Goal: Communication & Community: Answer question/provide support

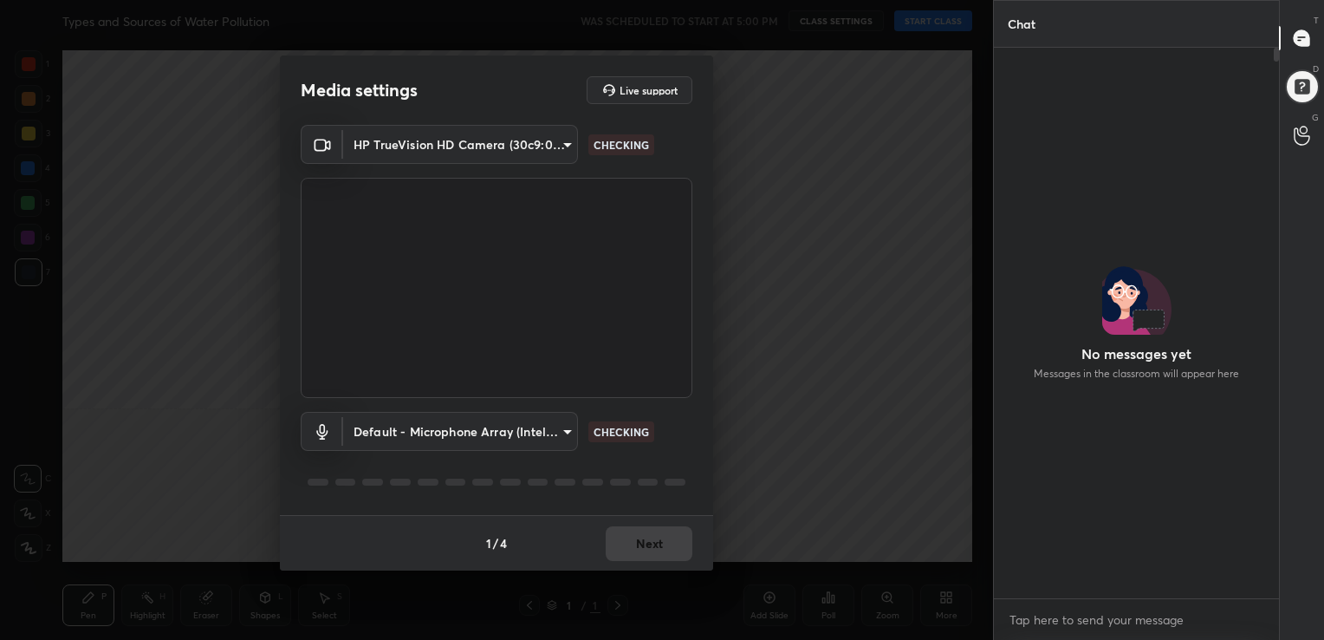
scroll to position [6, 5]
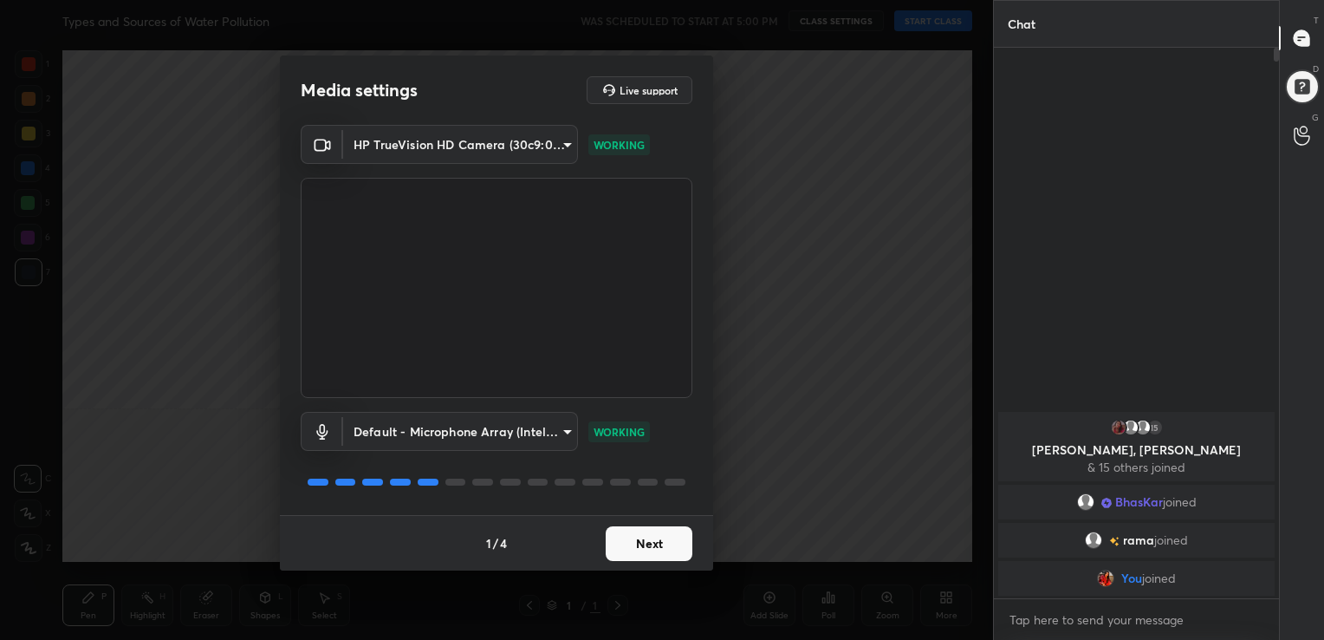
click at [653, 550] on button "Next" at bounding box center [649, 543] width 87 height 35
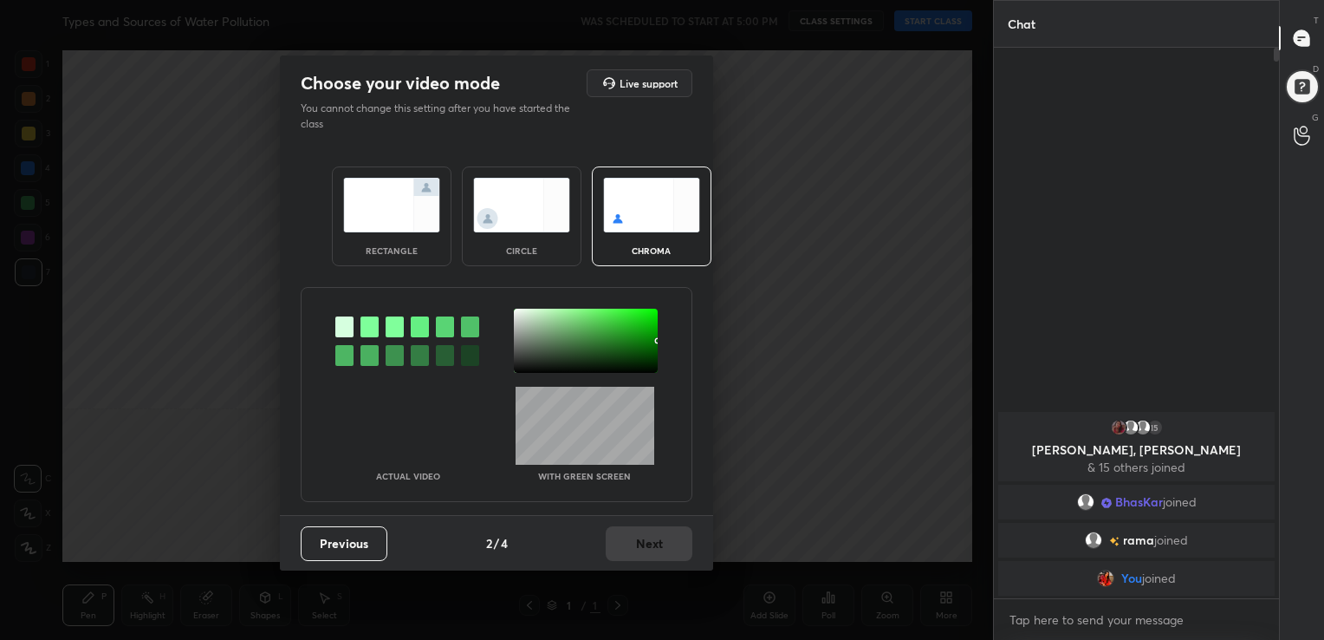
click at [649, 224] on img at bounding box center [651, 205] width 97 height 55
click at [366, 322] on div at bounding box center [369, 326] width 18 height 21
click at [516, 309] on div at bounding box center [586, 340] width 144 height 64
click at [652, 546] on button "Next" at bounding box center [649, 543] width 87 height 35
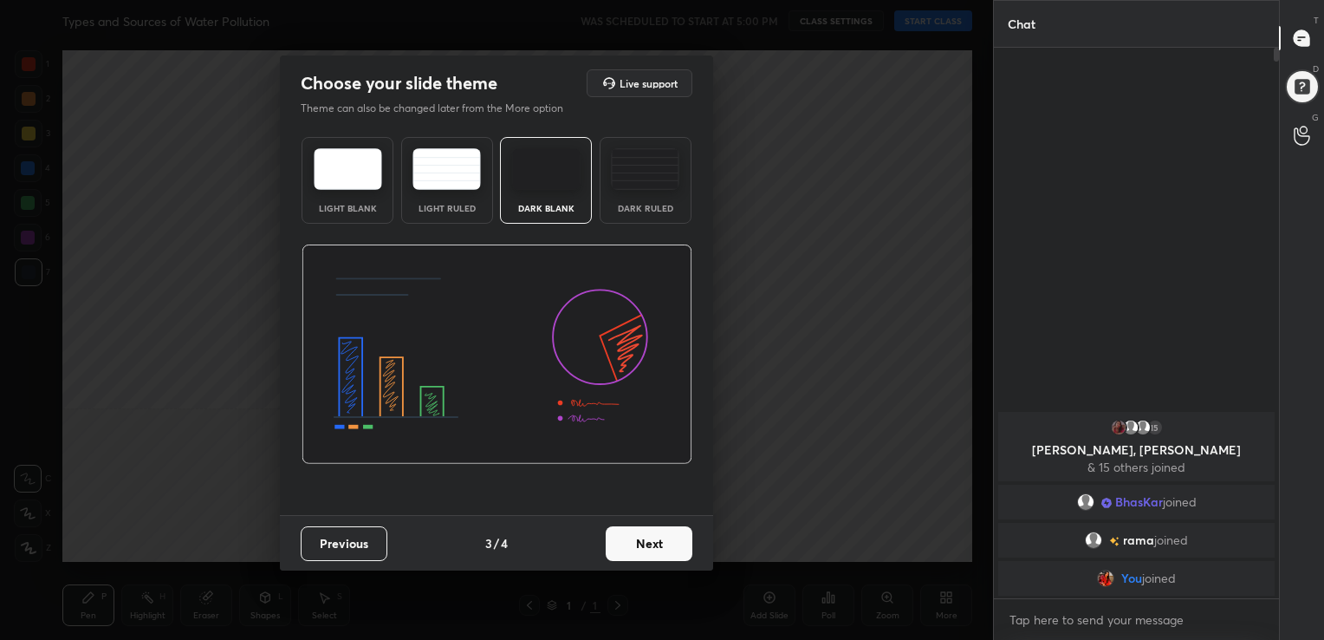
click at [343, 165] on img at bounding box center [348, 169] width 68 height 42
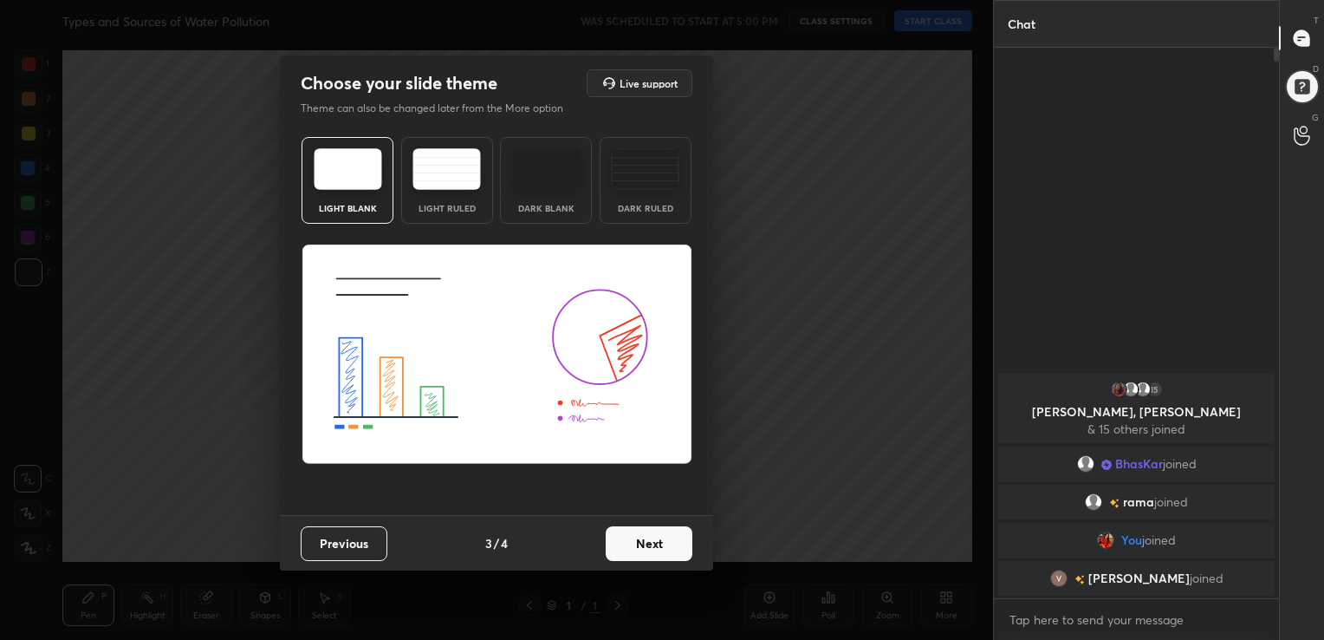
click at [351, 170] on img at bounding box center [348, 169] width 68 height 42
click at [353, 196] on div "Light Blank" at bounding box center [348, 180] width 92 height 87
click at [646, 547] on button "Next" at bounding box center [649, 543] width 87 height 35
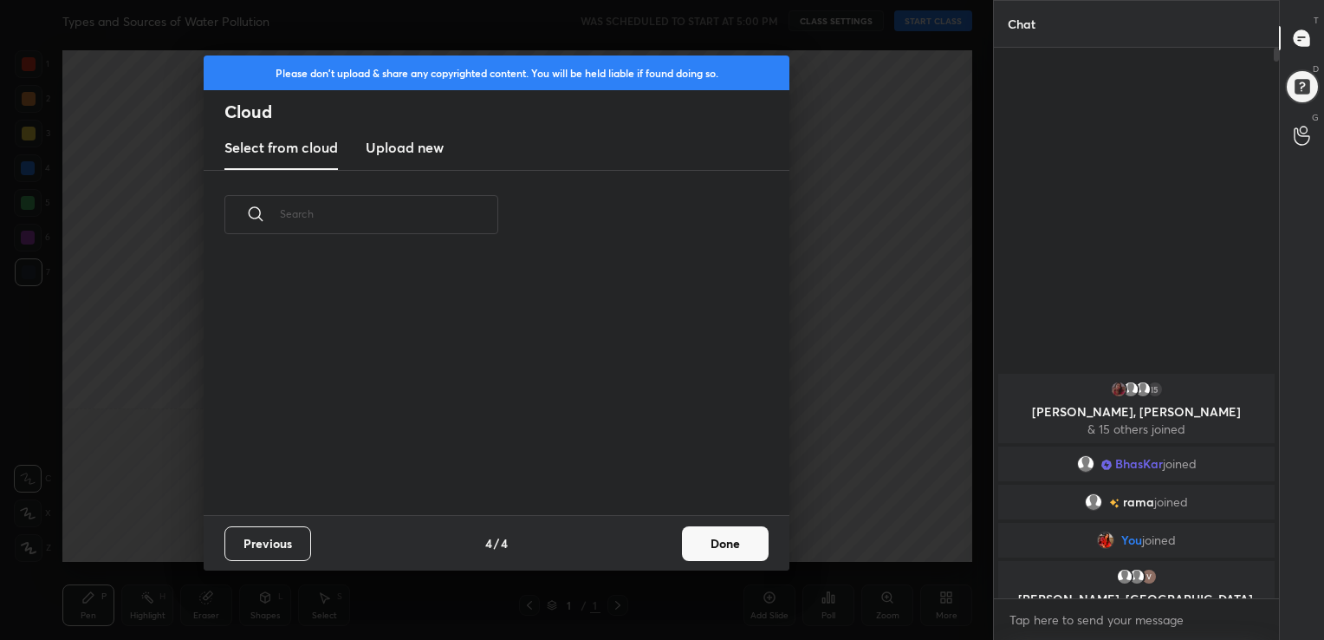
scroll to position [256, 556]
click at [402, 155] on h3 "Upload new" at bounding box center [405, 147] width 78 height 21
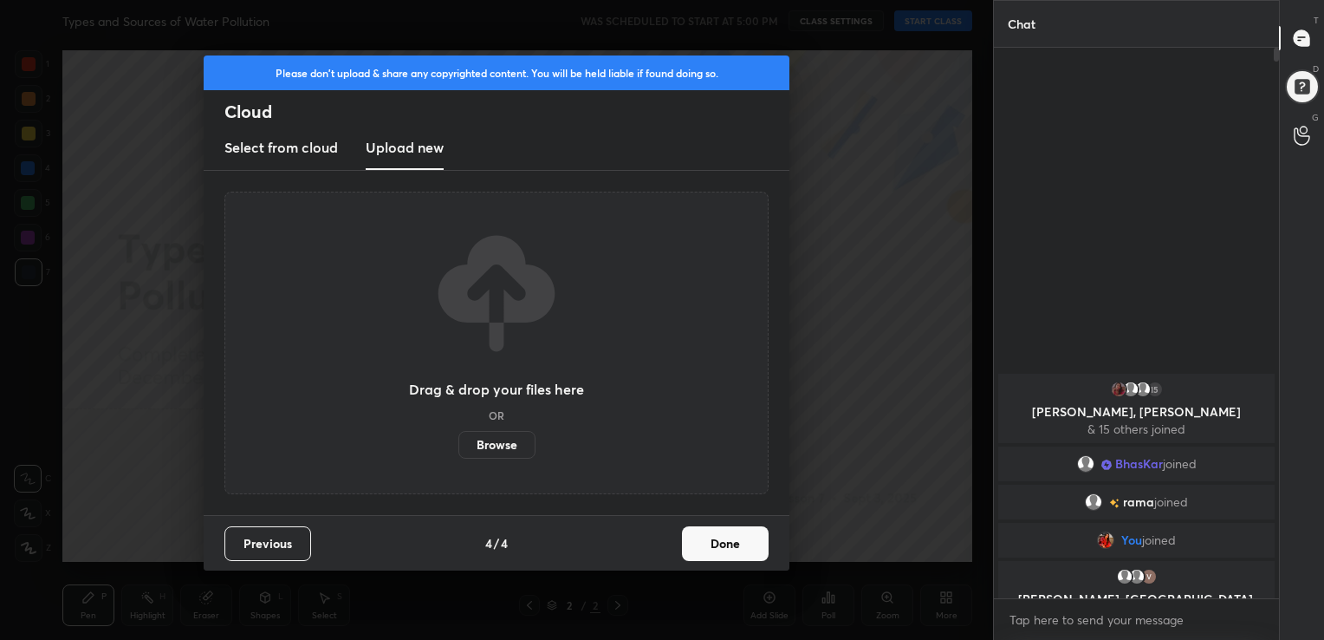
click at [493, 452] on label "Browse" at bounding box center [496, 445] width 77 height 28
click at [458, 452] on input "Browse" at bounding box center [458, 445] width 0 height 28
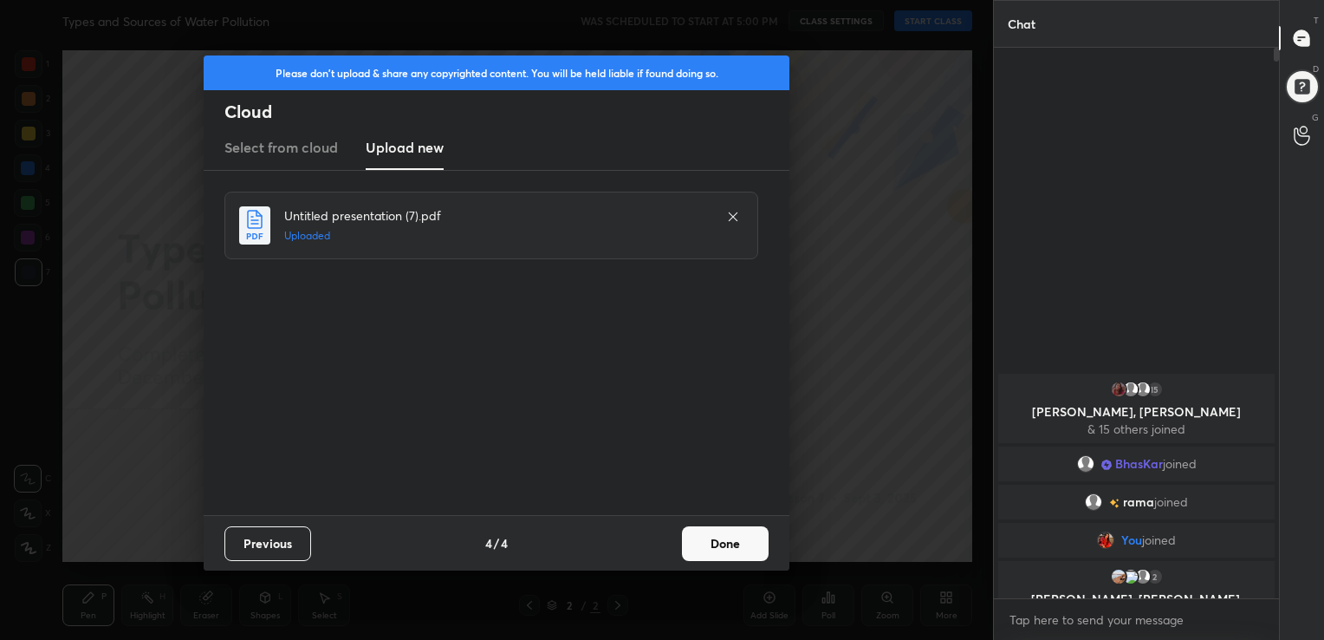
click at [734, 544] on button "Done" at bounding box center [725, 543] width 87 height 35
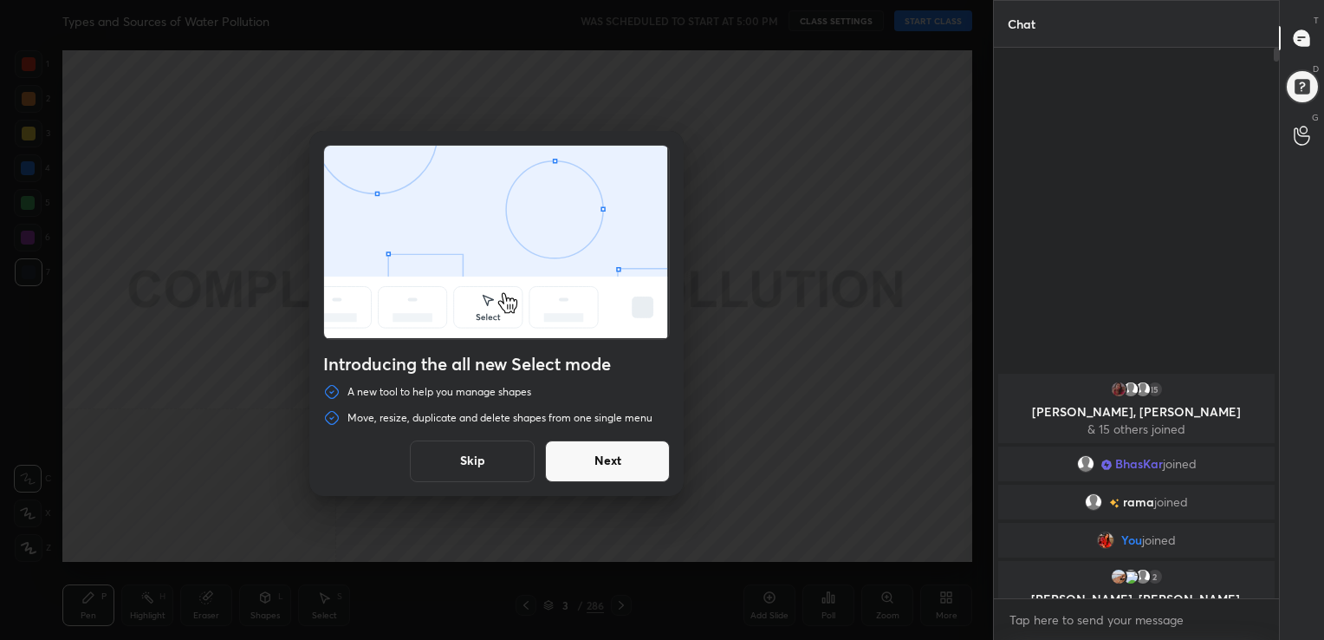
click at [498, 452] on button "Skip" at bounding box center [472, 461] width 125 height 42
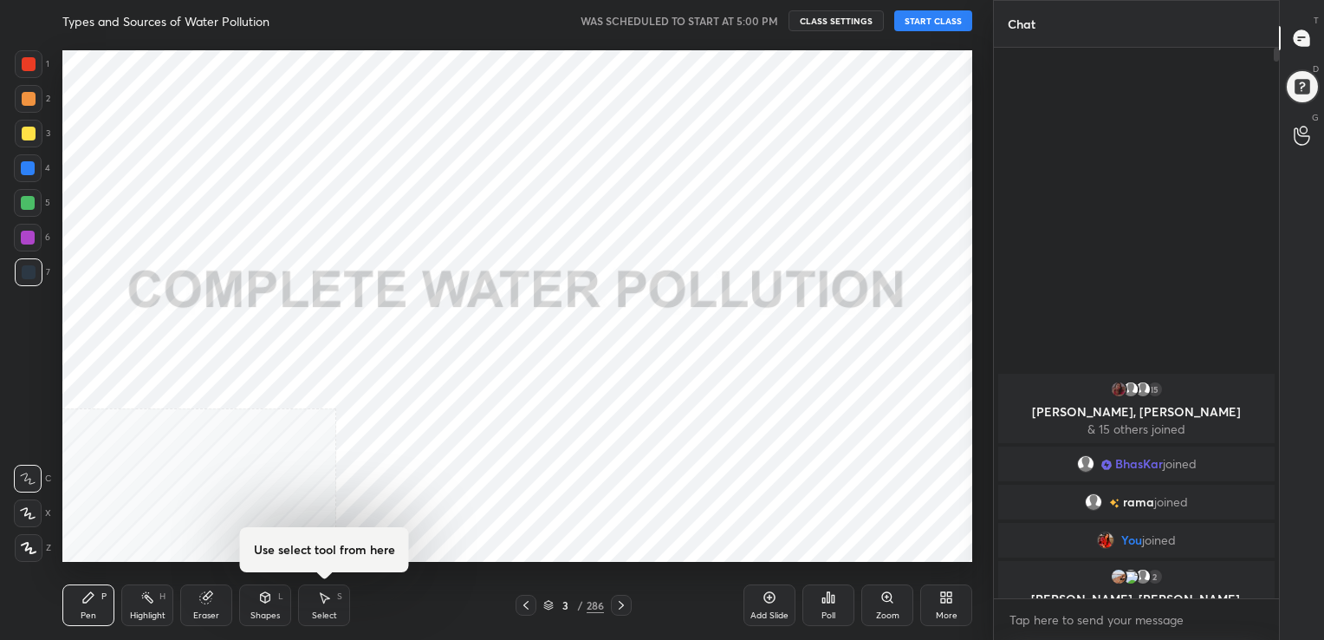
click at [935, 21] on button "START CLASS" at bounding box center [933, 20] width 78 height 21
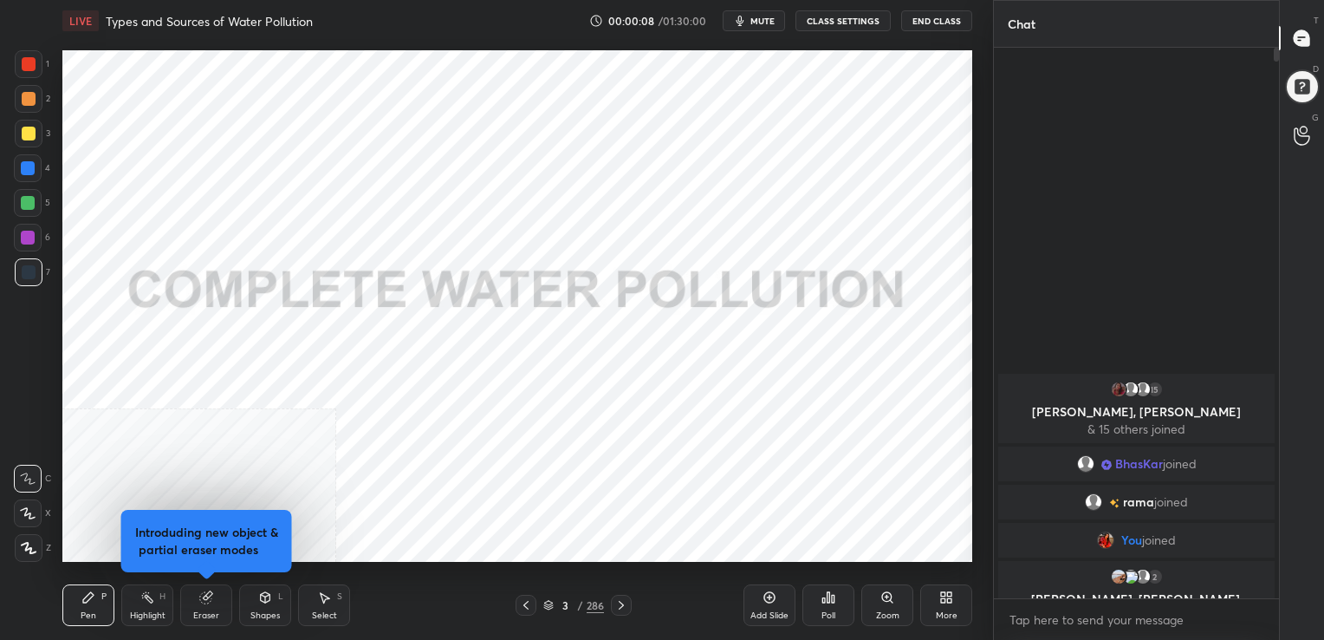
click at [747, 12] on button "mute" at bounding box center [754, 20] width 62 height 21
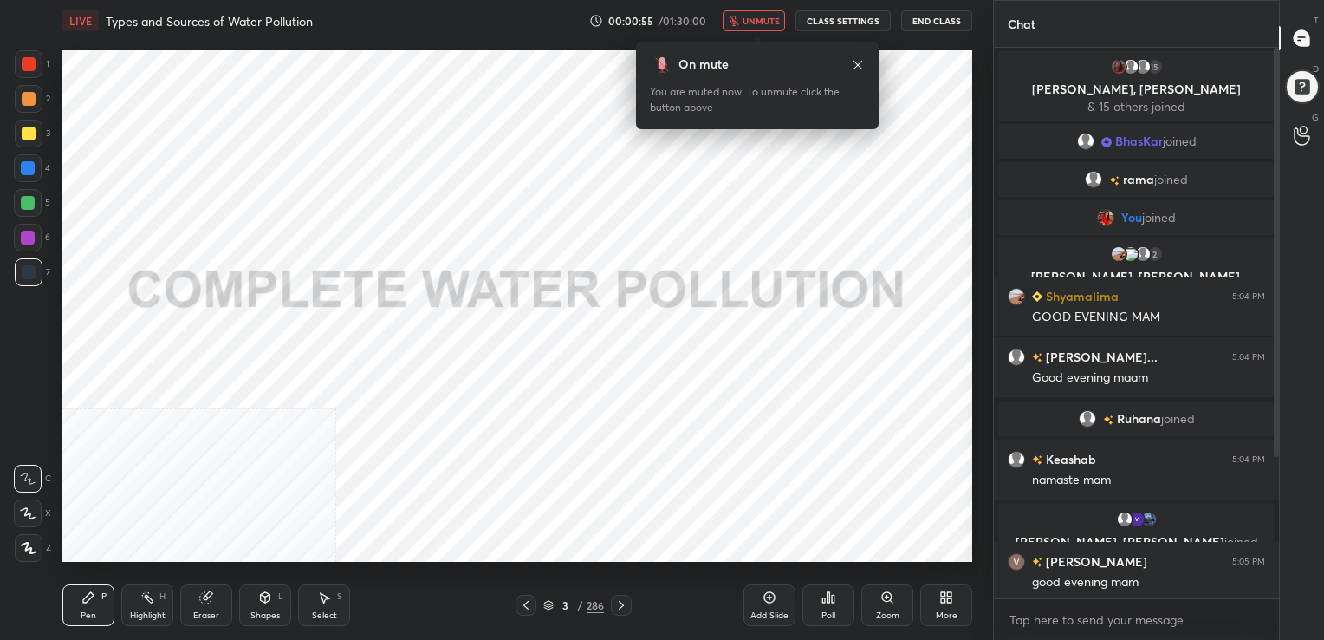
click at [758, 26] on span "unmute" at bounding box center [761, 21] width 37 height 12
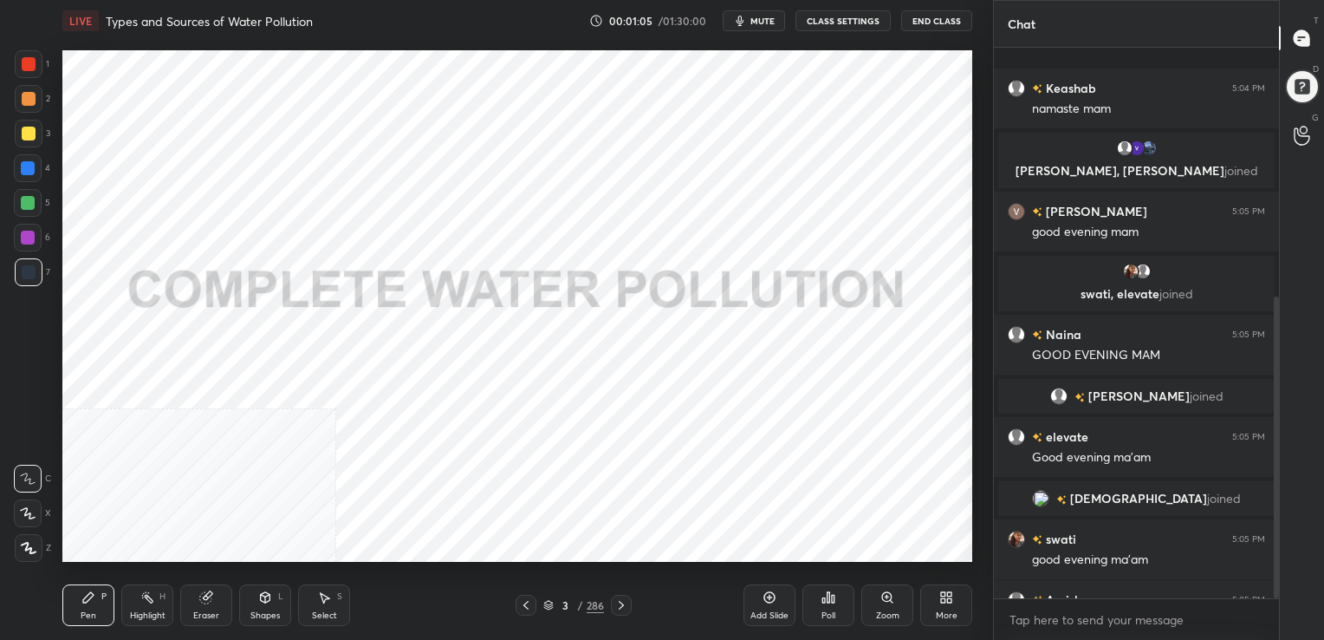
scroll to position [454, 0]
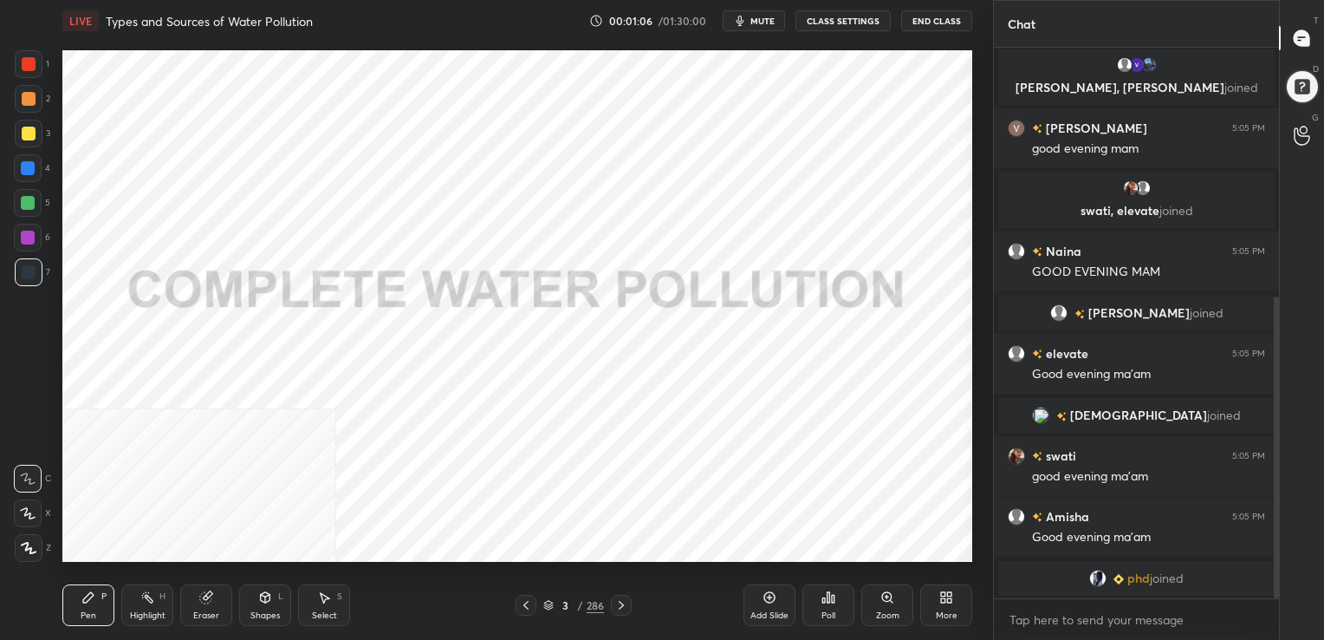
click at [543, 599] on div "3 / 286" at bounding box center [573, 605] width 61 height 16
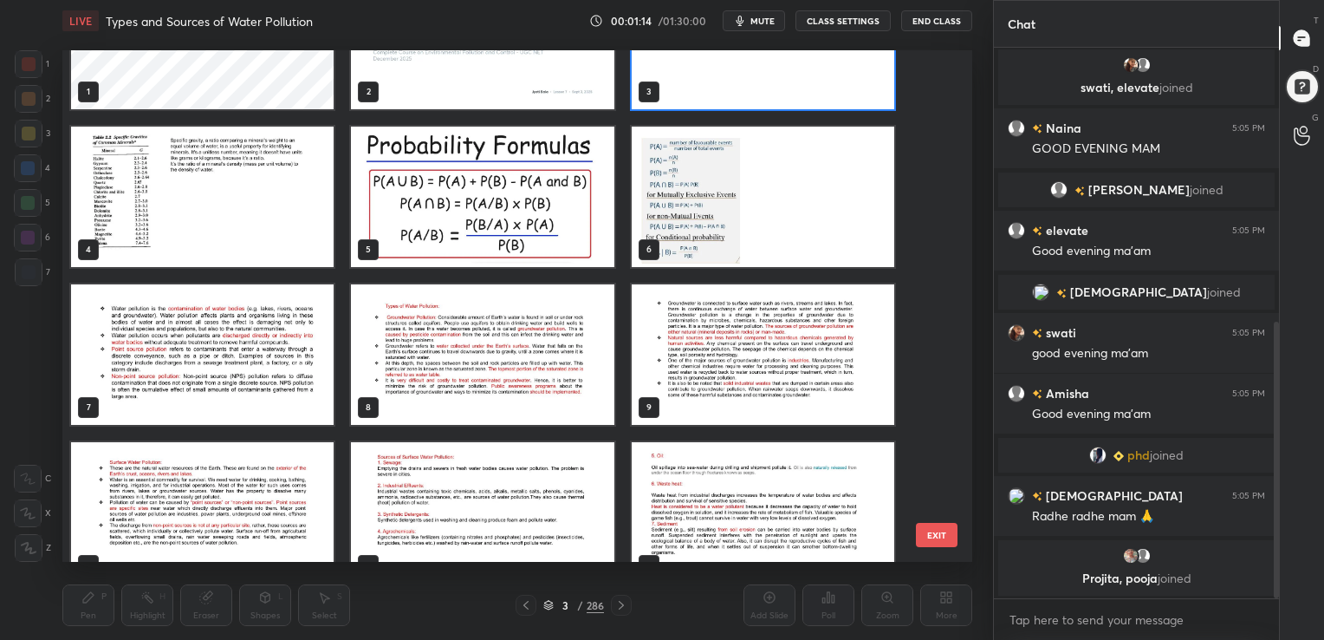
scroll to position [0, 0]
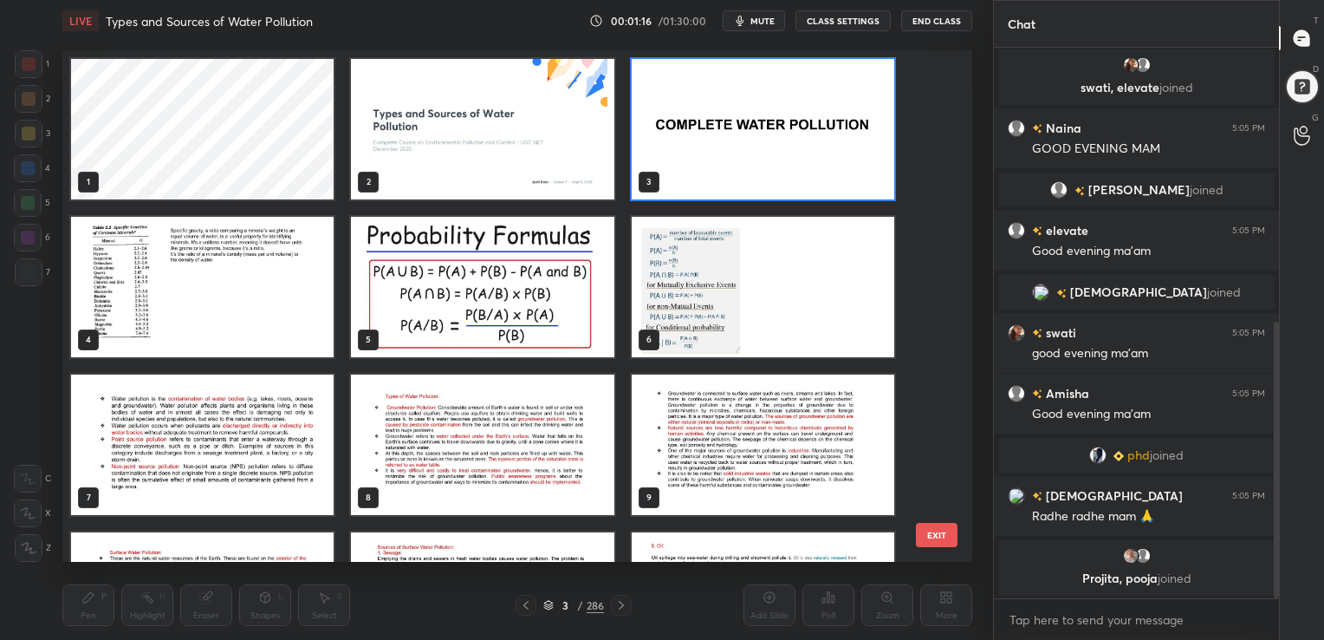
click at [760, 17] on span "mute" at bounding box center [762, 21] width 24 height 12
click at [173, 439] on img "grid" at bounding box center [202, 443] width 263 height 140
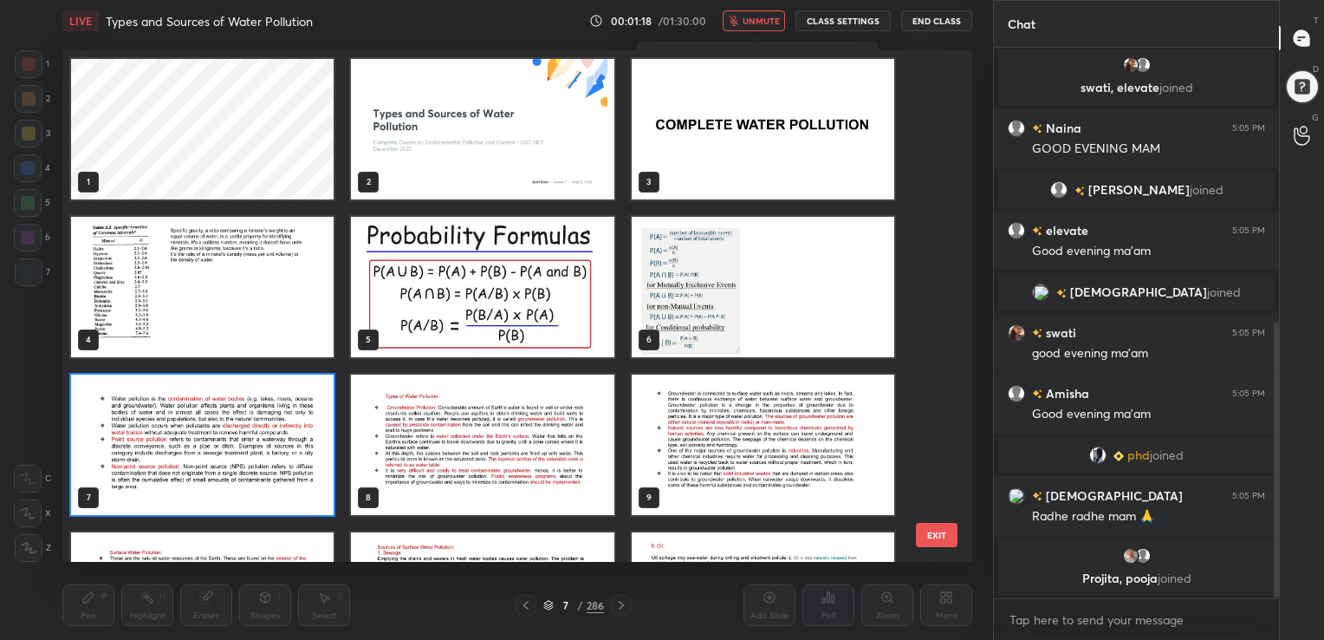
click at [173, 439] on img "grid" at bounding box center [202, 443] width 263 height 140
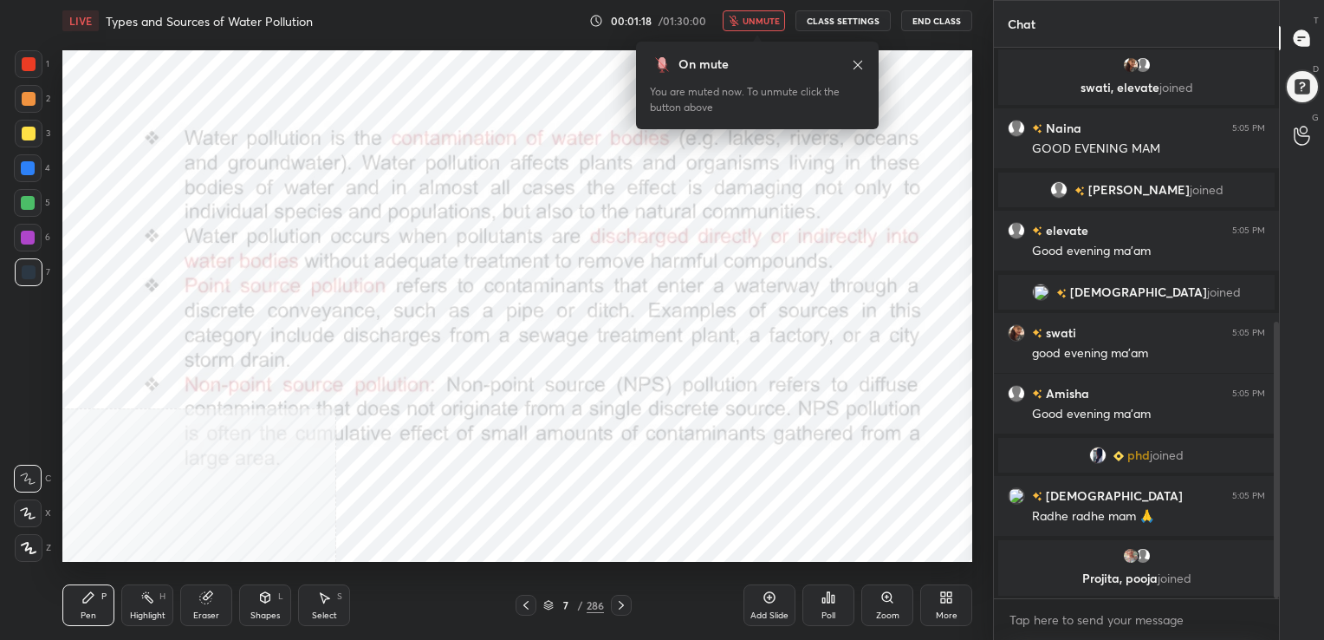
click at [173, 439] on img "grid" at bounding box center [202, 443] width 263 height 140
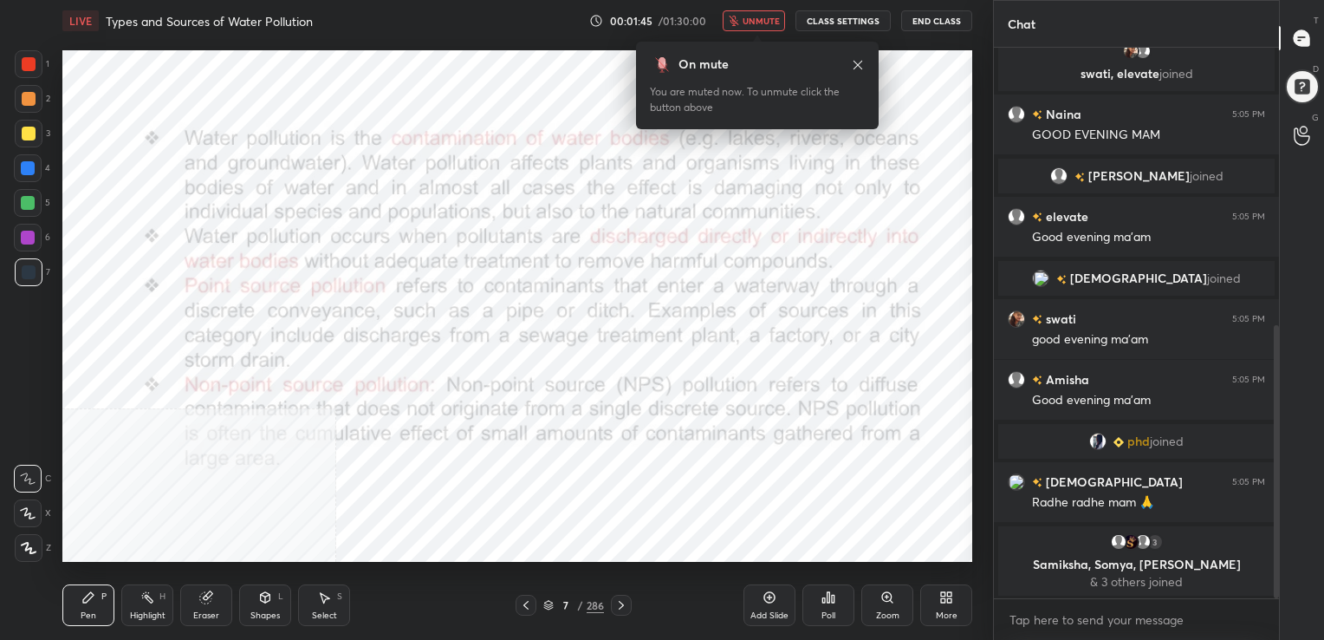
click at [750, 19] on span "unmute" at bounding box center [761, 21] width 37 height 12
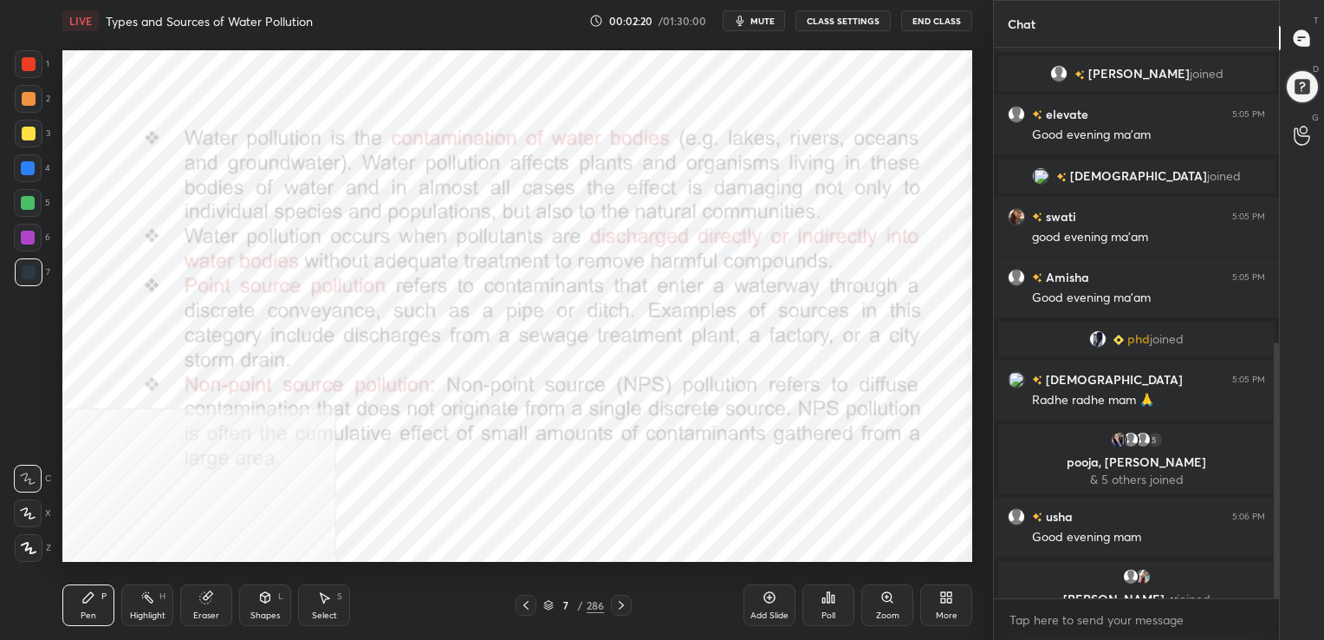
scroll to position [633, 0]
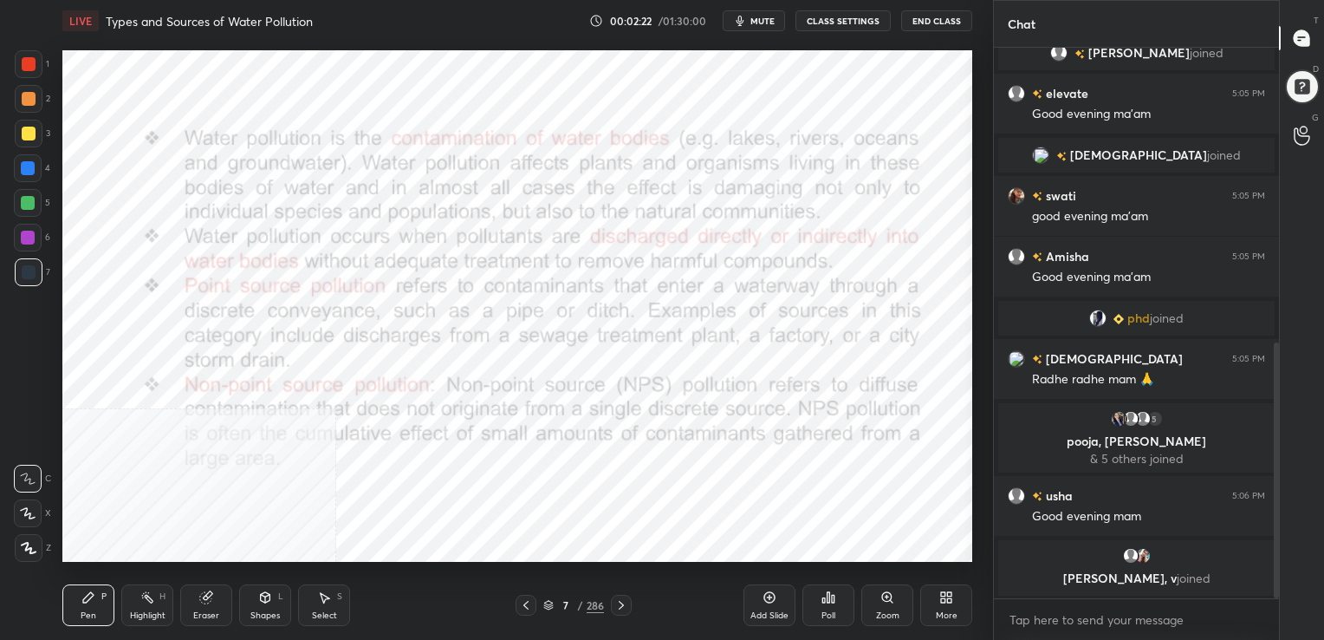
click at [945, 595] on icon at bounding box center [943, 594] width 4 height 4
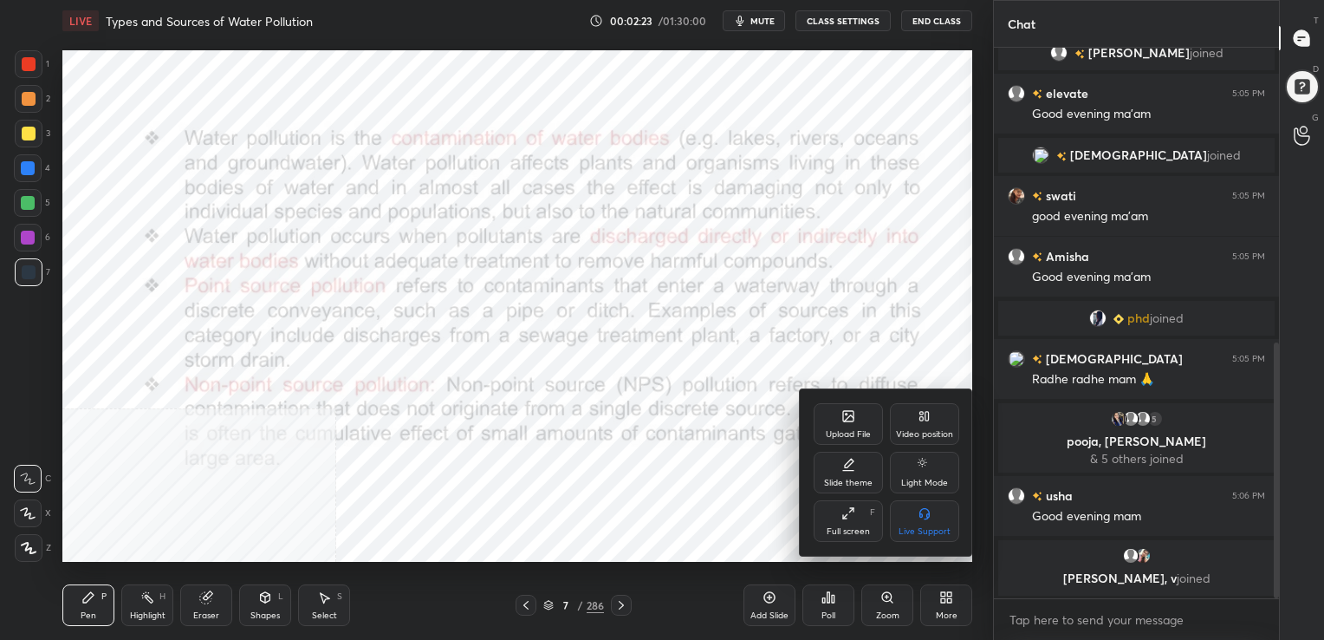
drag, startPoint x: 926, startPoint y: 427, endPoint x: 932, endPoint y: 438, distance: 12.4
click at [932, 438] on div "Video position" at bounding box center [924, 424] width 69 height 42
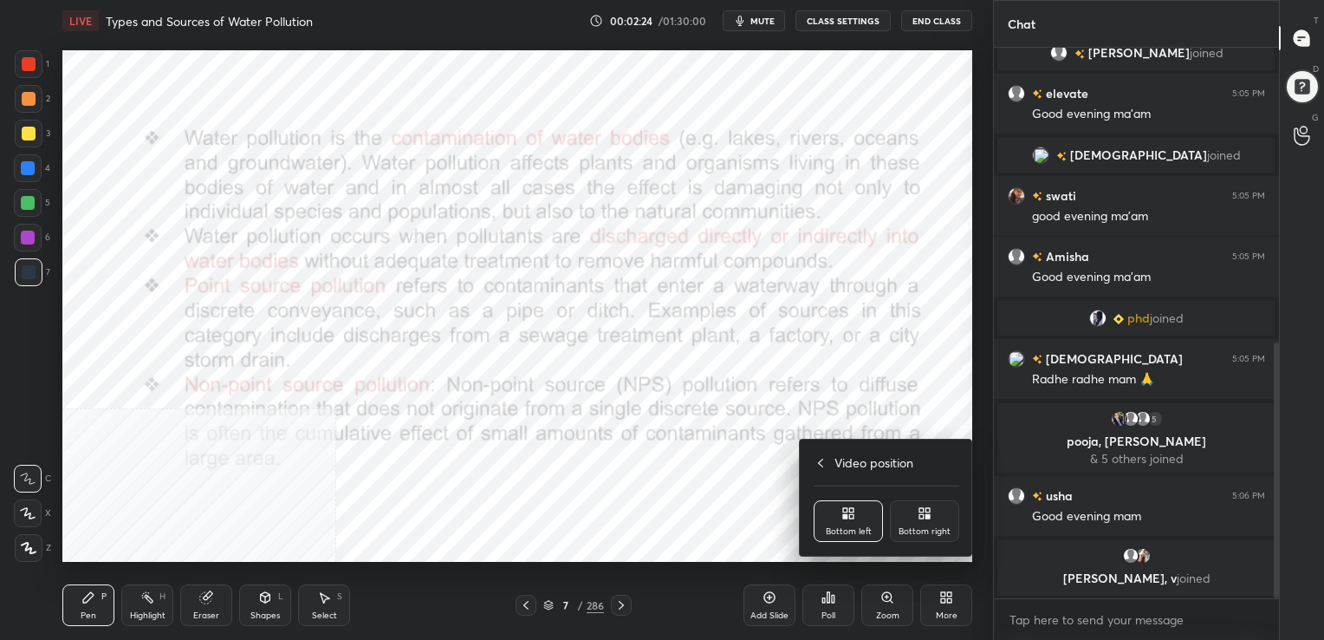
click at [932, 438] on div "Upload File Video position Slide theme Light Mode Full screen F Live Support Vi…" at bounding box center [885, 497] width 173 height 118
click at [942, 516] on div "Bottom right" at bounding box center [924, 521] width 69 height 42
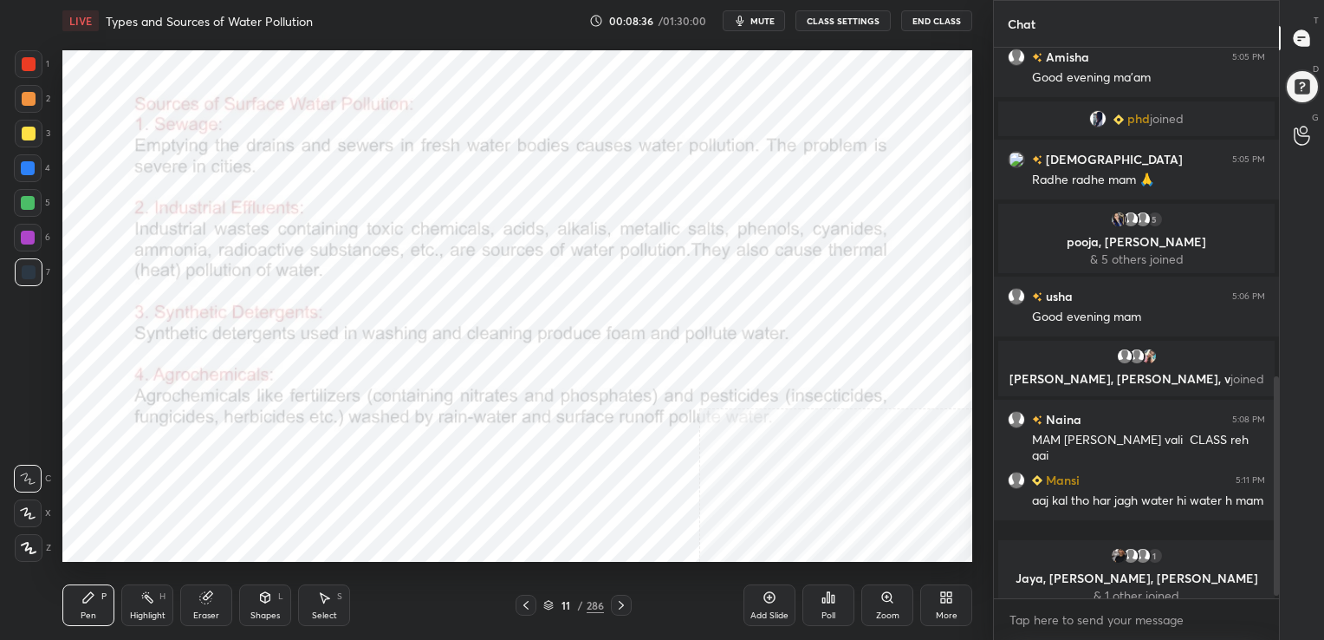
scroll to position [828, 0]
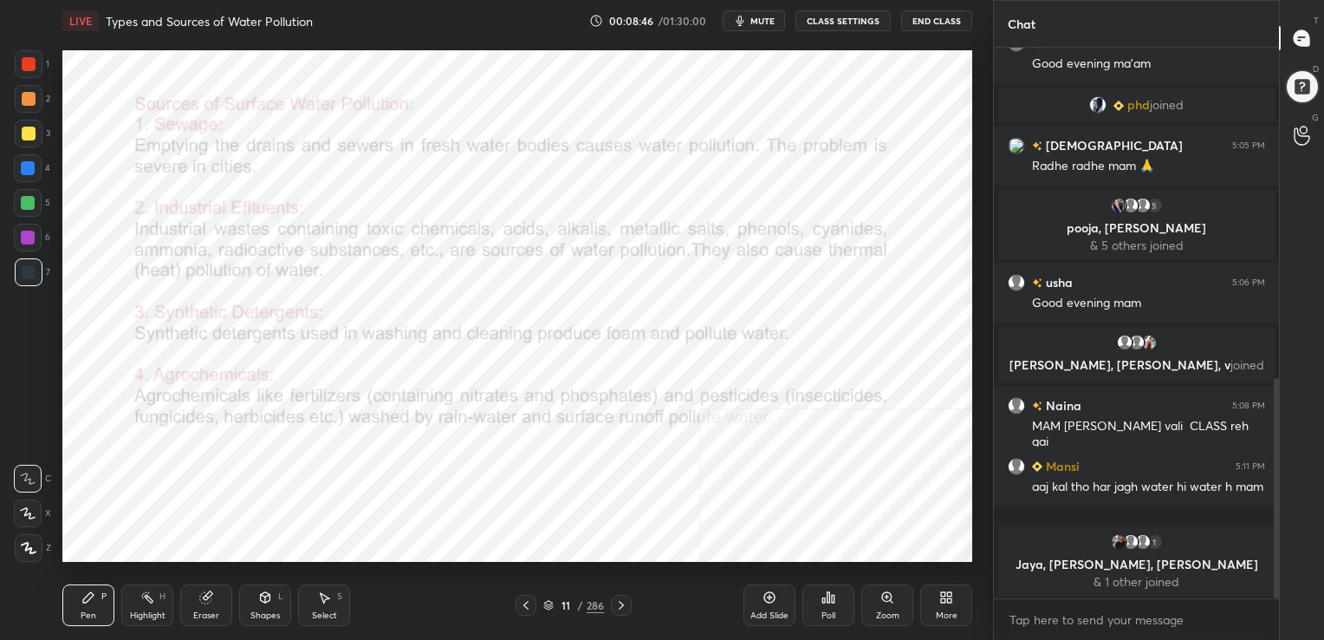
click at [624, 601] on icon at bounding box center [621, 605] width 14 height 14
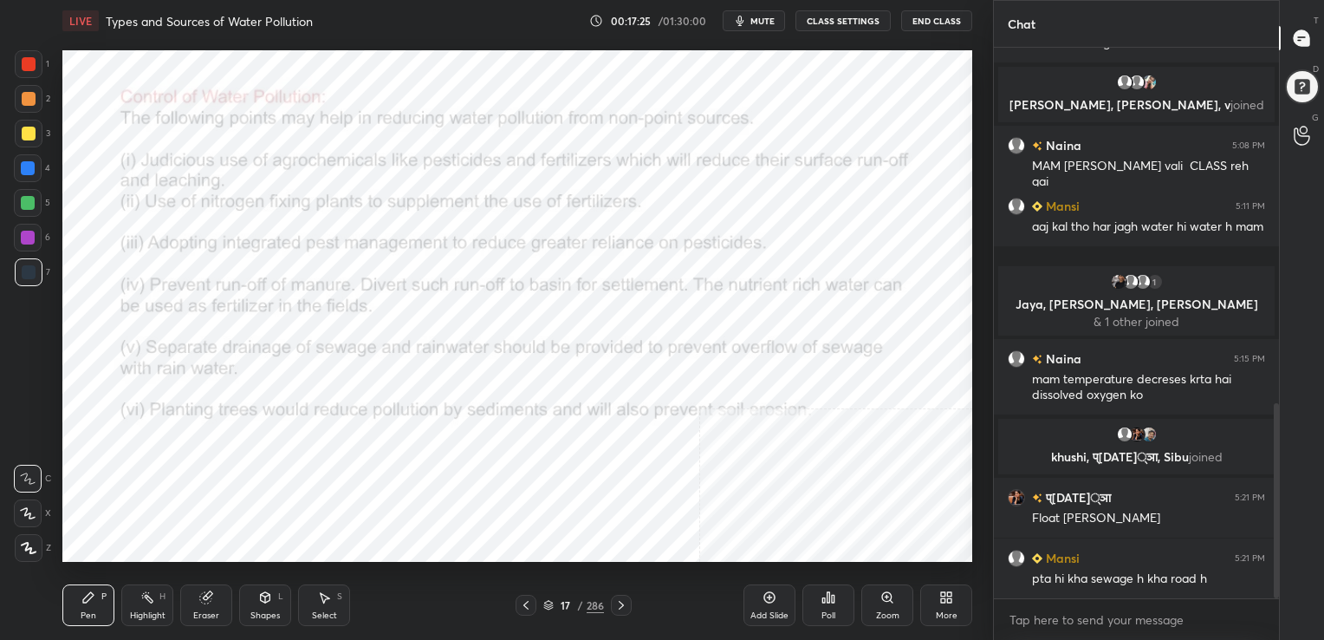
scroll to position [1045, 0]
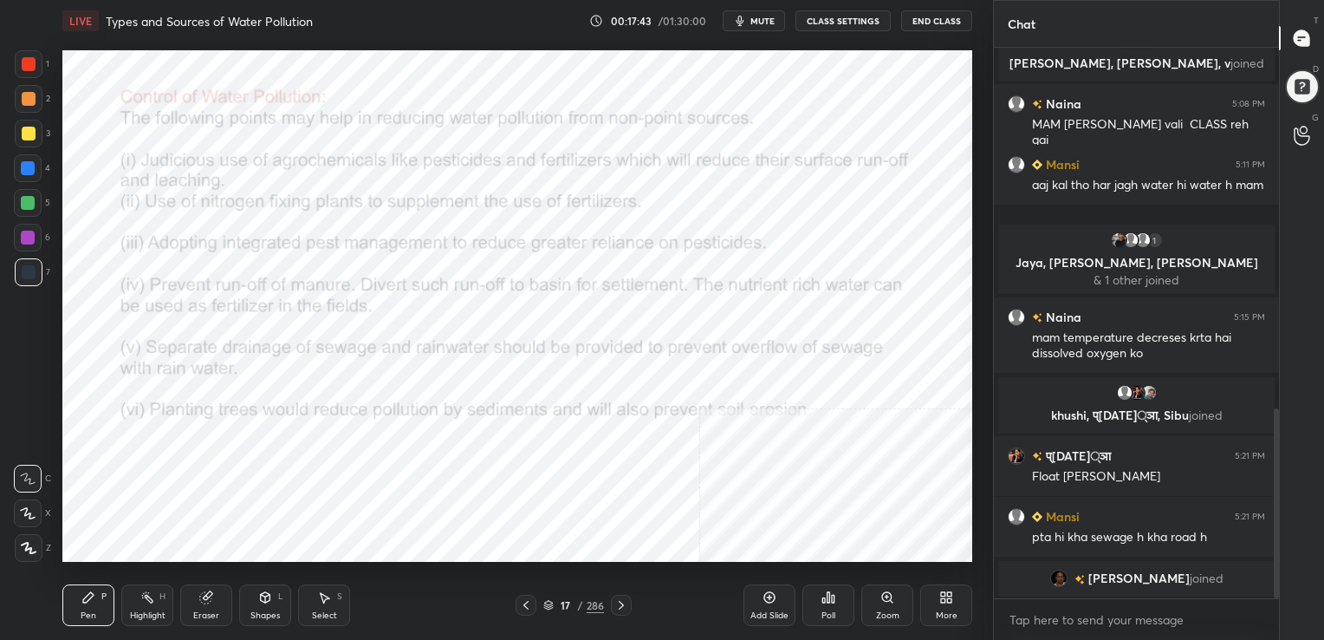
click at [623, 594] on div "Pen P Highlight H Eraser Shapes L Select S 17 / 286 Add Slide Poll Zoom More" at bounding box center [517, 604] width 910 height 69
click at [614, 601] on icon at bounding box center [621, 605] width 14 height 14
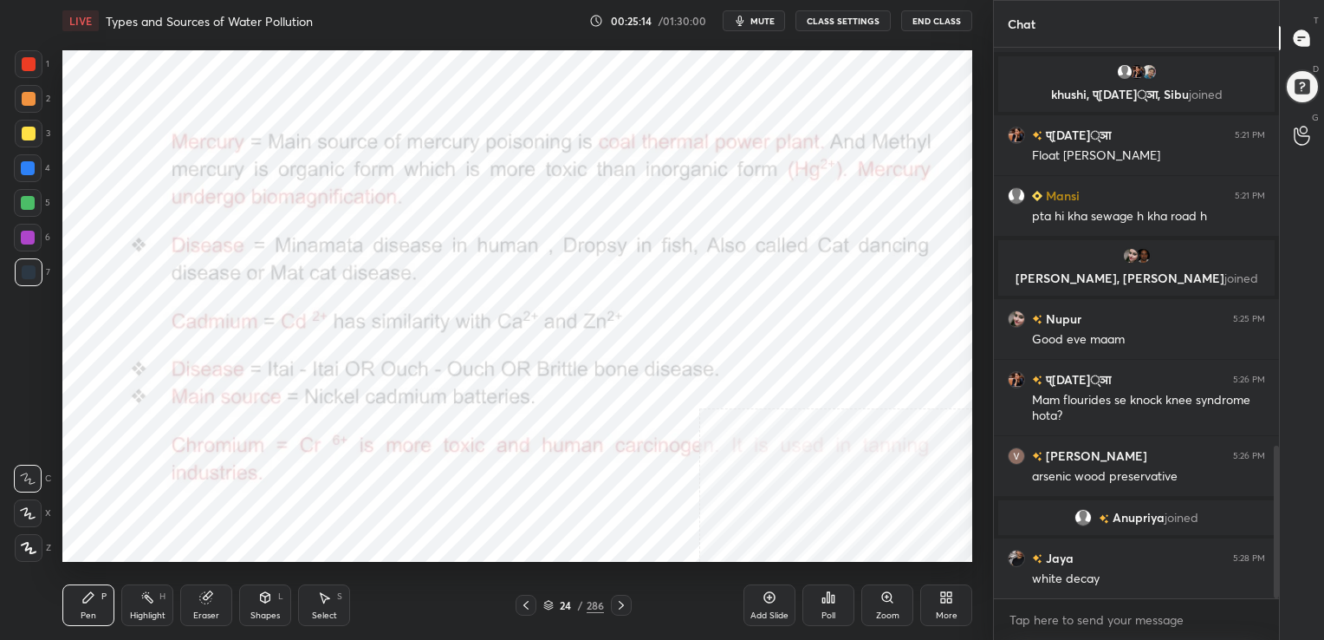
scroll to position [1440, 0]
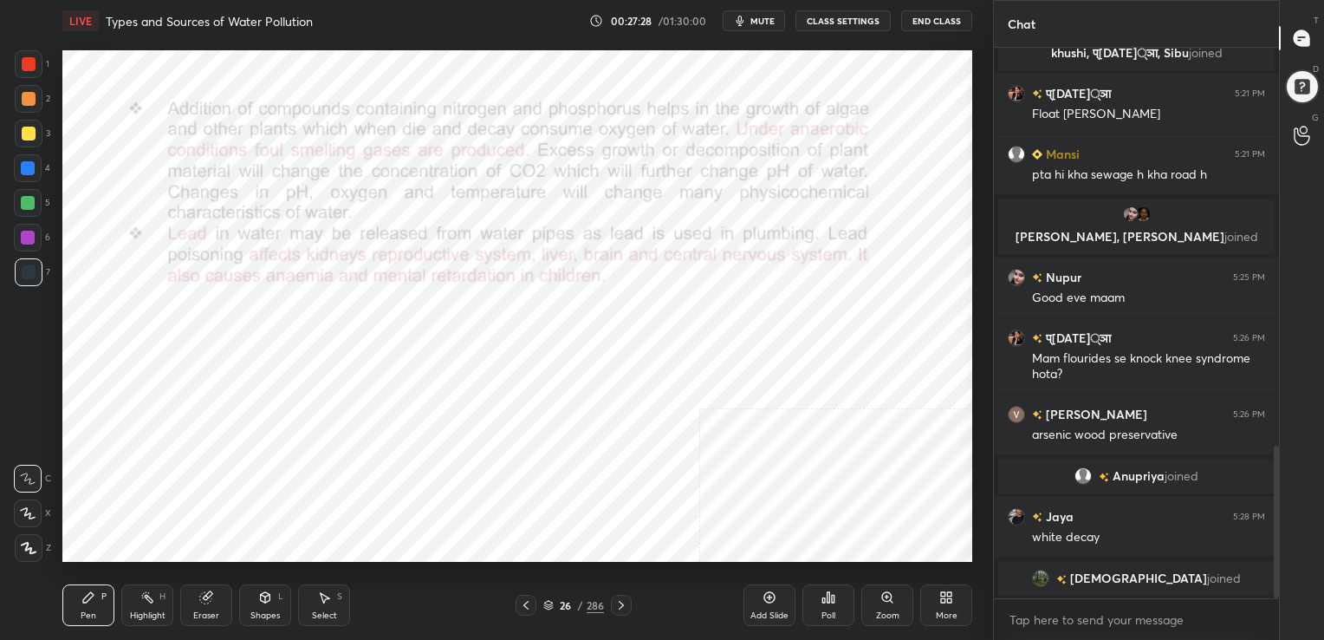
click at [551, 602] on icon at bounding box center [548, 603] width 9 height 4
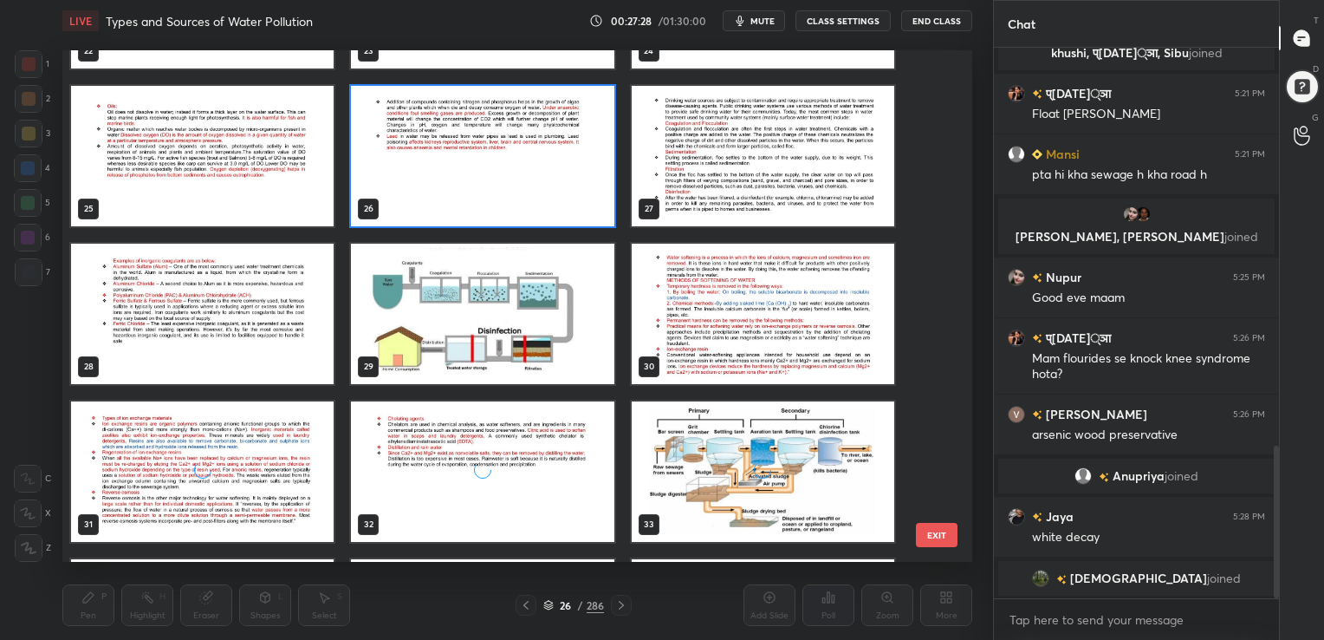
scroll to position [1232, 0]
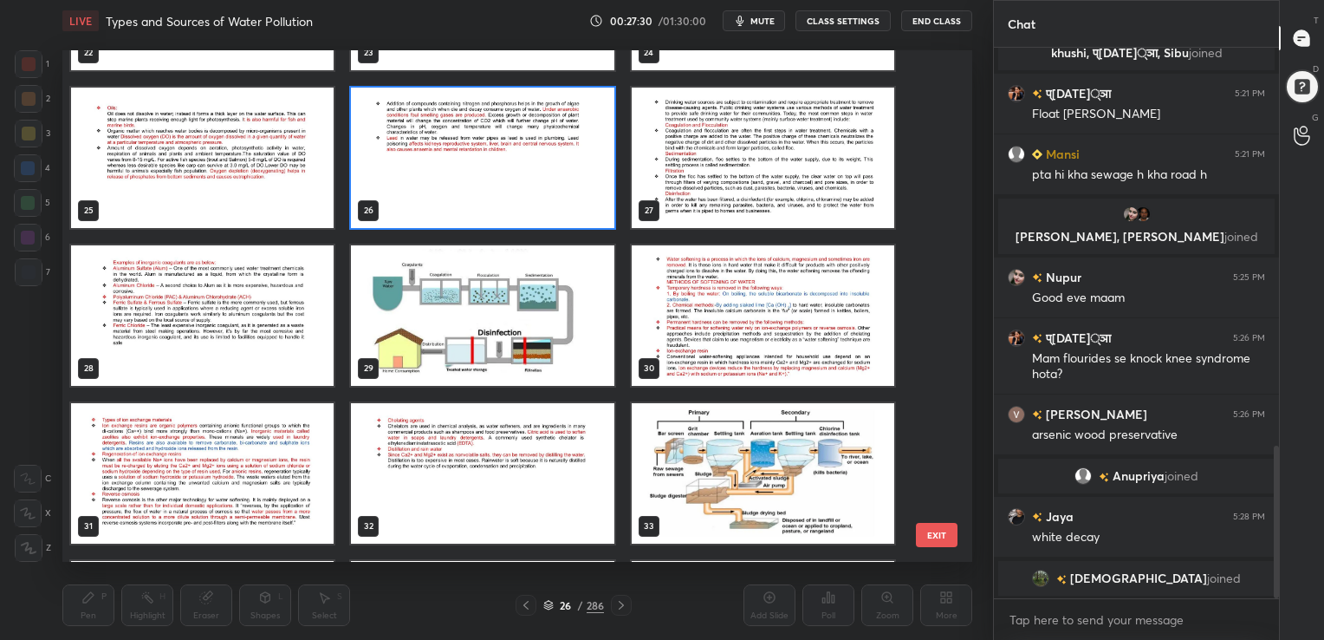
click at [771, 138] on img "grid" at bounding box center [763, 158] width 263 height 140
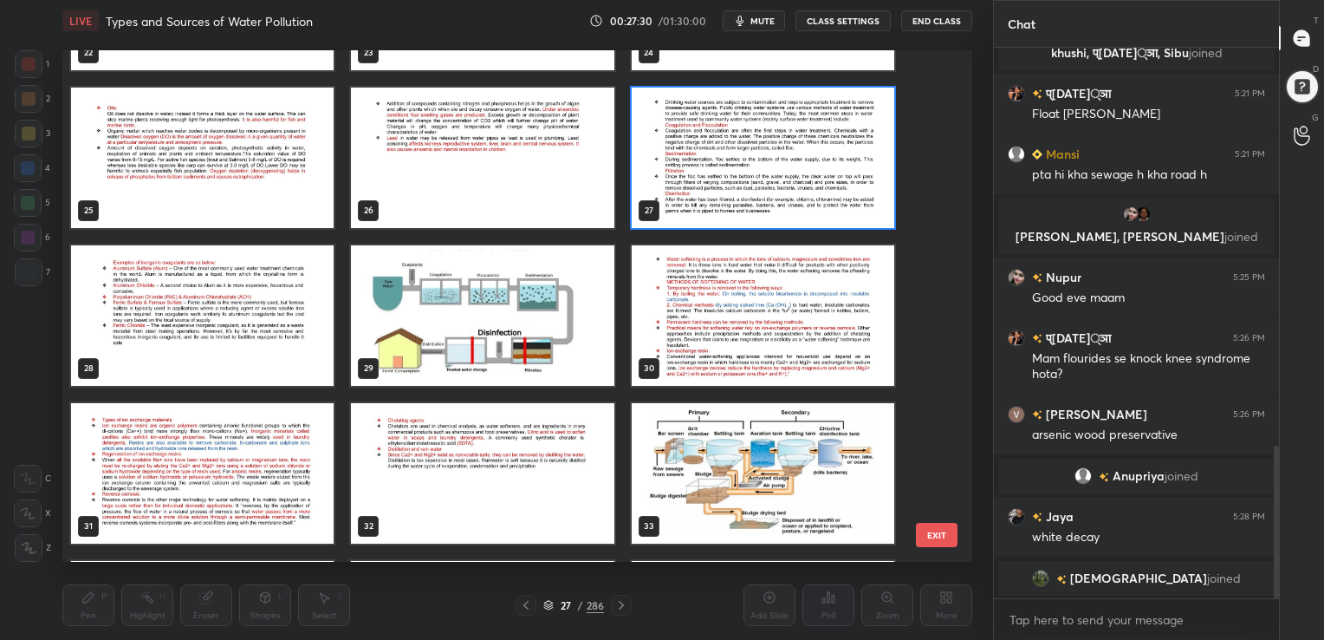
click at [771, 138] on img "grid" at bounding box center [763, 158] width 263 height 140
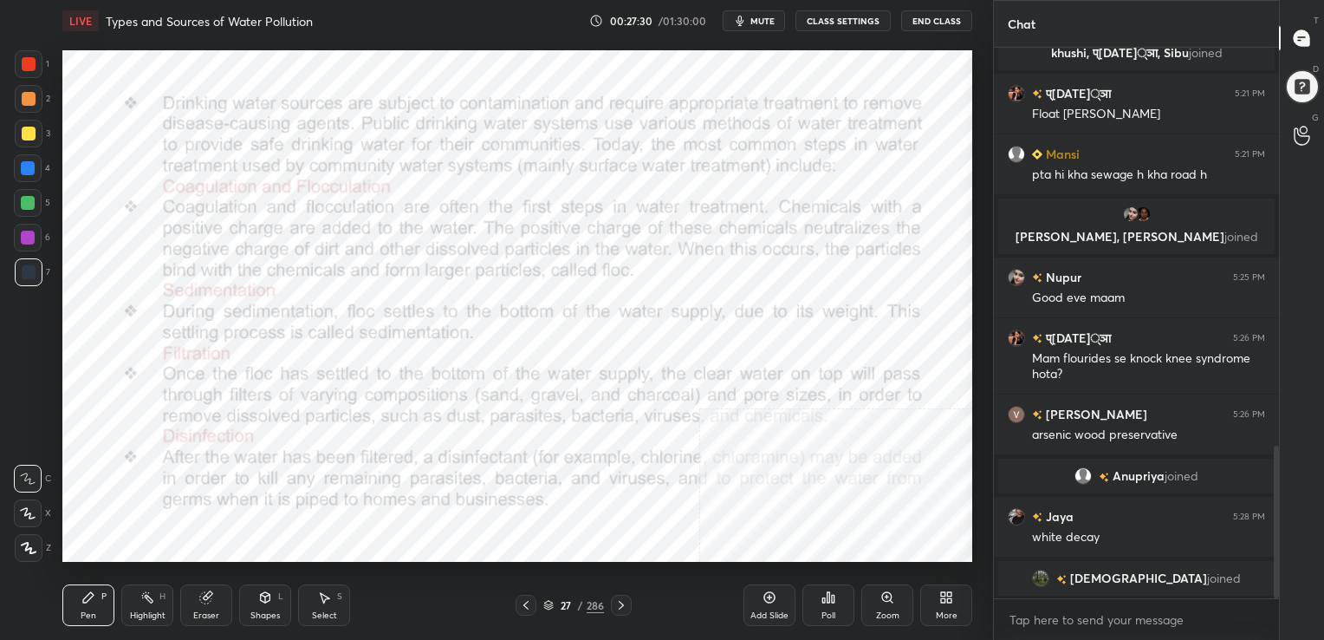
click at [771, 138] on img "grid" at bounding box center [763, 158] width 263 height 140
click at [549, 601] on icon at bounding box center [548, 605] width 10 height 10
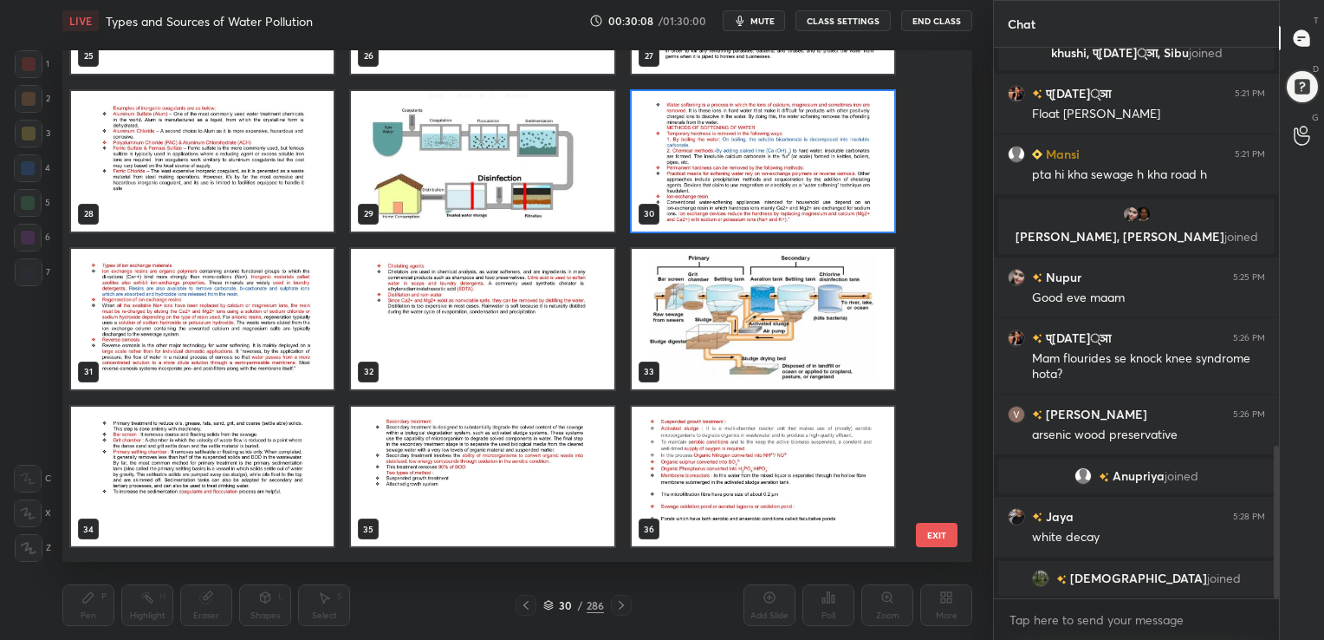
scroll to position [1386, 0]
click at [695, 256] on img "grid" at bounding box center [763, 318] width 263 height 140
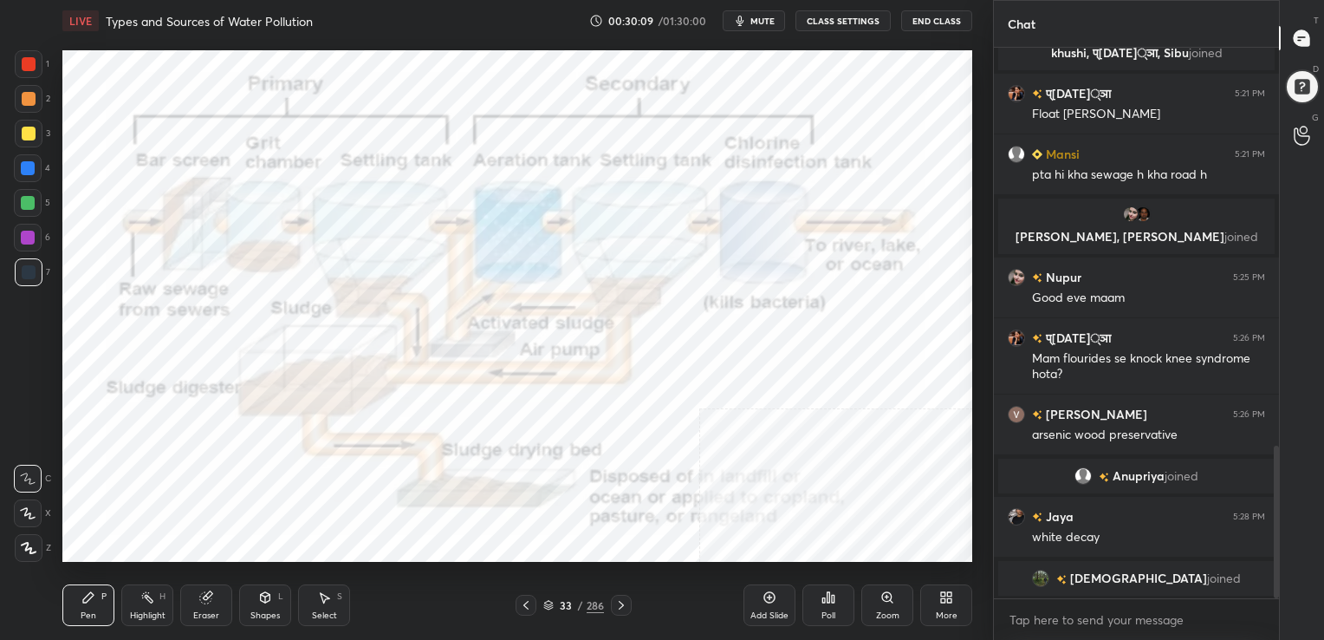
click at [695, 256] on img "grid" at bounding box center [763, 318] width 263 height 140
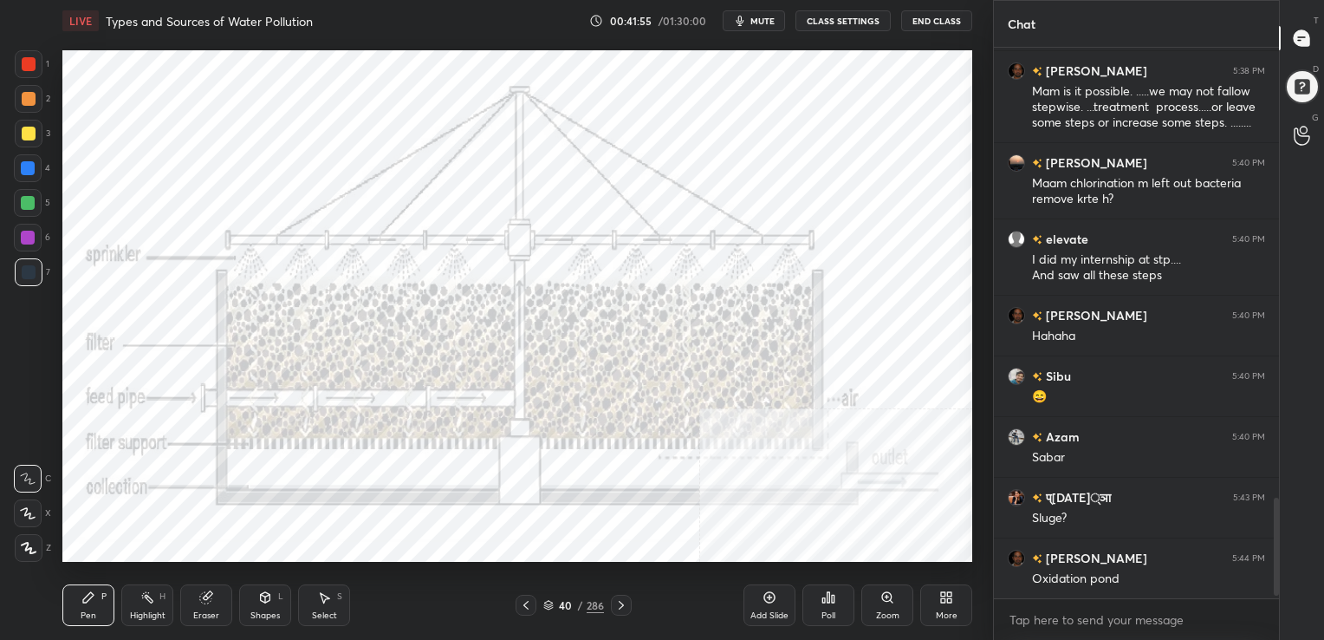
scroll to position [2530, 0]
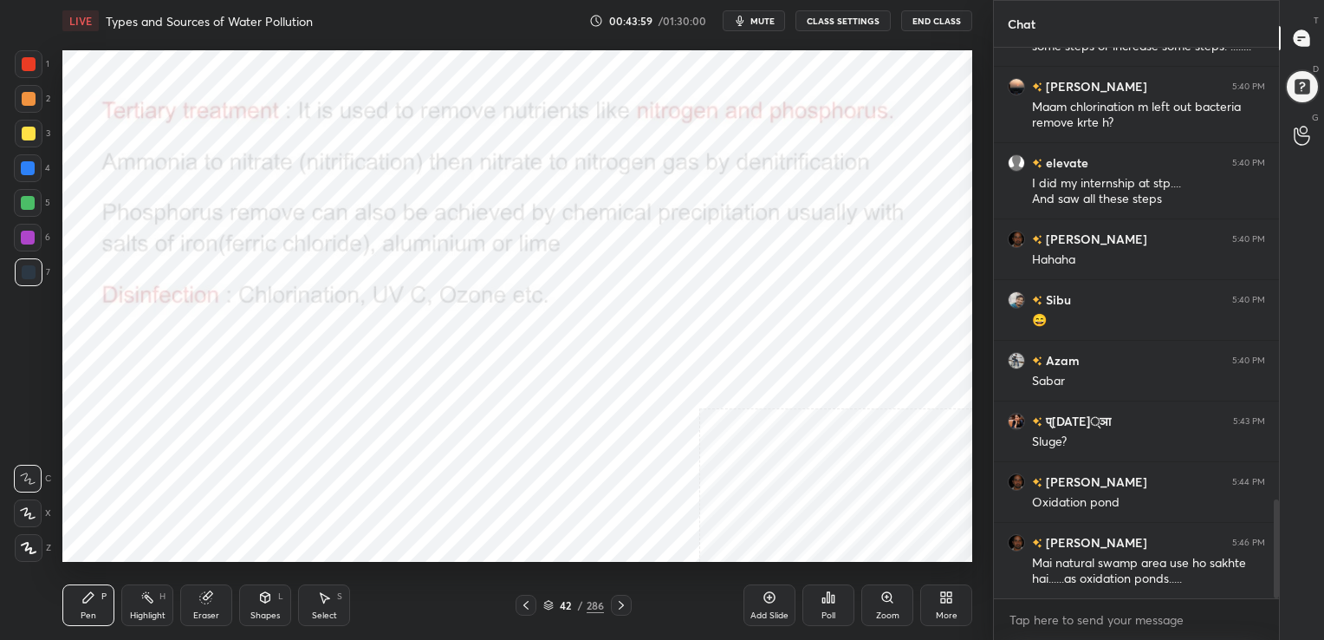
click at [564, 602] on div "42" at bounding box center [565, 605] width 17 height 10
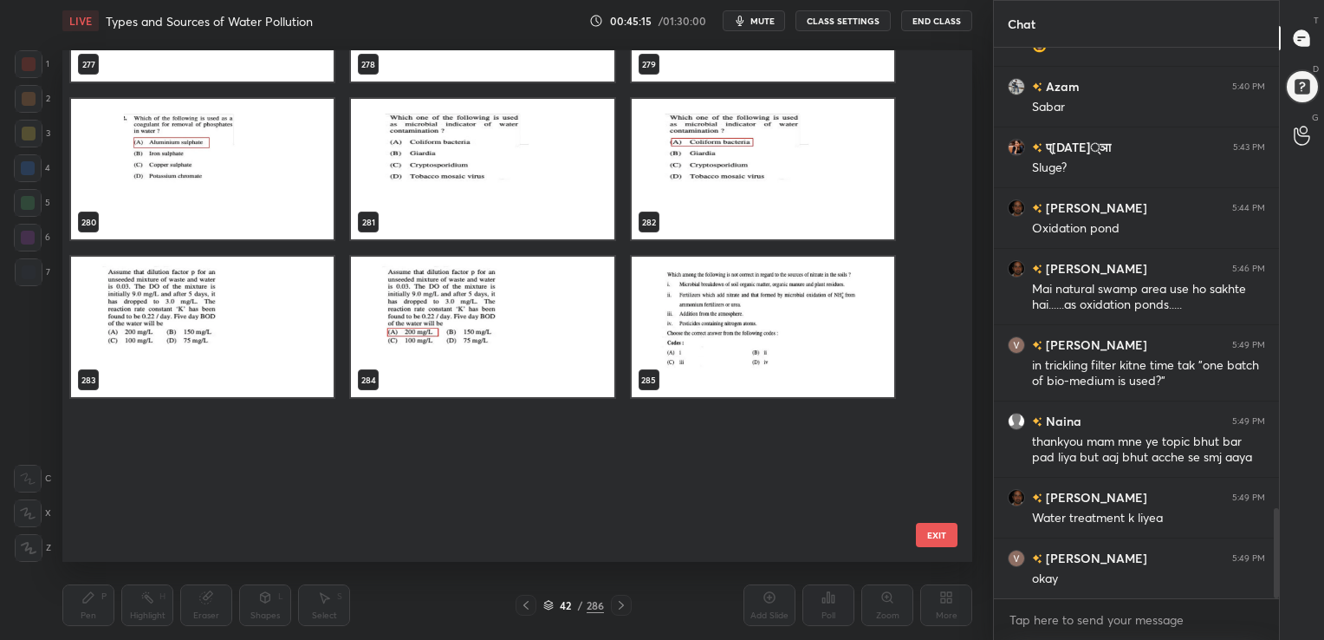
scroll to position [14430, 0]
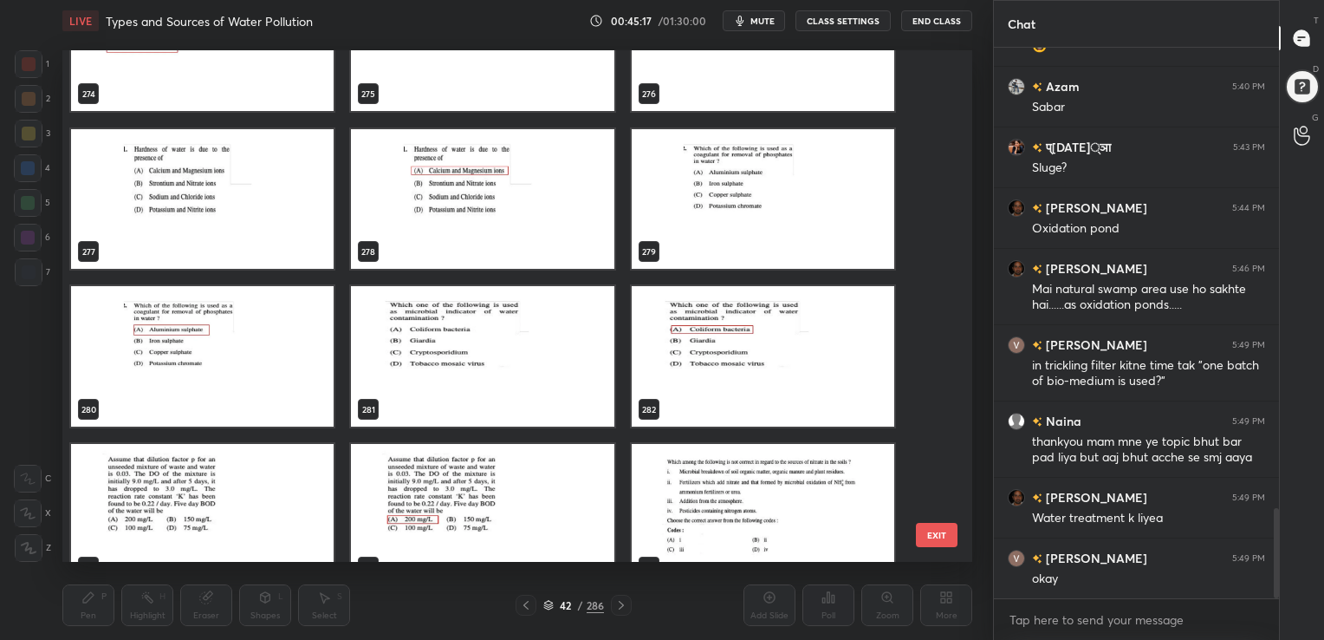
click at [604, 364] on img "grid" at bounding box center [482, 356] width 263 height 140
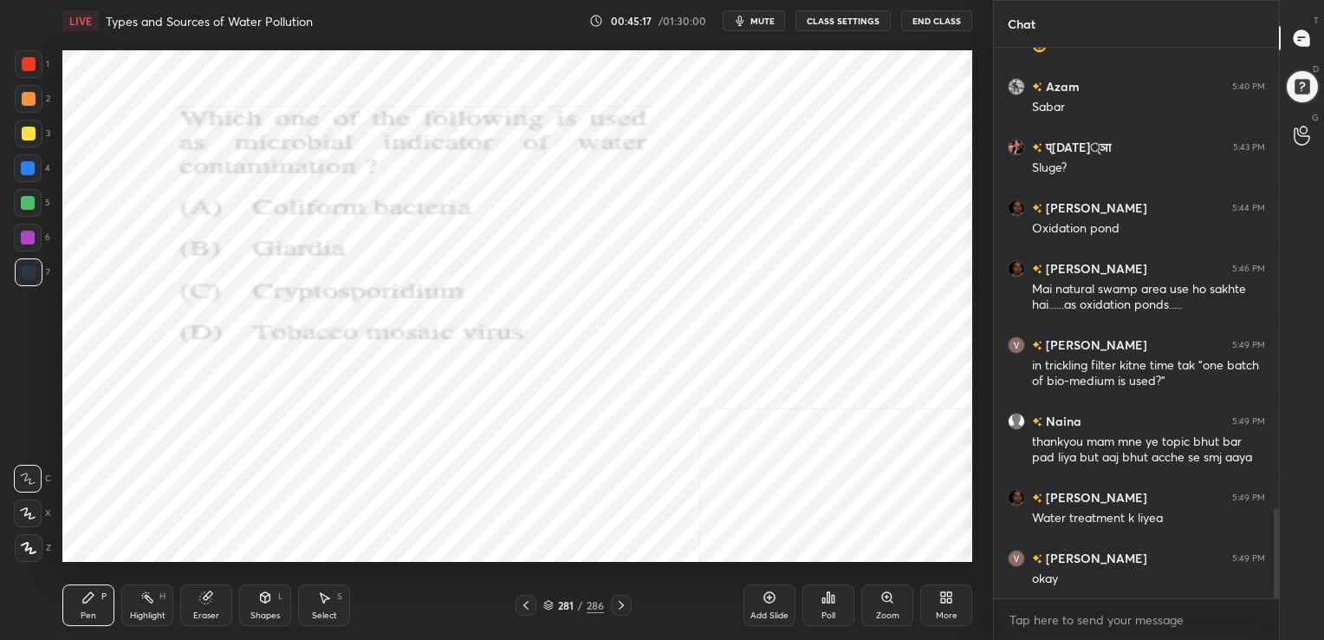
click at [604, 364] on img "grid" at bounding box center [482, 356] width 263 height 140
click at [759, 19] on span "mute" at bounding box center [762, 21] width 24 height 12
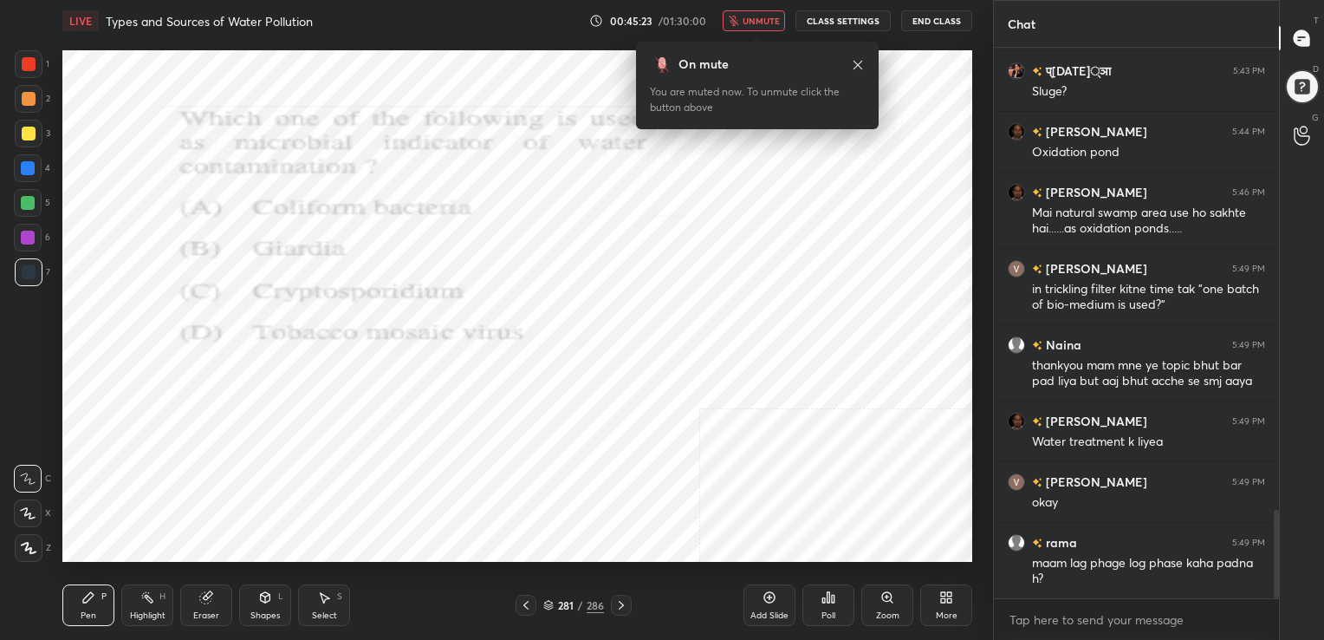
click at [759, 19] on span "unmute" at bounding box center [761, 21] width 37 height 12
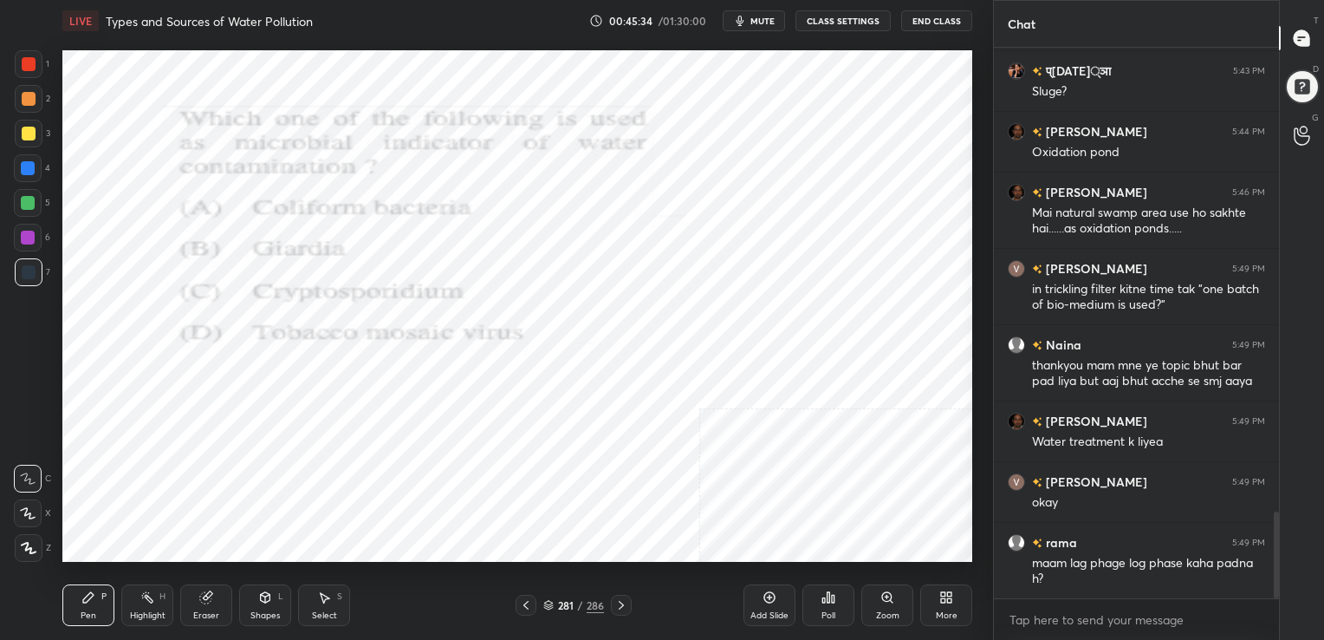
scroll to position [2941, 0]
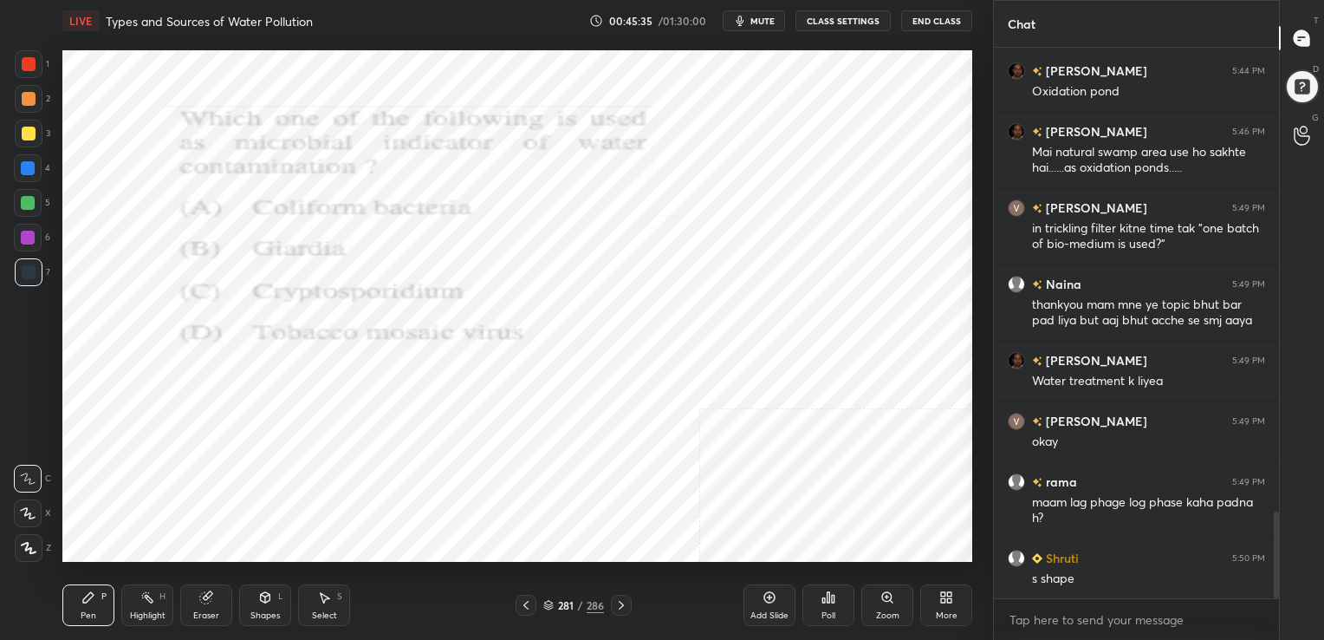
click at [766, 16] on span "mute" at bounding box center [762, 21] width 24 height 12
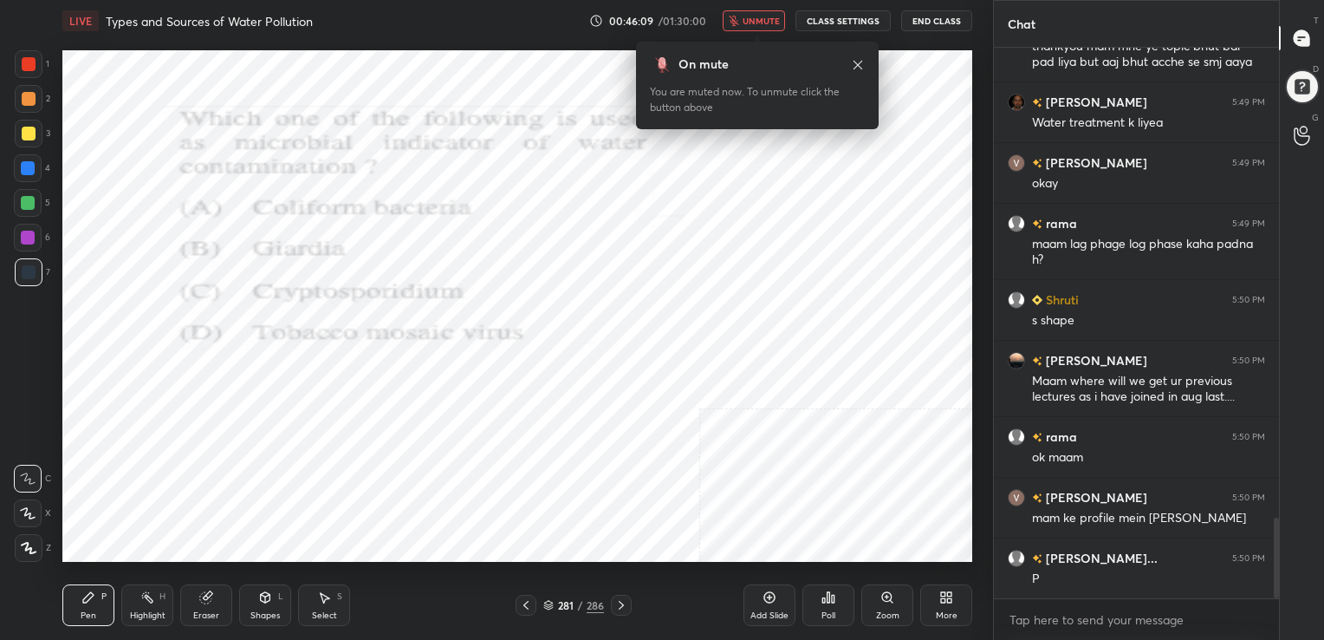
scroll to position [3260, 0]
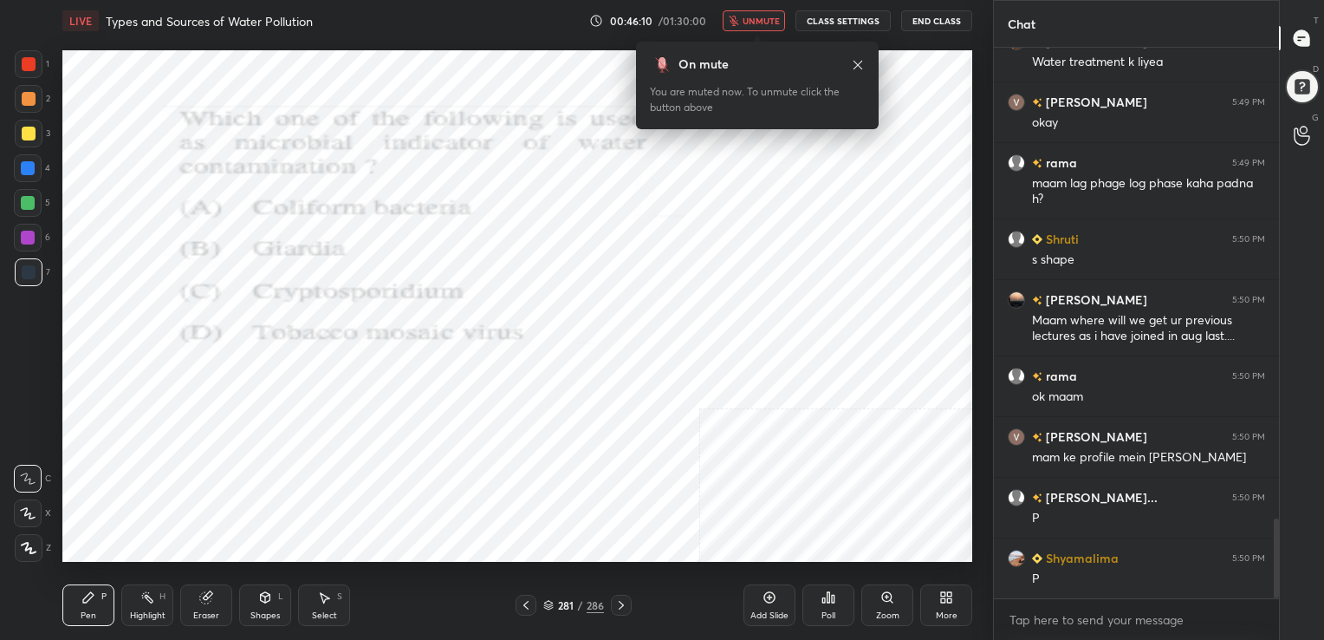
click at [840, 587] on div "Poll" at bounding box center [828, 605] width 52 height 42
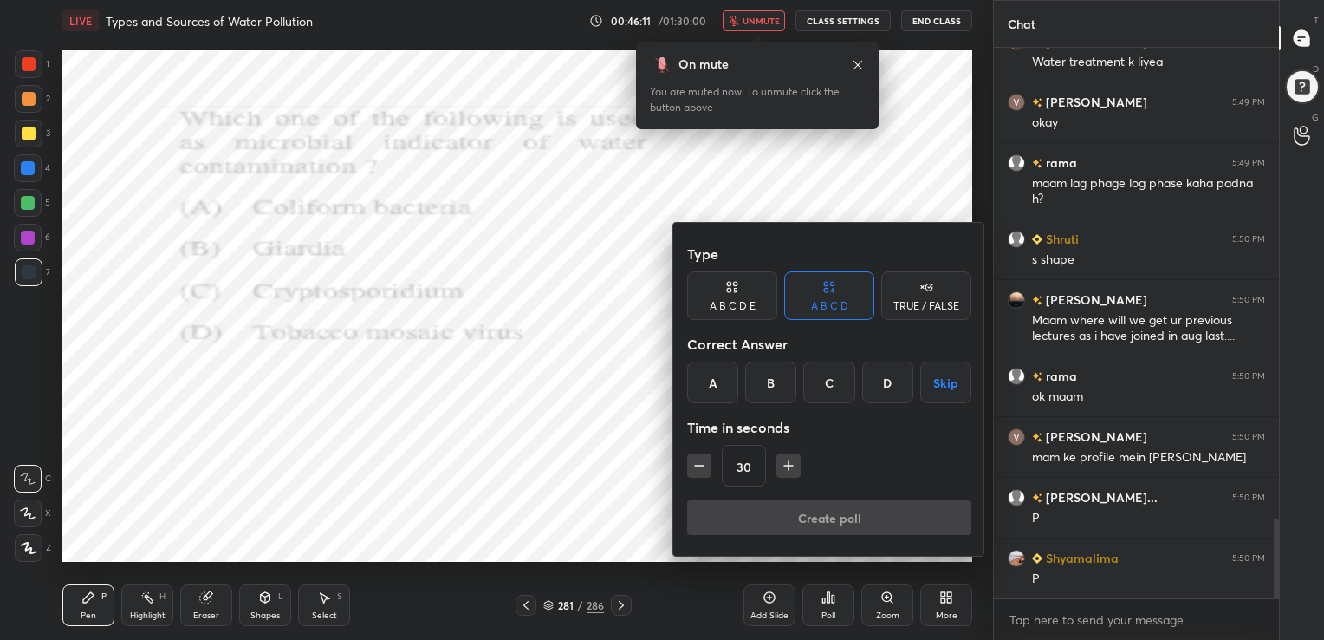
click at [724, 376] on div "A" at bounding box center [712, 382] width 51 height 42
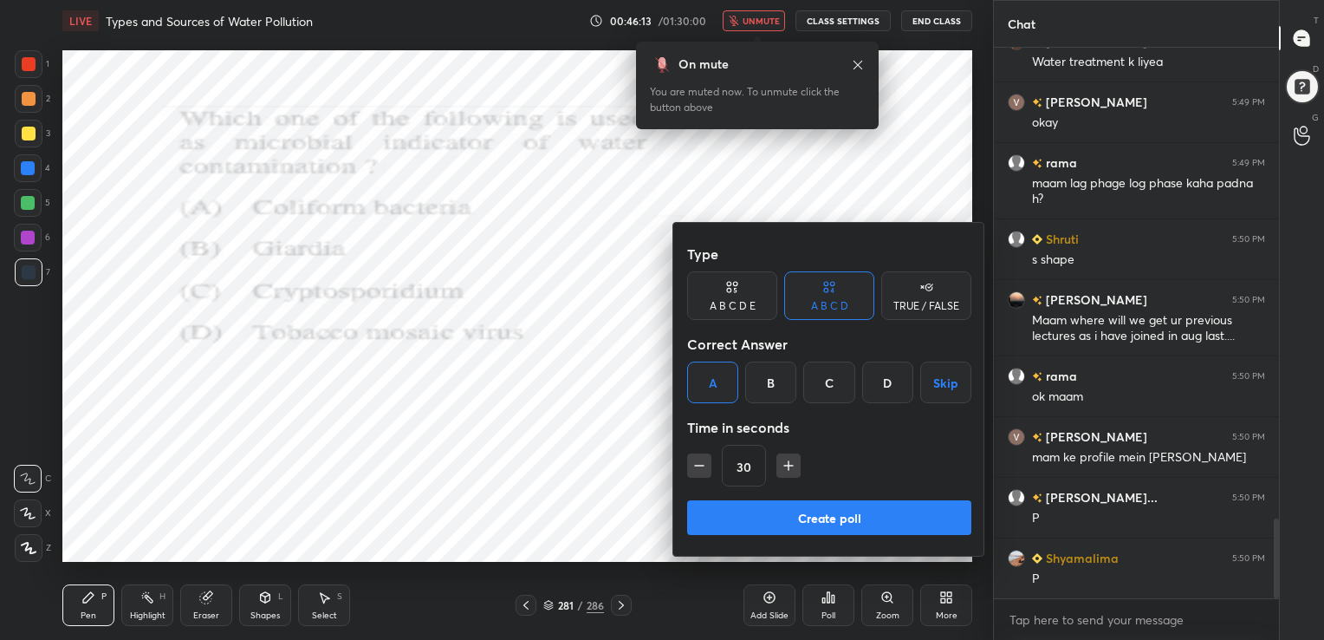
click at [809, 504] on button "Create poll" at bounding box center [829, 517] width 284 height 35
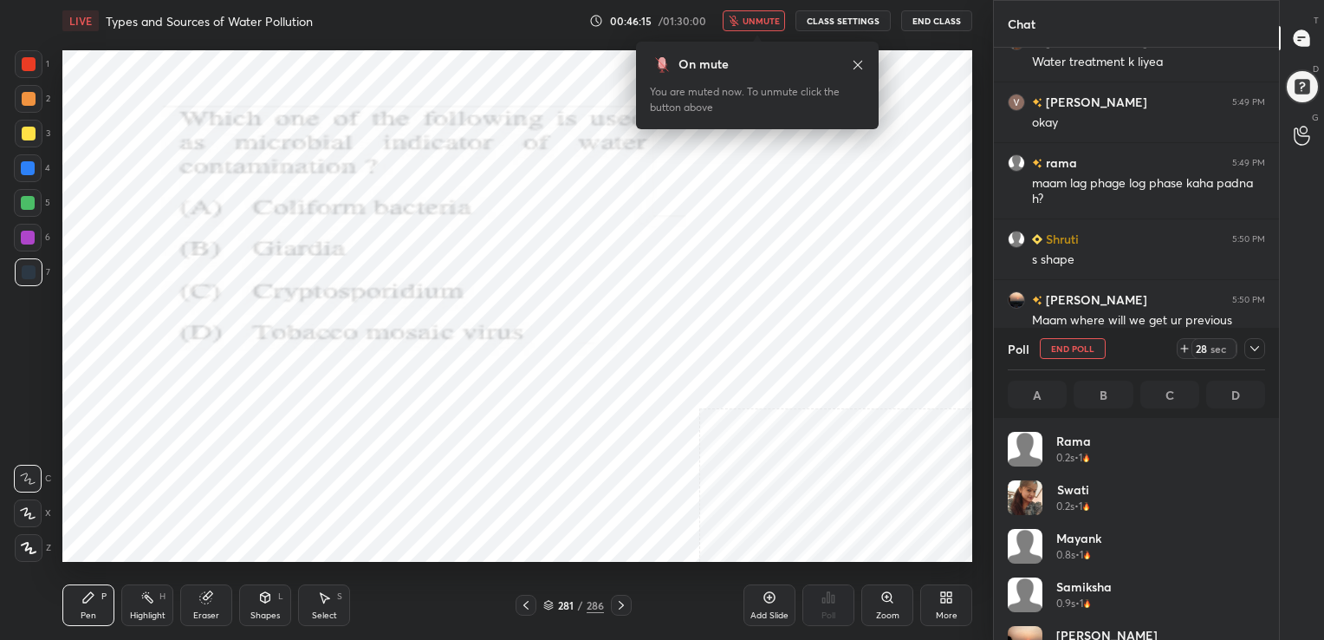
scroll to position [203, 252]
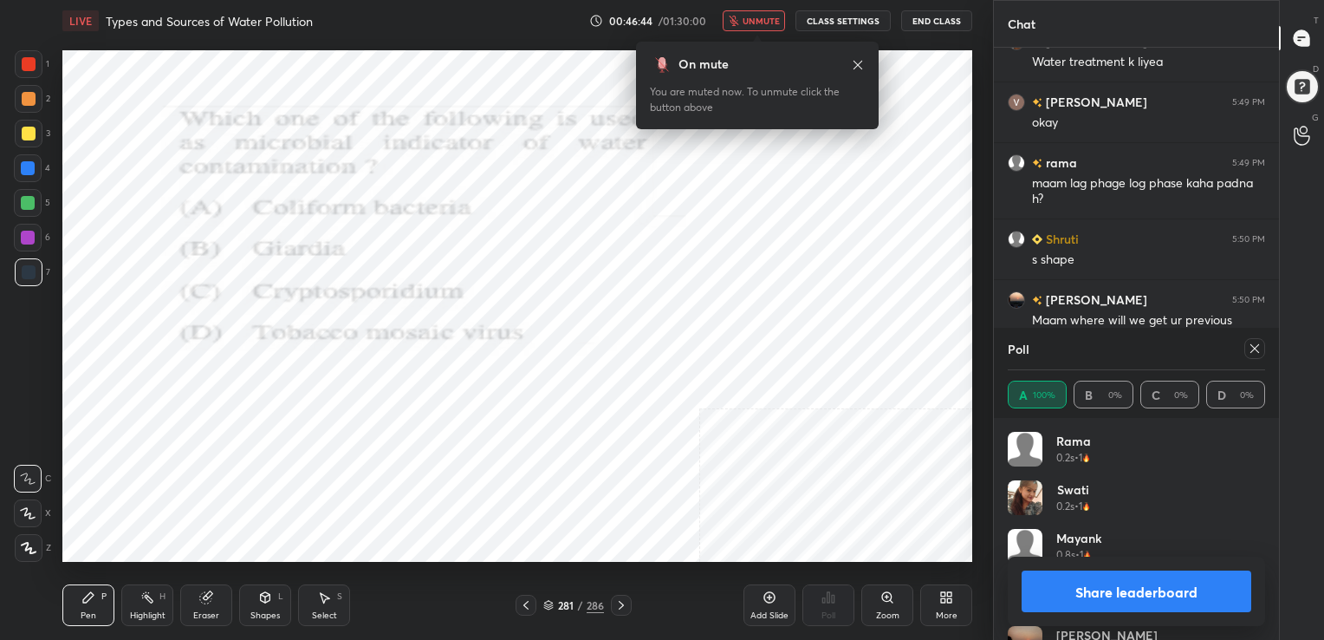
click at [1255, 347] on icon at bounding box center [1255, 348] width 14 height 14
type textarea "x"
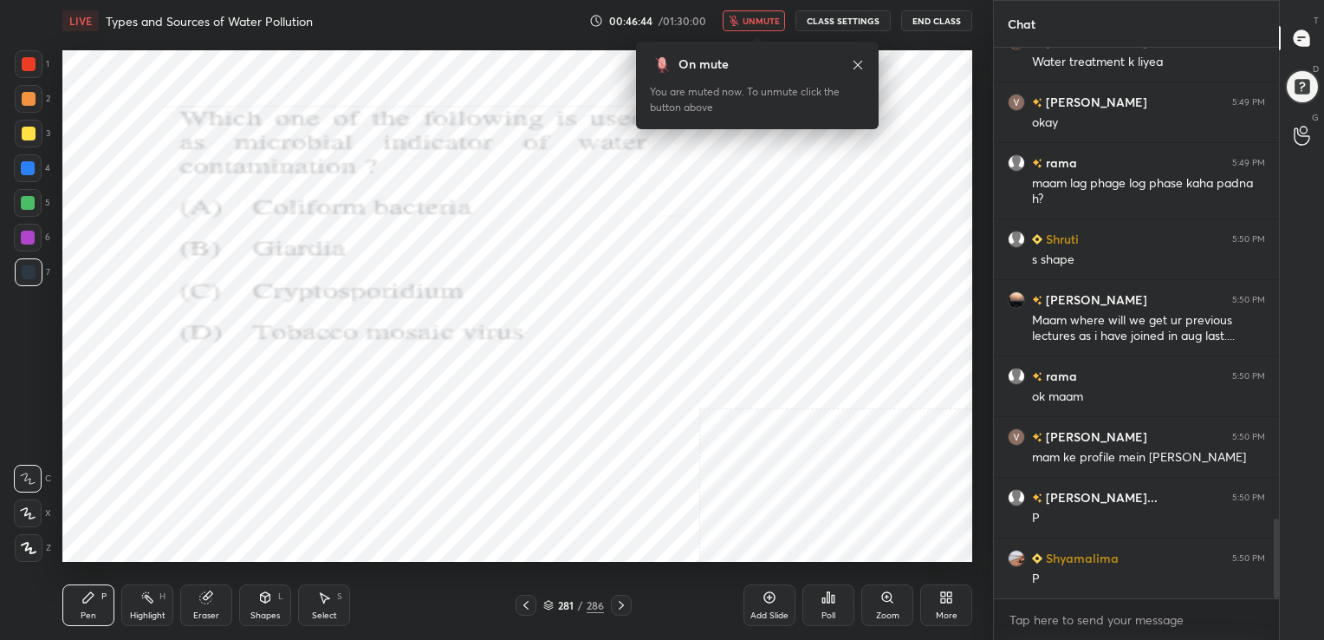
scroll to position [0, 0]
click at [768, 21] on span "unmute" at bounding box center [761, 21] width 37 height 12
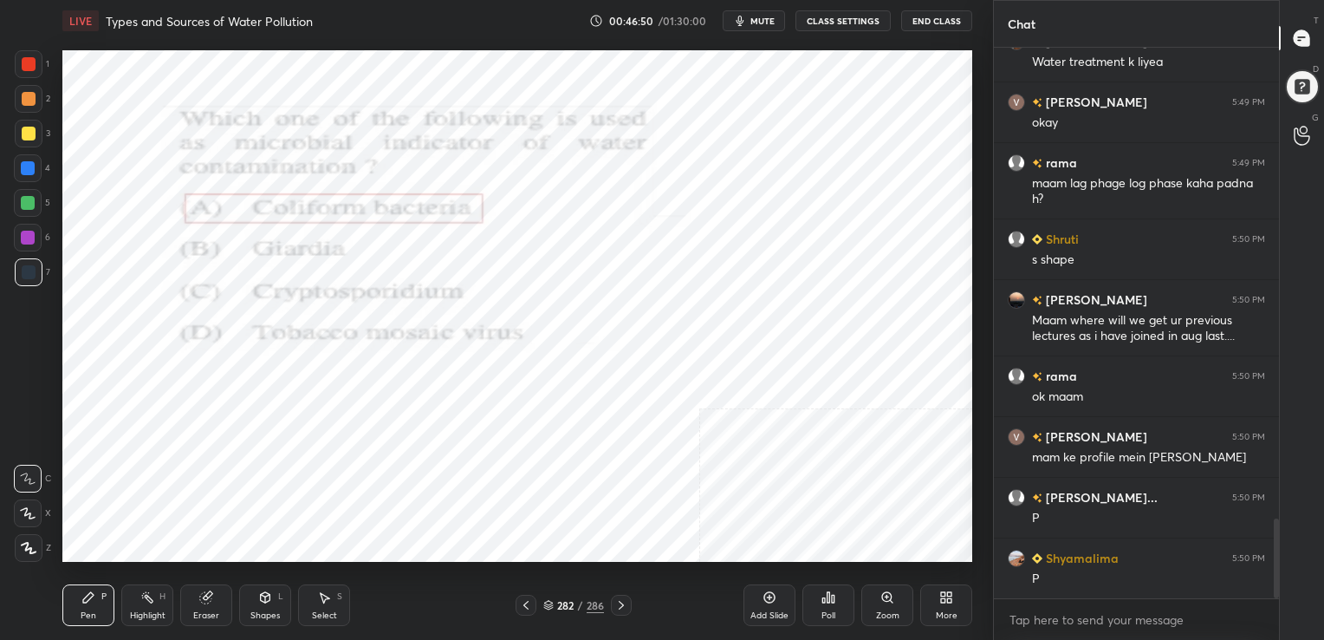
click at [549, 604] on icon at bounding box center [548, 603] width 9 height 4
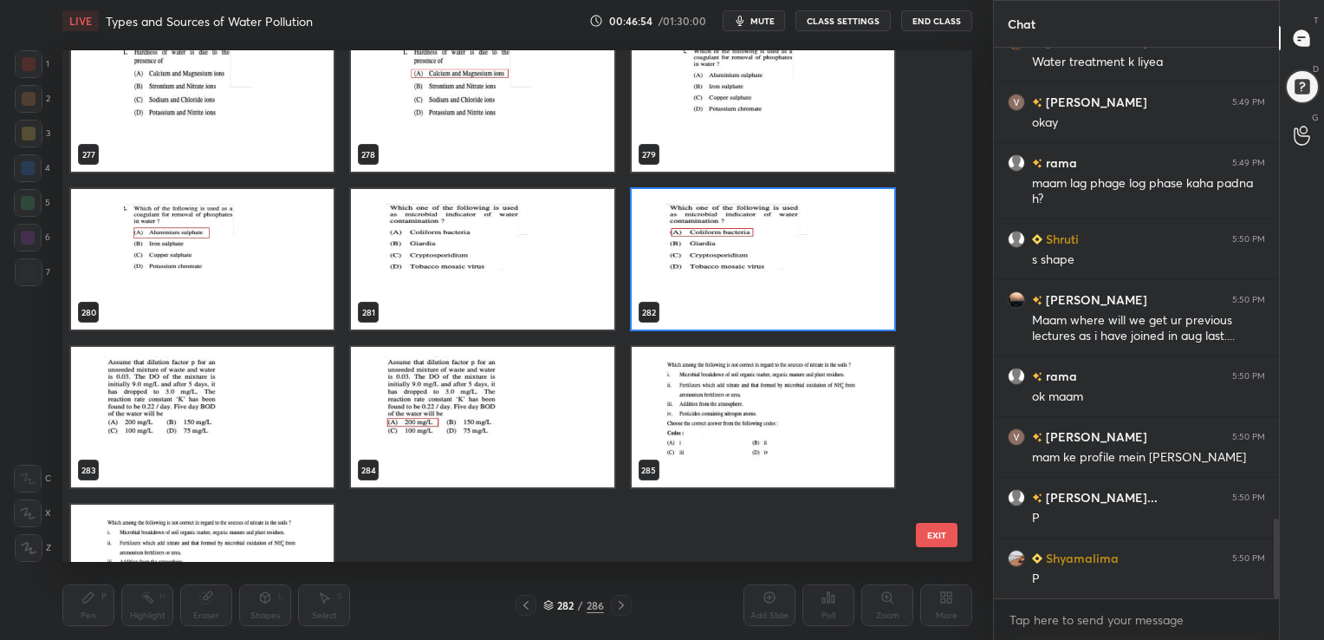
scroll to position [14374, 0]
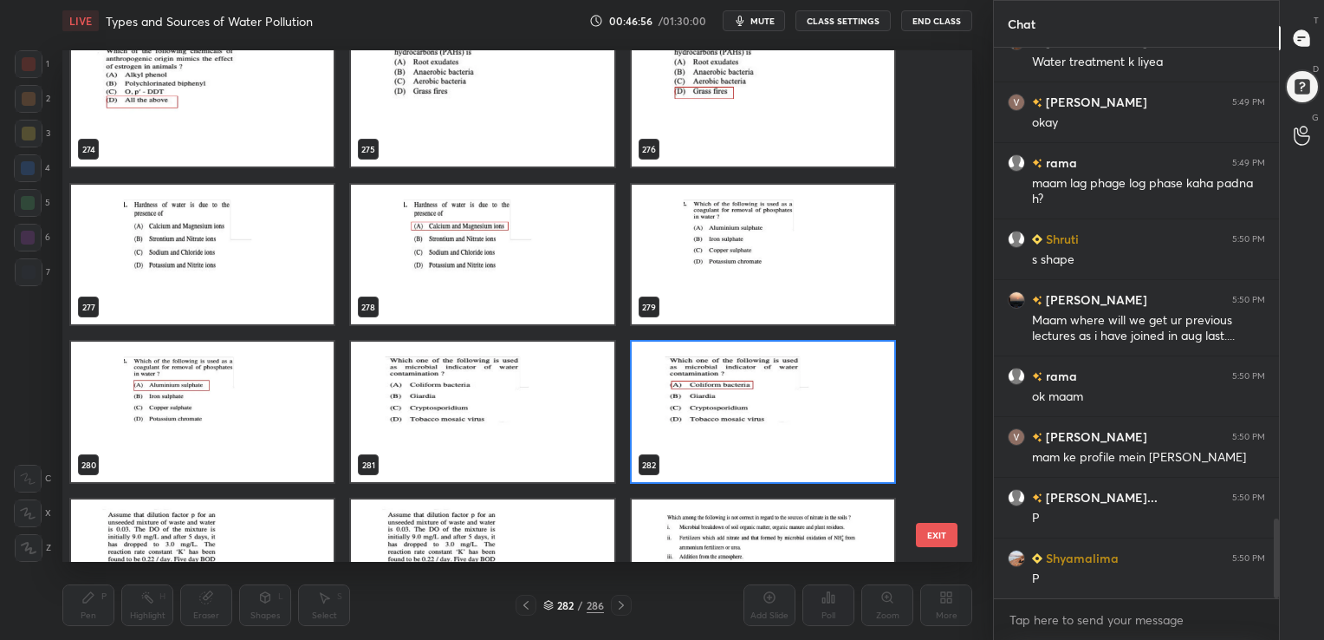
click at [763, 230] on img "grid" at bounding box center [763, 254] width 263 height 140
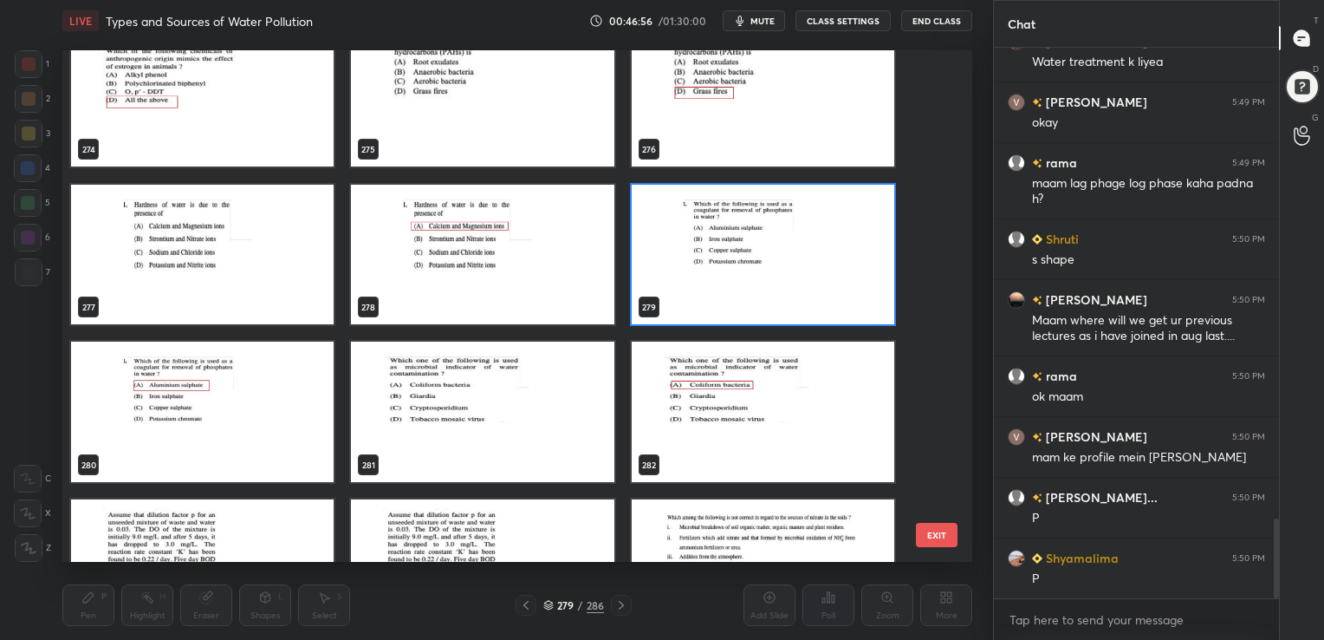
click at [763, 230] on img "grid" at bounding box center [763, 254] width 263 height 140
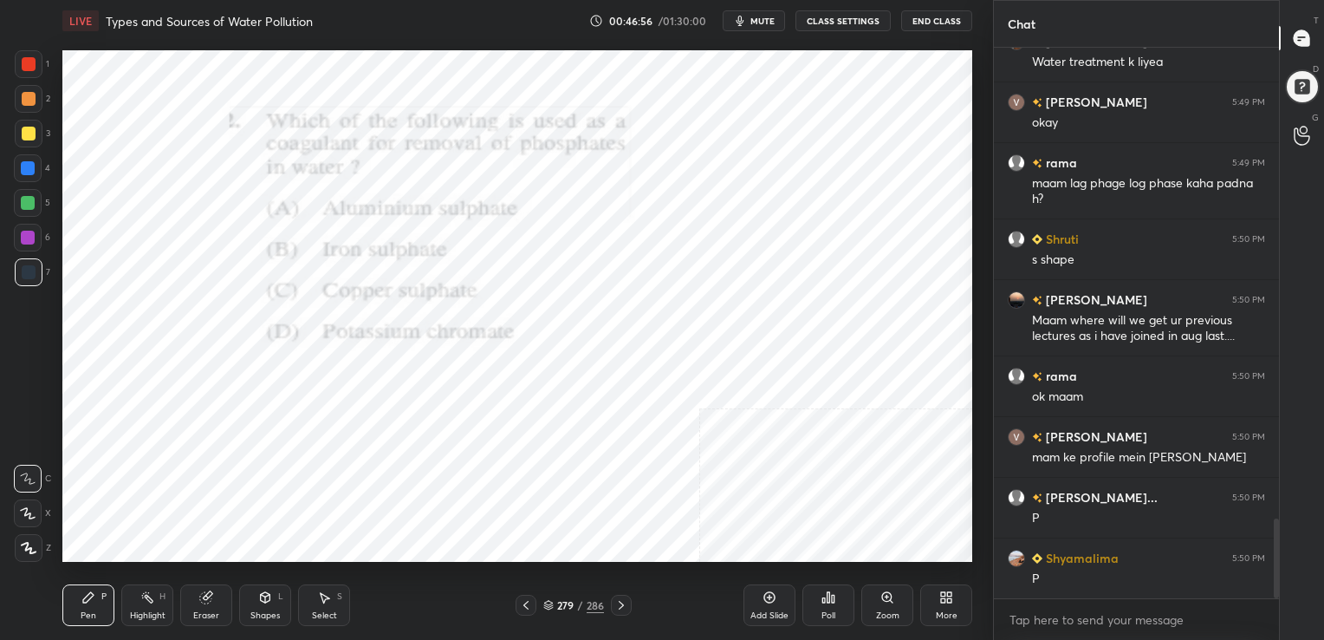
click at [763, 230] on img "grid" at bounding box center [763, 254] width 263 height 140
click at [764, 29] on button "mute" at bounding box center [754, 20] width 62 height 21
click at [548, 602] on icon at bounding box center [548, 605] width 10 height 10
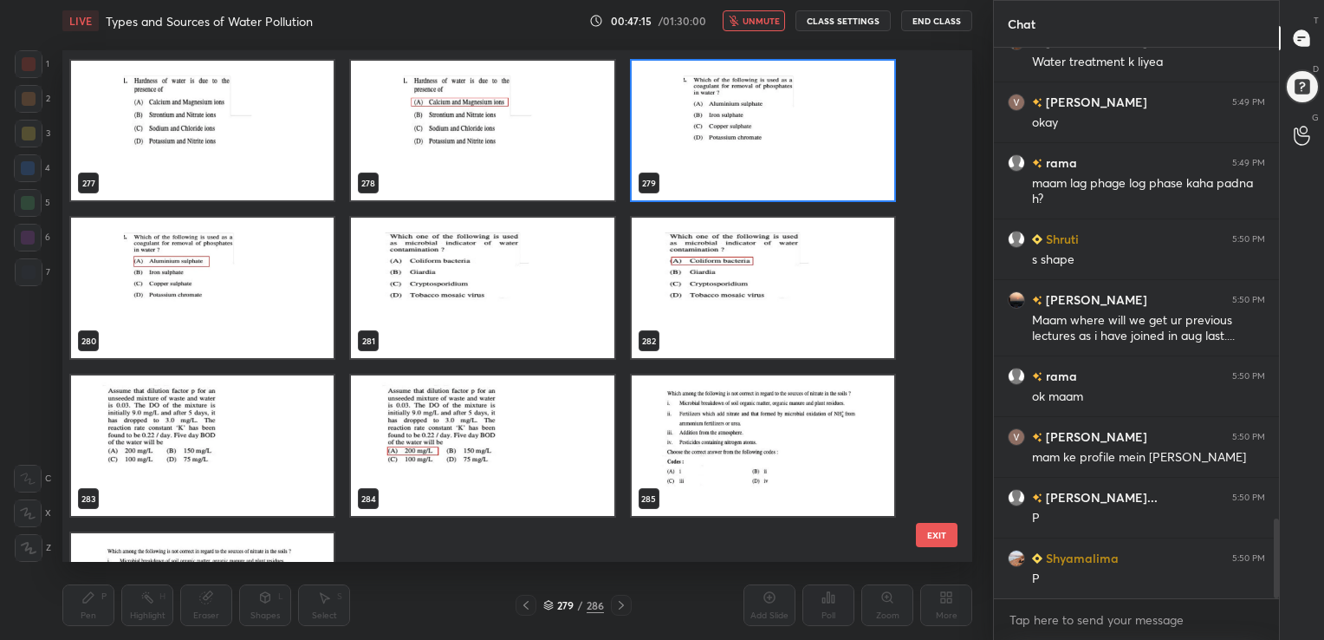
scroll to position [14498, 0]
click at [753, 140] on img "grid" at bounding box center [763, 130] width 263 height 140
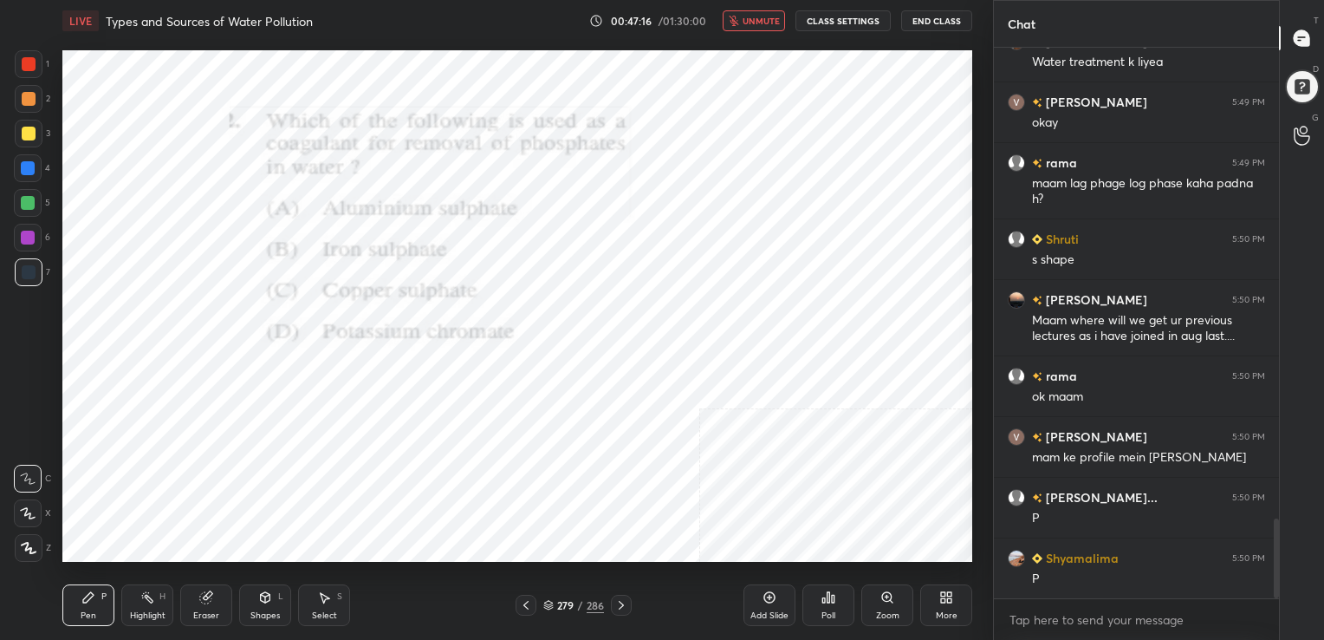
drag, startPoint x: 753, startPoint y: 140, endPoint x: 780, endPoint y: 471, distance: 333.0
click at [833, 613] on div "Poll" at bounding box center [828, 615] width 14 height 9
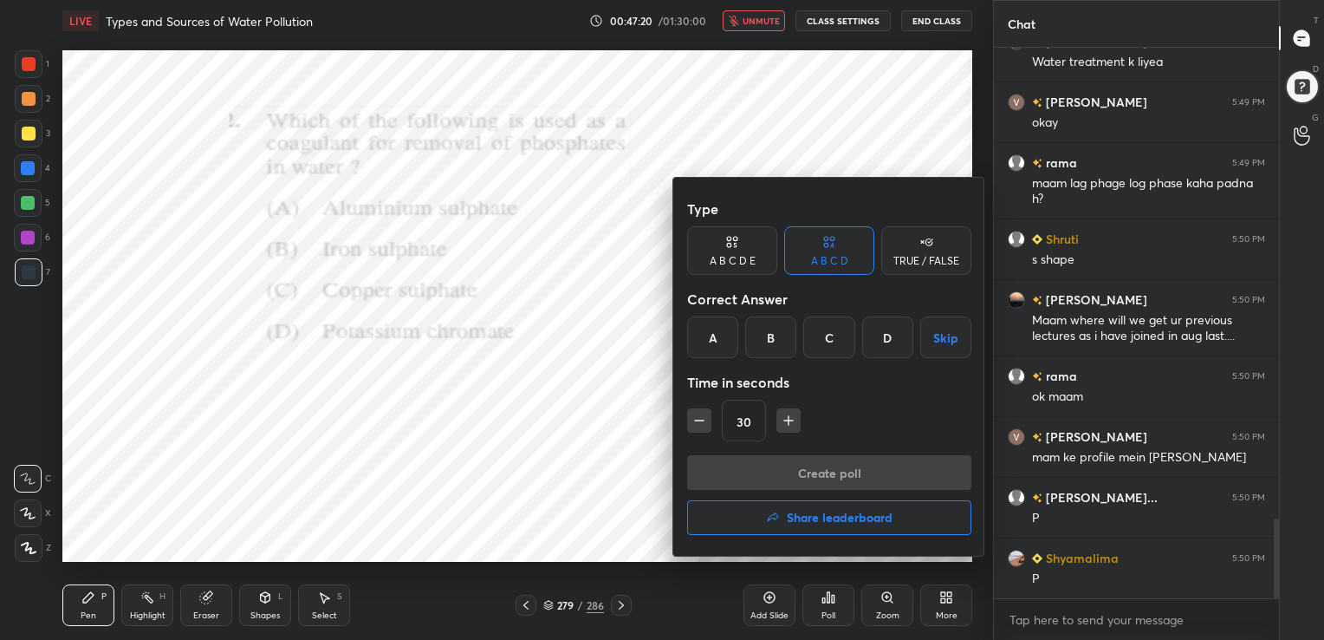
drag, startPoint x: 711, startPoint y: 346, endPoint x: 711, endPoint y: 328, distance: 18.2
click at [711, 328] on div "A" at bounding box center [712, 337] width 51 height 42
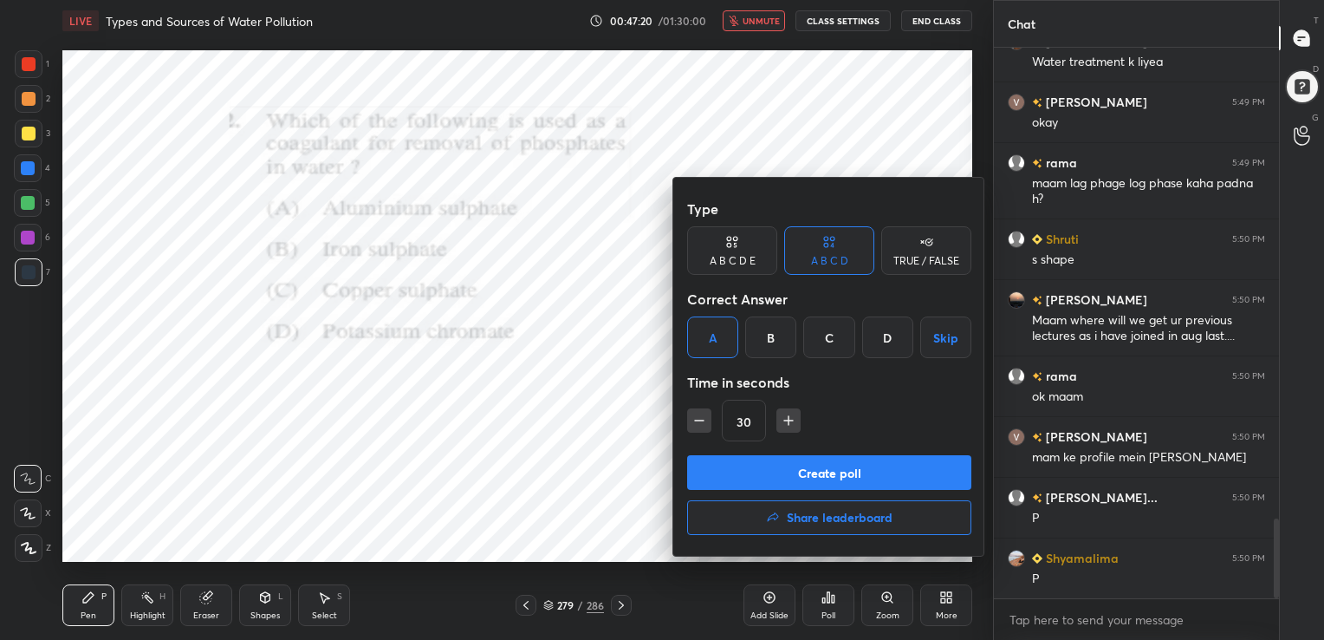
click at [711, 328] on div "A" at bounding box center [712, 337] width 51 height 42
click at [797, 479] on button "Create poll" at bounding box center [829, 472] width 284 height 35
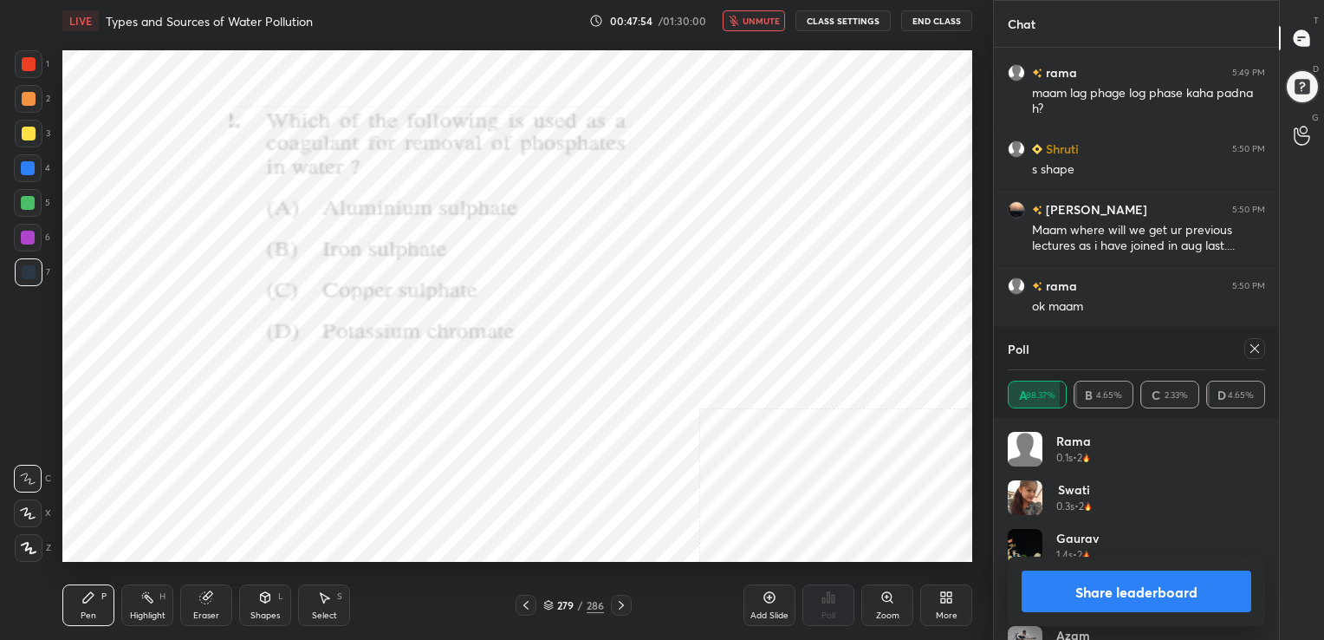
click at [1257, 345] on icon at bounding box center [1254, 348] width 9 height 9
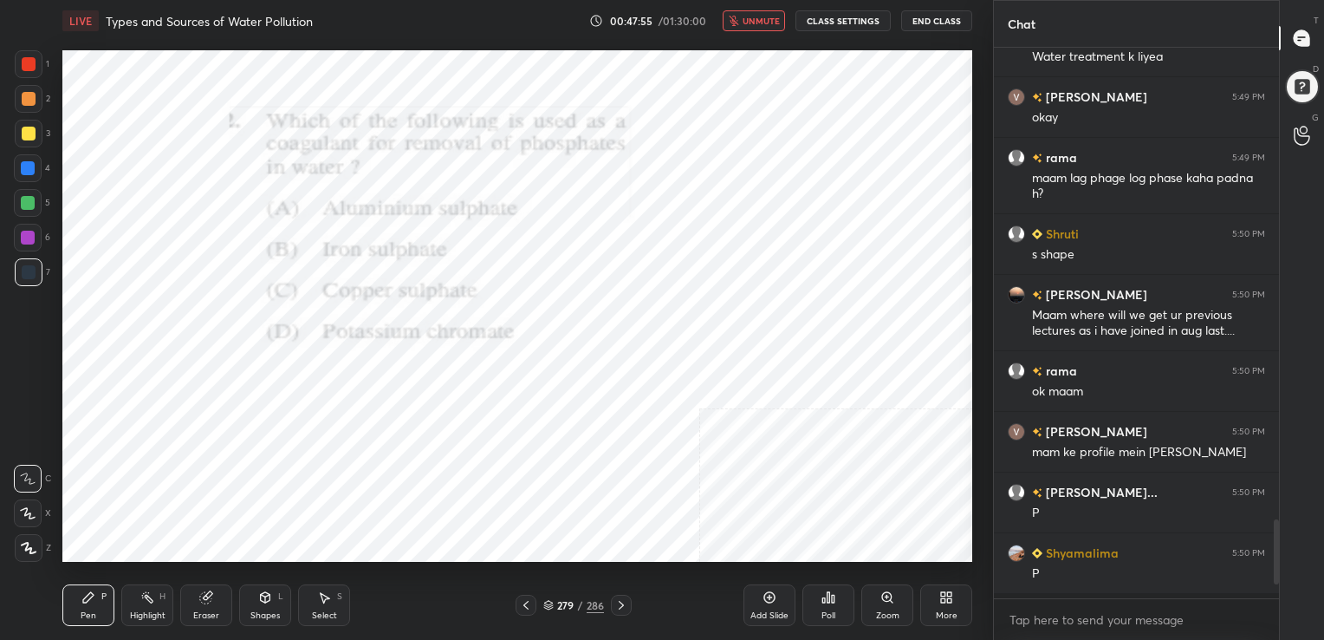
scroll to position [541, 280]
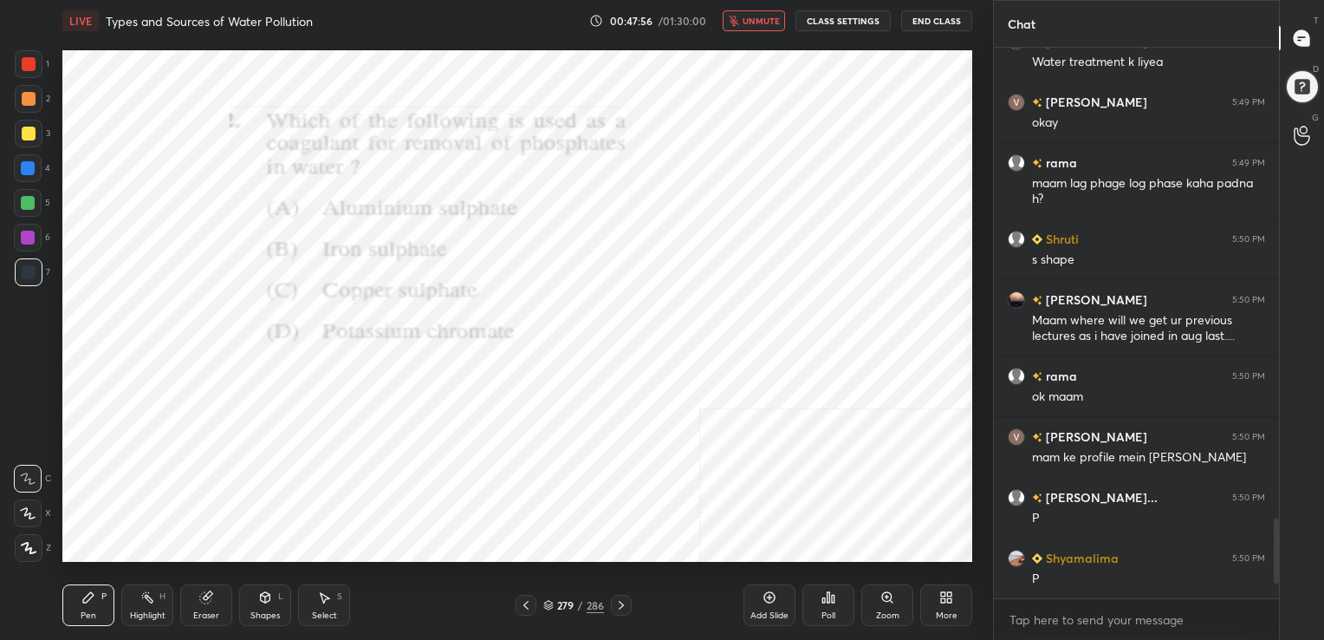
click at [743, 20] on button "unmute" at bounding box center [754, 20] width 62 height 21
click at [546, 602] on icon at bounding box center [548, 605] width 10 height 10
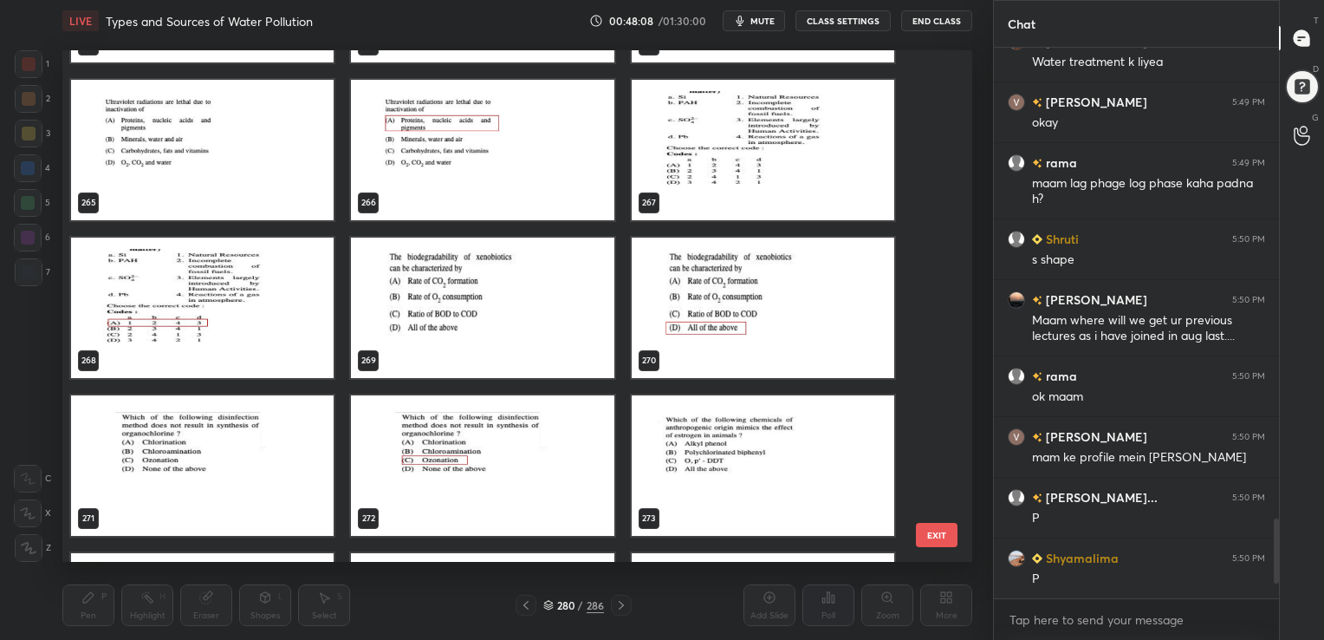
click at [226, 438] on img "grid" at bounding box center [202, 464] width 263 height 140
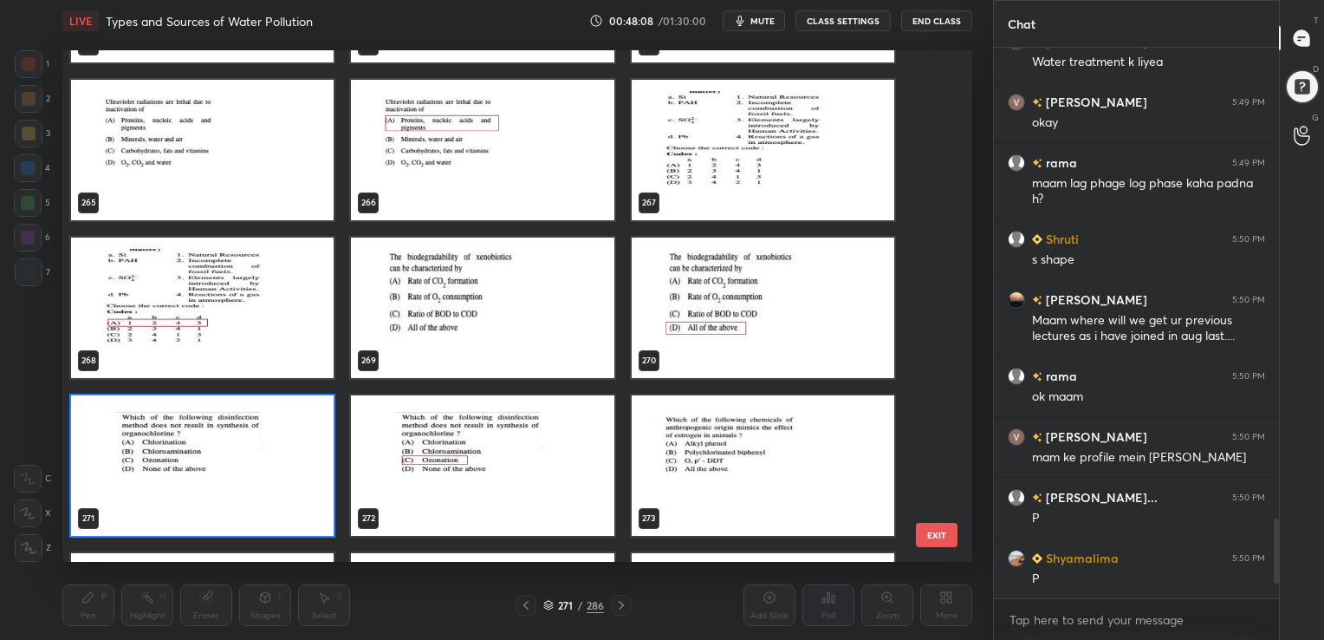
click at [226, 438] on img "grid" at bounding box center [202, 464] width 263 height 140
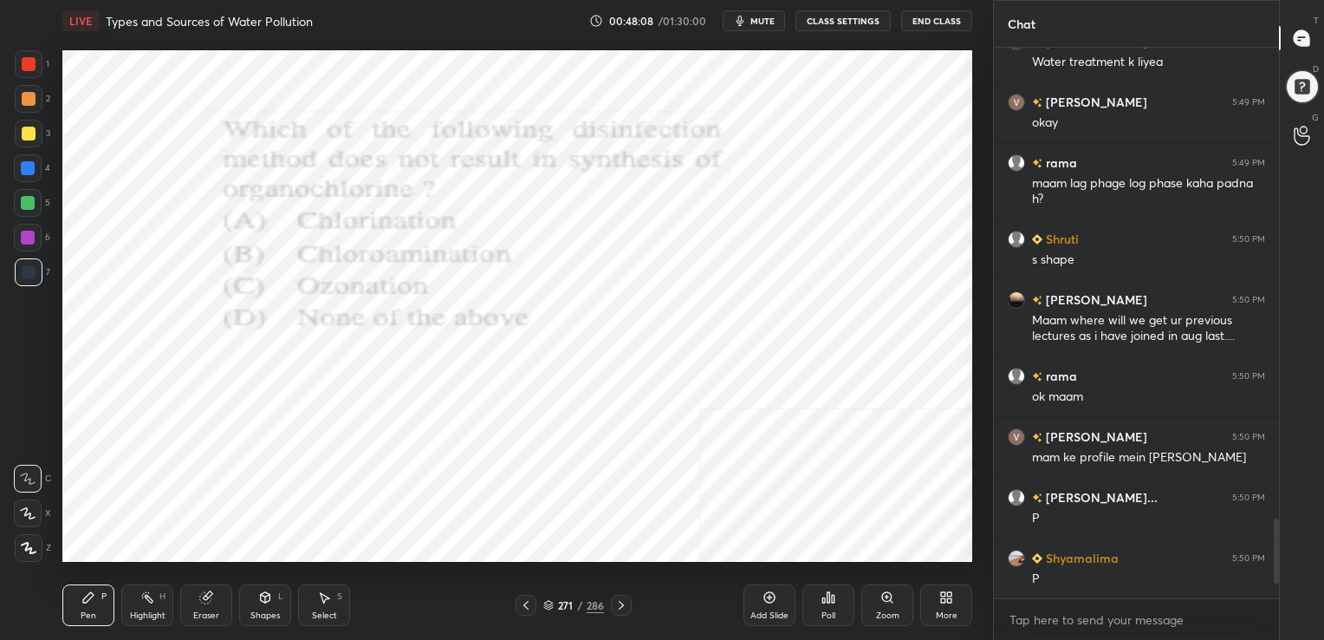
click at [226, 438] on img "grid" at bounding box center [202, 464] width 263 height 140
click at [738, 17] on icon "button" at bounding box center [740, 21] width 14 height 14
click at [548, 603] on icon at bounding box center [548, 605] width 10 height 10
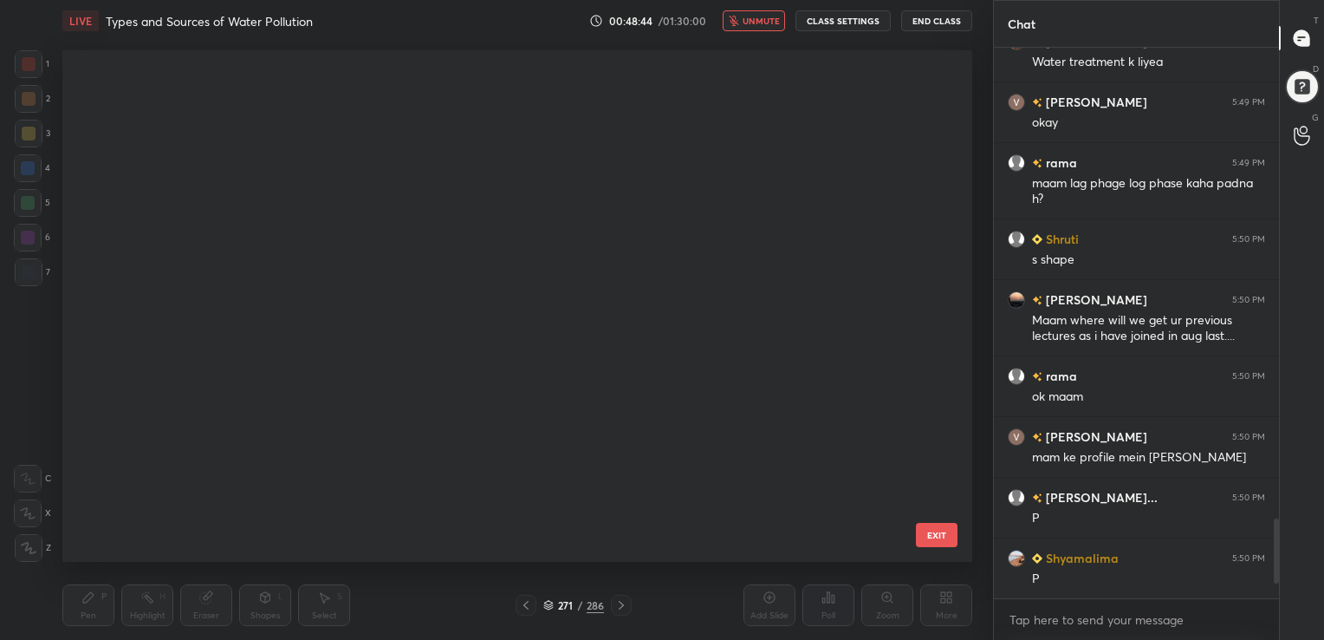
scroll to position [507, 901]
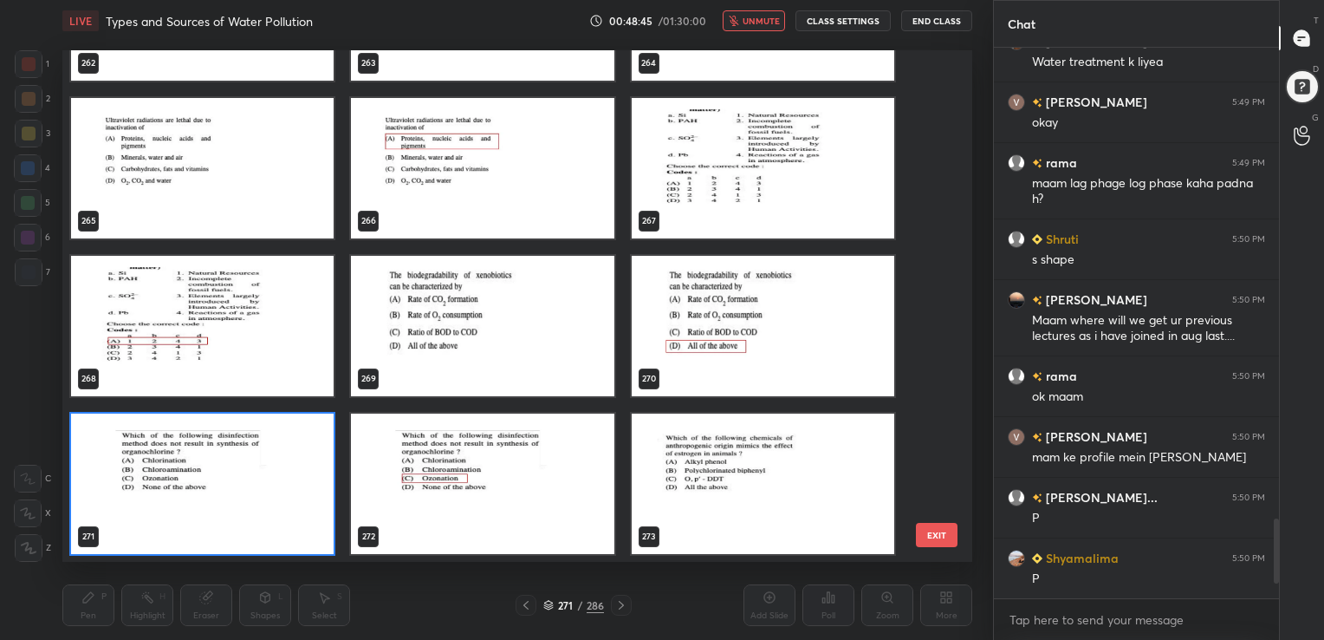
click at [323, 475] on img "grid" at bounding box center [202, 482] width 263 height 140
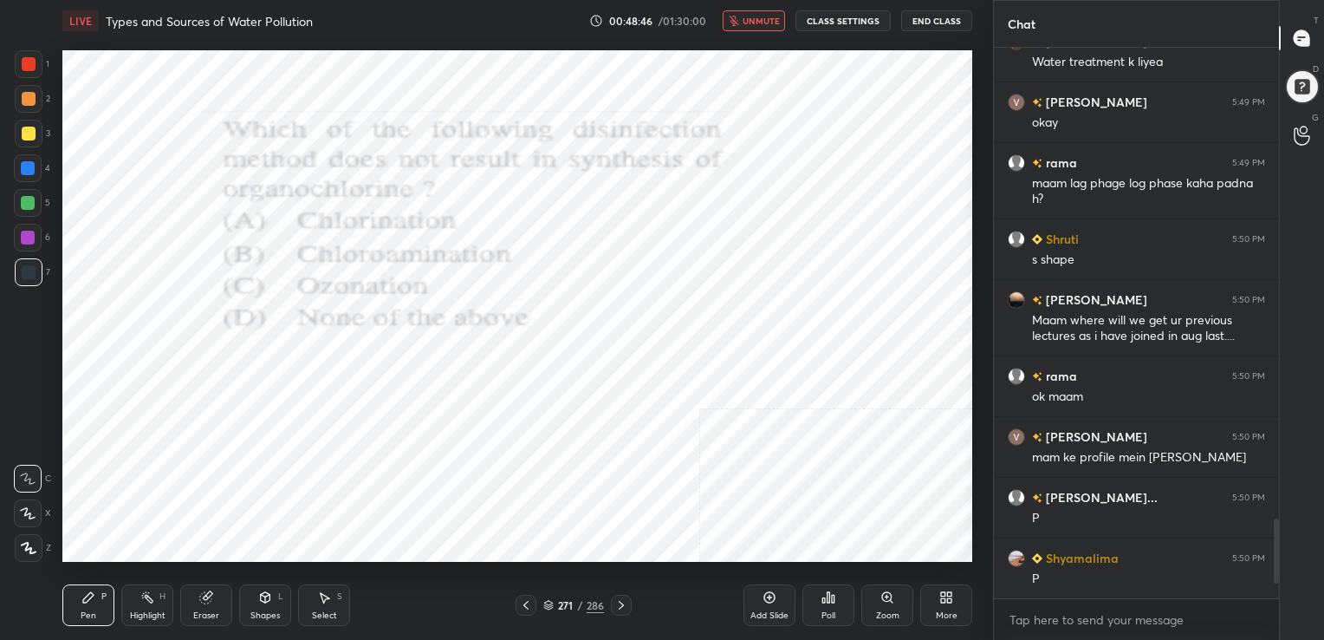
drag, startPoint x: 323, startPoint y: 475, endPoint x: 815, endPoint y: 666, distance: 527.0
click at [815, 0] on html "1 2 3 4 5 6 7 C X Z C X Z E E Erase all H H LIVE Types and Sources of Water Pol…" at bounding box center [662, 0] width 1324 height 0
click at [828, 611] on div "Poll" at bounding box center [828, 615] width 14 height 9
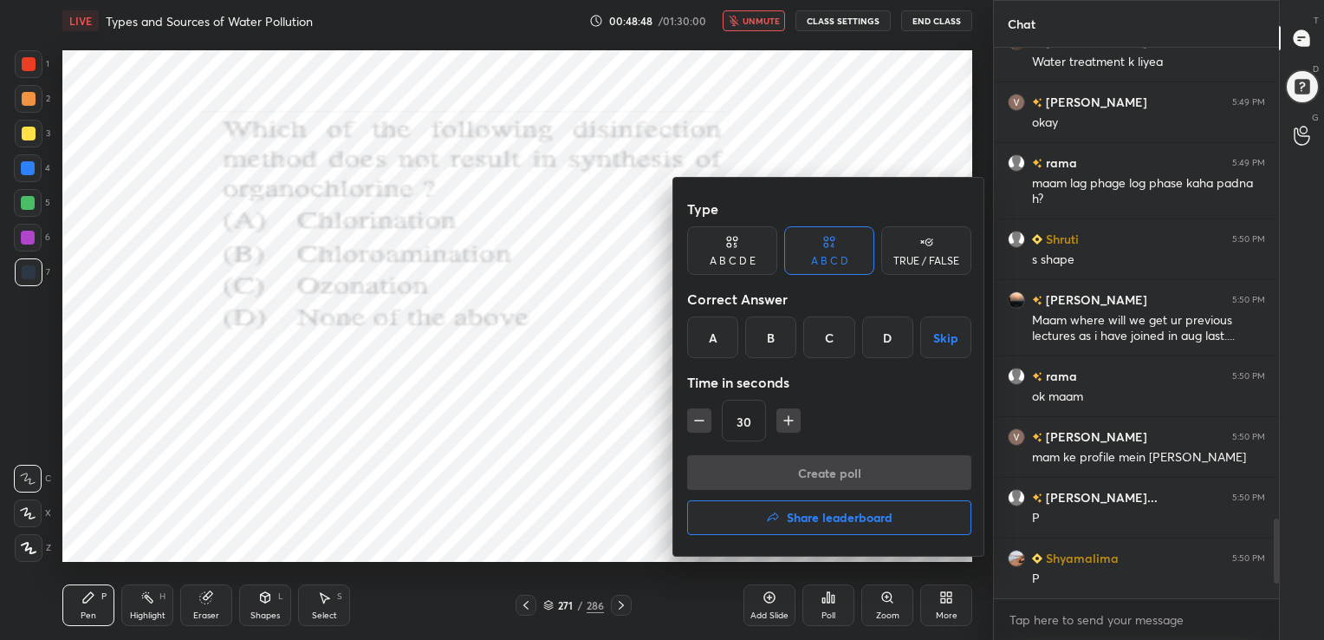
drag, startPoint x: 832, startPoint y: 328, endPoint x: 860, endPoint y: 456, distance: 130.6
click at [860, 456] on div "Type A B C D E A B C D TRUE / FALSE Correct Answer A B C D Skip Time in seconds…" at bounding box center [829, 367] width 312 height 378
click at [860, 456] on div "Create poll Share leaderboard" at bounding box center [829, 498] width 284 height 87
click at [829, 354] on div "C" at bounding box center [828, 337] width 51 height 42
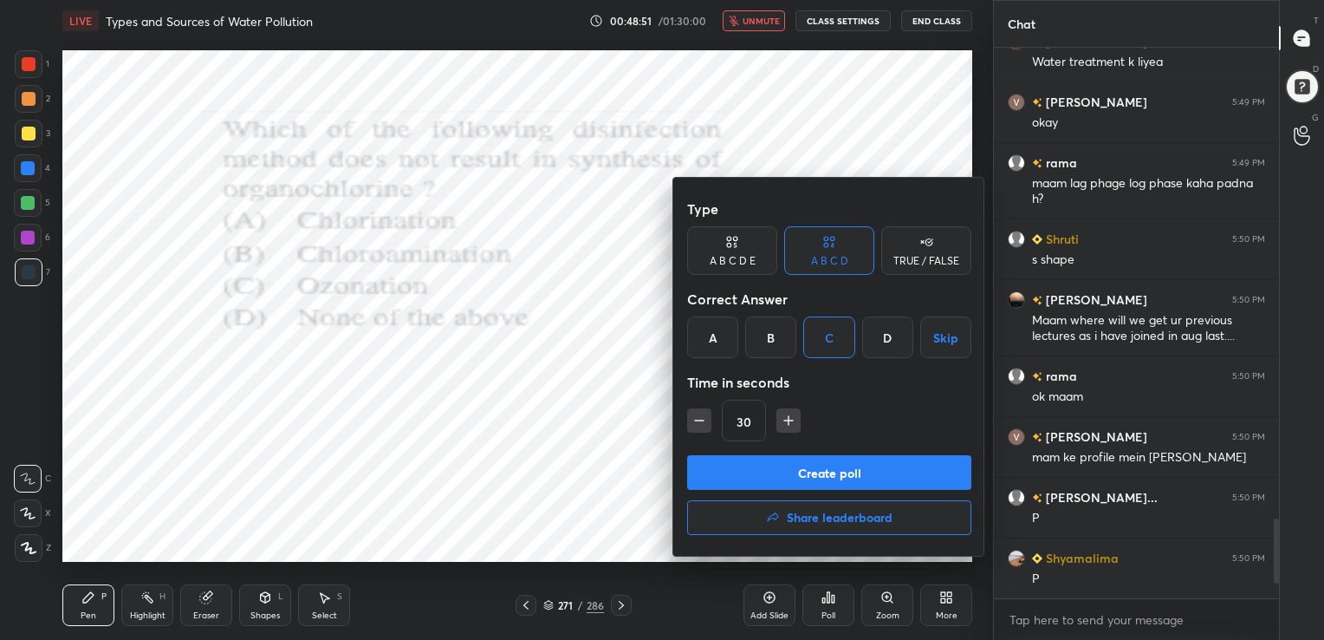
click at [835, 459] on button "Create poll" at bounding box center [829, 472] width 284 height 35
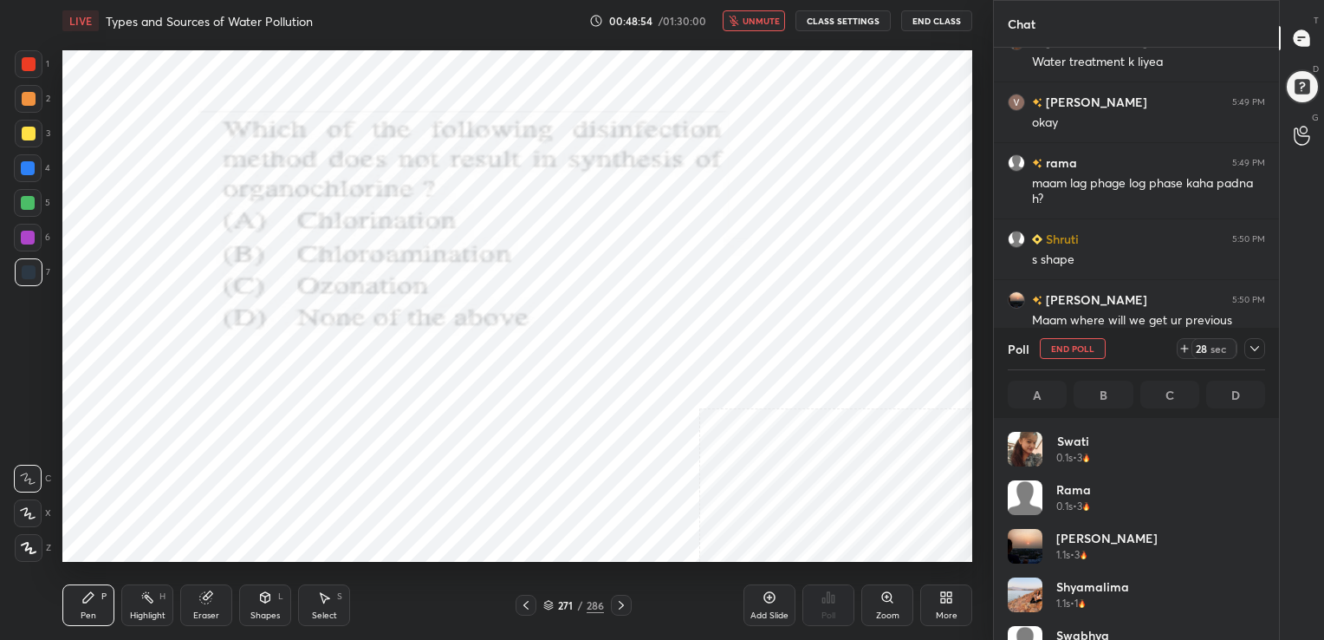
scroll to position [203, 252]
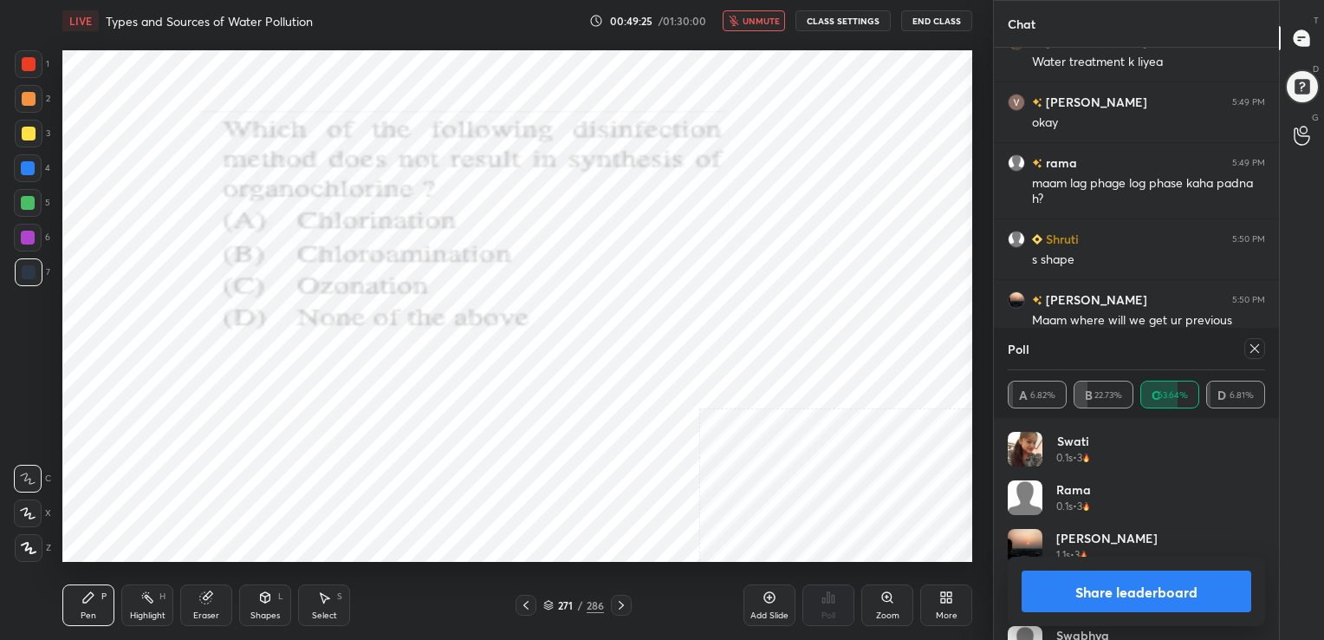
click at [1255, 346] on icon at bounding box center [1255, 348] width 14 height 14
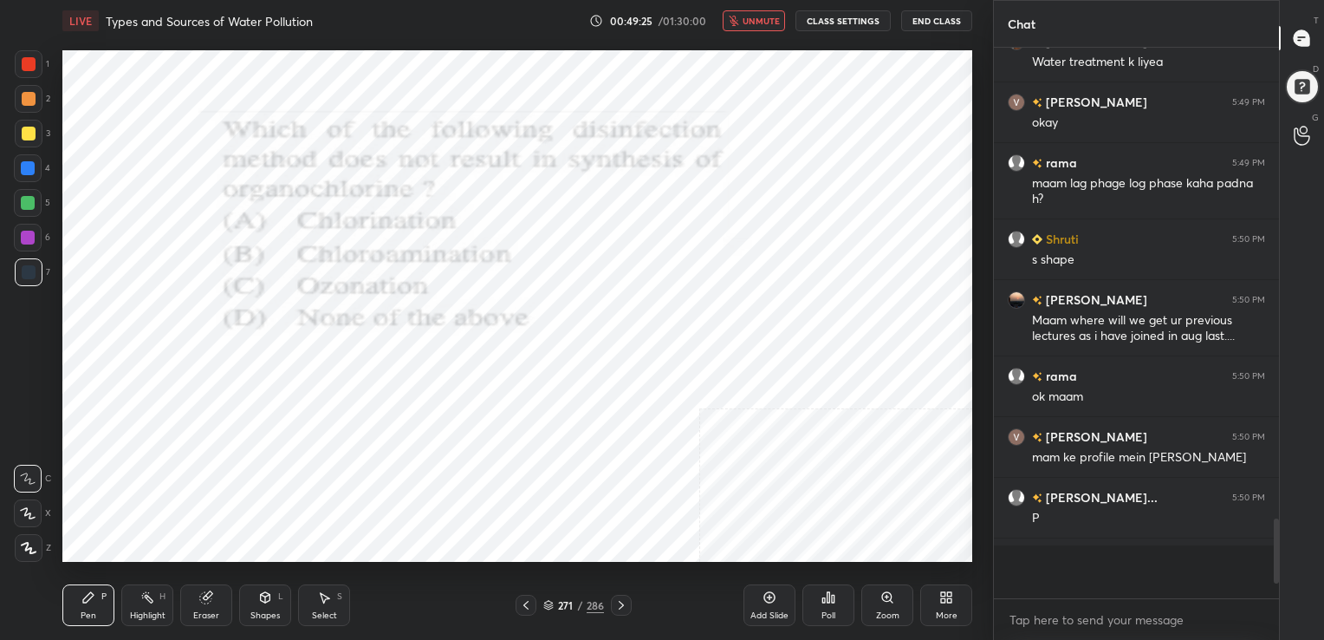
scroll to position [396, 280]
click at [759, 23] on span "unmute" at bounding box center [761, 21] width 37 height 12
click at [545, 606] on icon at bounding box center [548, 606] width 9 height 3
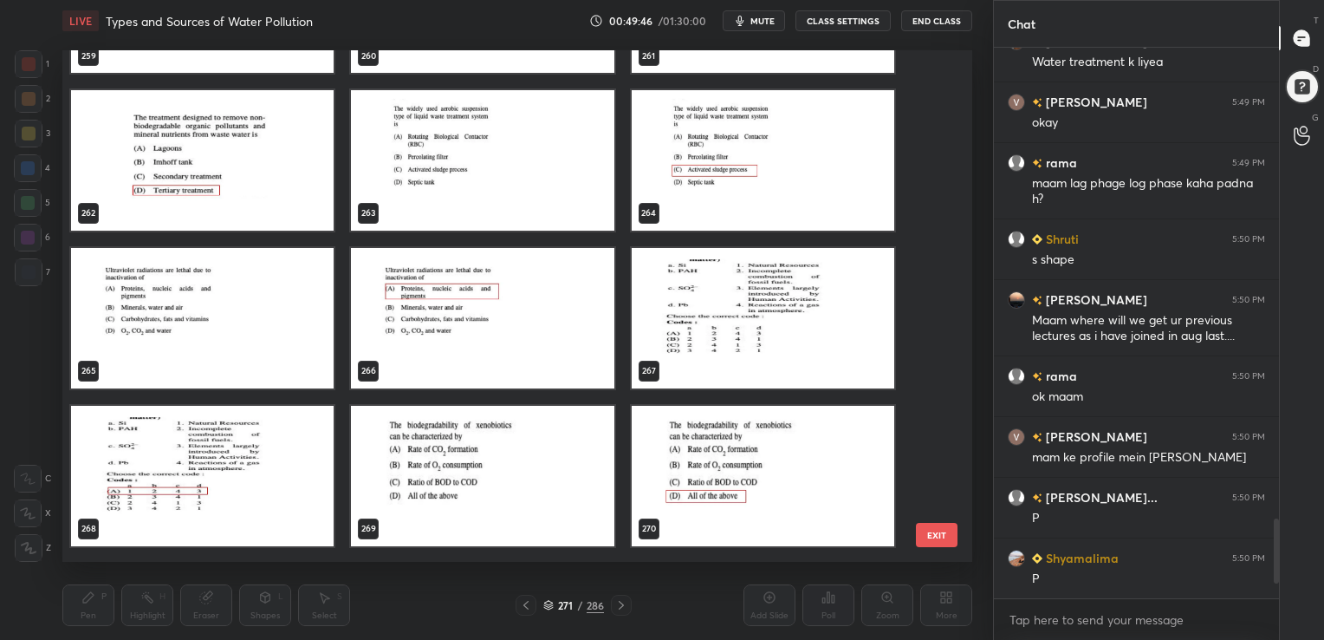
click at [220, 289] on img "grid" at bounding box center [202, 318] width 263 height 140
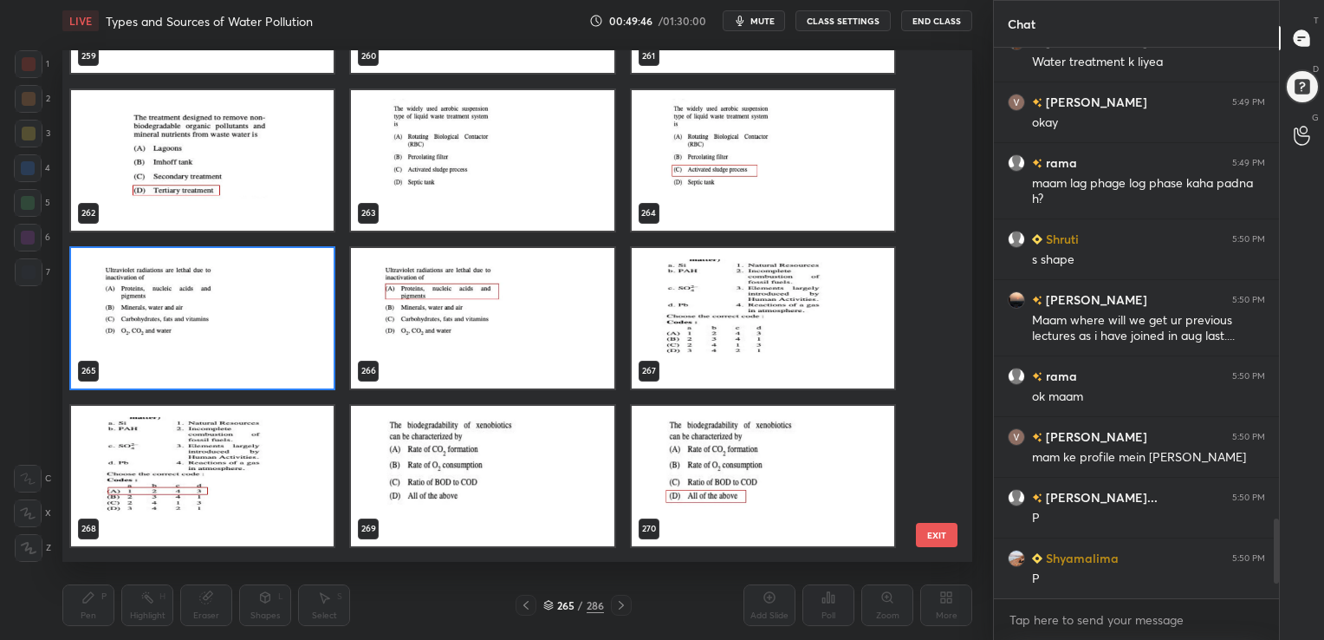
click at [220, 289] on img "grid" at bounding box center [202, 318] width 263 height 140
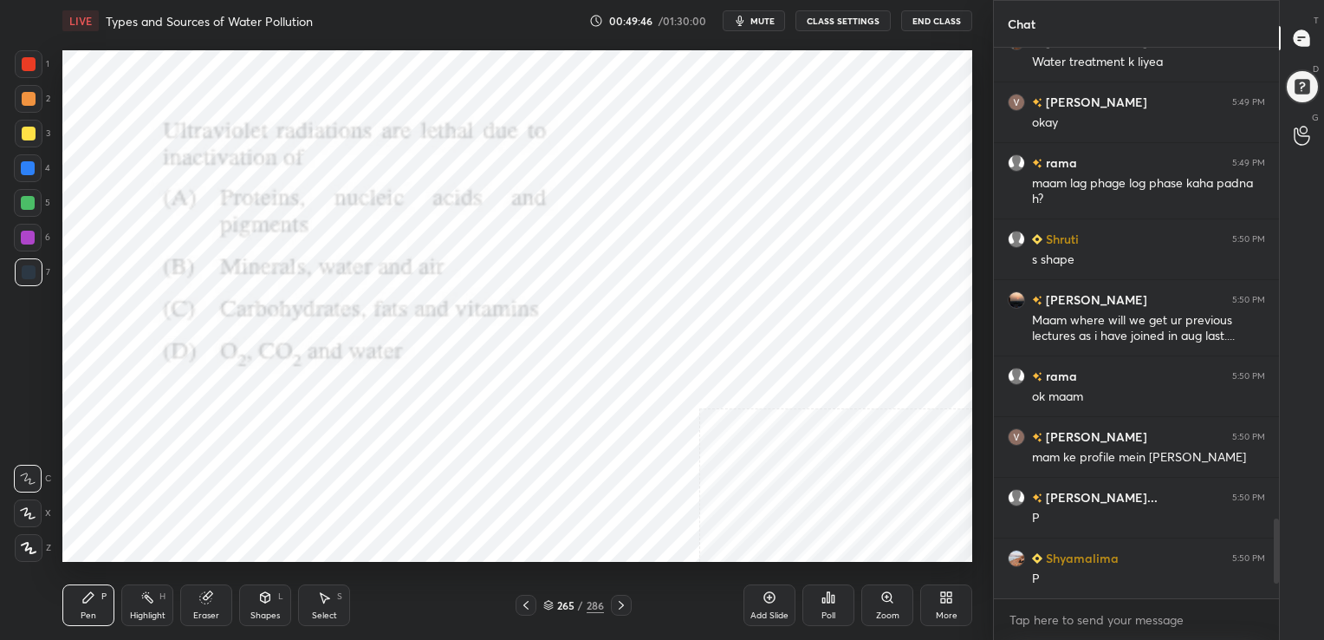
click at [220, 289] on img "grid" at bounding box center [202, 318] width 263 height 140
click at [764, 12] on button "mute" at bounding box center [754, 20] width 62 height 21
click at [749, 24] on span "unmute" at bounding box center [761, 21] width 37 height 12
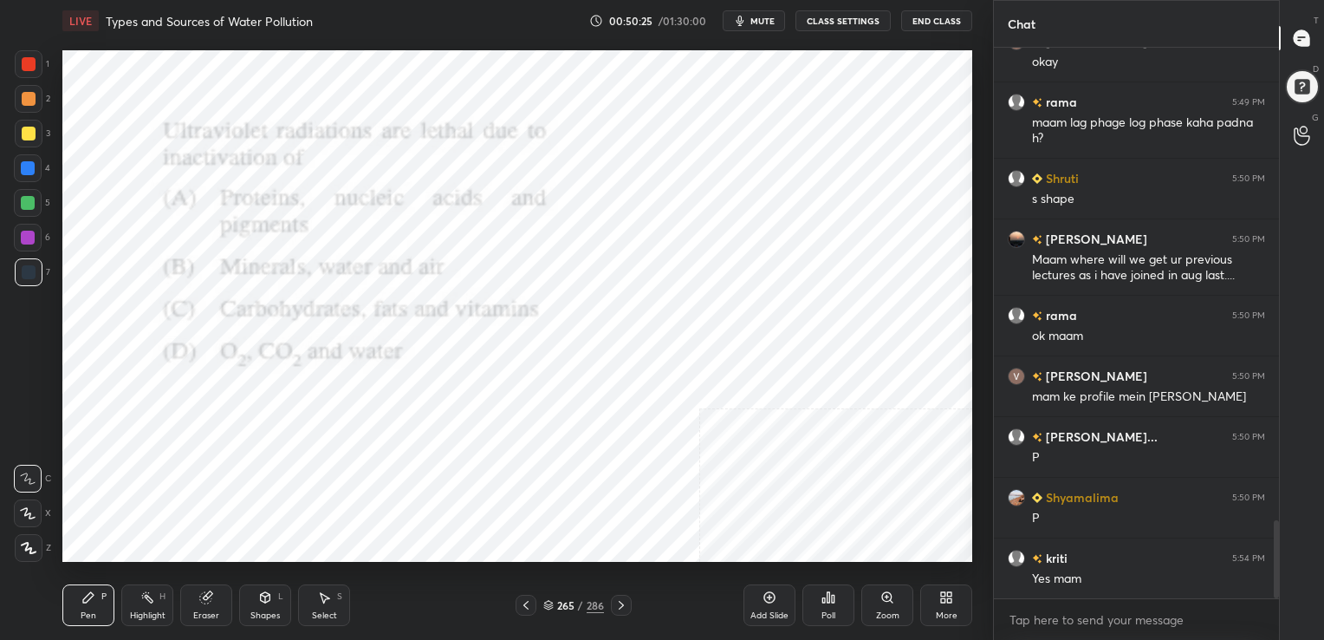
click at [754, 21] on span "mute" at bounding box center [762, 21] width 24 height 12
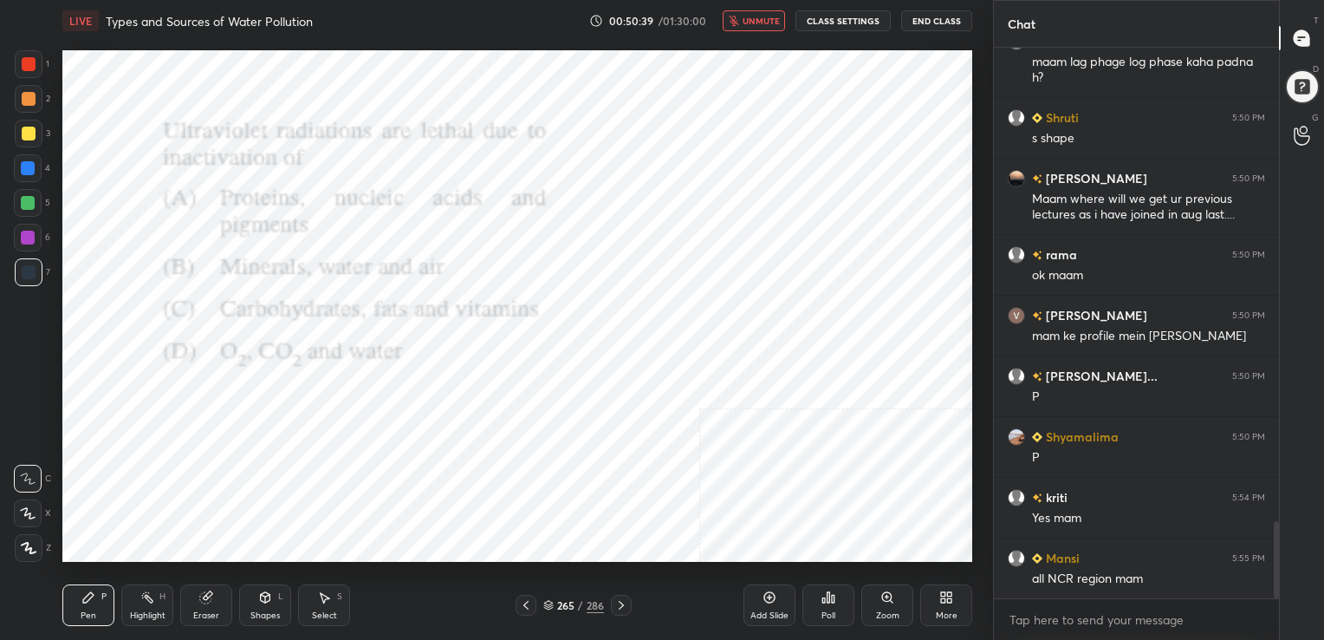
scroll to position [3442, 0]
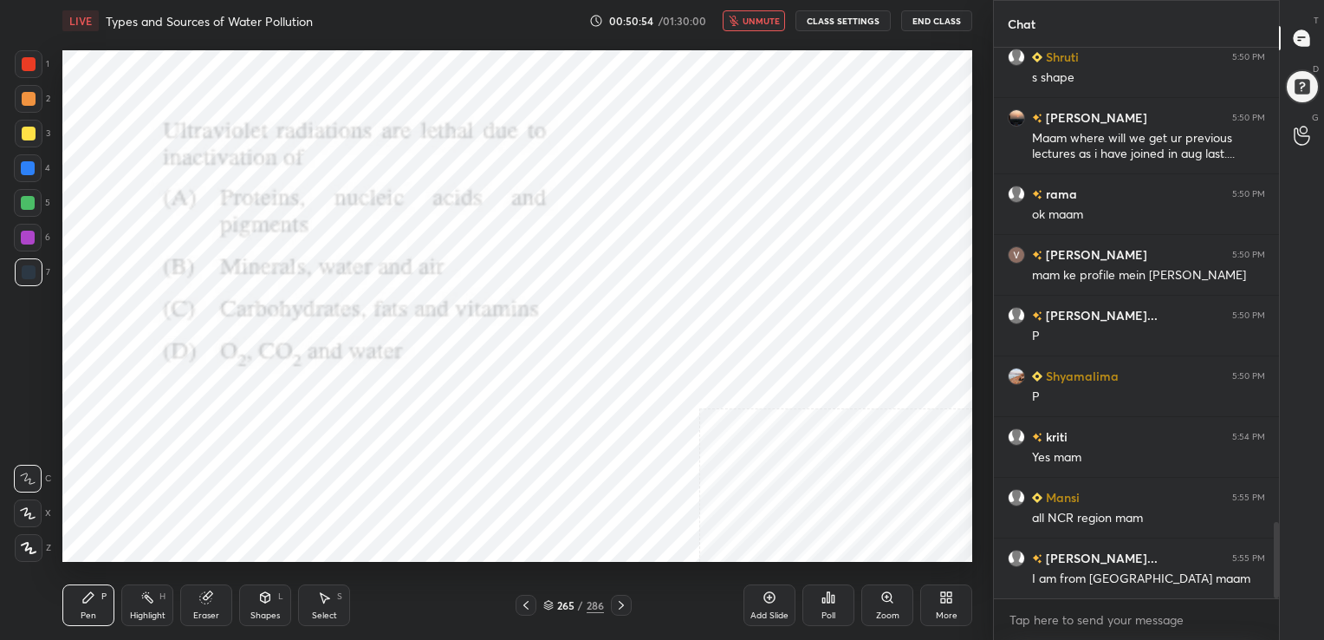
click at [551, 598] on div "265 / 286" at bounding box center [573, 605] width 61 height 16
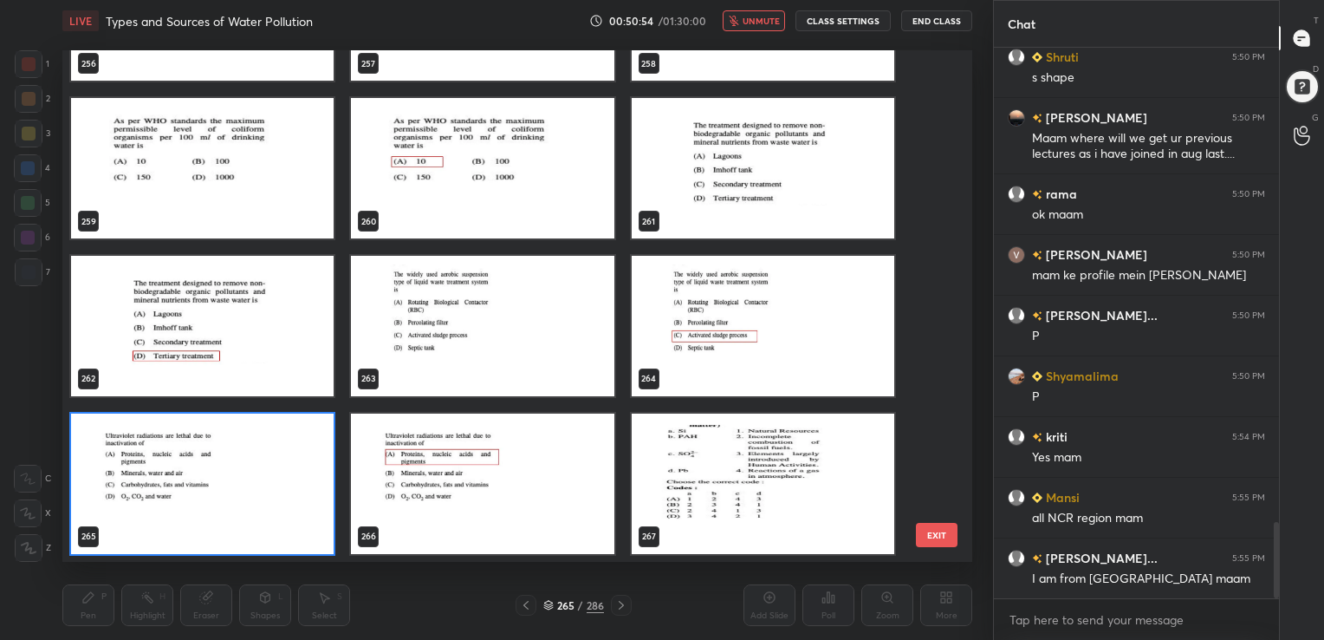
scroll to position [507, 901]
click at [255, 468] on img "grid" at bounding box center [202, 483] width 263 height 140
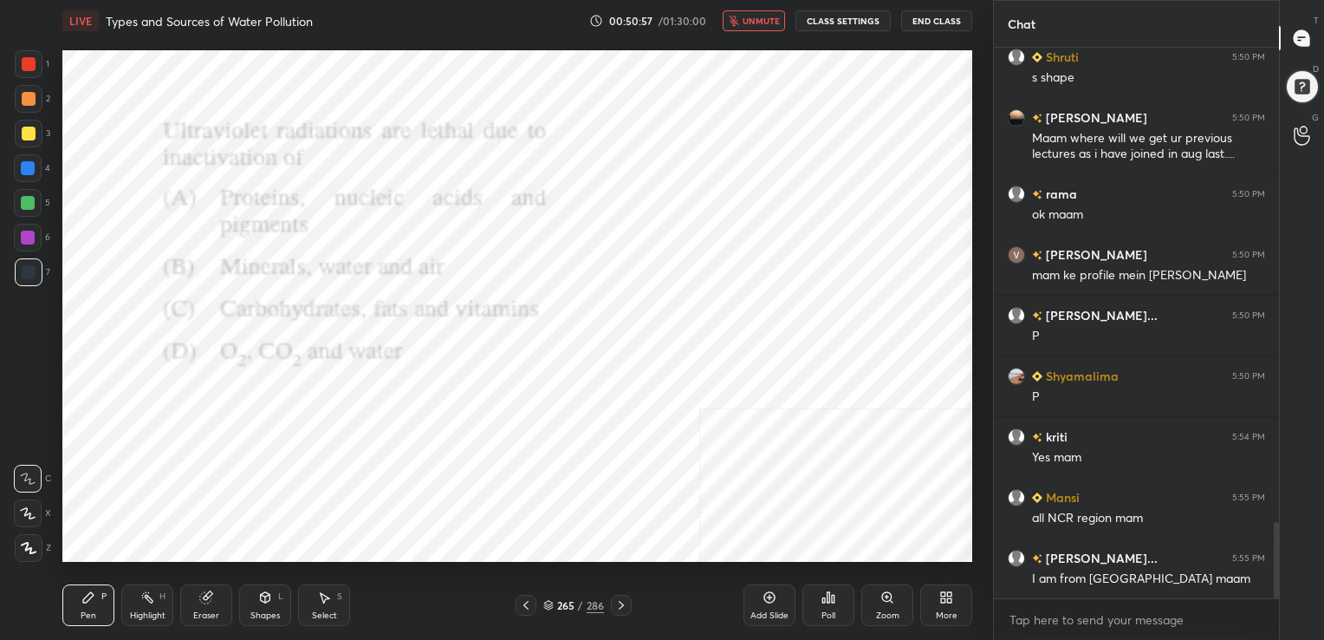
drag, startPoint x: 255, startPoint y: 468, endPoint x: 679, endPoint y: 536, distance: 429.1
click at [822, 601] on icon at bounding box center [823, 600] width 3 height 4
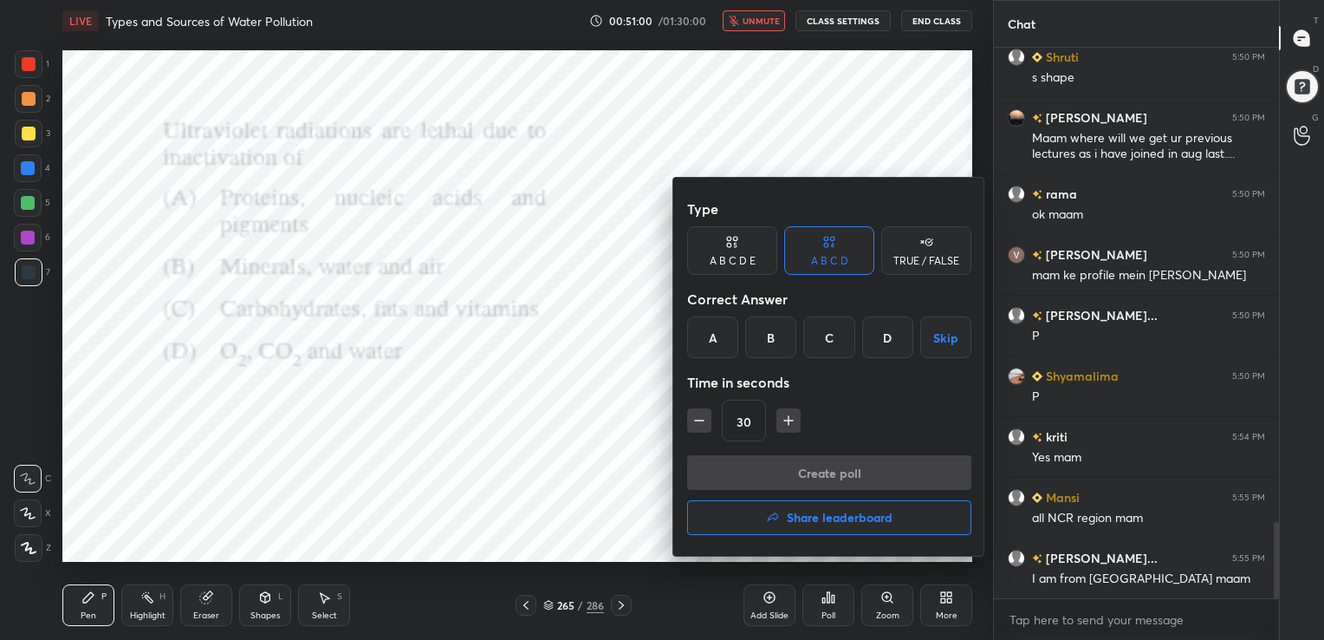
click at [720, 328] on div "A" at bounding box center [712, 337] width 51 height 42
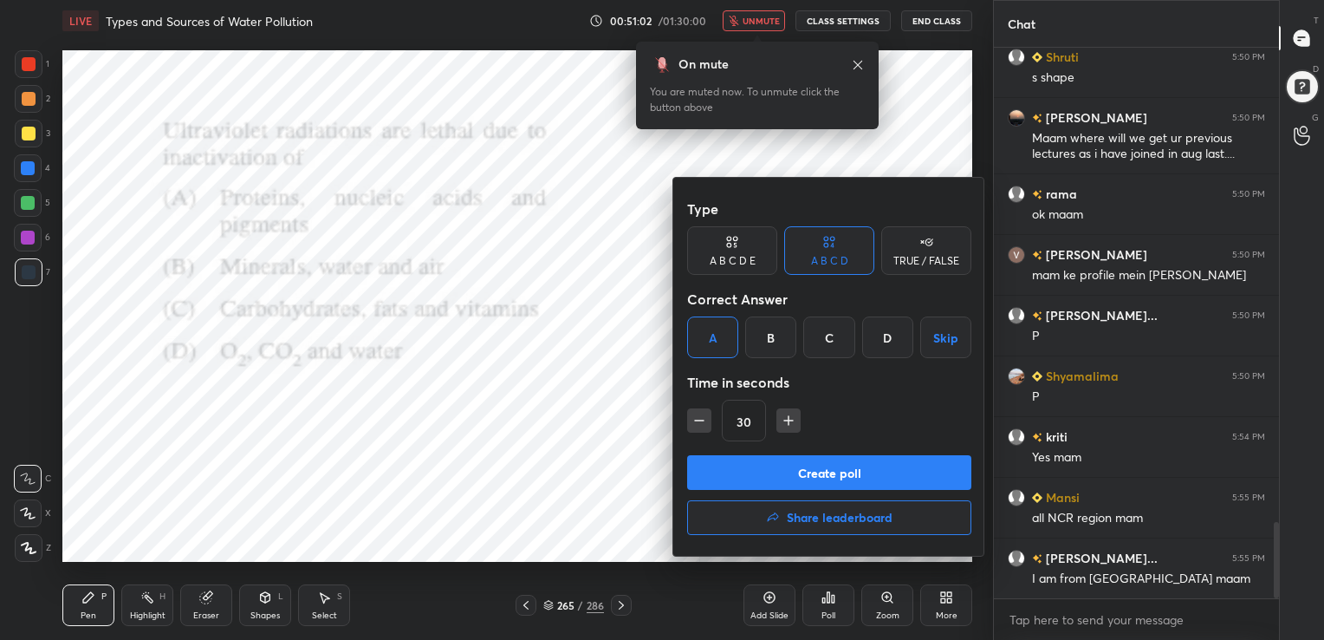
click at [869, 467] on button "Create poll" at bounding box center [829, 472] width 284 height 35
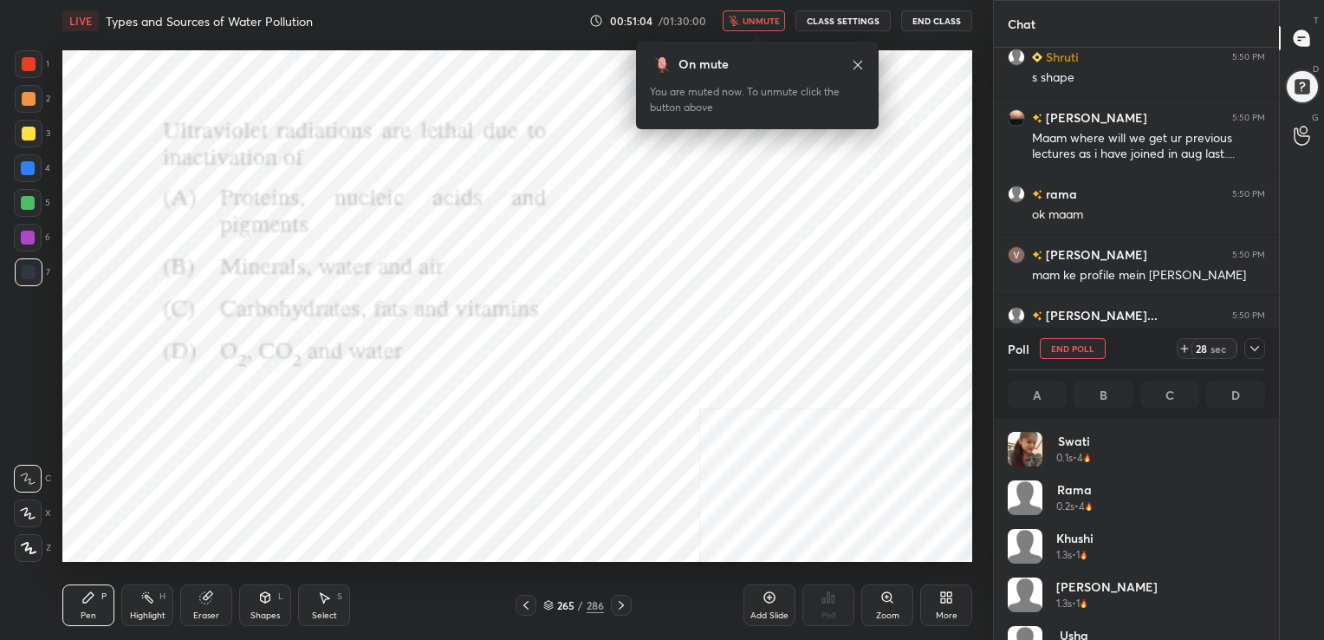
scroll to position [203, 252]
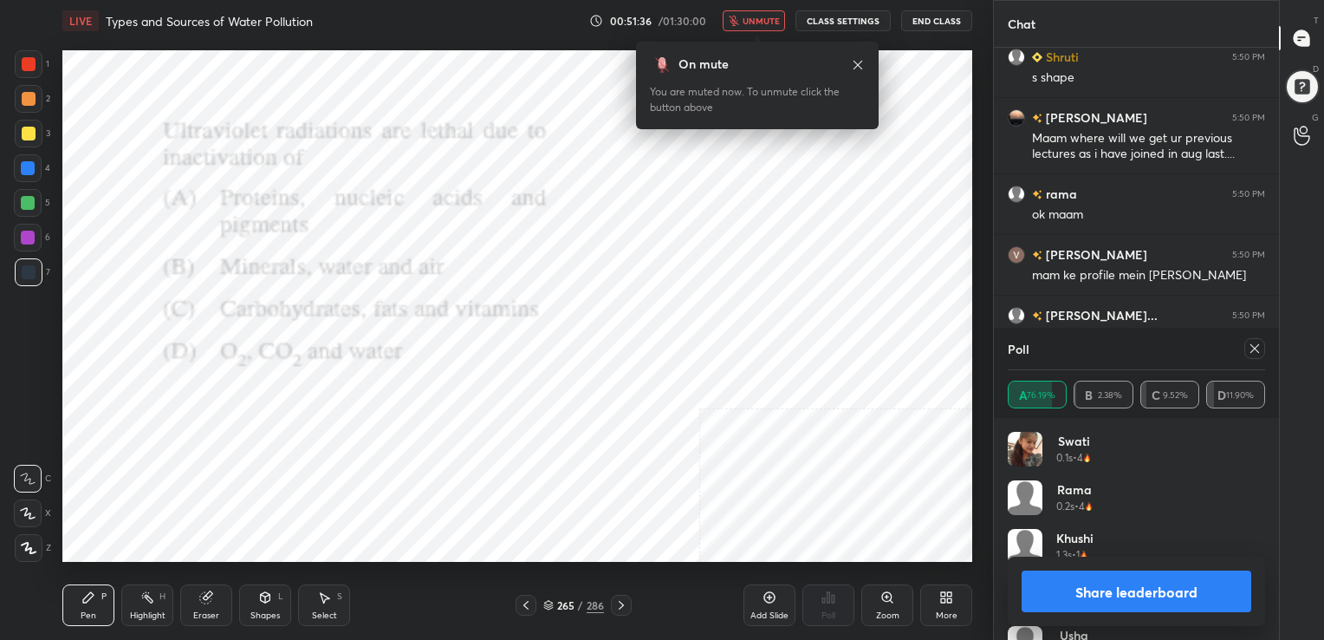
click at [1247, 347] on div at bounding box center [1254, 348] width 21 height 21
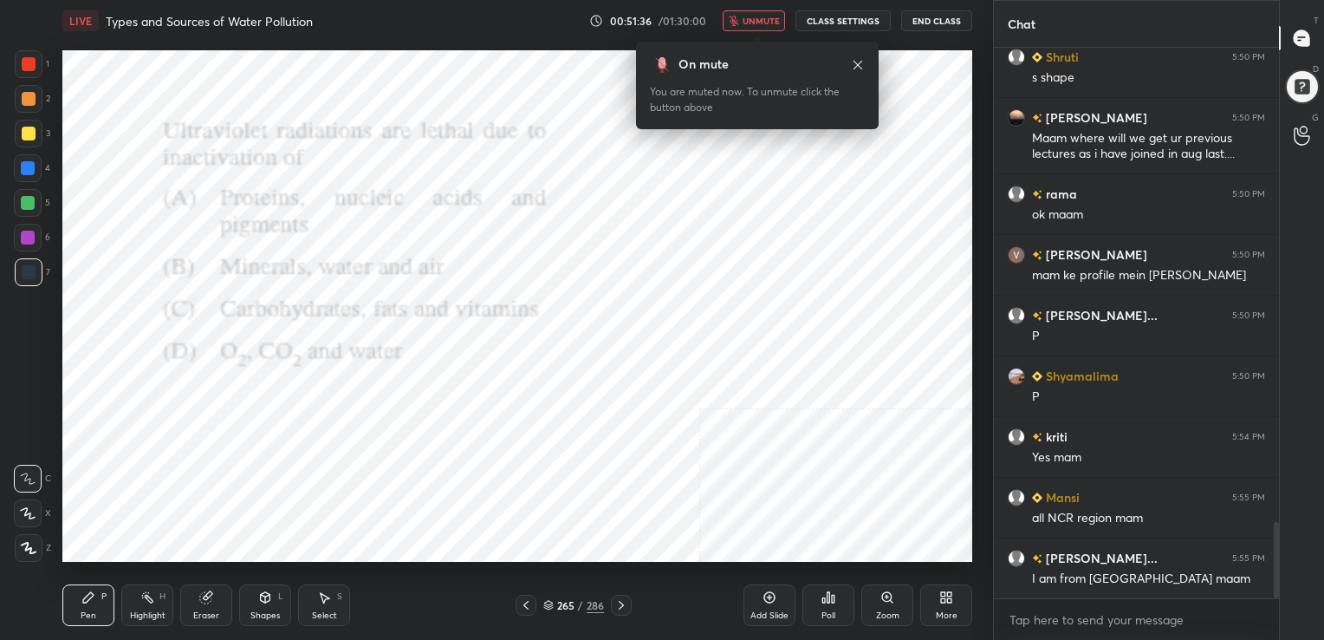
scroll to position [402, 280]
click at [771, 20] on span "unmute" at bounding box center [761, 21] width 37 height 12
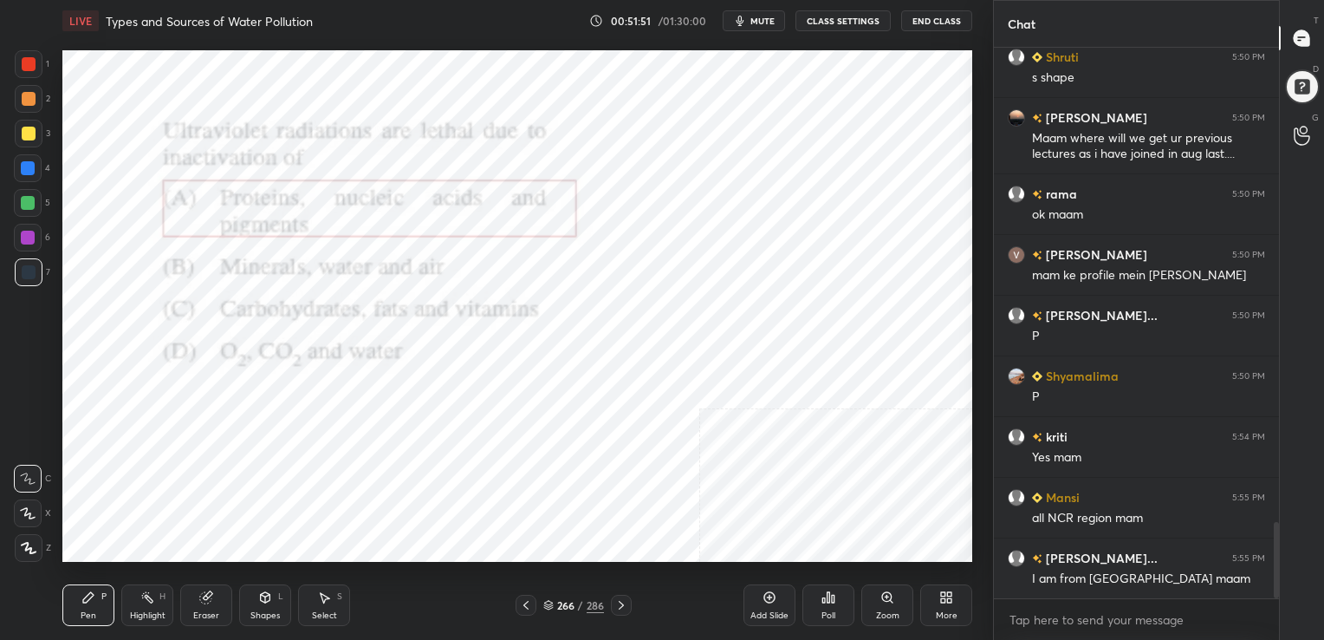
click at [549, 599] on div "266 / 286" at bounding box center [573, 605] width 61 height 16
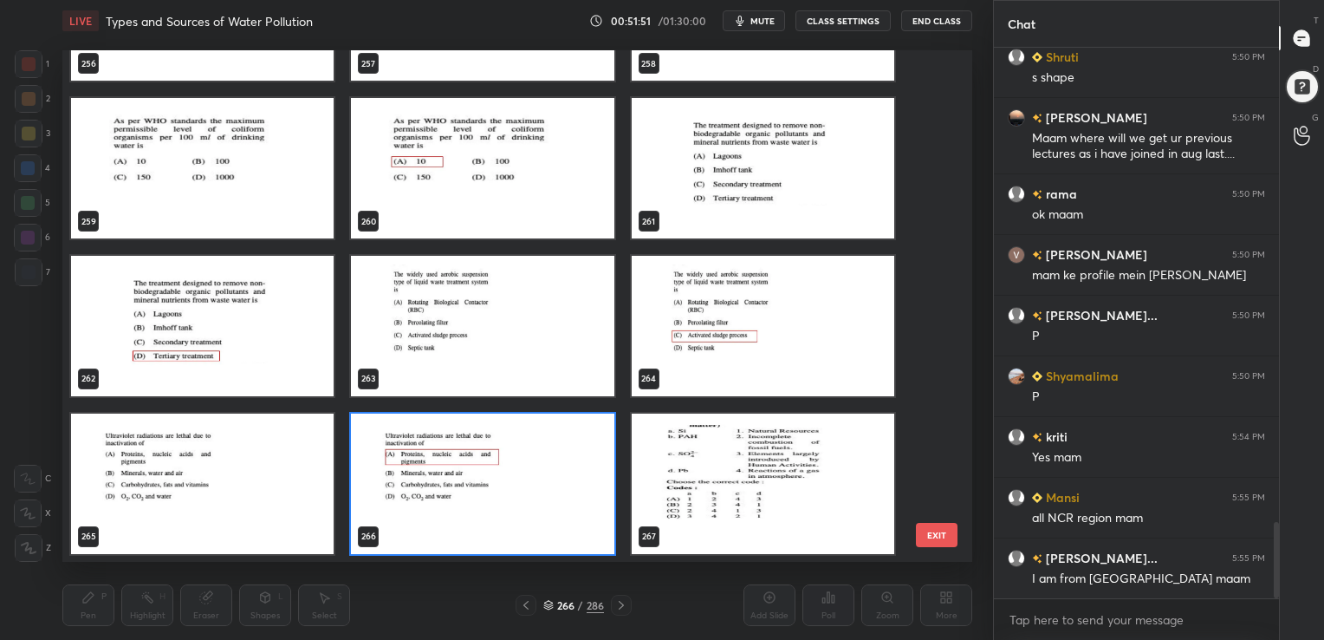
scroll to position [507, 901]
click at [808, 151] on img "grid" at bounding box center [763, 168] width 263 height 140
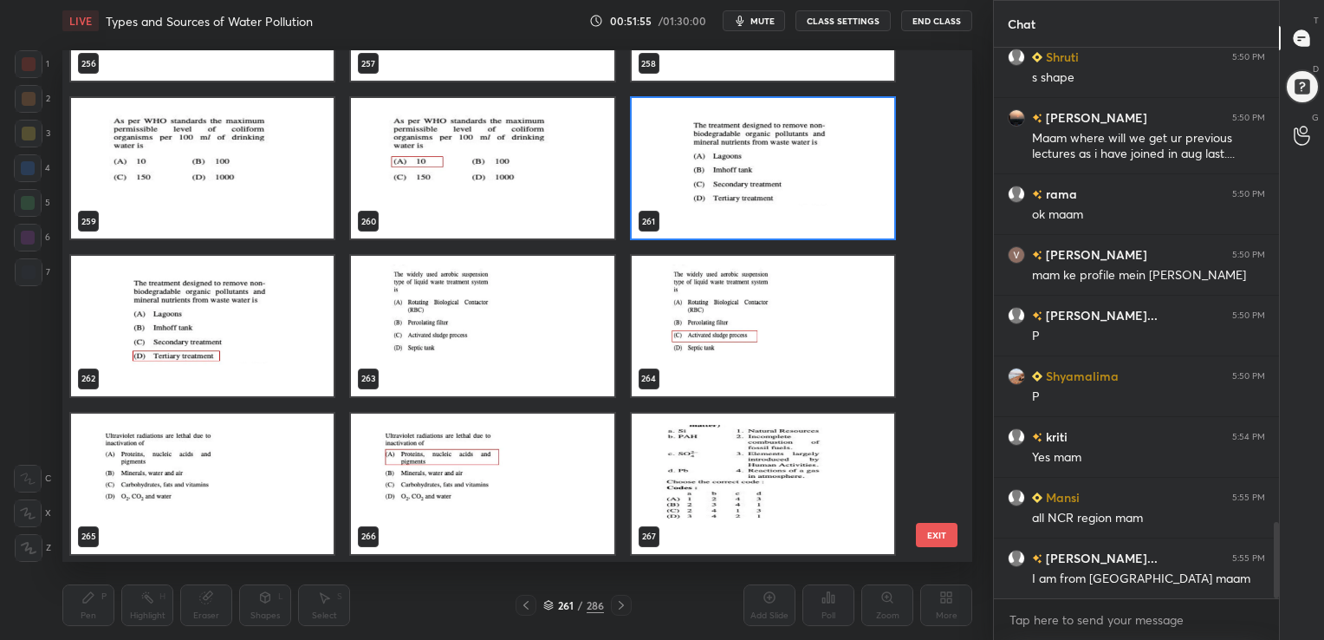
click at [808, 151] on img "grid" at bounding box center [763, 168] width 263 height 140
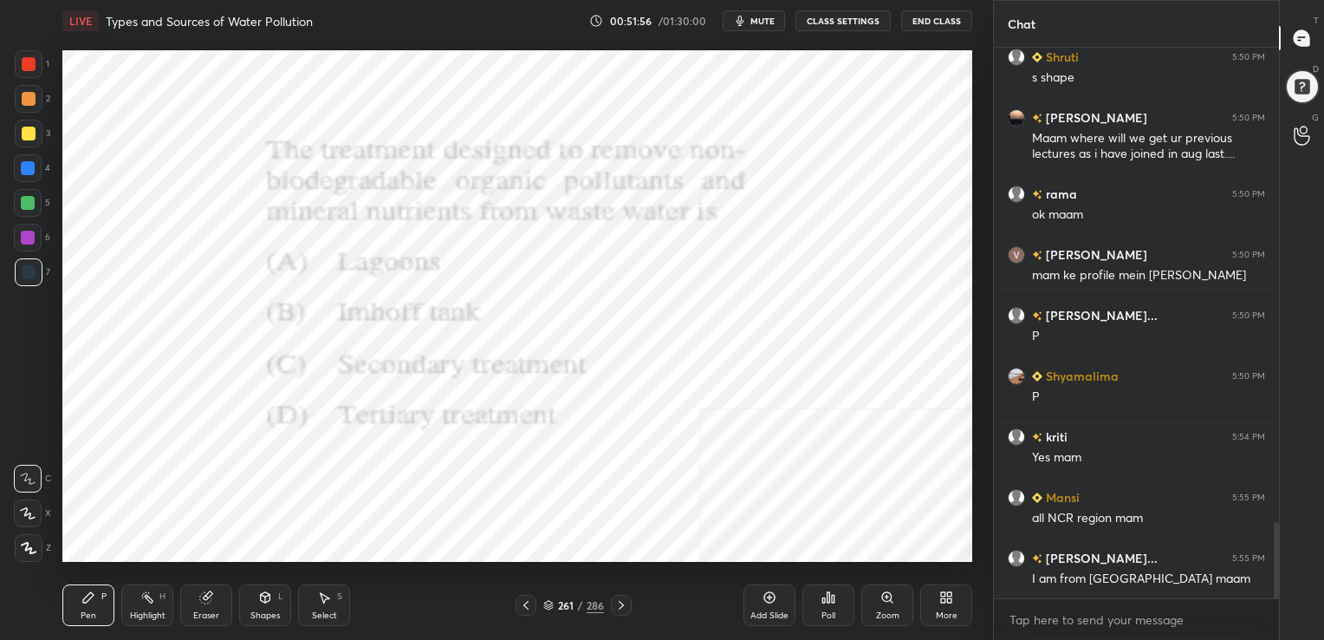
click at [808, 151] on img "grid" at bounding box center [763, 168] width 263 height 140
click at [819, 598] on div "Poll" at bounding box center [828, 605] width 52 height 42
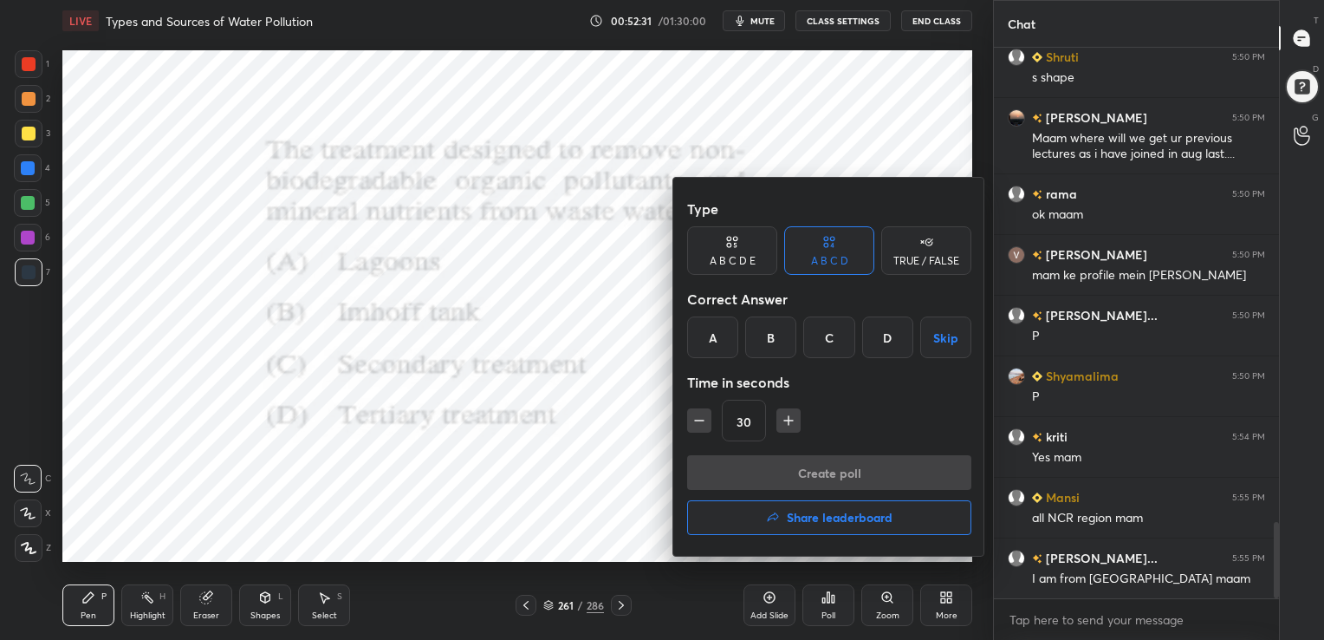
click at [867, 351] on div "D" at bounding box center [887, 337] width 51 height 42
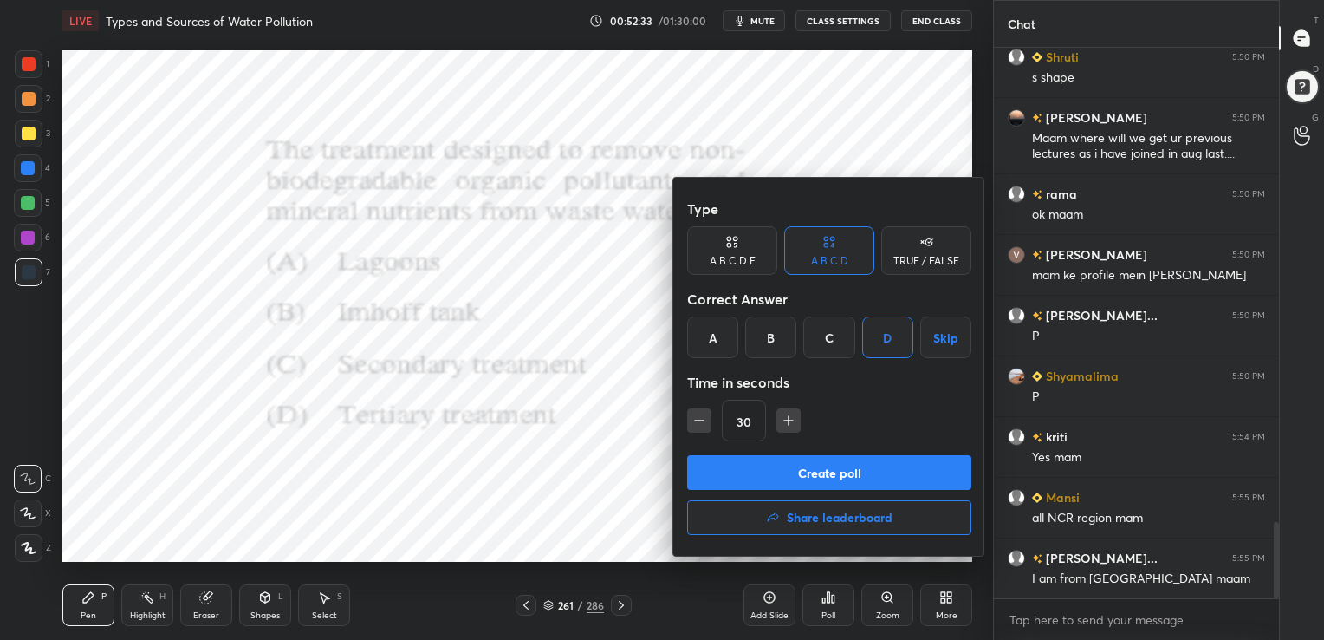
click at [816, 464] on button "Create poll" at bounding box center [829, 472] width 284 height 35
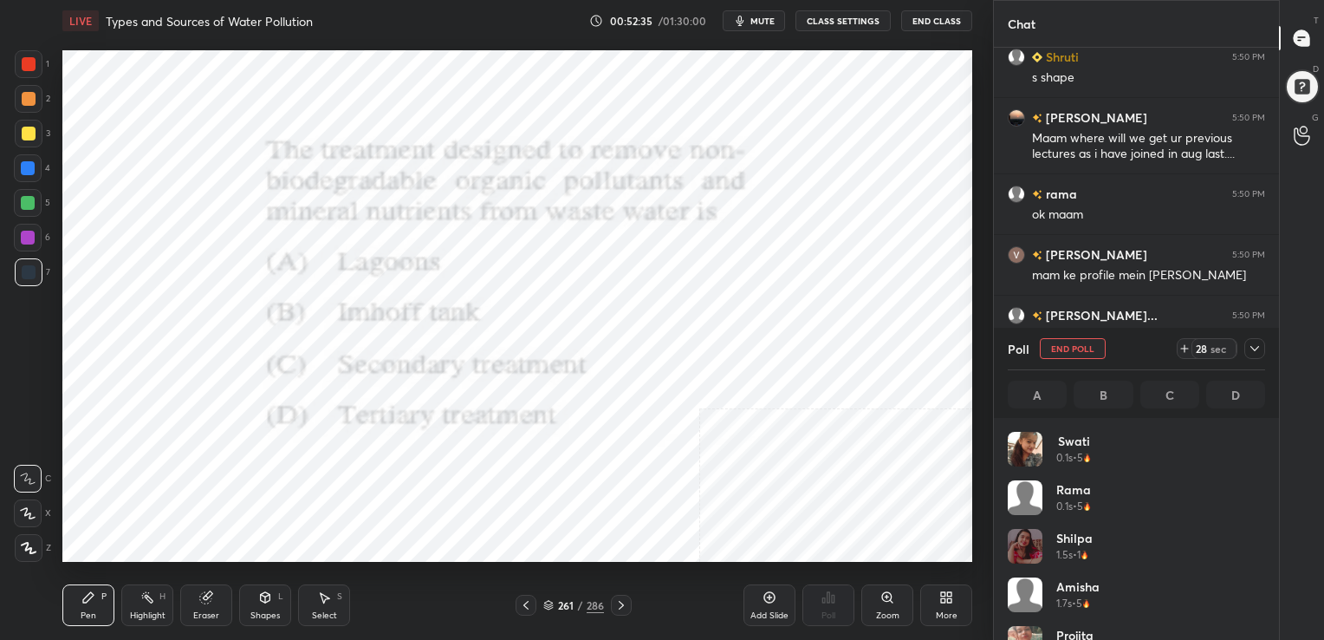
scroll to position [203, 252]
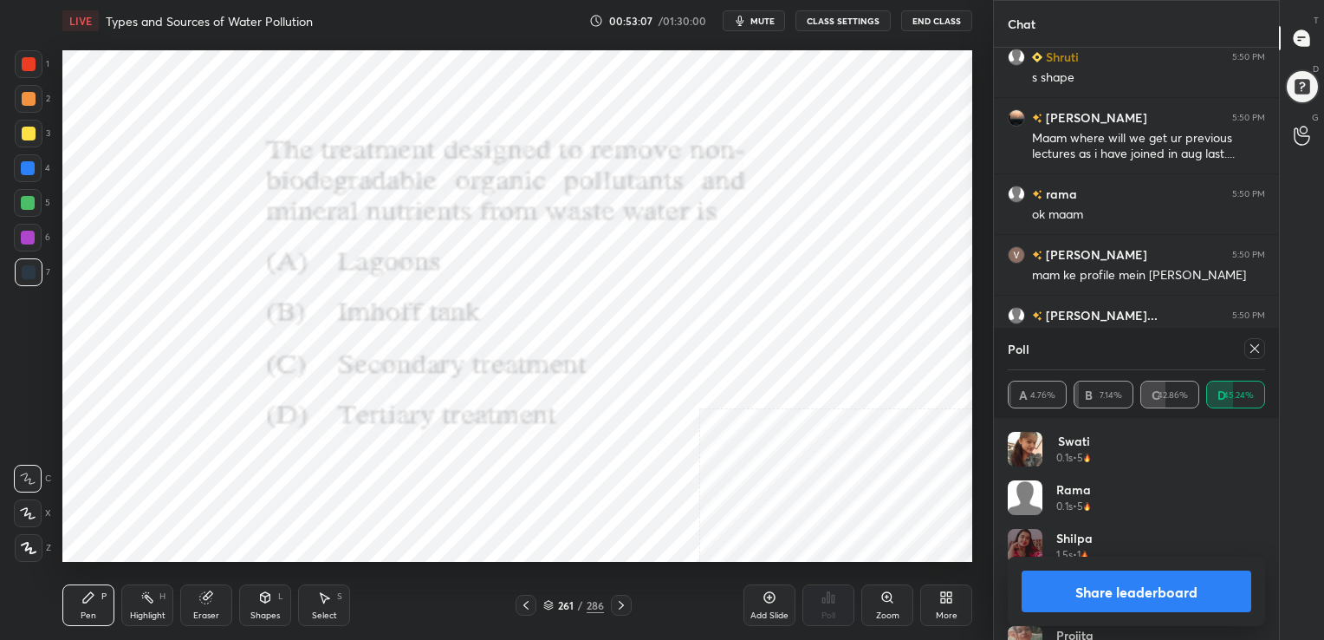
click at [1255, 345] on icon at bounding box center [1255, 348] width 14 height 14
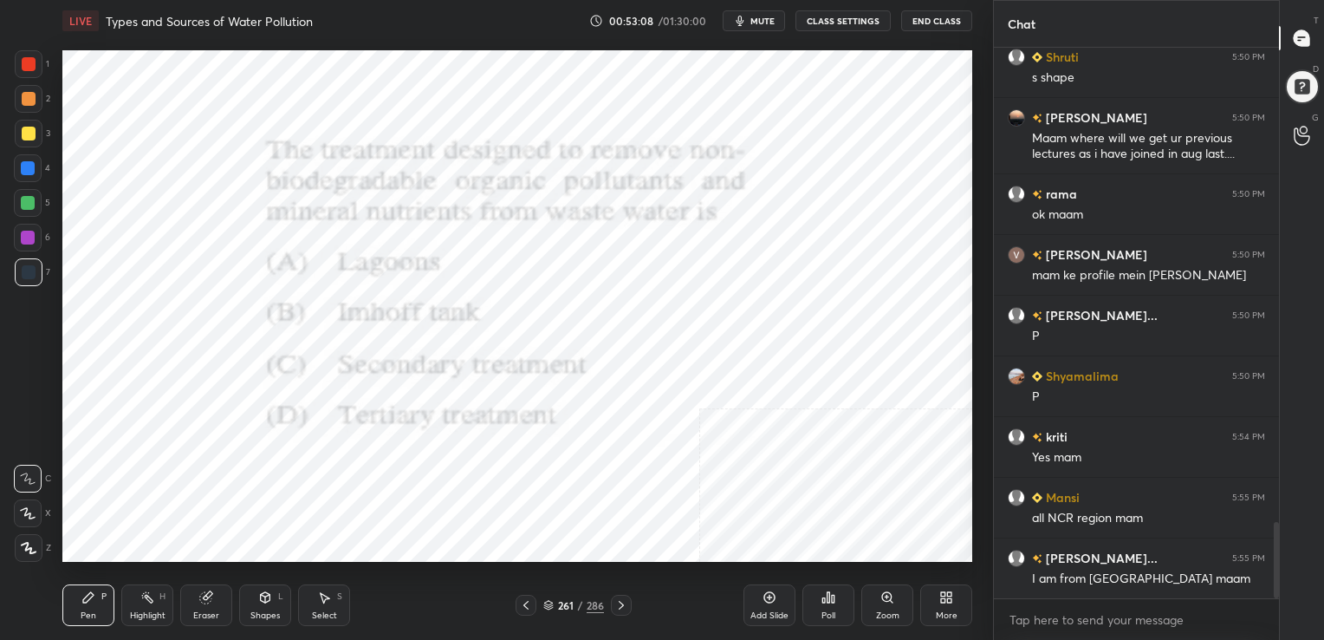
scroll to position [402, 280]
click at [551, 602] on icon at bounding box center [548, 603] width 9 height 4
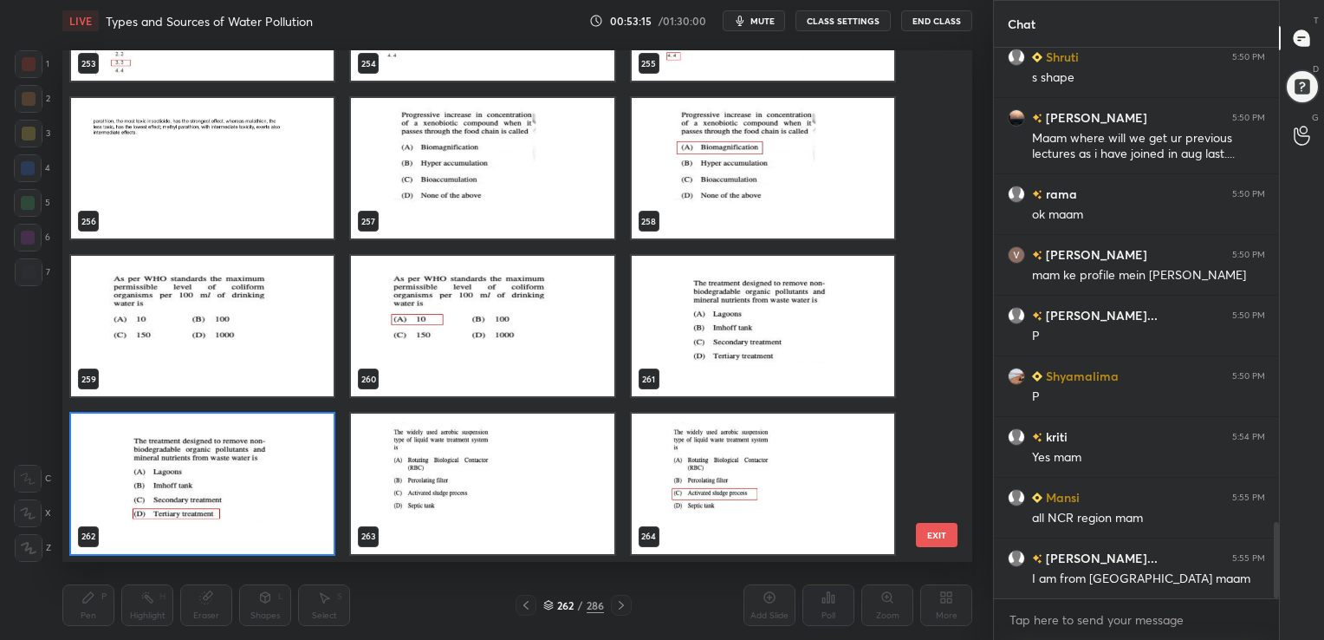
scroll to position [13308, 0]
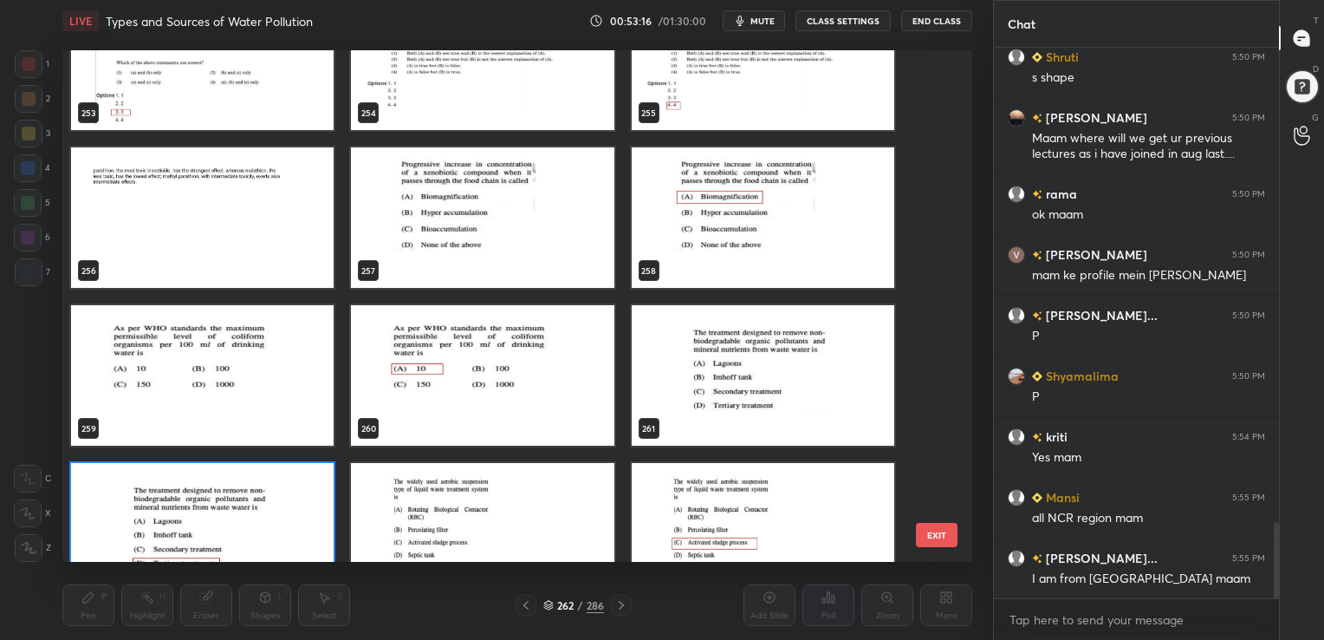
click at [538, 207] on img "grid" at bounding box center [482, 217] width 263 height 140
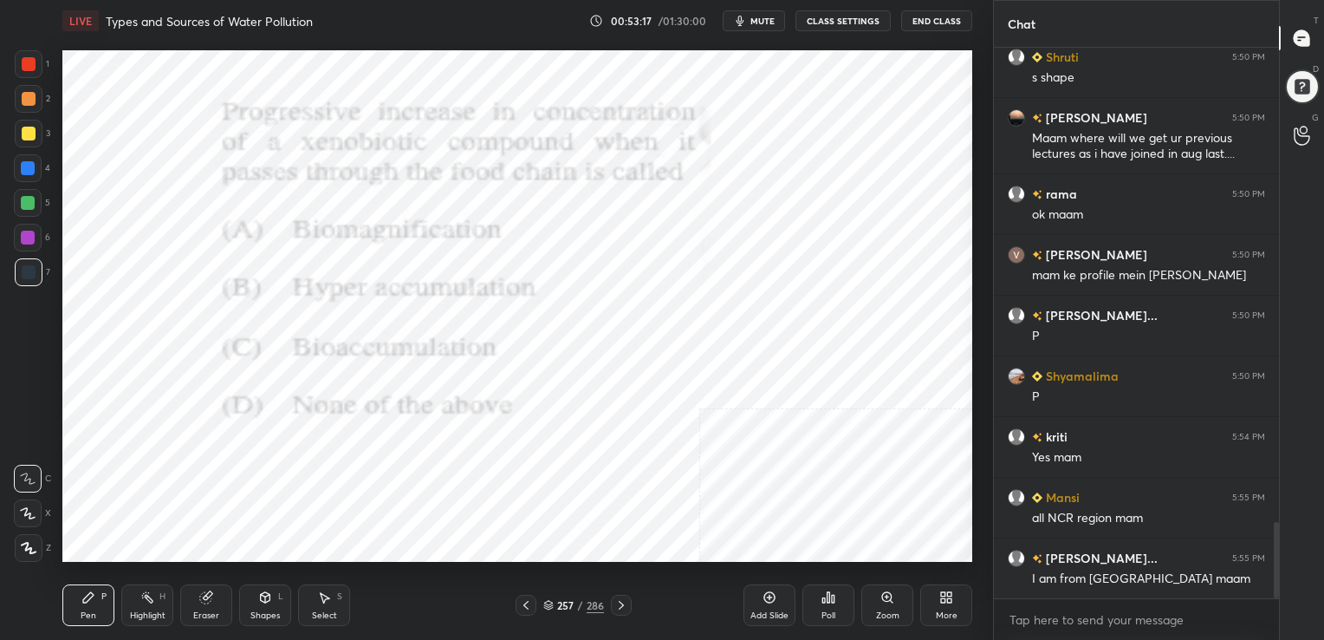
click at [538, 207] on img "grid" at bounding box center [482, 217] width 263 height 140
click at [741, 16] on icon "button" at bounding box center [740, 21] width 14 height 14
click at [551, 603] on icon at bounding box center [548, 603] width 9 height 4
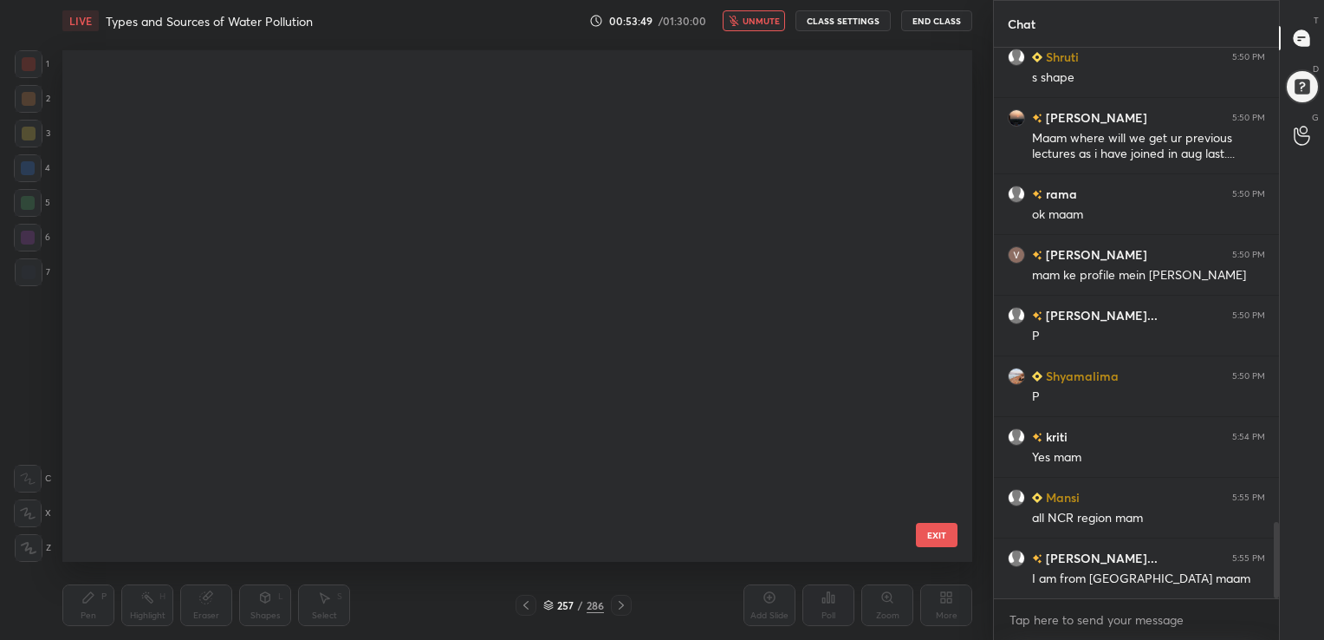
scroll to position [13042, 0]
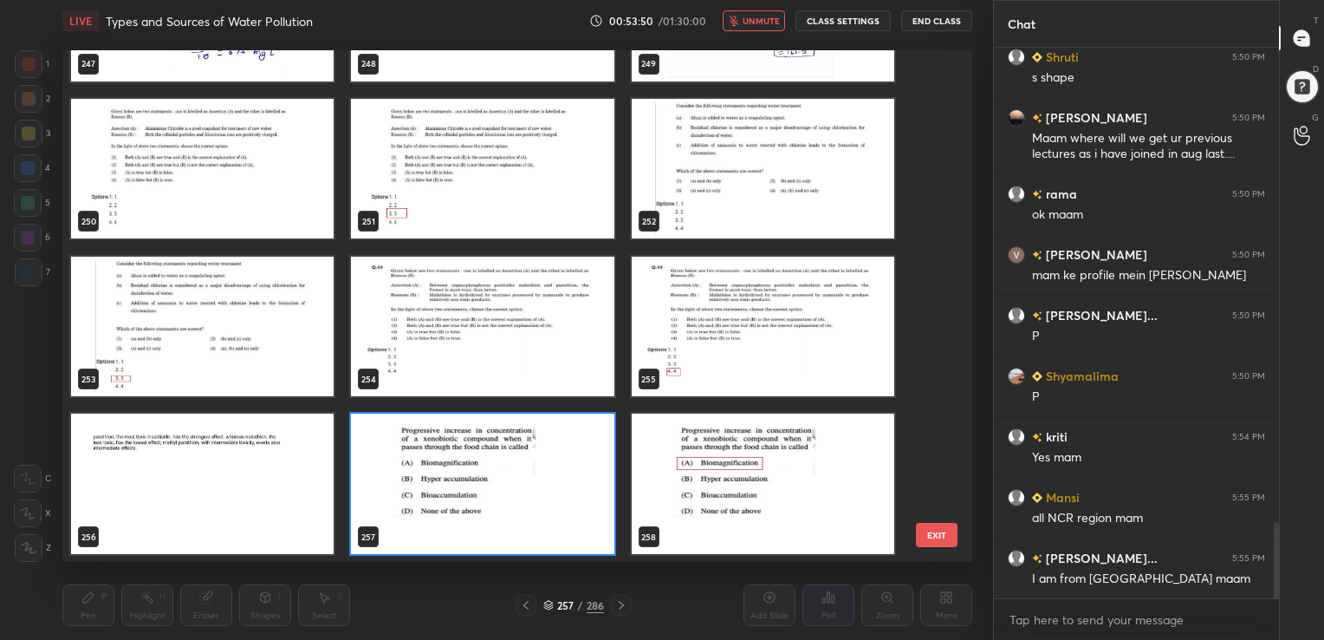
click at [510, 470] on img "grid" at bounding box center [482, 483] width 263 height 140
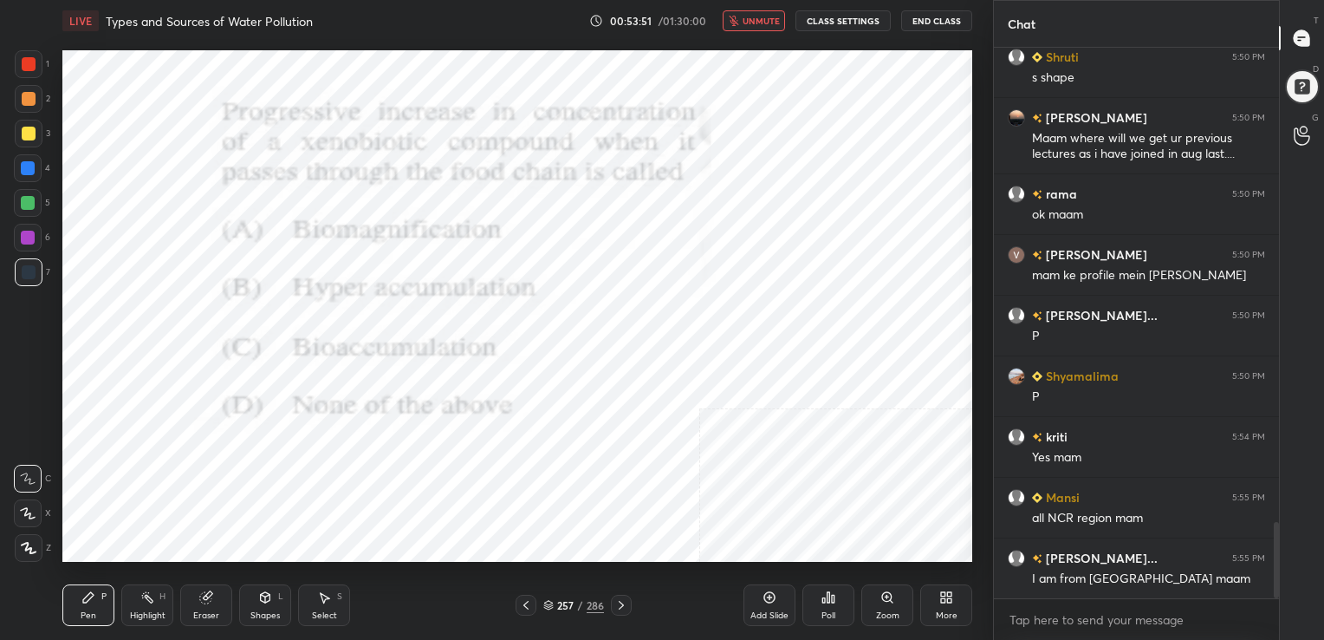
drag, startPoint x: 510, startPoint y: 470, endPoint x: 872, endPoint y: 667, distance: 411.8
click at [872, 0] on html "1 2 3 4 5 6 7 C X Z C X Z E E Erase all H H LIVE Types and Sources of Water Pol…" at bounding box center [662, 0] width 1324 height 0
click at [828, 592] on icon at bounding box center [829, 597] width 3 height 10
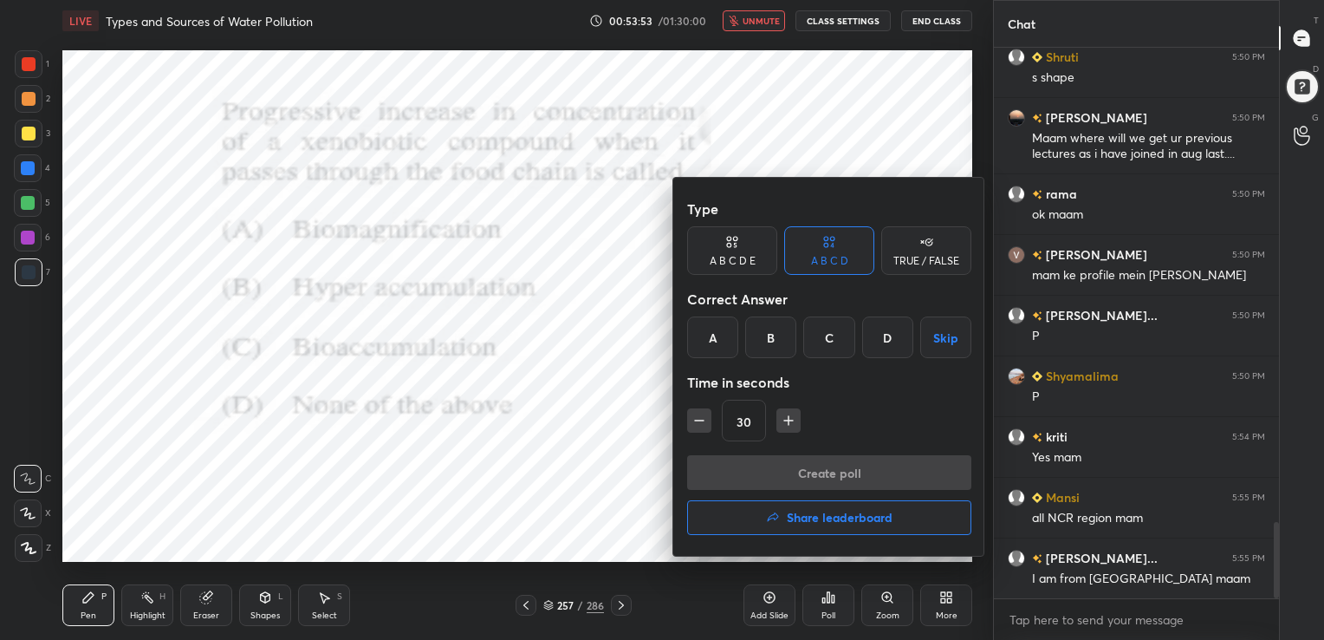
click at [704, 336] on div "A" at bounding box center [712, 337] width 51 height 42
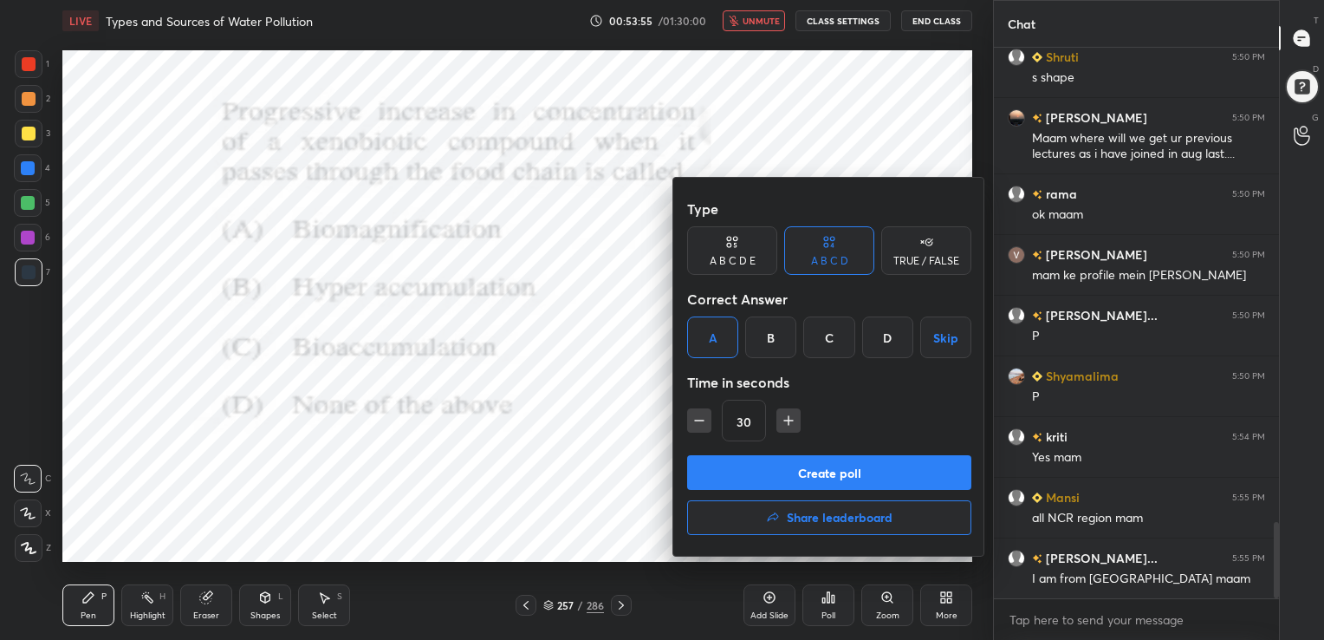
click at [803, 480] on button "Create poll" at bounding box center [829, 472] width 284 height 35
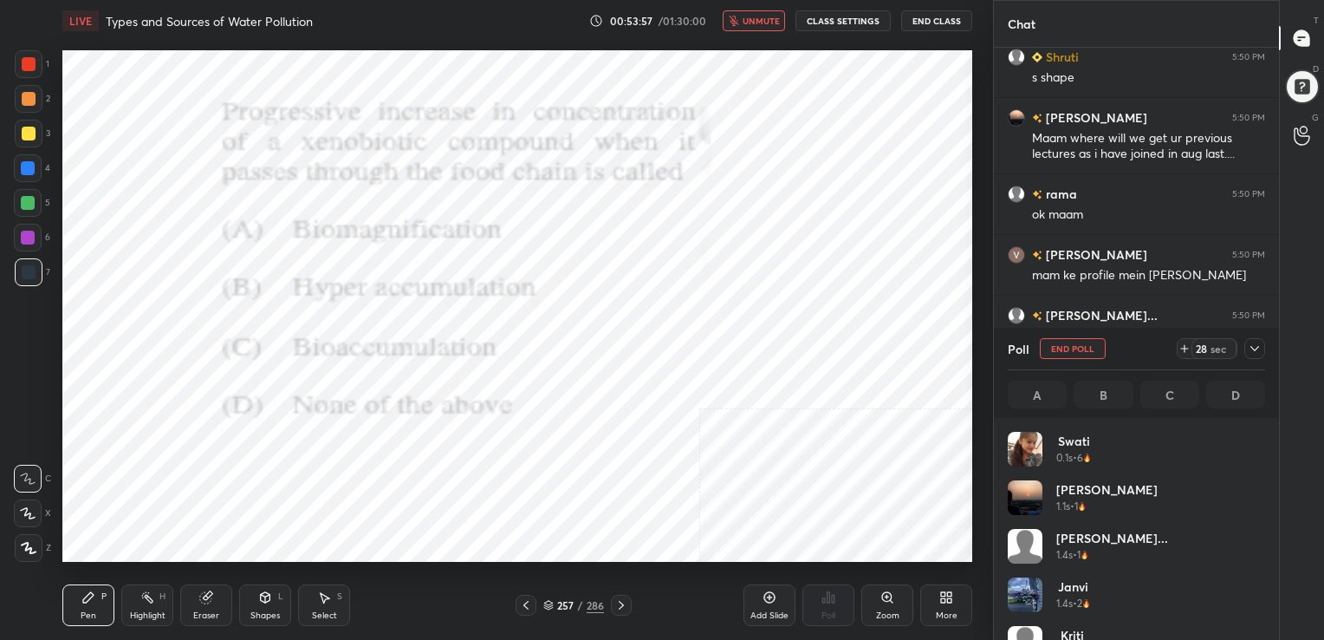
scroll to position [203, 252]
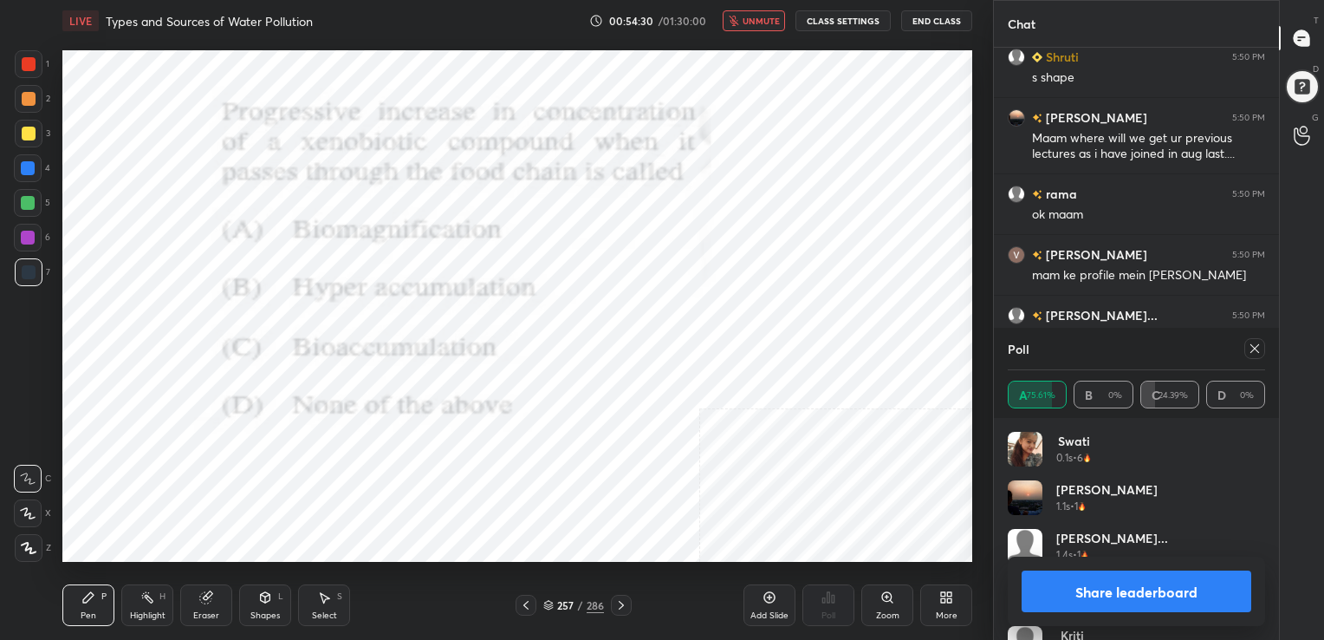
click at [1254, 352] on icon at bounding box center [1255, 348] width 14 height 14
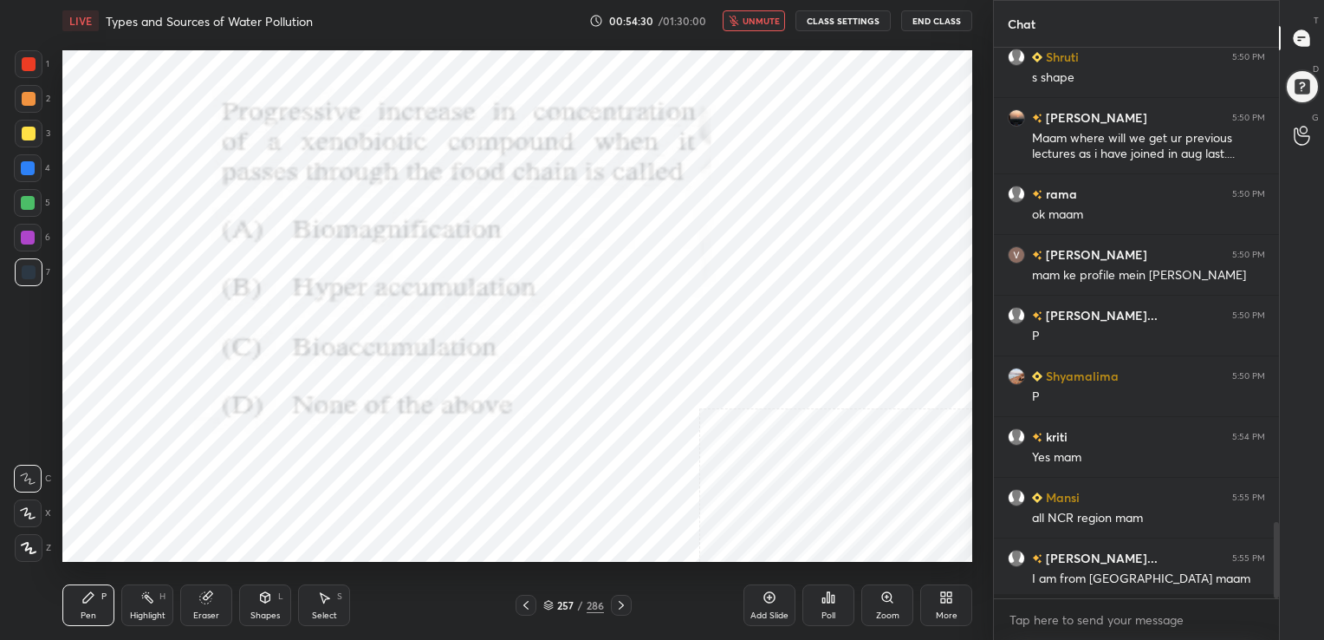
scroll to position [6, 5]
click at [763, 18] on span "unmute" at bounding box center [761, 21] width 37 height 12
click at [553, 601] on div "258 / 286" at bounding box center [573, 605] width 61 height 16
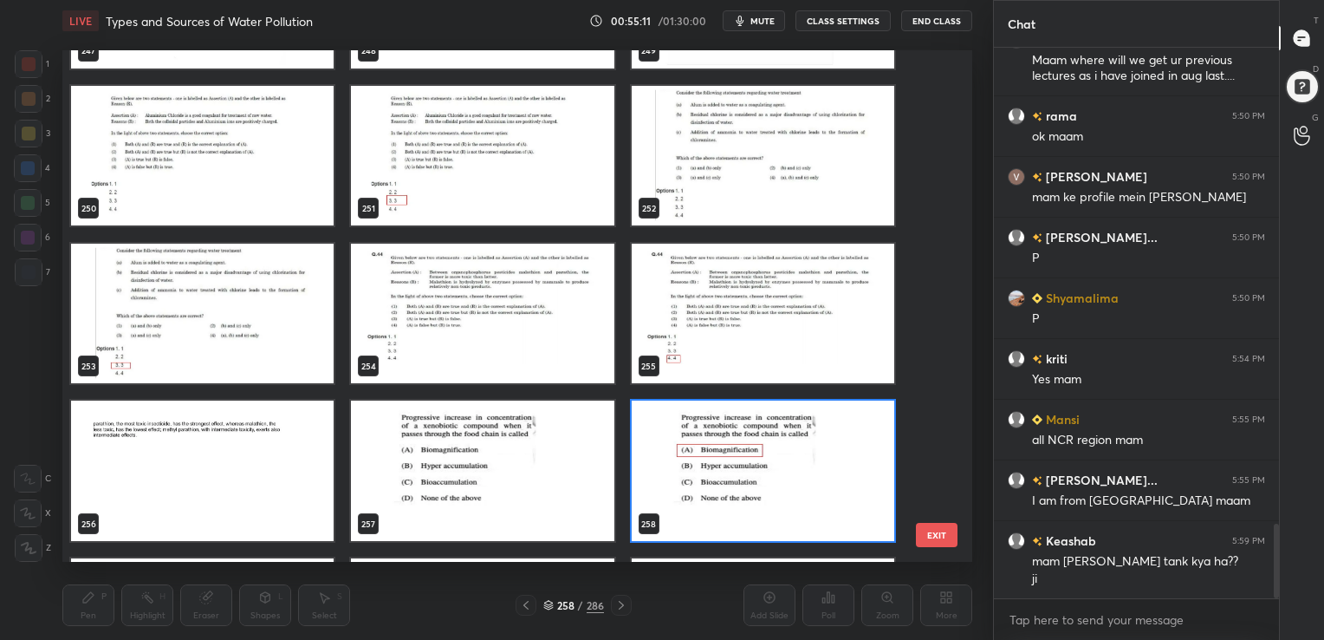
scroll to position [13054, 0]
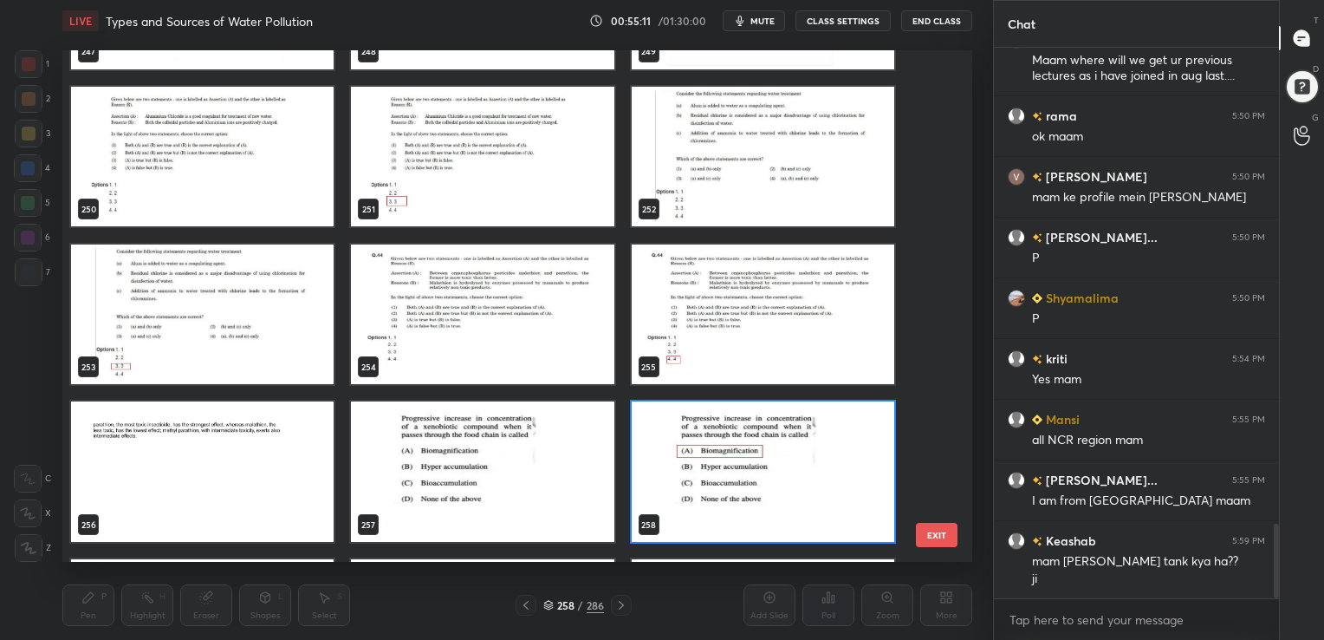
click at [226, 292] on img "grid" at bounding box center [202, 313] width 263 height 140
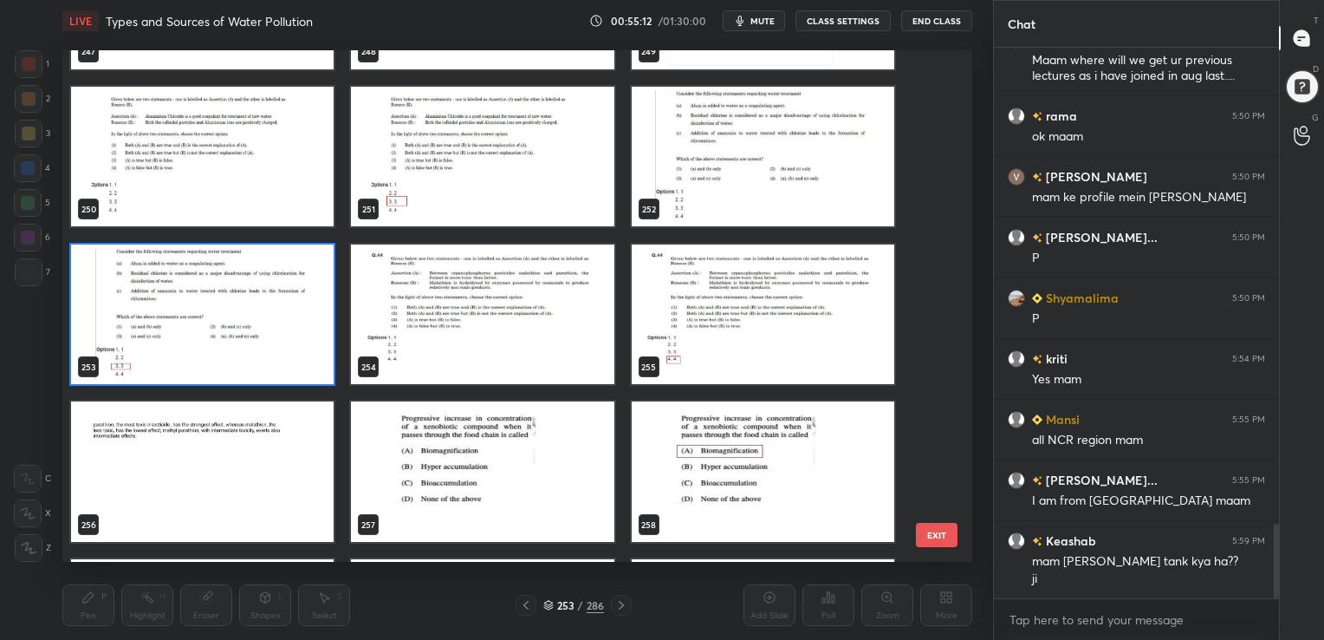
drag, startPoint x: 226, startPoint y: 292, endPoint x: 536, endPoint y: 333, distance: 312.9
click at [691, 104] on img "grid" at bounding box center [763, 156] width 263 height 140
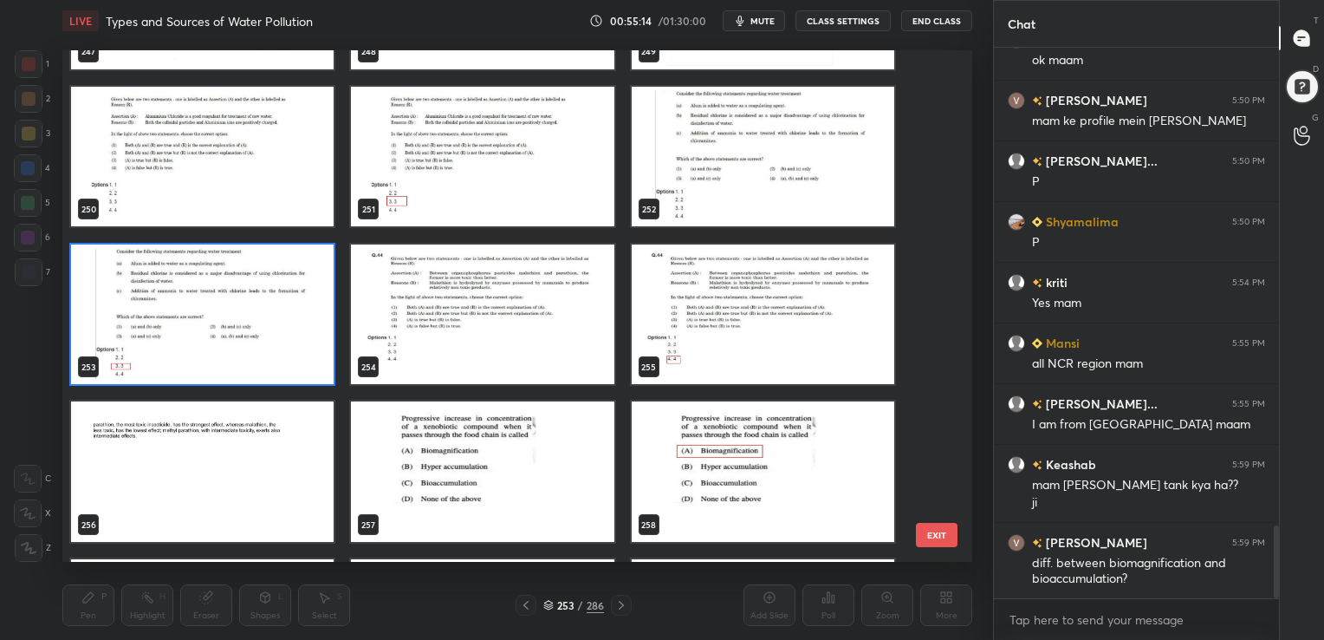
click at [691, 104] on img "grid" at bounding box center [763, 156] width 263 height 140
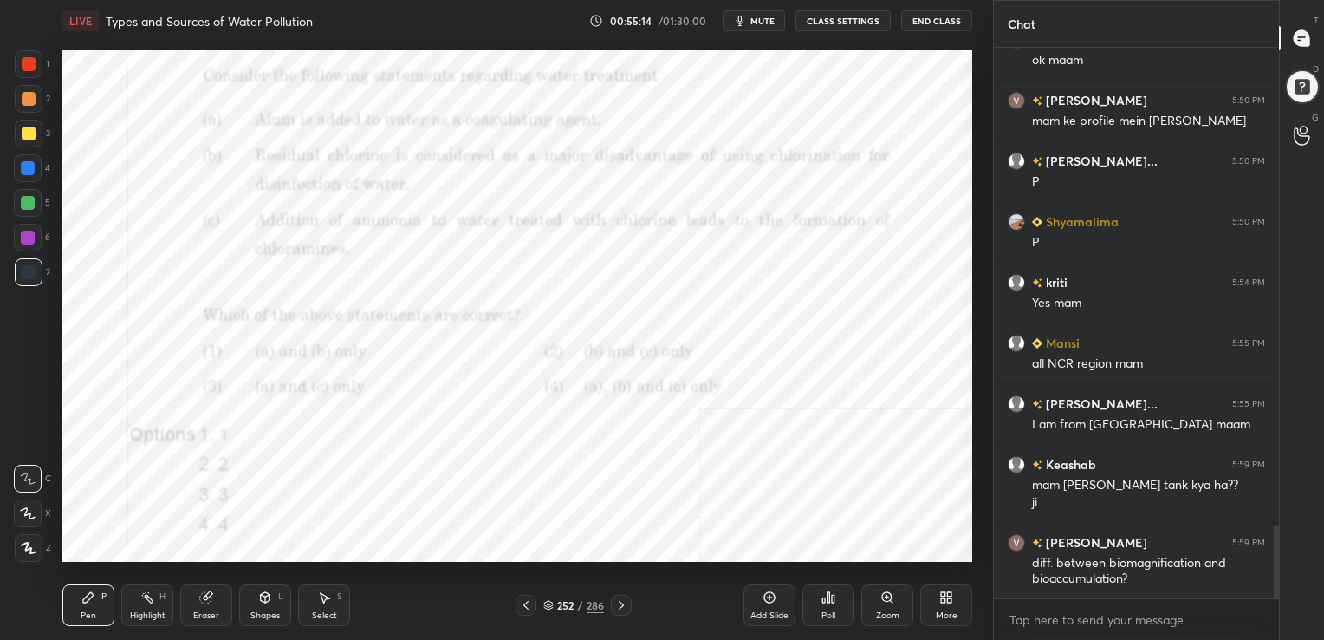
click at [691, 104] on img "grid" at bounding box center [763, 156] width 263 height 140
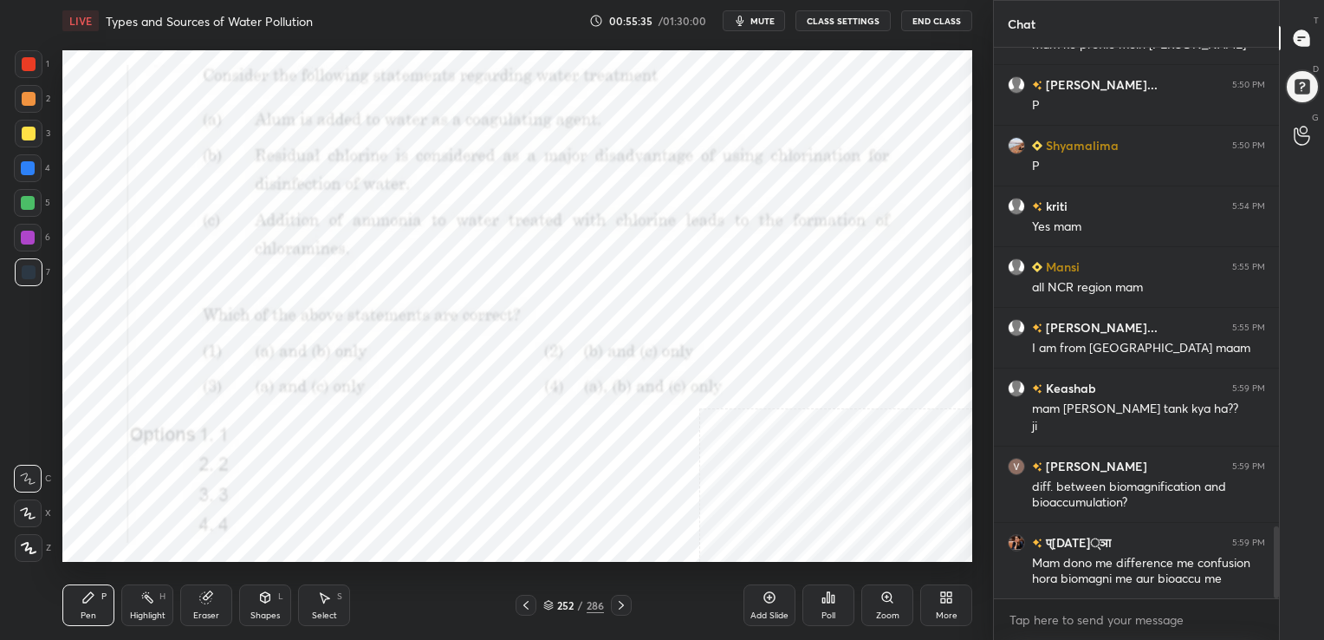
scroll to position [6, 5]
click at [766, 20] on span "mute" at bounding box center [762, 21] width 24 height 12
click at [547, 597] on div "252 / 286" at bounding box center [573, 605] width 61 height 16
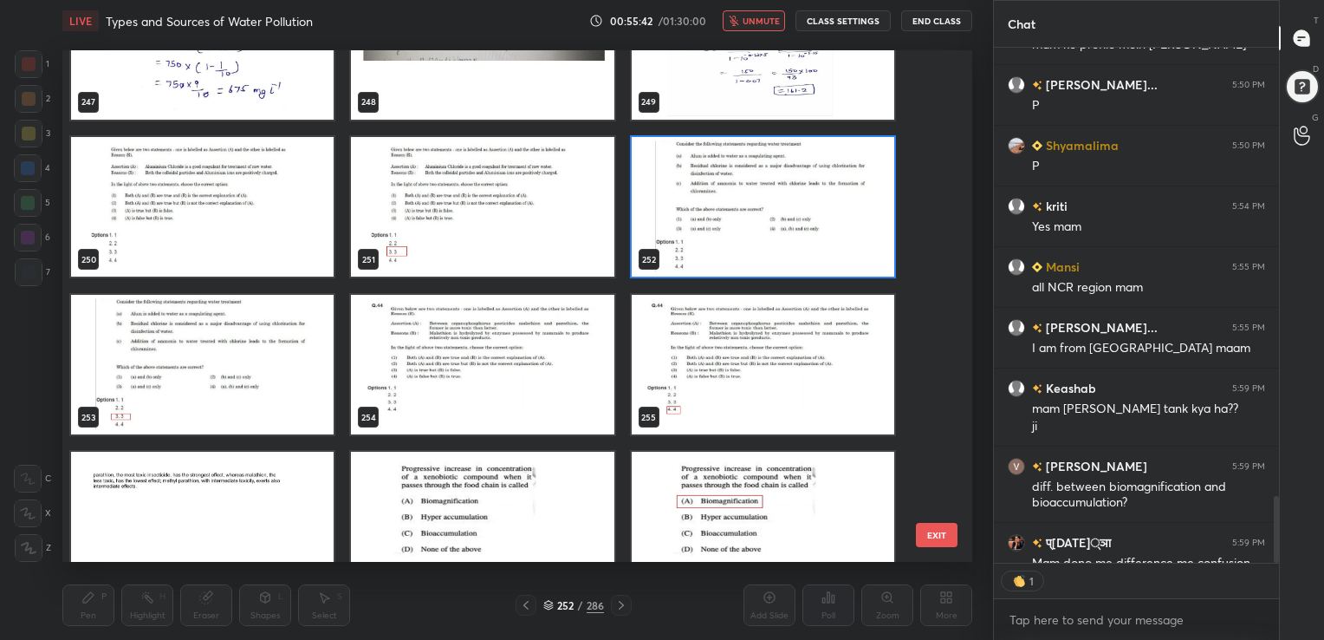
scroll to position [13068, 0]
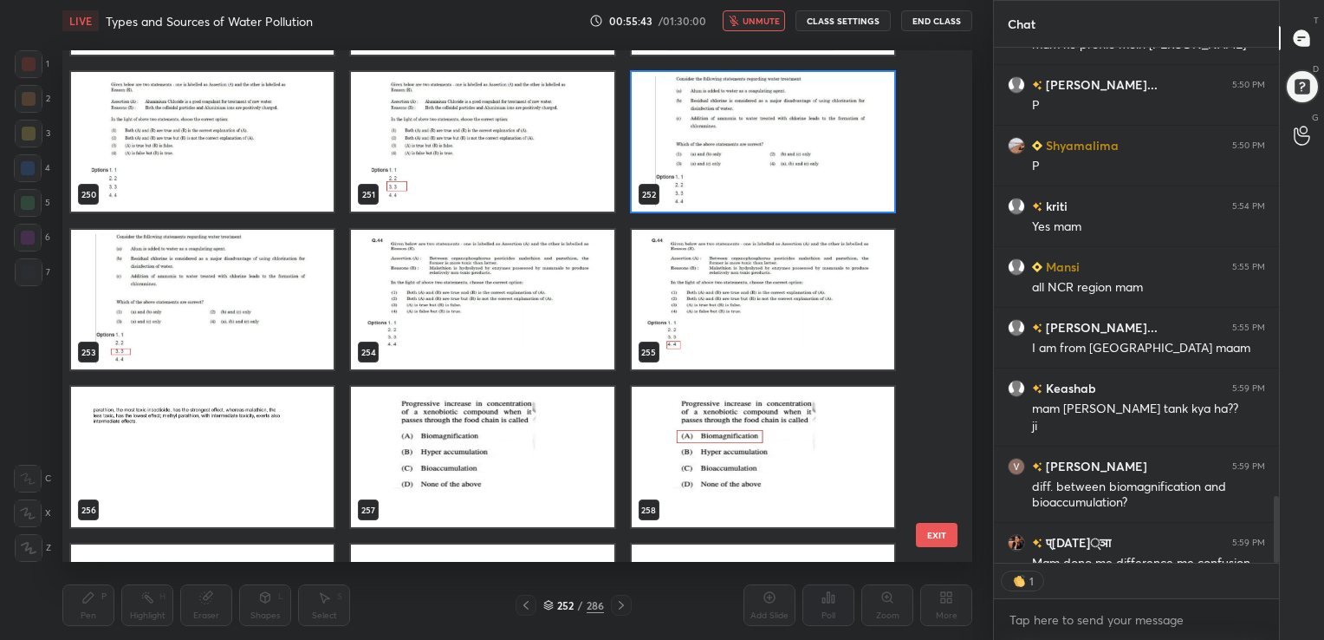
click at [738, 147] on img "grid" at bounding box center [763, 141] width 263 height 140
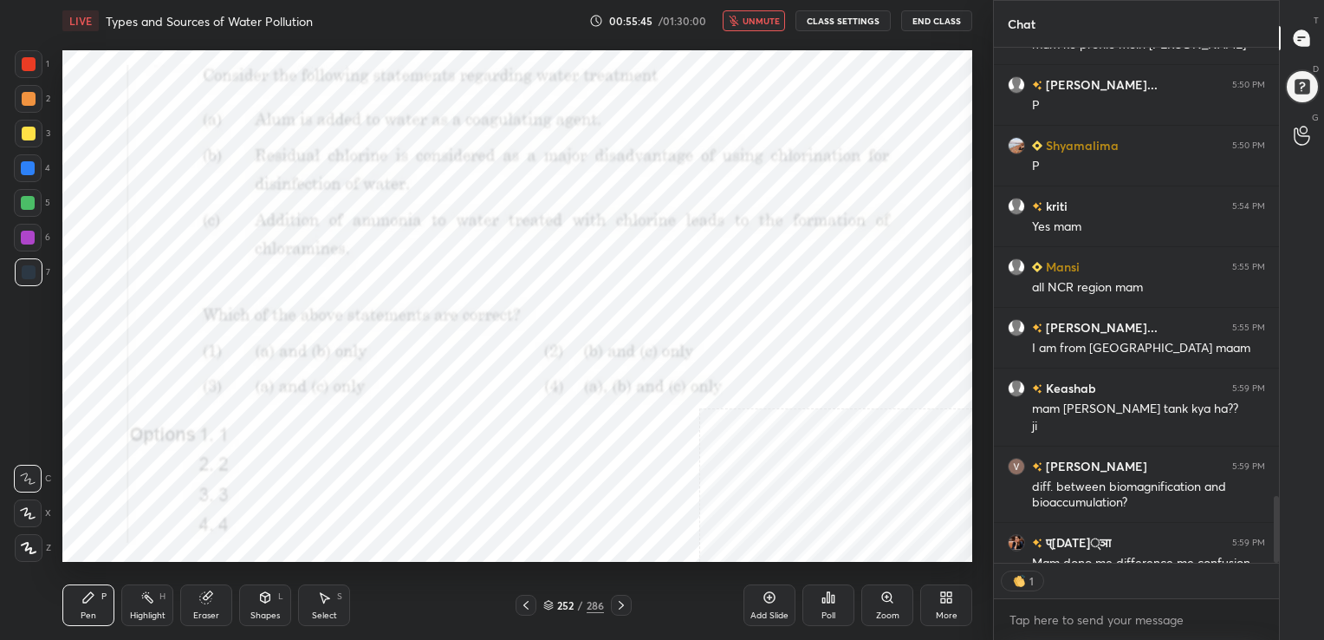
click at [822, 595] on icon at bounding box center [828, 597] width 14 height 14
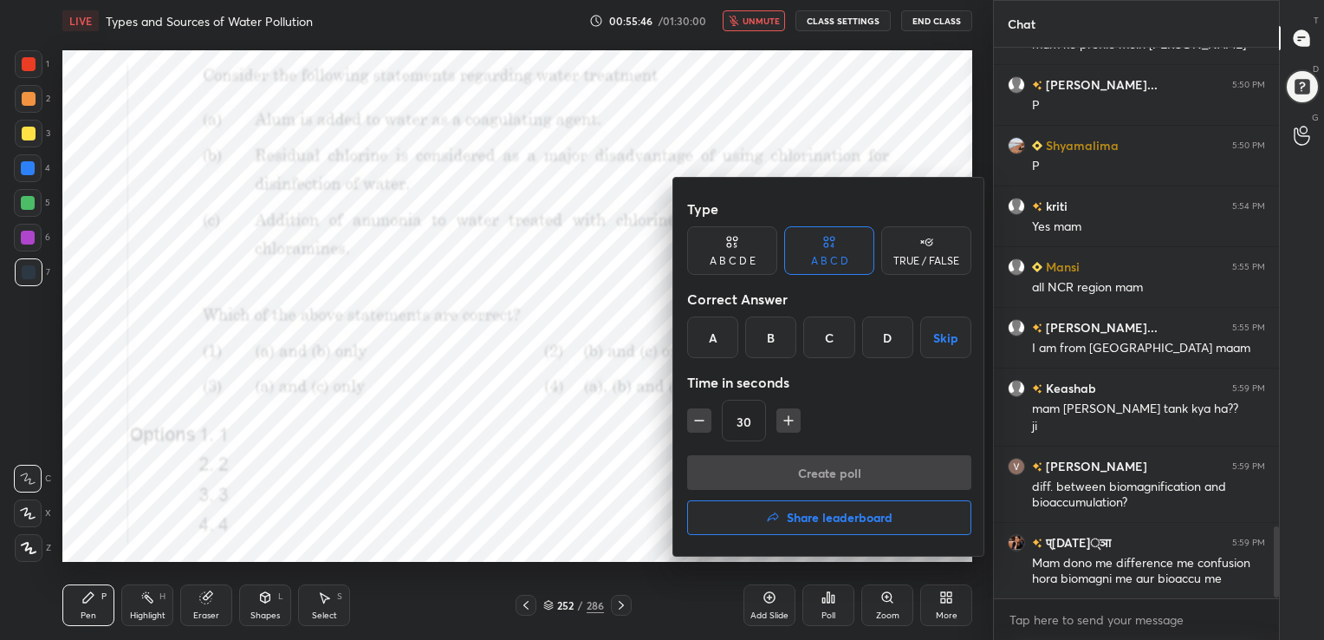
scroll to position [545, 280]
click at [825, 328] on div "C" at bounding box center [828, 337] width 51 height 42
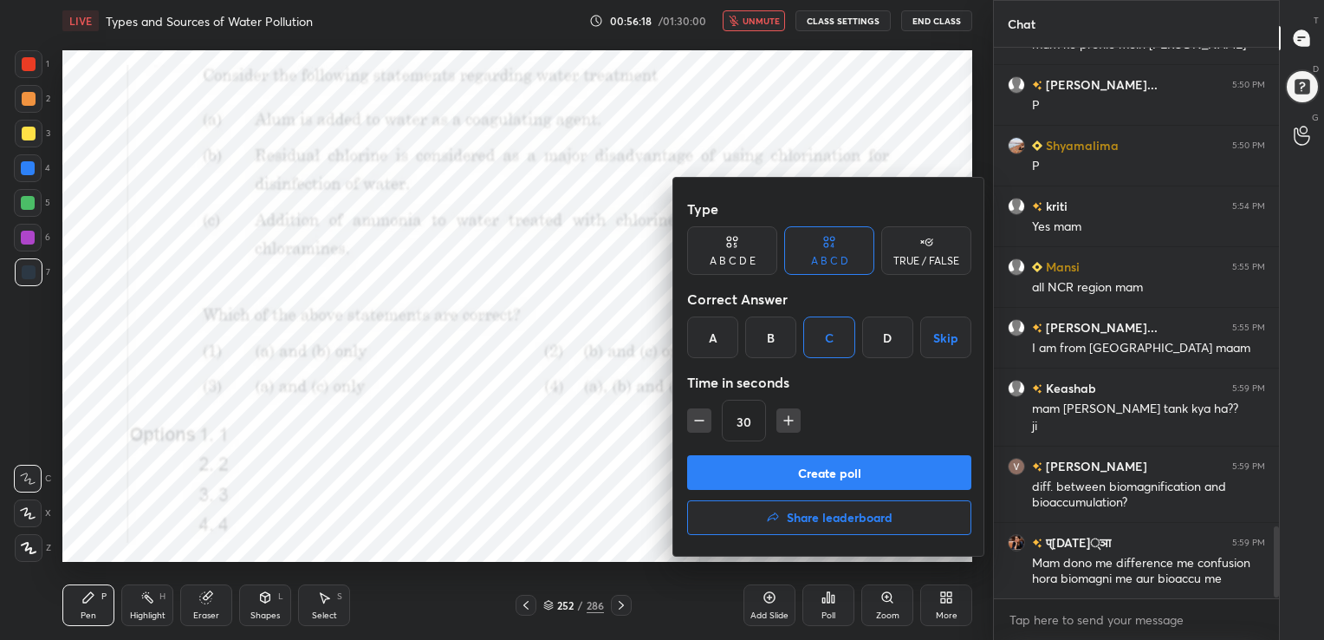
click at [821, 475] on button "Create poll" at bounding box center [829, 472] width 284 height 35
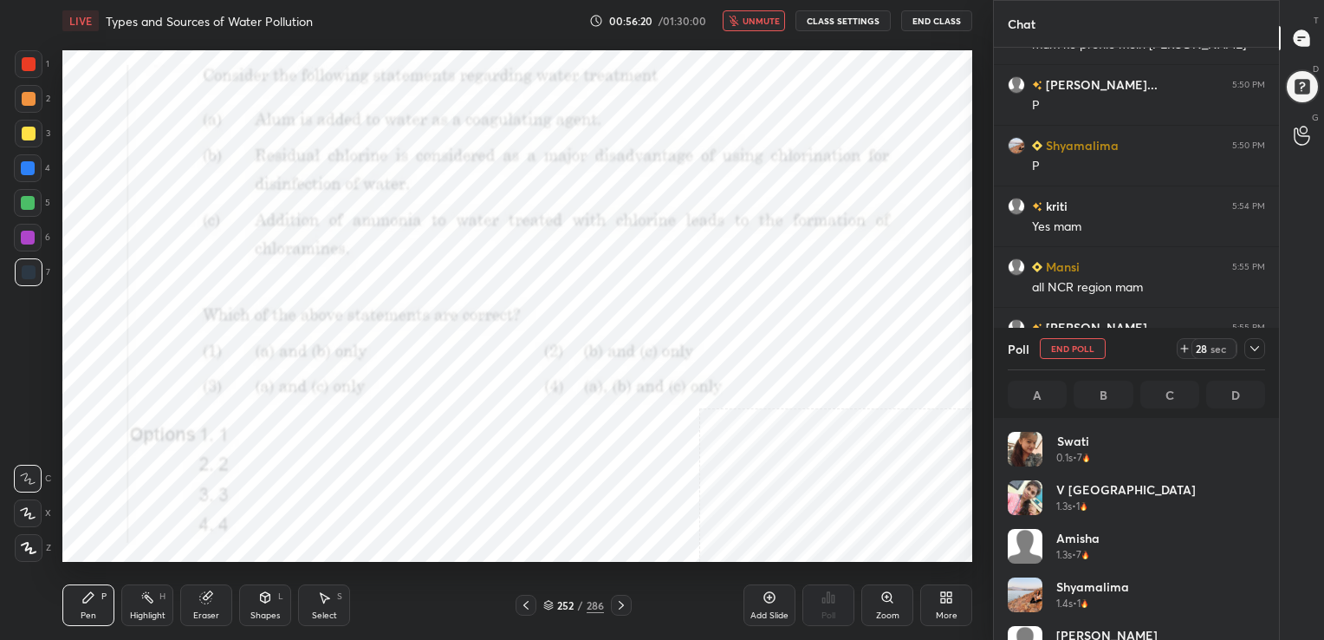
scroll to position [203, 252]
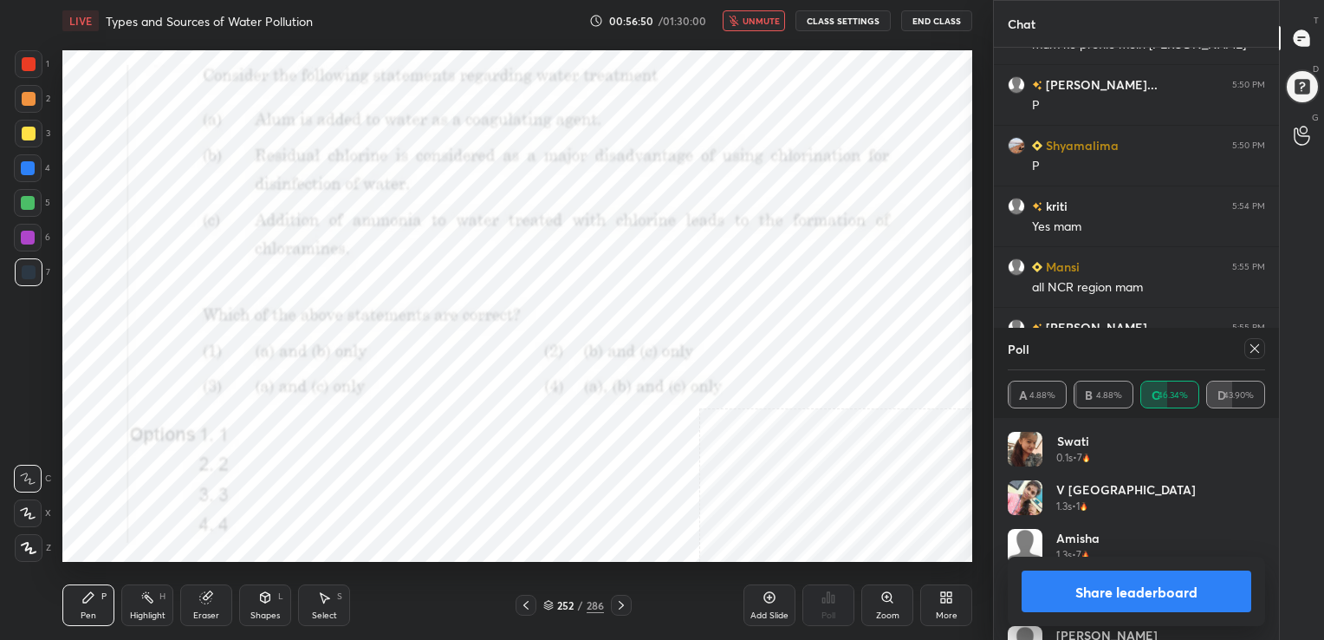
click at [1252, 348] on icon at bounding box center [1255, 348] width 14 height 14
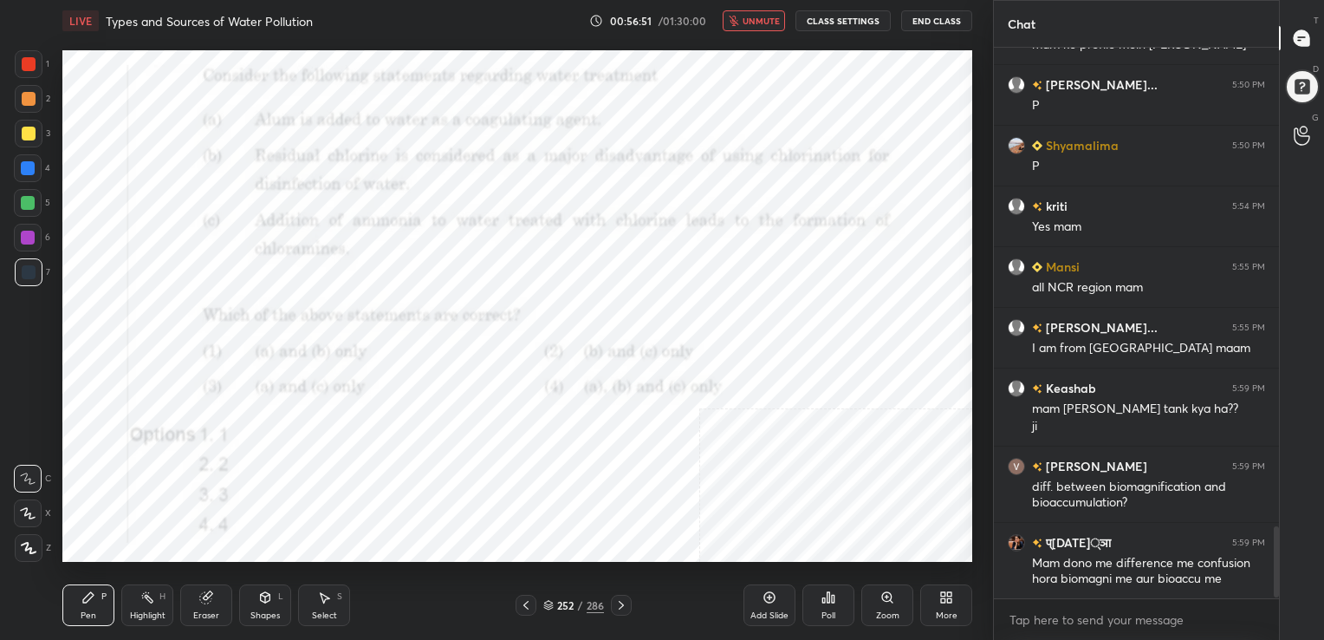
scroll to position [5, 5]
click at [778, 23] on span "unmute" at bounding box center [761, 21] width 37 height 12
click at [549, 604] on icon at bounding box center [548, 603] width 9 height 4
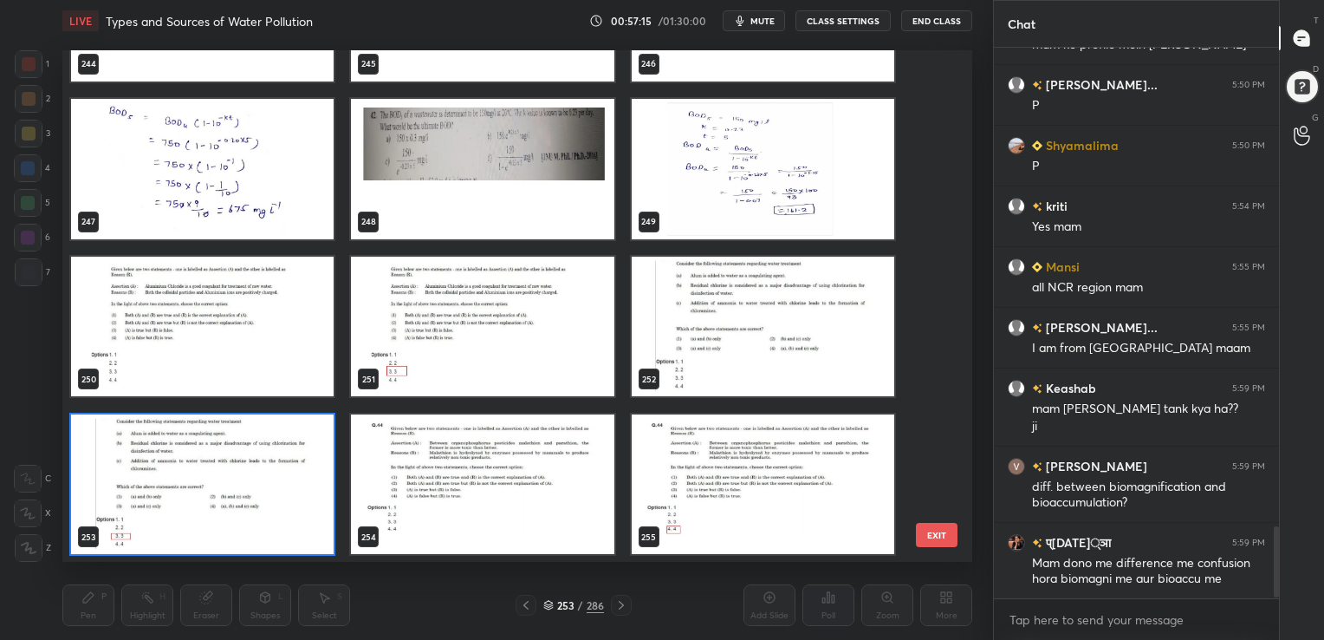
scroll to position [507, 901]
click at [316, 328] on img "grid" at bounding box center [202, 326] width 263 height 140
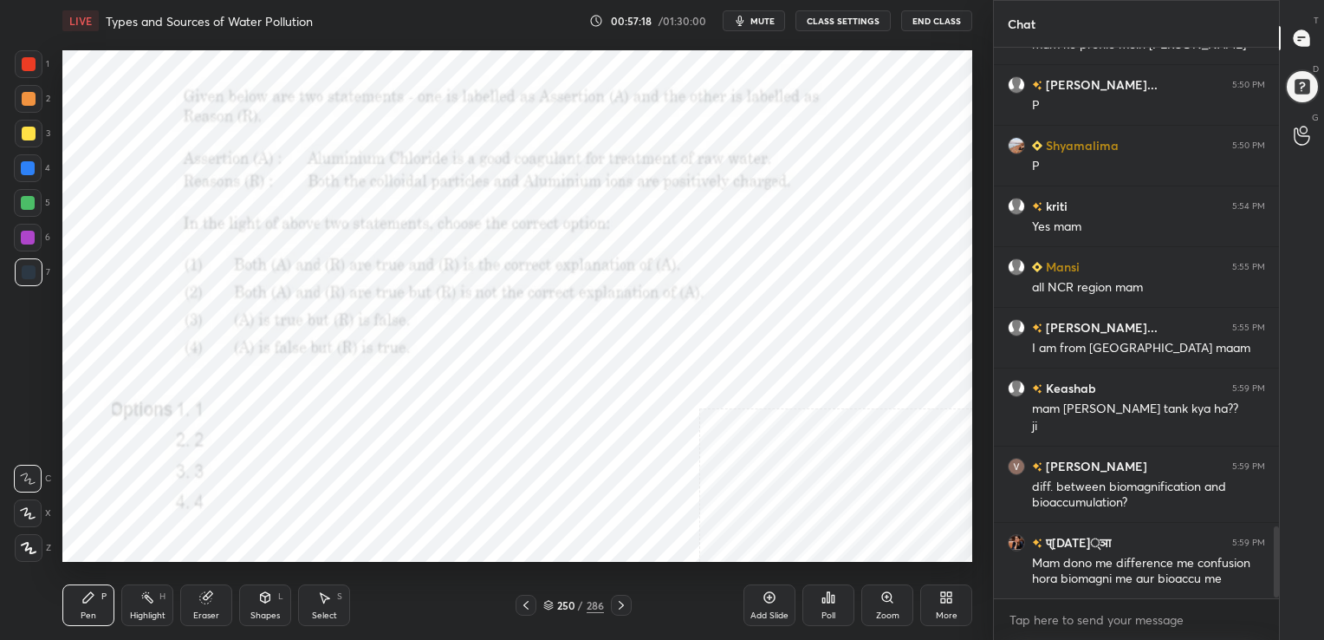
click at [316, 328] on img "grid" at bounding box center [202, 326] width 263 height 140
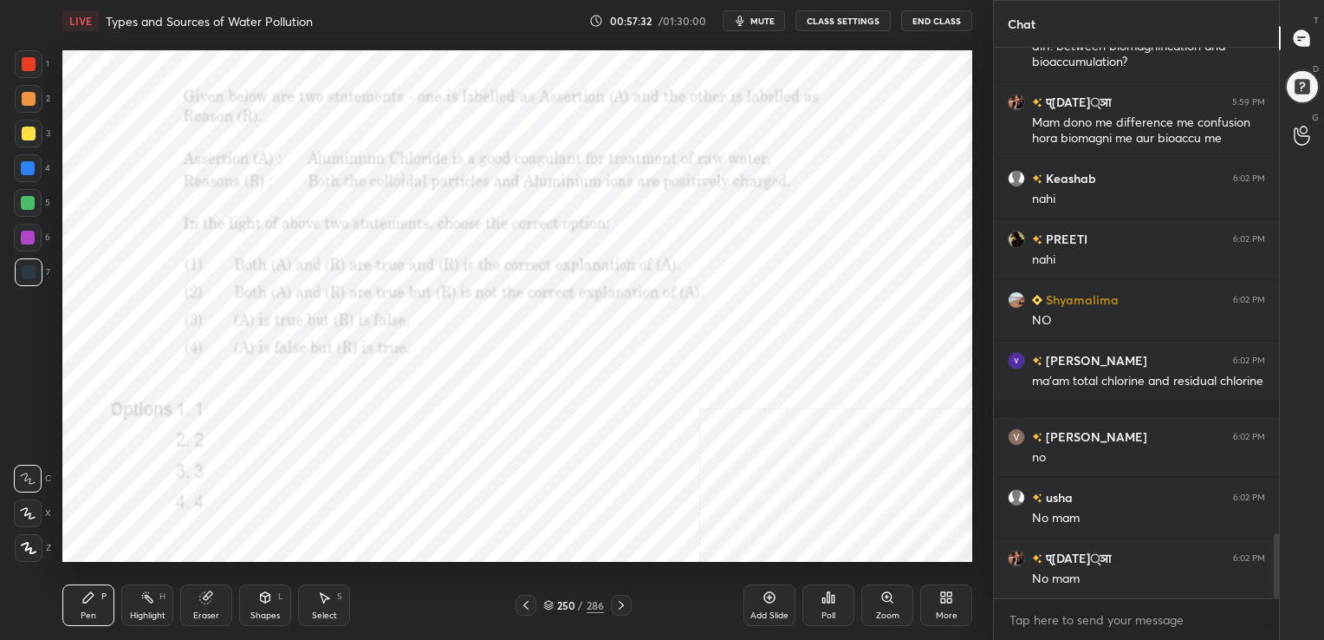
scroll to position [4173, 0]
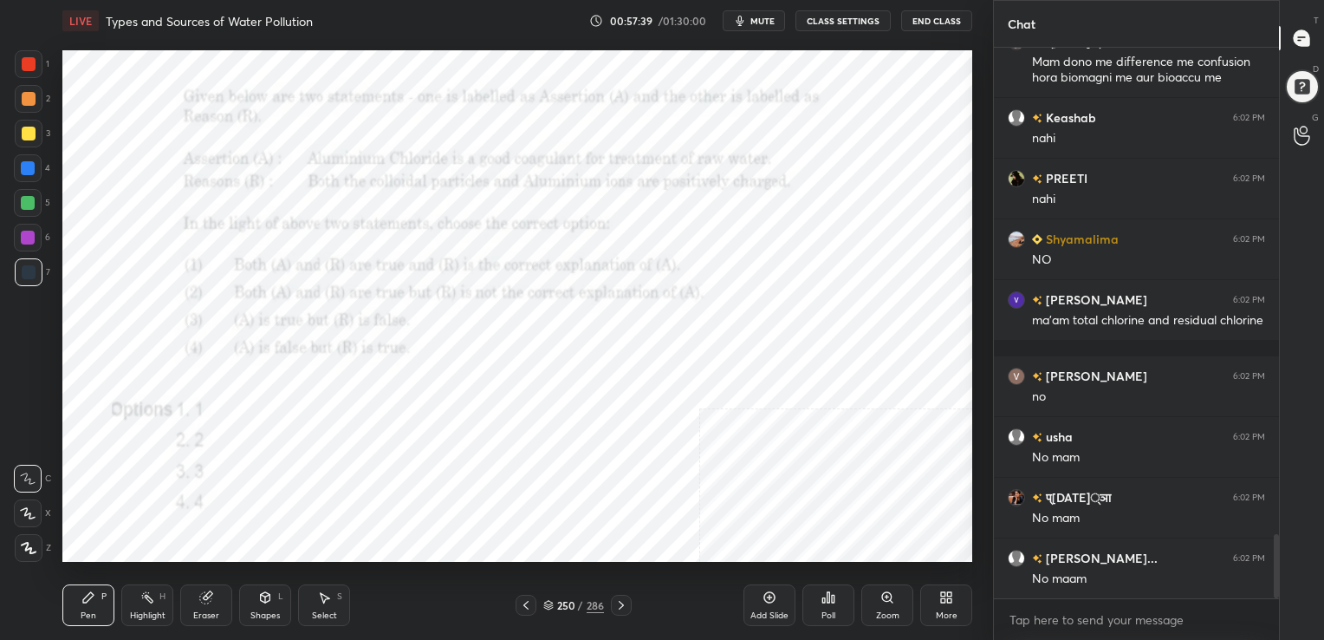
click at [747, 26] on icon "button" at bounding box center [740, 21] width 14 height 14
click at [747, 26] on button "unmute" at bounding box center [754, 20] width 62 height 21
click at [541, 600] on div "250 / 286" at bounding box center [574, 604] width 116 height 21
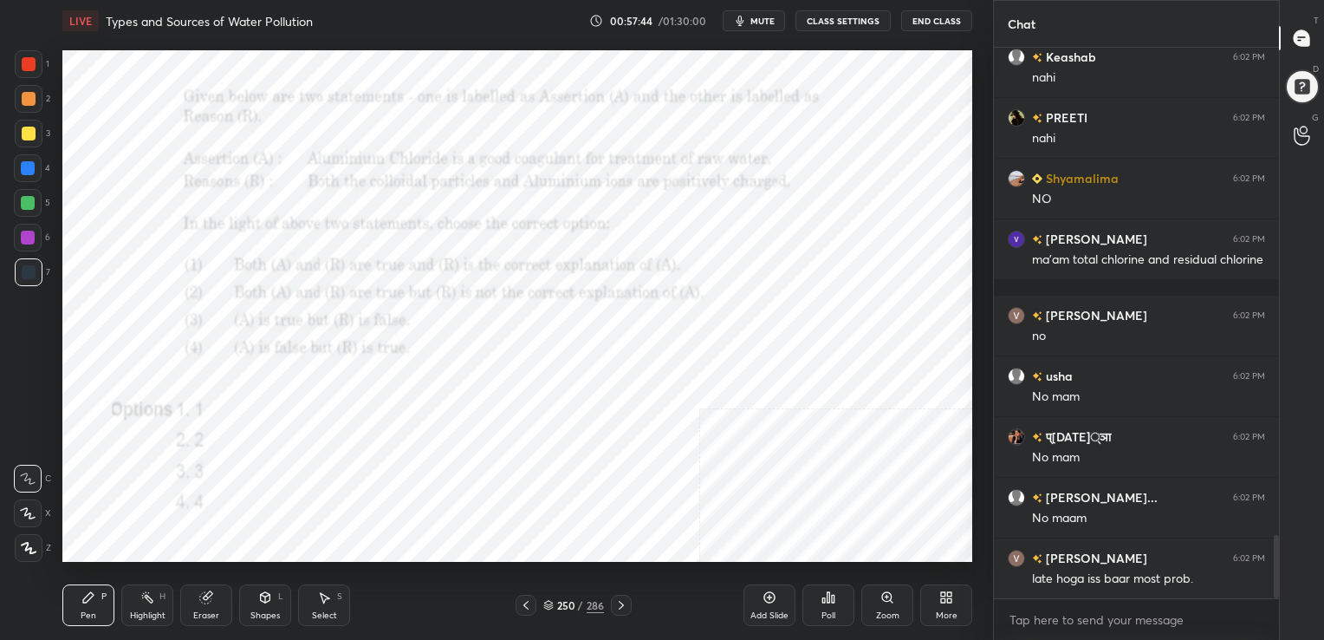
click at [543, 601] on icon at bounding box center [548, 605] width 10 height 10
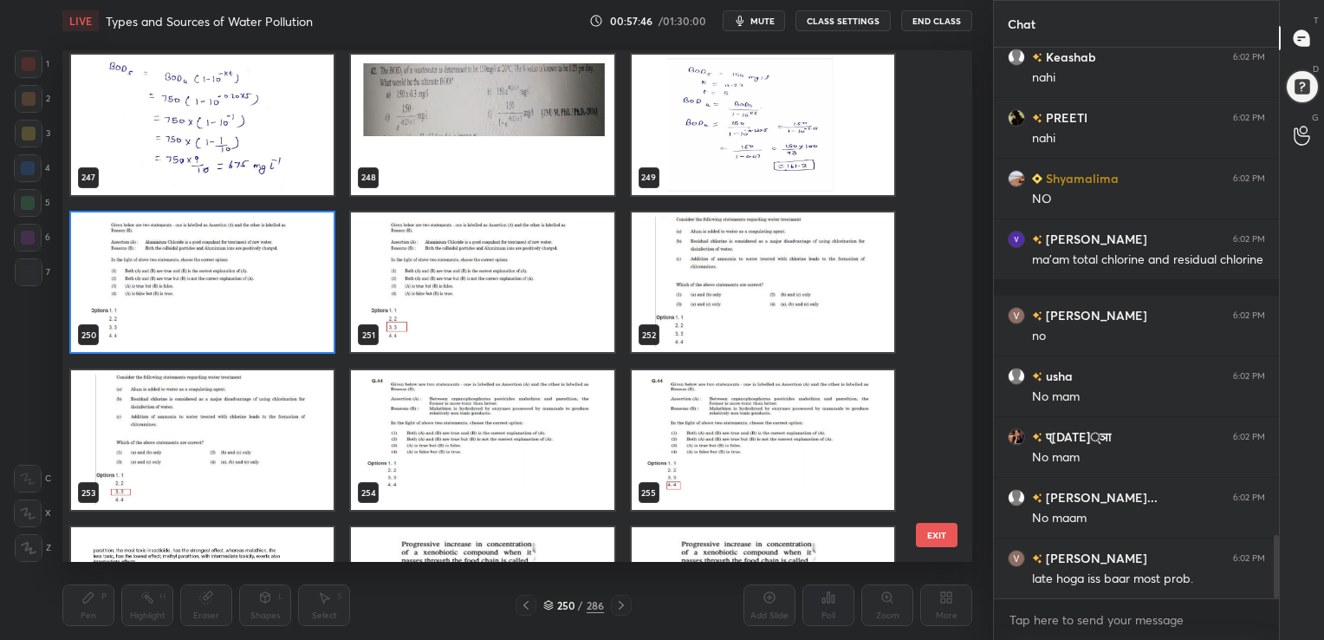
scroll to position [12927, 0]
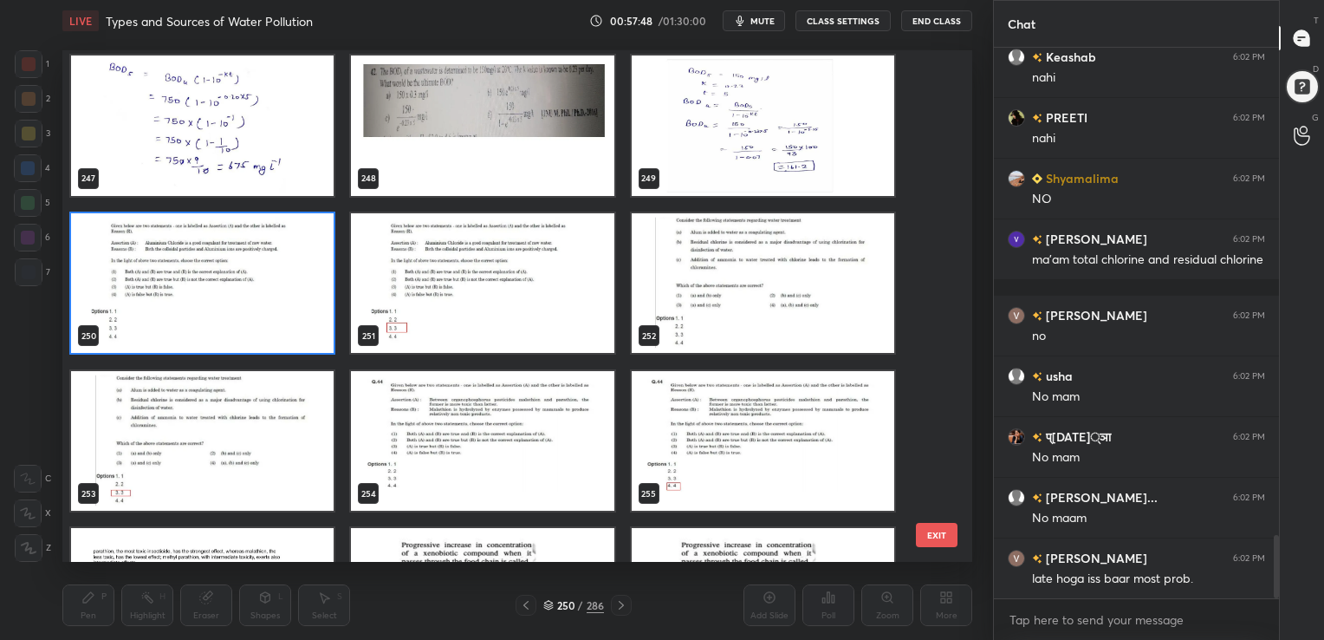
click at [218, 327] on img "grid" at bounding box center [202, 282] width 263 height 140
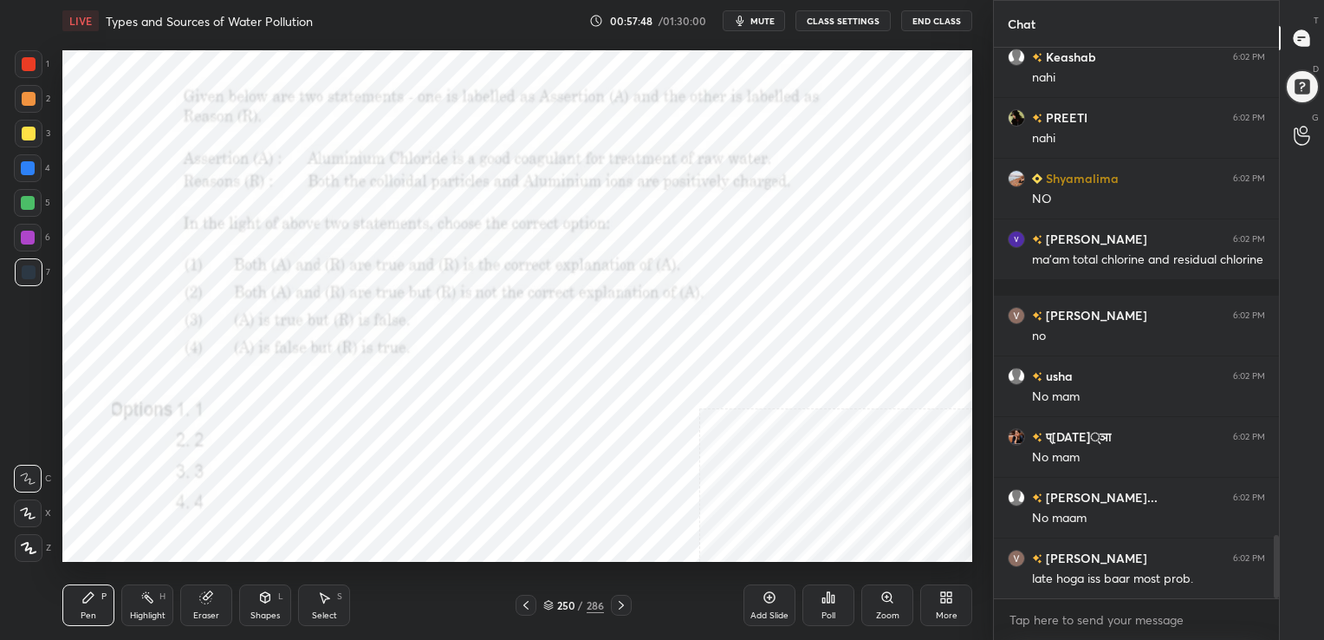
click at [218, 327] on img "grid" at bounding box center [202, 282] width 263 height 140
click at [551, 604] on icon at bounding box center [548, 605] width 10 height 10
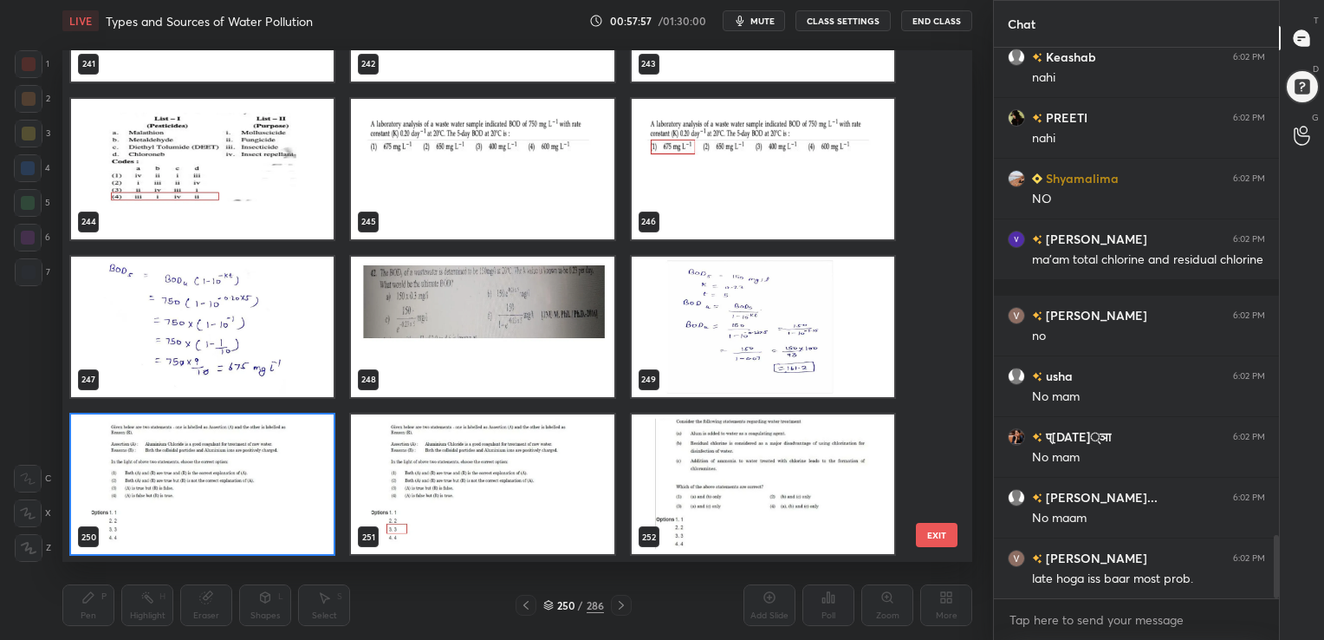
scroll to position [507, 901]
click at [310, 471] on img "grid" at bounding box center [202, 483] width 263 height 140
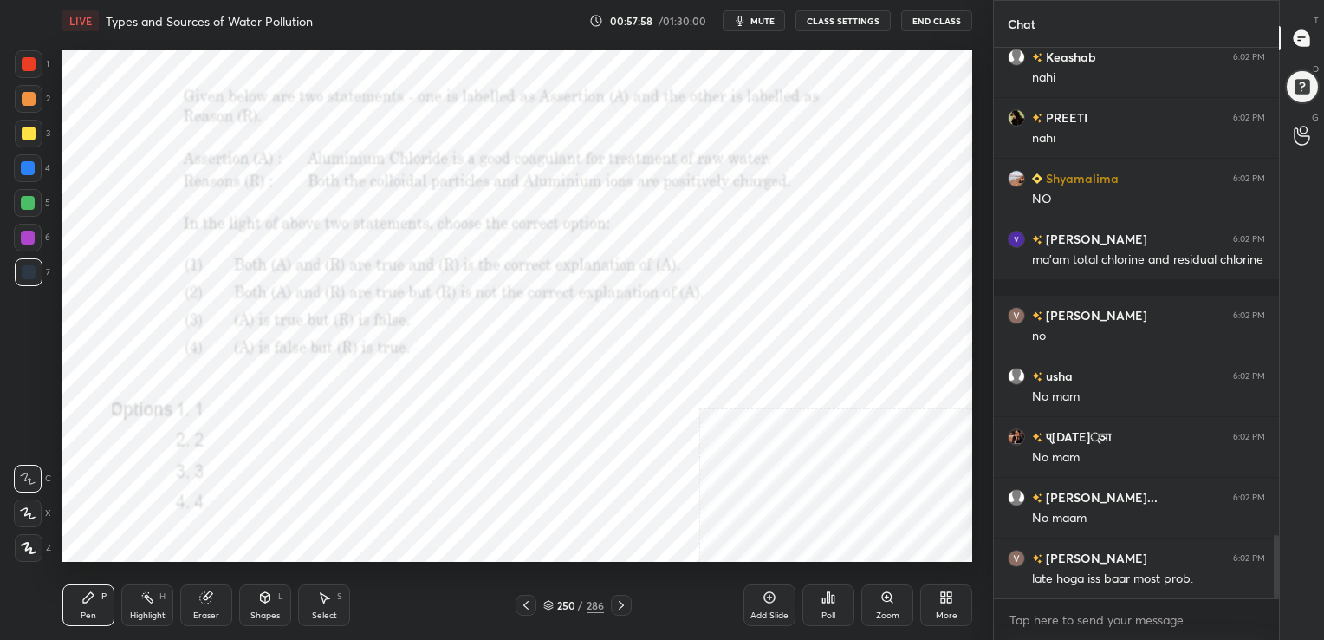
drag, startPoint x: 310, startPoint y: 471, endPoint x: 836, endPoint y: 609, distance: 544.0
click at [836, 609] on div "LIVE Types and Sources of Water Pollution 00:57:58 / 01:30:00 mute CLASS SETTIN…" at bounding box center [517, 320] width 924 height 640
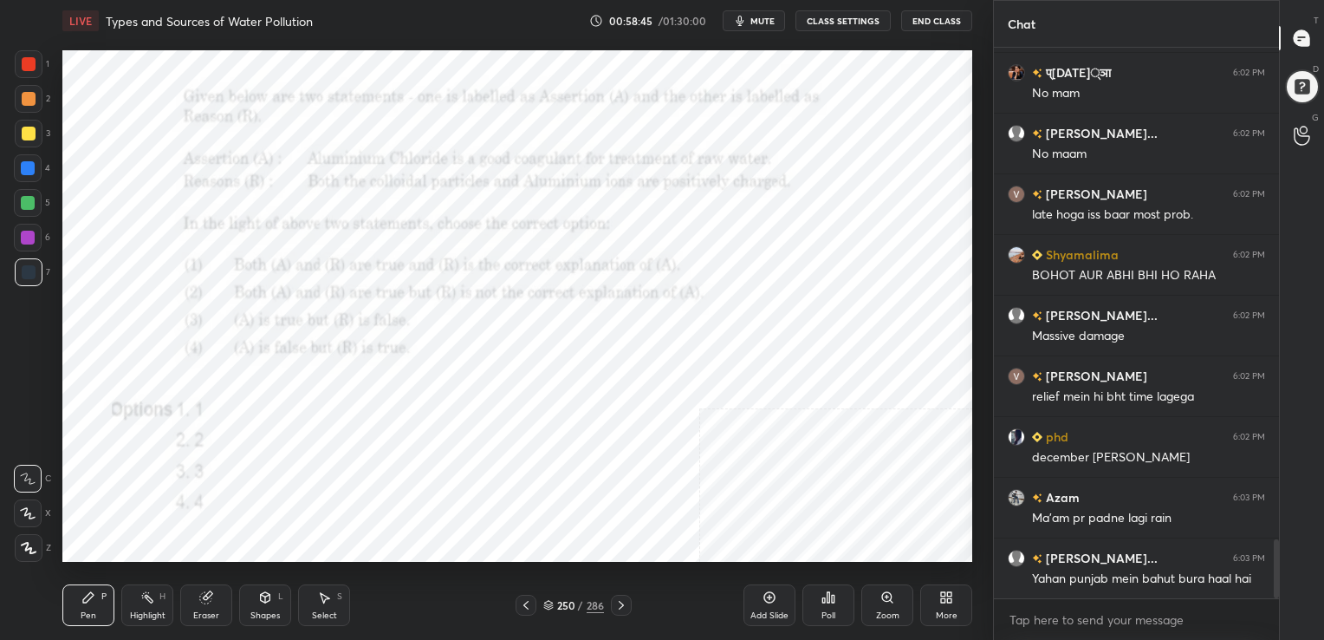
scroll to position [6, 5]
click at [554, 603] on div "250 / 286" at bounding box center [573, 605] width 61 height 16
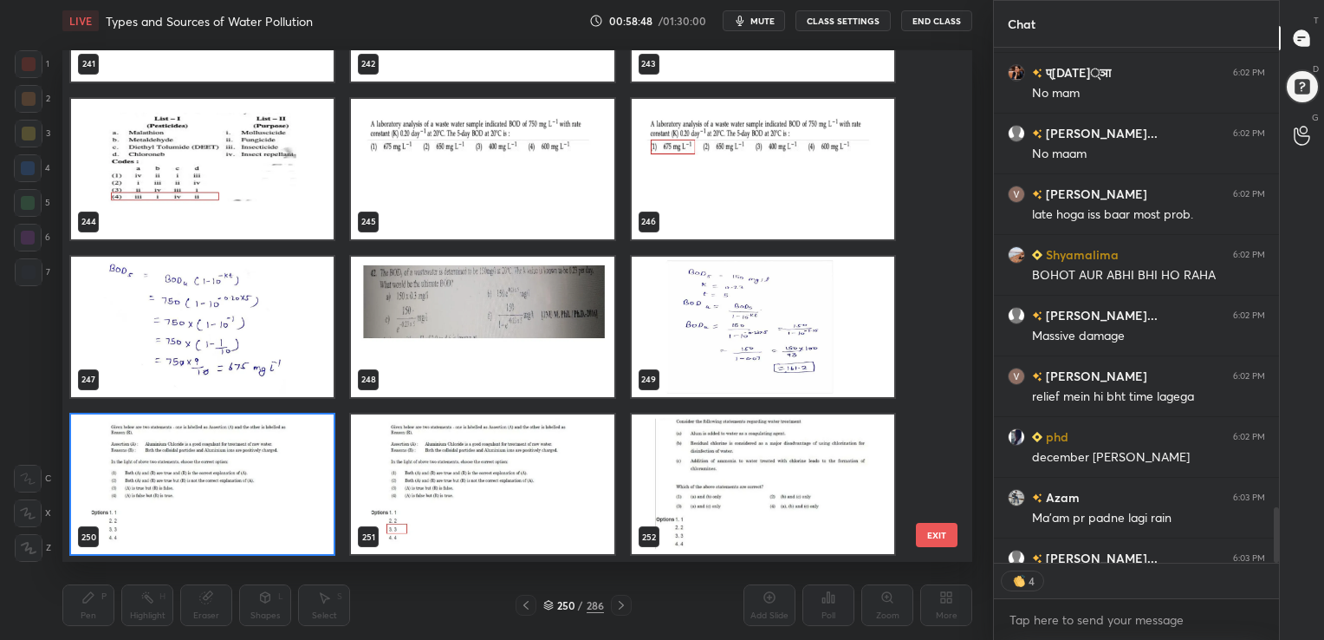
scroll to position [507, 901]
click at [269, 487] on img "grid" at bounding box center [202, 483] width 263 height 140
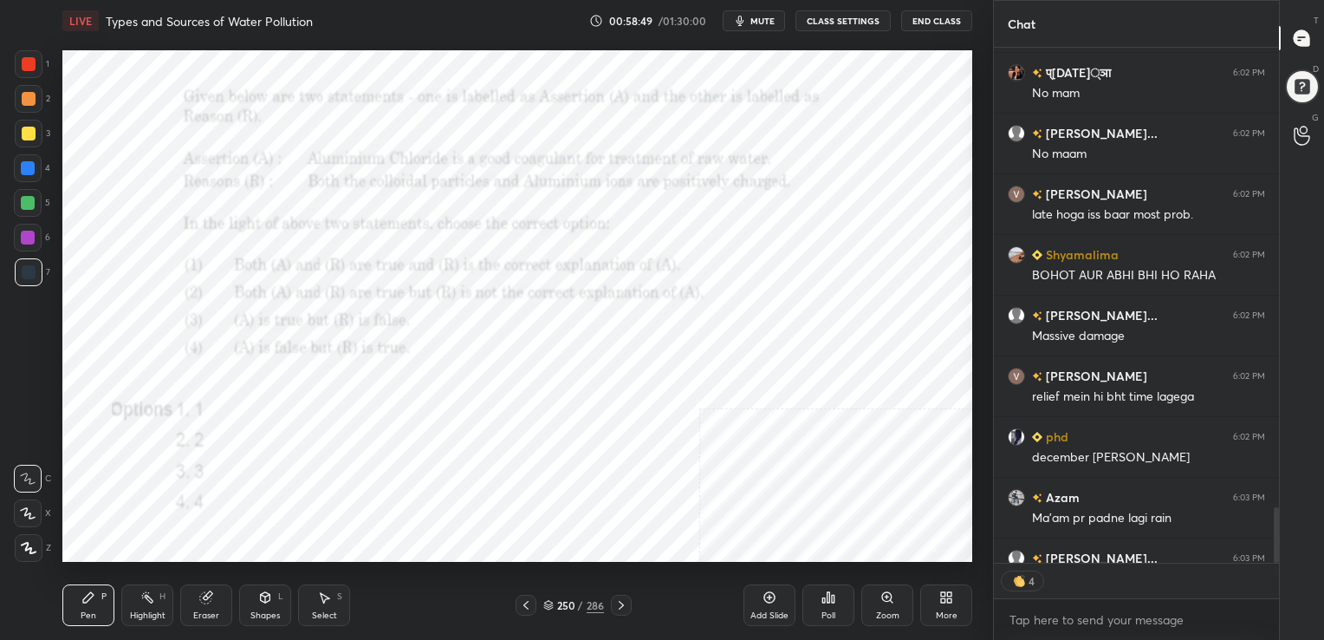
drag, startPoint x: 269, startPoint y: 487, endPoint x: 847, endPoint y: 497, distance: 577.2
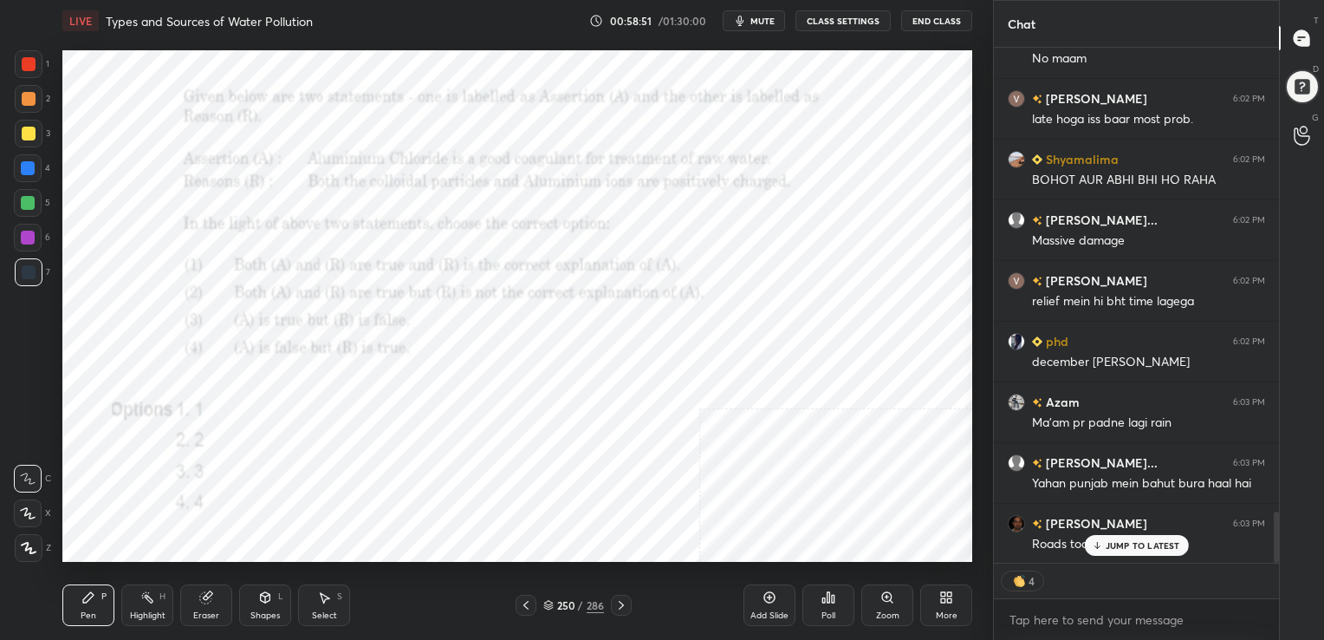
drag, startPoint x: 821, startPoint y: 607, endPoint x: 808, endPoint y: 654, distance: 48.8
click at [808, 0] on html "1 2 3 4 5 6 7 C X Z C X Z E E Erase all H H LIVE Types and Sources of Water Pol…" at bounding box center [662, 0] width 1324 height 0
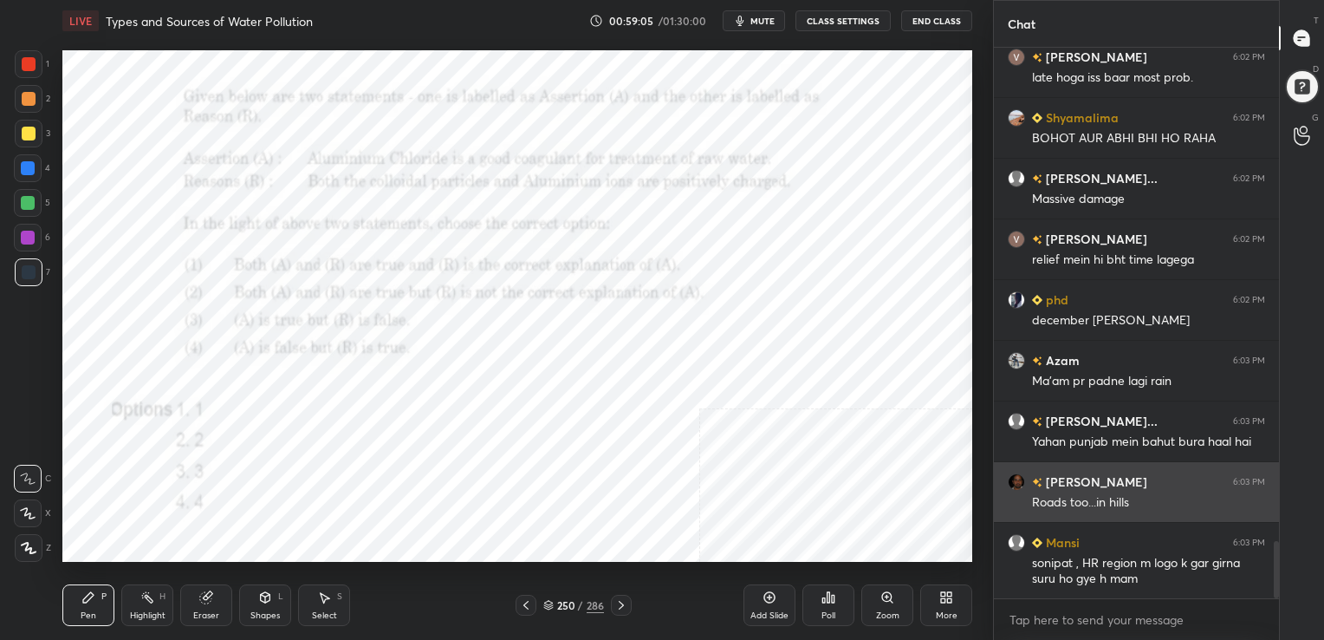
scroll to position [4752, 0]
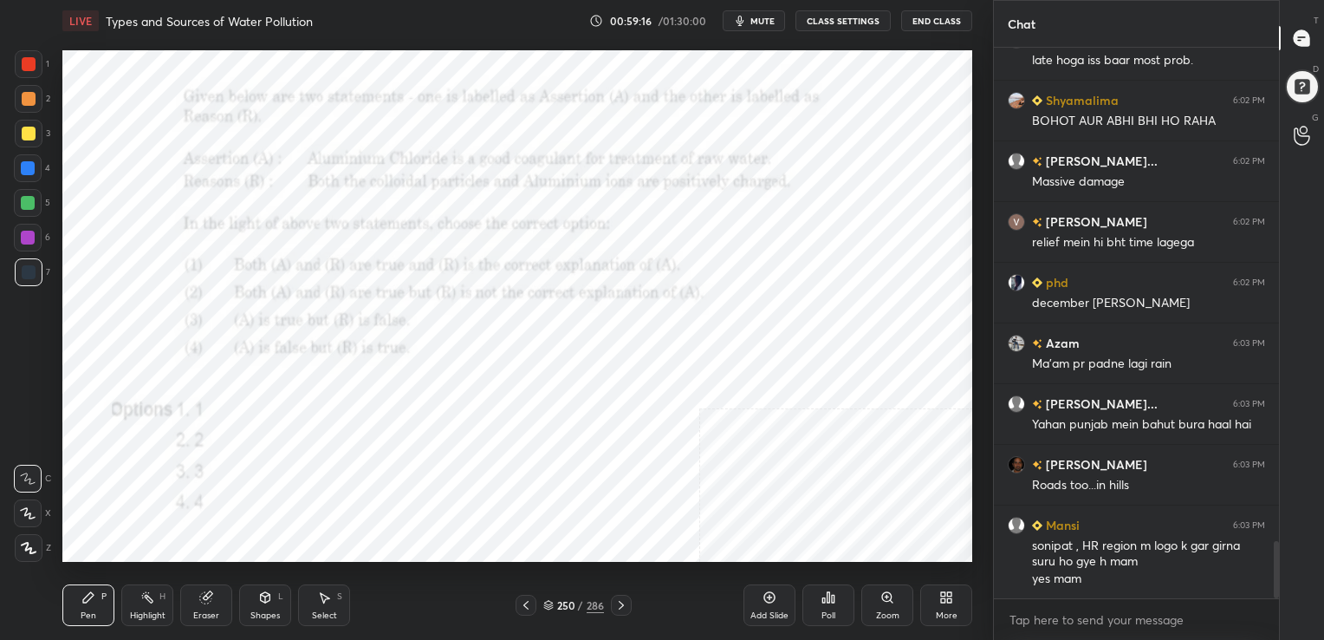
click at [541, 605] on div "250 / 286" at bounding box center [574, 604] width 116 height 21
click at [547, 604] on icon at bounding box center [548, 605] width 10 height 10
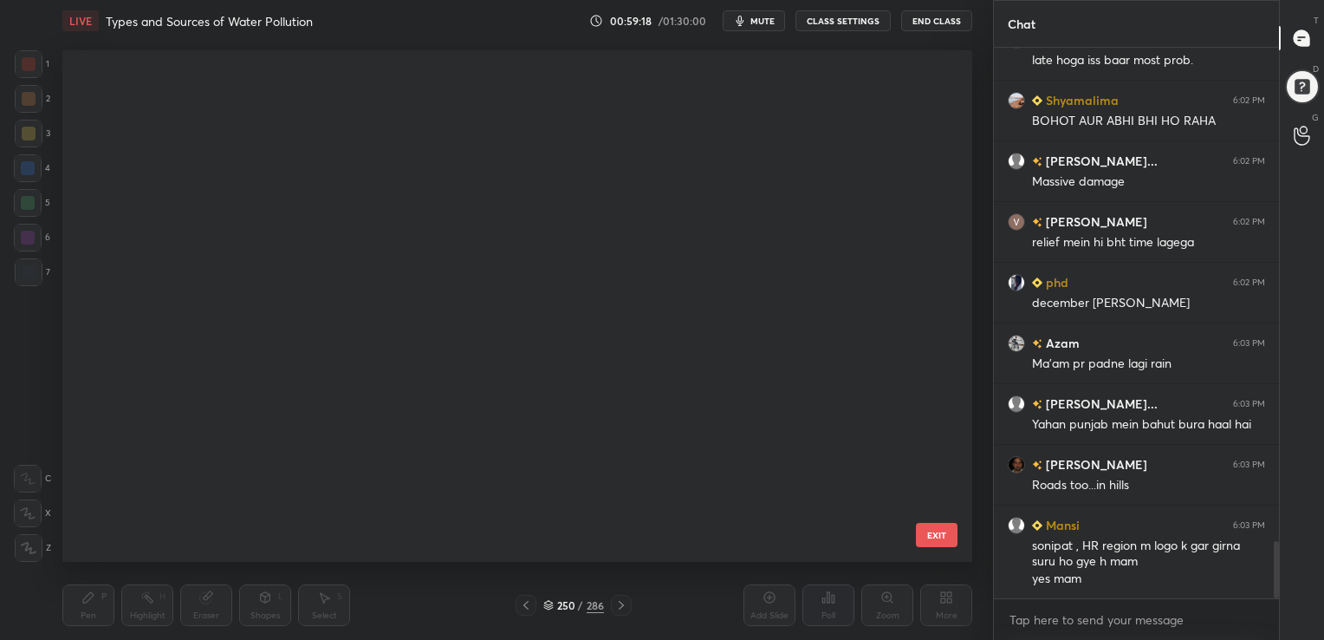
scroll to position [507, 901]
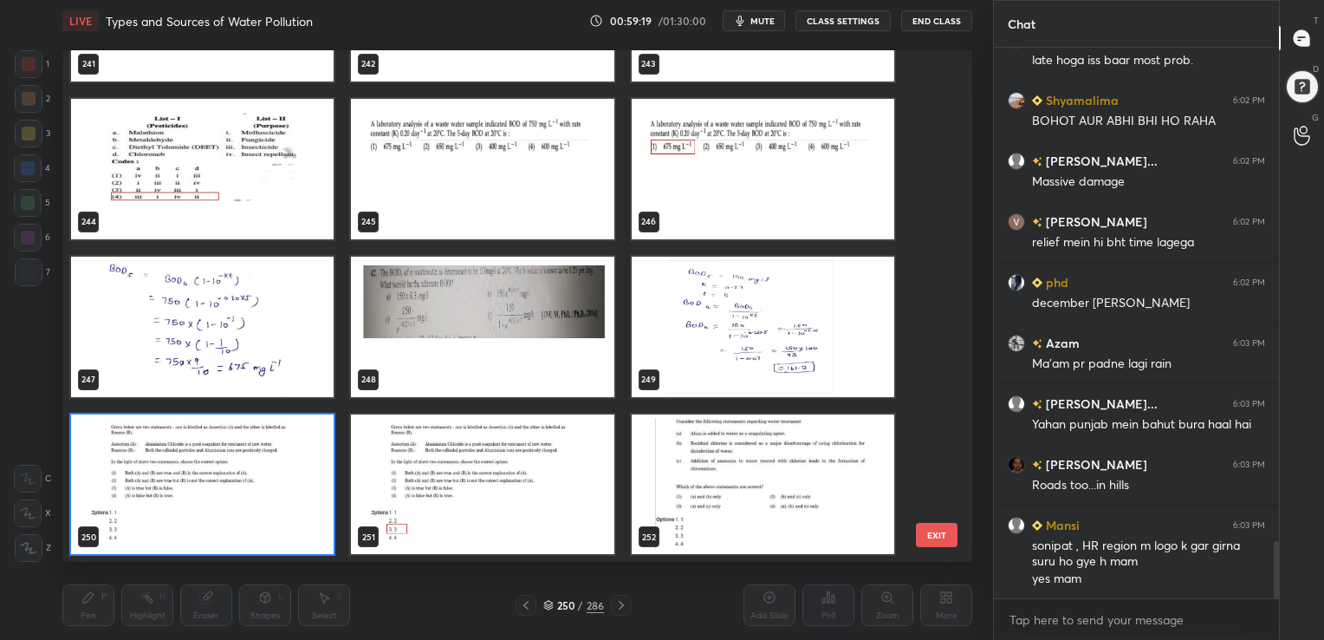
click at [275, 464] on img "grid" at bounding box center [202, 483] width 263 height 140
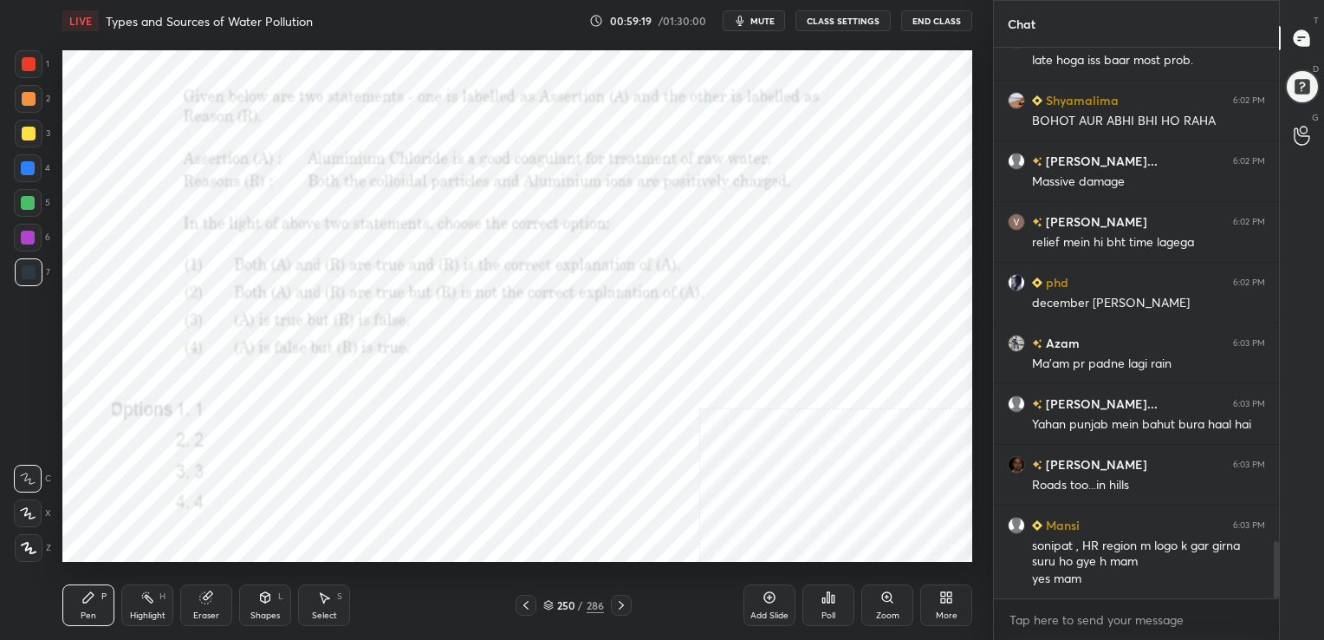
drag, startPoint x: 275, startPoint y: 464, endPoint x: 738, endPoint y: 547, distance: 471.0
click at [815, 600] on div "Poll" at bounding box center [828, 605] width 52 height 42
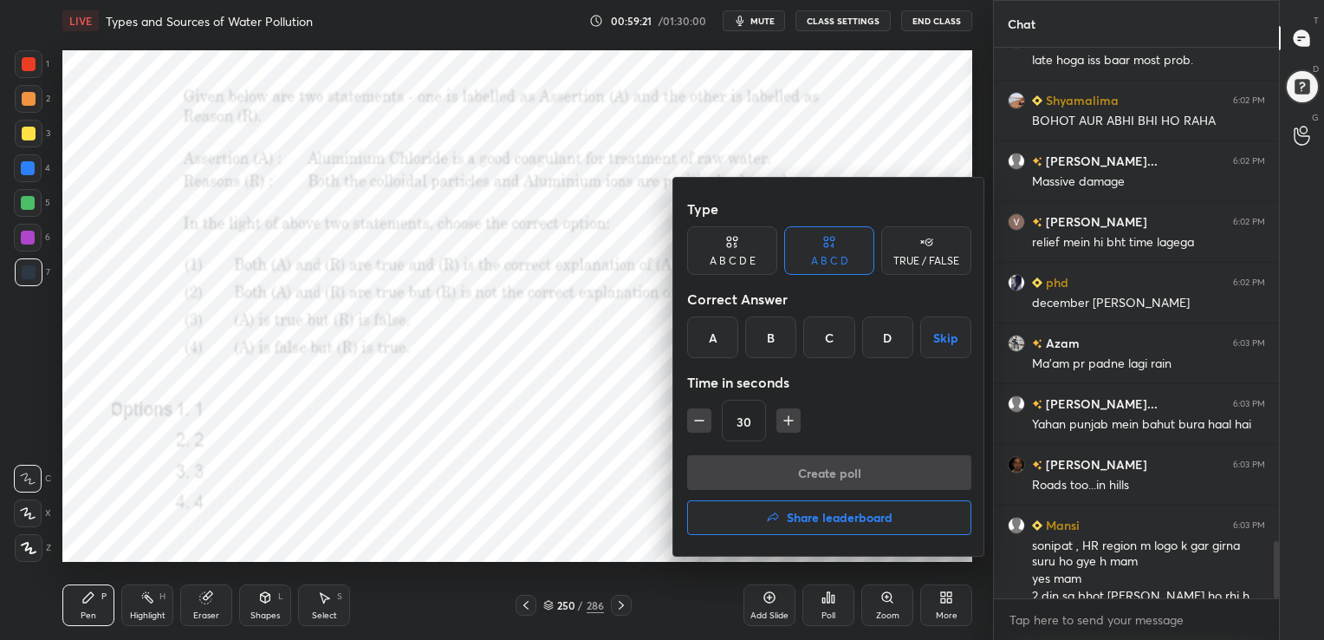
scroll to position [4769, 0]
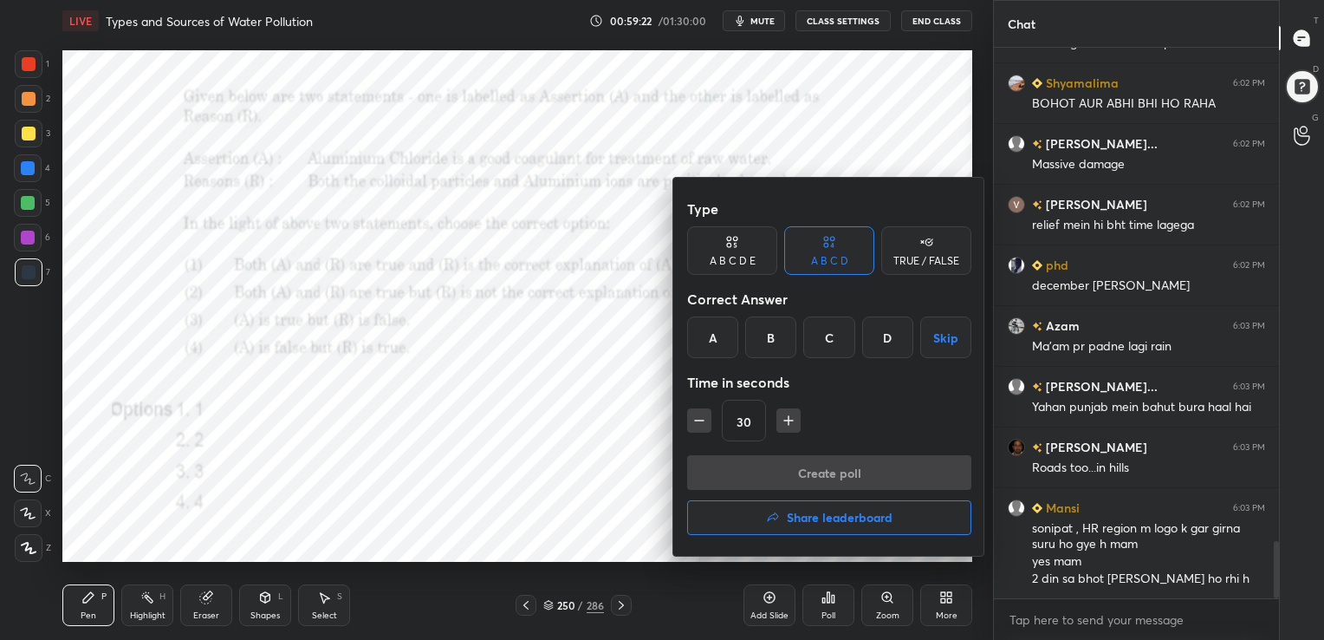
click at [824, 317] on div "C" at bounding box center [828, 337] width 51 height 42
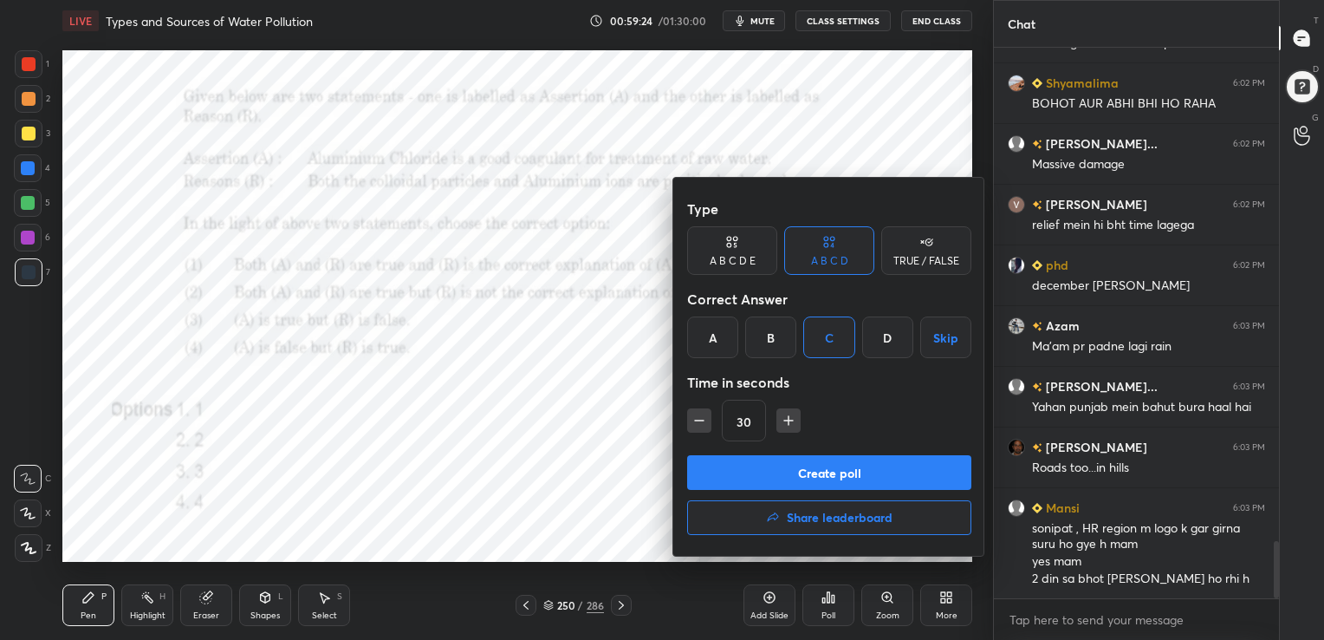
click at [832, 471] on button "Create poll" at bounding box center [829, 472] width 284 height 35
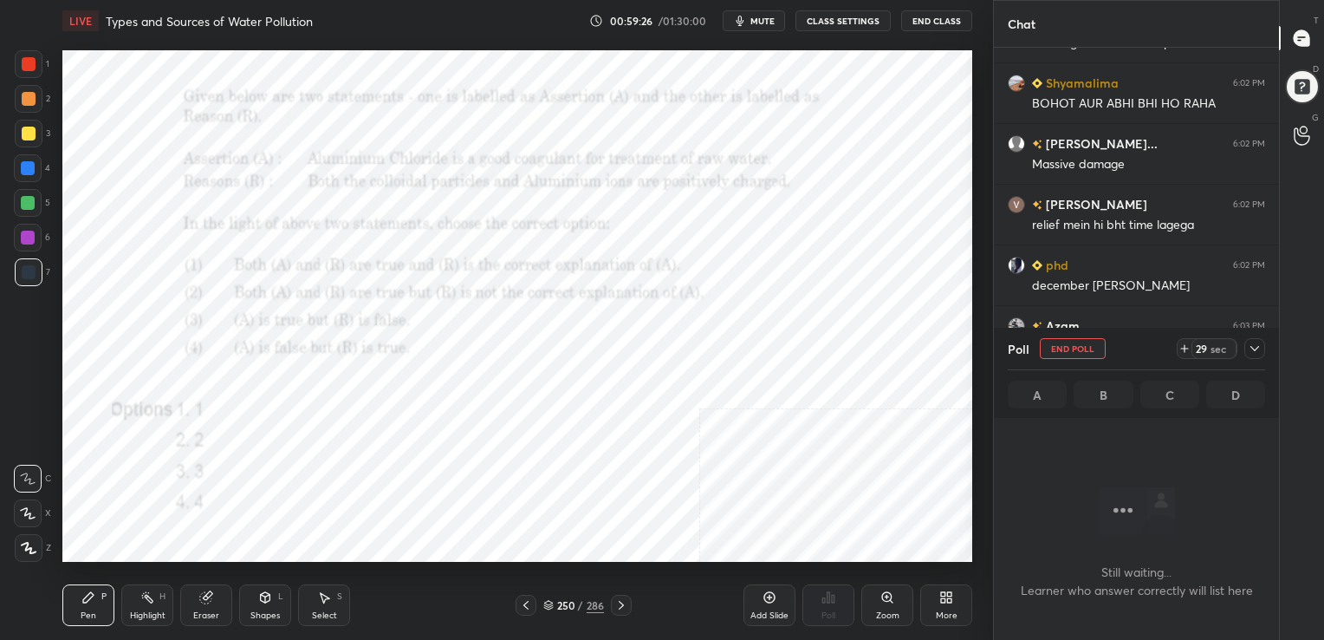
scroll to position [4920, 0]
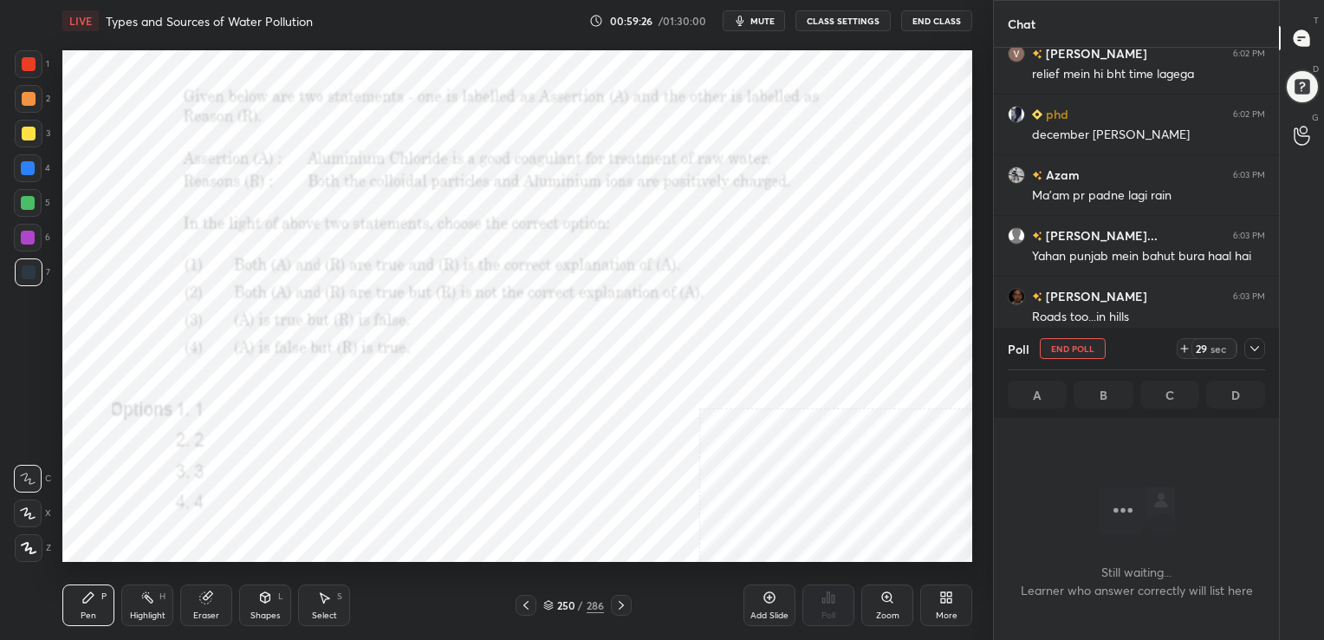
click at [770, 13] on button "mute" at bounding box center [754, 20] width 62 height 21
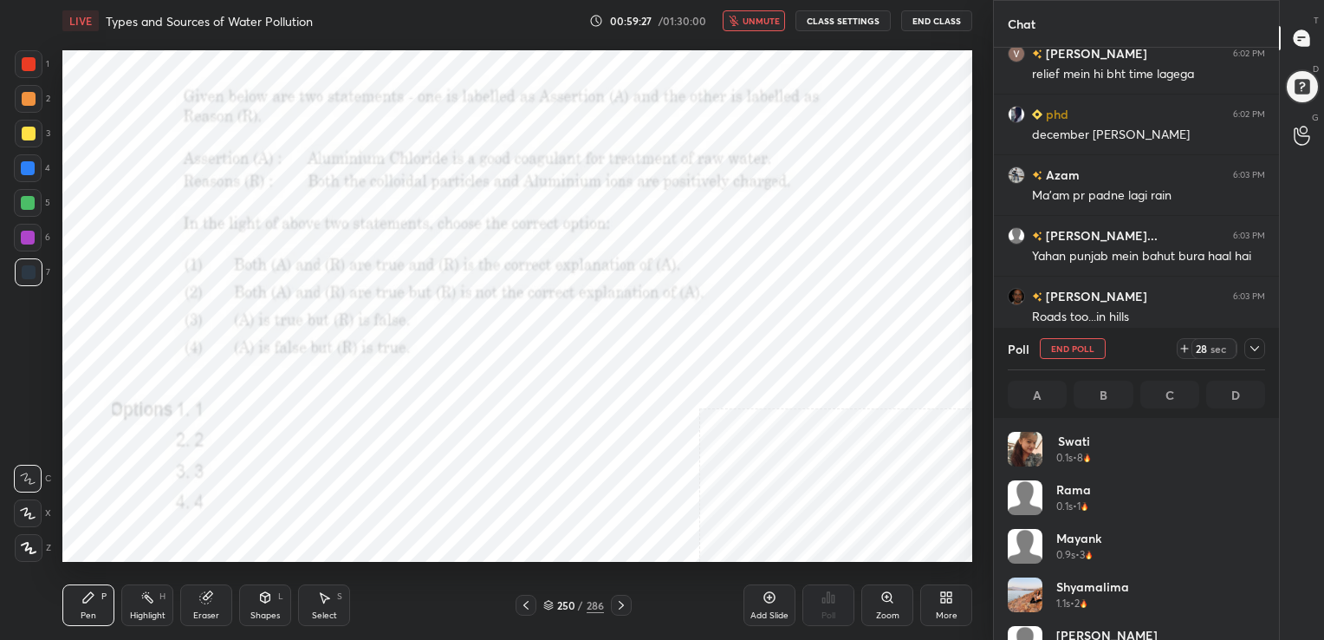
scroll to position [5, 5]
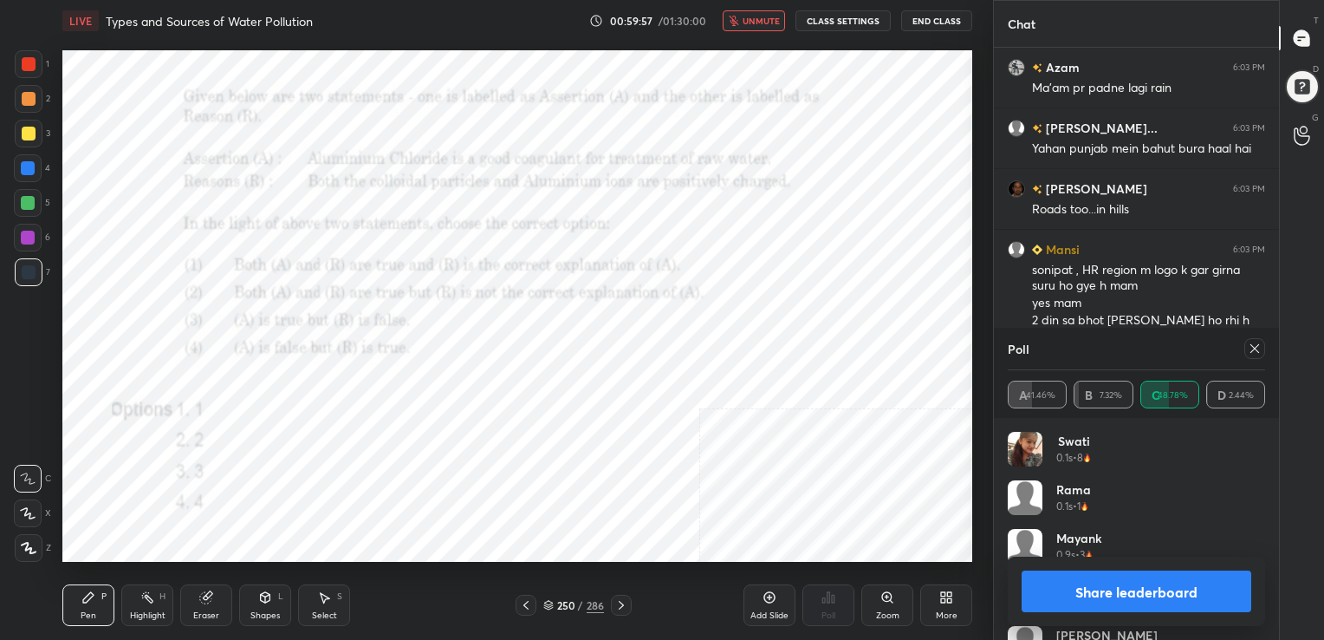
click at [1251, 344] on icon at bounding box center [1255, 348] width 14 height 14
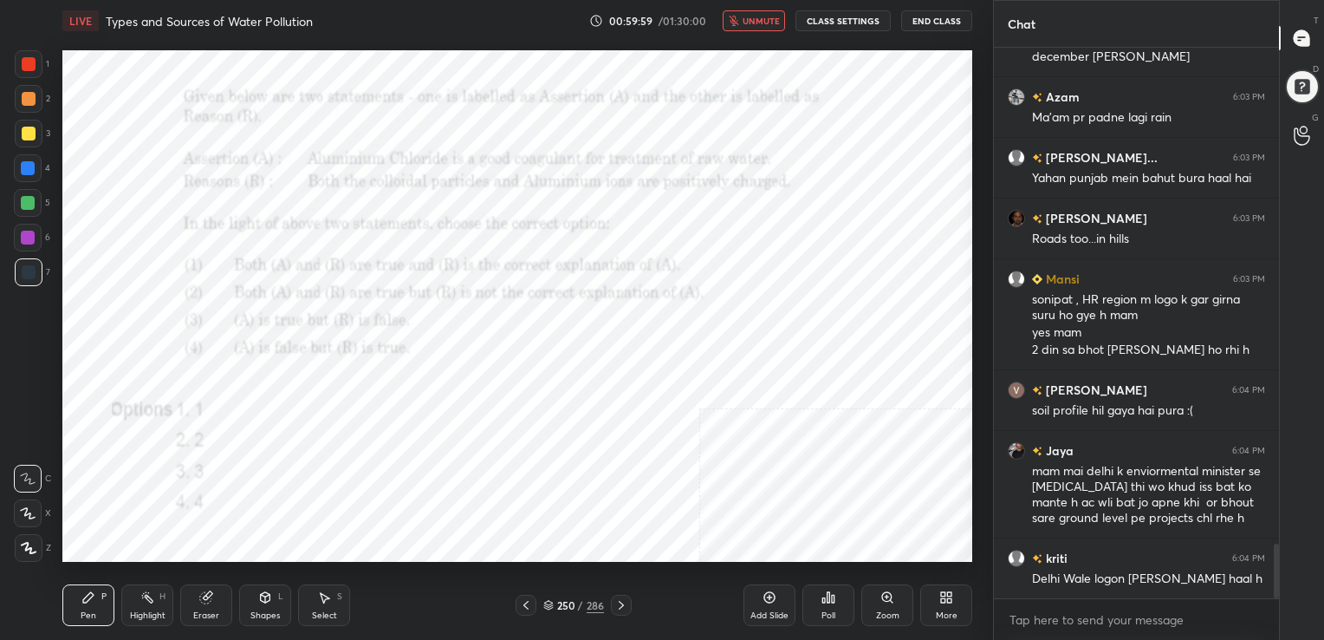
click at [738, 34] on div "LIVE Types and Sources of Water Pollution 00:59:59 / 01:30:00 unmute CLASS SETT…" at bounding box center [517, 21] width 910 height 42
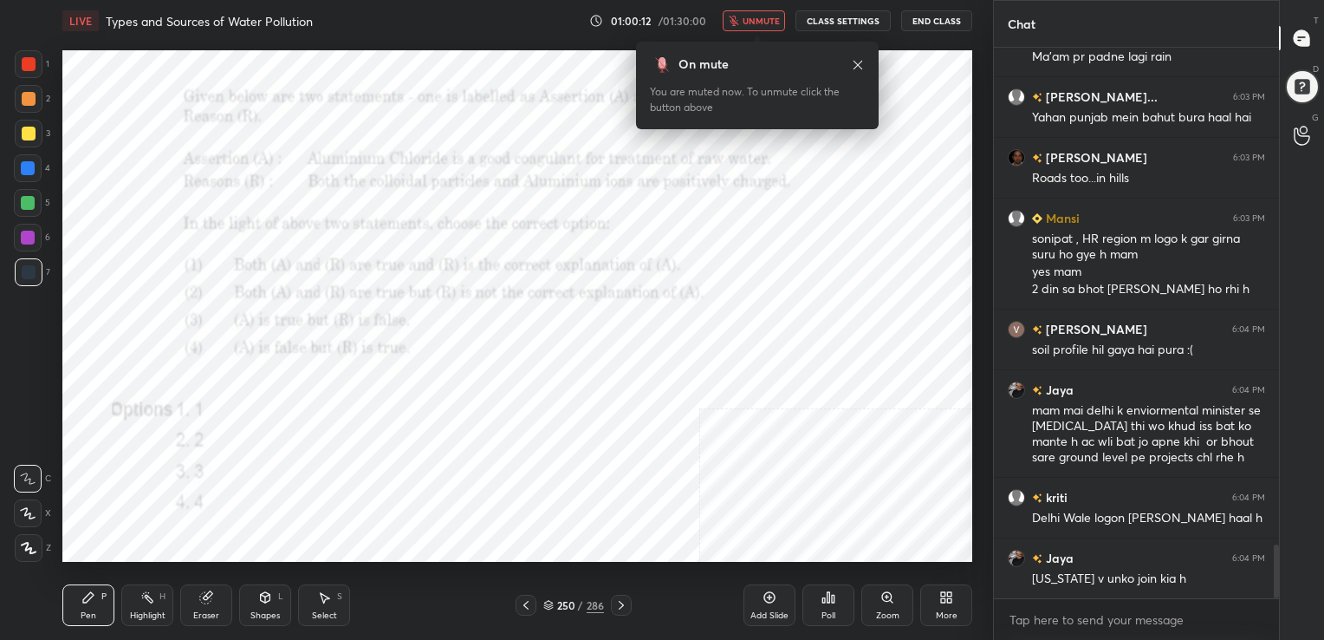
click at [752, 12] on button "unmute" at bounding box center [754, 20] width 62 height 21
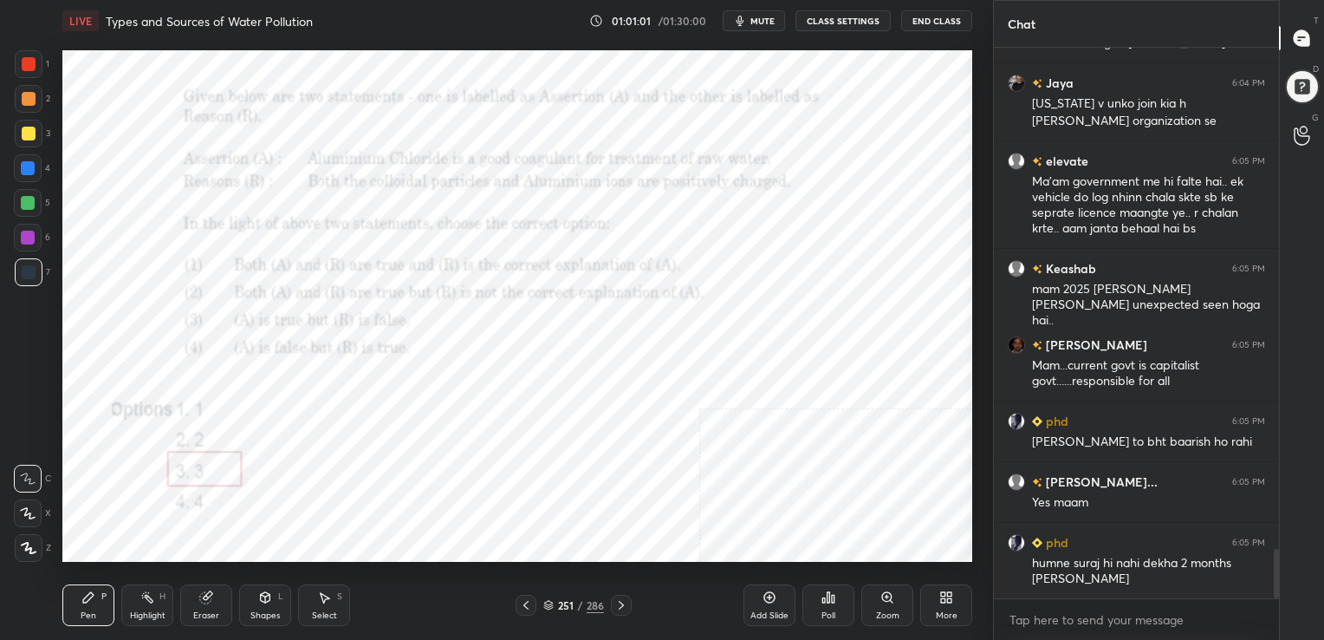
scroll to position [5594, 0]
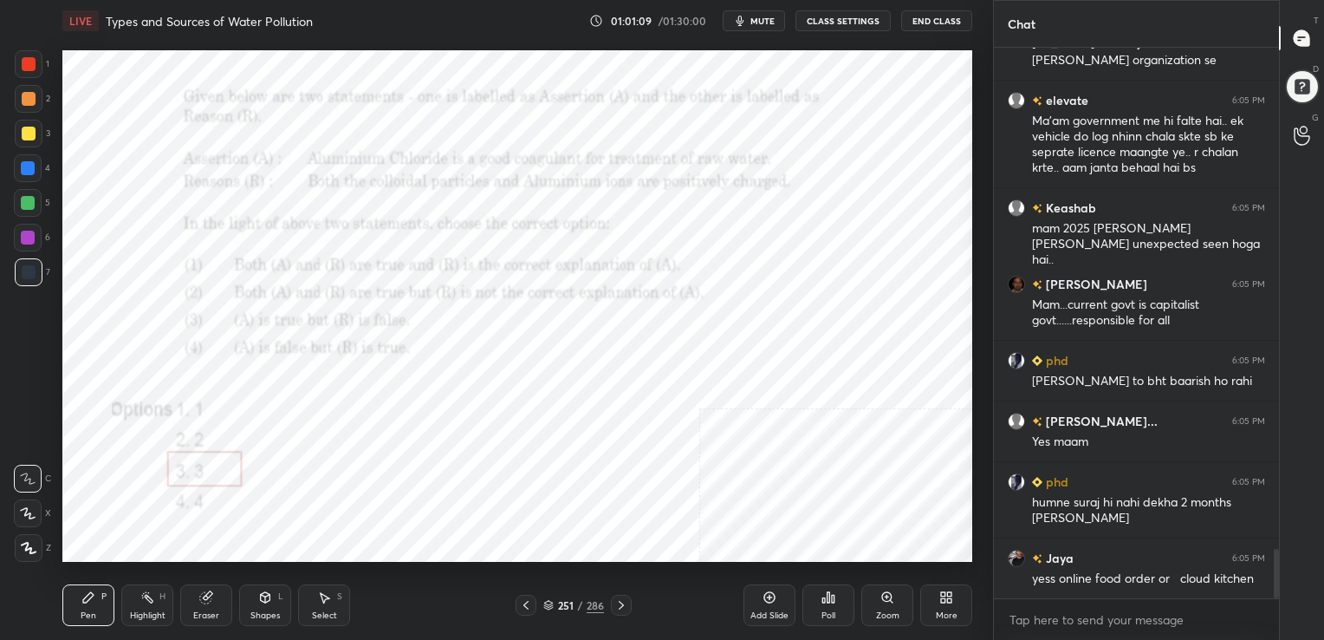
click at [549, 608] on icon at bounding box center [548, 608] width 9 height 3
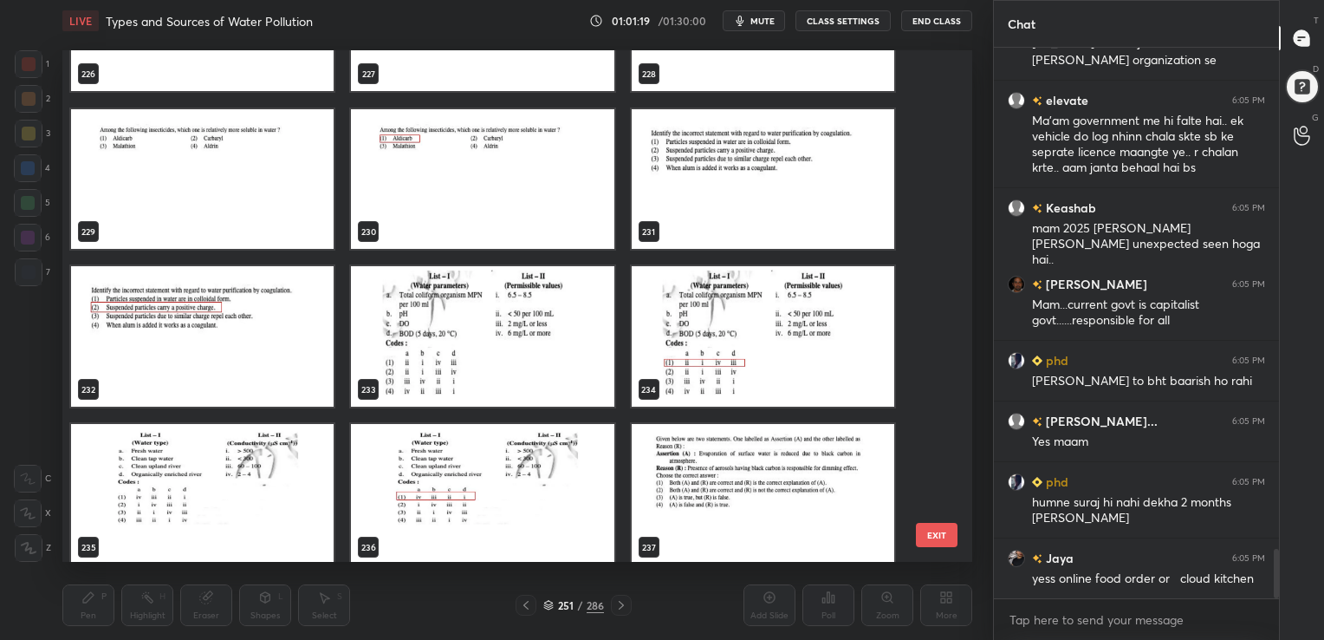
scroll to position [11900, 0]
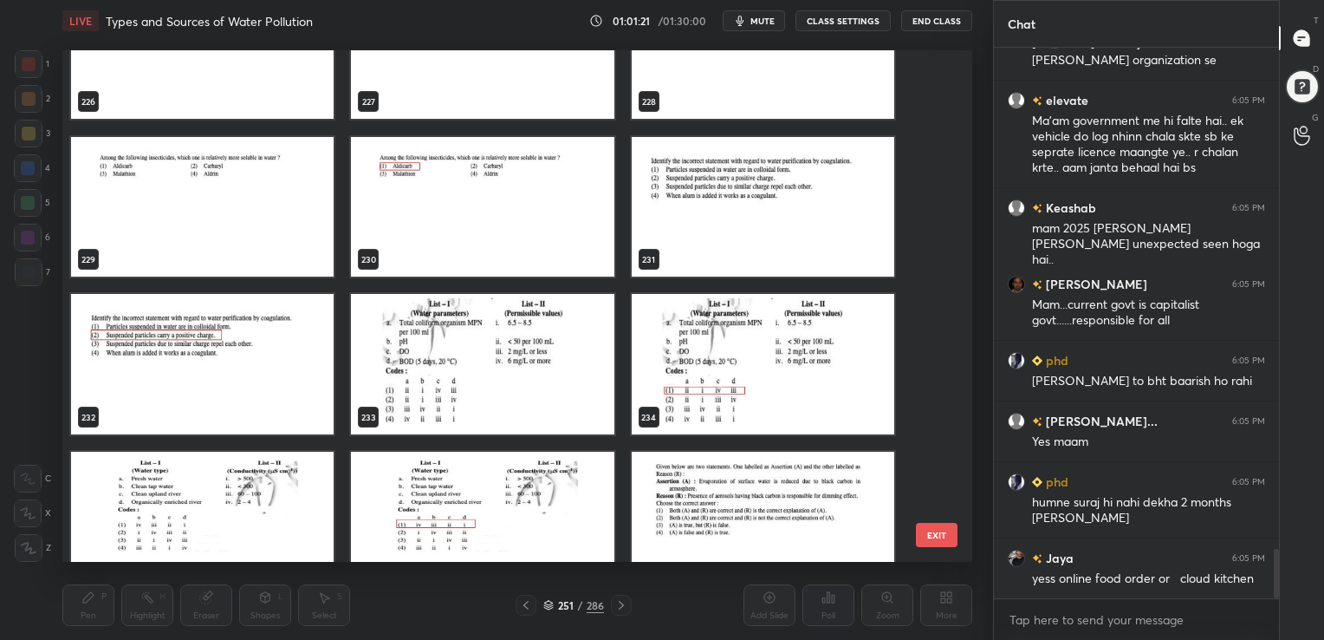
click at [661, 177] on img "grid" at bounding box center [763, 206] width 263 height 140
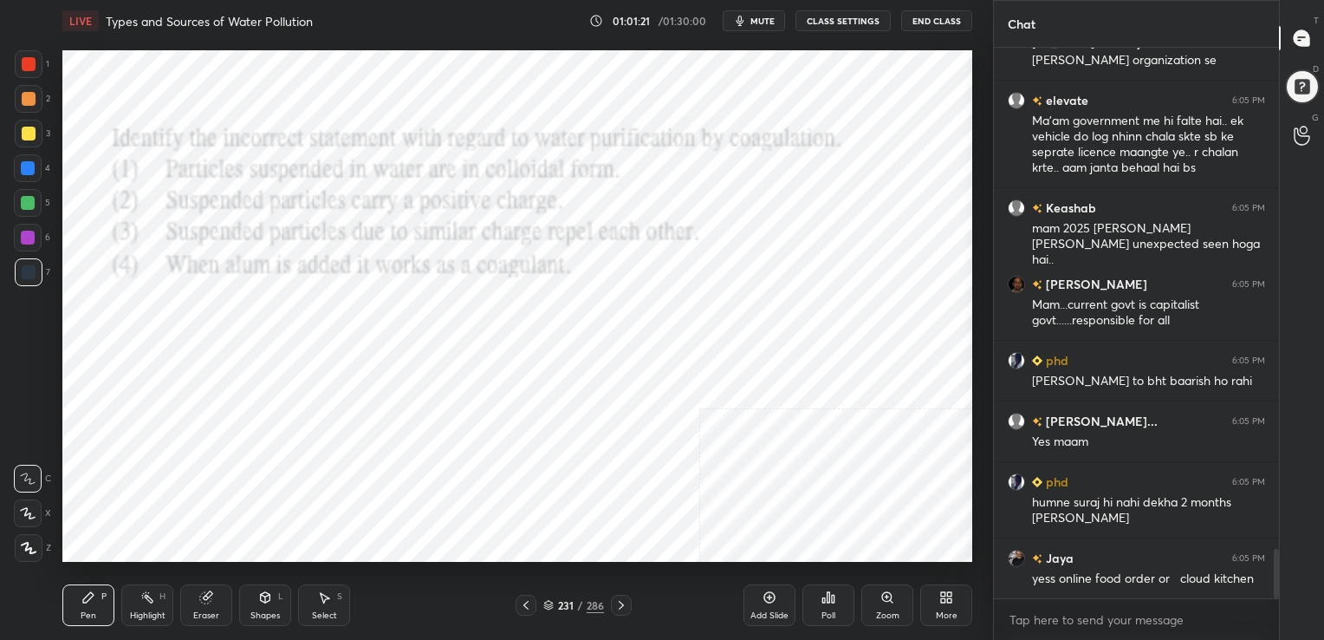
click at [661, 177] on img "grid" at bounding box center [763, 206] width 263 height 140
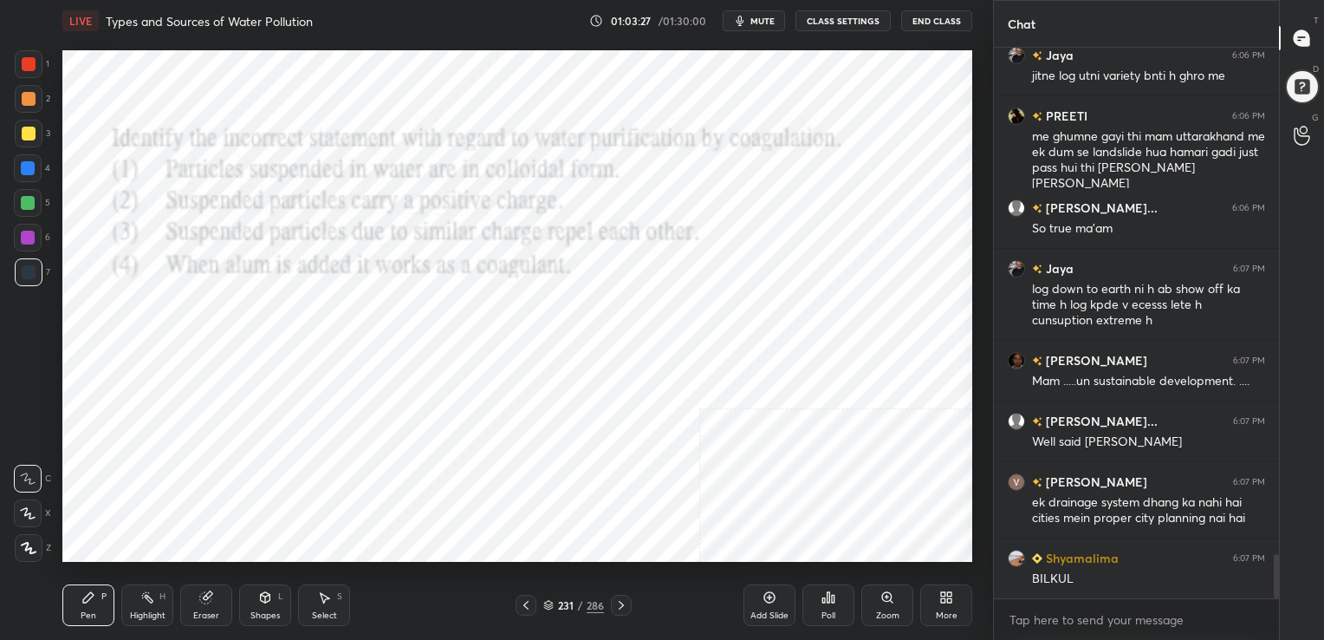
scroll to position [6326, 0]
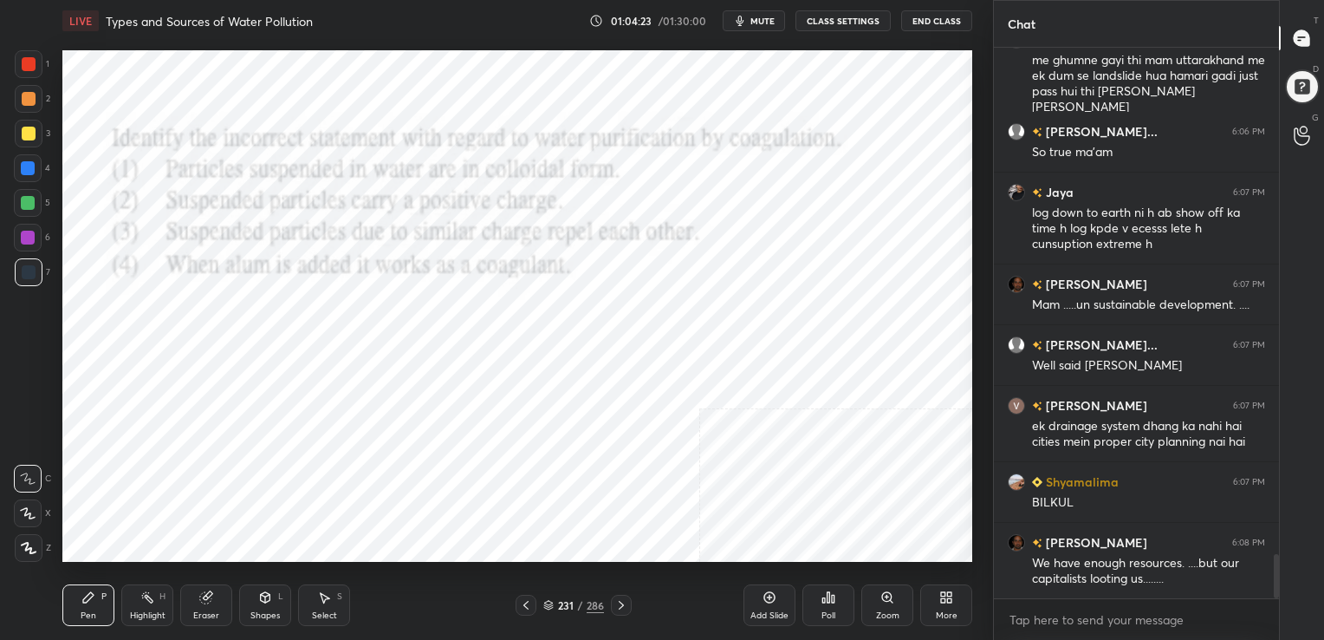
click at [548, 601] on icon at bounding box center [548, 603] width 9 height 4
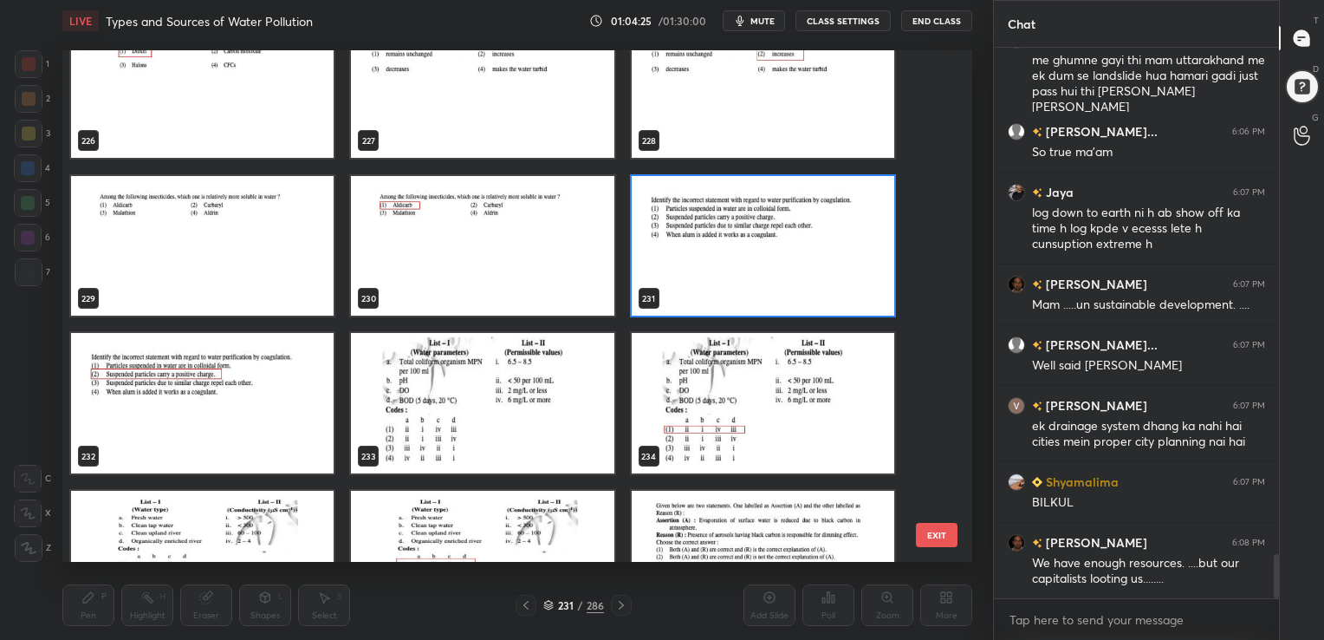
scroll to position [11860, 0]
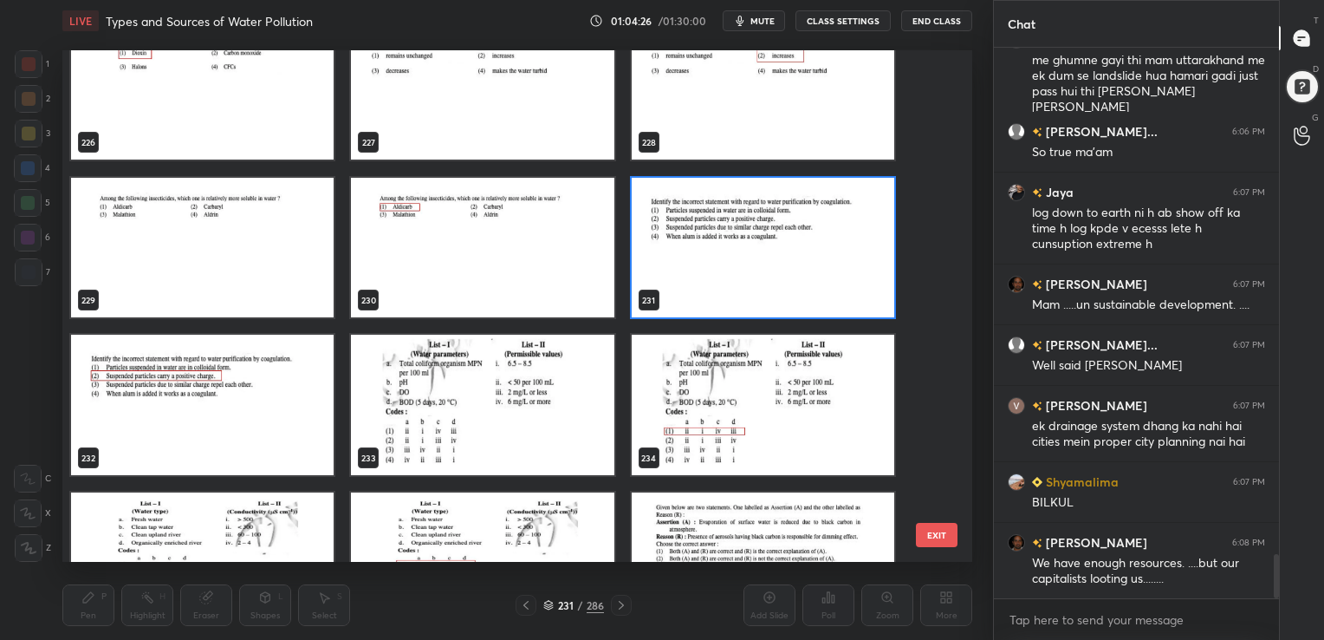
click at [702, 299] on img "grid" at bounding box center [763, 247] width 263 height 140
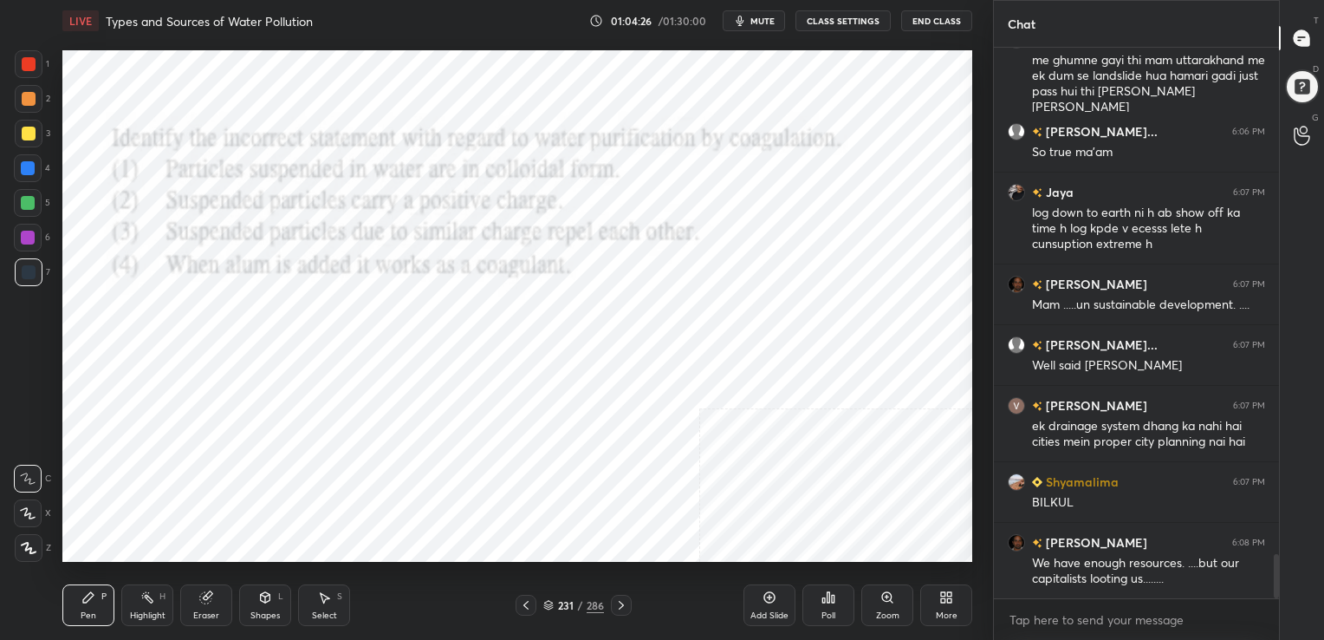
click at [702, 299] on img "grid" at bounding box center [763, 247] width 263 height 140
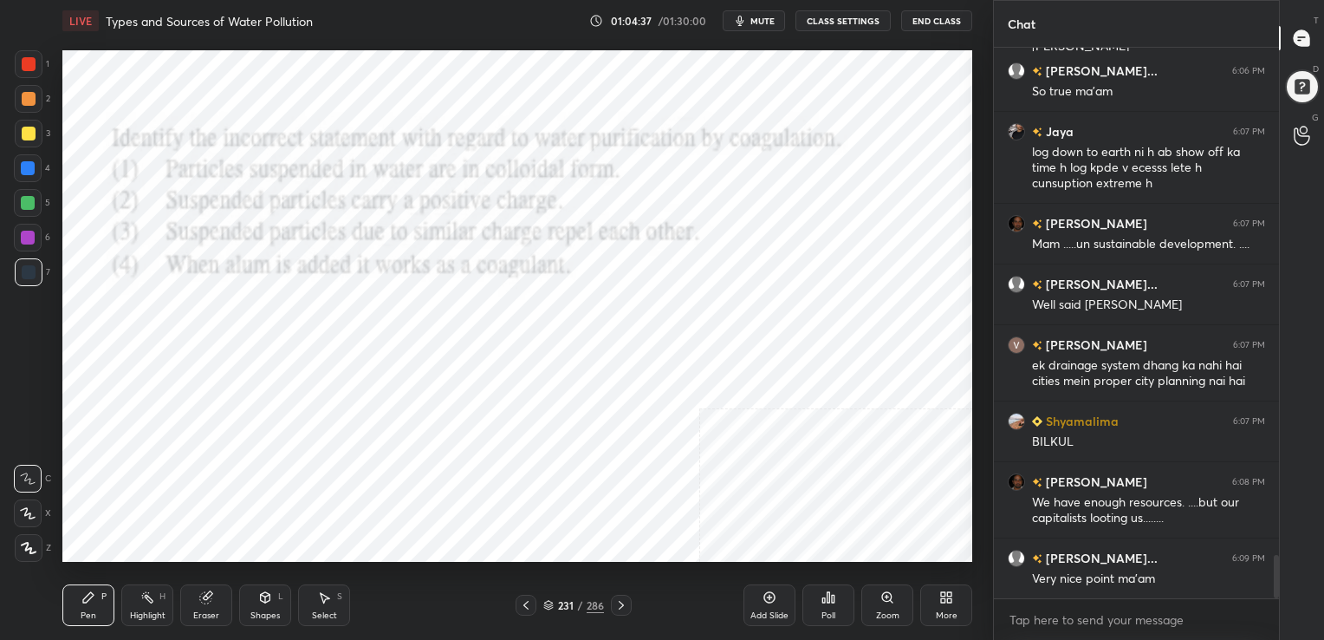
click at [543, 606] on icon at bounding box center [548, 605] width 10 height 10
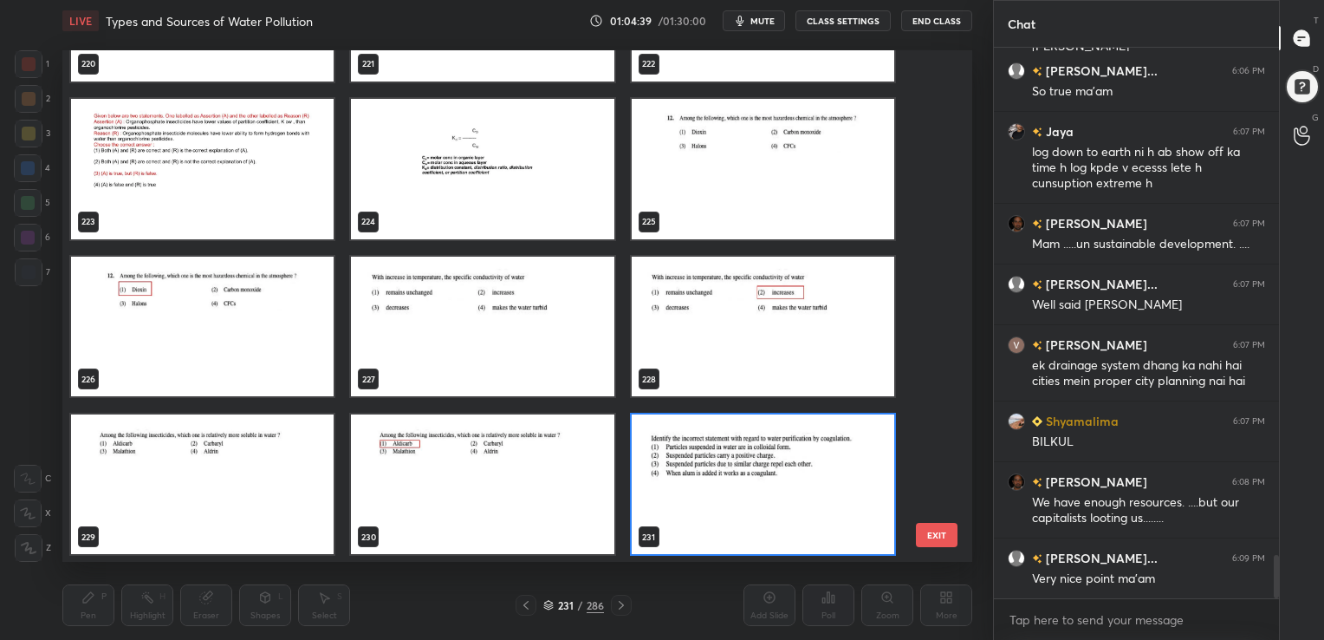
scroll to position [11963, 0]
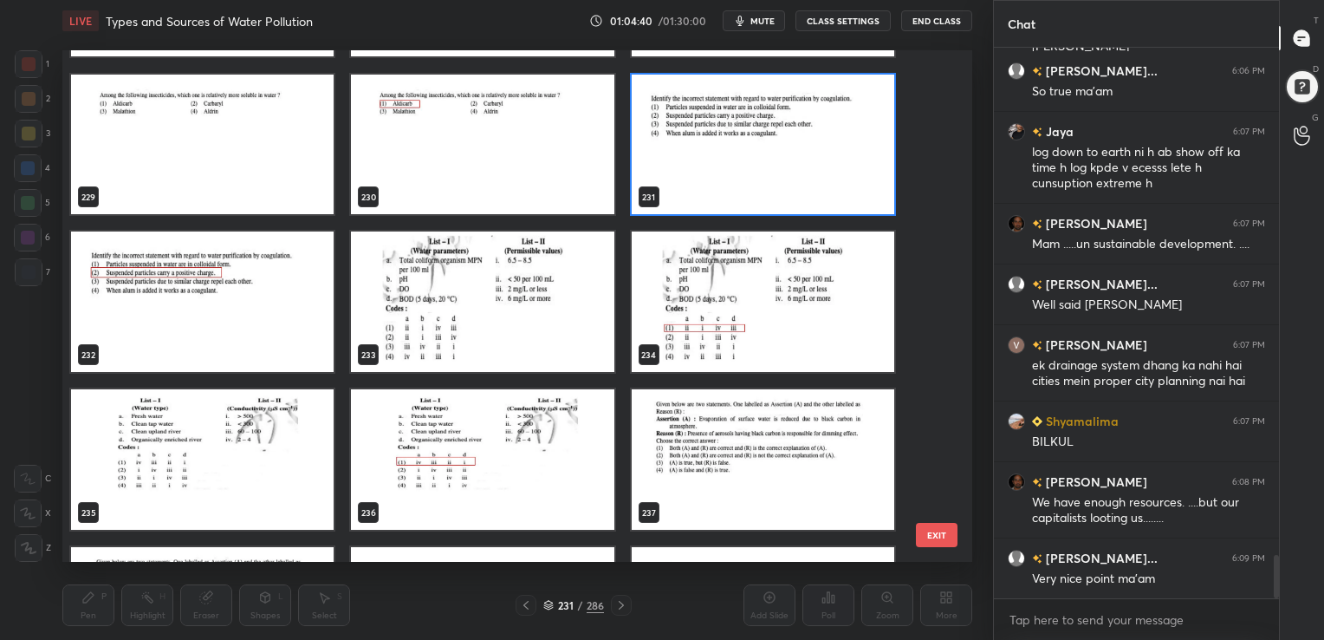
click at [782, 140] on img "grid" at bounding box center [763, 144] width 263 height 140
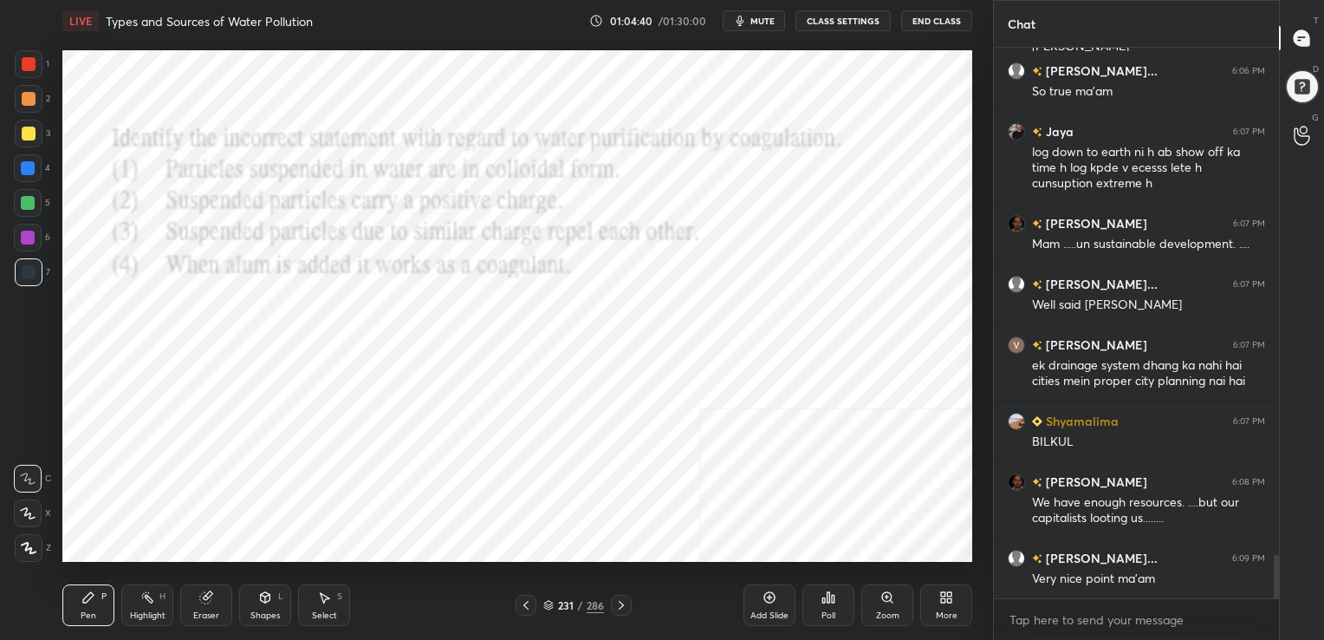
click at [782, 140] on img "grid" at bounding box center [763, 144] width 263 height 140
drag, startPoint x: 782, startPoint y: 140, endPoint x: 821, endPoint y: 498, distance: 360.0
click at [818, 608] on div "Poll" at bounding box center [828, 605] width 52 height 42
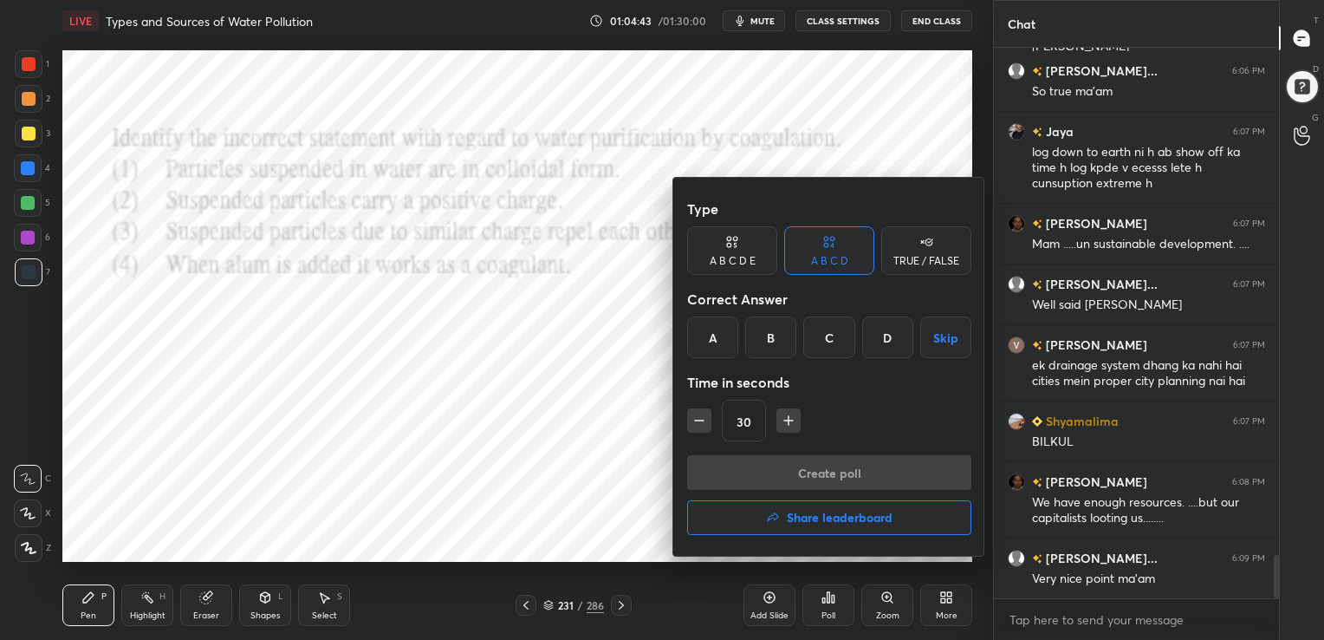
click at [753, 338] on div "B" at bounding box center [770, 337] width 51 height 42
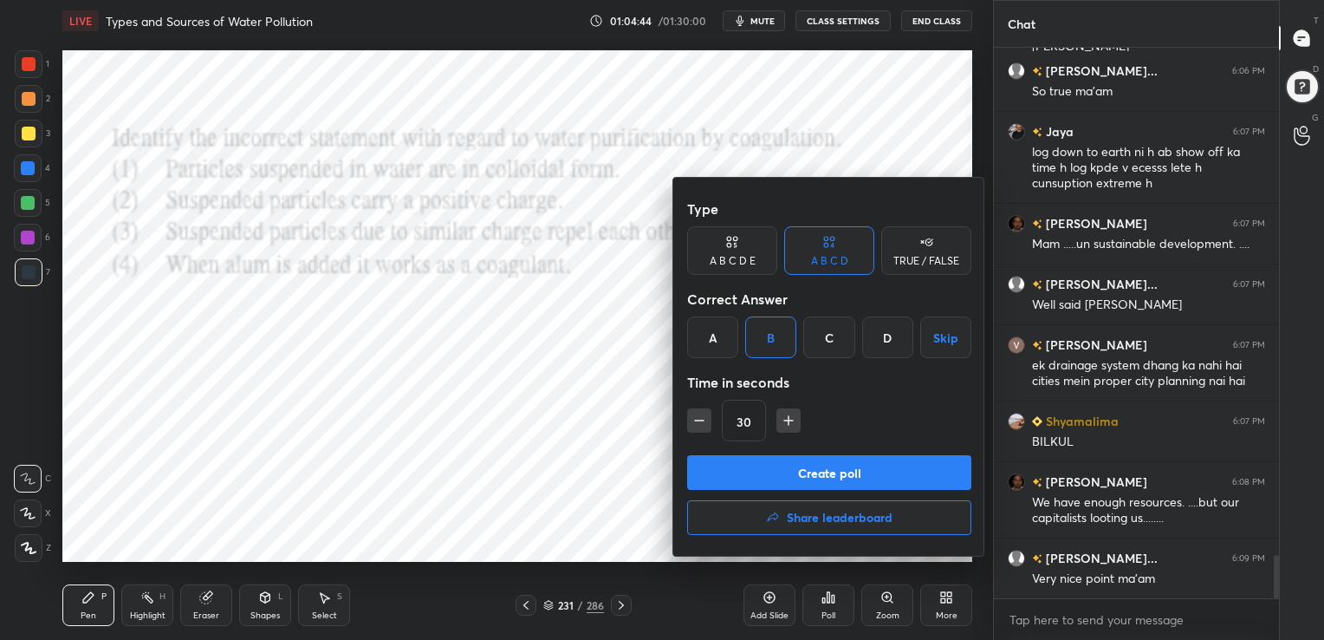
click at [820, 459] on button "Create poll" at bounding box center [829, 472] width 284 height 35
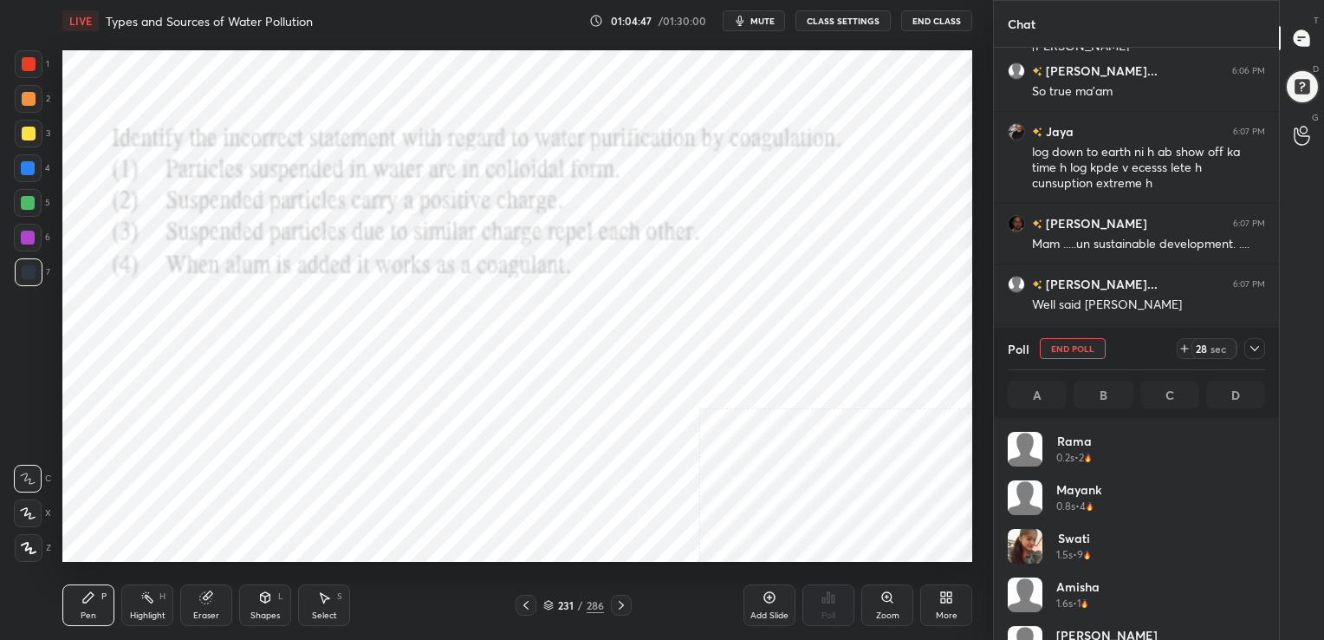
scroll to position [203, 252]
click at [763, 22] on span "mute" at bounding box center [762, 21] width 24 height 12
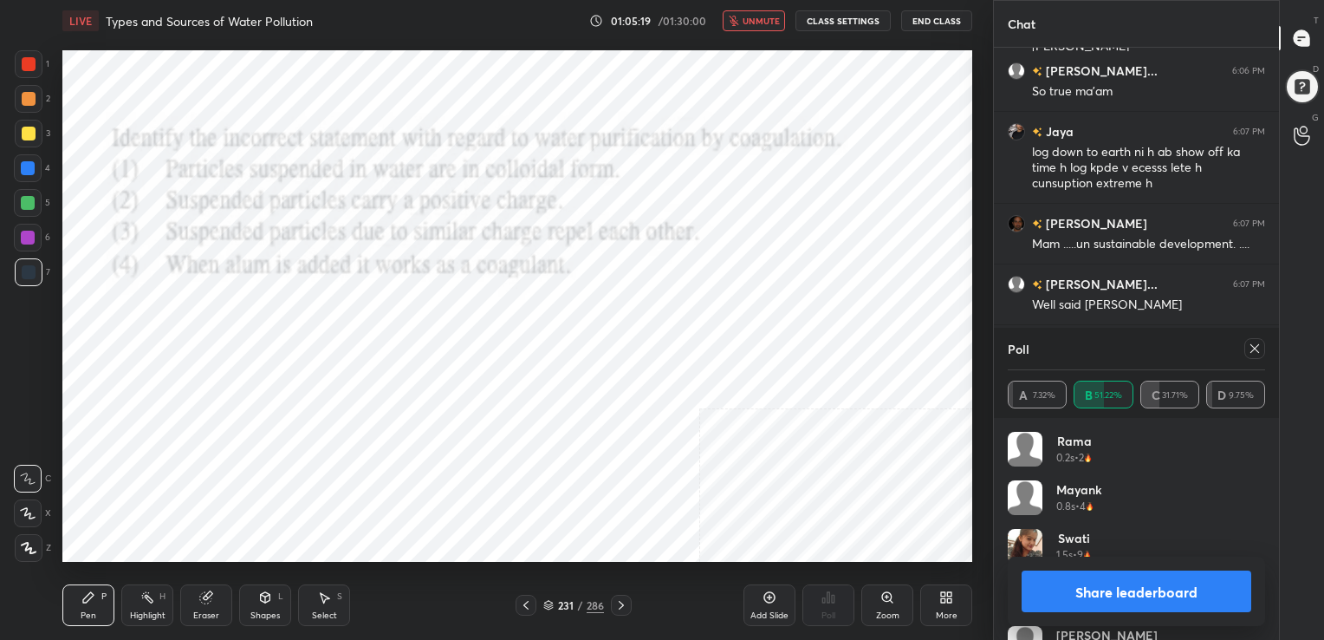
click at [1252, 348] on icon at bounding box center [1255, 348] width 14 height 14
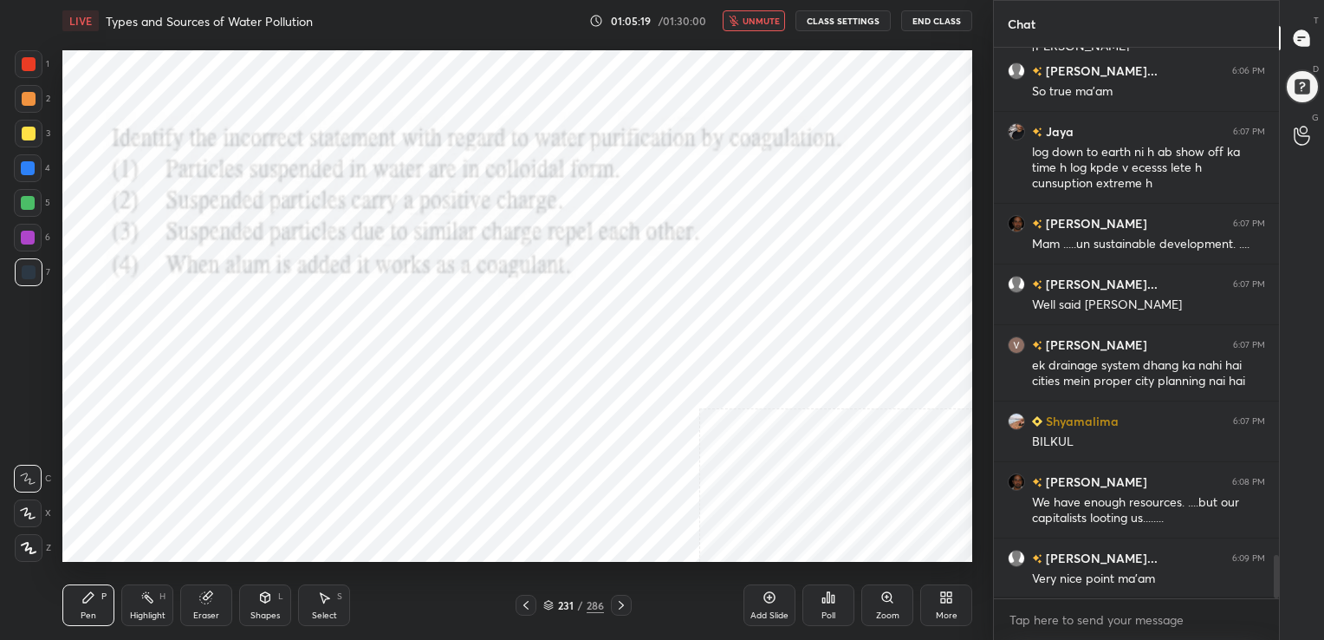
scroll to position [545, 280]
click at [752, 28] on button "unmute" at bounding box center [754, 20] width 62 height 21
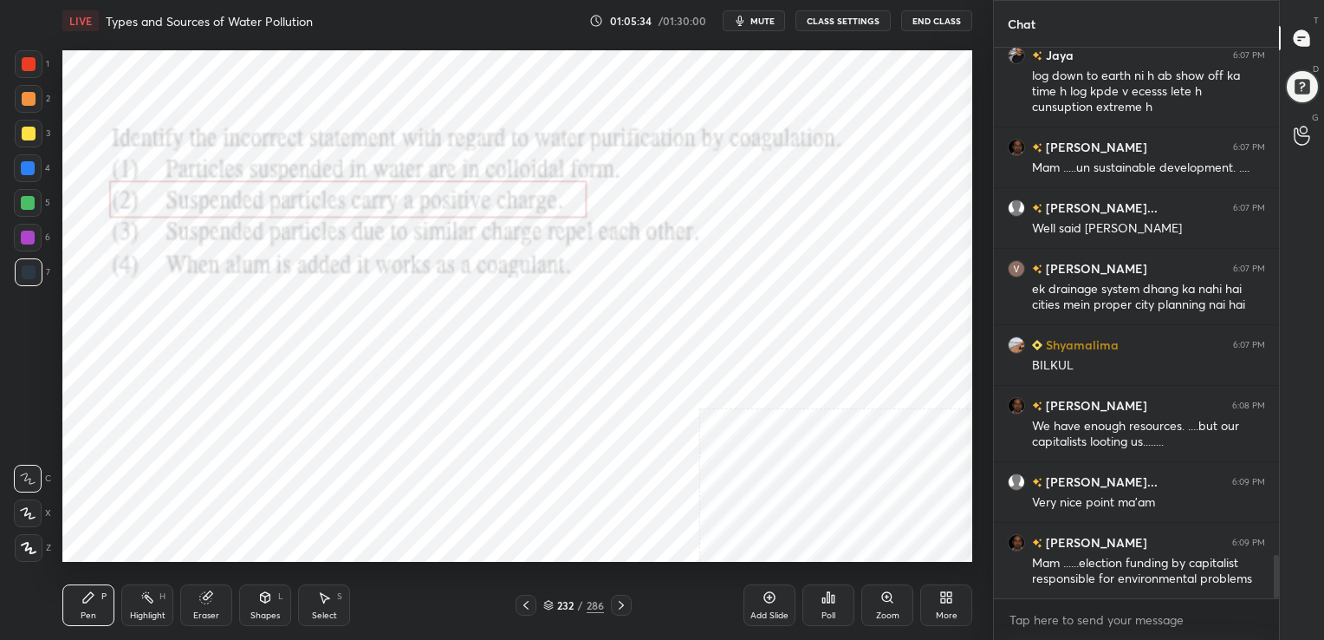
scroll to position [6523, 0]
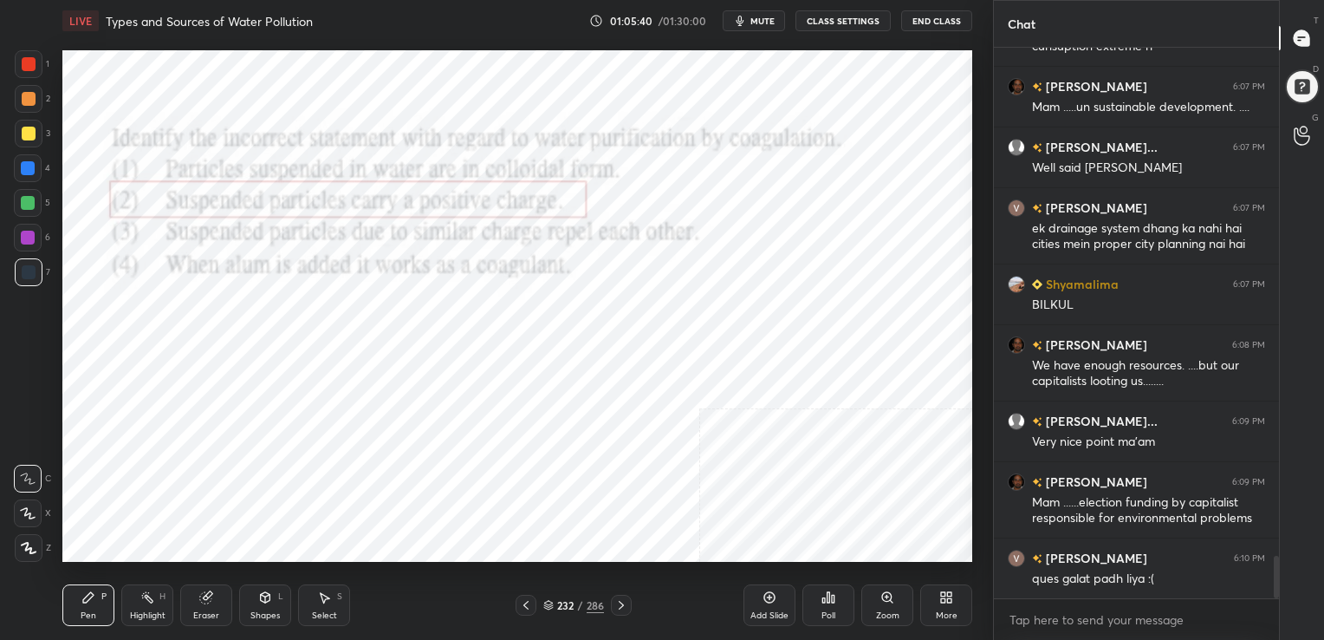
click at [544, 601] on icon at bounding box center [548, 603] width 9 height 4
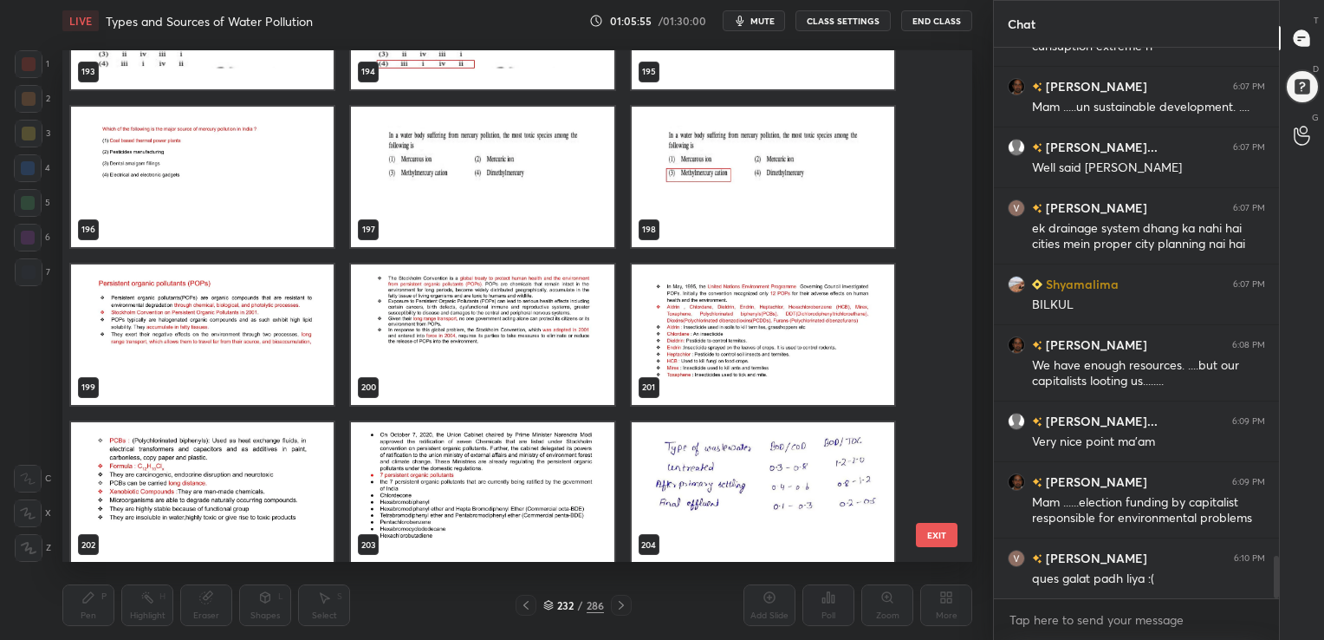
scroll to position [10194, 0]
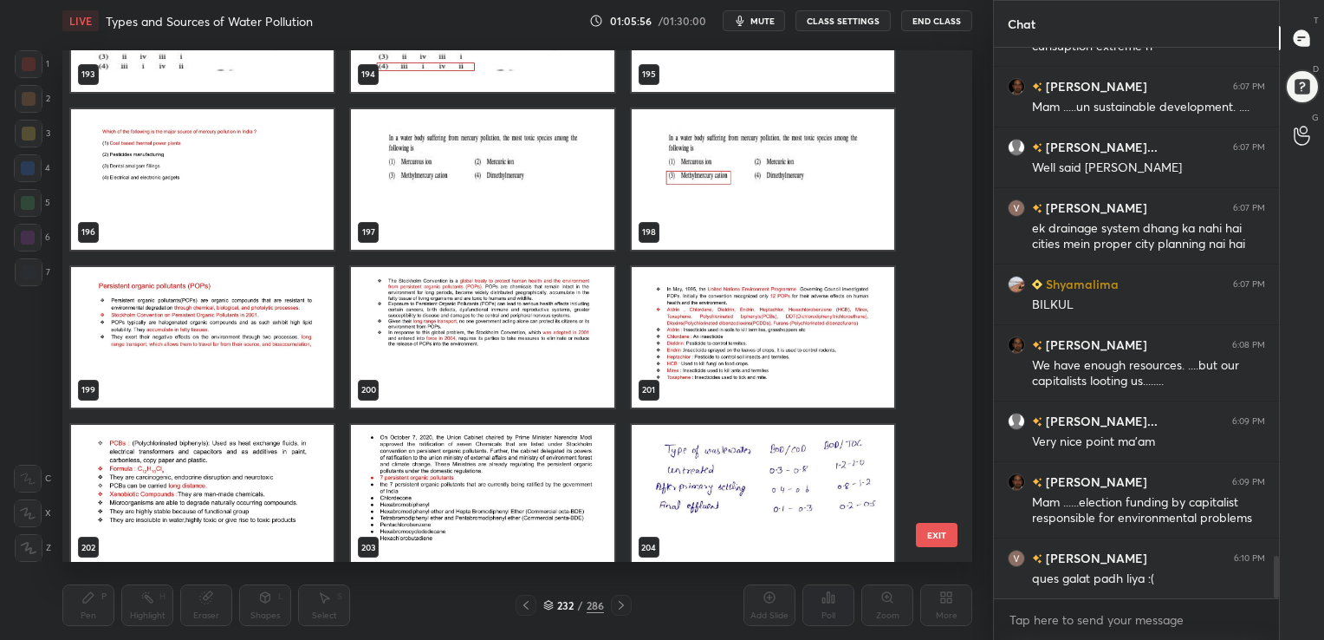
click at [464, 133] on img "grid" at bounding box center [482, 179] width 263 height 140
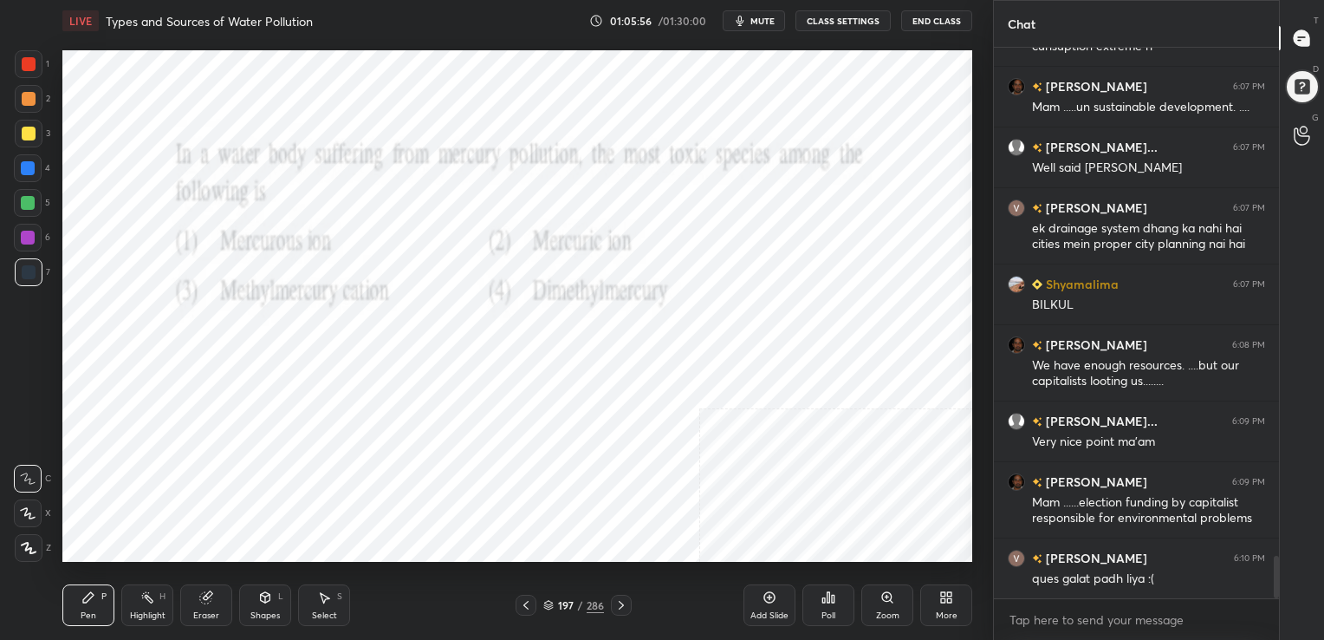
click at [464, 133] on img "grid" at bounding box center [482, 179] width 263 height 140
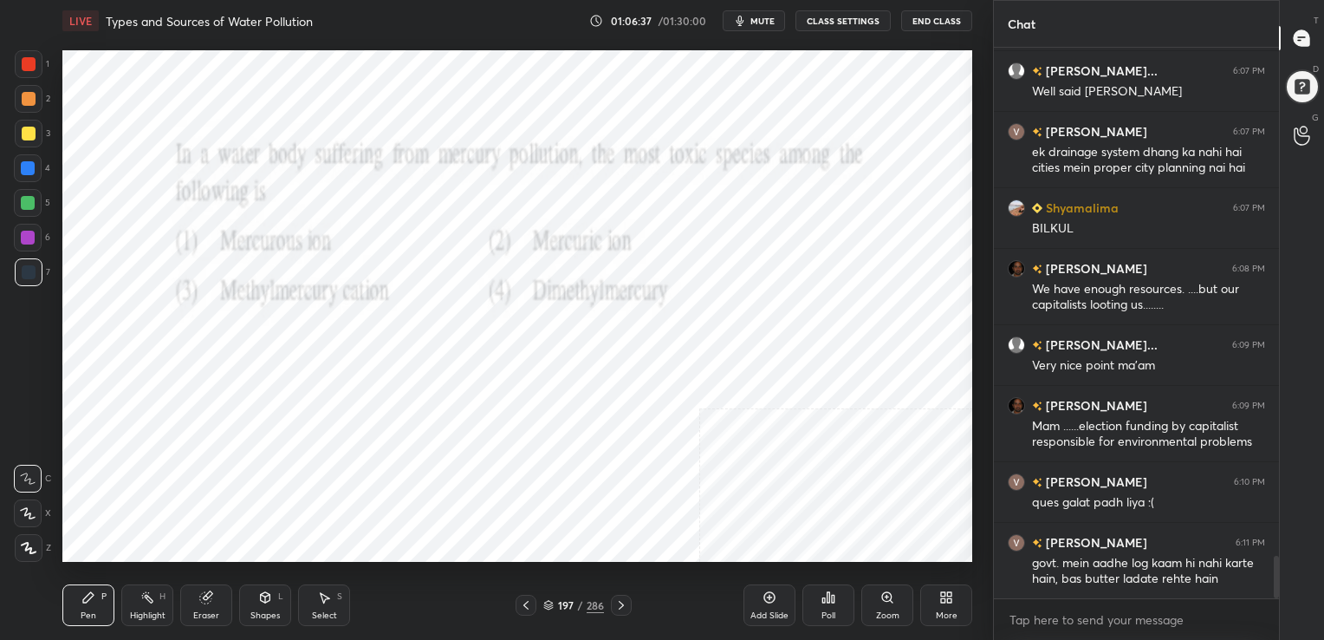
scroll to position [6660, 0]
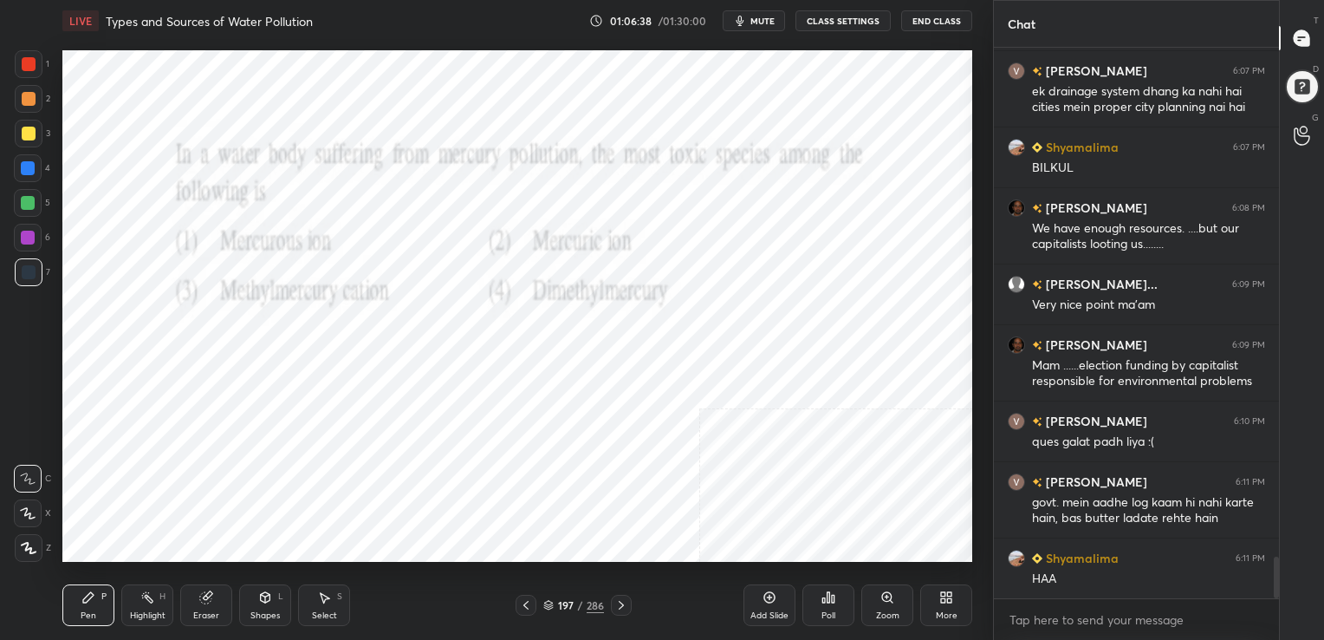
click at [550, 600] on icon at bounding box center [548, 605] width 10 height 10
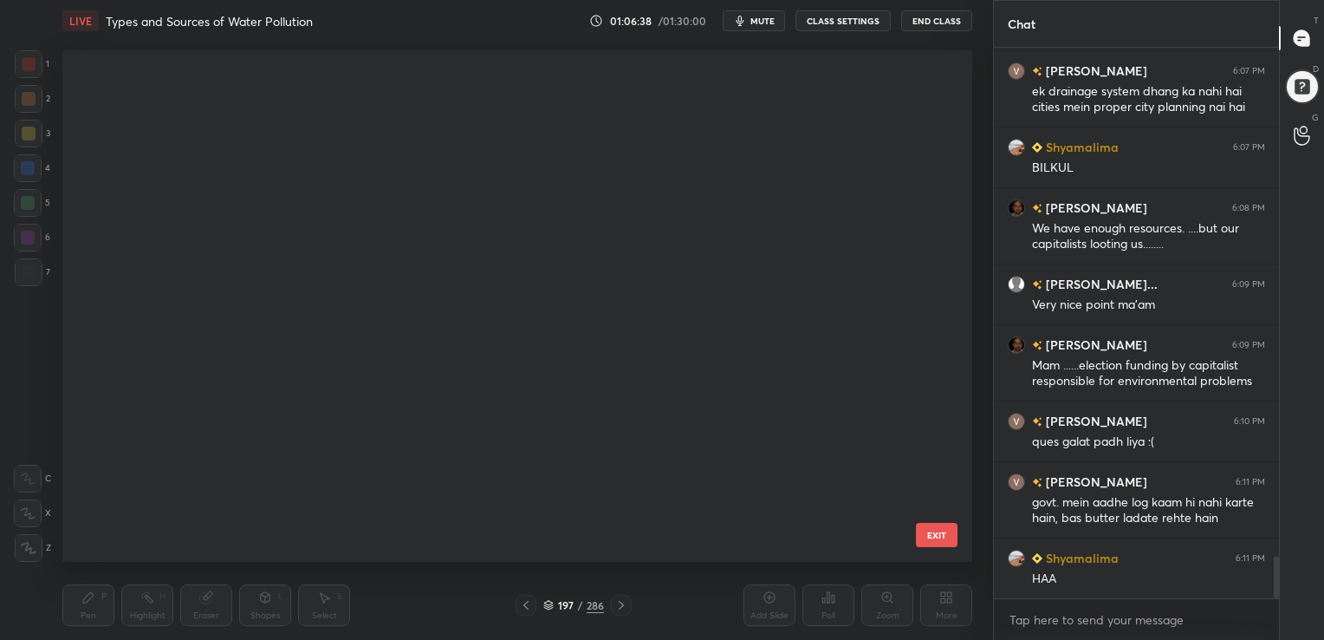
scroll to position [9889, 0]
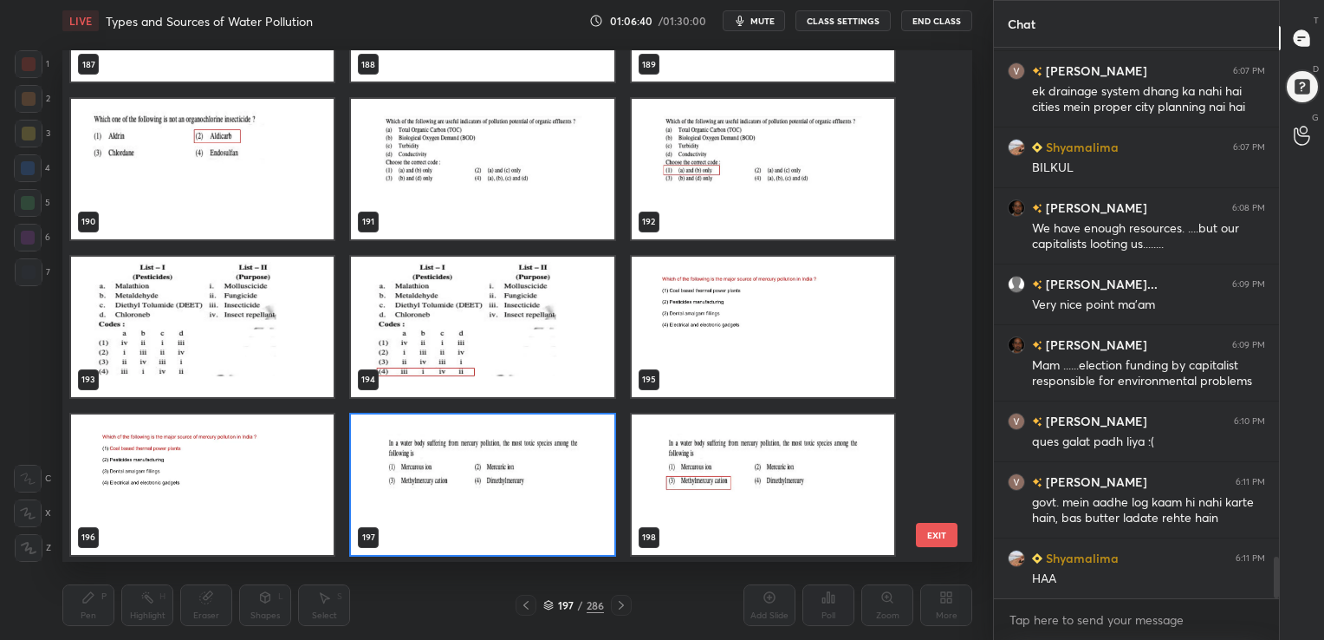
click at [475, 459] on img "grid" at bounding box center [482, 484] width 263 height 140
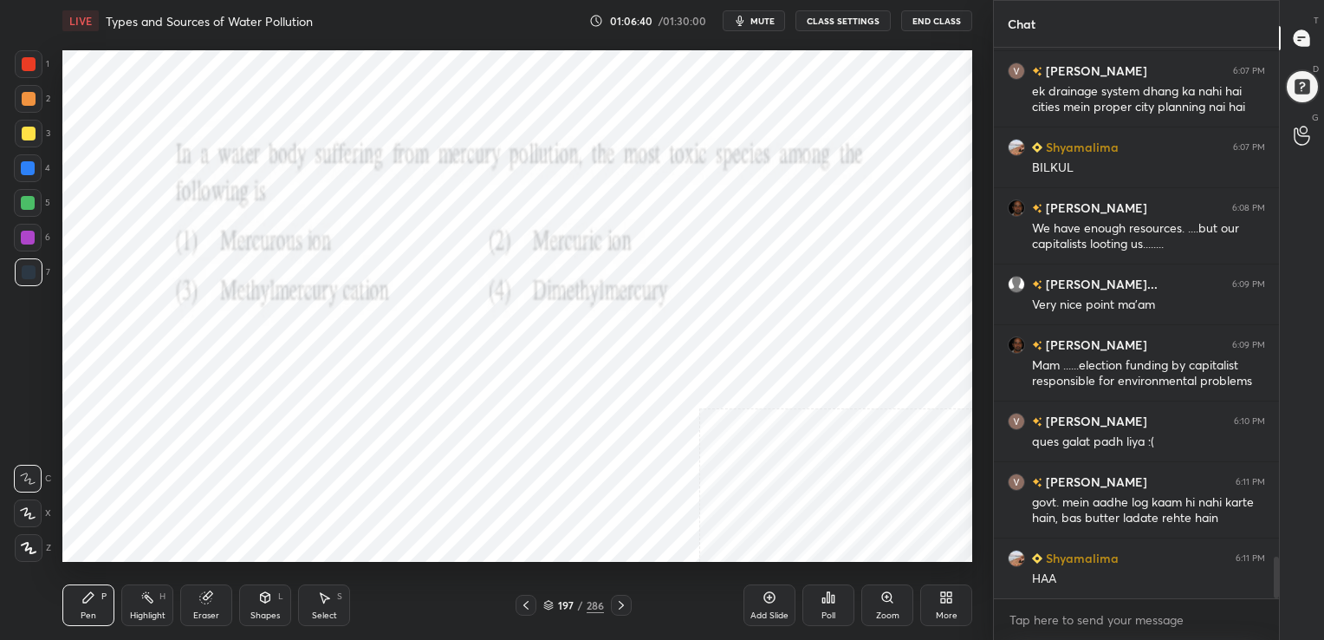
click at [475, 459] on img "grid" at bounding box center [482, 484] width 263 height 140
click at [835, 606] on div "Poll" at bounding box center [828, 605] width 52 height 42
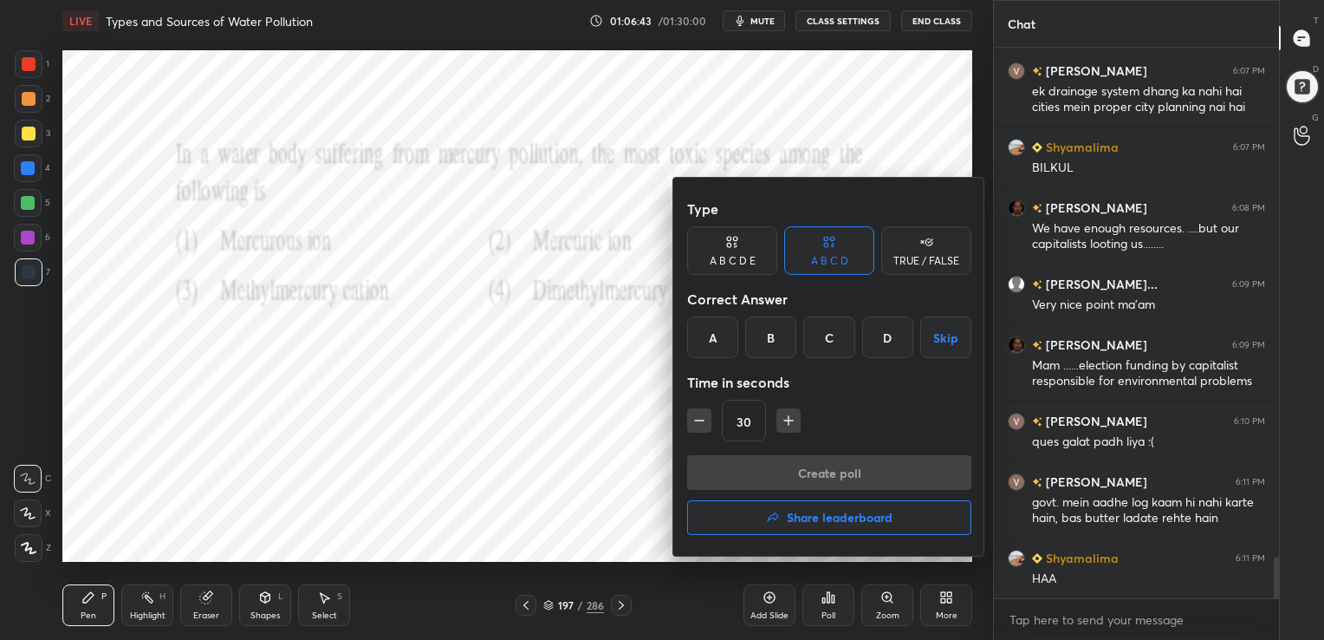
click at [831, 341] on div "C" at bounding box center [828, 337] width 51 height 42
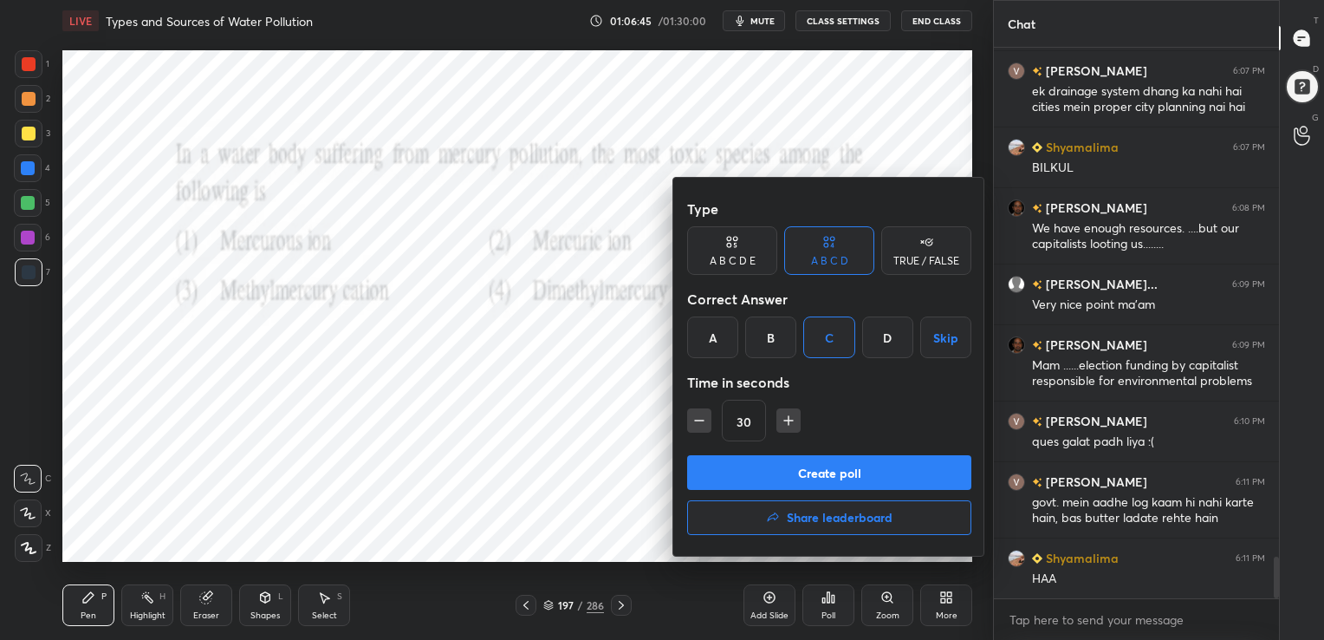
click at [843, 464] on button "Create poll" at bounding box center [829, 472] width 284 height 35
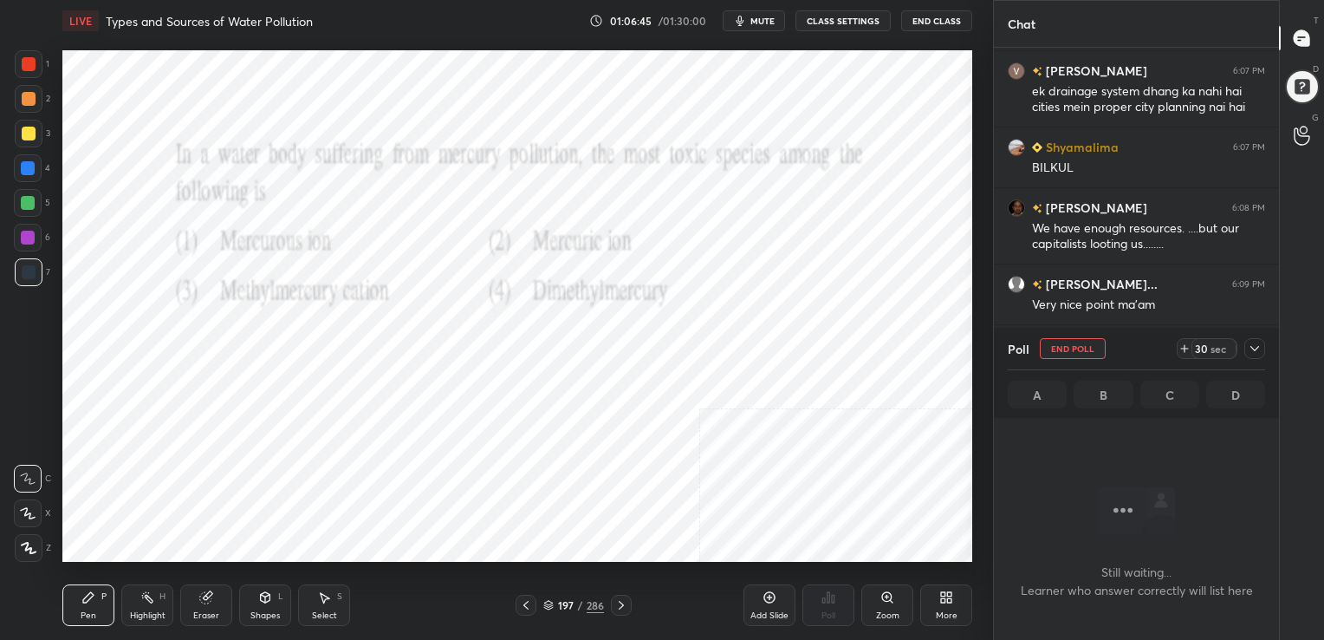
scroll to position [6, 5]
click at [765, 20] on span "mute" at bounding box center [762, 21] width 24 height 12
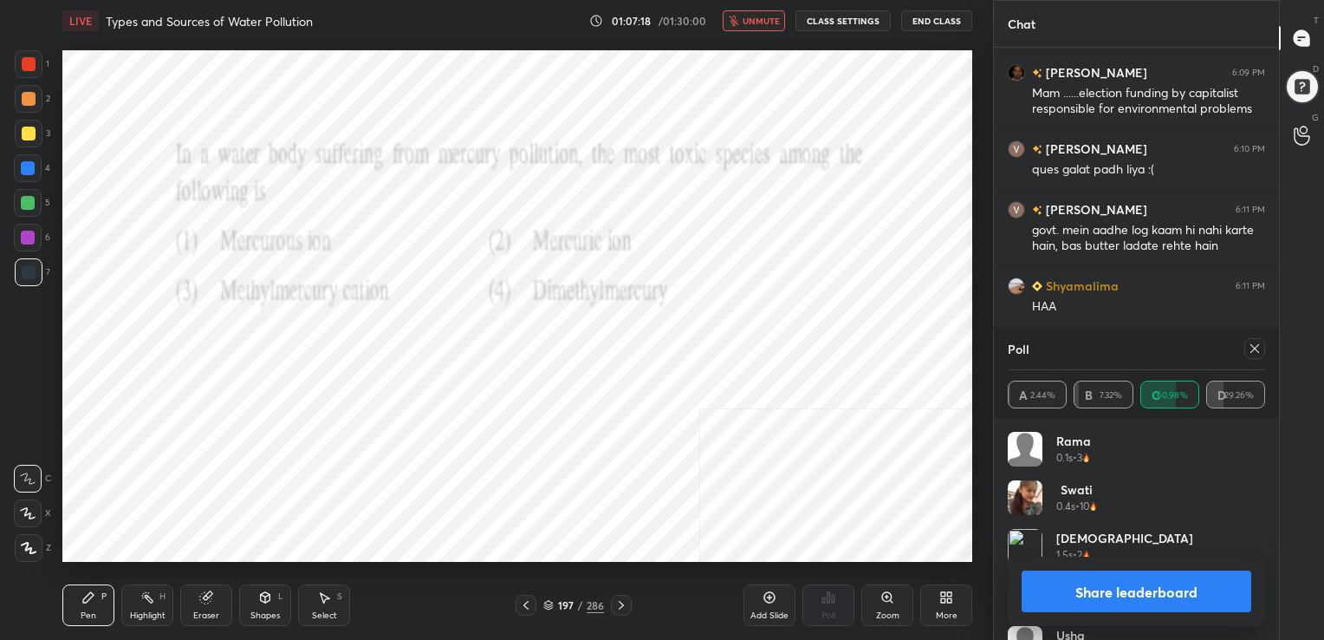
click at [1250, 341] on icon at bounding box center [1255, 348] width 14 height 14
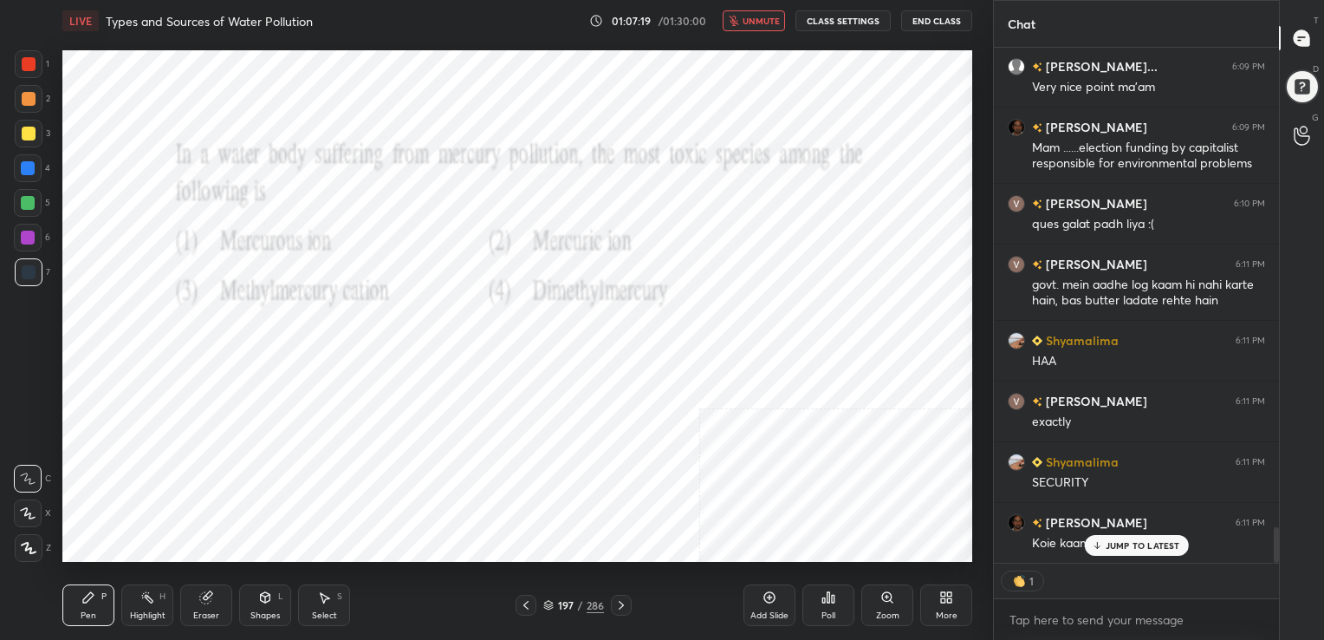
scroll to position [510, 280]
click at [760, 19] on span "unmute" at bounding box center [761, 21] width 37 height 12
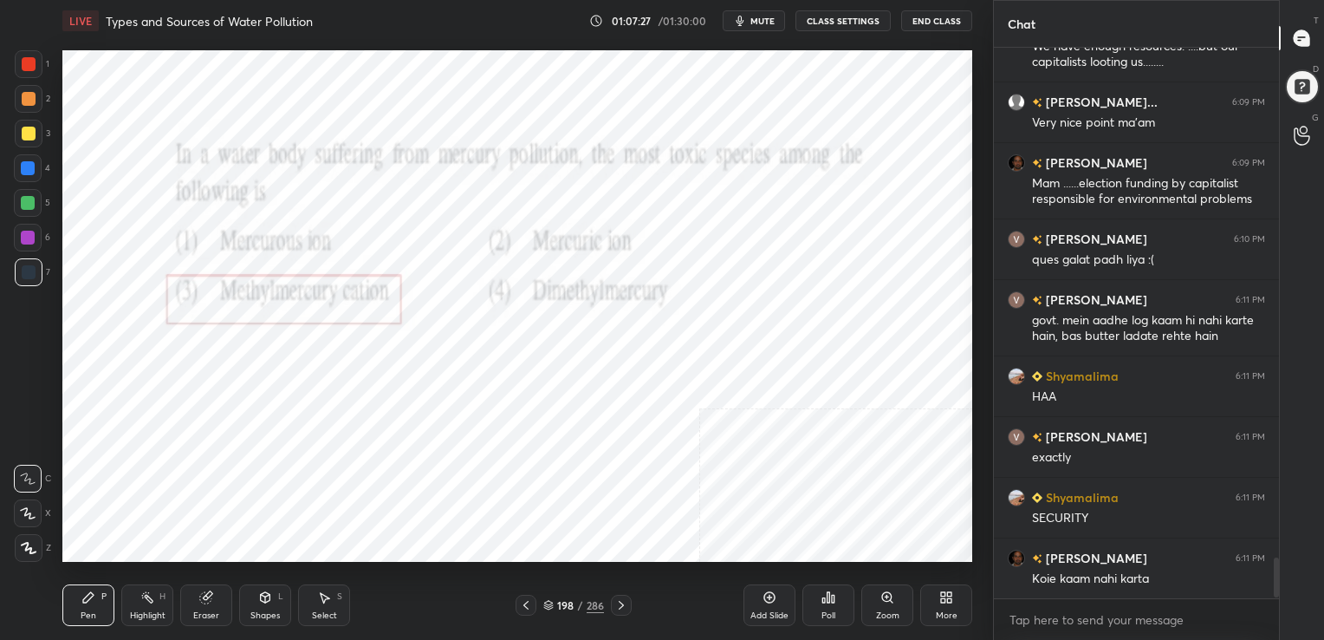
click at [549, 604] on icon at bounding box center [548, 603] width 9 height 4
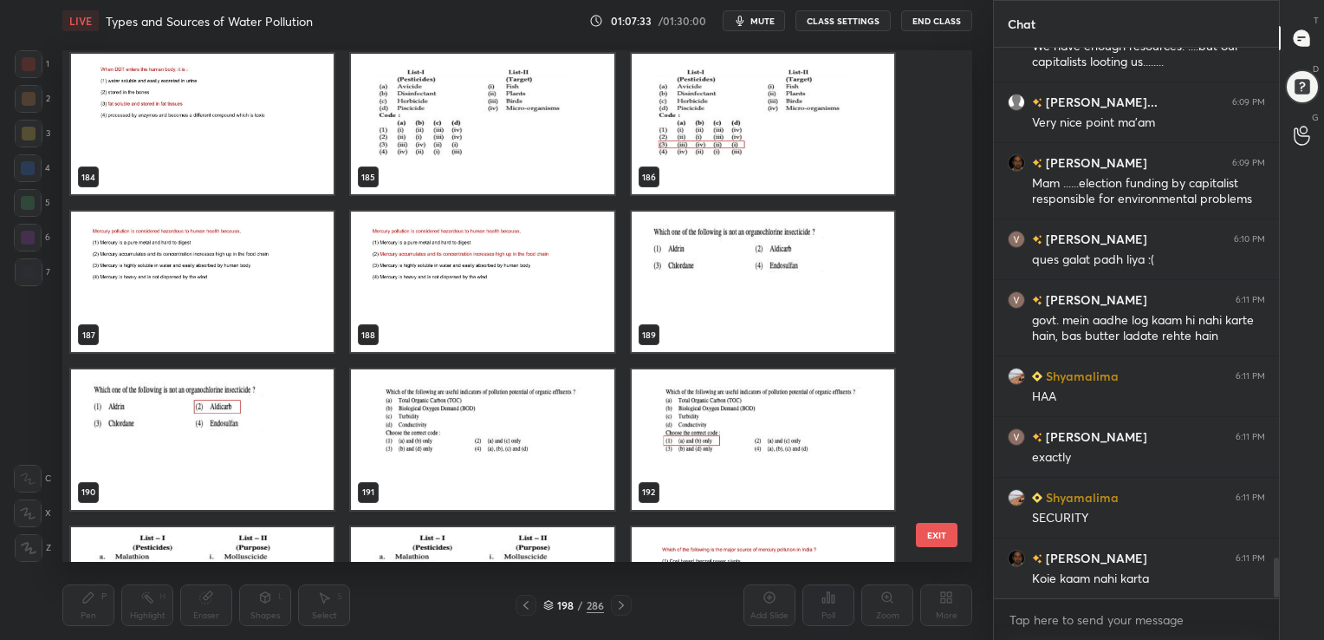
click at [489, 231] on img "grid" at bounding box center [482, 281] width 263 height 140
click at [310, 272] on img "grid" at bounding box center [202, 281] width 263 height 140
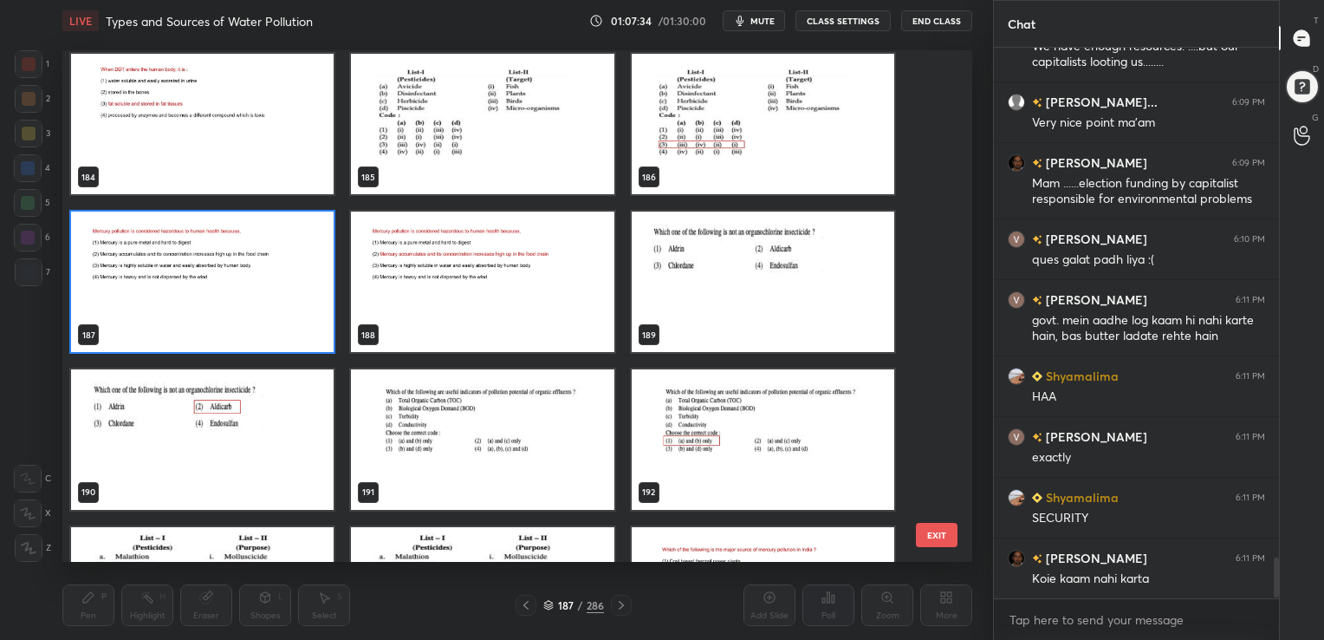
click at [310, 272] on img "grid" at bounding box center [202, 281] width 263 height 140
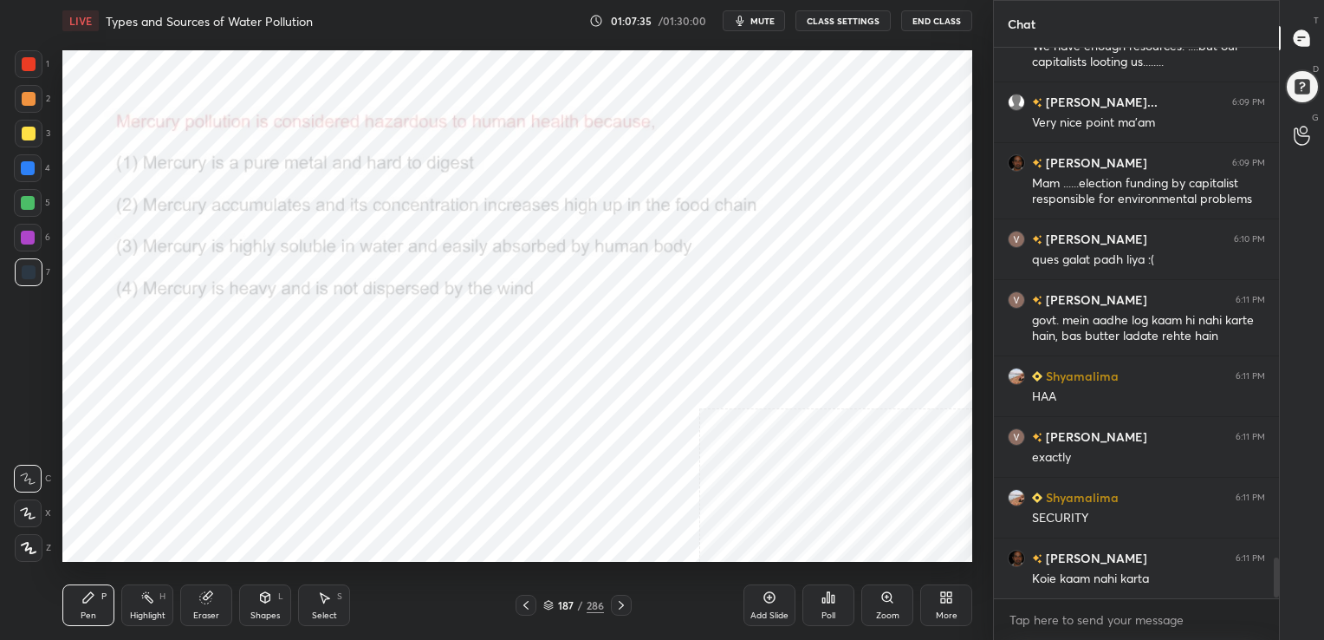
click at [310, 272] on img "grid" at bounding box center [202, 281] width 263 height 140
click at [756, 20] on span "mute" at bounding box center [762, 21] width 24 height 12
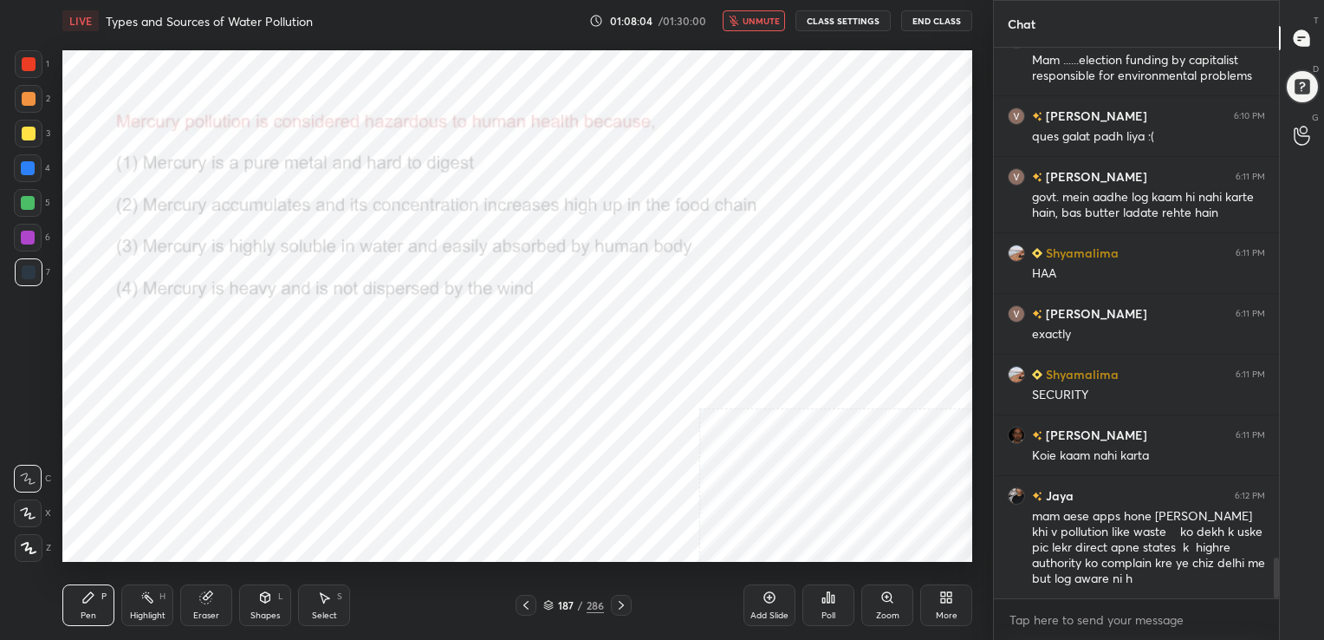
click at [737, 16] on icon "button" at bounding box center [734, 21] width 10 height 10
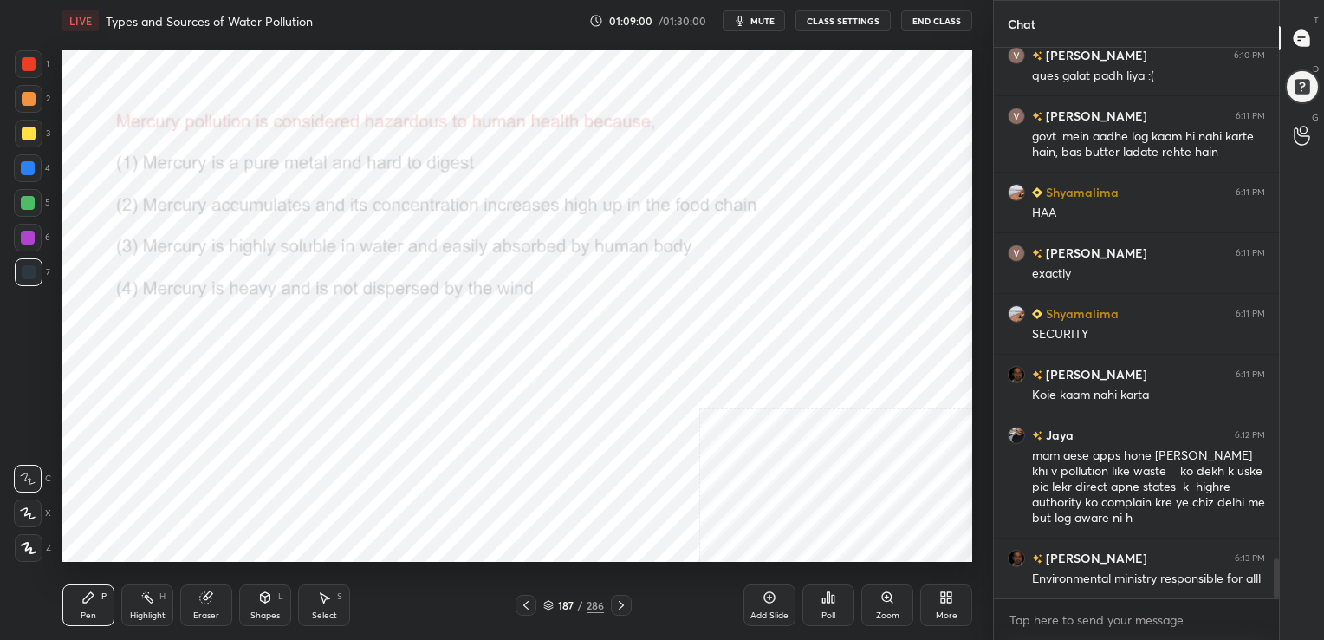
click at [549, 607] on icon at bounding box center [548, 605] width 10 height 10
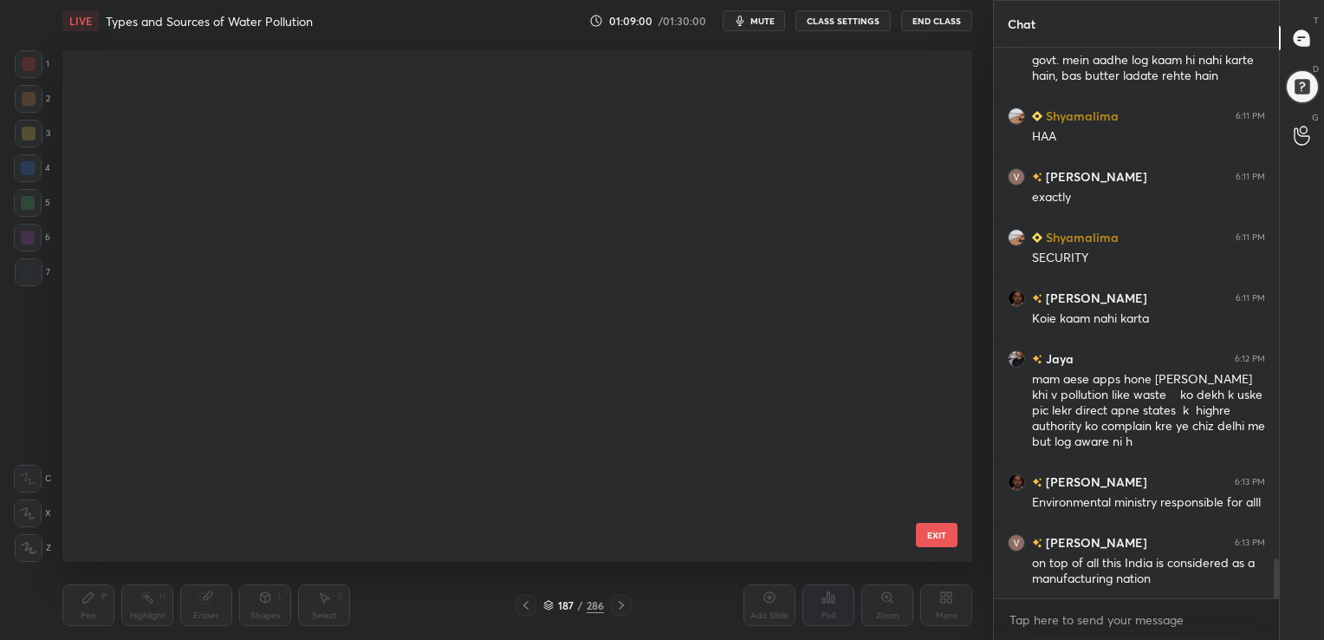
scroll to position [507, 901]
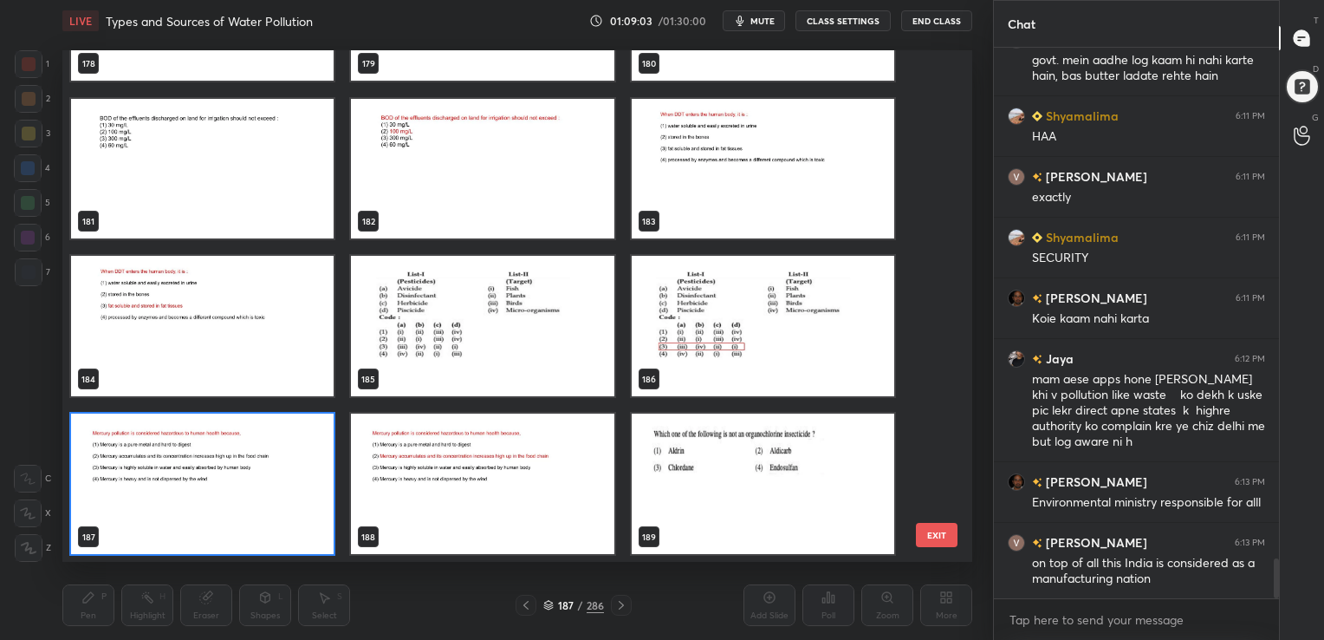
click at [281, 450] on img "grid" at bounding box center [202, 483] width 263 height 140
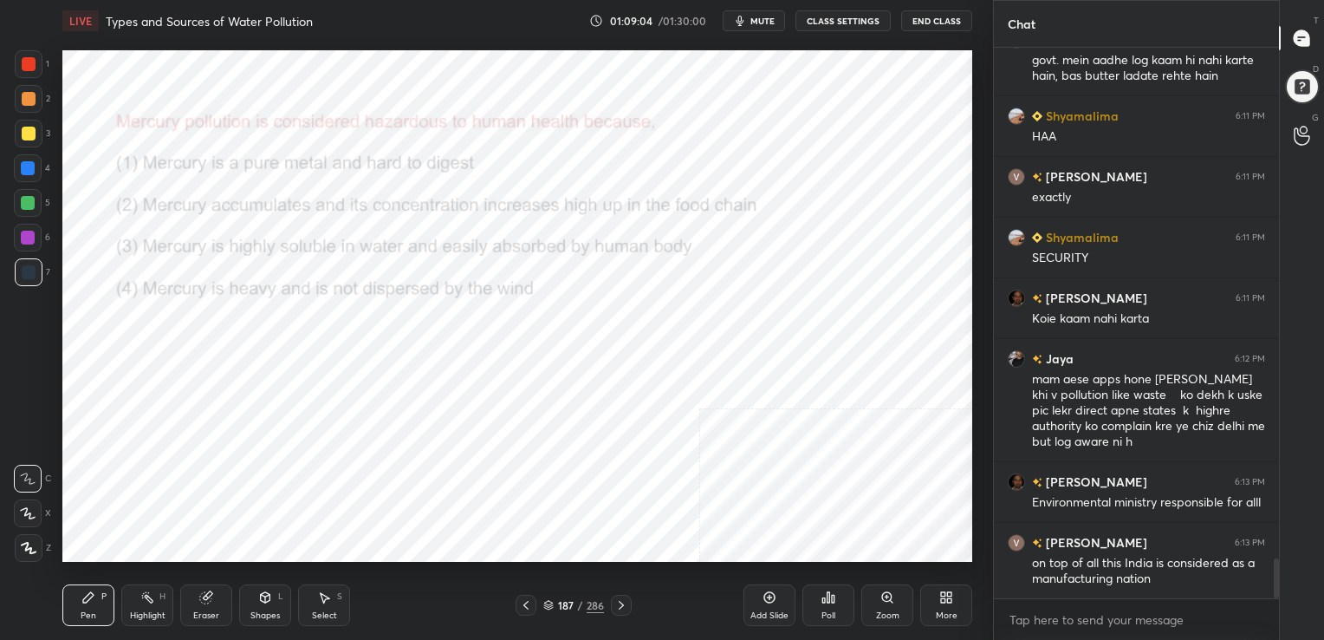
click at [281, 450] on img "grid" at bounding box center [202, 483] width 263 height 140
click at [815, 603] on div "Poll" at bounding box center [828, 605] width 52 height 42
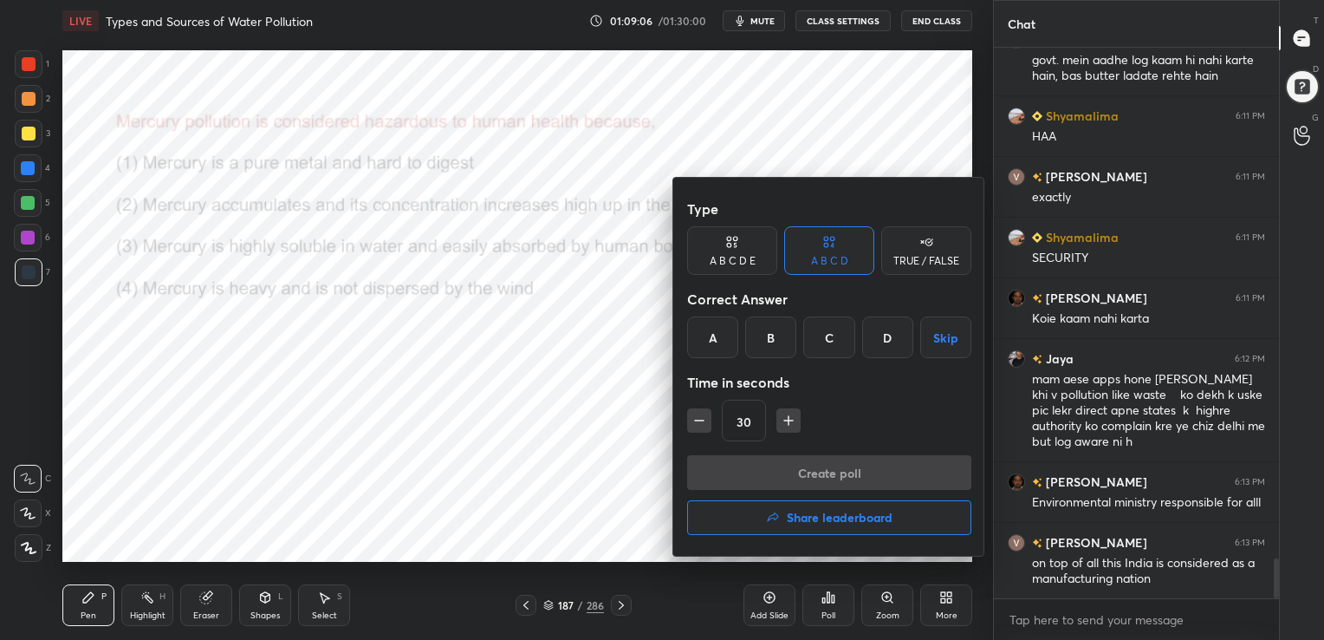
click at [782, 341] on div "B" at bounding box center [770, 337] width 51 height 42
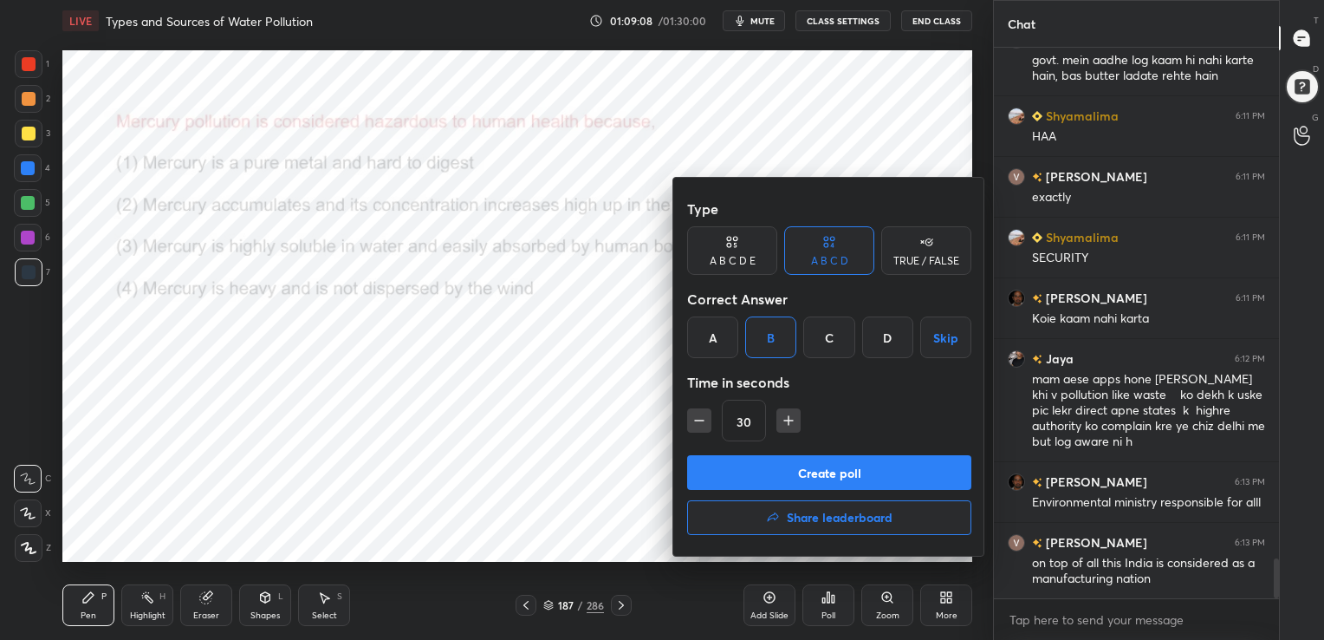
click at [814, 479] on button "Create poll" at bounding box center [829, 472] width 284 height 35
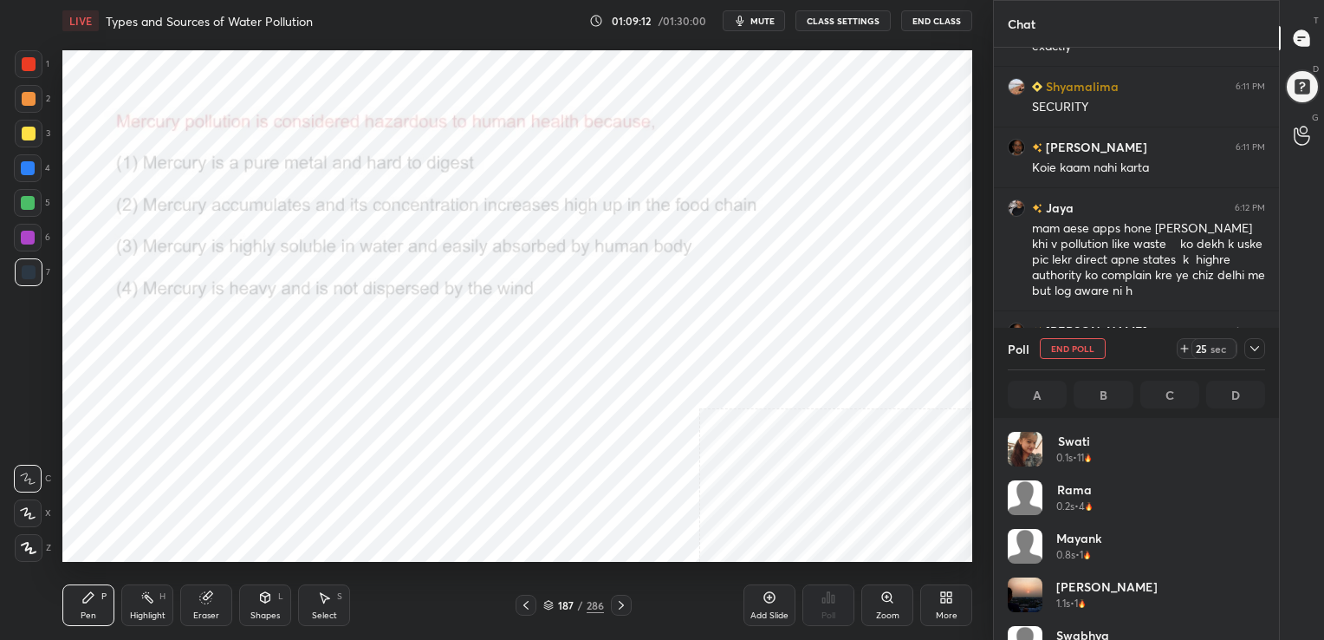
scroll to position [7314, 0]
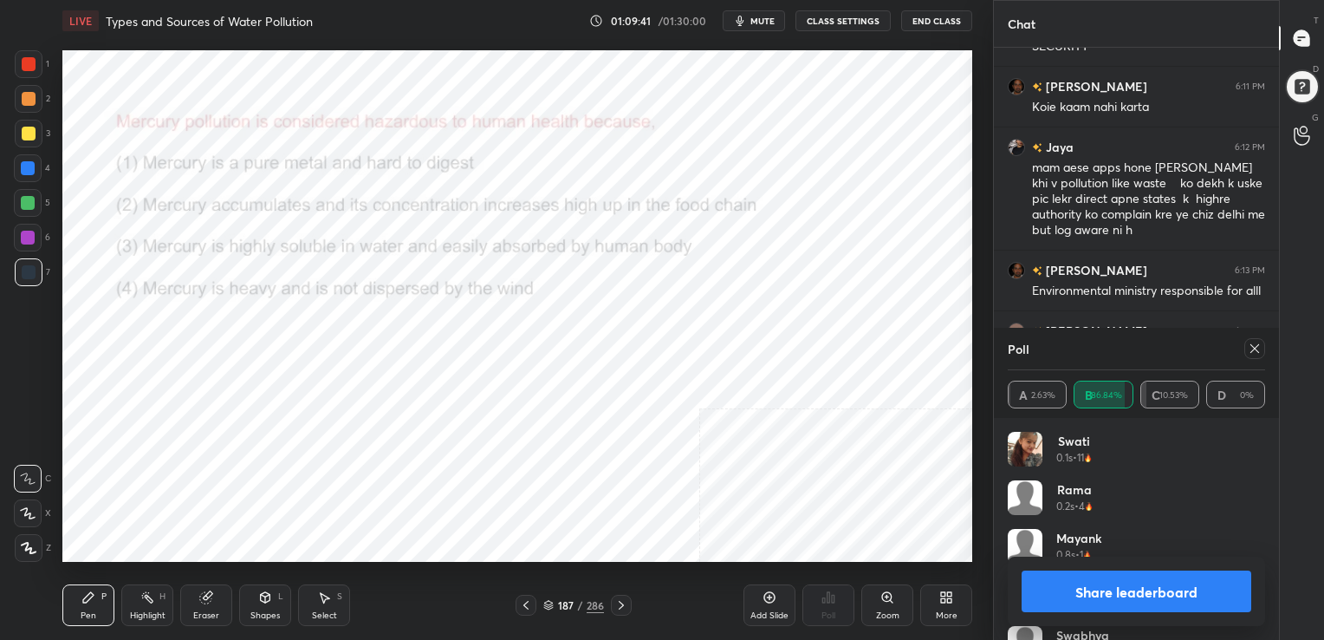
click at [1255, 352] on icon at bounding box center [1255, 348] width 14 height 14
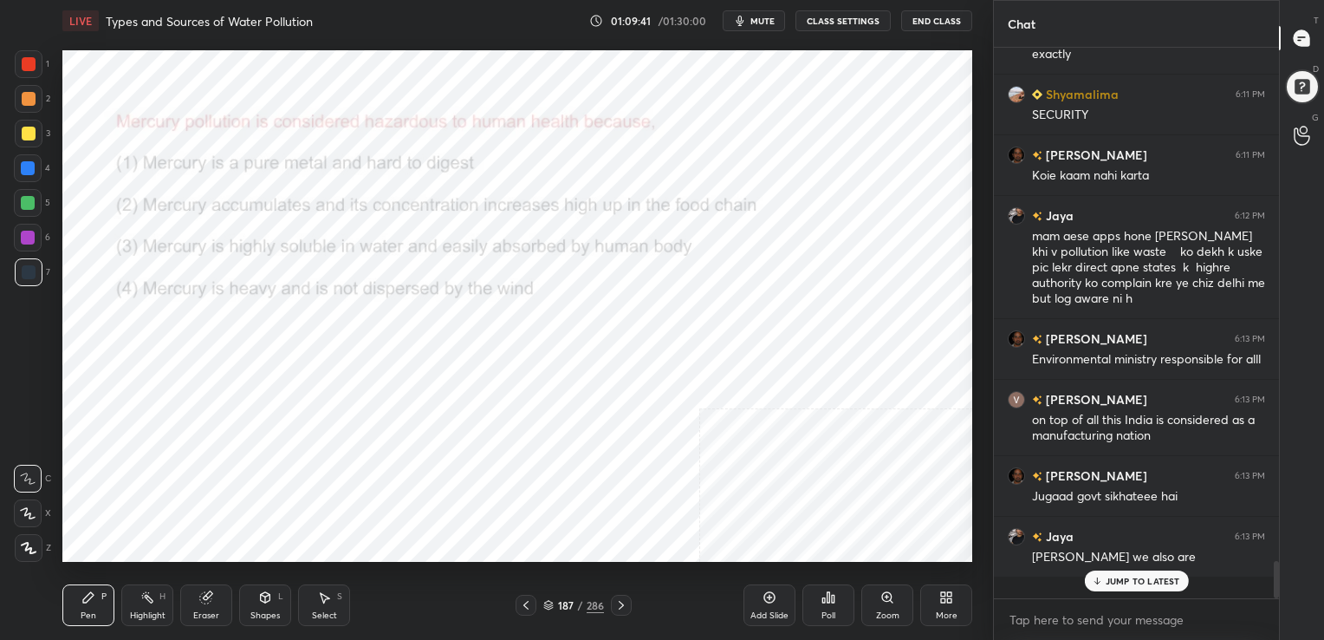
scroll to position [7228, 0]
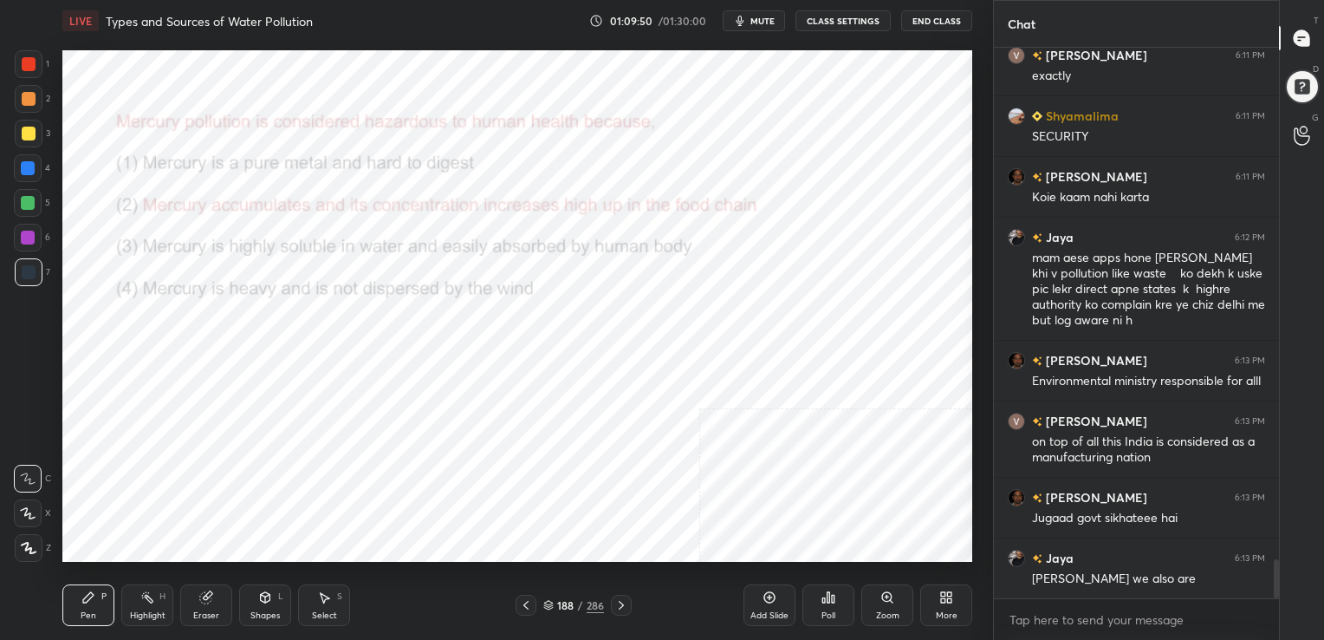
click at [547, 600] on icon at bounding box center [548, 605] width 10 height 10
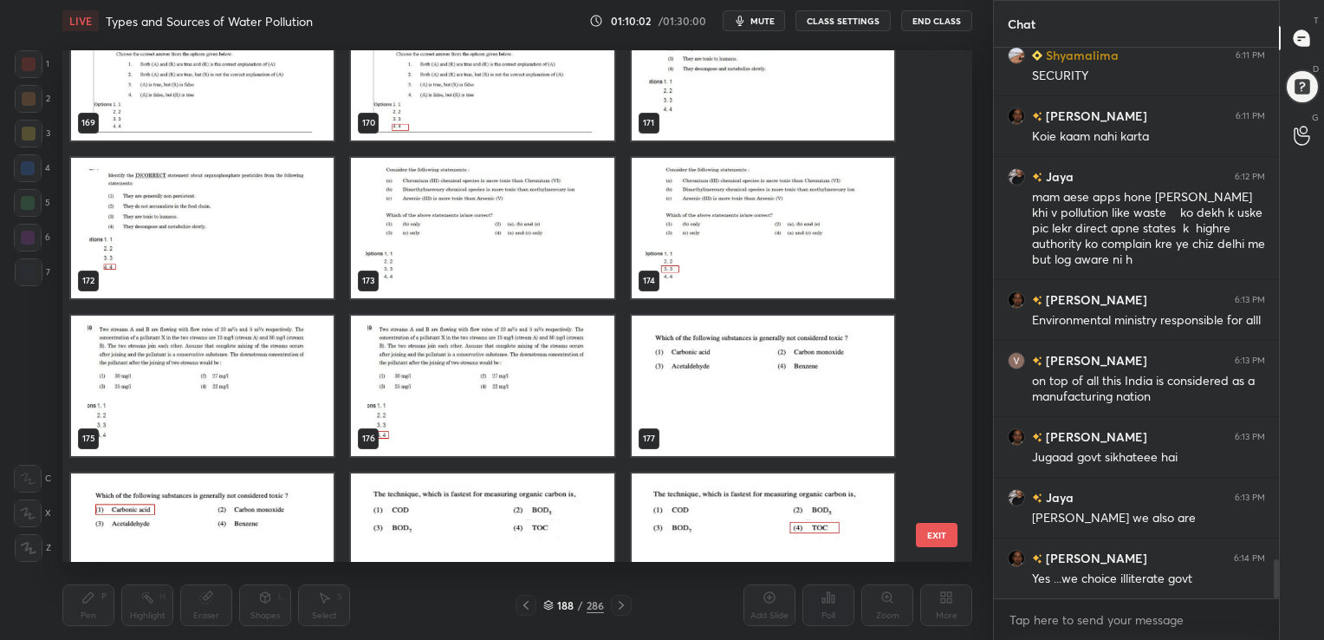
click at [520, 231] on img "grid" at bounding box center [482, 228] width 263 height 140
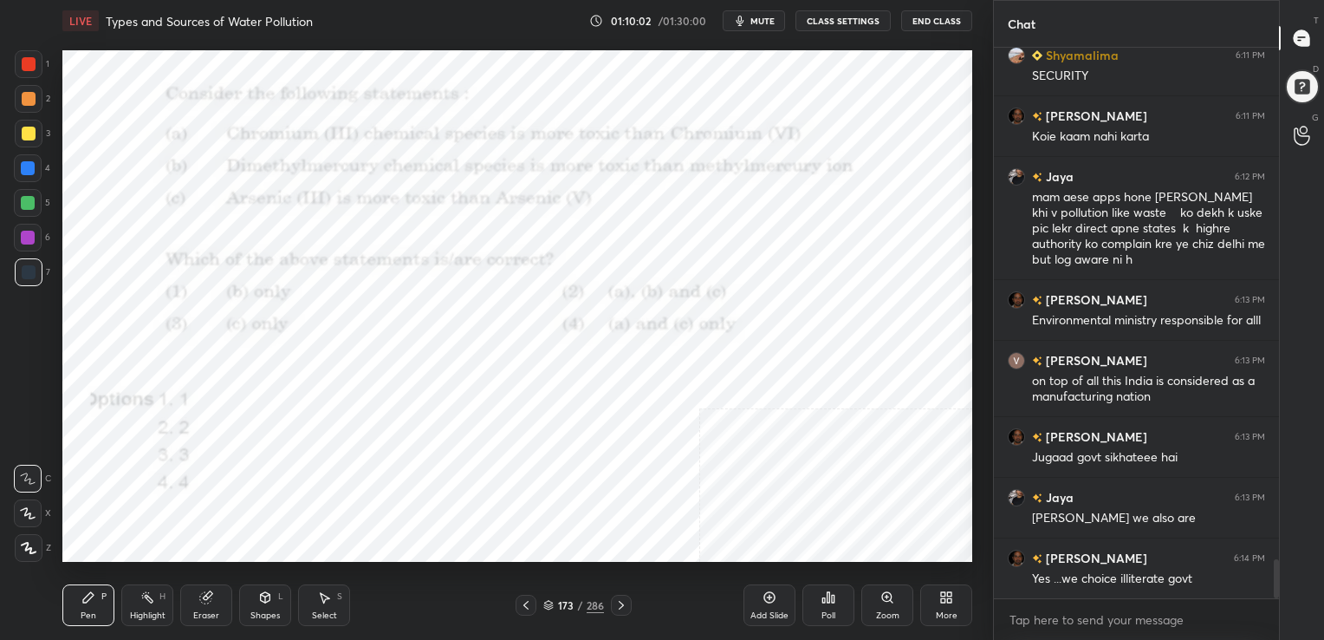
click at [520, 231] on img "grid" at bounding box center [482, 228] width 263 height 140
click at [771, 27] on button "mute" at bounding box center [754, 20] width 62 height 21
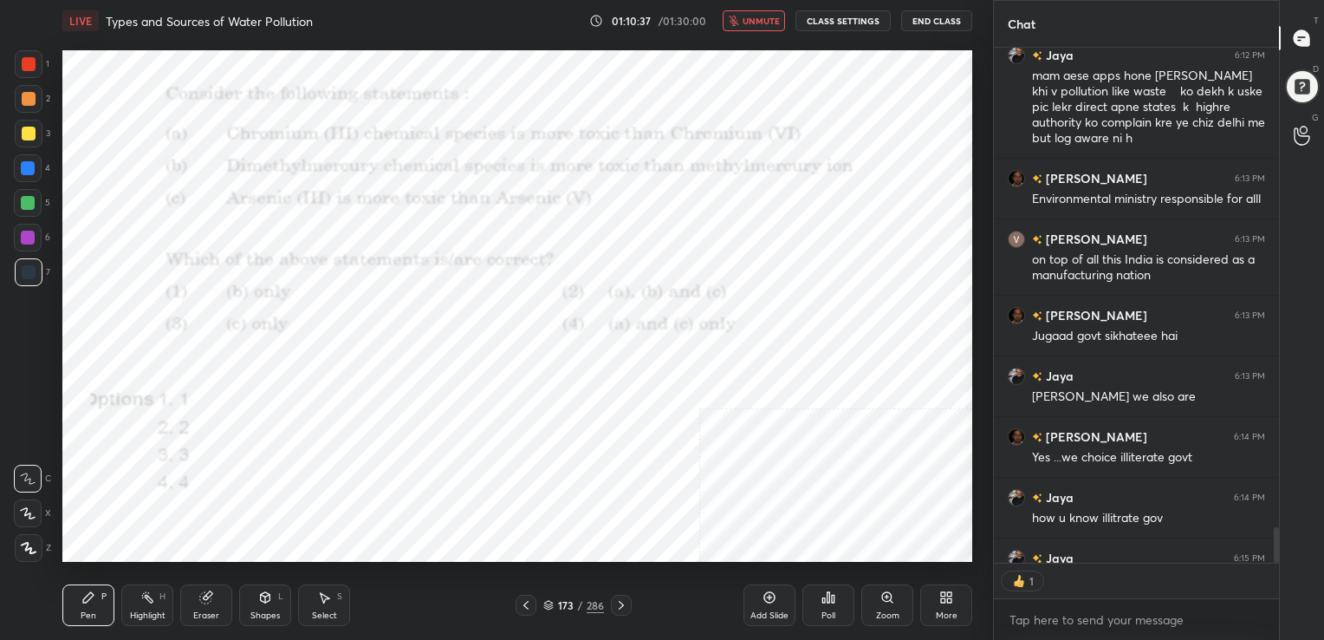
scroll to position [6, 5]
click at [549, 607] on icon at bounding box center [548, 606] width 9 height 3
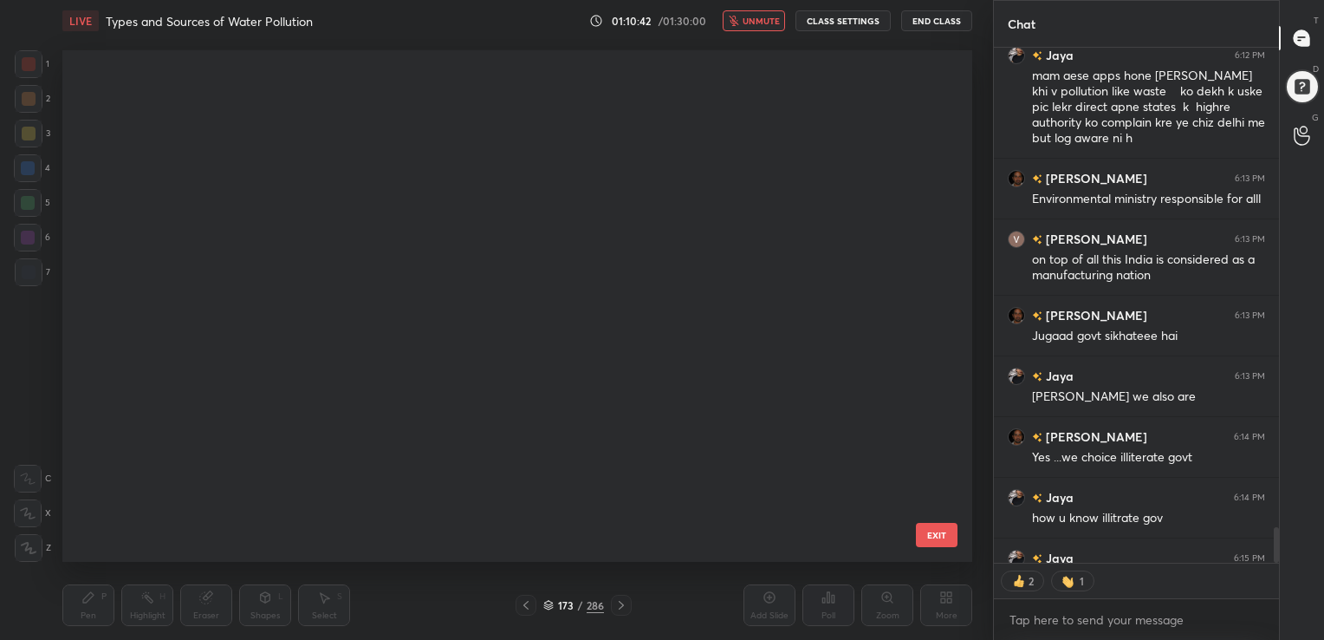
scroll to position [507, 901]
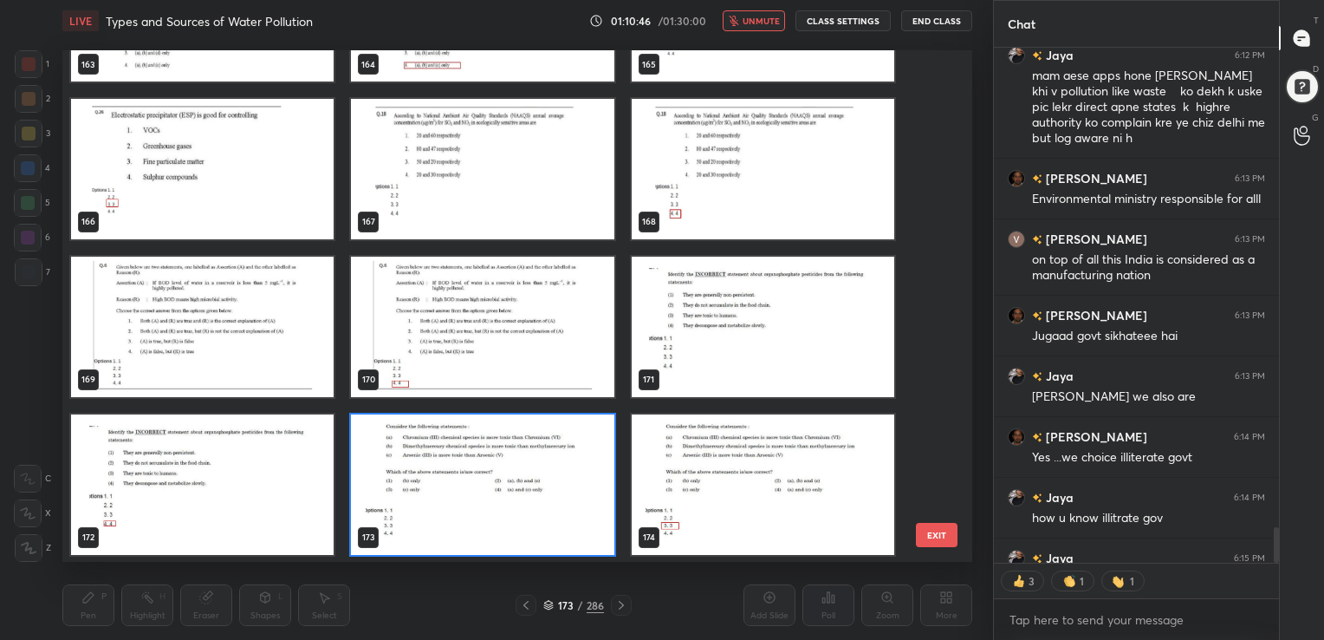
click at [460, 469] on img "grid" at bounding box center [482, 484] width 263 height 140
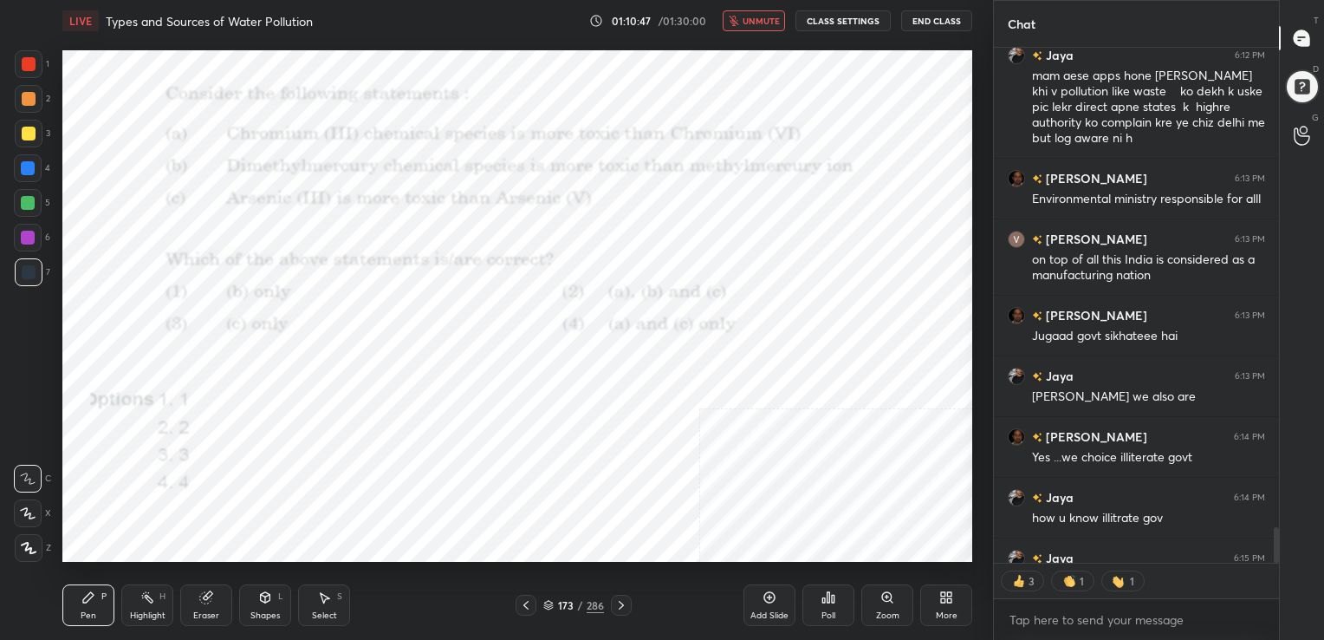
drag, startPoint x: 460, startPoint y: 469, endPoint x: 826, endPoint y: 601, distance: 389.0
click at [826, 601] on div "LIVE Types and Sources of Water Pollution 01:10:47 / 01:30:00 unmute CLASS SETT…" at bounding box center [517, 320] width 924 height 640
click at [828, 604] on icon at bounding box center [828, 597] width 14 height 14
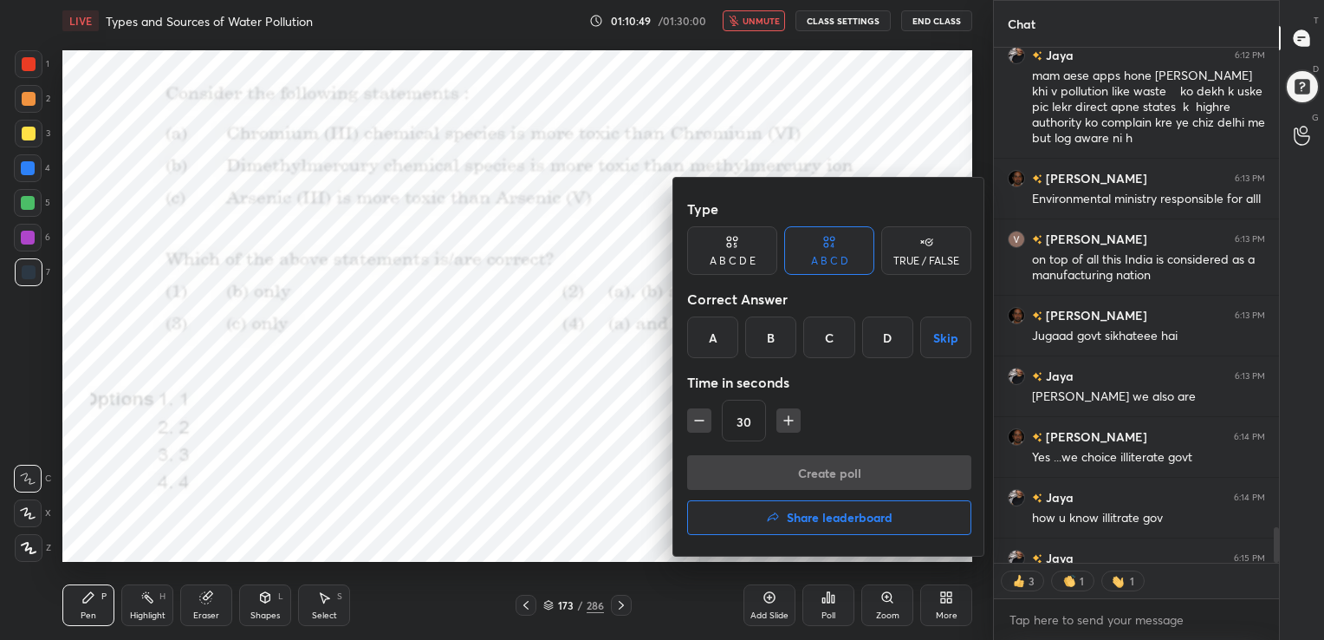
drag, startPoint x: 826, startPoint y: 331, endPoint x: 825, endPoint y: 410, distance: 78.9
click at [825, 410] on div "Type A B C D E A B C D TRUE / FALSE Correct Answer A B C D Skip Time in seconds…" at bounding box center [829, 323] width 284 height 263
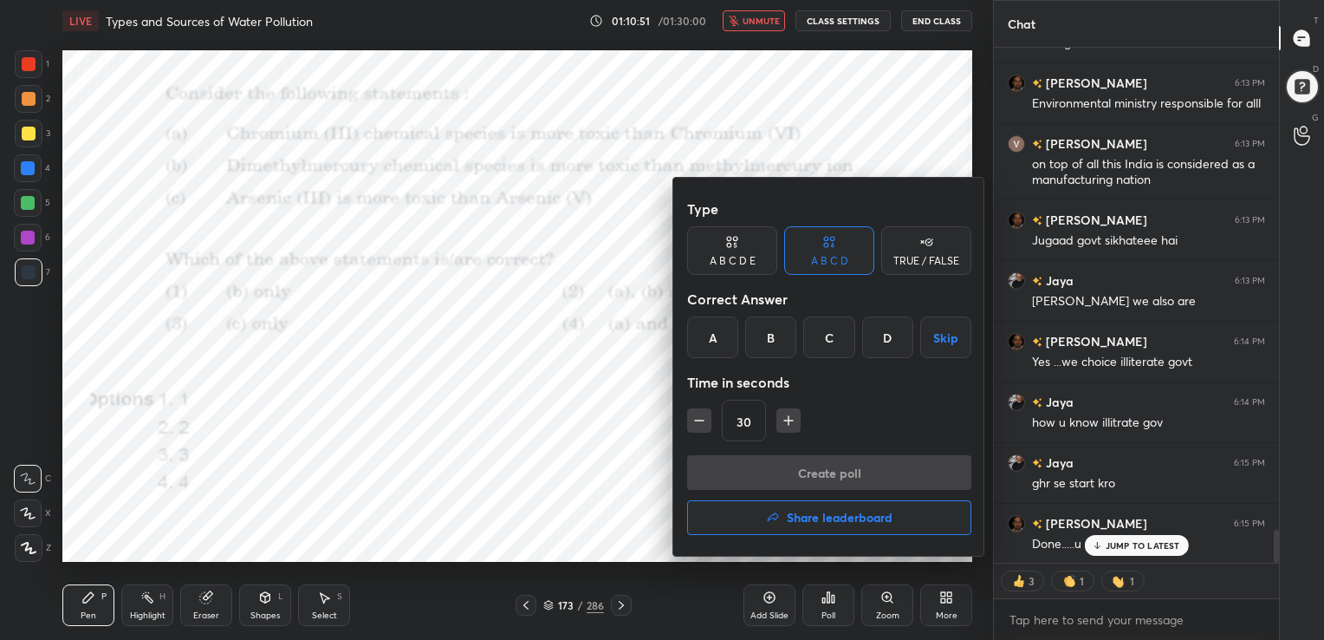
click at [819, 469] on div "Create poll Share leaderboard" at bounding box center [829, 498] width 284 height 87
click at [840, 325] on div "C" at bounding box center [828, 337] width 51 height 42
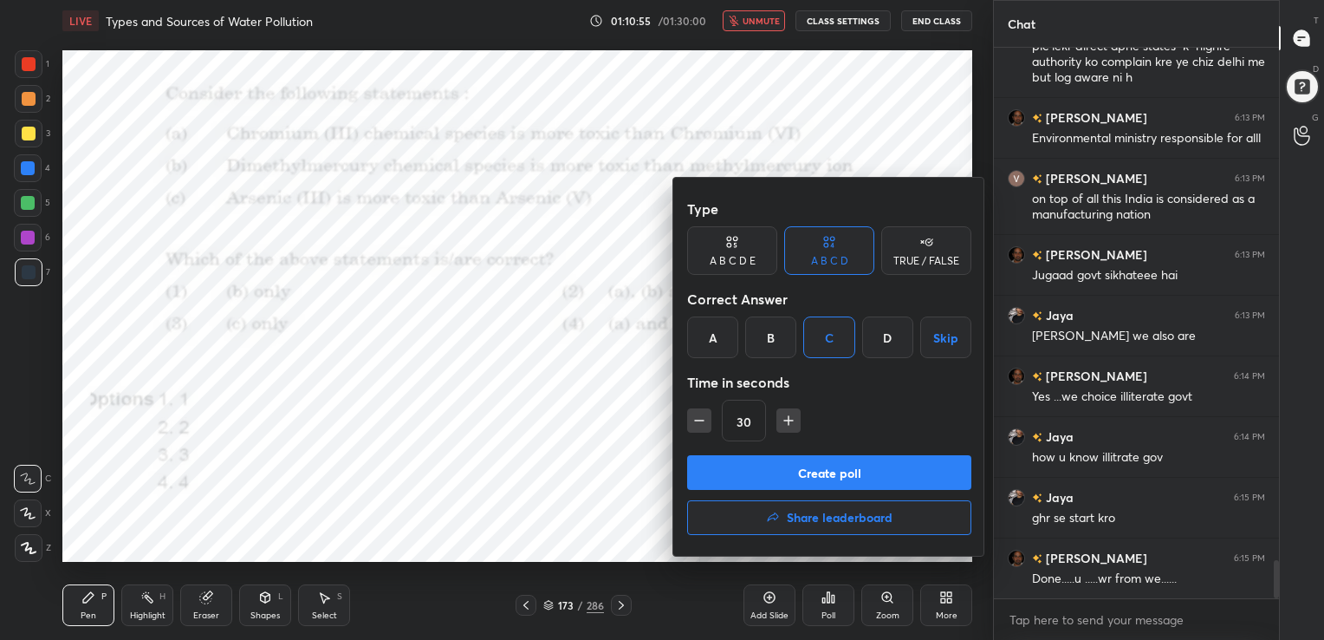
scroll to position [7466, 0]
click at [828, 460] on button "Create poll" at bounding box center [829, 472] width 284 height 35
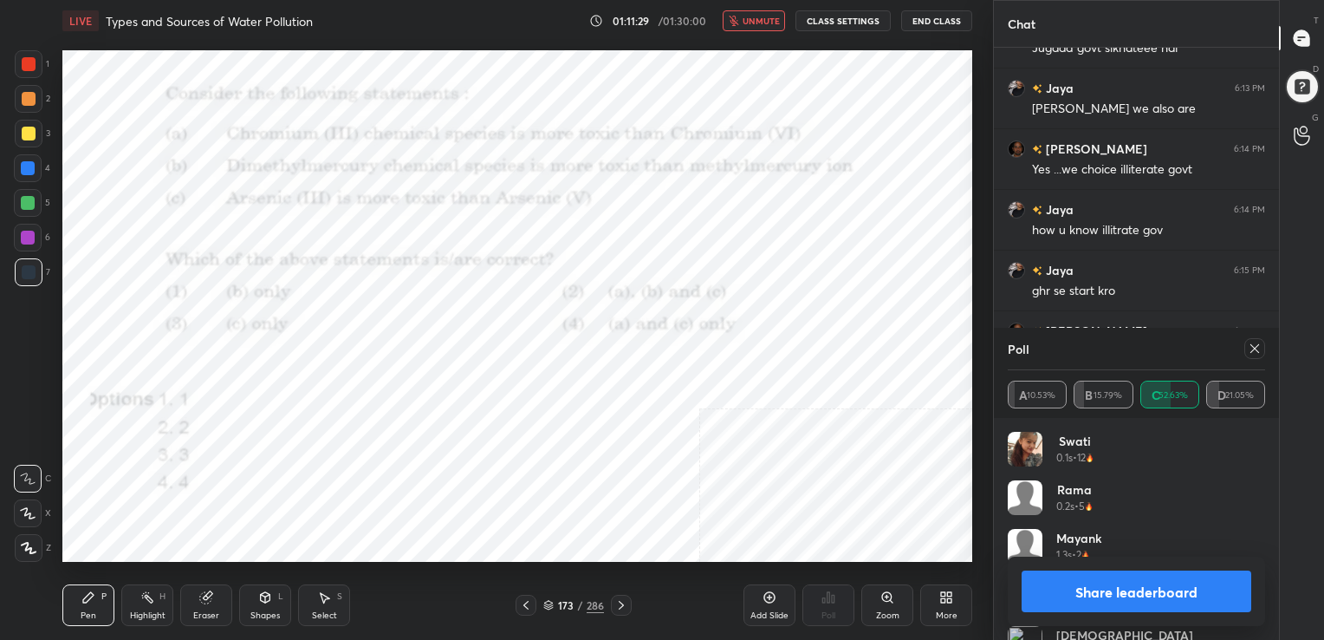
scroll to position [7735, 0]
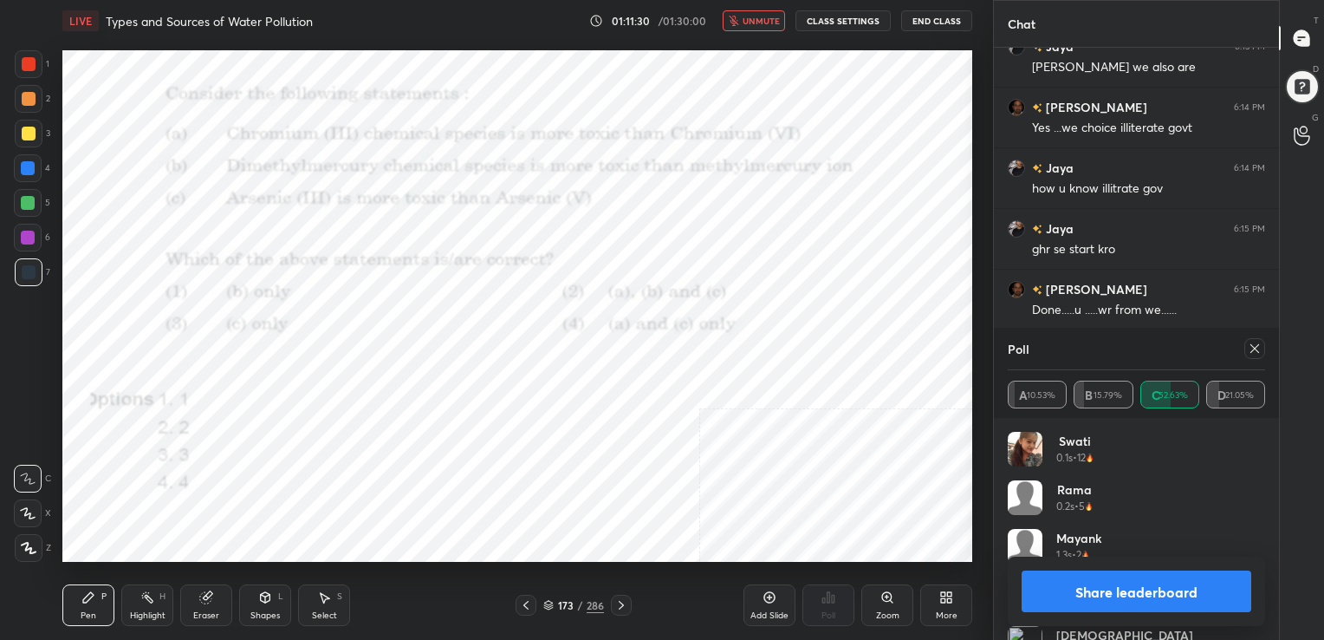
click at [1254, 345] on icon at bounding box center [1255, 348] width 14 height 14
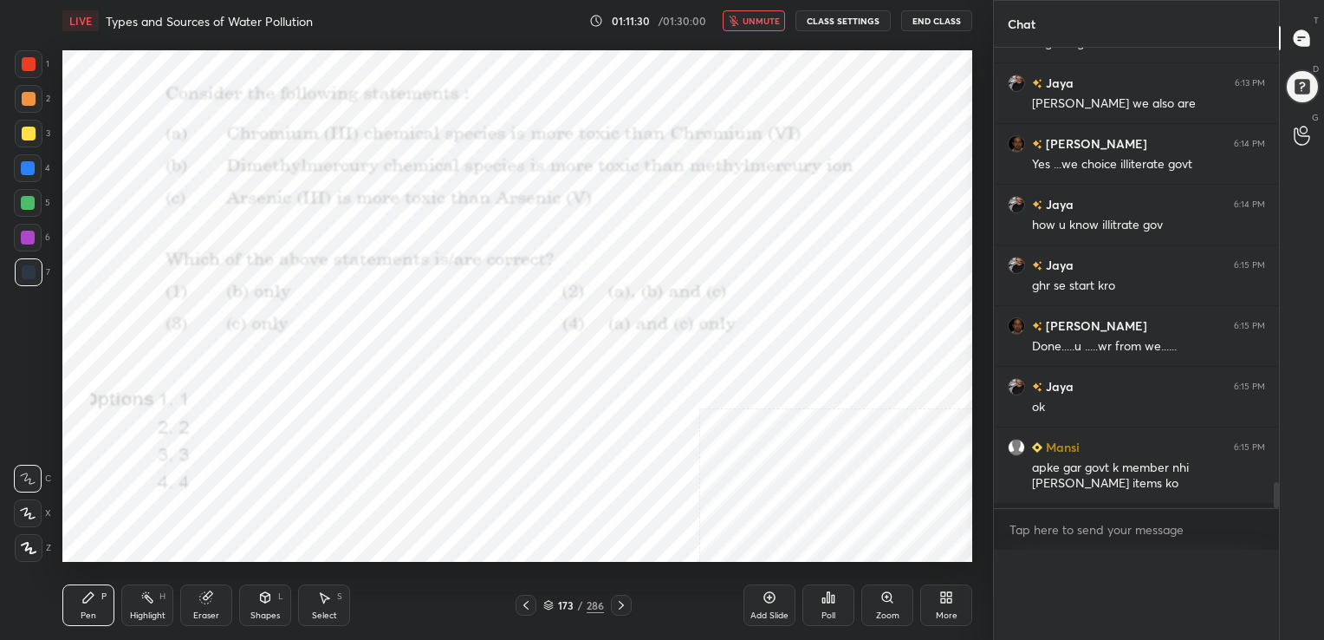
scroll to position [5, 5]
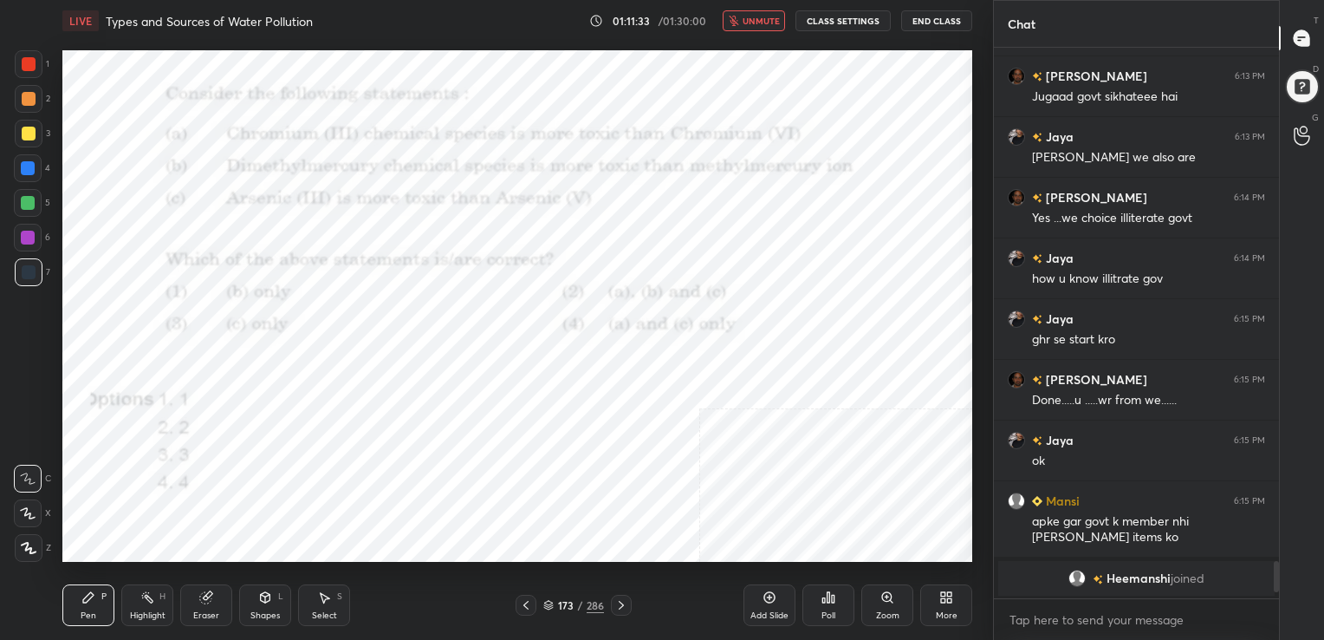
click at [758, 23] on span "unmute" at bounding box center [761, 21] width 37 height 12
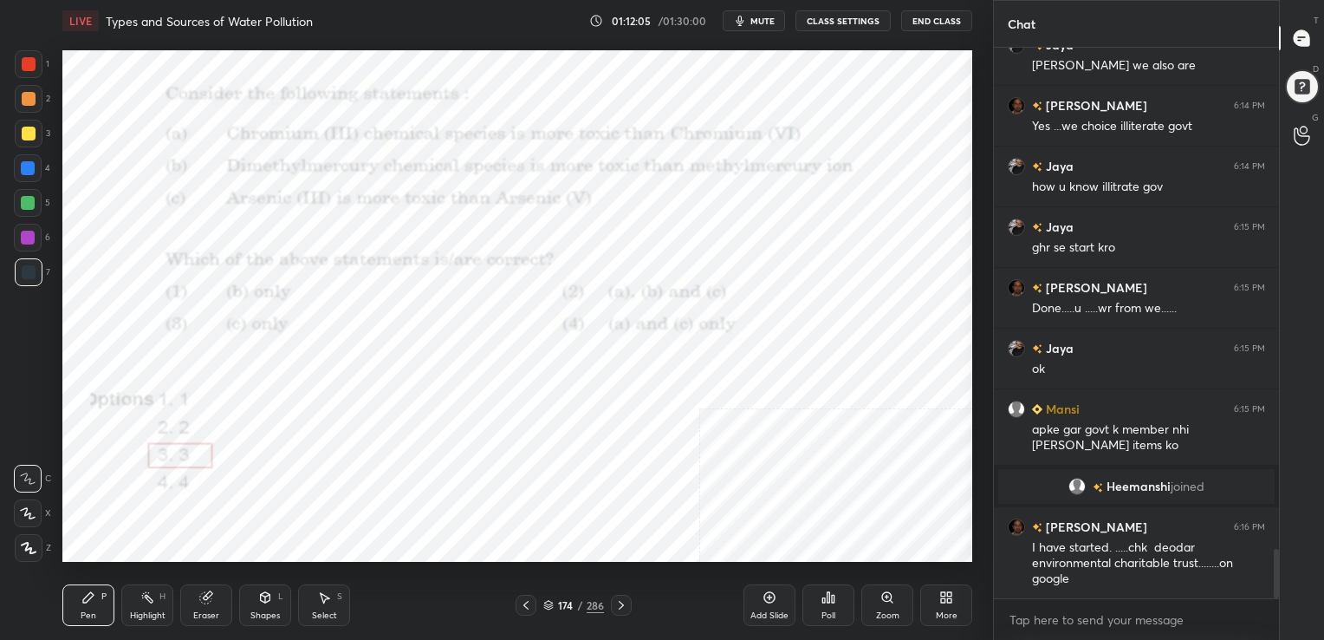
scroll to position [5582, 0]
click at [554, 608] on div "174 / 286" at bounding box center [573, 605] width 61 height 16
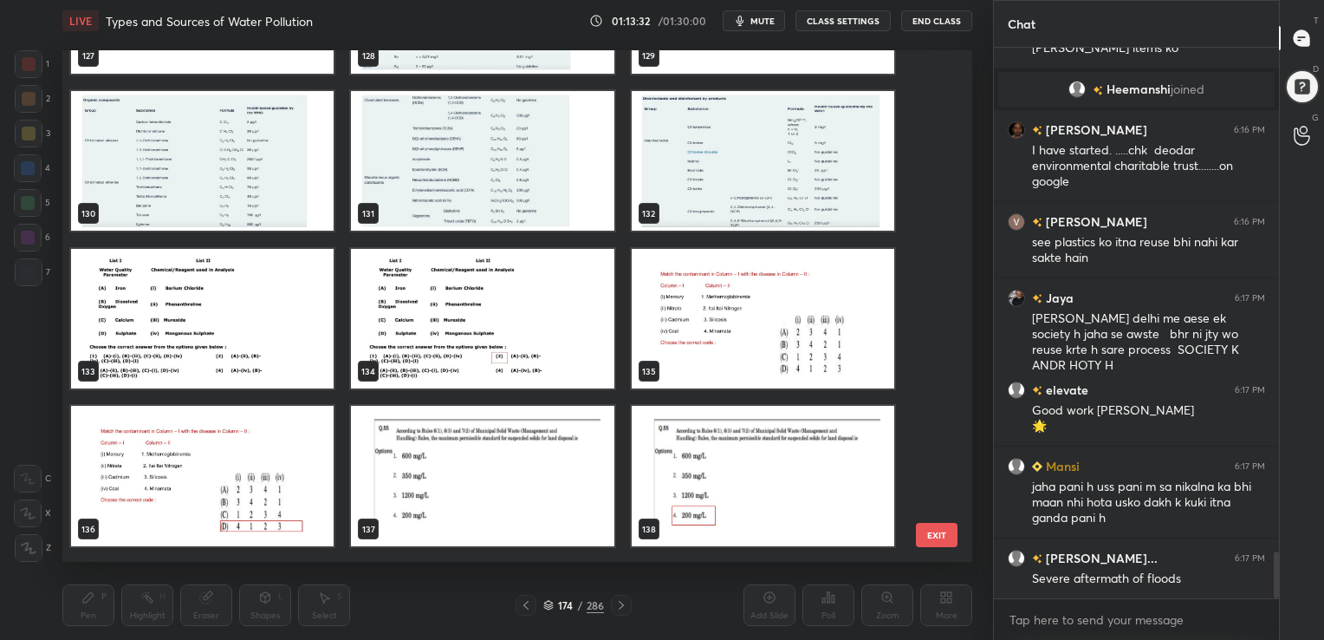
scroll to position [6745, 0]
click at [252, 267] on img "grid" at bounding box center [202, 318] width 263 height 140
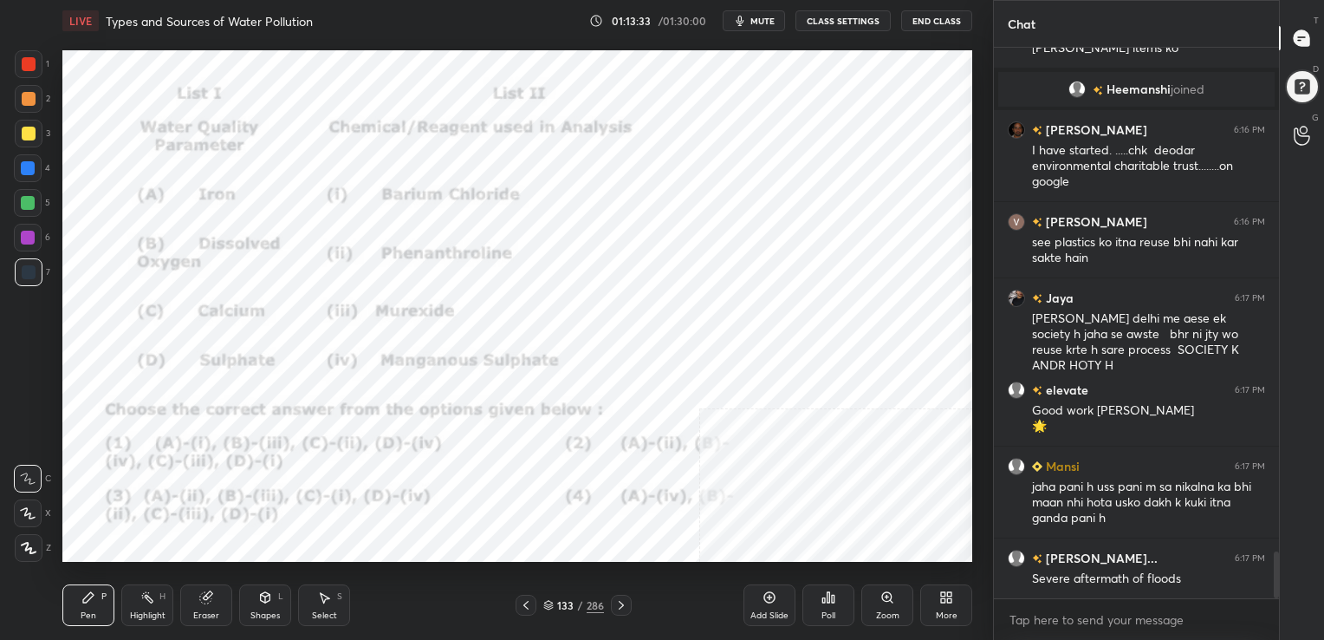
click at [252, 267] on img "grid" at bounding box center [202, 318] width 263 height 140
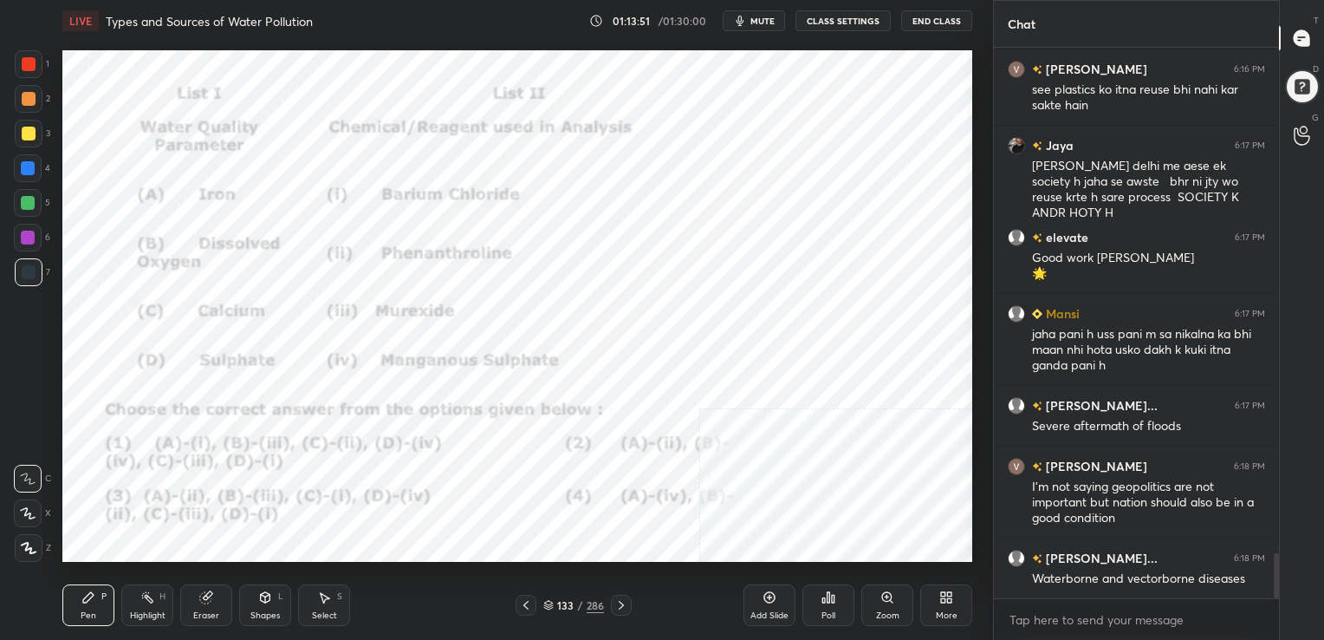
scroll to position [6208, 0]
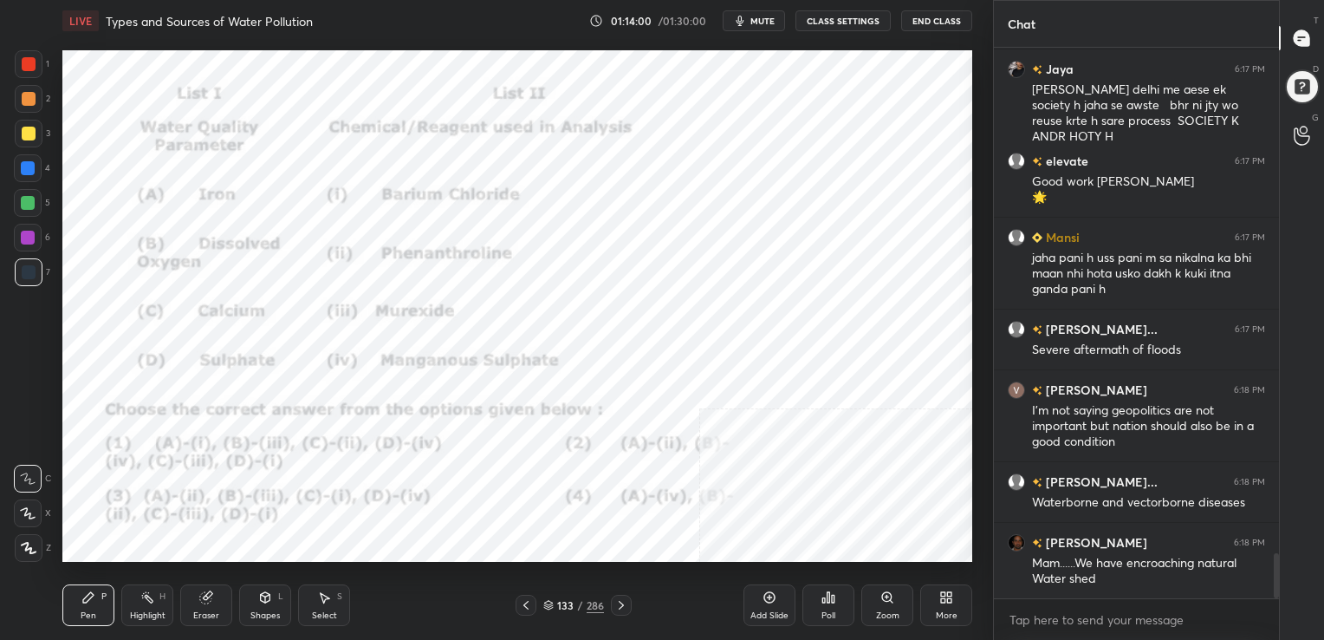
click at [548, 601] on icon at bounding box center [548, 603] width 9 height 4
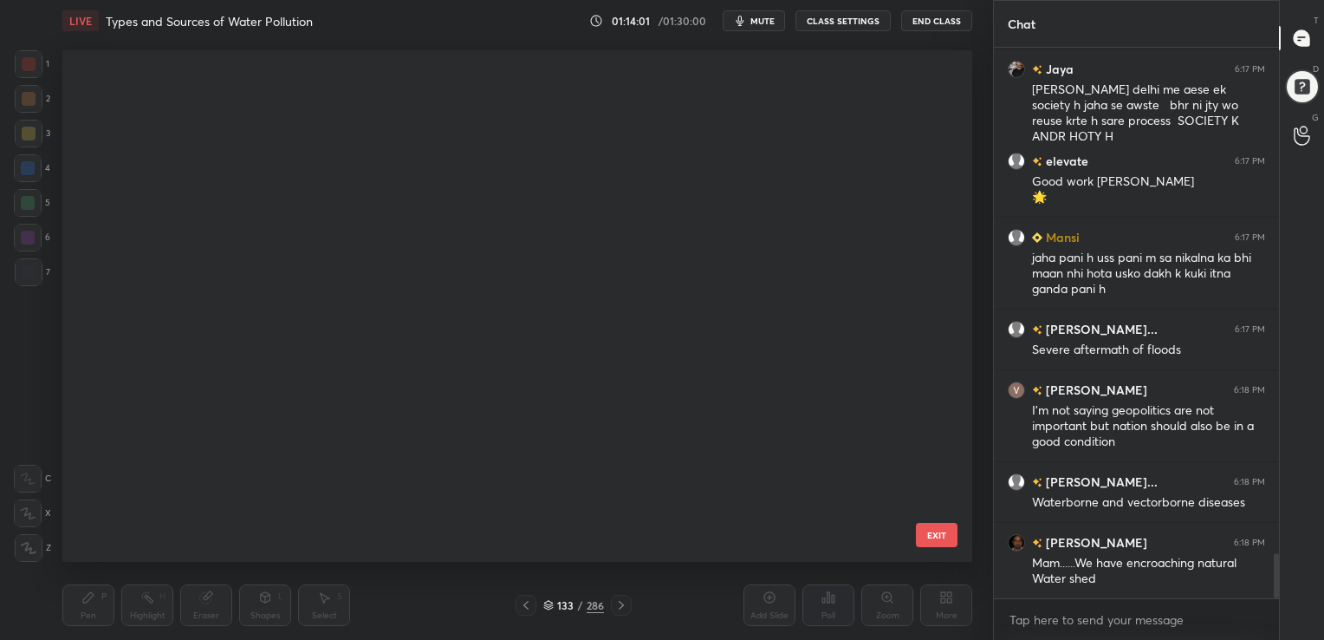
scroll to position [507, 901]
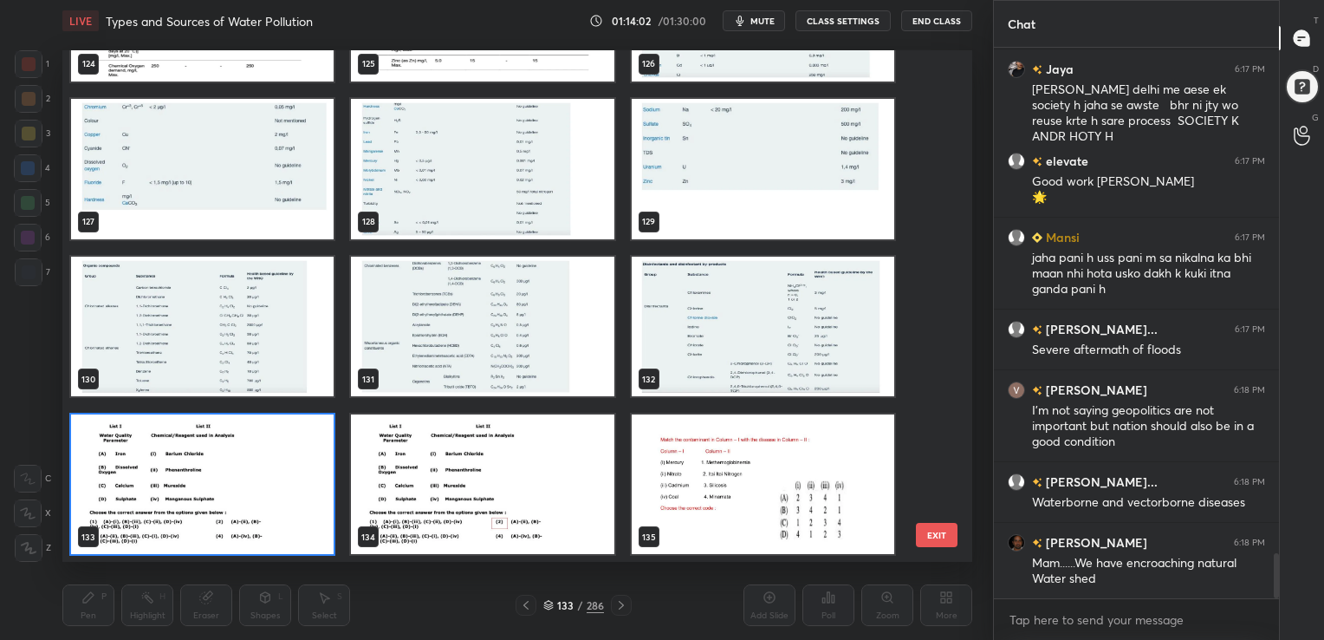
click at [284, 492] on img "grid" at bounding box center [202, 483] width 263 height 140
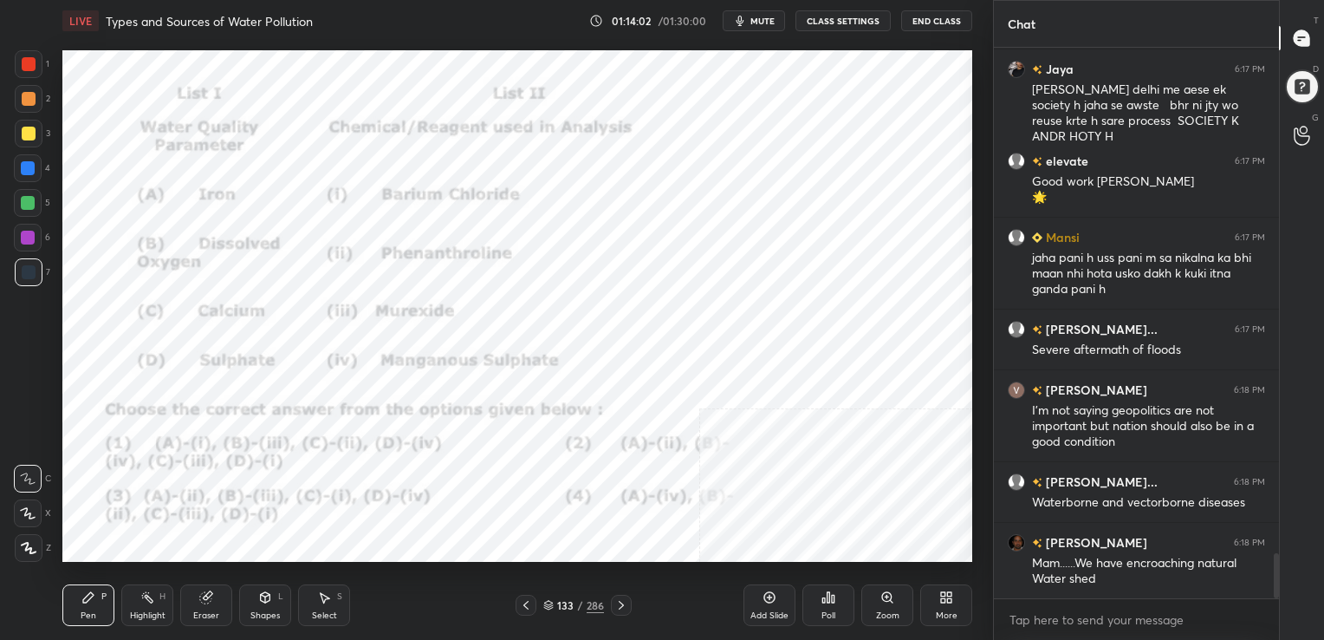
drag, startPoint x: 284, startPoint y: 492, endPoint x: 756, endPoint y: 581, distance: 479.6
click at [756, 581] on div "LIVE Types and Sources of Water Pollution 01:14:02 / 01:30:00 mute CLASS SETTIN…" at bounding box center [517, 320] width 924 height 640
click at [759, 368] on div "LIVE Types and Sources of Water Pollution 01:14:04 / 01:30:00 mute CLASS SETTIN…" at bounding box center [517, 320] width 924 height 640
click at [823, 602] on icon at bounding box center [823, 600] width 3 height 4
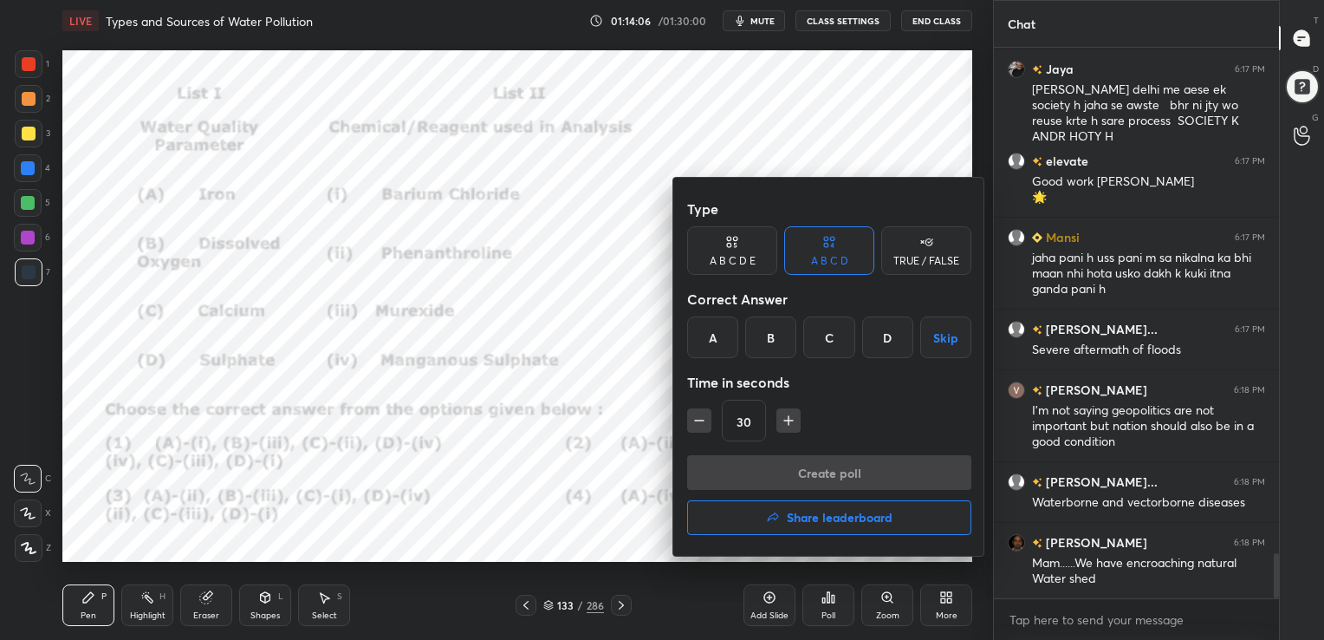
click at [764, 341] on div "B" at bounding box center [770, 337] width 51 height 42
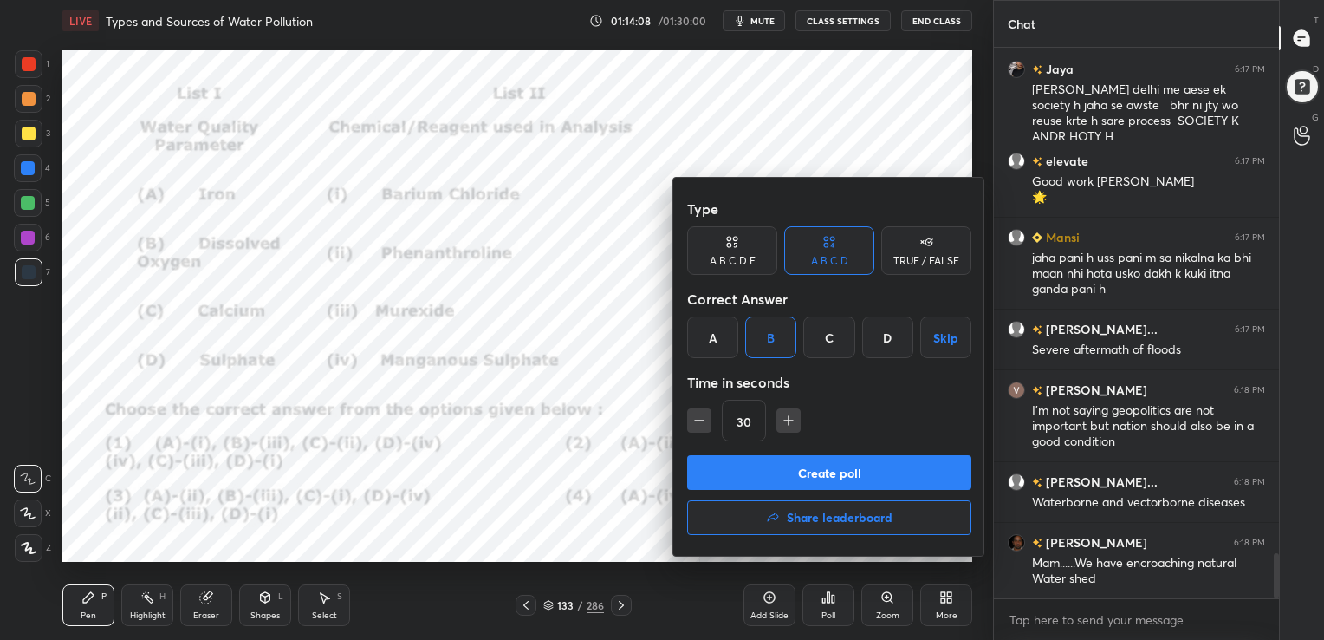
click at [803, 456] on button "Create poll" at bounding box center [829, 472] width 284 height 35
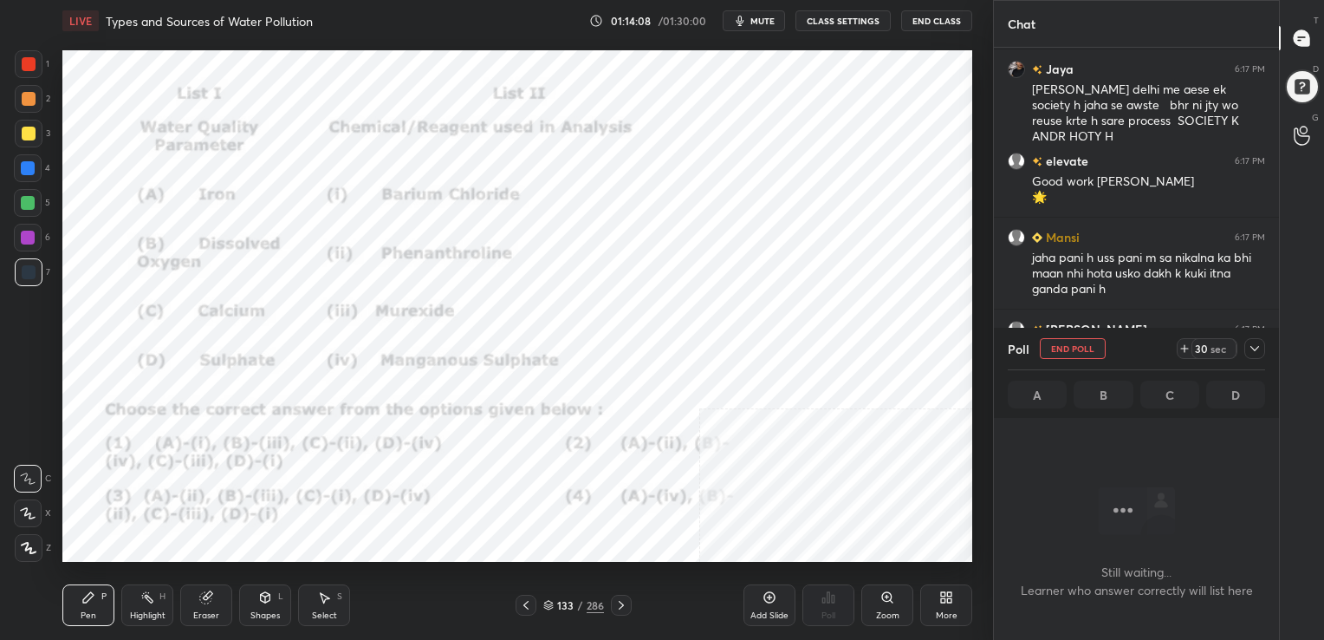
scroll to position [6, 5]
click at [749, 11] on button "mute" at bounding box center [754, 20] width 62 height 21
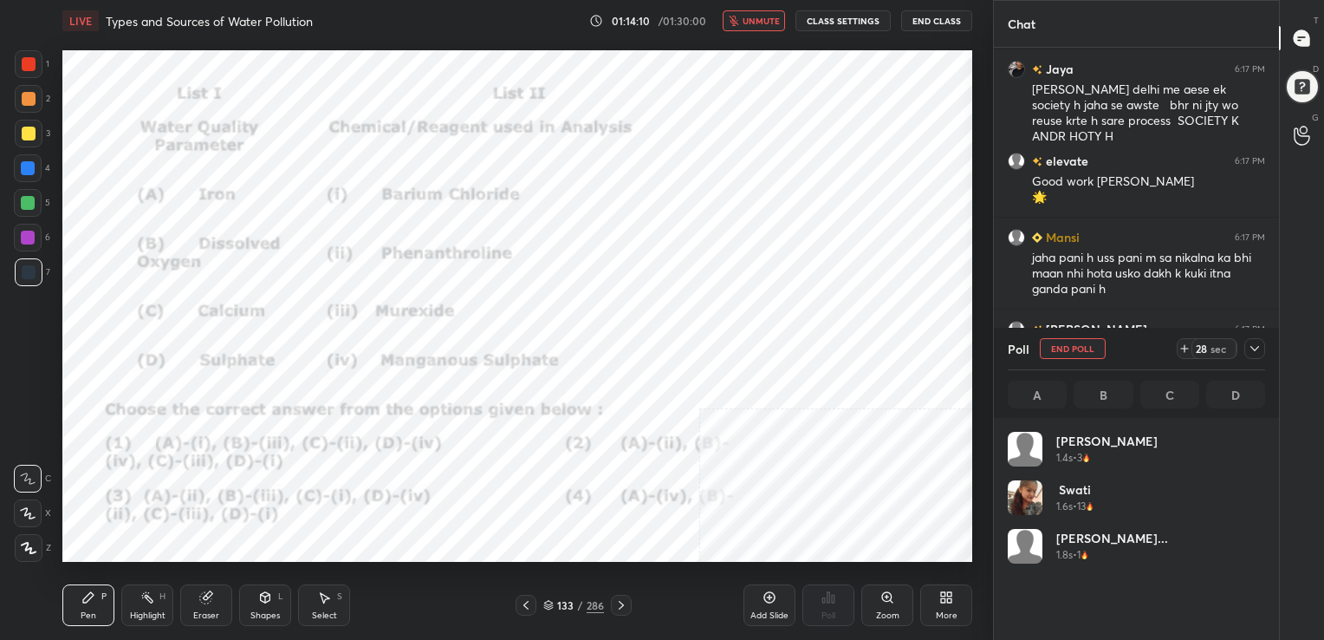
scroll to position [203, 252]
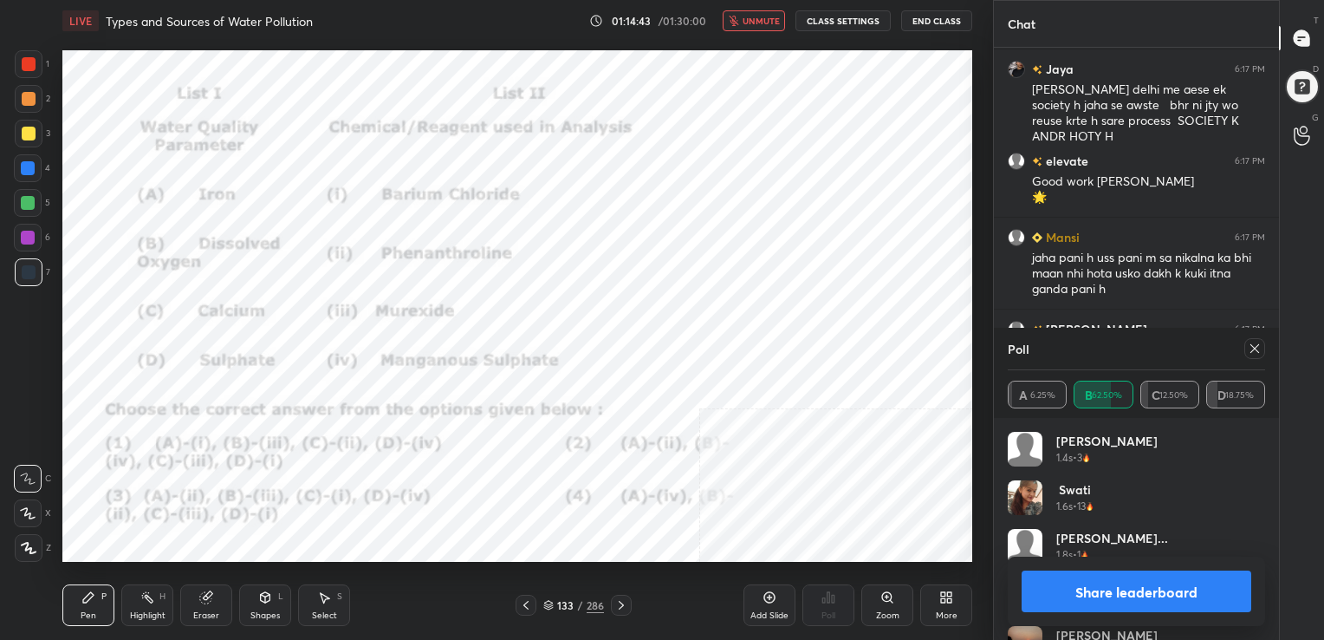
click at [1244, 350] on div at bounding box center [1254, 348] width 21 height 21
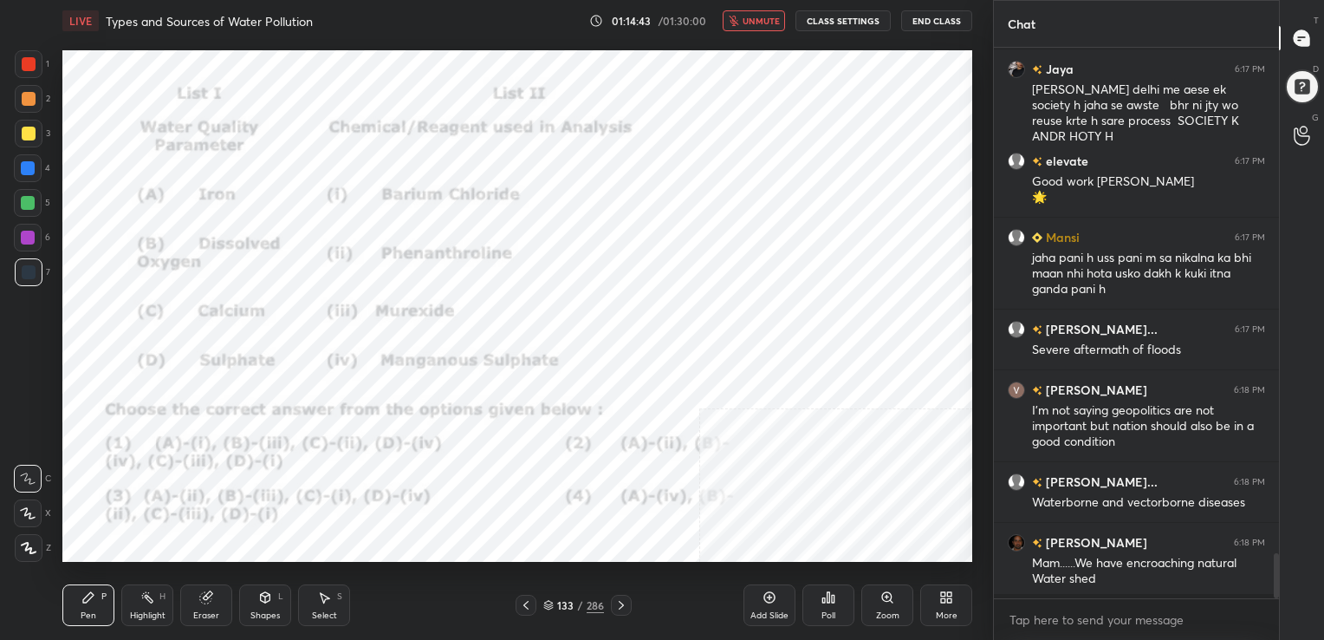
scroll to position [6, 5]
click at [776, 27] on button "unmute" at bounding box center [754, 20] width 62 height 21
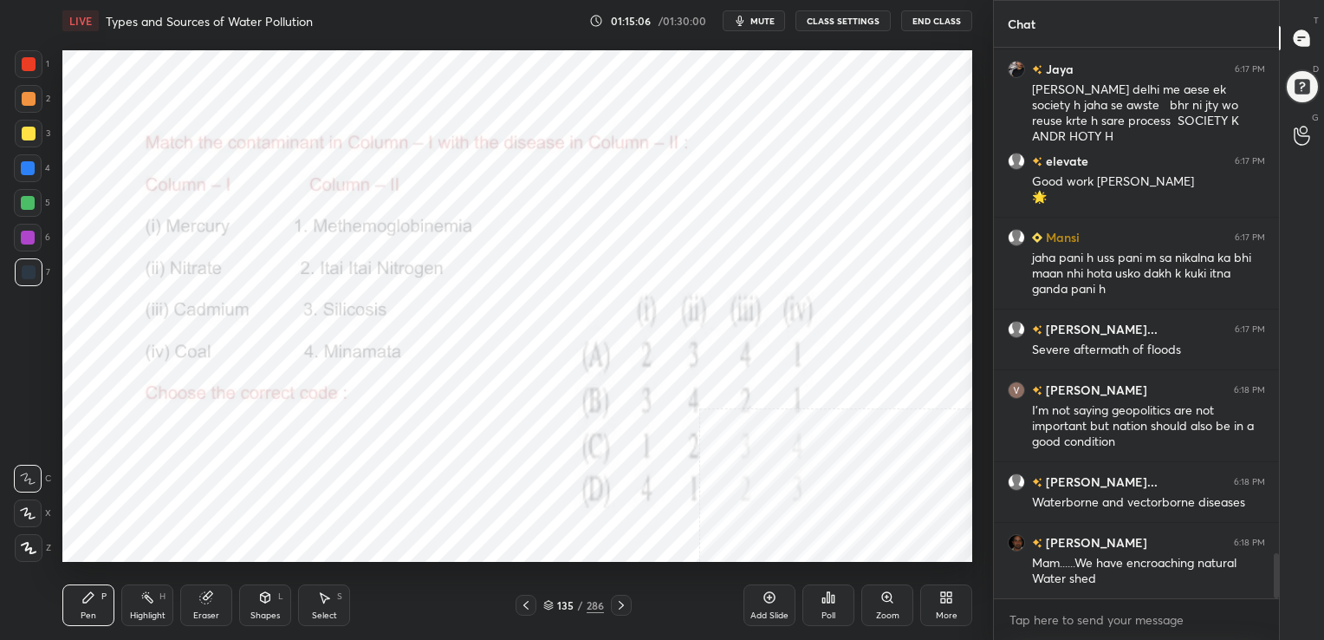
click at [550, 594] on div "135 / 286" at bounding box center [574, 604] width 116 height 21
click at [548, 607] on icon at bounding box center [548, 606] width 9 height 3
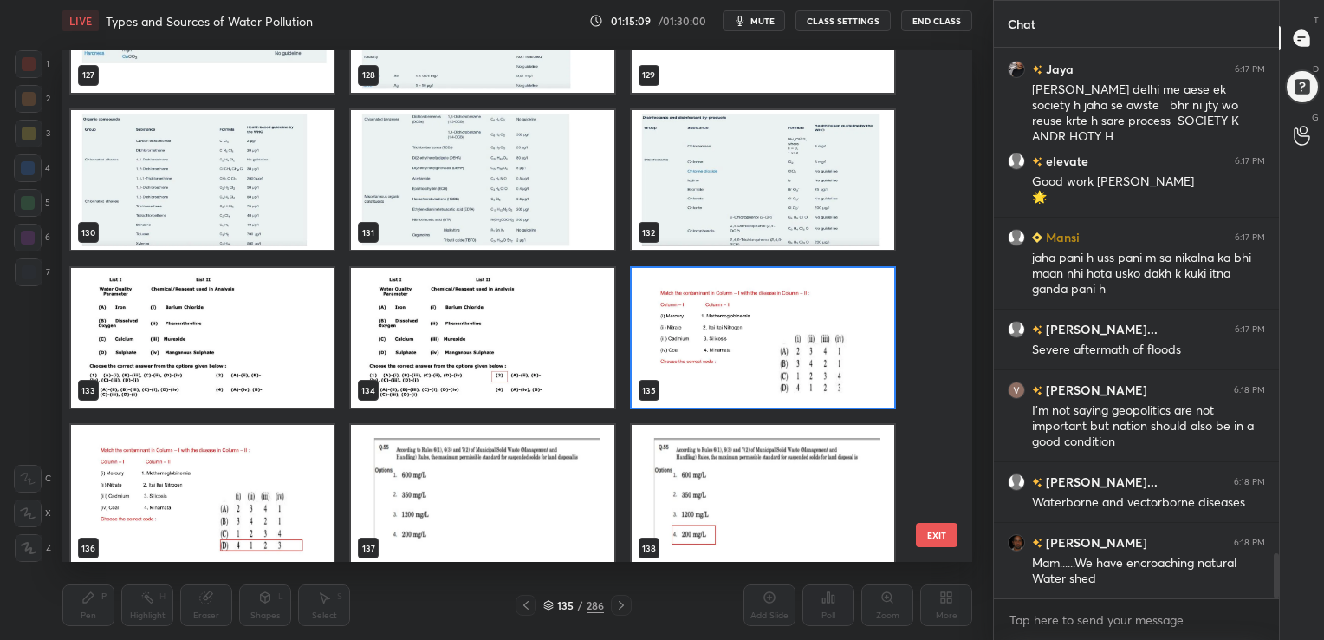
scroll to position [6725, 0]
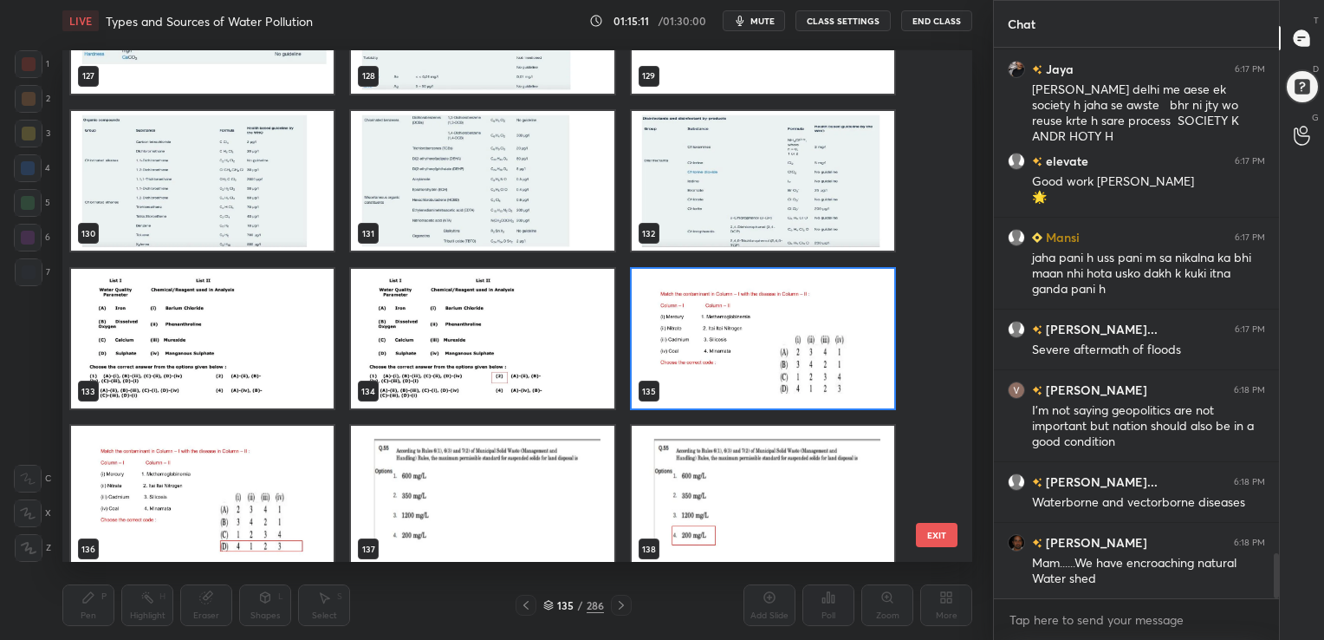
click at [713, 351] on img "grid" at bounding box center [763, 338] width 263 height 140
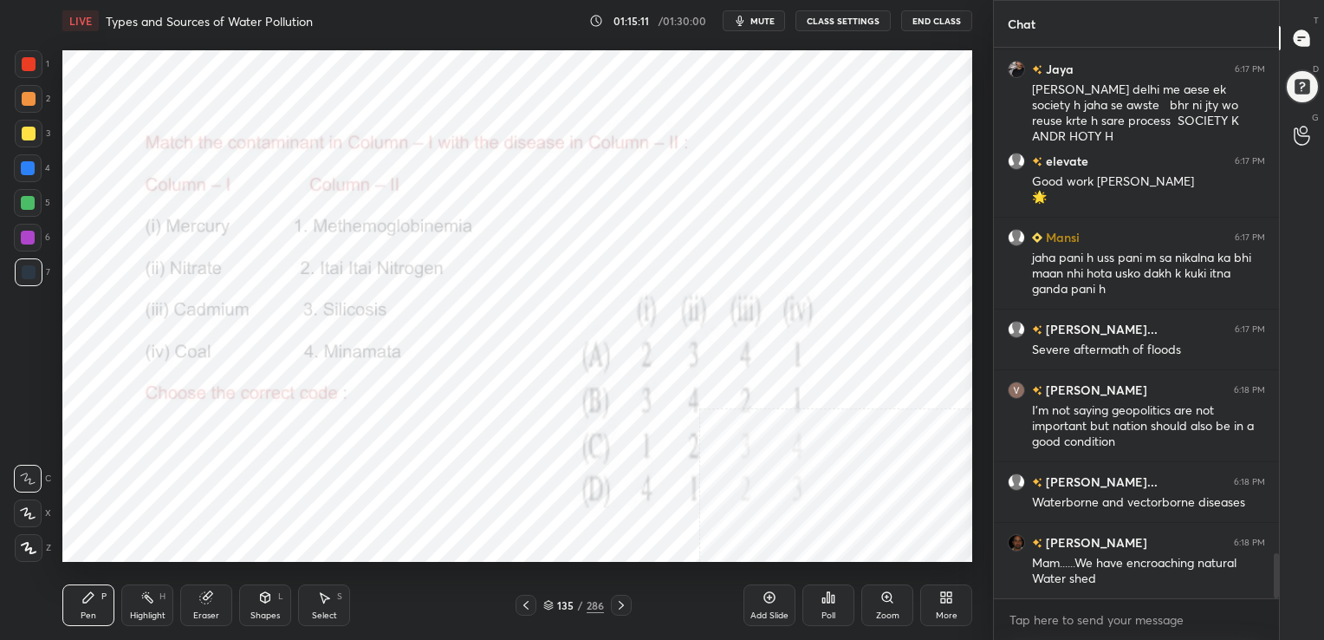
click at [713, 351] on img "grid" at bounding box center [763, 338] width 263 height 140
click at [833, 608] on div "Poll" at bounding box center [828, 605] width 52 height 42
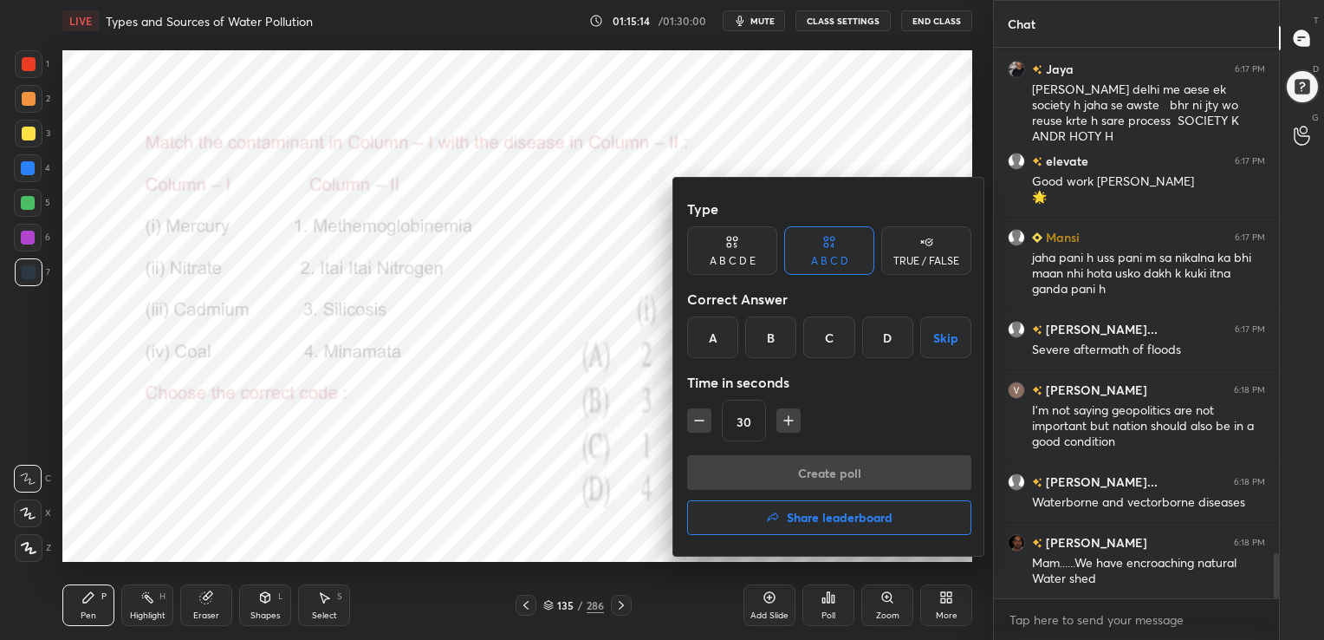
click at [877, 331] on div "D" at bounding box center [887, 337] width 51 height 42
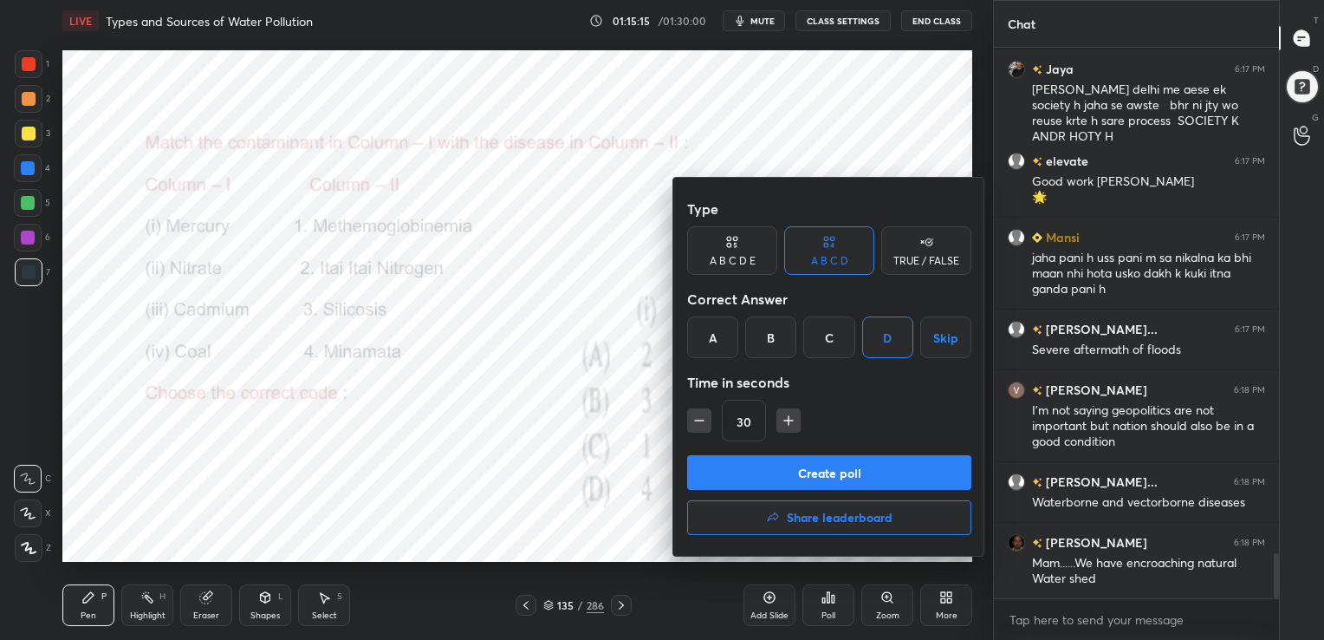
click at [890, 471] on button "Create poll" at bounding box center [829, 472] width 284 height 35
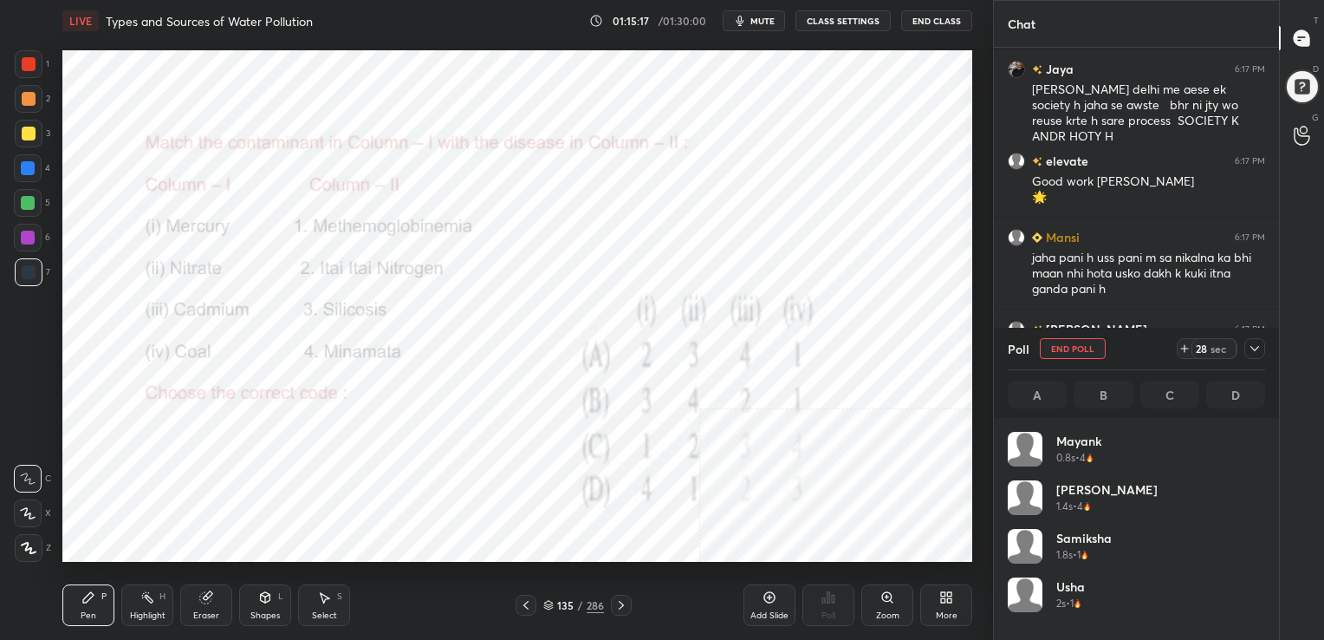
scroll to position [203, 252]
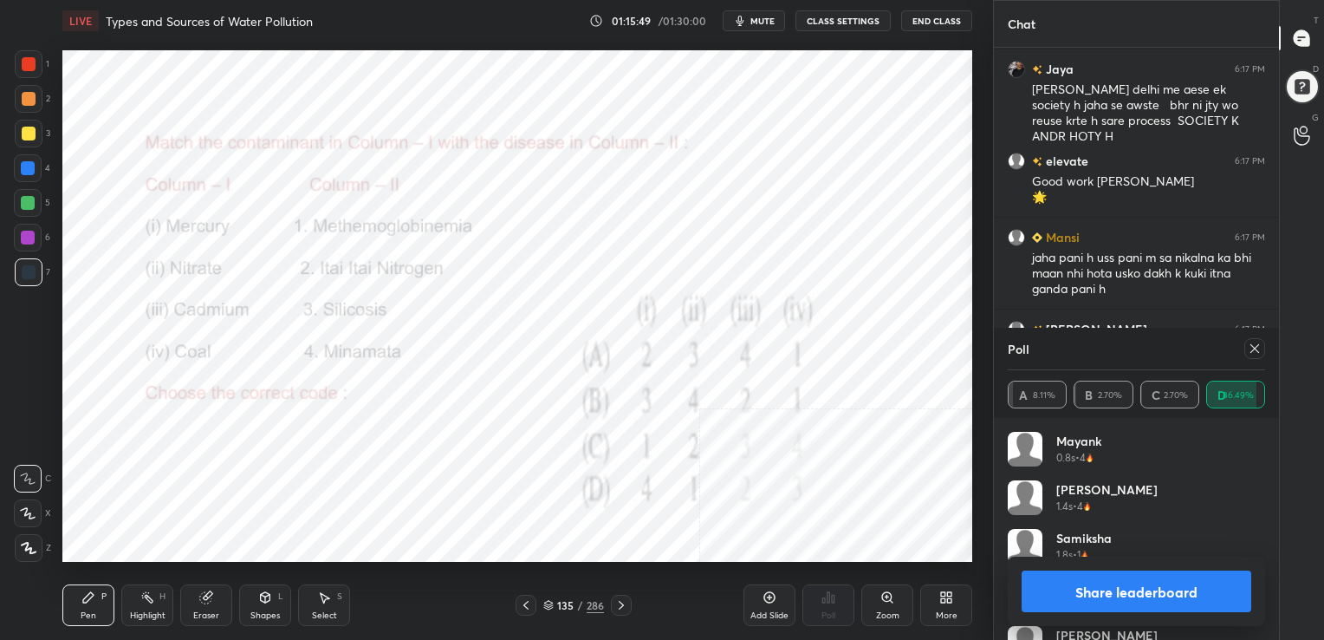
click at [1248, 344] on icon at bounding box center [1255, 348] width 14 height 14
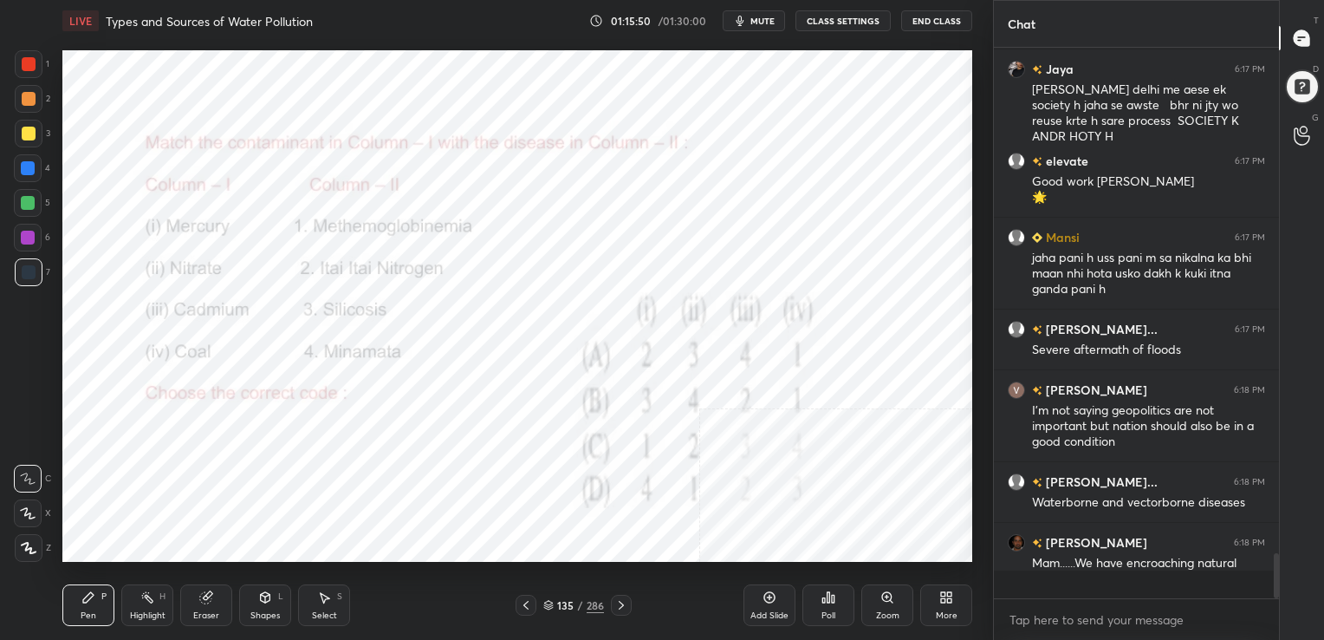
scroll to position [396, 280]
click at [553, 600] on div "136 / 286" at bounding box center [573, 605] width 61 height 16
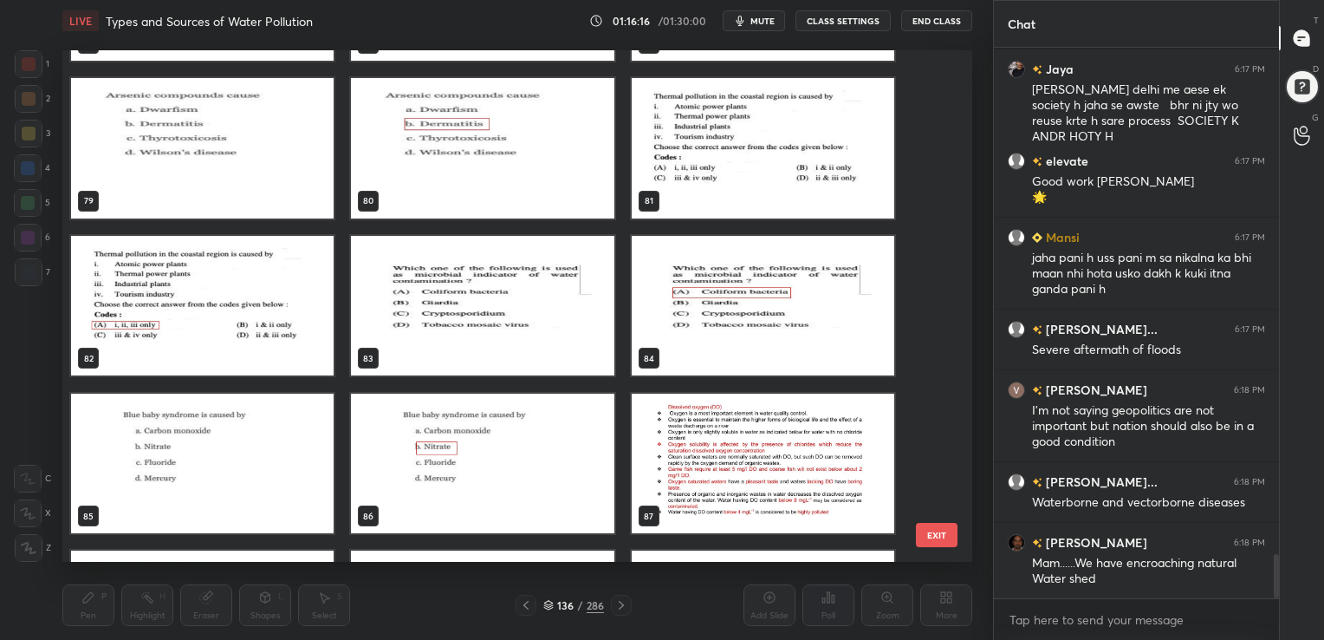
scroll to position [6362, 0]
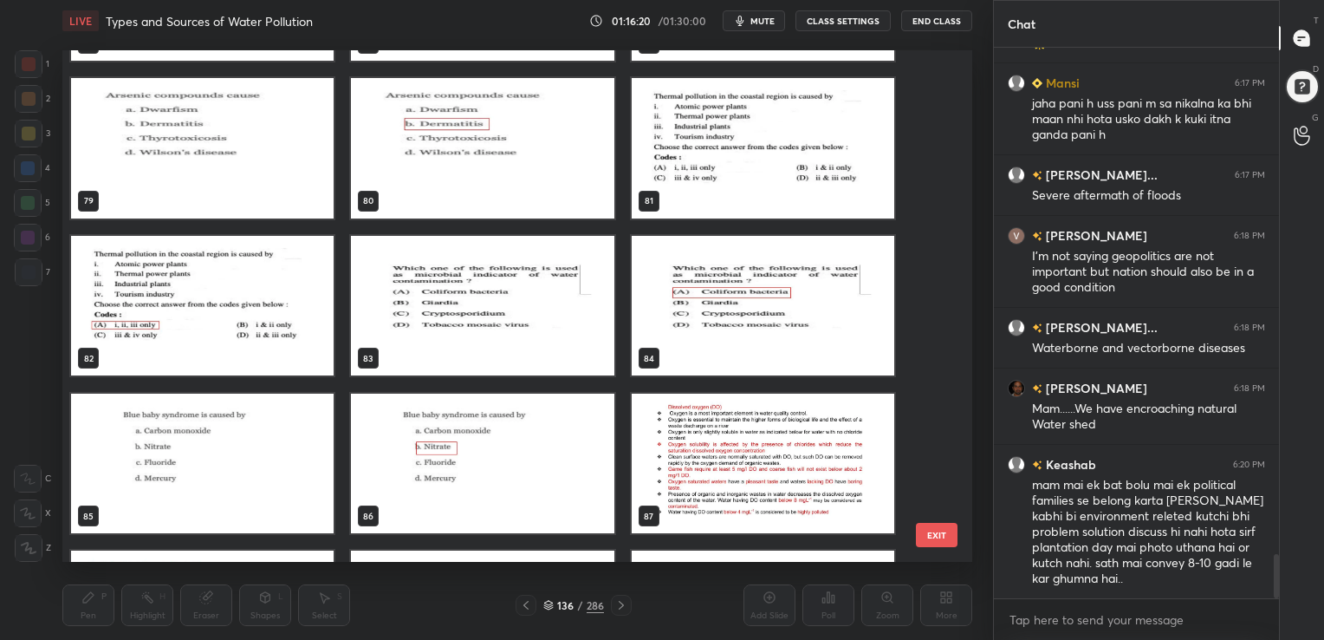
click at [726, 114] on img "grid" at bounding box center [763, 147] width 263 height 140
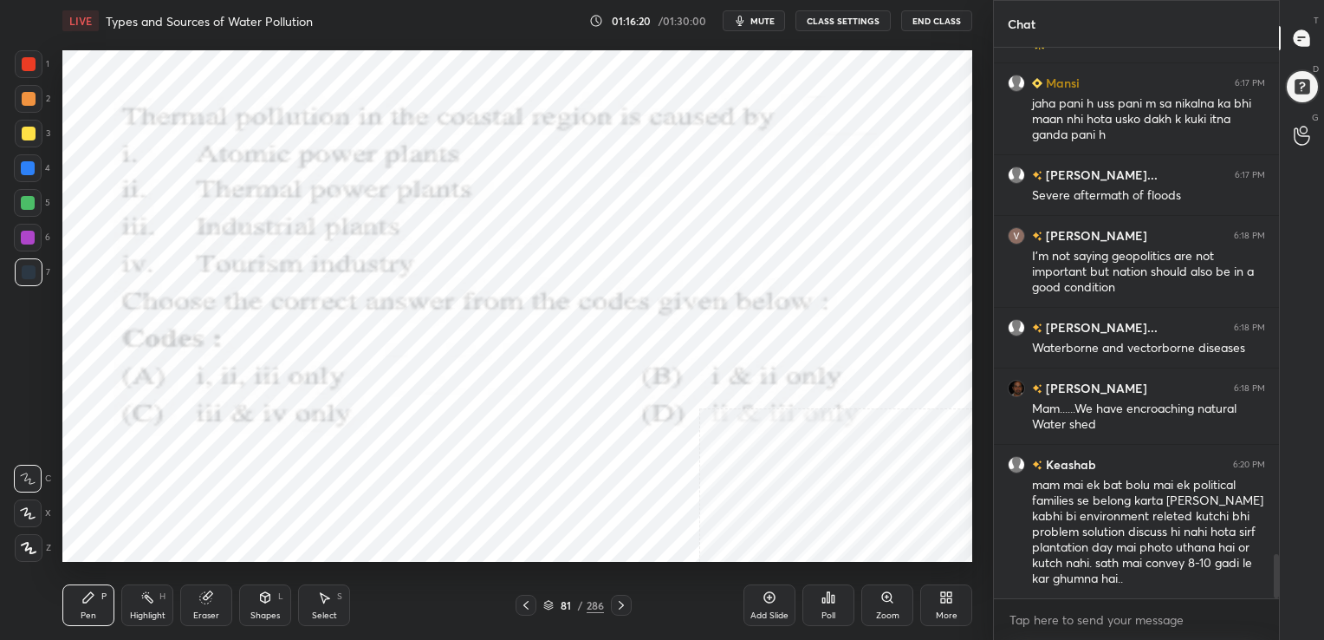
click at [726, 114] on img "grid" at bounding box center [763, 147] width 263 height 140
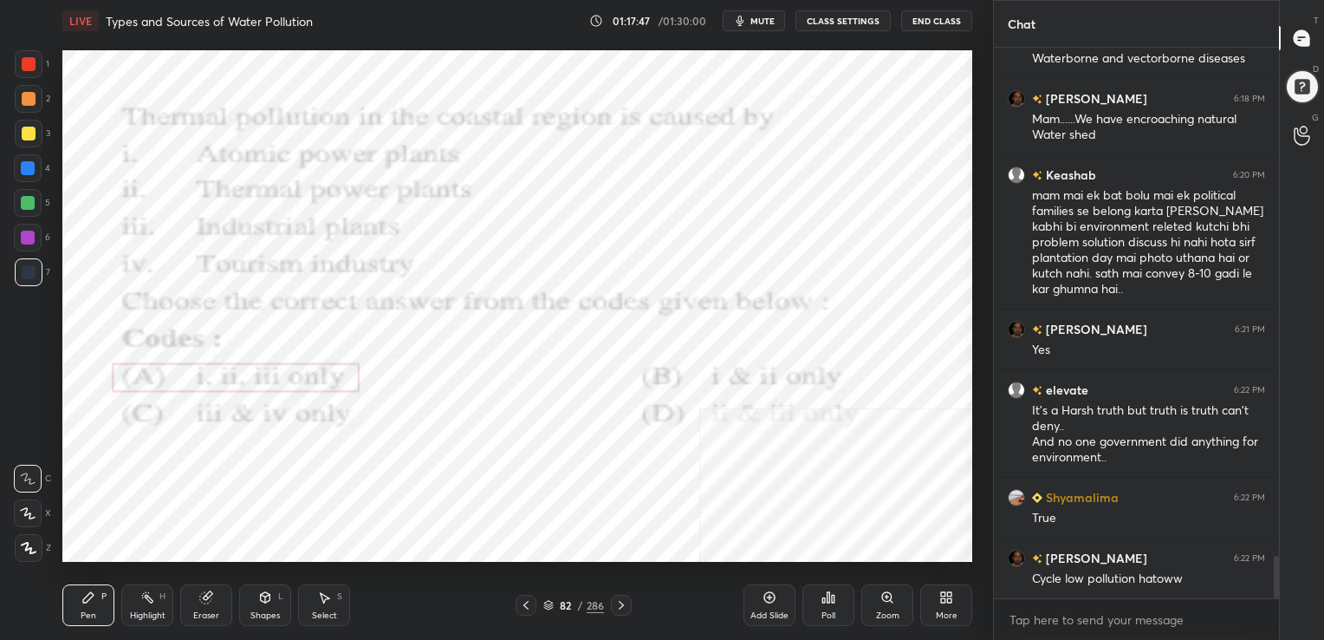
scroll to position [6712, 0]
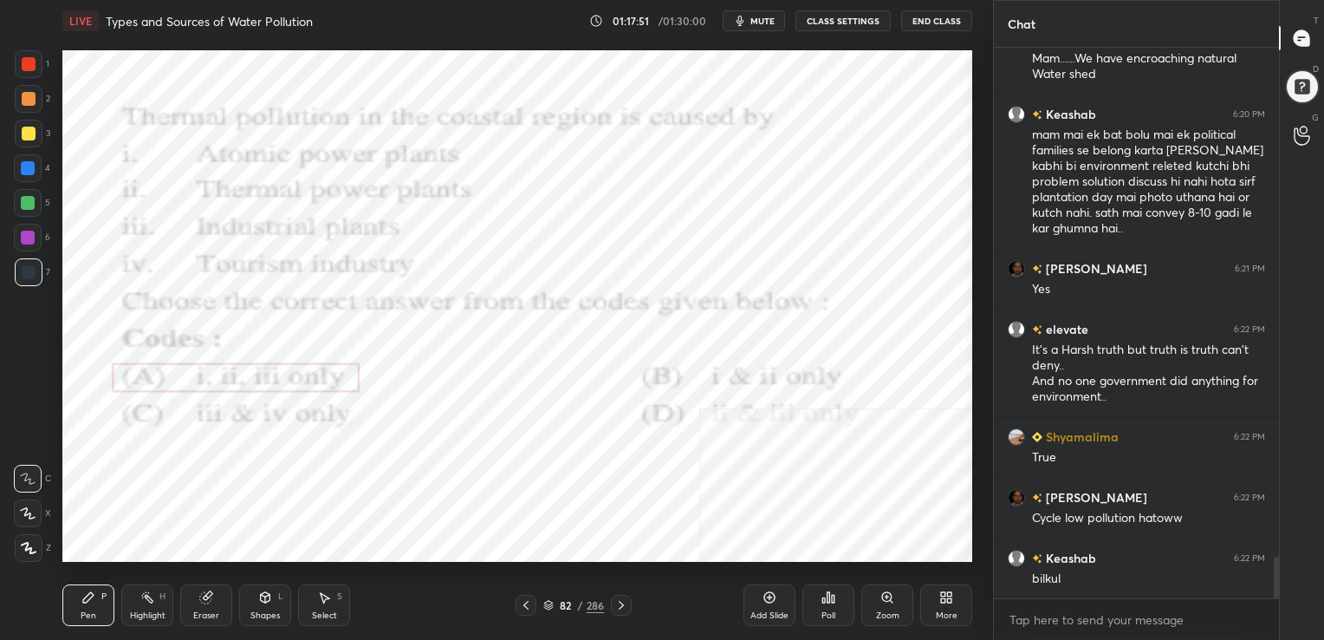
click at [548, 599] on div "82 / 286" at bounding box center [573, 605] width 61 height 16
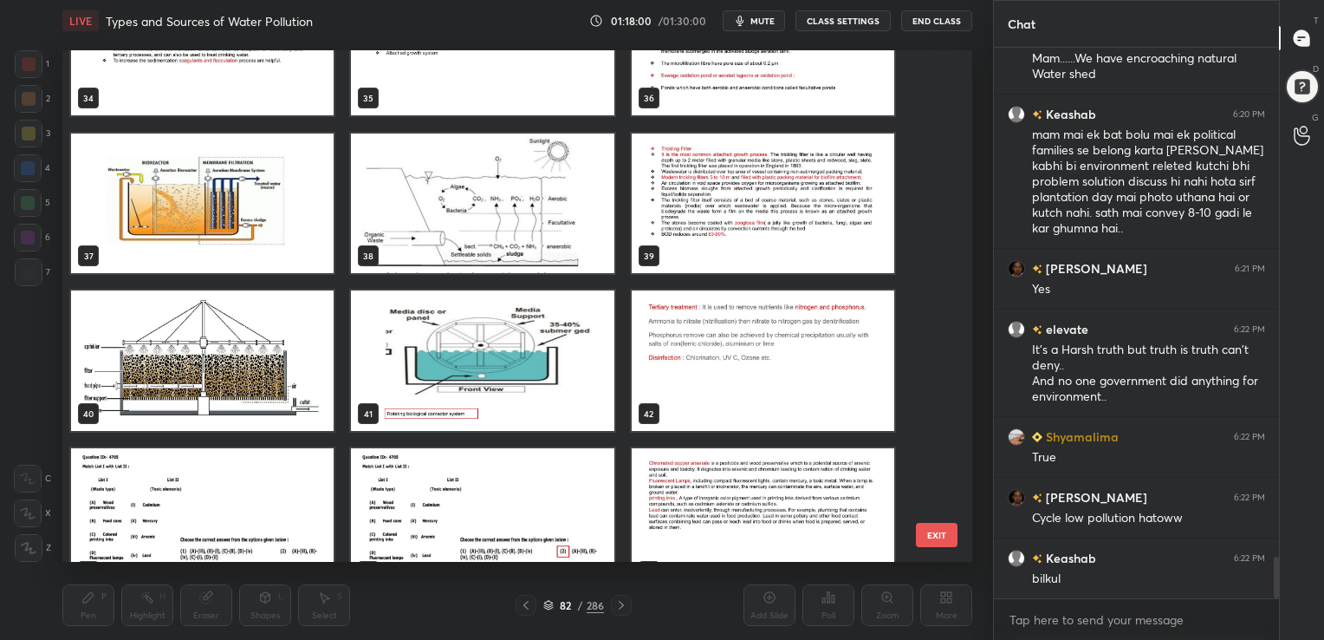
scroll to position [6773, 0]
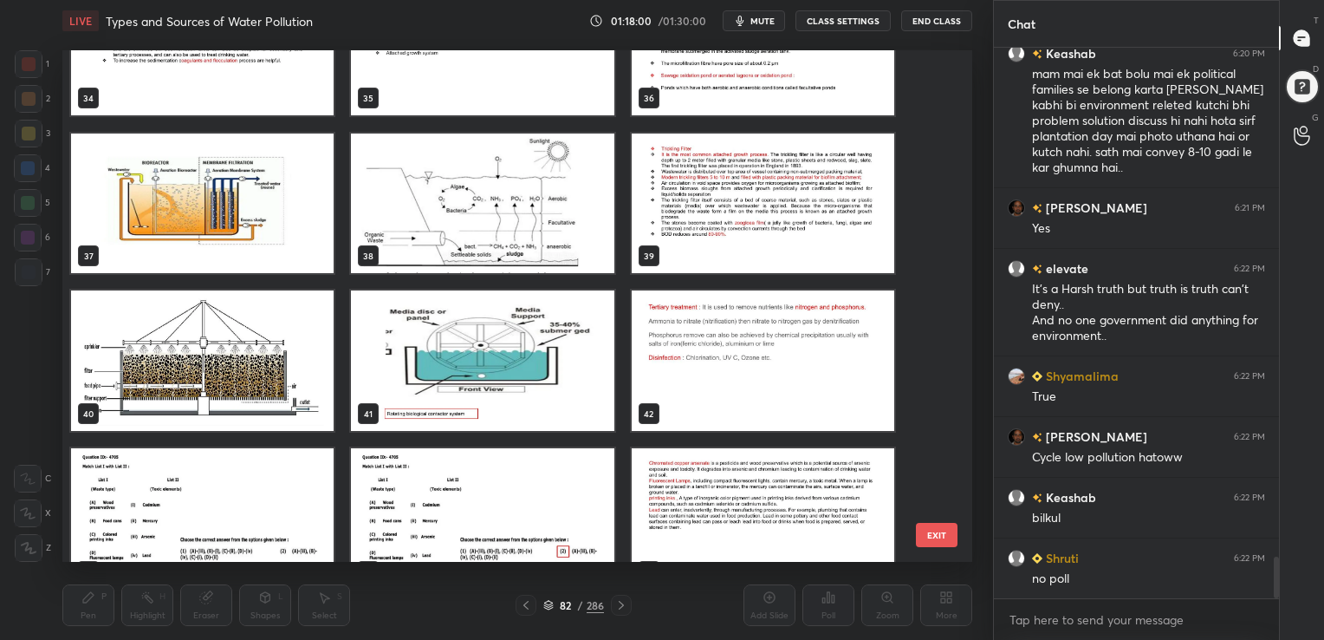
click at [217, 507] on img "grid" at bounding box center [202, 518] width 263 height 140
click at [217, 507] on div "31 32 33 34 35 36 37 38 39 40 41 42 43 44 45" at bounding box center [502, 306] width 880 height 512
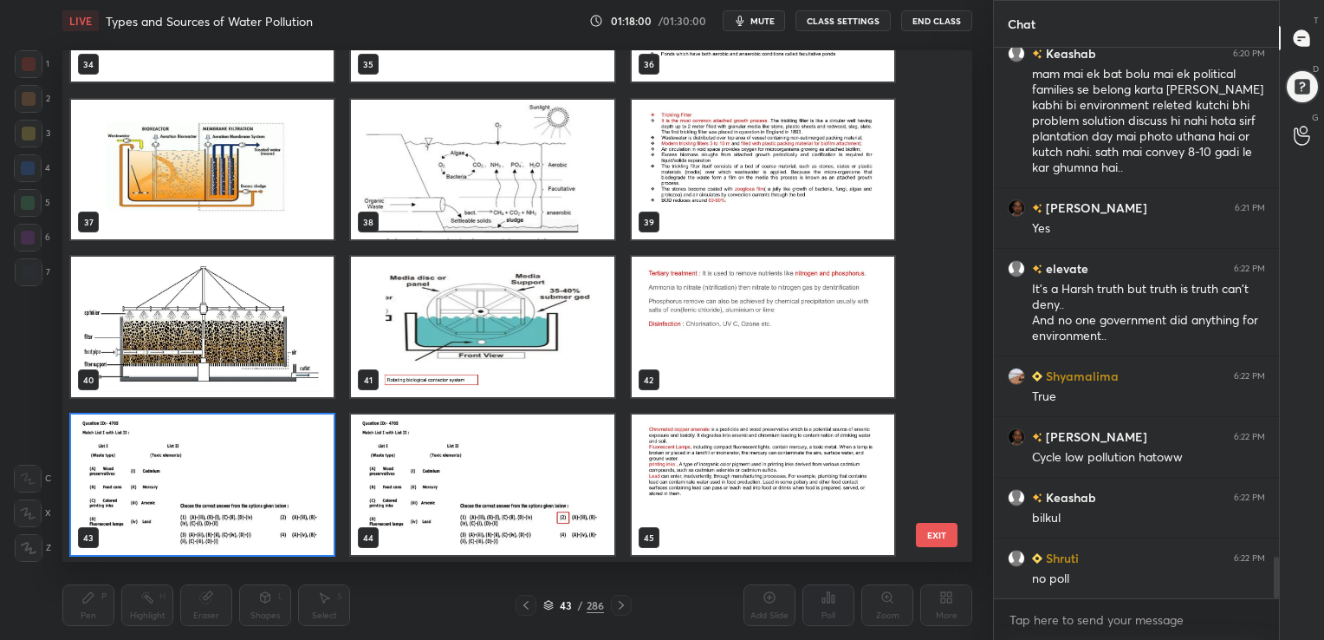
click at [217, 507] on img "grid" at bounding box center [202, 484] width 263 height 140
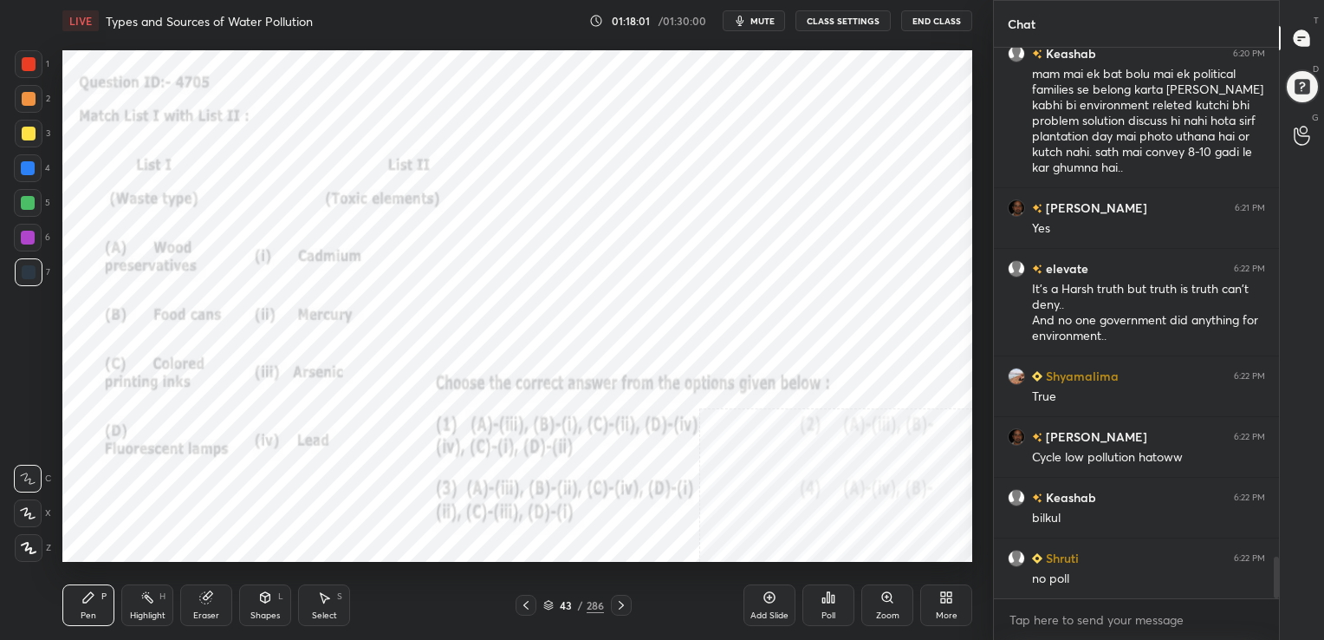
click at [217, 507] on img "grid" at bounding box center [202, 484] width 263 height 140
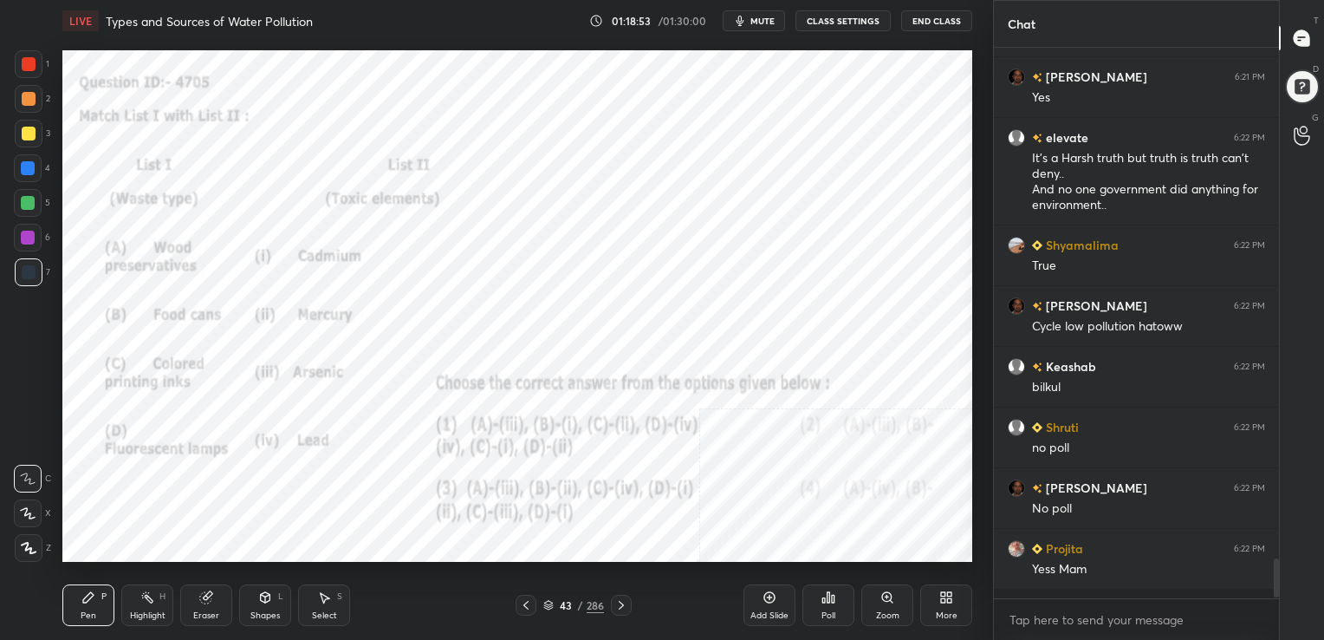
scroll to position [545, 280]
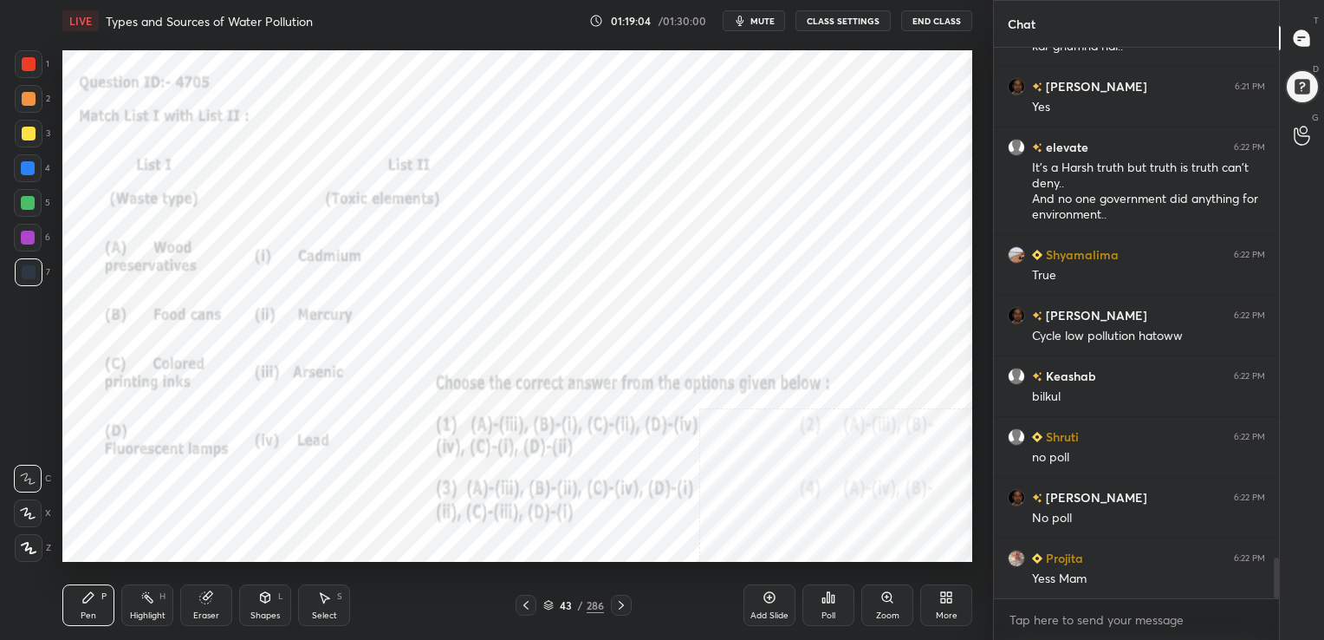
click at [546, 603] on icon at bounding box center [548, 605] width 10 height 10
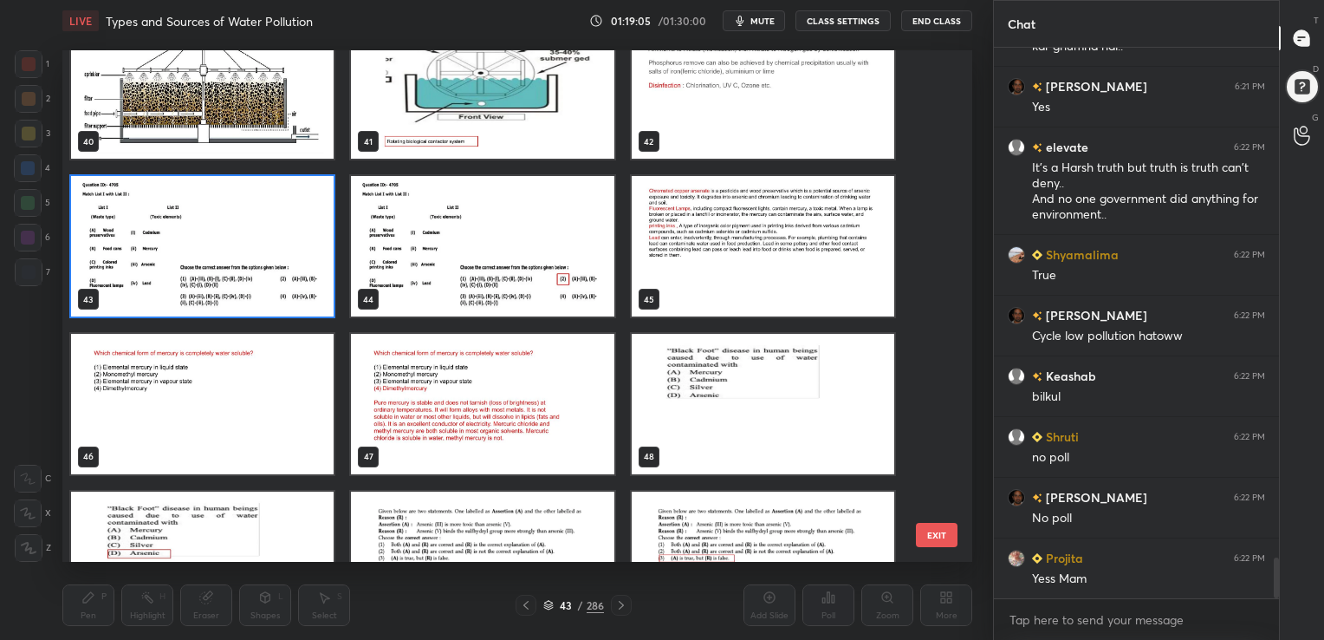
scroll to position [2088, 0]
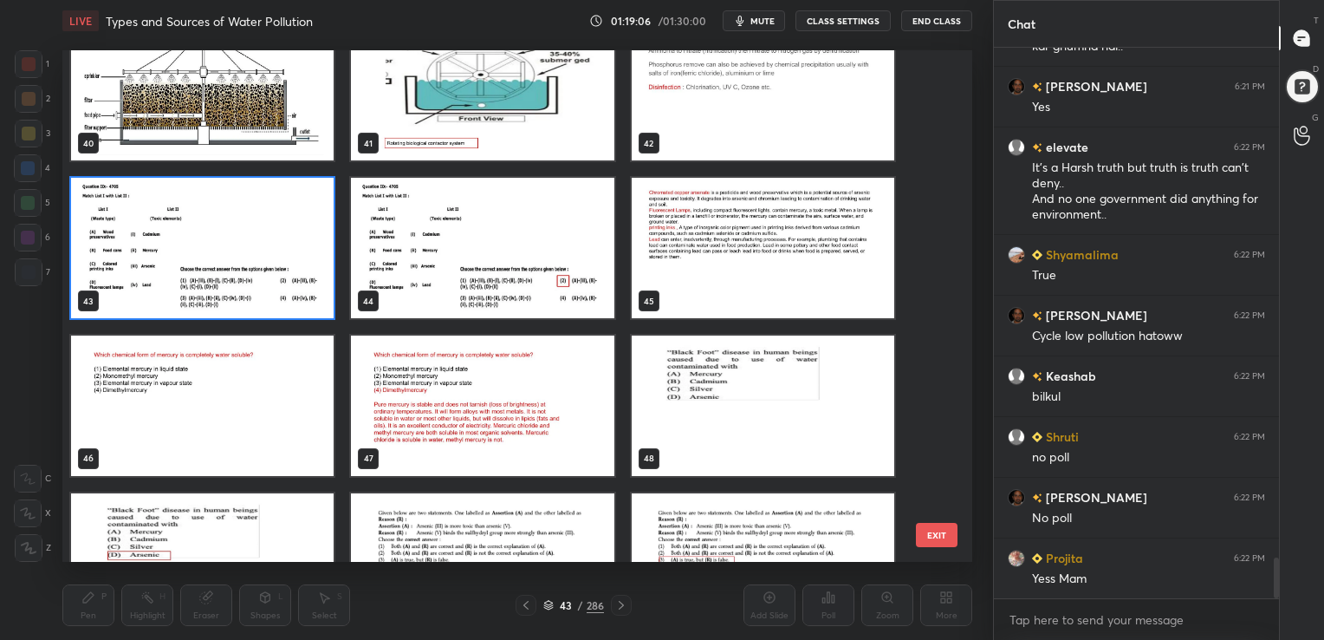
click at [269, 258] on img "grid" at bounding box center [202, 248] width 263 height 140
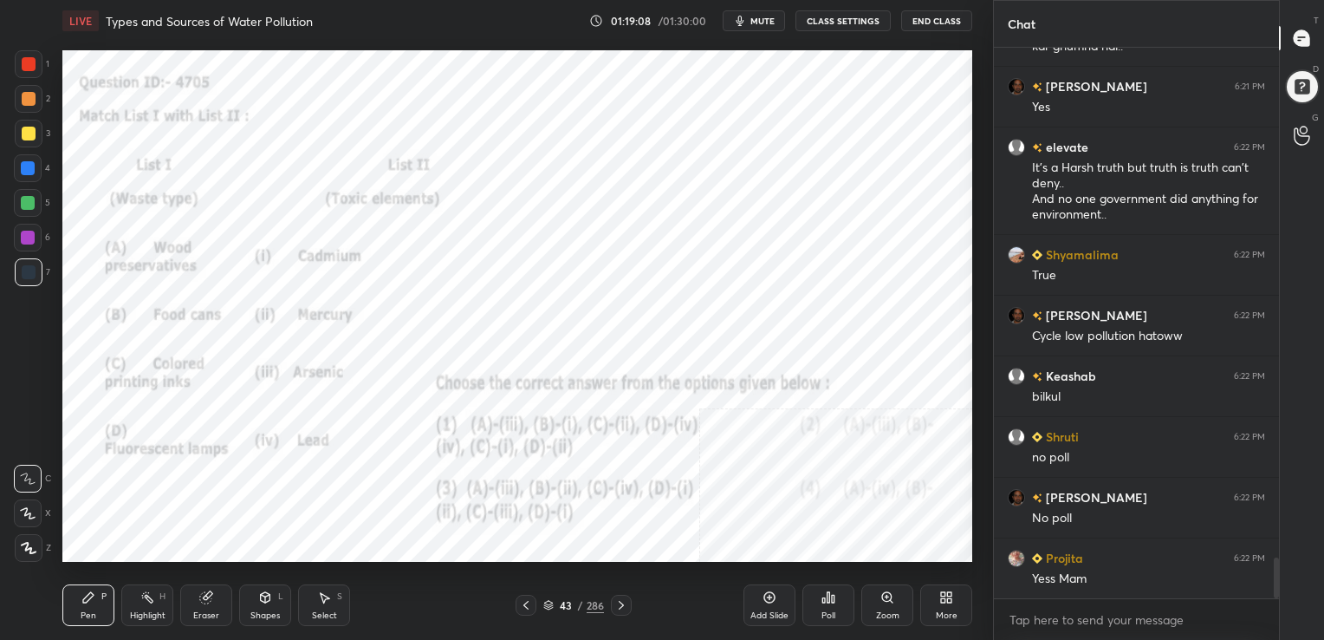
click at [829, 591] on icon at bounding box center [828, 597] width 14 height 14
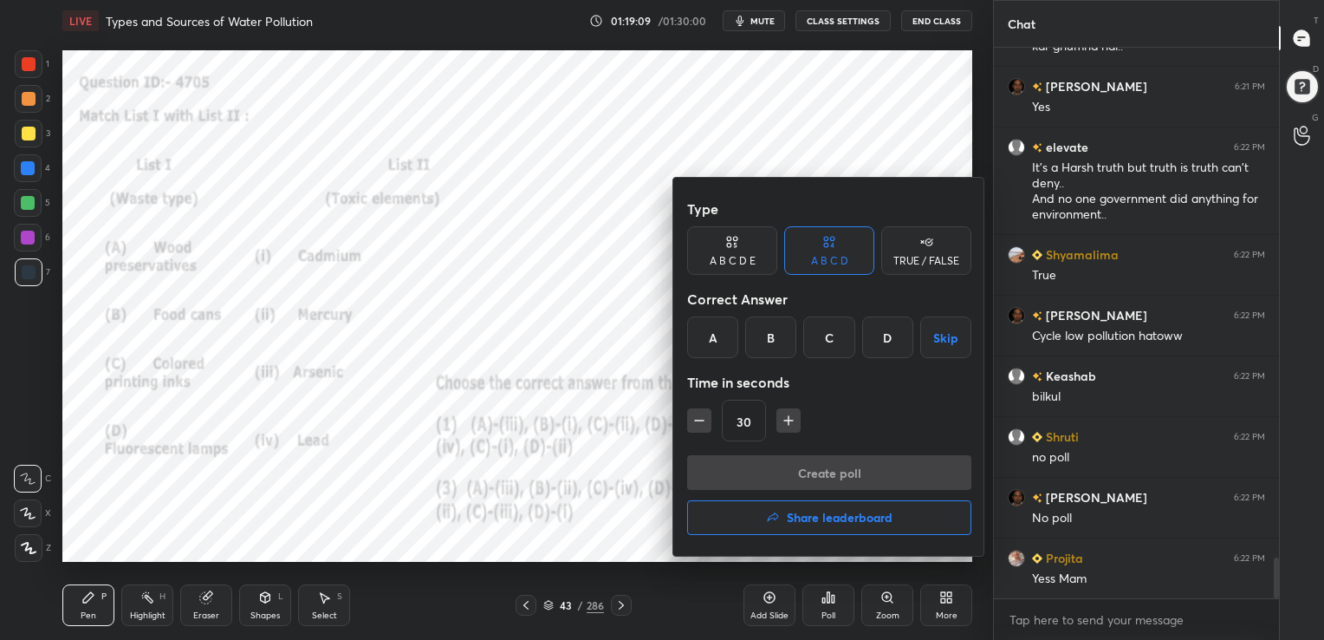
click at [775, 331] on div "B" at bounding box center [770, 337] width 51 height 42
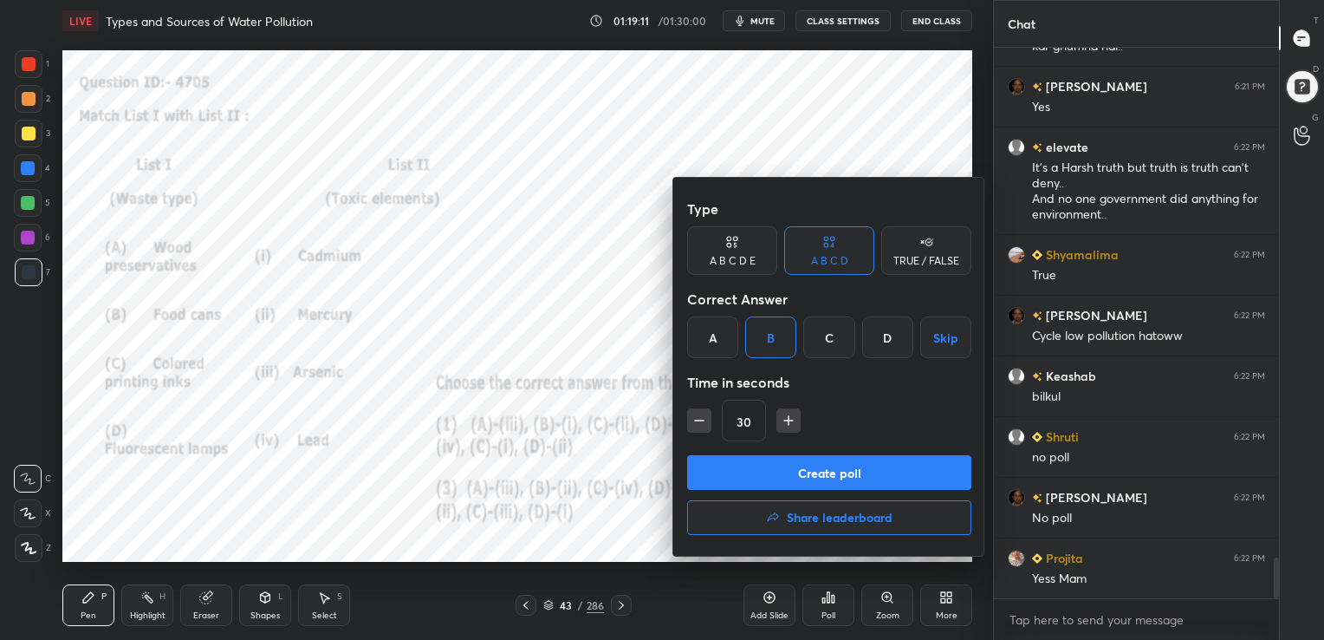
click at [836, 469] on button "Create poll" at bounding box center [829, 472] width 284 height 35
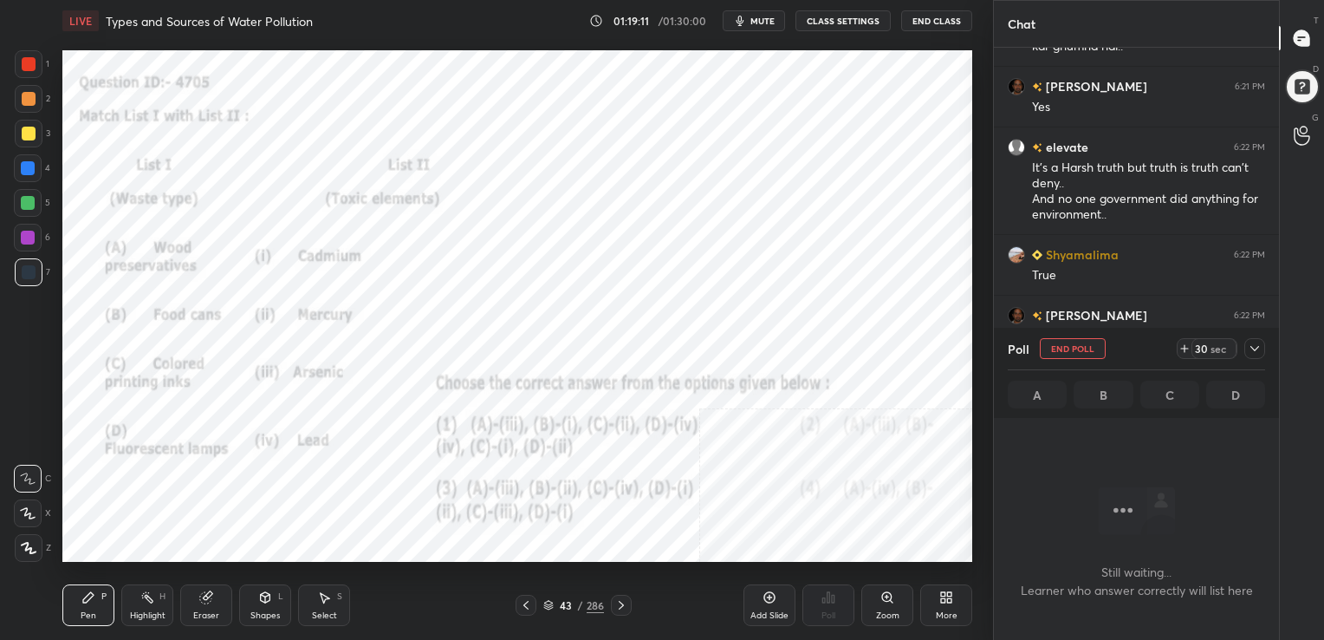
scroll to position [312, 280]
click at [757, 9] on div "LIVE Types and Sources of Water Pollution 01:19:12 / 01:30:00 mute CLASS SETTIN…" at bounding box center [517, 21] width 910 height 42
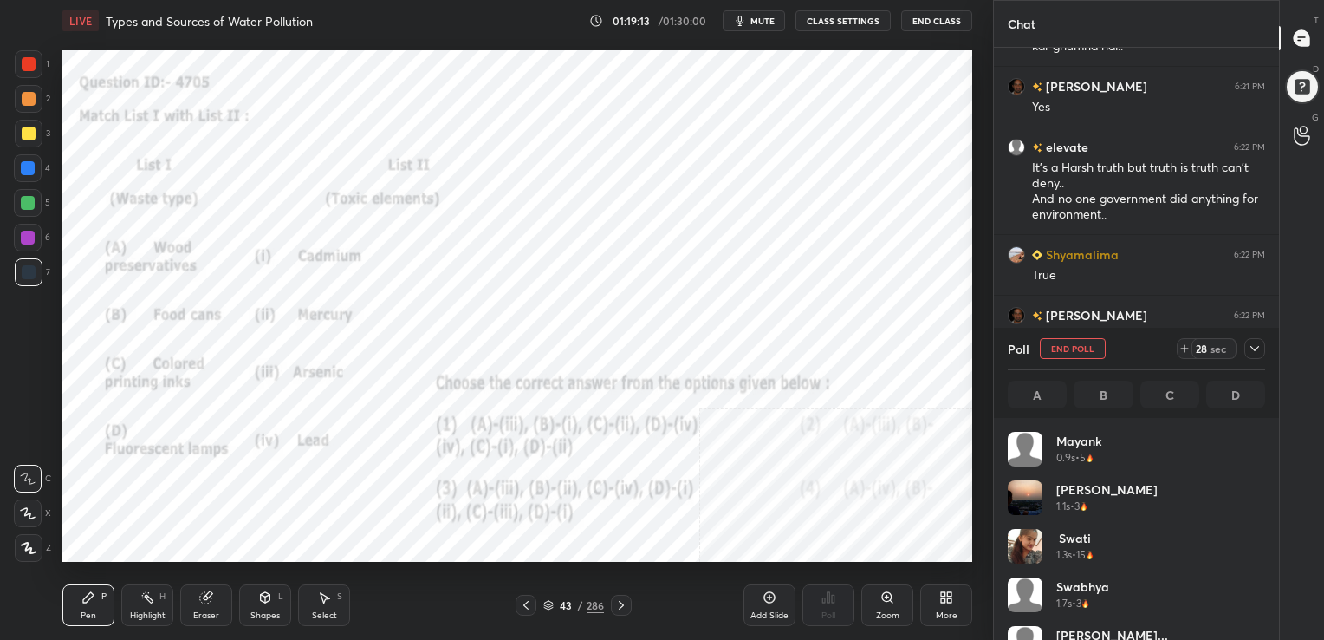
scroll to position [203, 252]
click at [757, 33] on div "LIVE Types and Sources of Water Pollution 01:19:14 / 01:30:00 mute CLASS SETTIN…" at bounding box center [517, 21] width 910 height 42
click at [763, 10] on button "mute" at bounding box center [754, 20] width 62 height 21
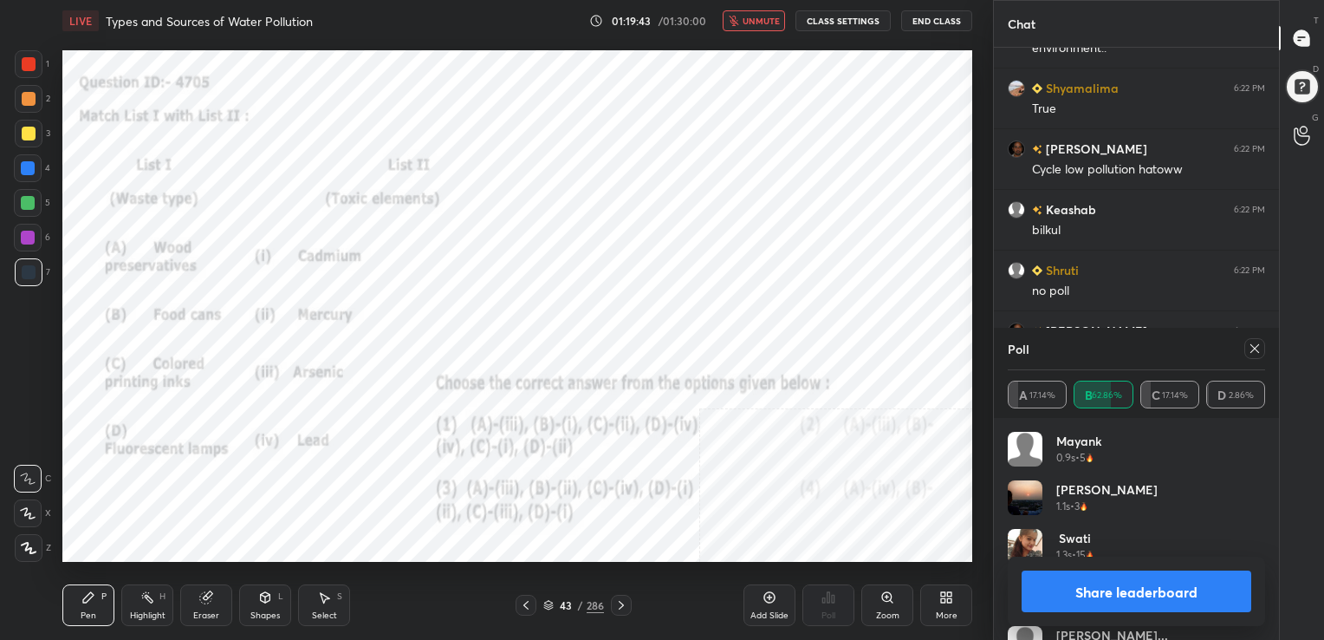
click at [1255, 338] on div at bounding box center [1254, 348] width 21 height 21
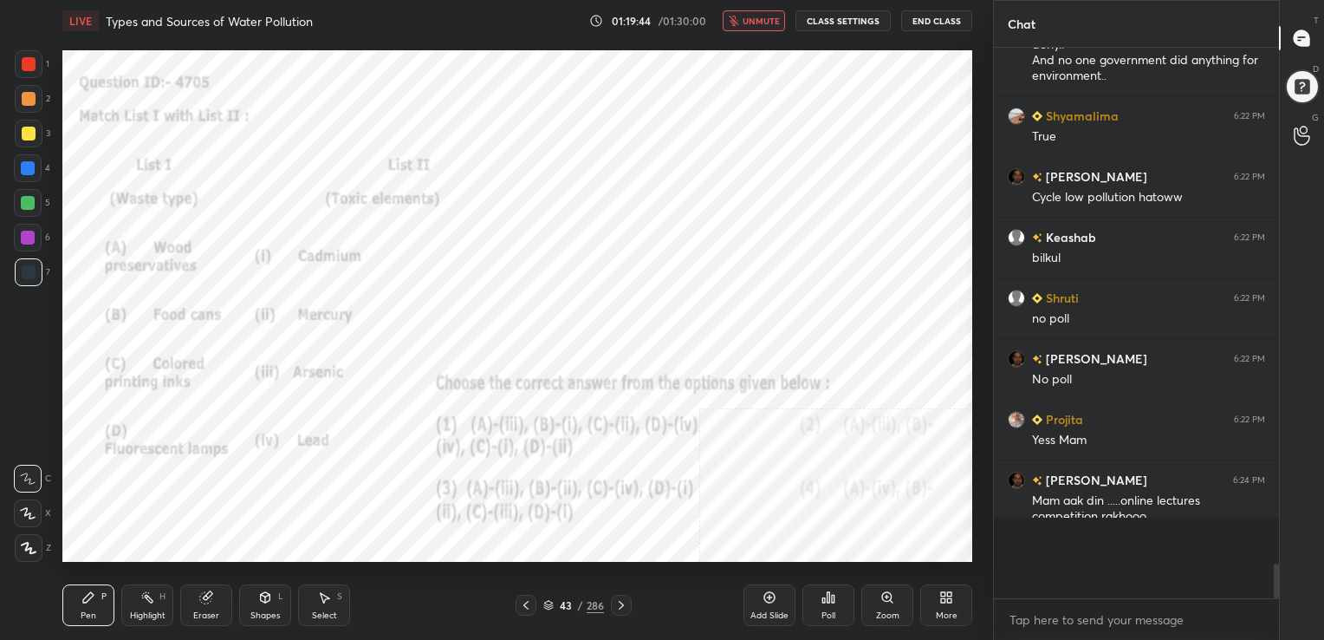
scroll to position [531, 280]
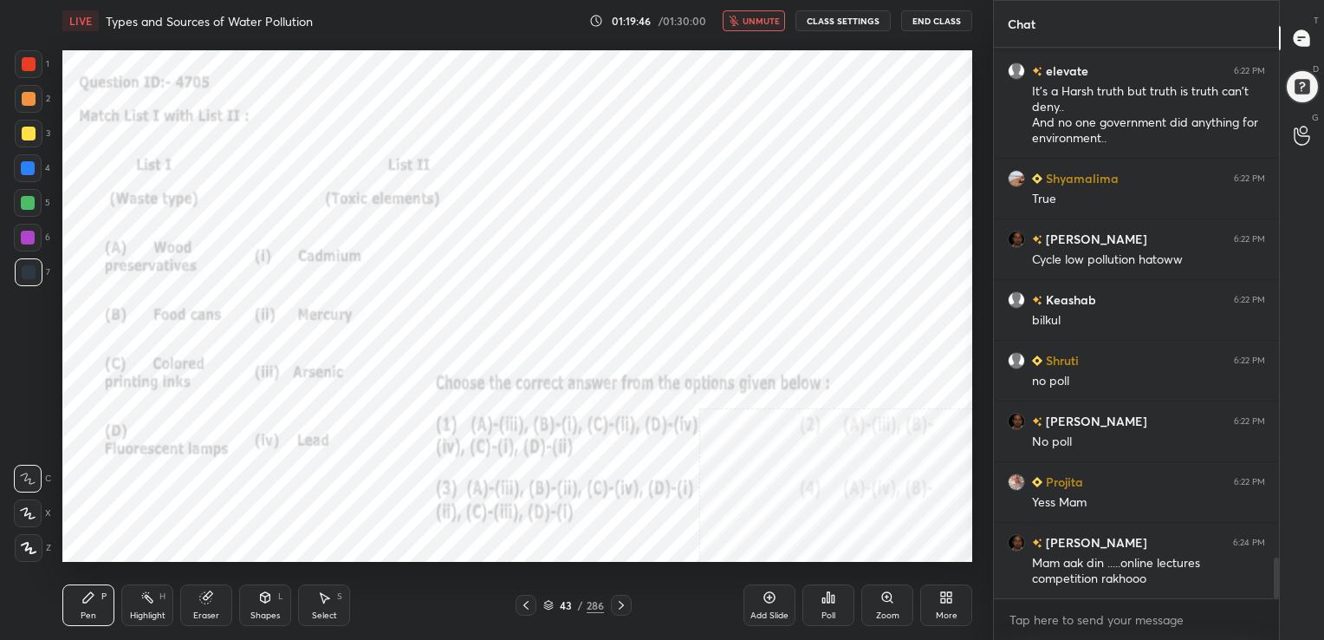
click at [771, 19] on span "unmute" at bounding box center [761, 21] width 37 height 12
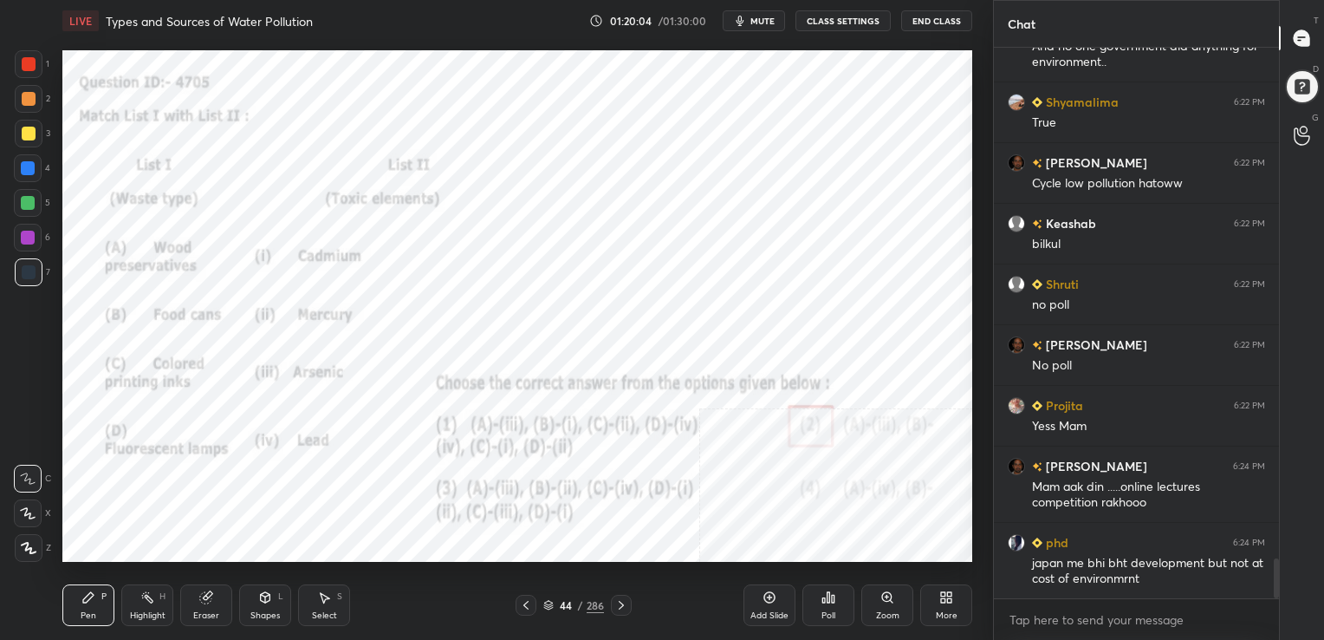
click at [550, 602] on icon at bounding box center [548, 605] width 10 height 10
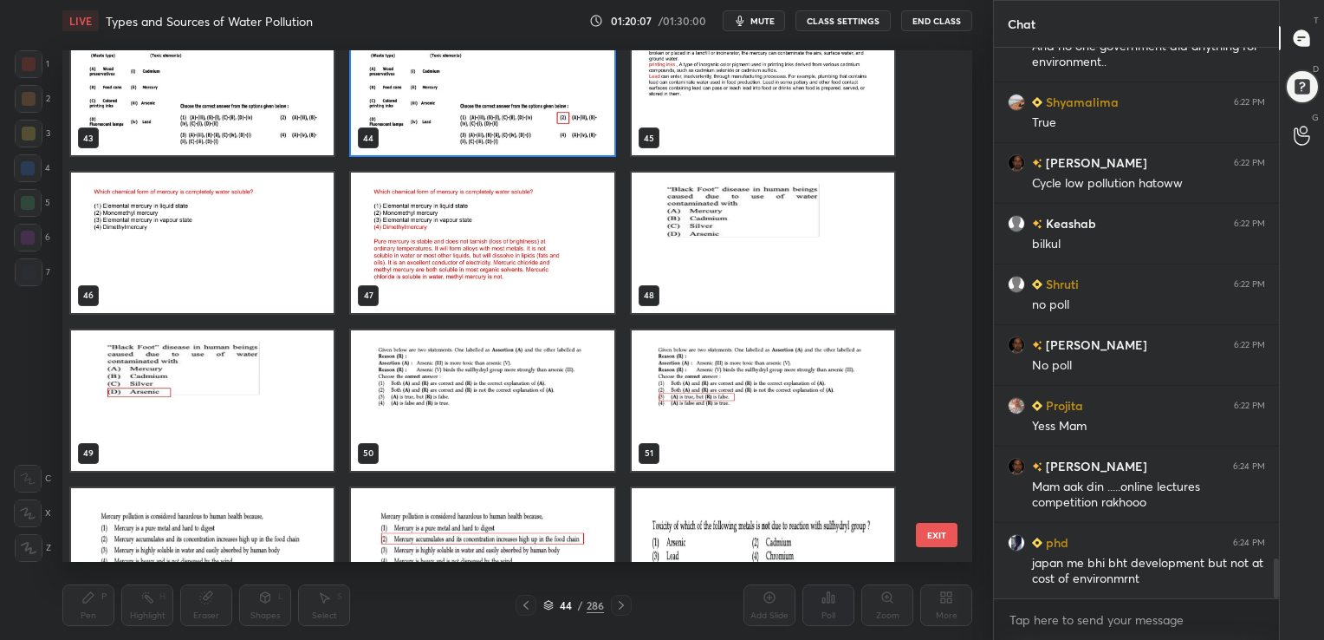
click at [285, 256] on img "grid" at bounding box center [202, 242] width 263 height 140
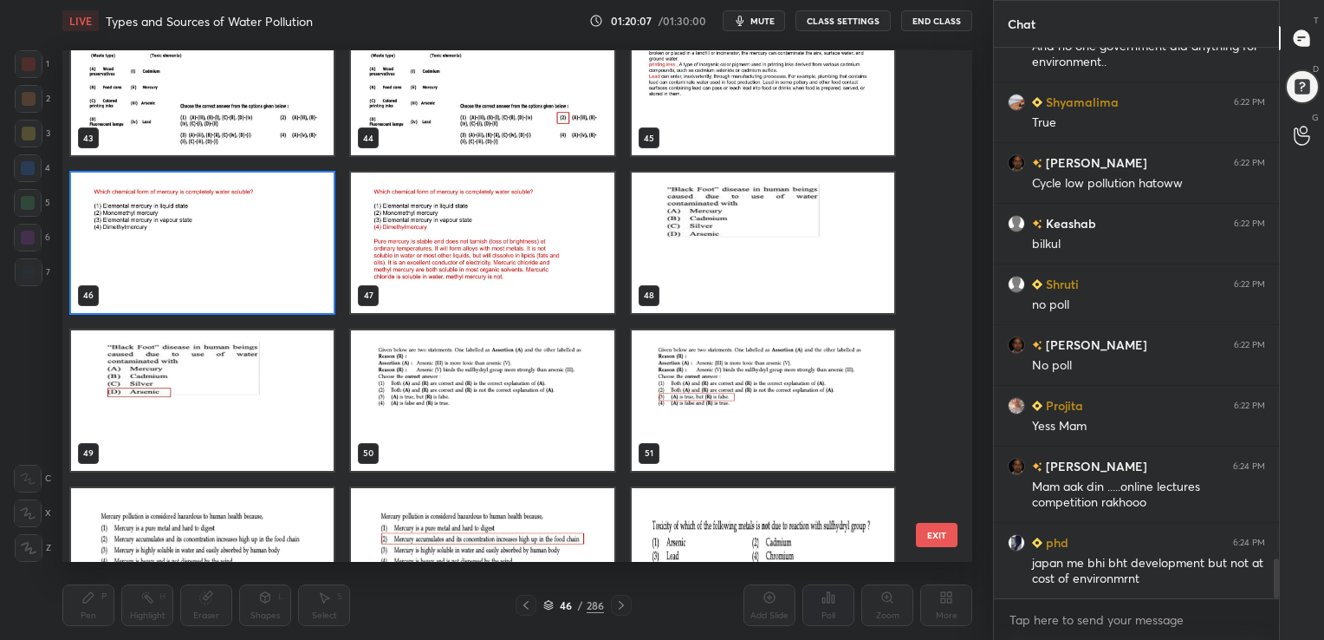
click at [285, 256] on img "grid" at bounding box center [202, 242] width 263 height 140
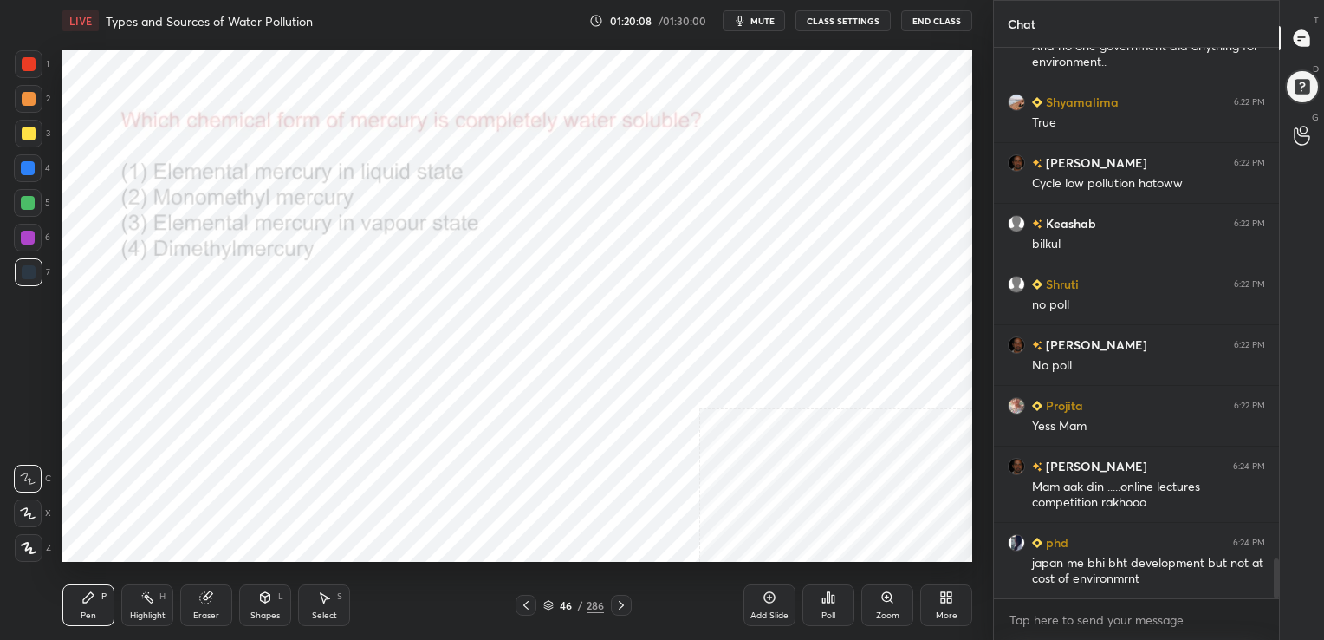
click at [285, 256] on img "grid" at bounding box center [202, 242] width 263 height 140
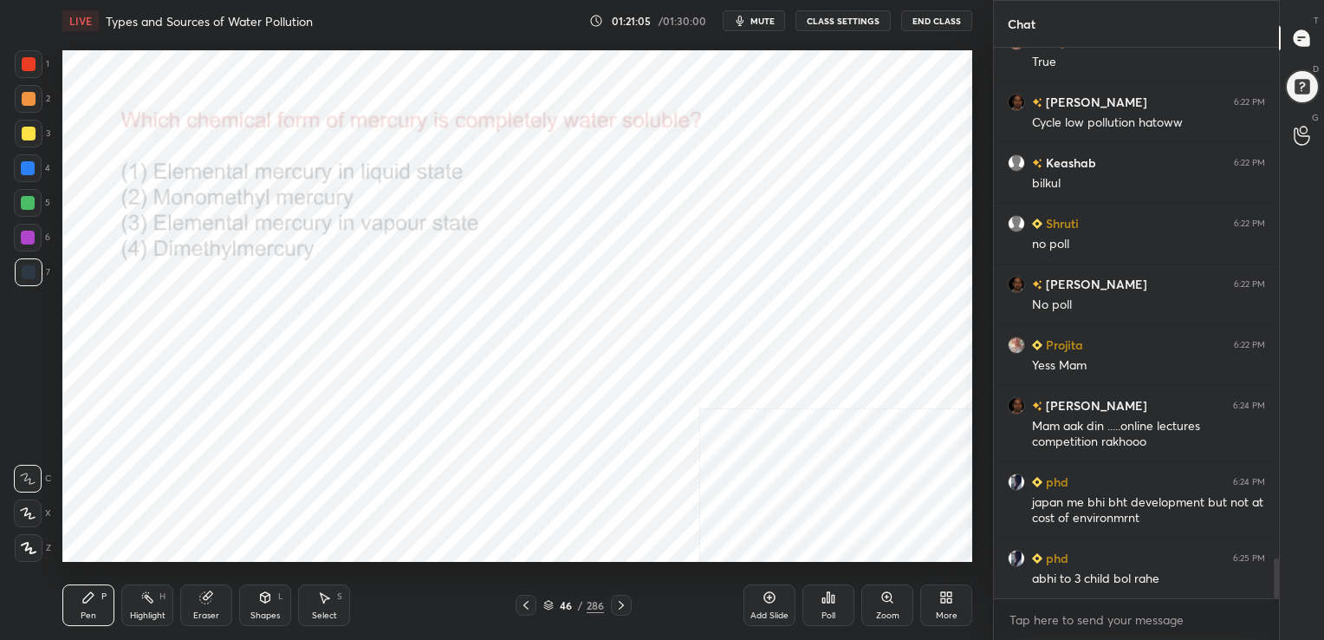
click at [548, 606] on icon at bounding box center [548, 605] width 10 height 10
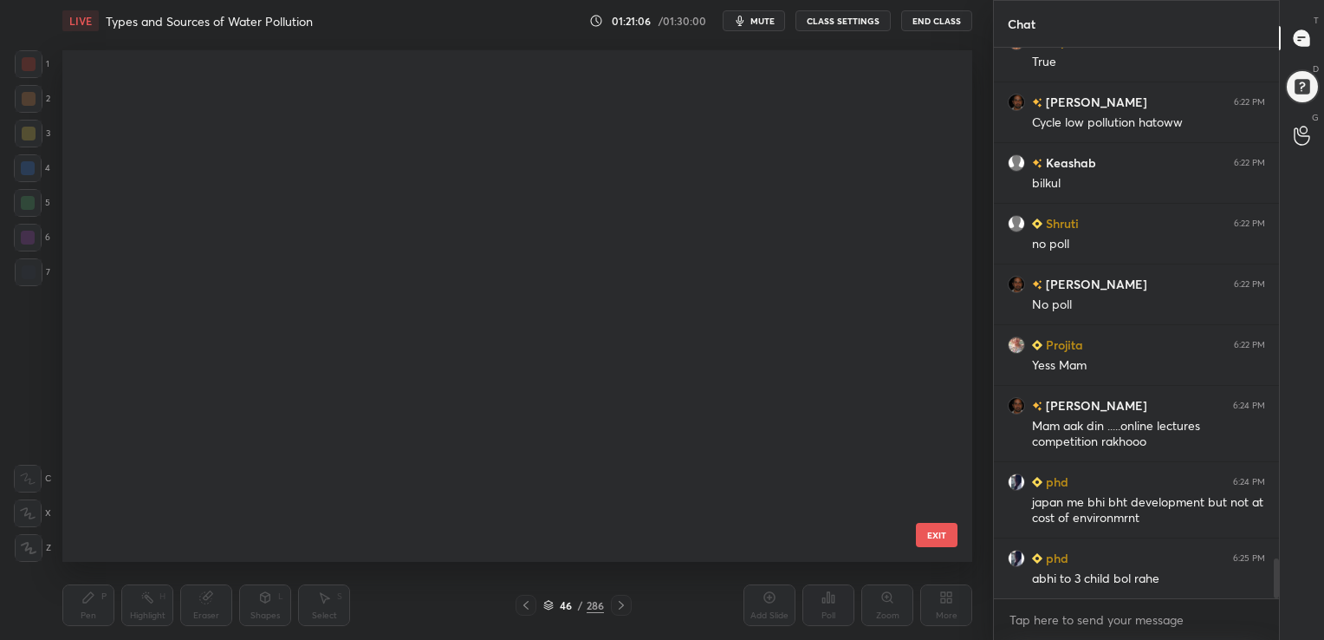
scroll to position [507, 901]
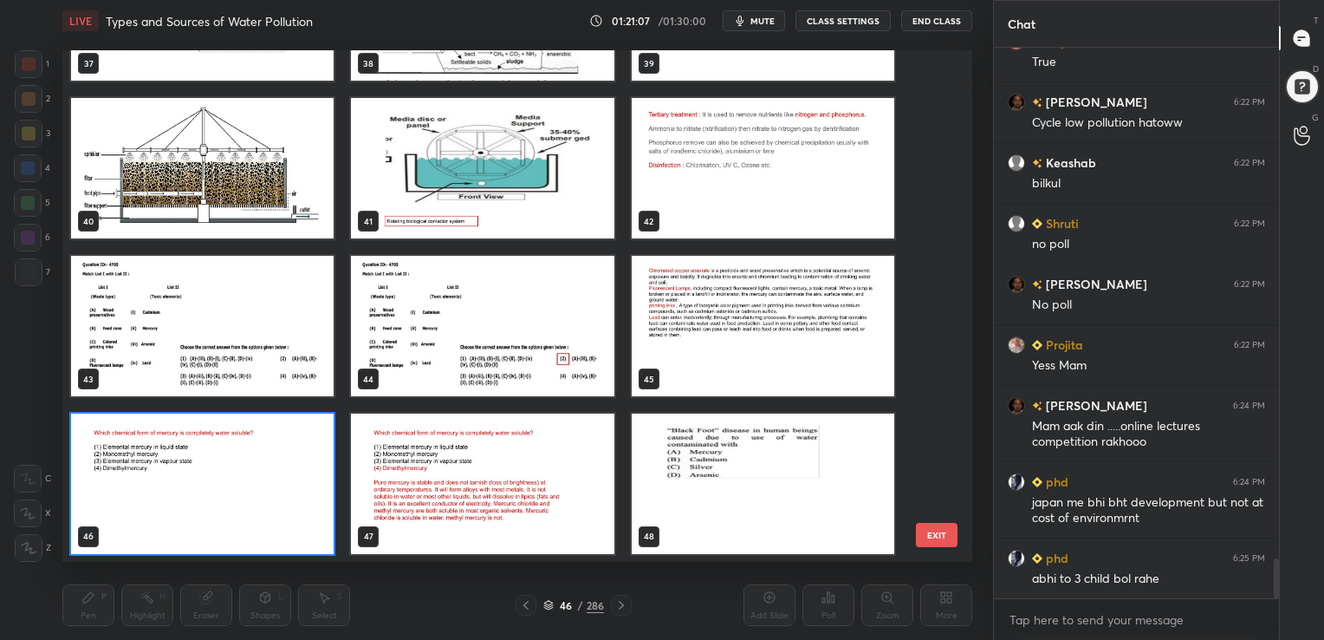
click at [295, 470] on img "grid" at bounding box center [202, 483] width 263 height 140
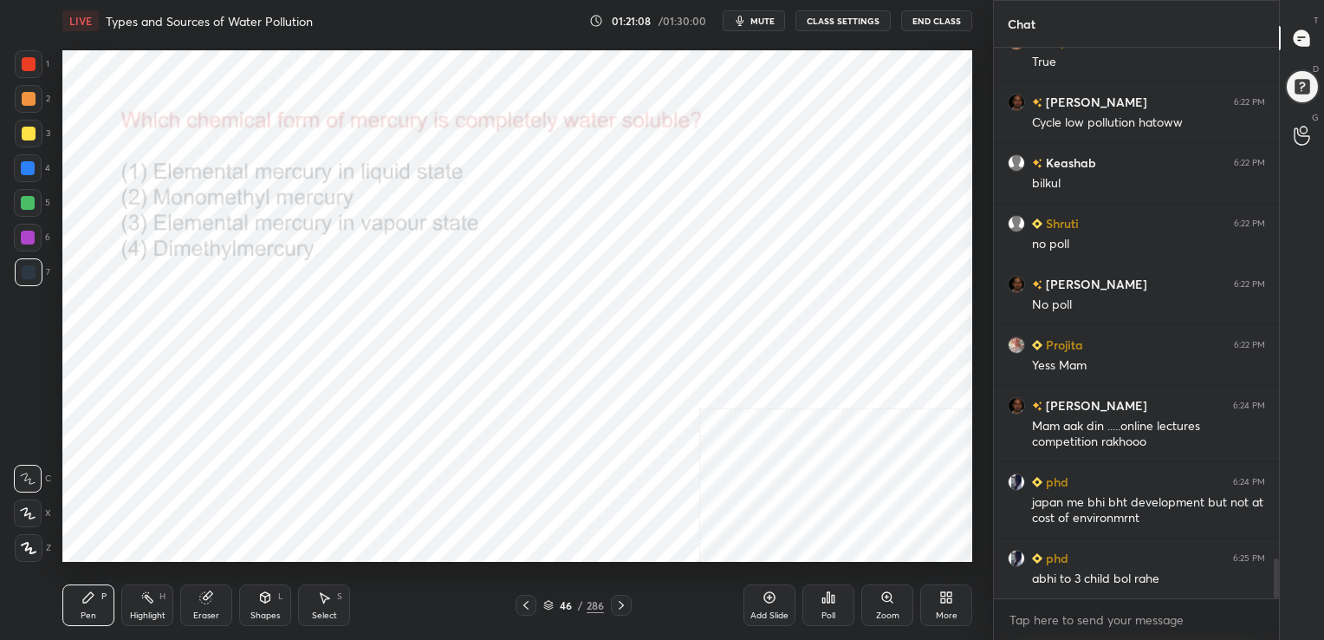
click at [295, 470] on img "grid" at bounding box center [202, 483] width 263 height 140
drag, startPoint x: 295, startPoint y: 470, endPoint x: 906, endPoint y: 620, distance: 628.4
click at [832, 598] on icon at bounding box center [833, 598] width 3 height 8
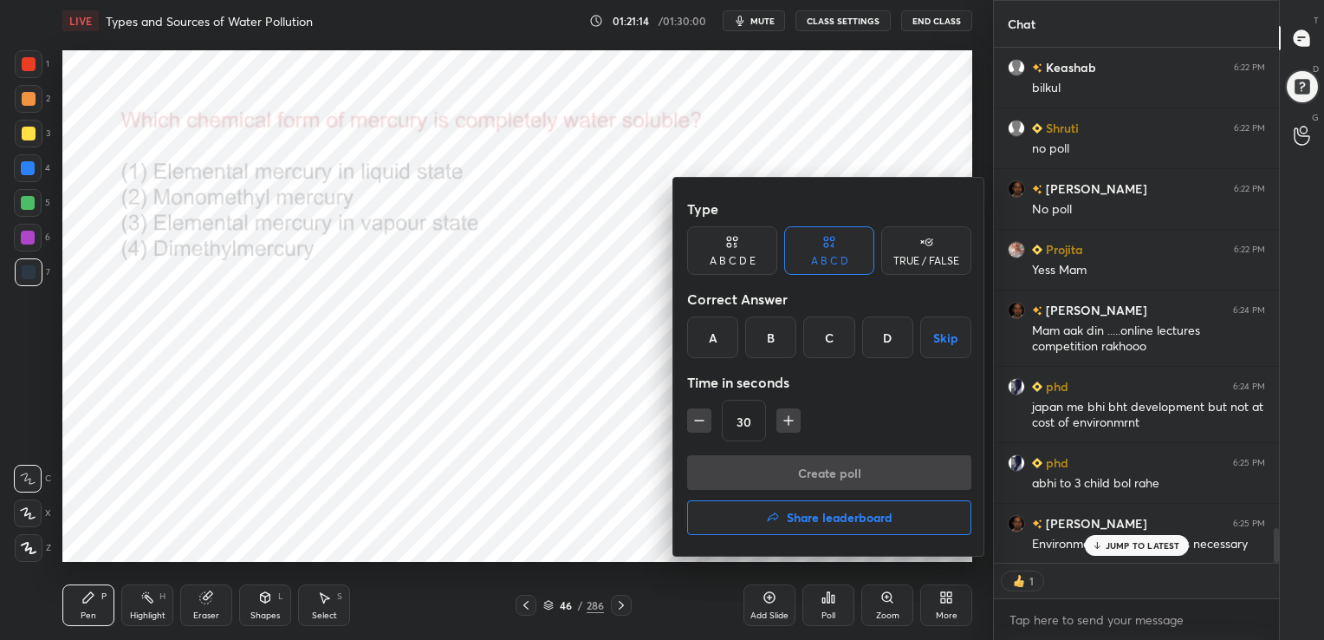
scroll to position [7295, 0]
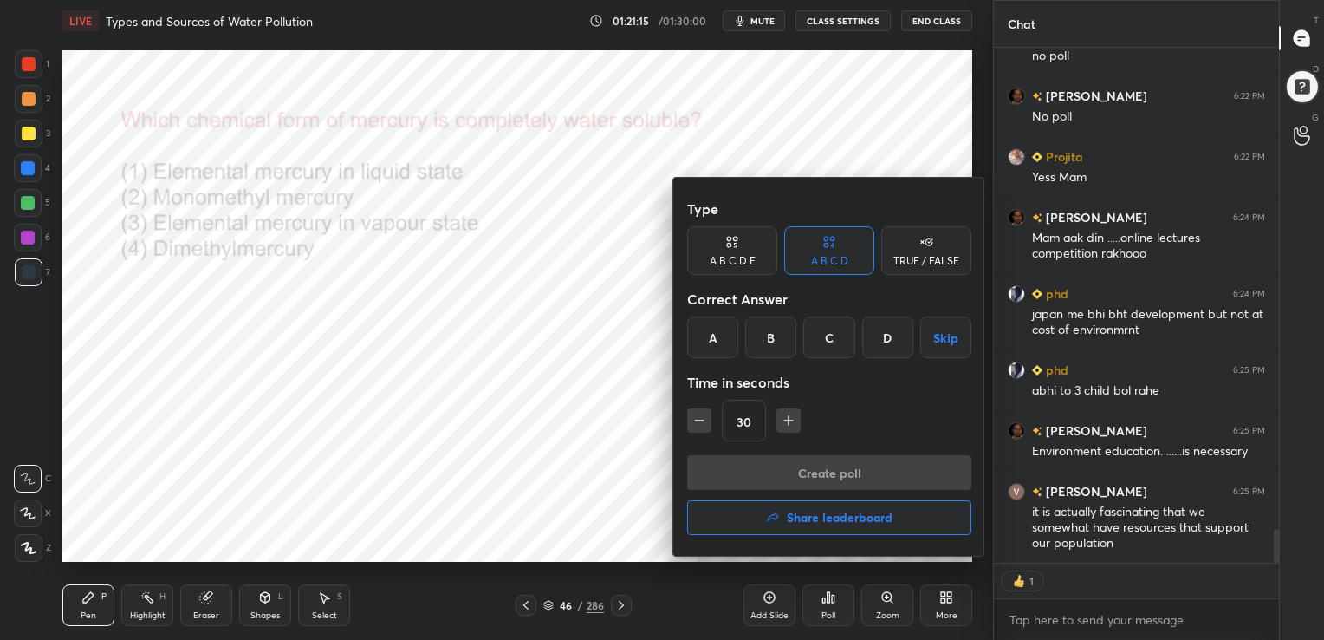
drag, startPoint x: 886, startPoint y: 334, endPoint x: 857, endPoint y: 461, distance: 130.7
click at [857, 461] on div "Type A B C D E A B C D TRUE / FALSE Correct Answer A B C D Skip Time in seconds…" at bounding box center [829, 367] width 312 height 378
click at [880, 339] on div "D" at bounding box center [887, 337] width 51 height 42
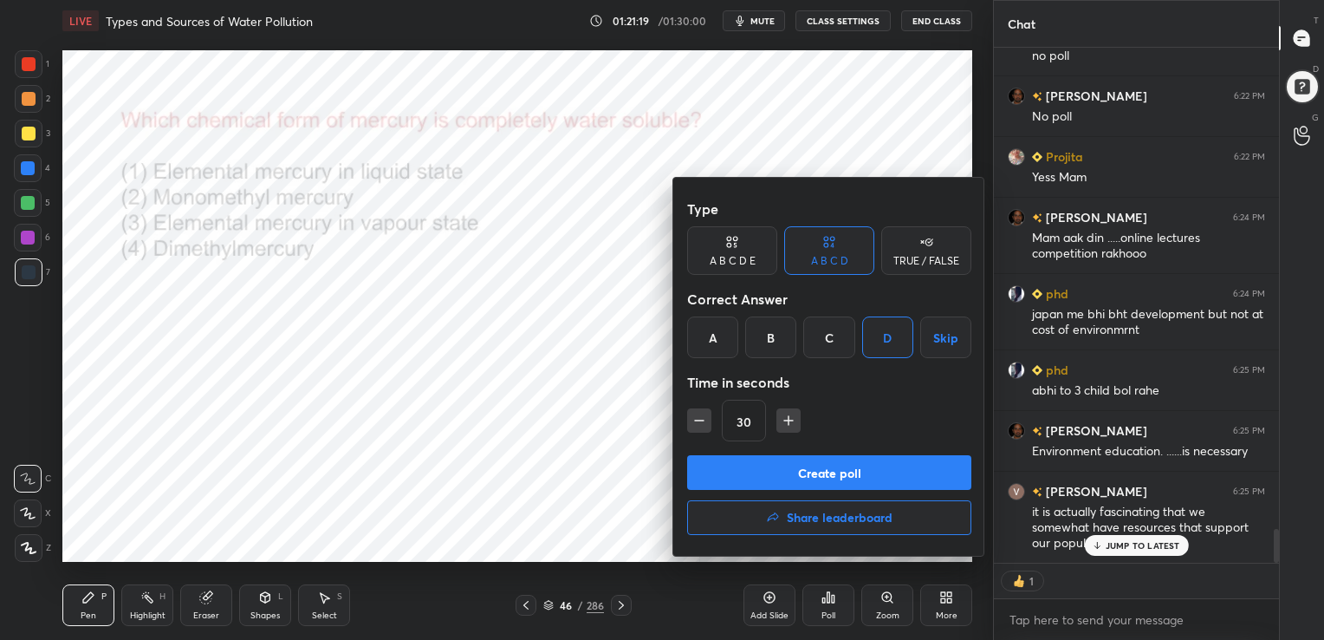
scroll to position [7355, 0]
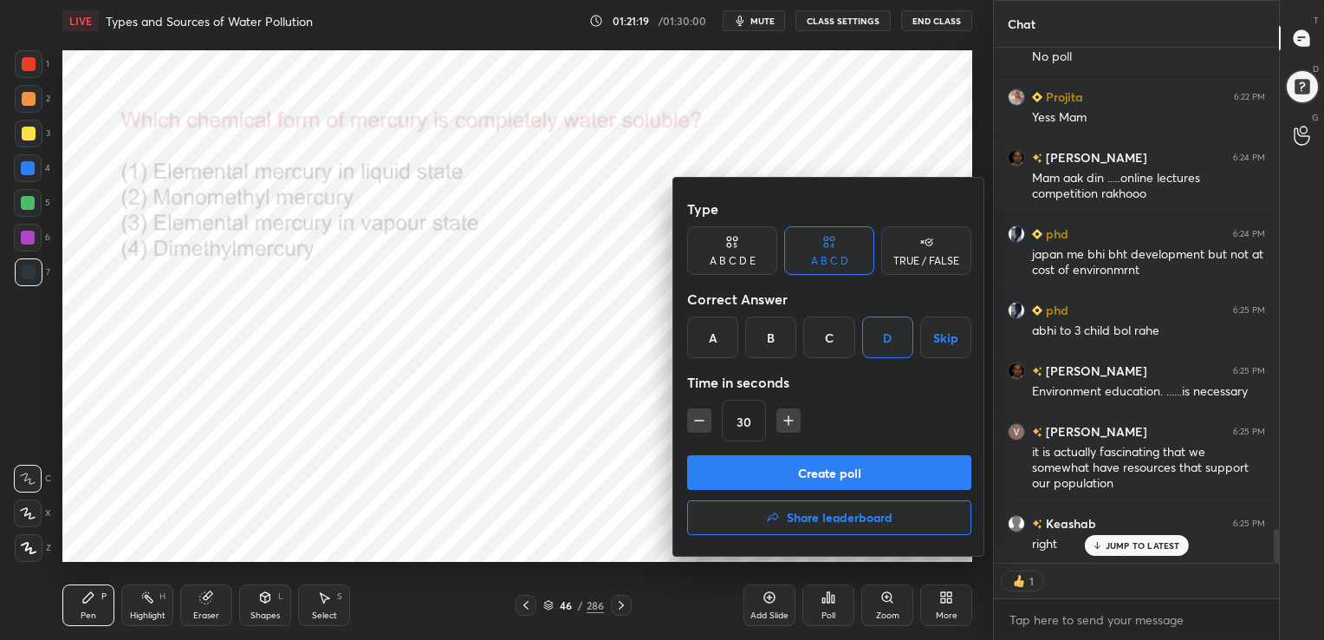
click at [833, 475] on button "Create poll" at bounding box center [829, 472] width 284 height 35
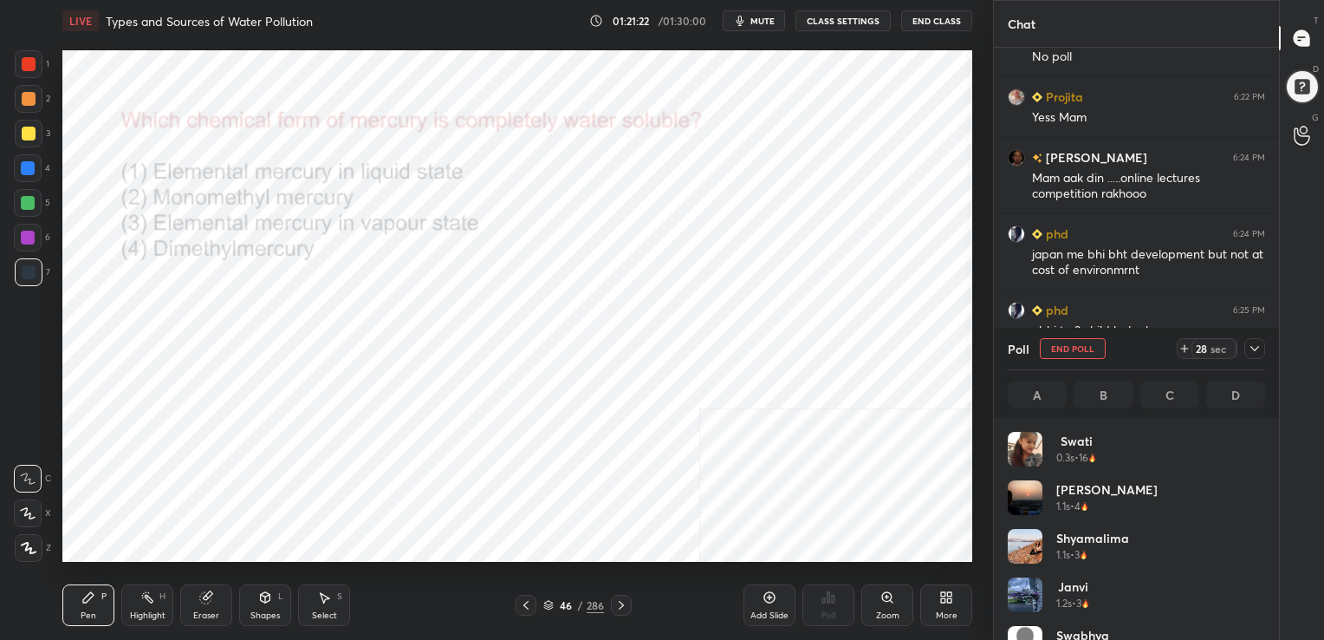
scroll to position [203, 252]
click at [757, 23] on span "mute" at bounding box center [762, 21] width 24 height 12
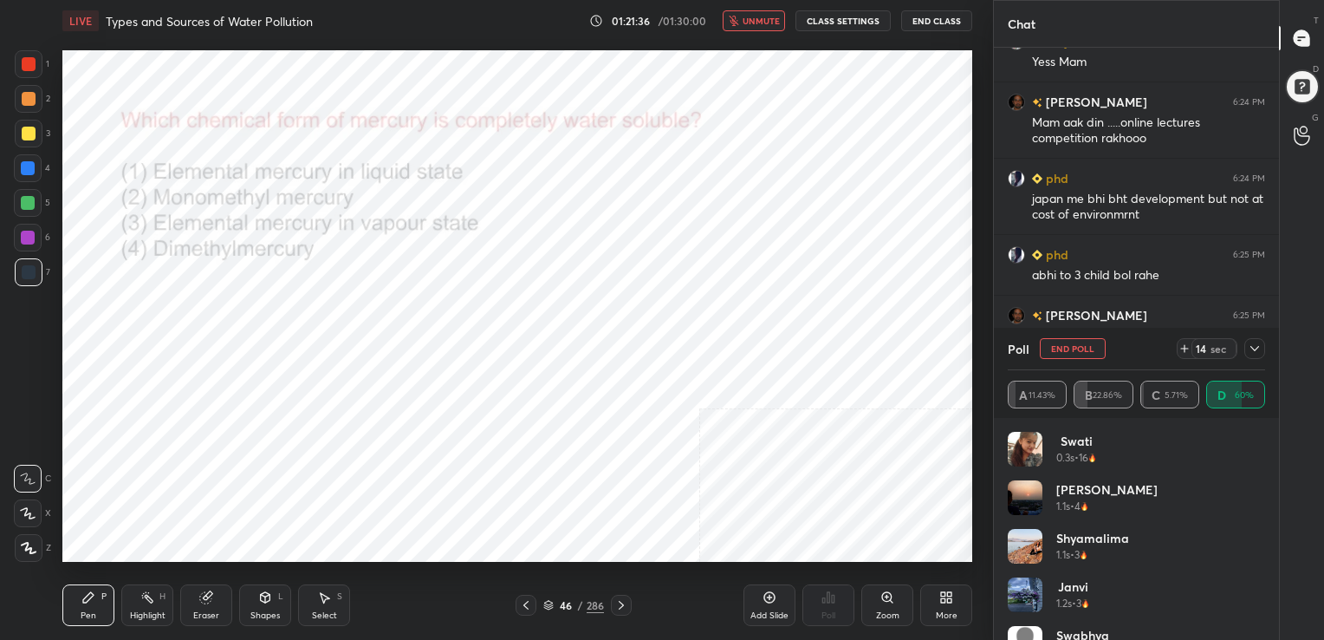
scroll to position [7487, 0]
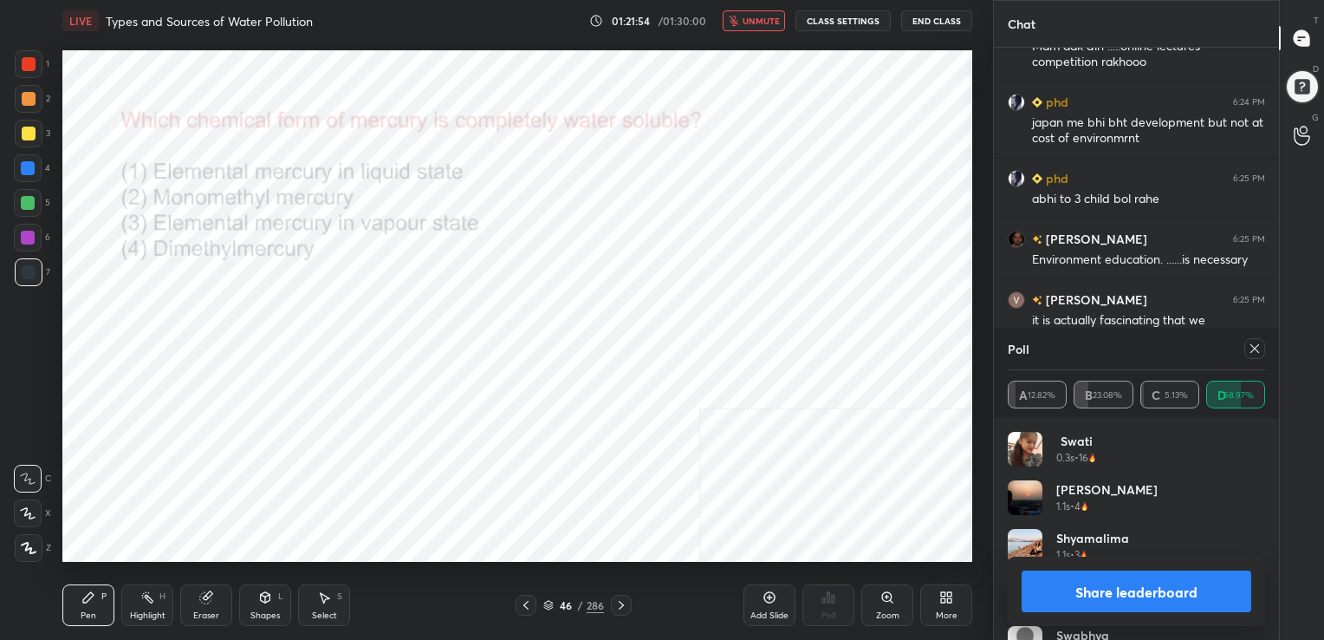
click at [1257, 346] on icon at bounding box center [1254, 348] width 9 height 9
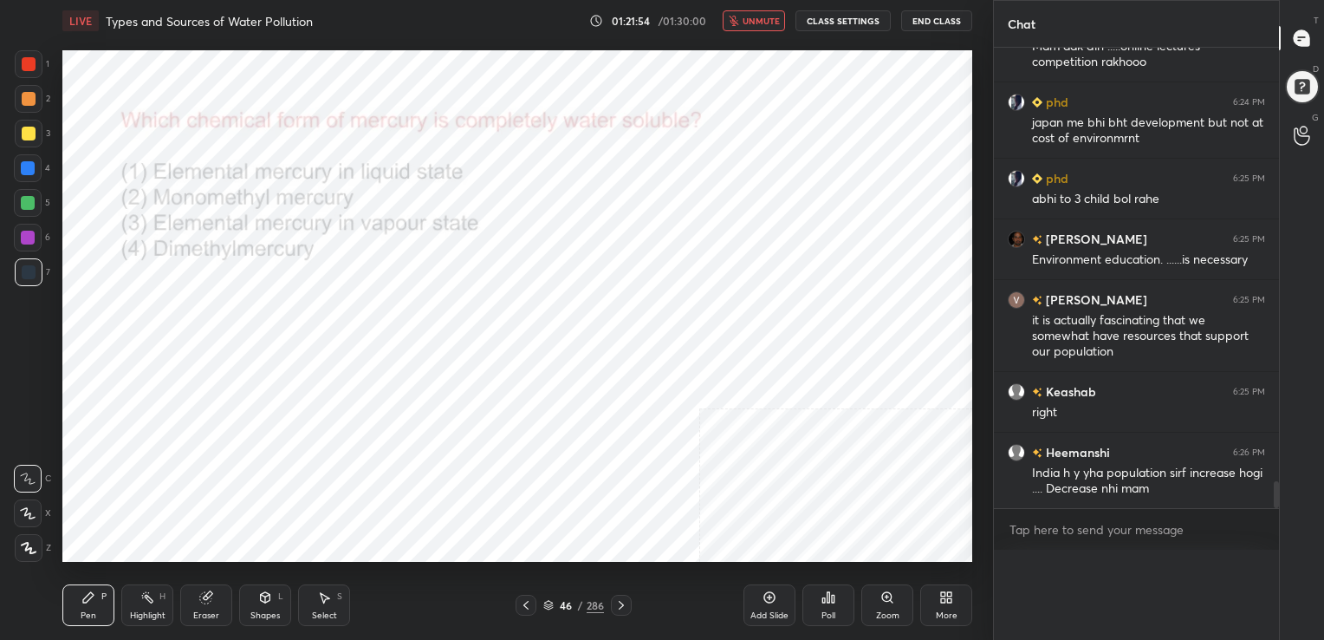
scroll to position [484, 280]
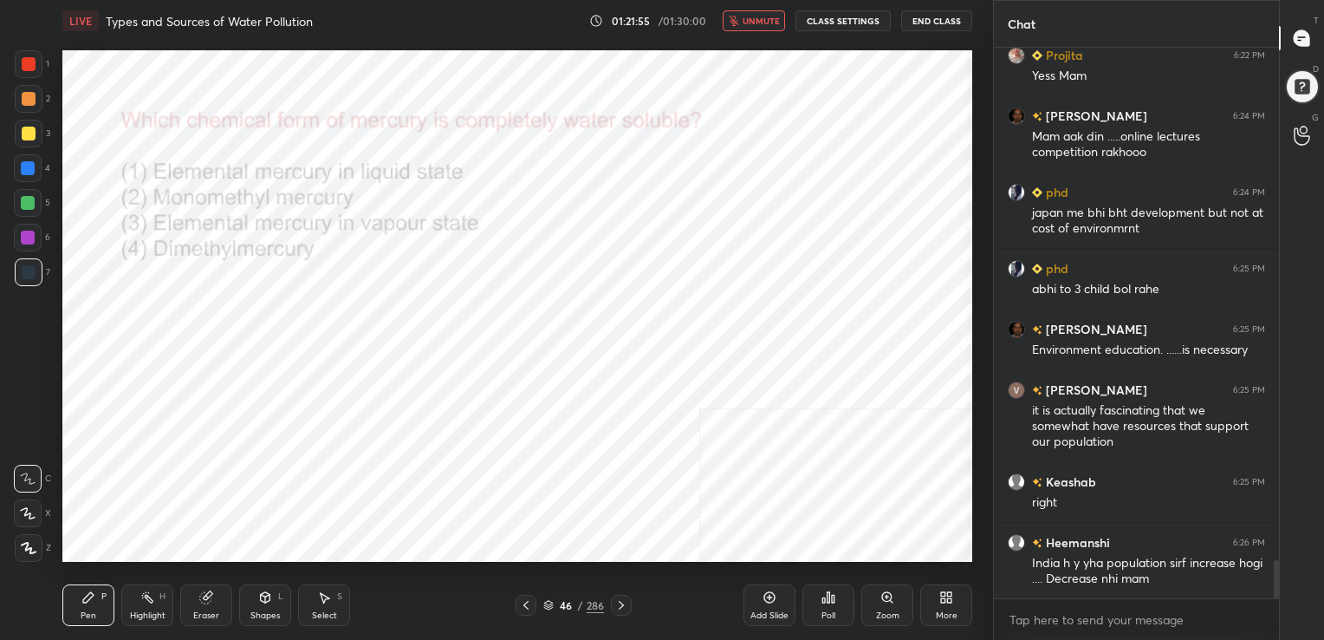
click at [757, 16] on span "unmute" at bounding box center [761, 21] width 37 height 12
click at [551, 601] on icon at bounding box center [548, 605] width 10 height 10
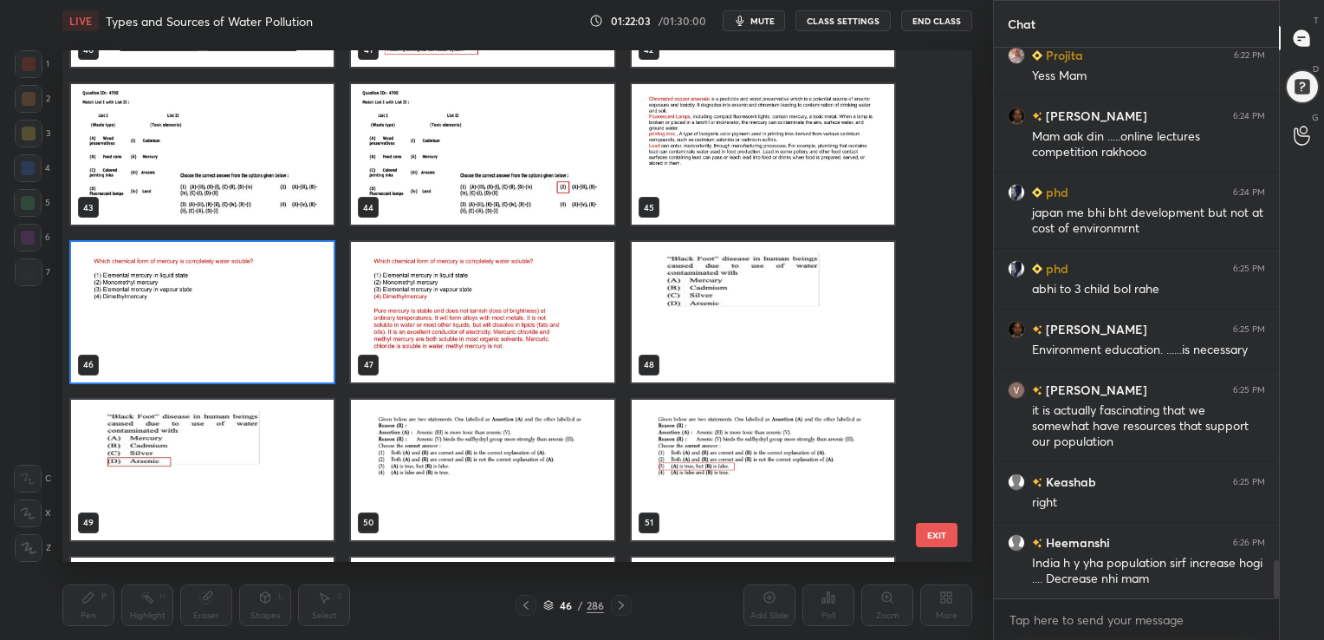
click at [686, 320] on img "grid" at bounding box center [763, 312] width 263 height 140
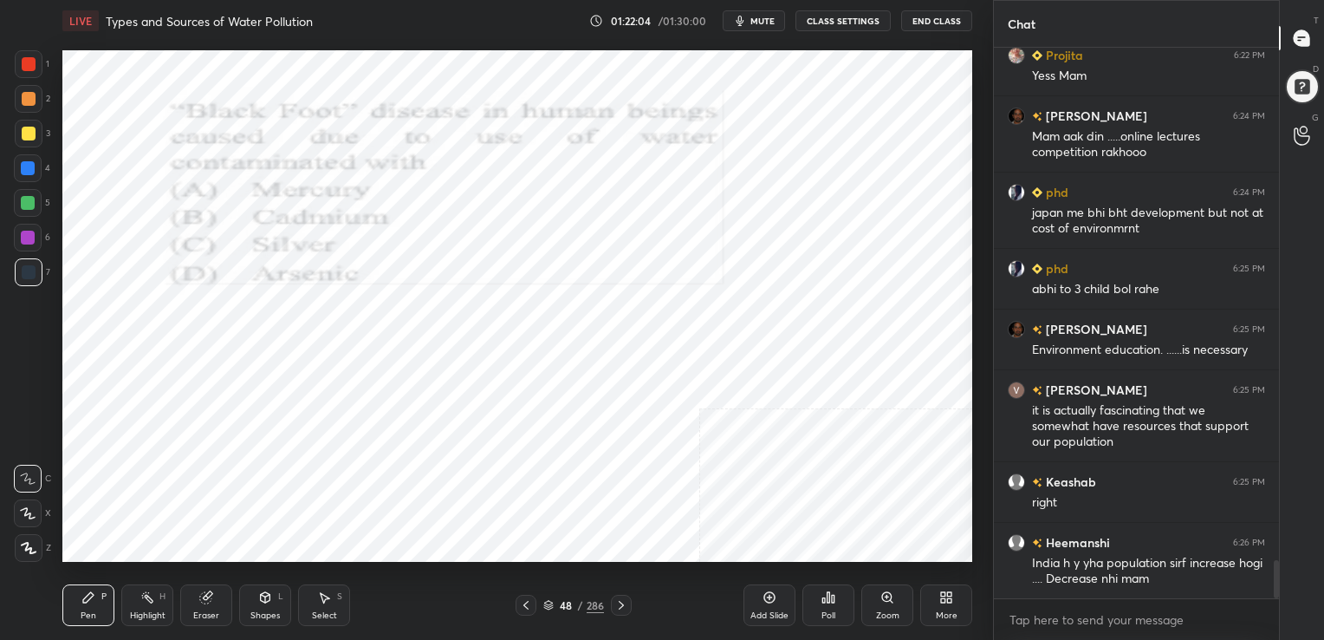
click at [686, 320] on img "grid" at bounding box center [763, 312] width 263 height 140
click at [763, 16] on span "mute" at bounding box center [762, 21] width 24 height 12
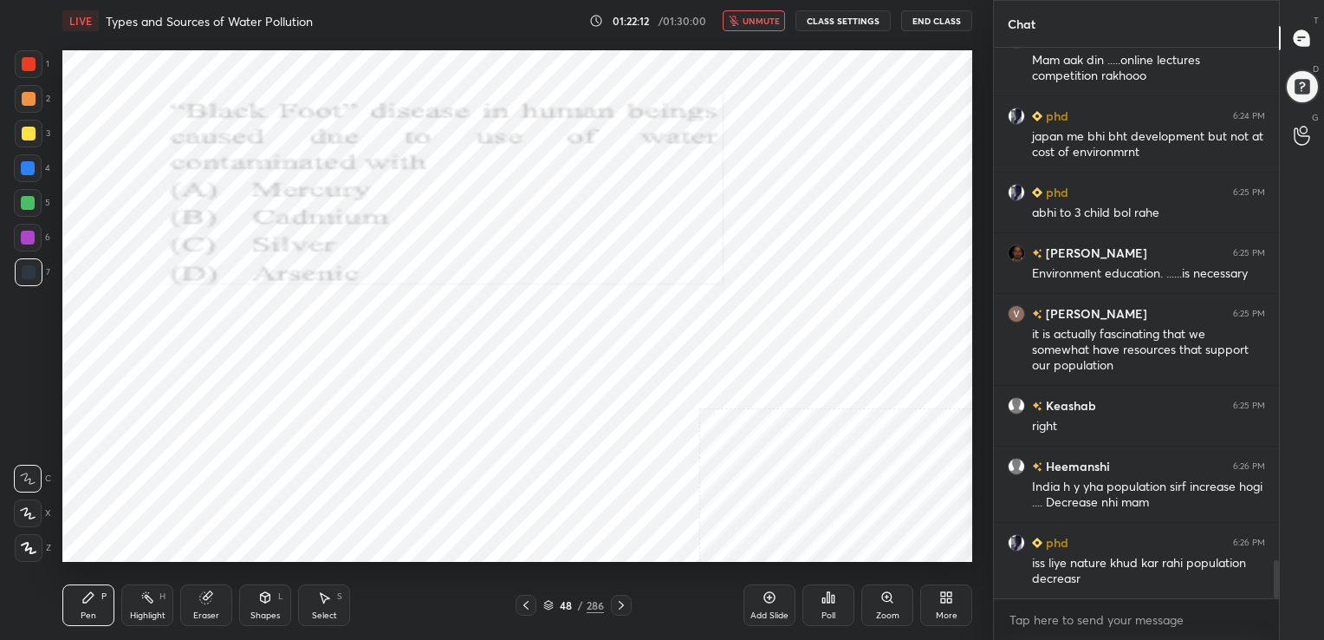
drag, startPoint x: 763, startPoint y: 16, endPoint x: 809, endPoint y: 34, distance: 50.2
click at [809, 34] on div "LIVE Types and Sources of Water Pollution 01:22:12 / 01:30:00 unmute CLASS SETT…" at bounding box center [517, 21] width 910 height 42
click at [549, 602] on icon at bounding box center [548, 605] width 10 height 10
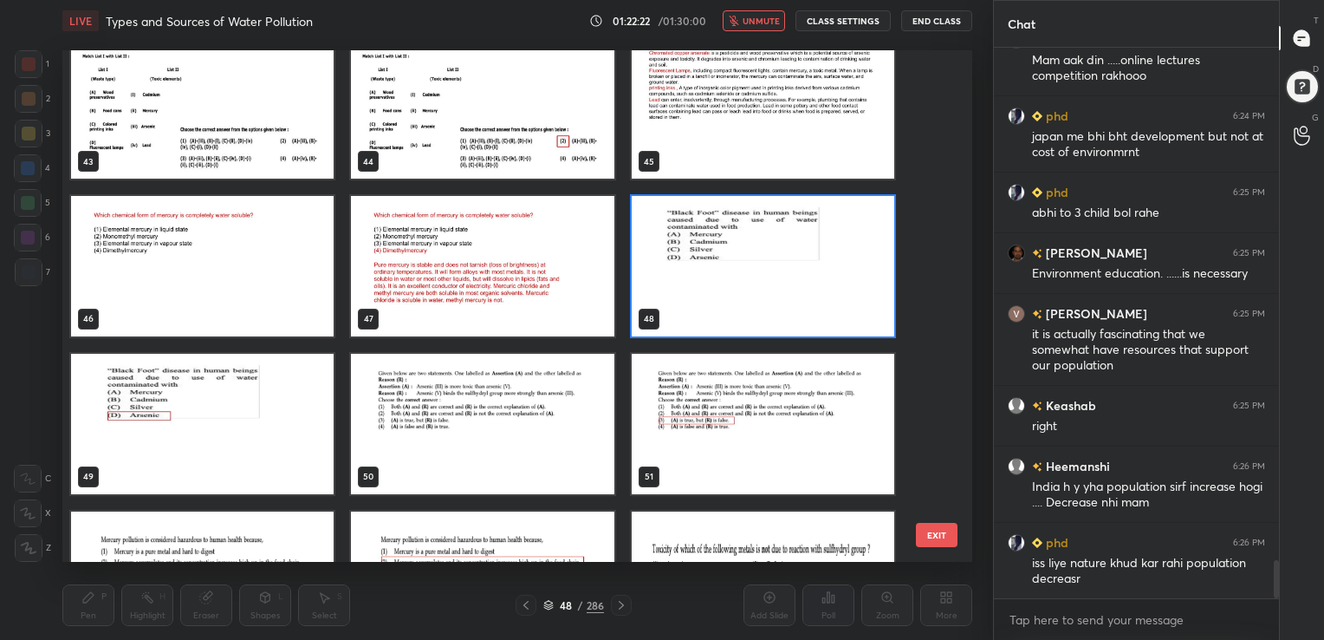
scroll to position [2226, 0]
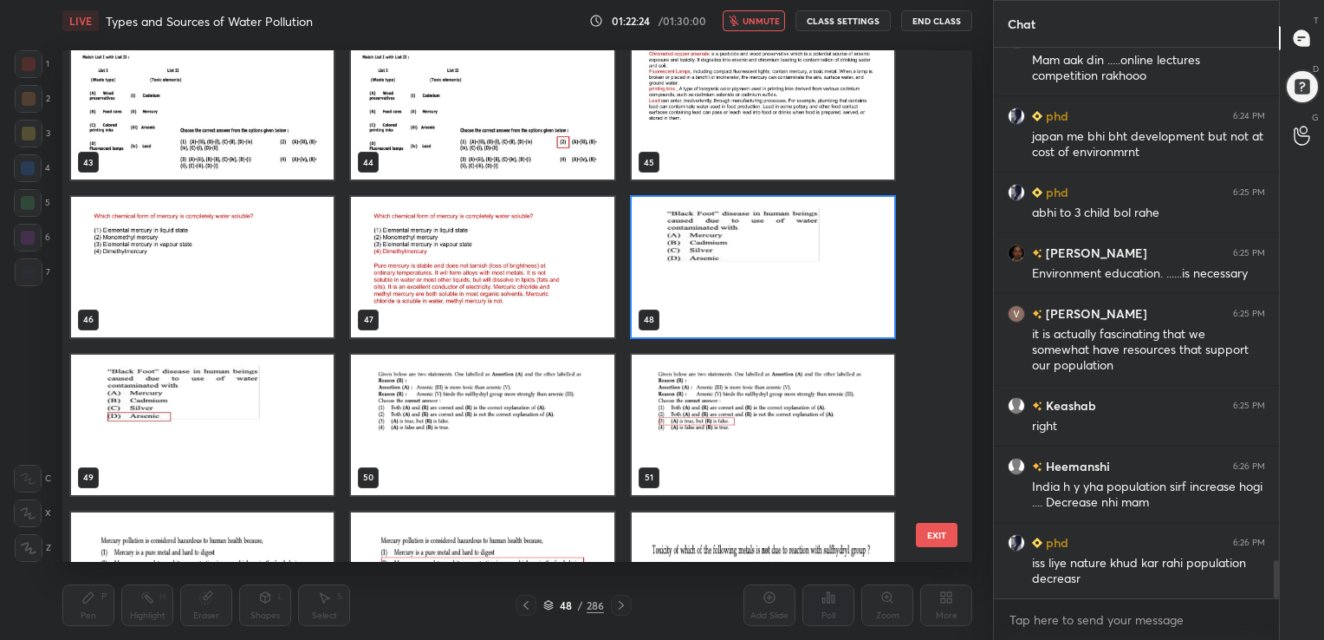
click at [804, 302] on img "grid" at bounding box center [763, 267] width 263 height 140
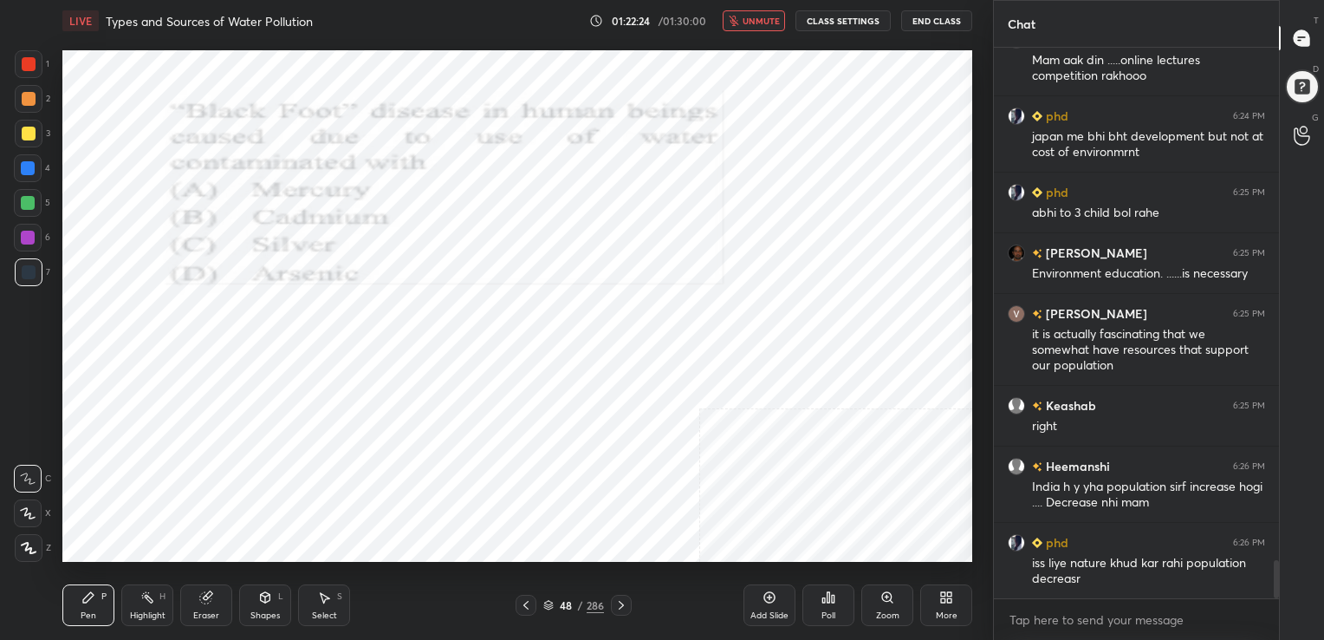
drag, startPoint x: 804, startPoint y: 302, endPoint x: 816, endPoint y: 542, distance: 239.5
click at [830, 620] on div "Poll" at bounding box center [828, 615] width 14 height 9
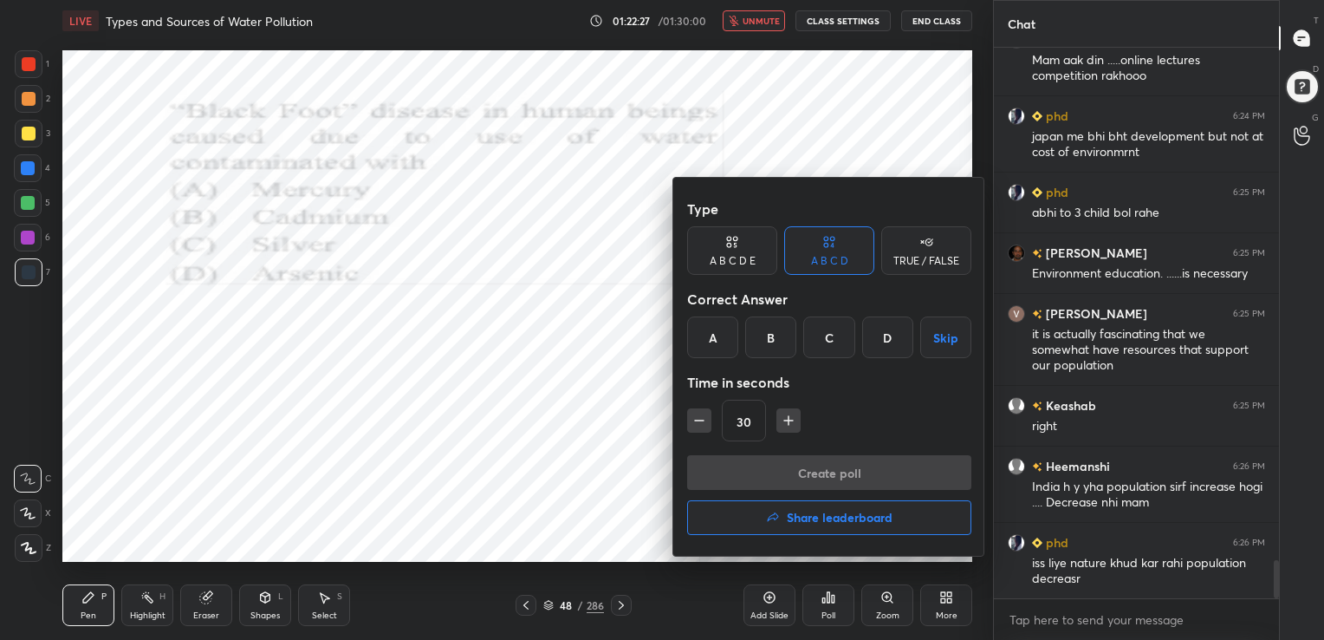
click at [880, 325] on div "D" at bounding box center [887, 337] width 51 height 42
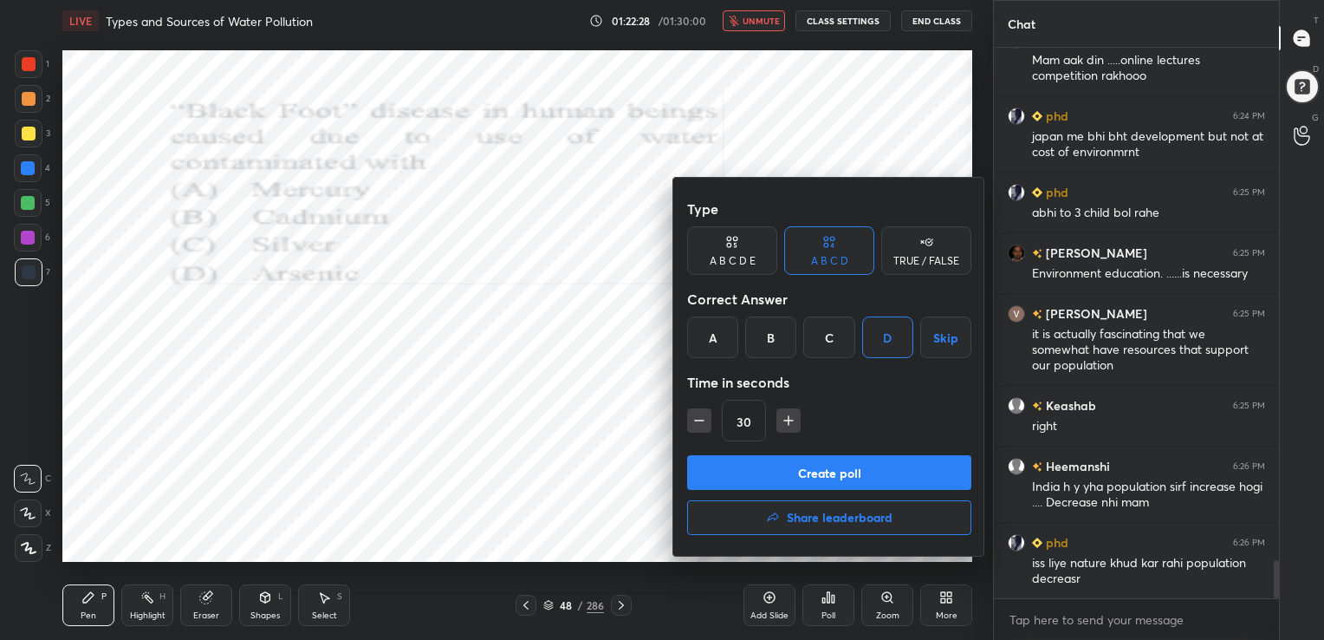
click at [808, 476] on button "Create poll" at bounding box center [829, 472] width 284 height 35
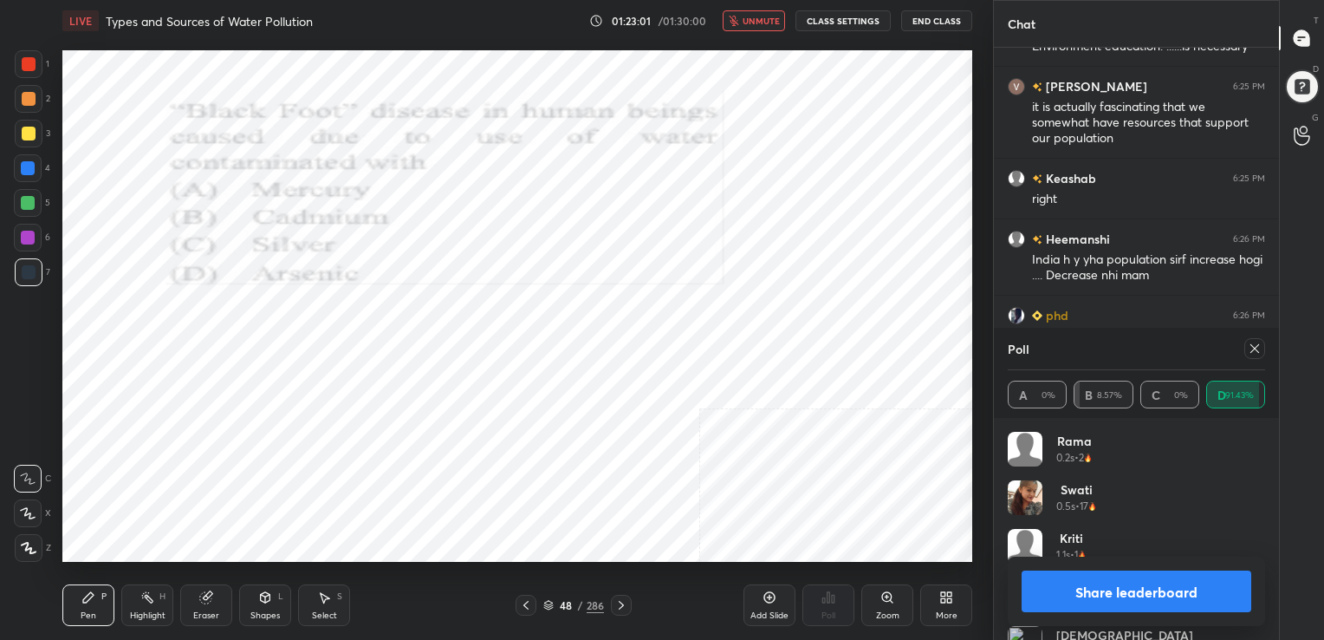
scroll to position [7776, 0]
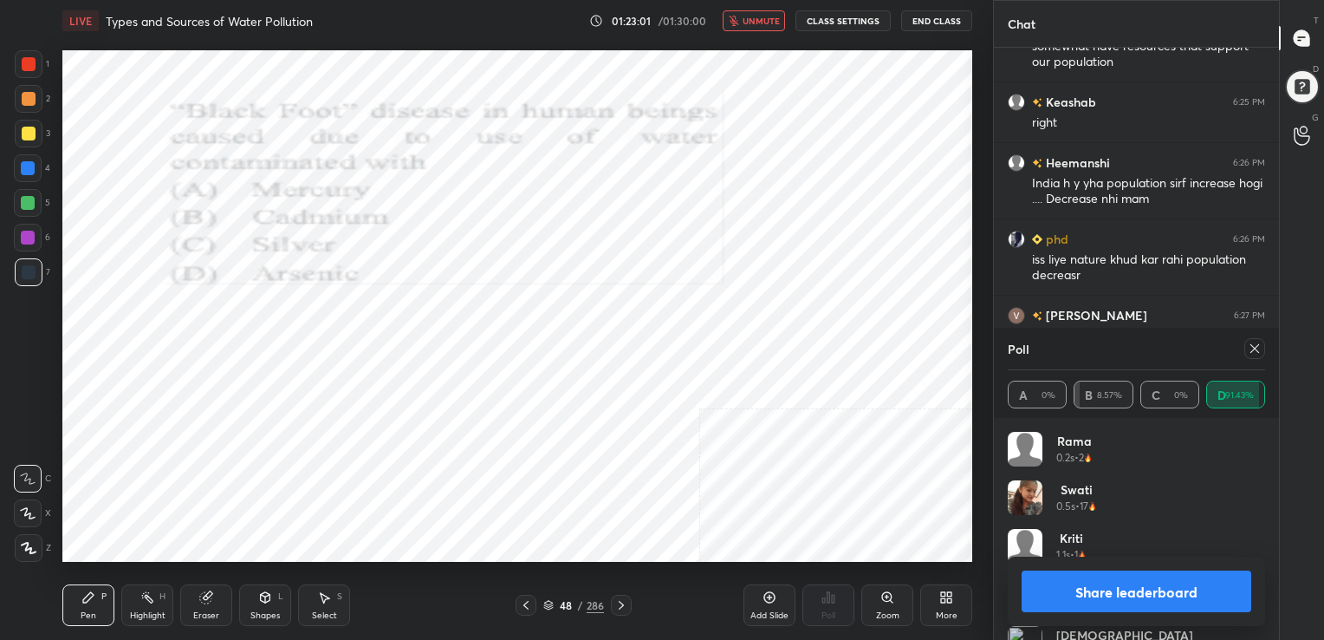
click at [1251, 341] on icon at bounding box center [1255, 348] width 14 height 14
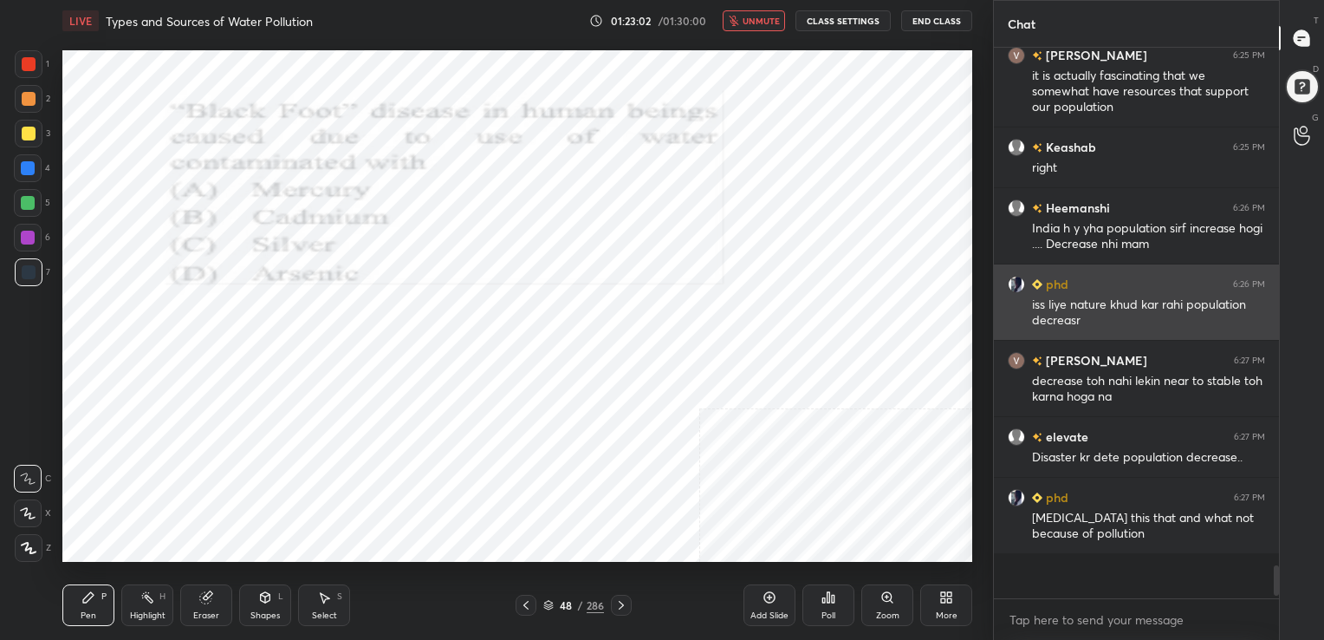
scroll to position [5, 5]
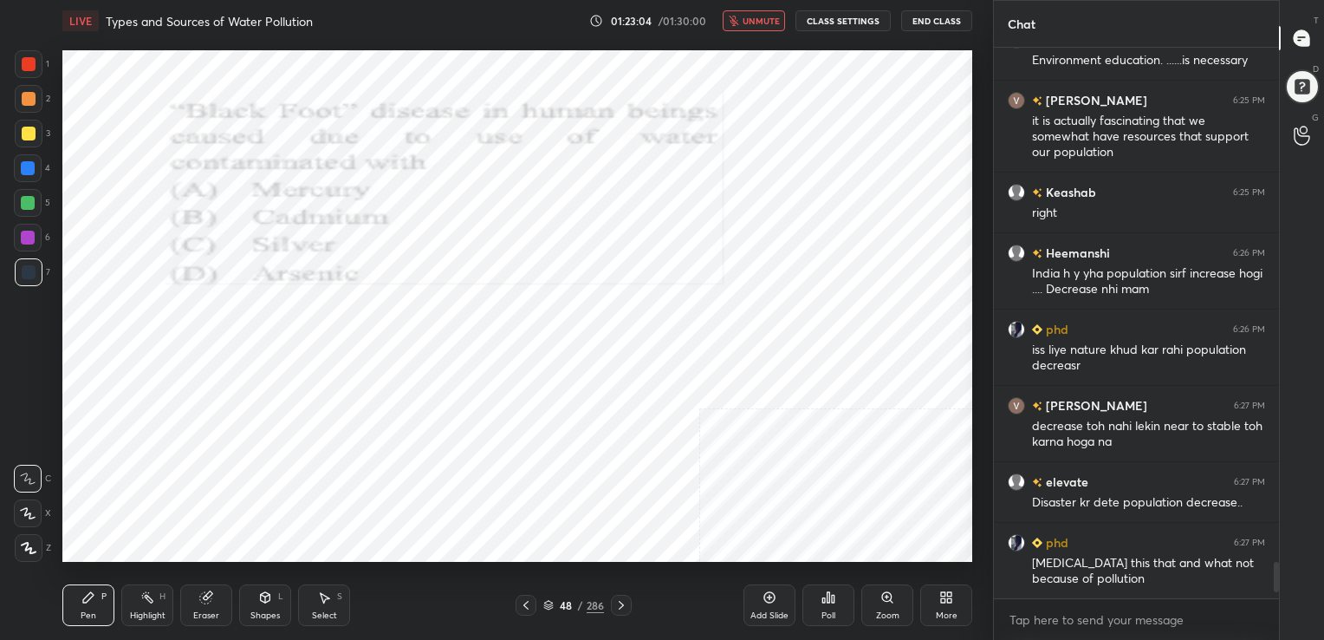
click at [770, 17] on span "unmute" at bounding box center [761, 21] width 37 height 12
click at [546, 602] on icon at bounding box center [548, 605] width 10 height 10
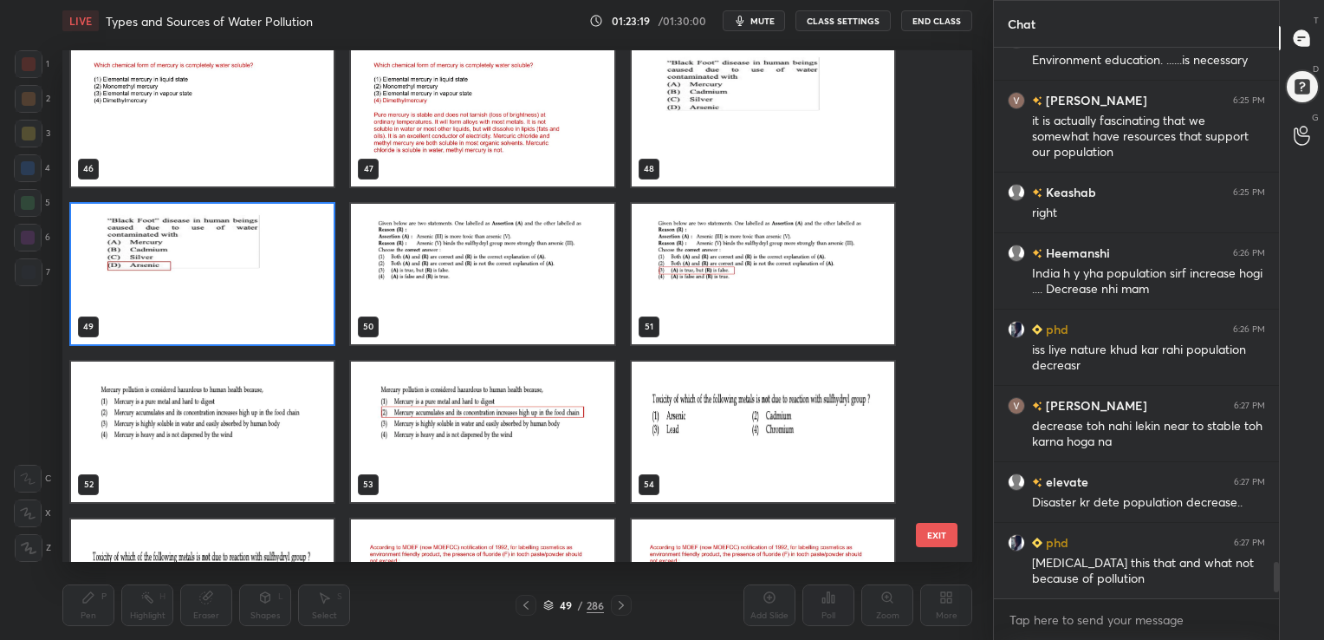
click at [518, 277] on img "grid" at bounding box center [482, 274] width 263 height 140
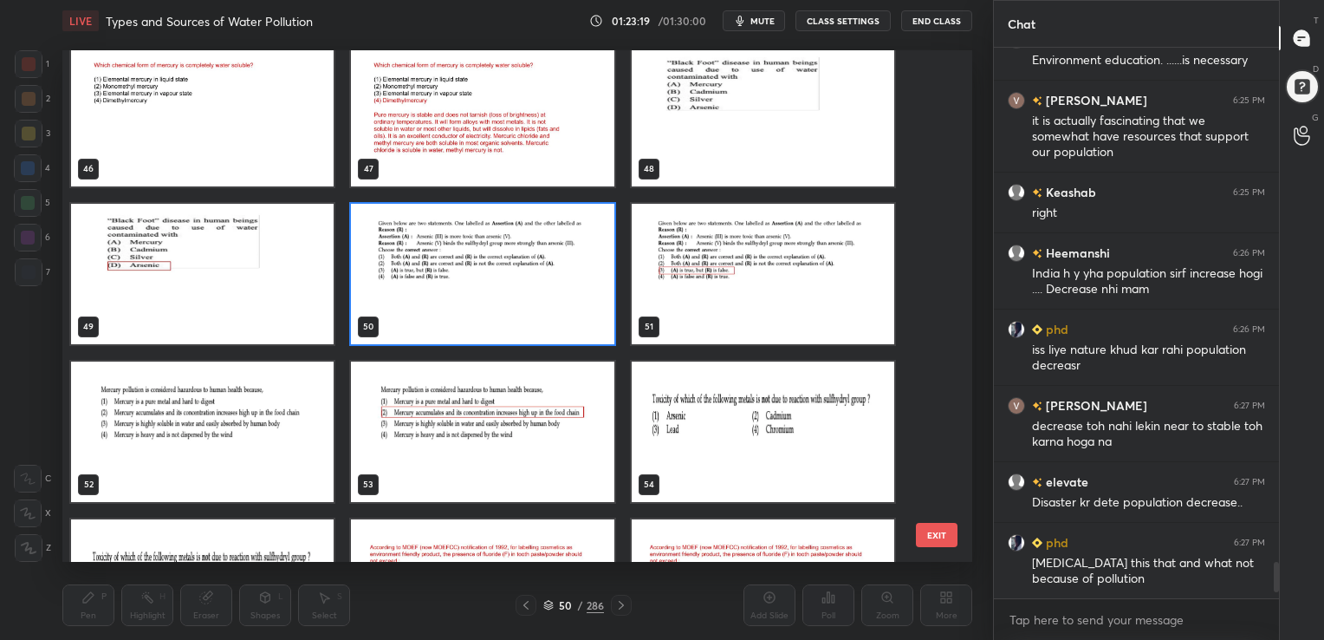
click at [518, 277] on img "grid" at bounding box center [482, 274] width 263 height 140
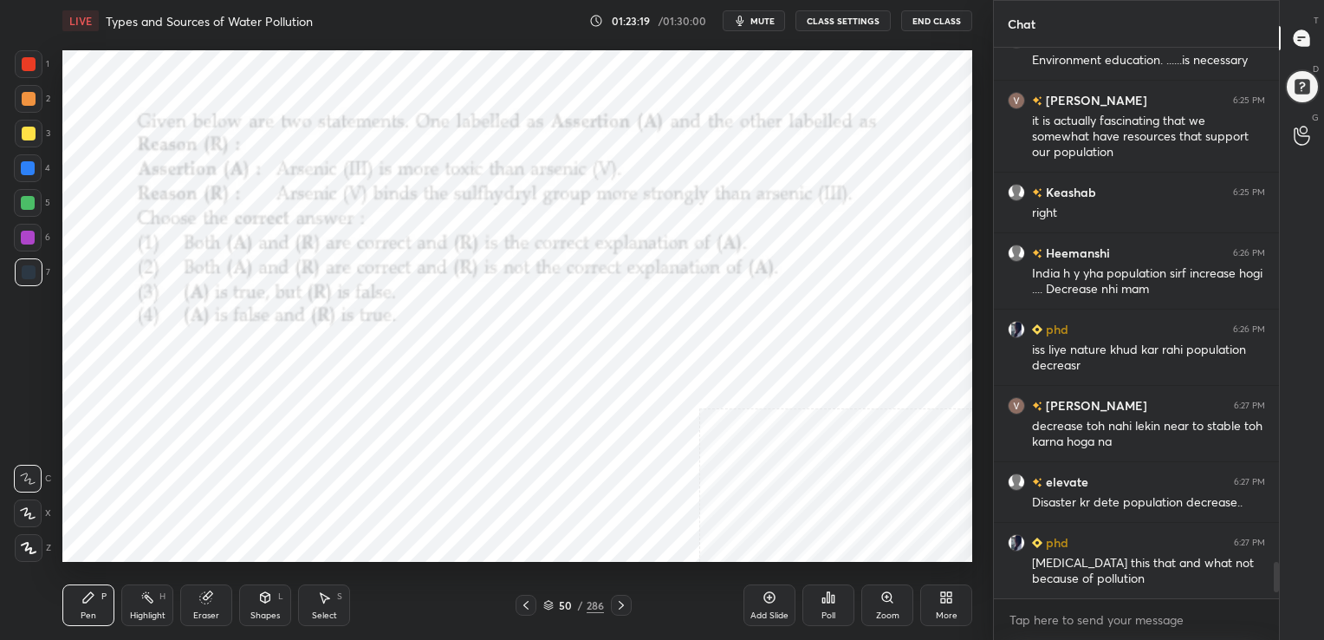
click at [518, 277] on img "grid" at bounding box center [482, 274] width 263 height 140
click at [543, 608] on icon at bounding box center [548, 605] width 10 height 10
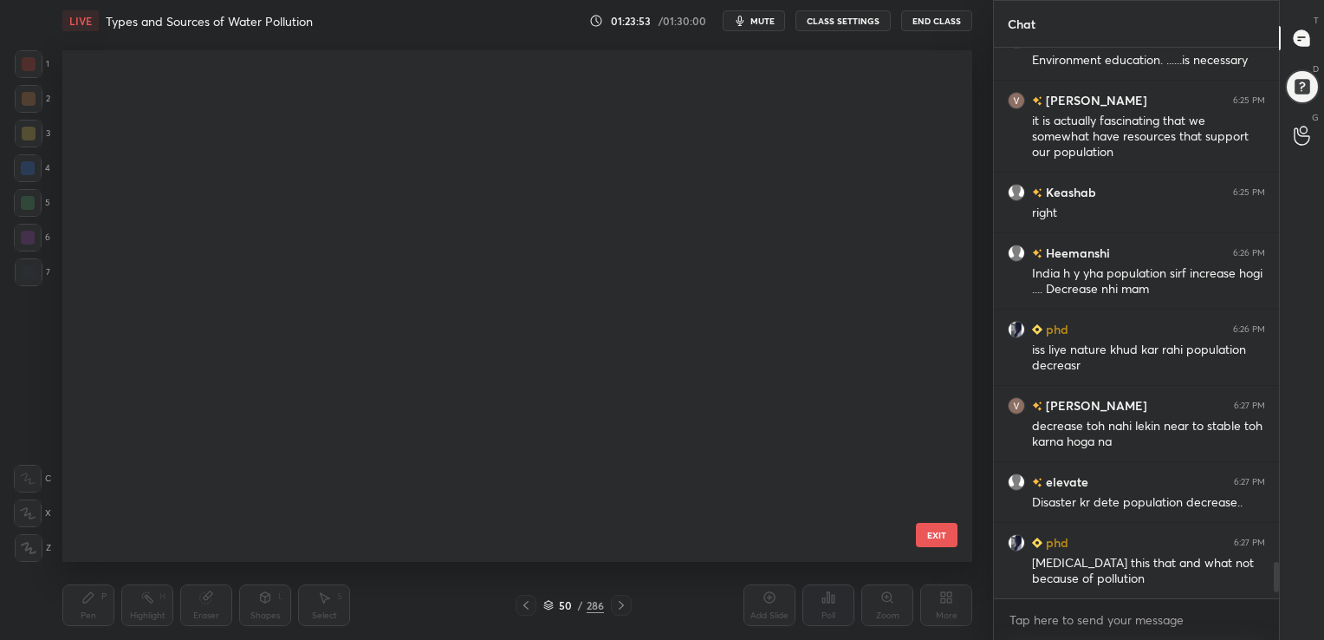
scroll to position [507, 901]
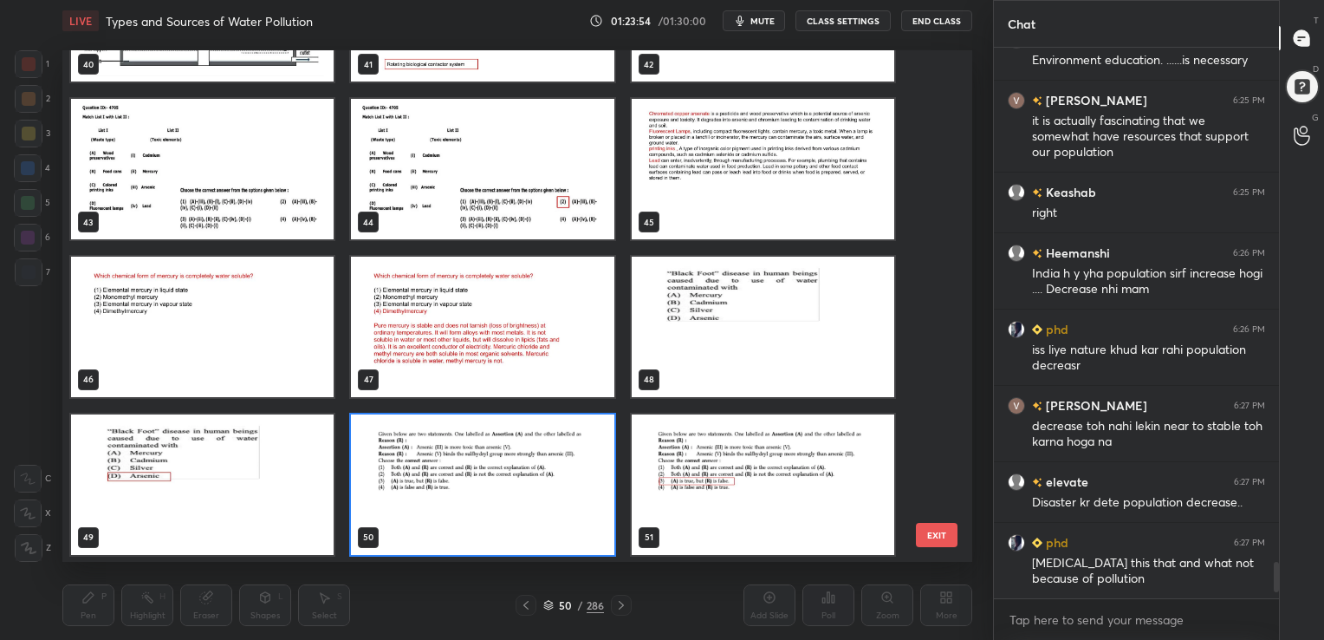
click at [430, 484] on img "grid" at bounding box center [482, 484] width 263 height 140
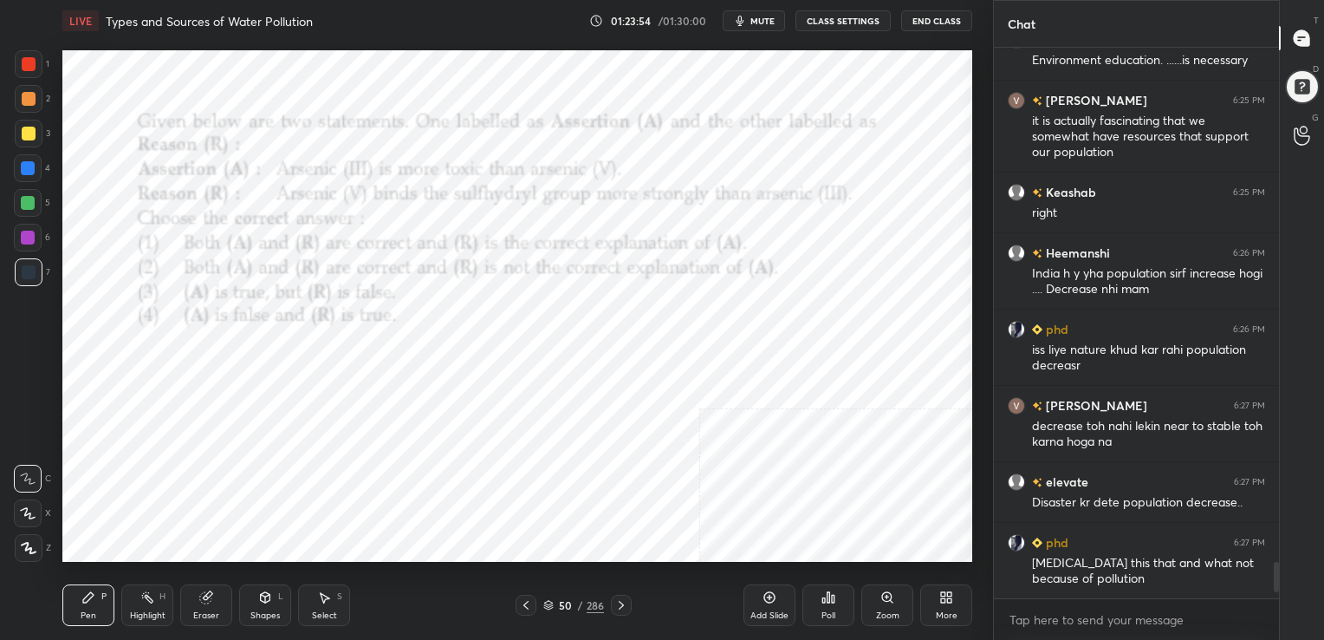
click at [430, 484] on img "grid" at bounding box center [482, 484] width 263 height 140
click at [828, 605] on div "Poll" at bounding box center [828, 605] width 52 height 42
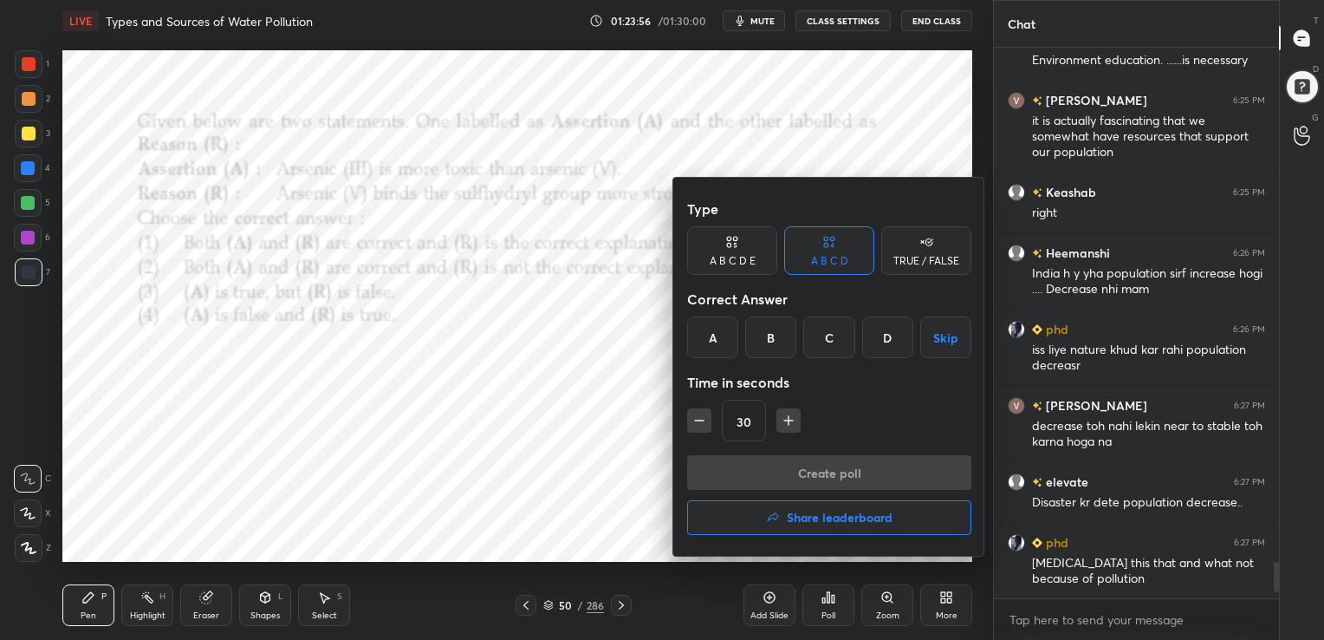
click at [839, 335] on div "C" at bounding box center [828, 337] width 51 height 42
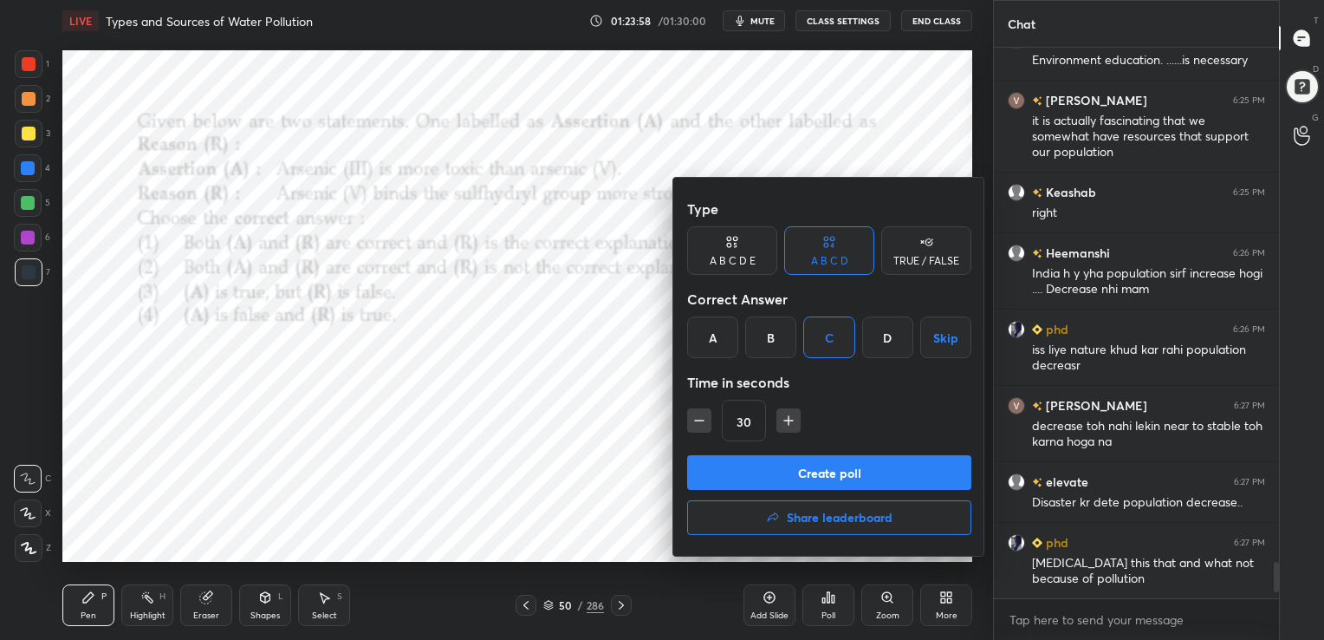
click at [861, 473] on button "Create poll" at bounding box center [829, 472] width 284 height 35
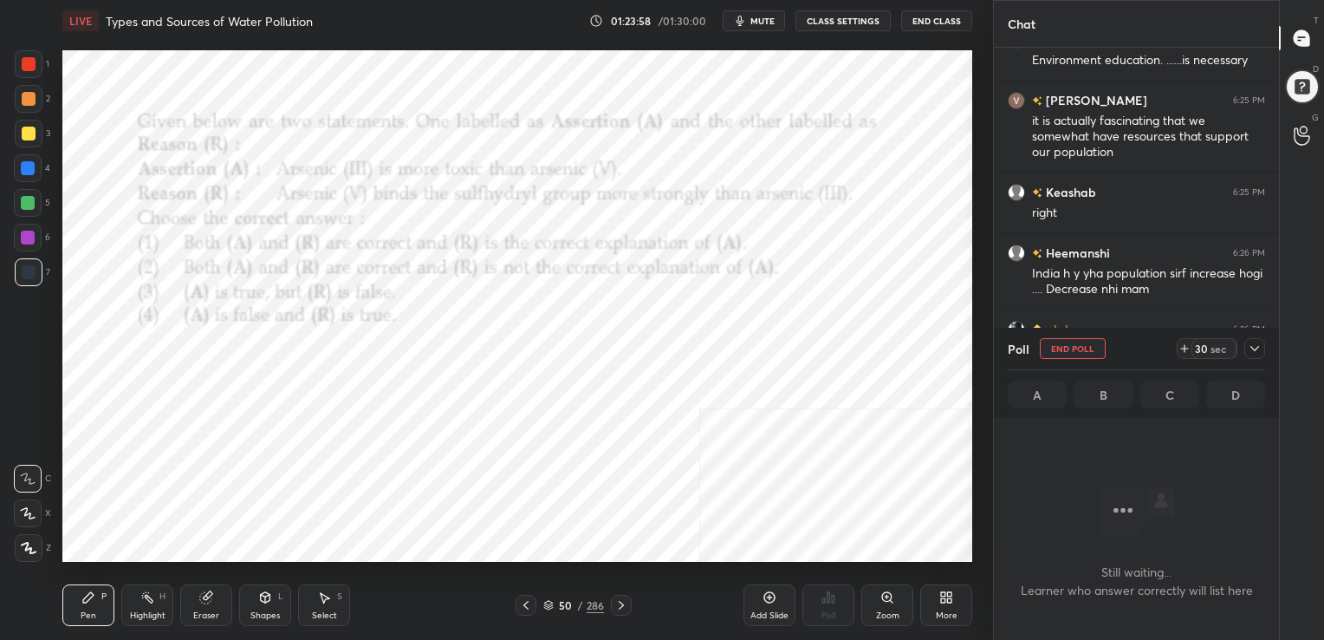
scroll to position [455, 280]
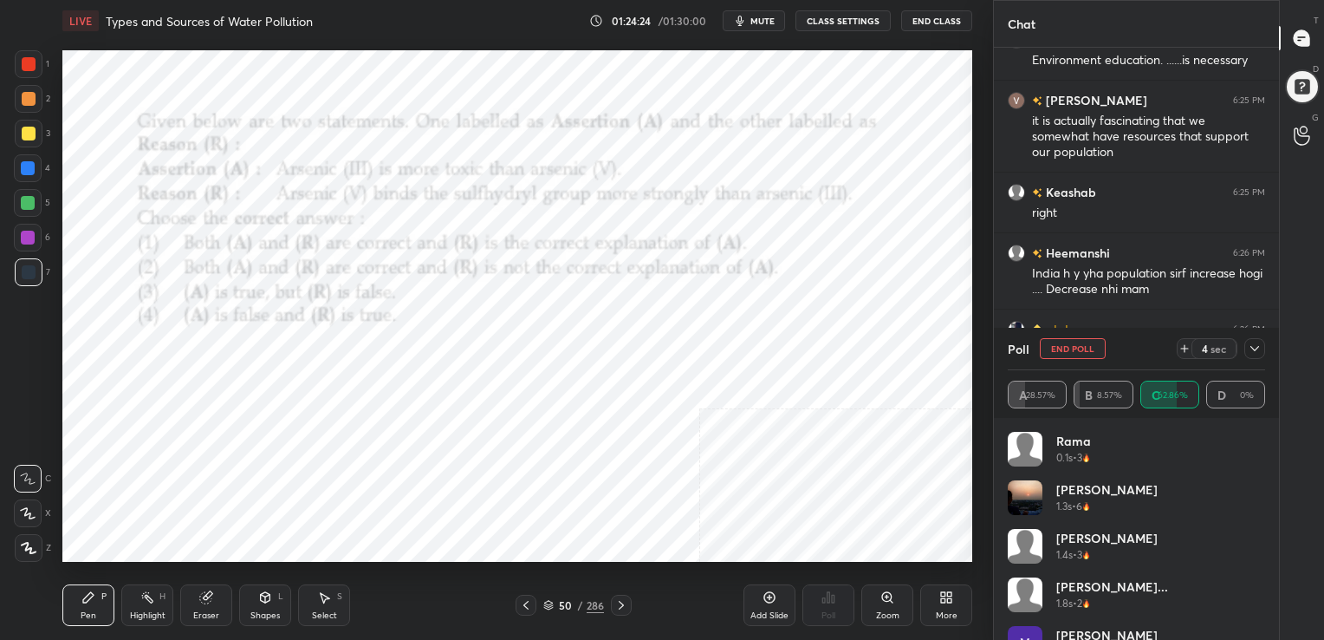
click at [1234, 543] on div "[PERSON_NAME] 1.4s • 3" at bounding box center [1136, 553] width 257 height 49
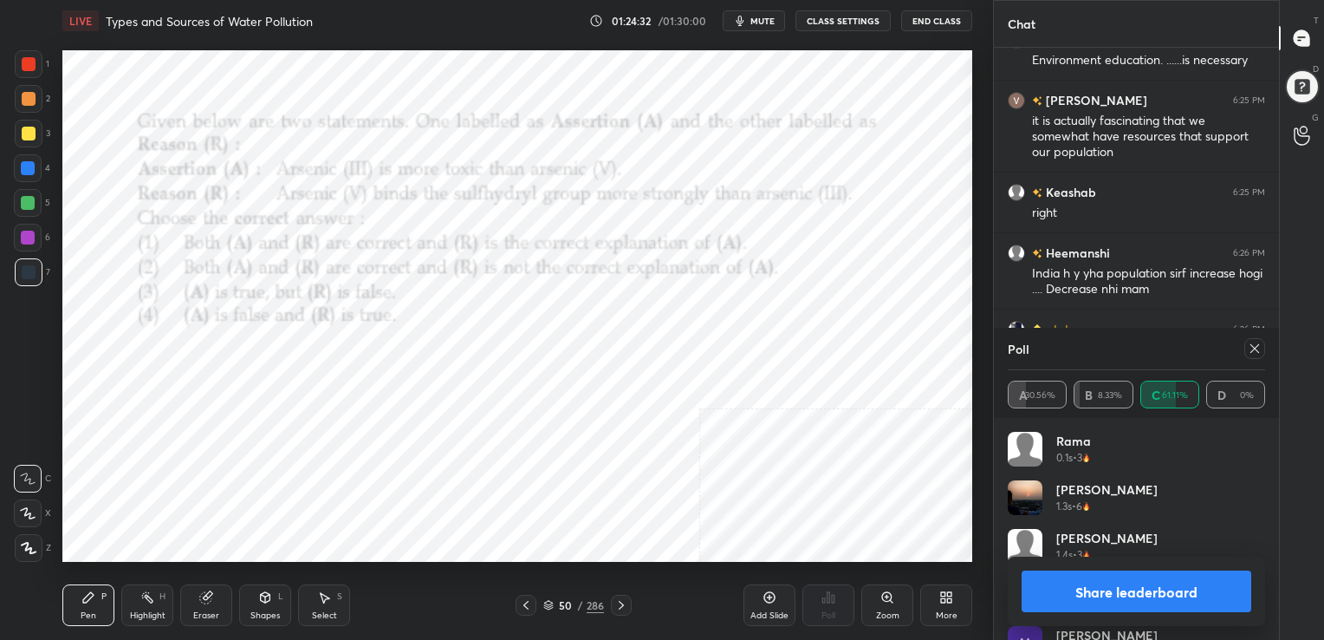
click at [1255, 346] on icon at bounding box center [1255, 348] width 14 height 14
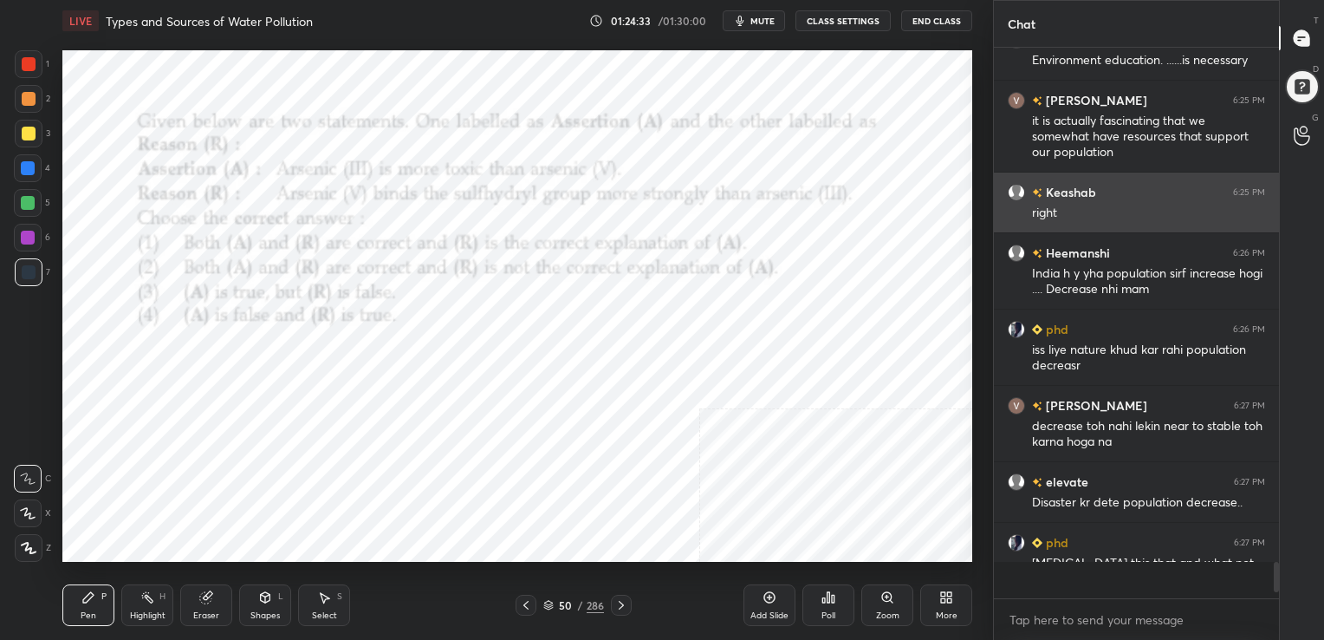
scroll to position [402, 280]
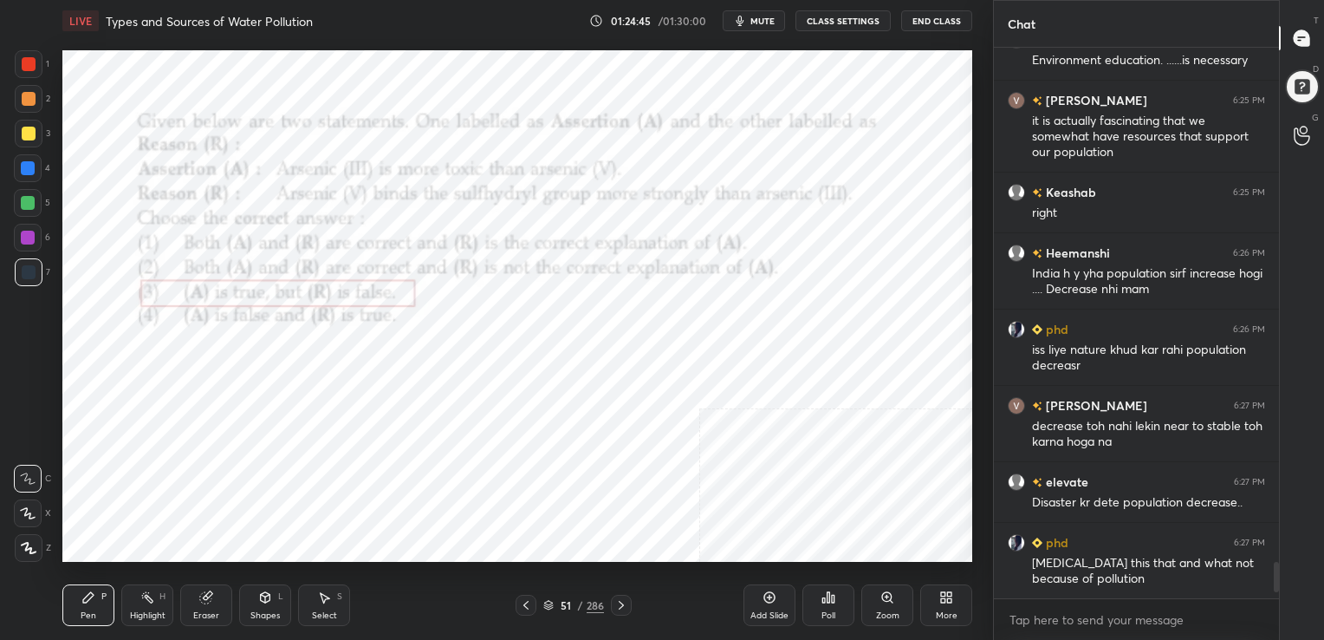
click at [550, 598] on div "51 / 286" at bounding box center [573, 605] width 61 height 16
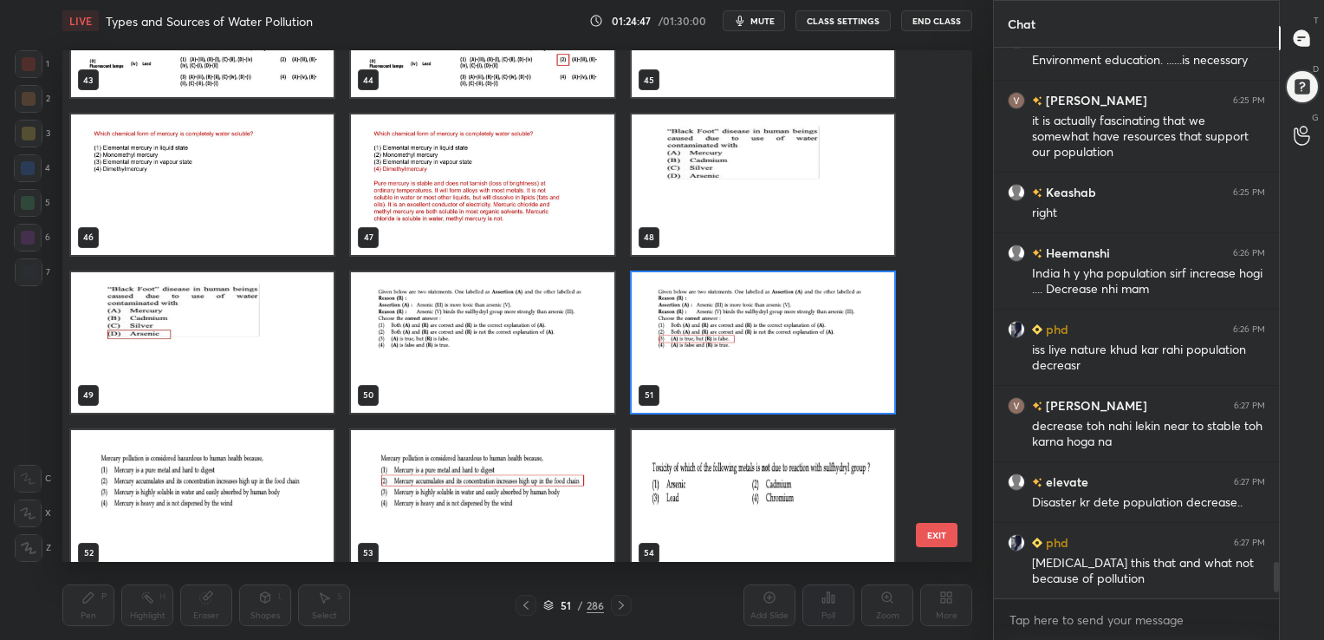
scroll to position [2356, 0]
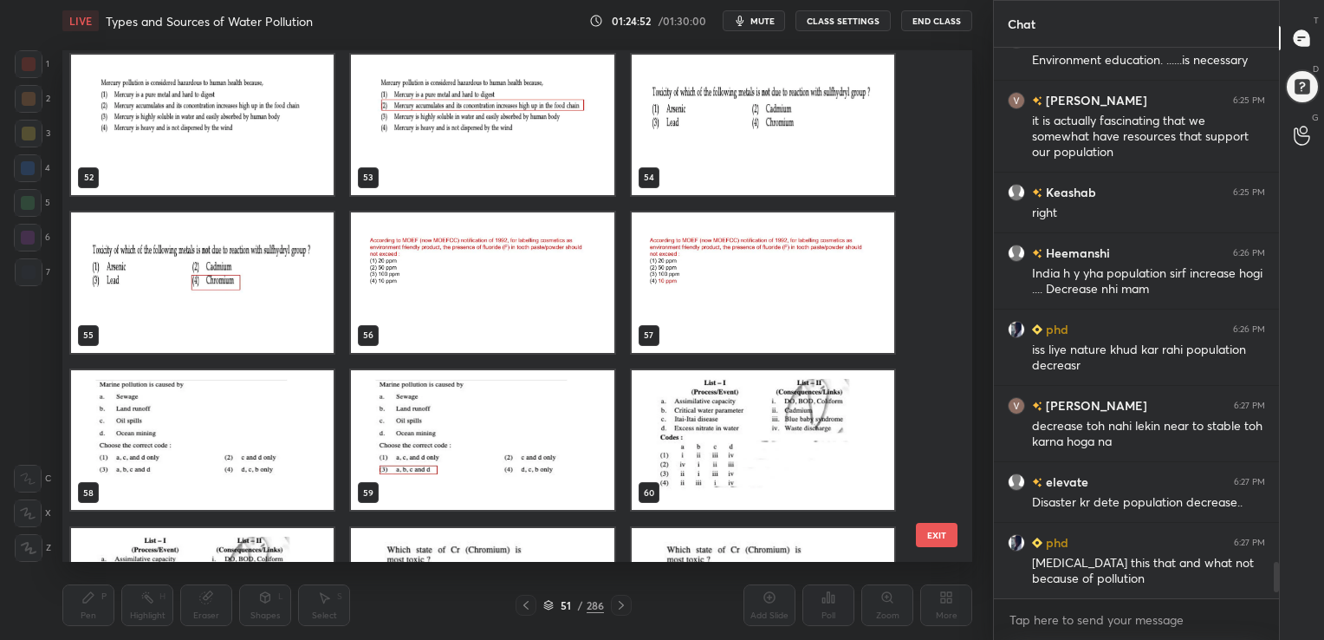
click at [249, 435] on img "grid" at bounding box center [202, 439] width 263 height 140
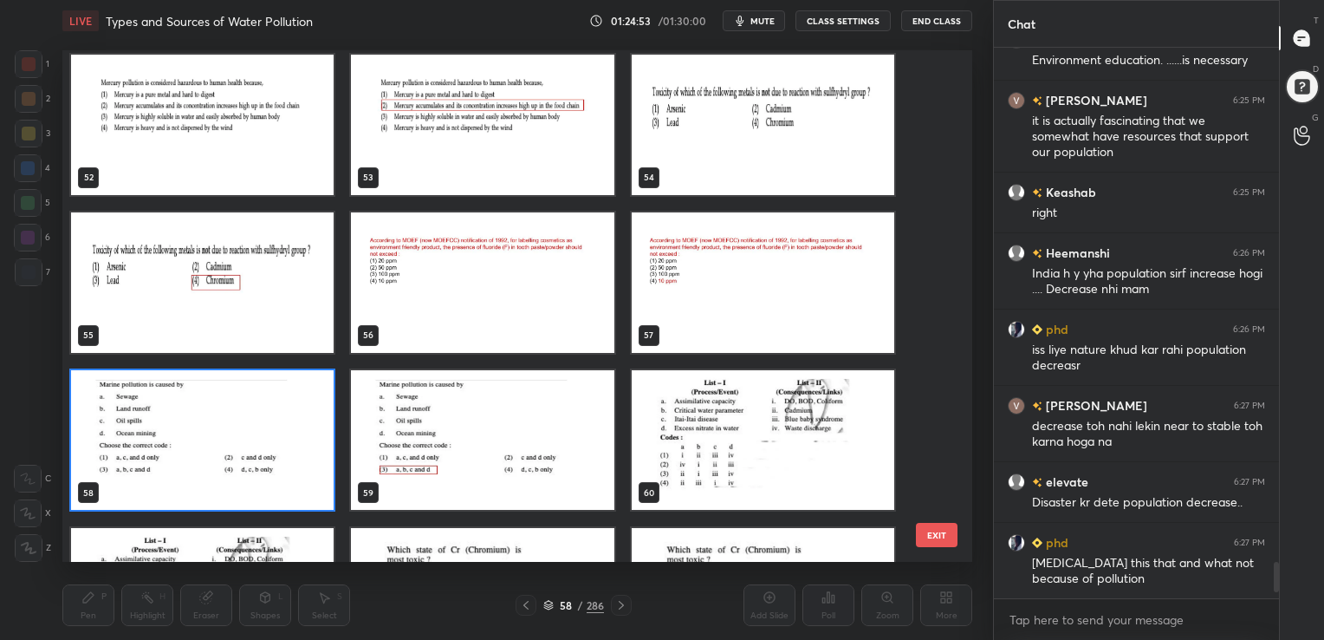
click at [249, 435] on img "grid" at bounding box center [202, 439] width 263 height 140
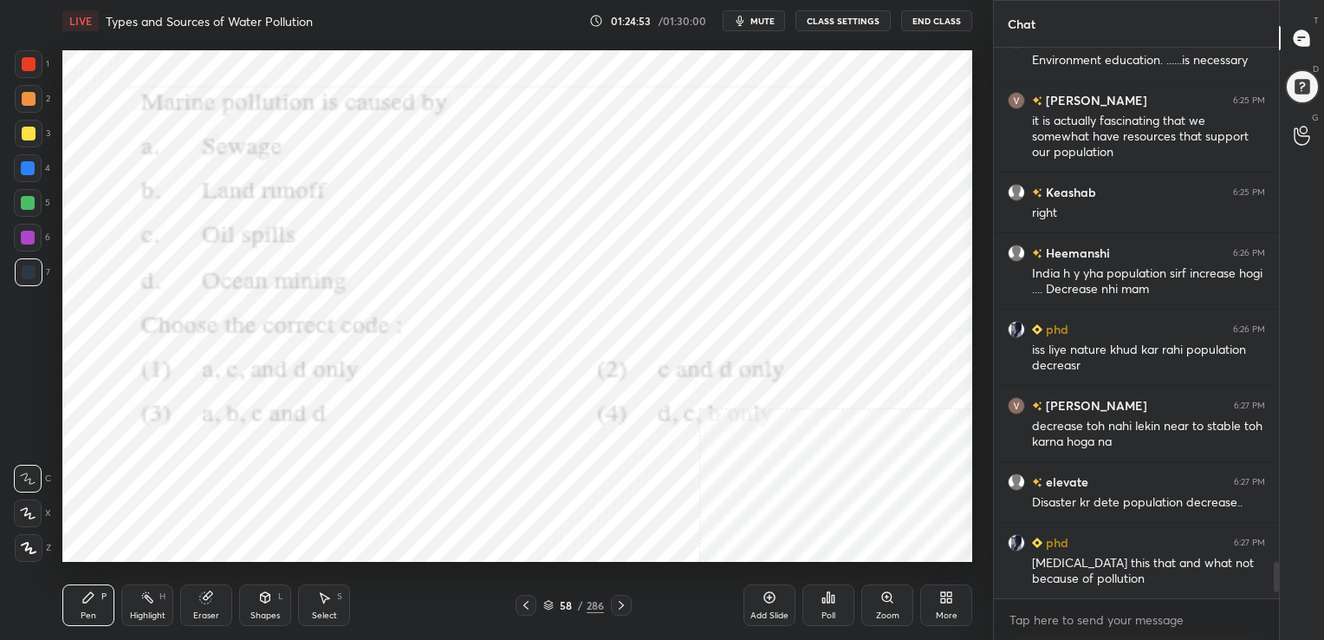
click at [249, 435] on img "grid" at bounding box center [202, 439] width 263 height 140
click at [765, 23] on span "mute" at bounding box center [762, 21] width 24 height 12
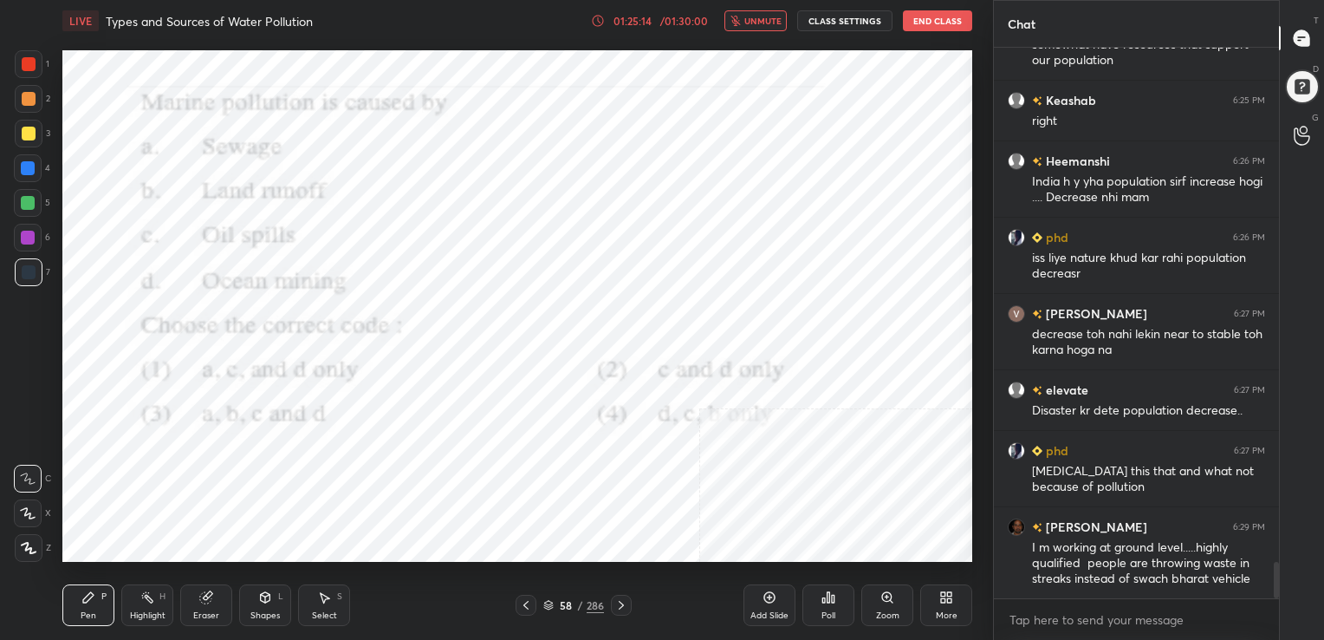
scroll to position [7839, 0]
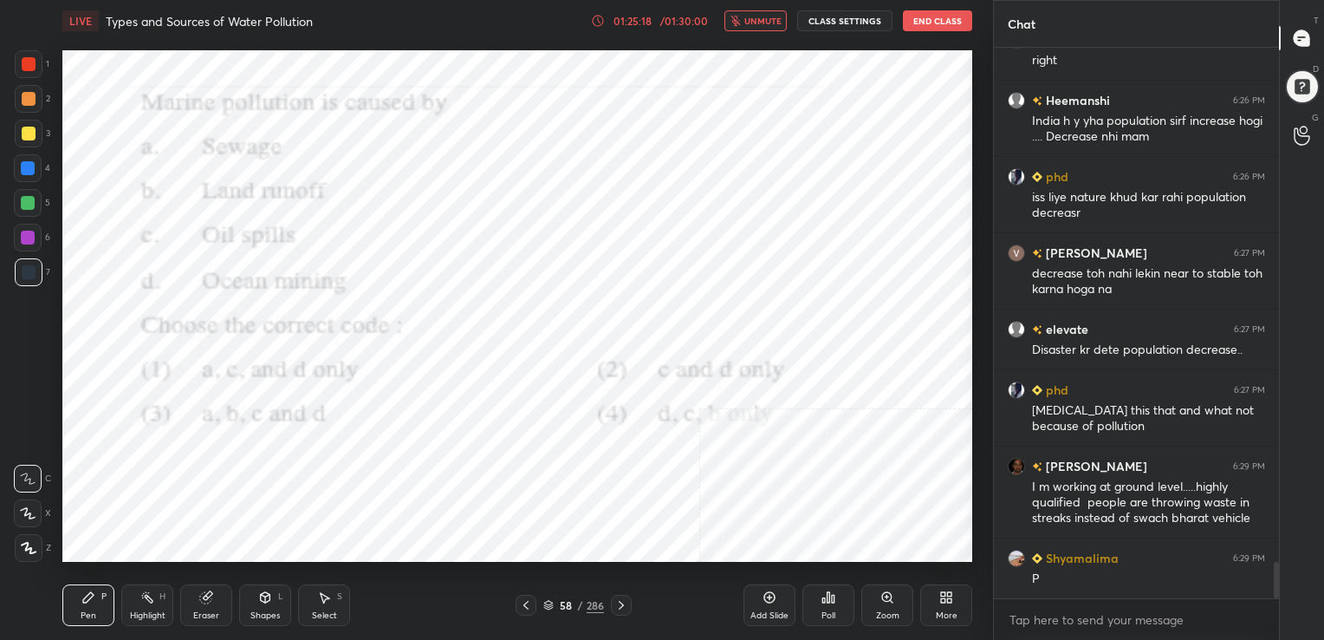
click at [760, 18] on span "unmute" at bounding box center [762, 21] width 37 height 12
click at [551, 602] on icon at bounding box center [548, 603] width 9 height 4
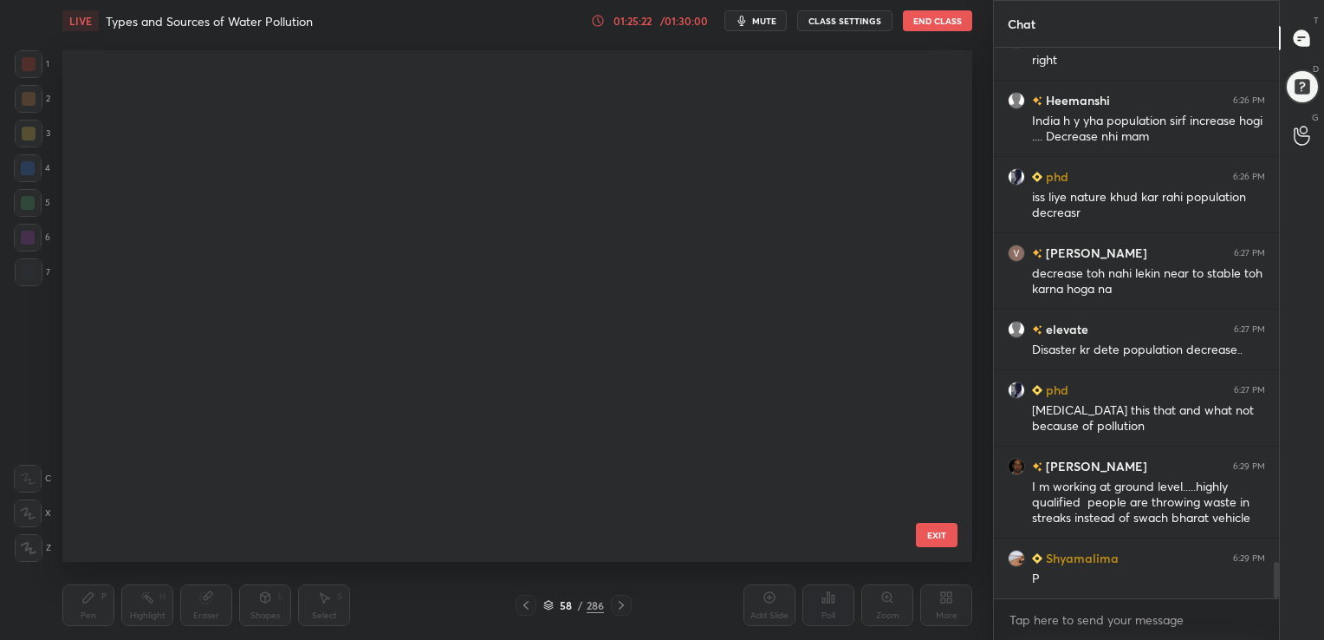
scroll to position [507, 901]
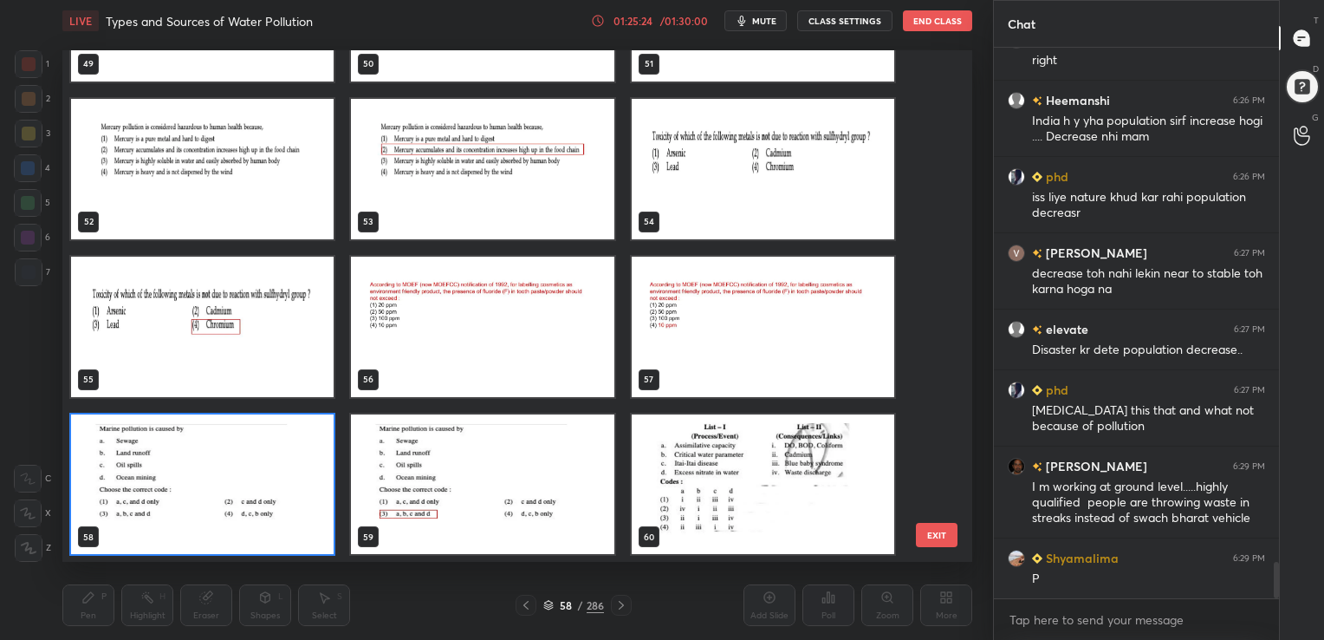
click at [279, 470] on img "grid" at bounding box center [202, 483] width 263 height 140
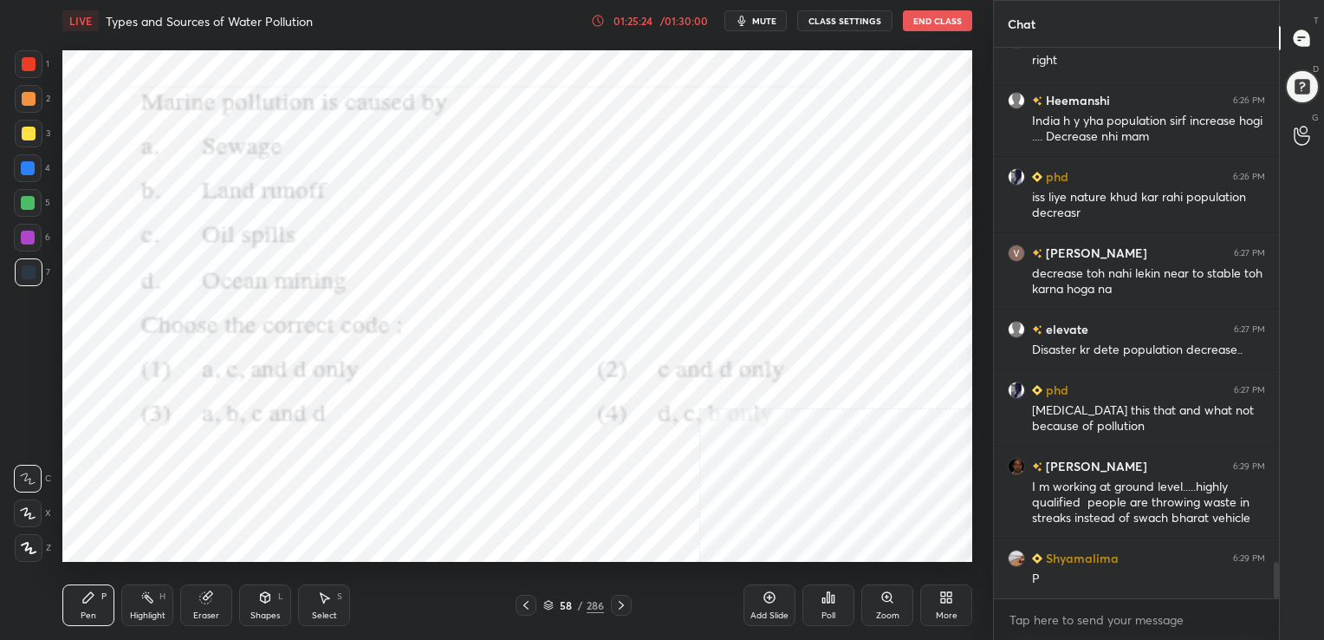
click at [279, 470] on img "grid" at bounding box center [202, 483] width 263 height 140
click at [829, 600] on icon at bounding box center [829, 597] width 3 height 10
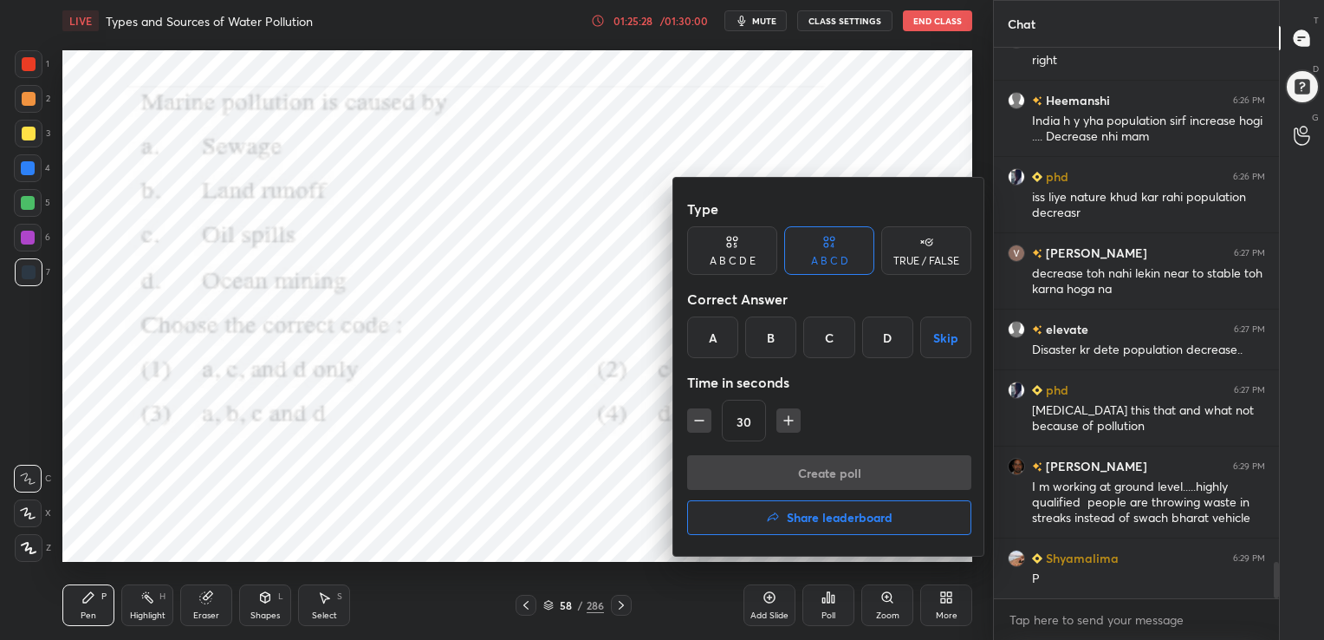
click at [833, 334] on div "C" at bounding box center [828, 337] width 51 height 42
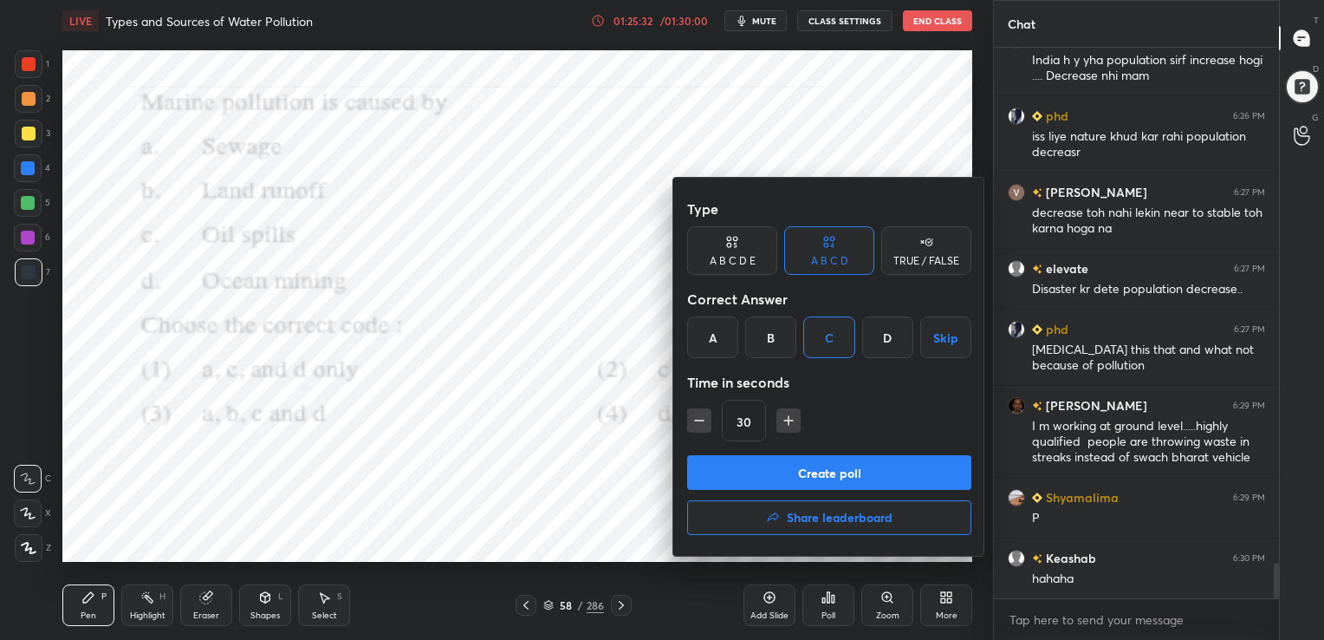
scroll to position [7960, 0]
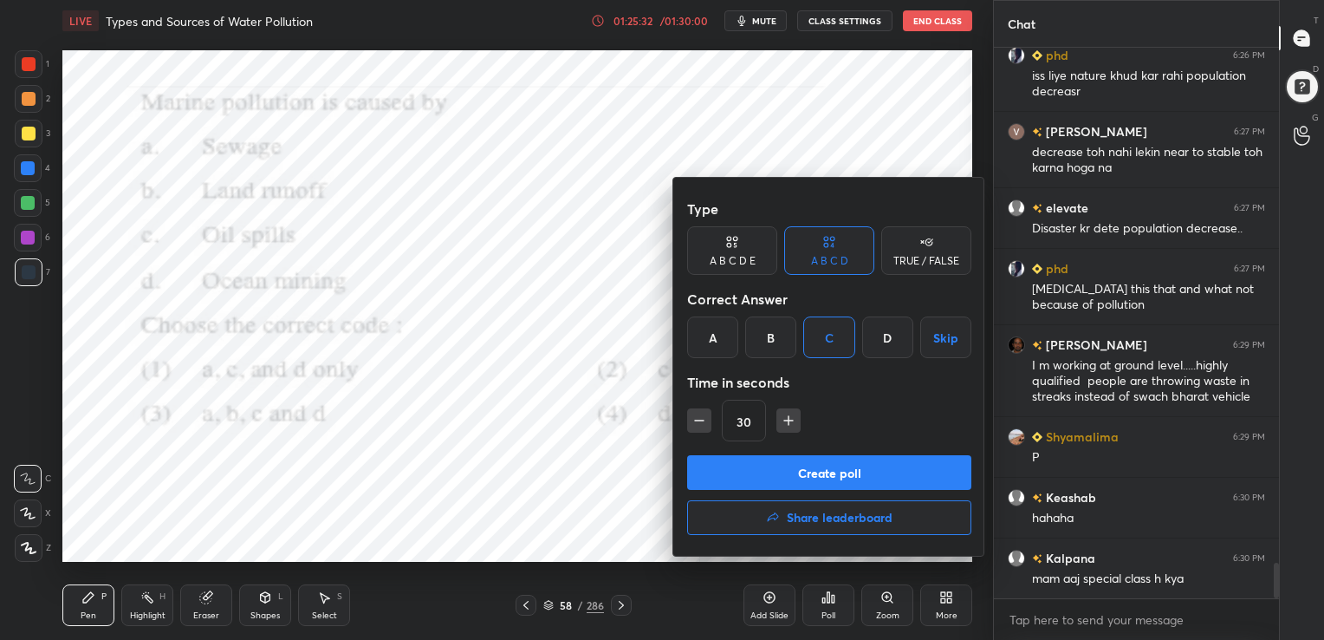
click at [841, 463] on button "Create poll" at bounding box center [829, 472] width 284 height 35
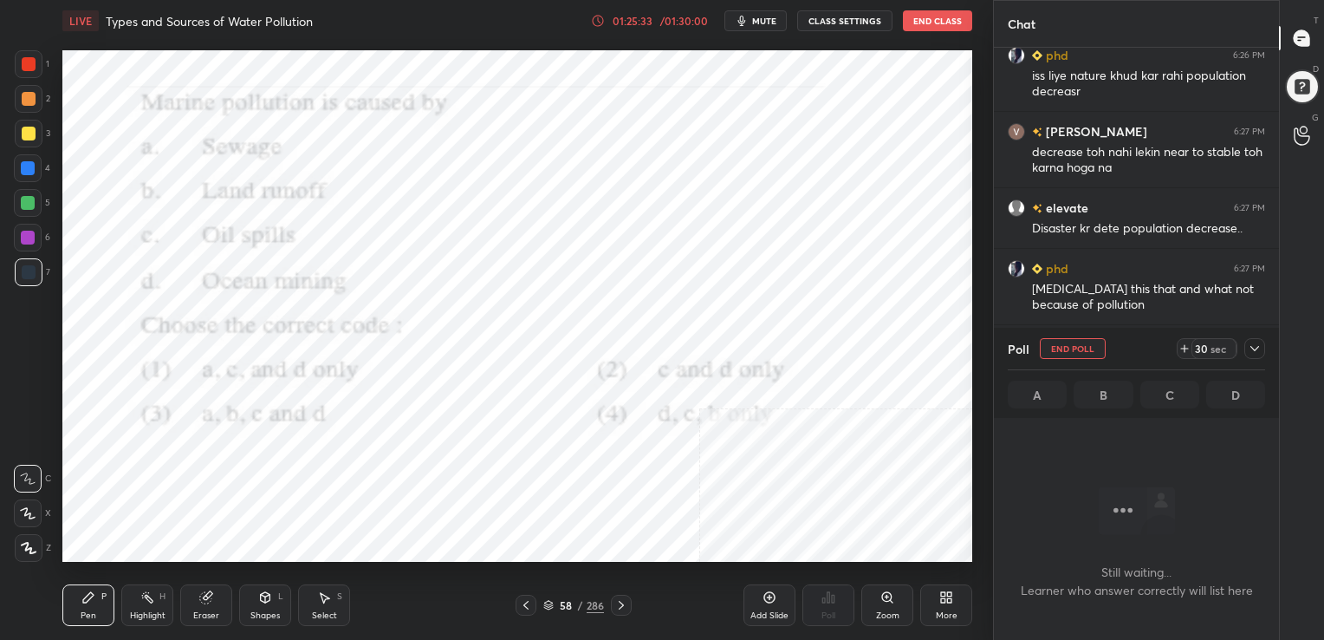
scroll to position [312, 280]
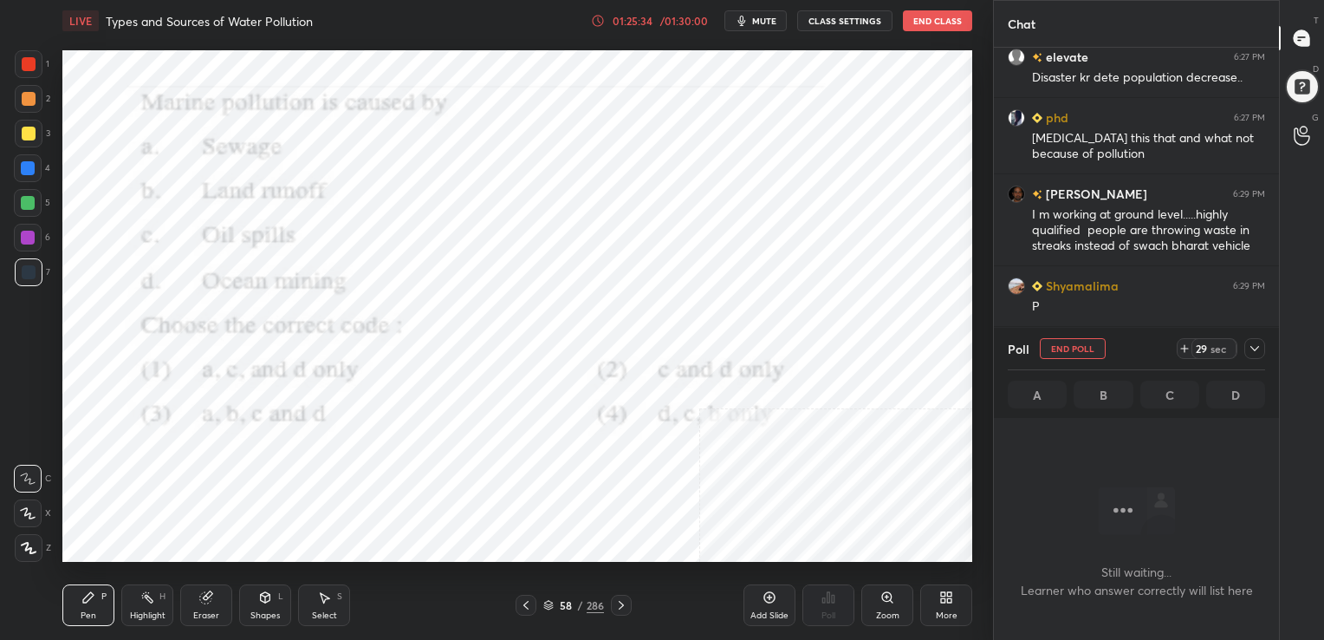
click at [764, 12] on button "mute" at bounding box center [755, 20] width 62 height 21
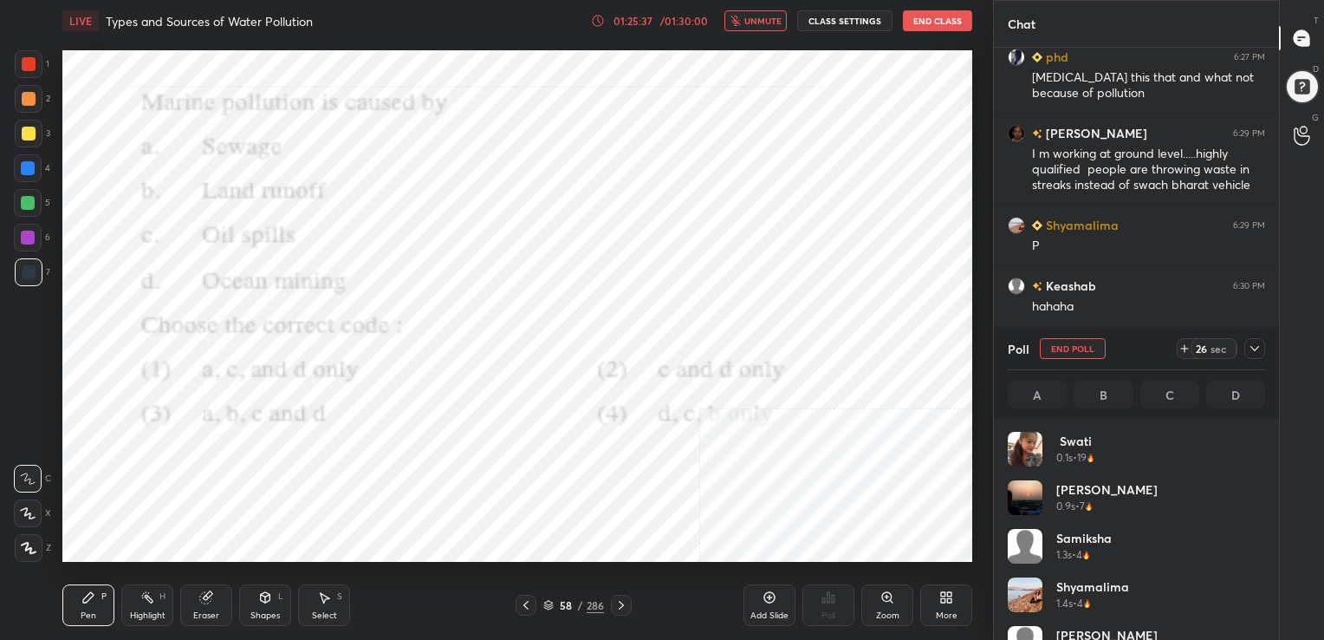
scroll to position [8232, 0]
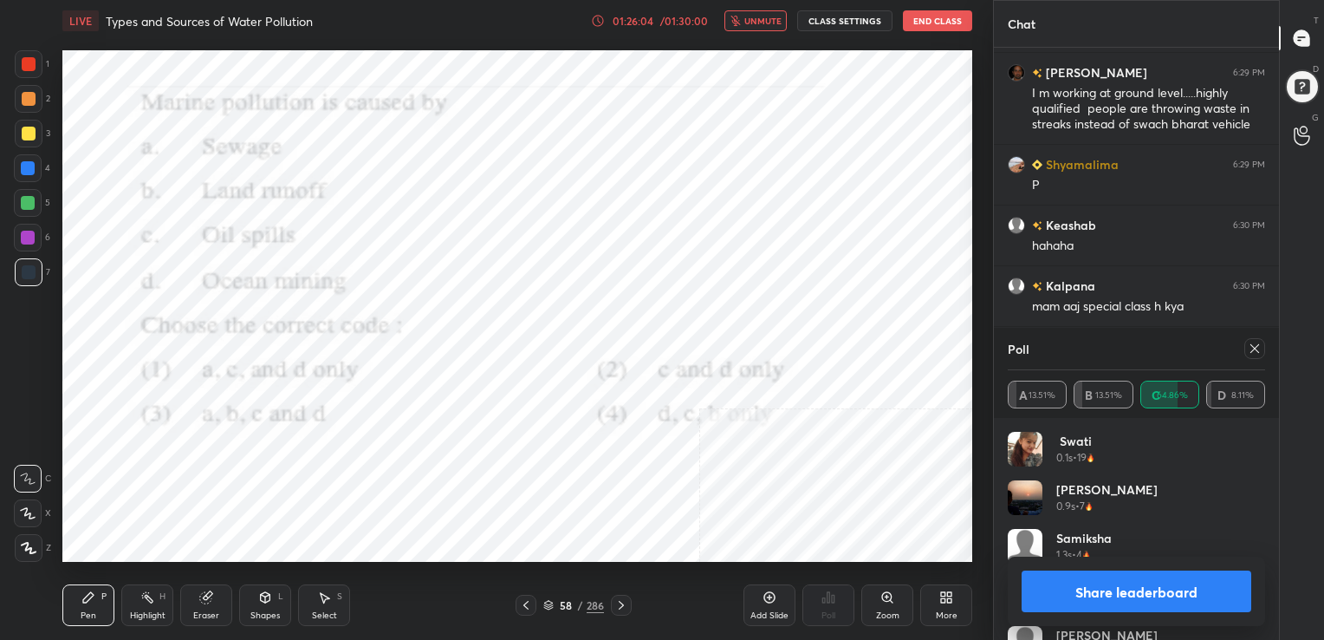
click at [1255, 354] on icon at bounding box center [1255, 348] width 14 height 14
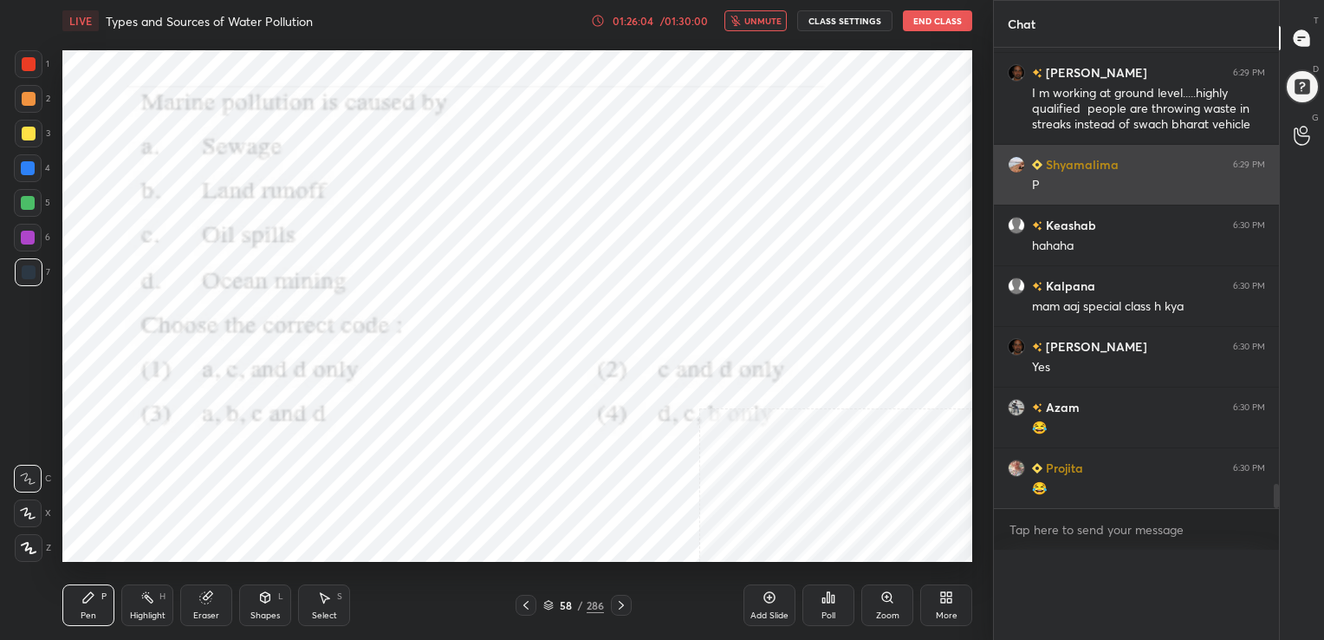
scroll to position [347, 280]
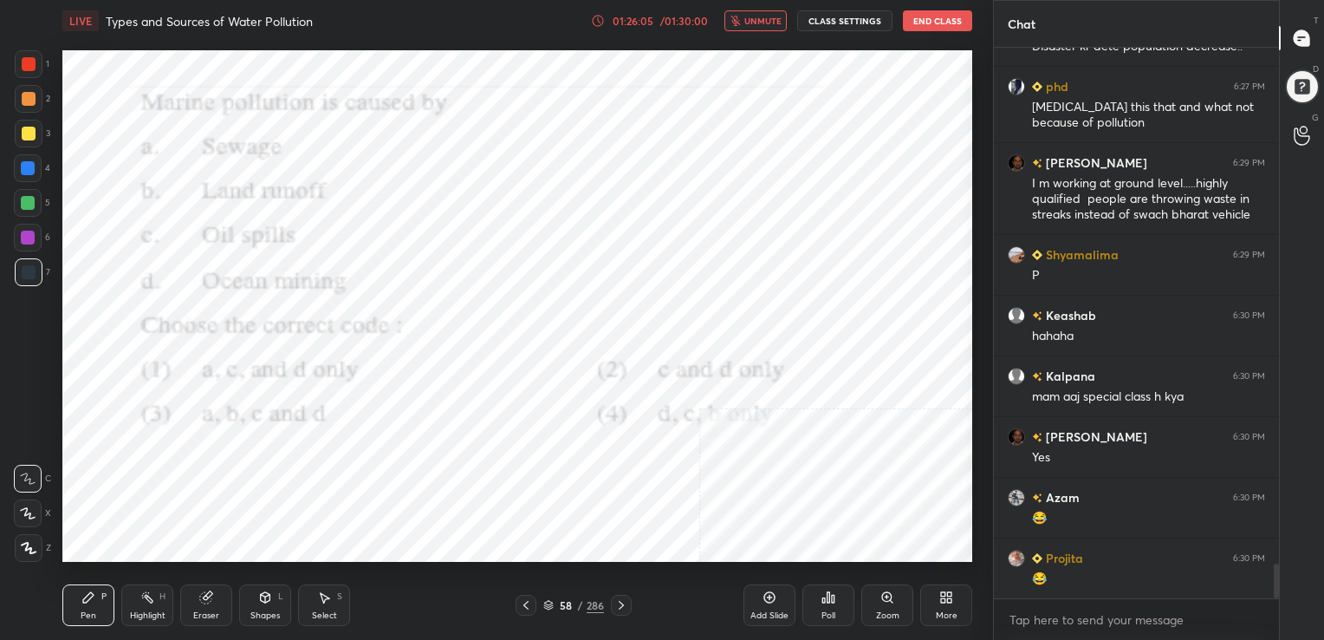
click at [742, 14] on button "unmute" at bounding box center [755, 20] width 62 height 21
click at [544, 603] on icon at bounding box center [548, 603] width 9 height 4
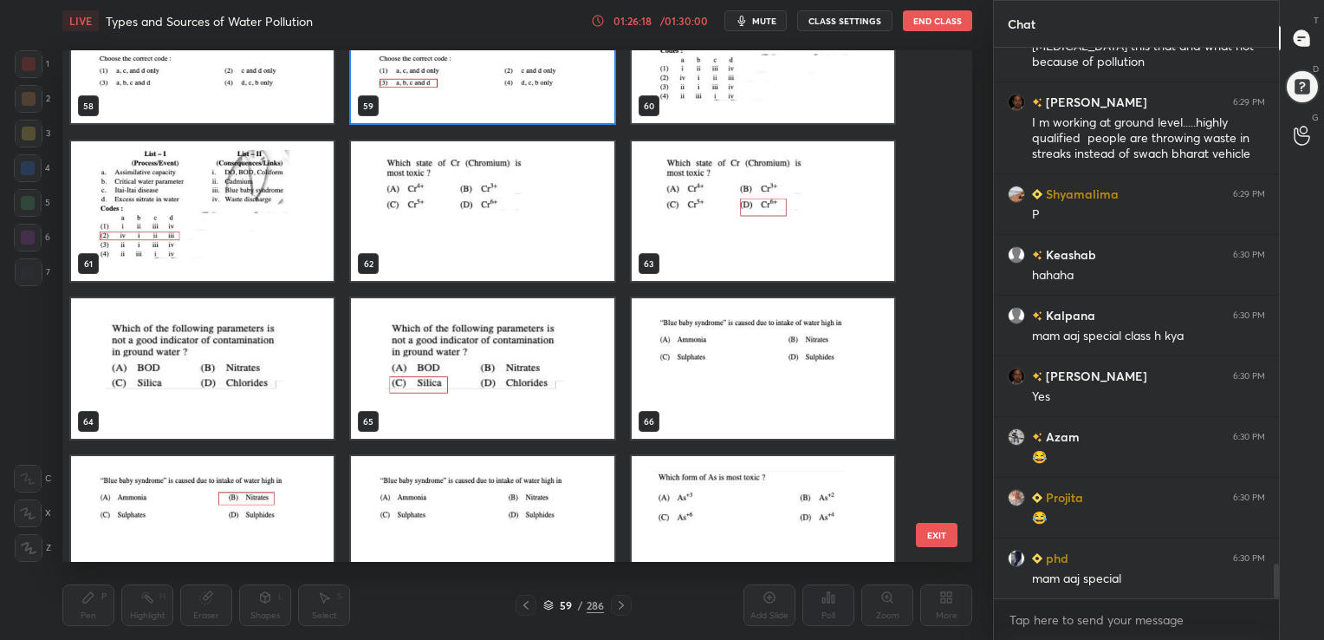
click at [540, 262] on img "grid" at bounding box center [482, 210] width 263 height 140
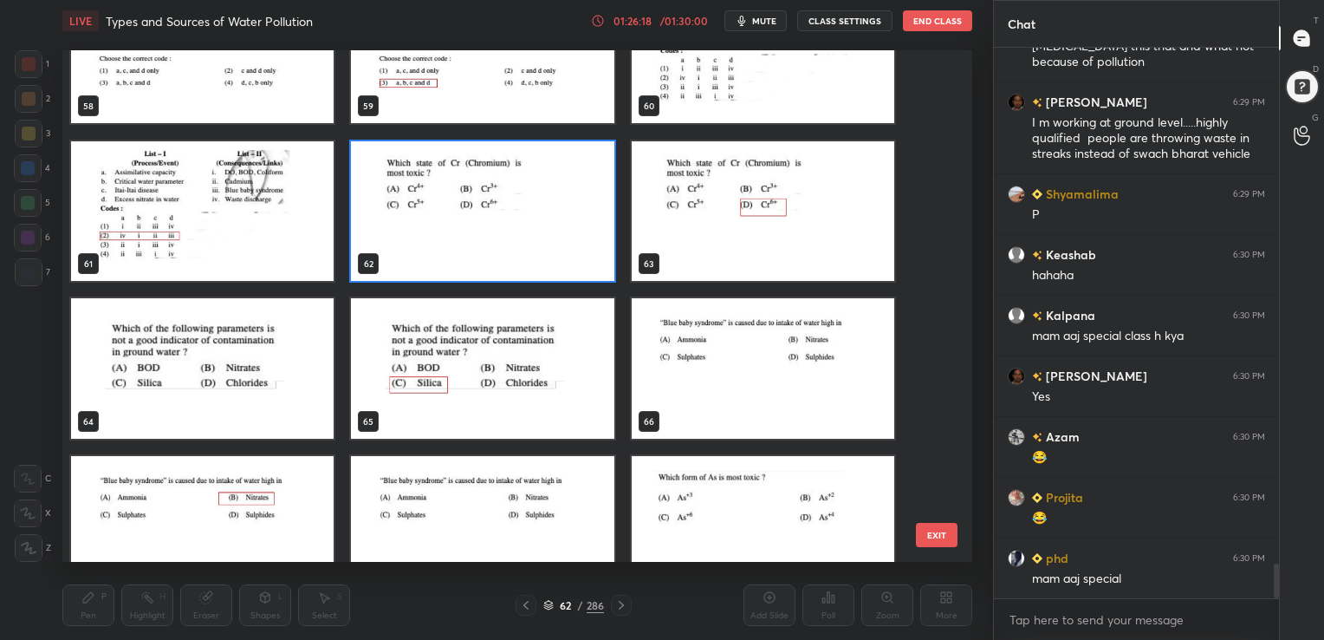
click at [540, 262] on img "grid" at bounding box center [482, 210] width 263 height 140
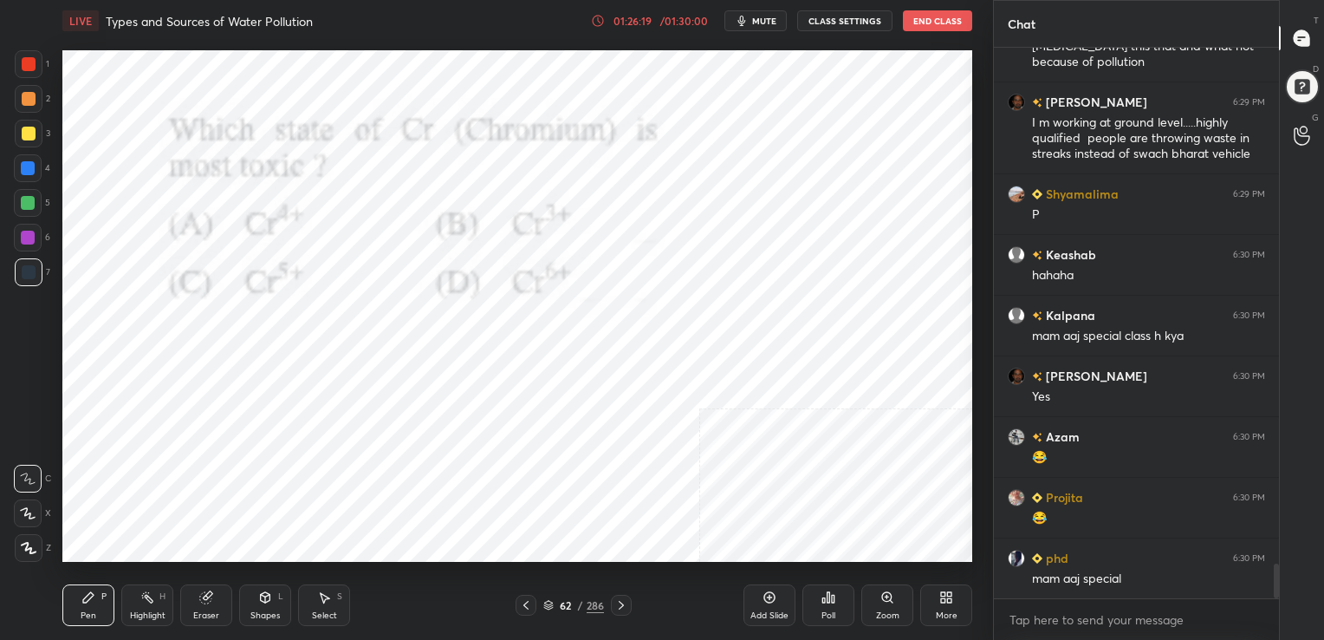
click at [540, 262] on img "grid" at bounding box center [482, 210] width 263 height 140
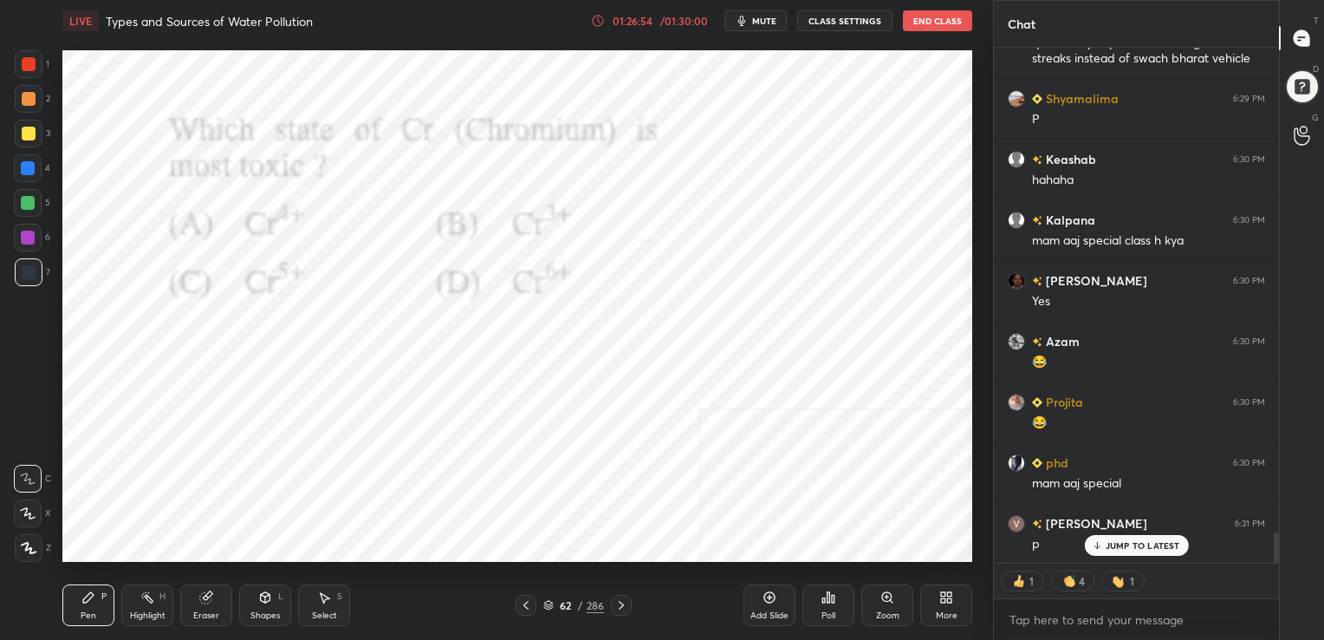
click at [549, 603] on icon at bounding box center [548, 605] width 10 height 10
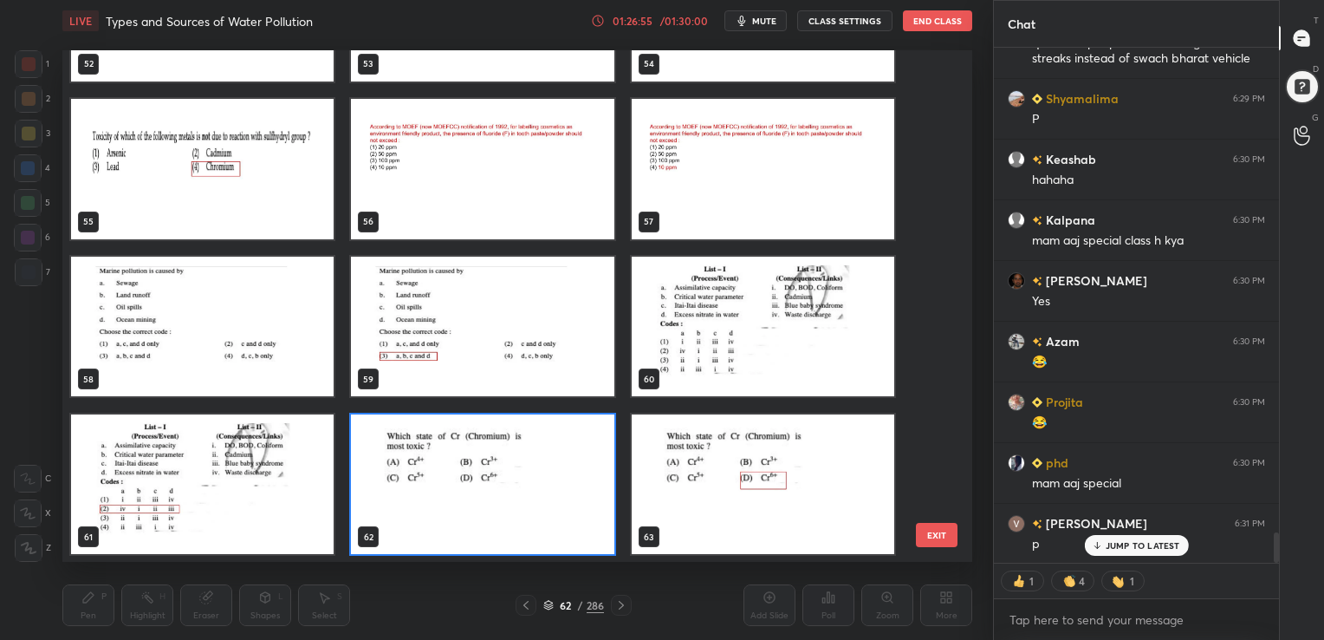
scroll to position [507, 901]
click at [489, 473] on img "grid" at bounding box center [482, 483] width 263 height 140
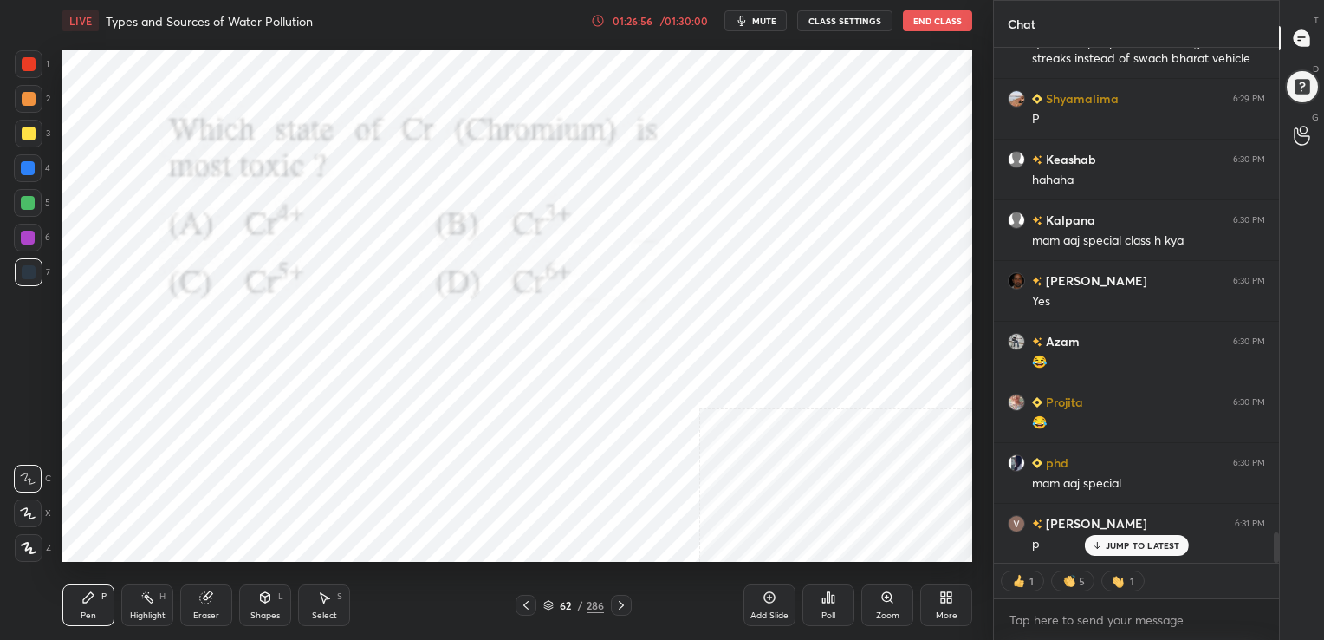
click at [489, 473] on img "grid" at bounding box center [482, 483] width 263 height 140
click at [824, 613] on div "Poll" at bounding box center [828, 615] width 14 height 9
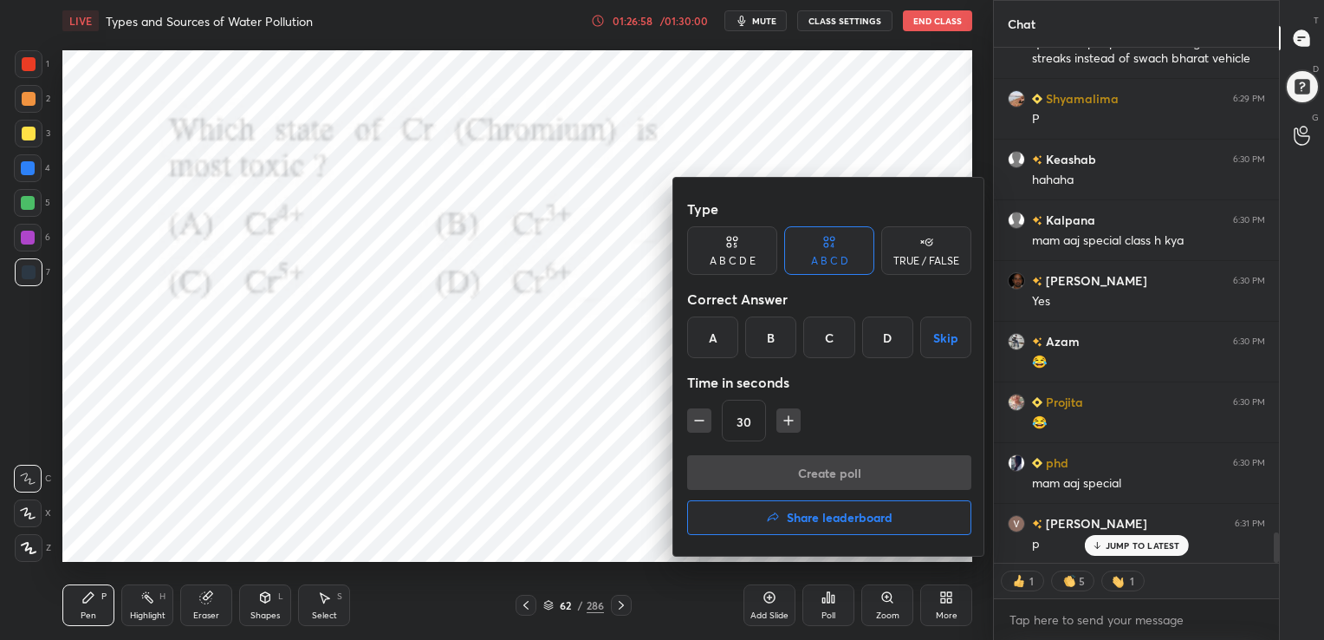
click at [882, 331] on div "D" at bounding box center [887, 337] width 51 height 42
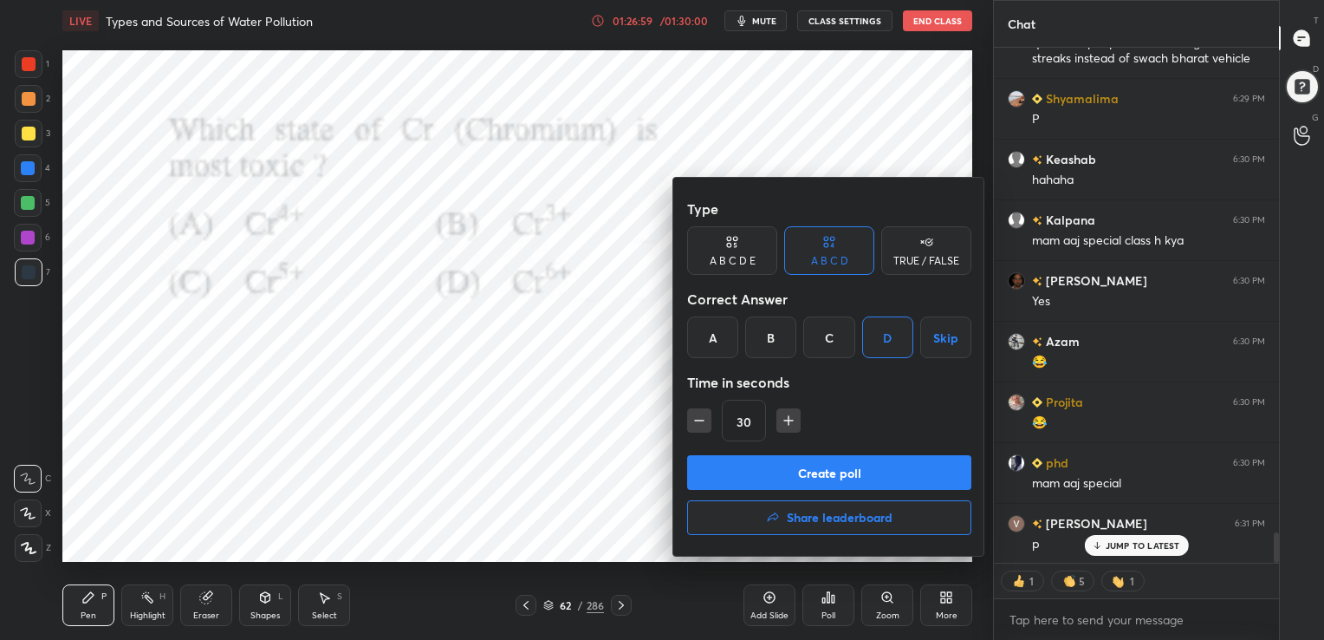
click at [850, 471] on button "Create poll" at bounding box center [829, 472] width 284 height 35
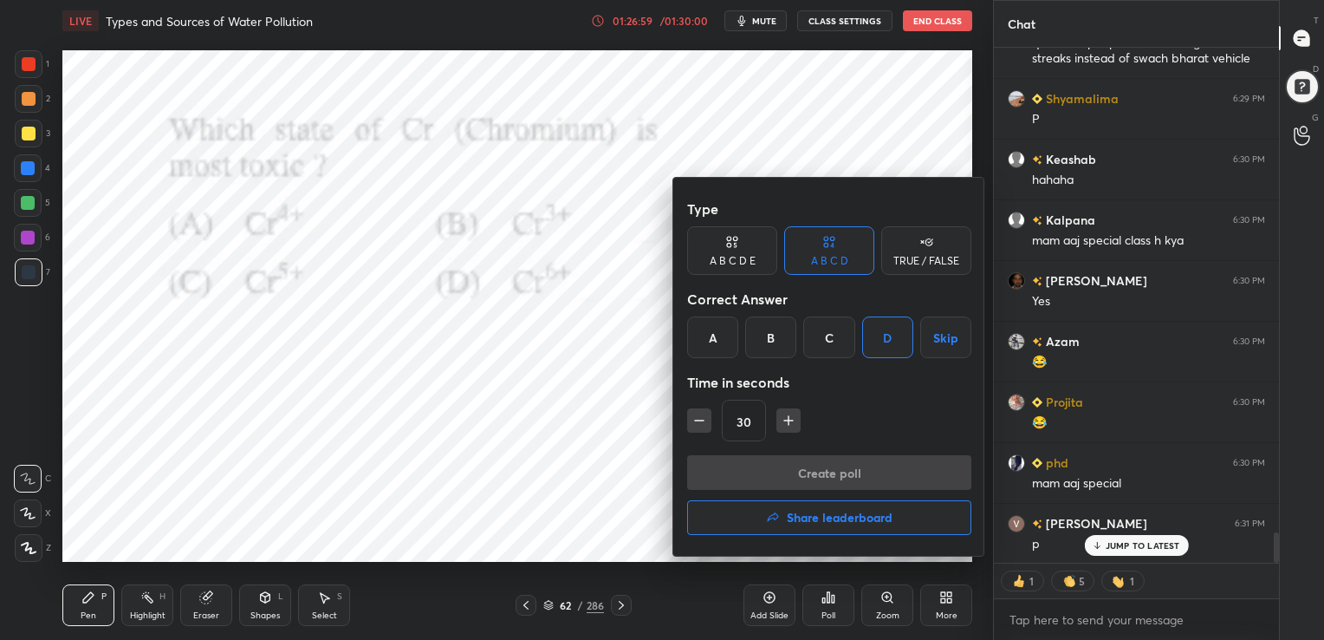
scroll to position [474, 280]
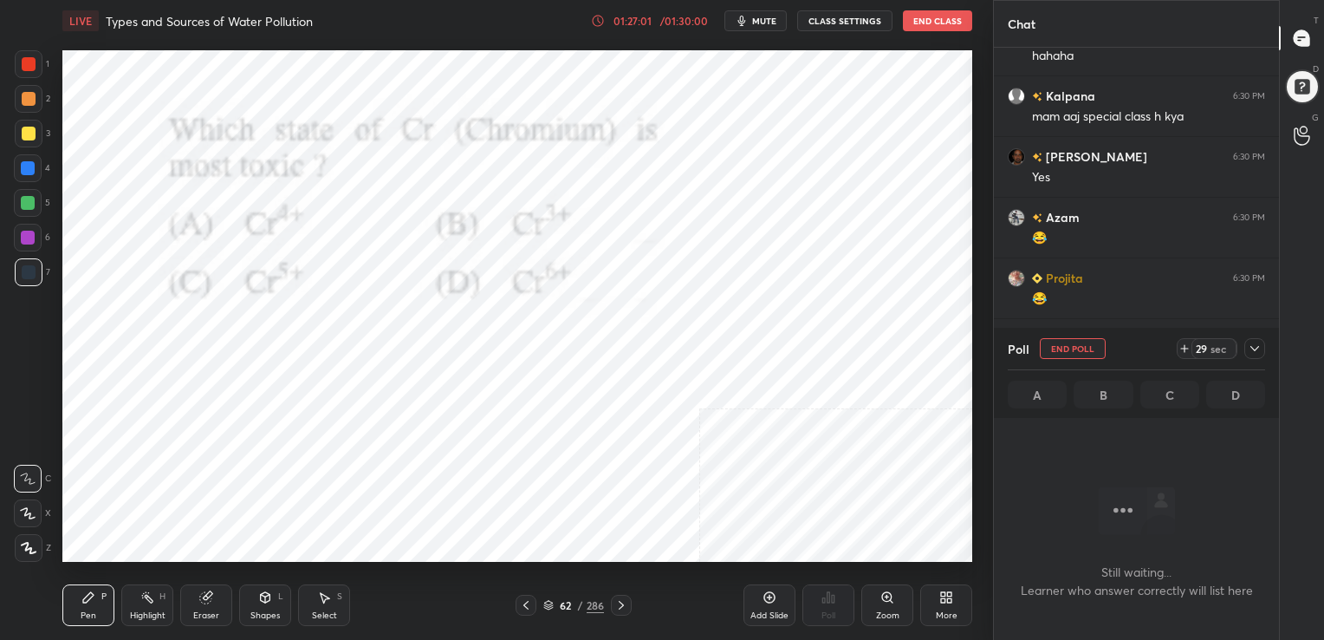
click at [769, 26] on span "mute" at bounding box center [764, 21] width 24 height 12
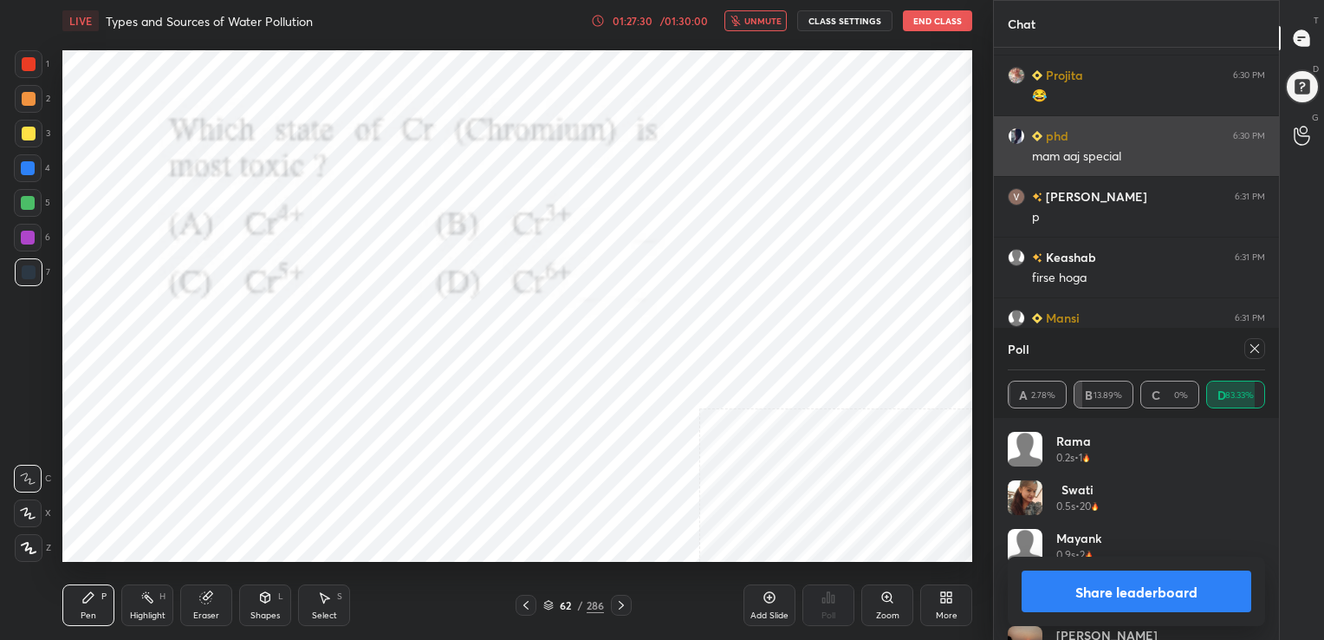
scroll to position [8631, 0]
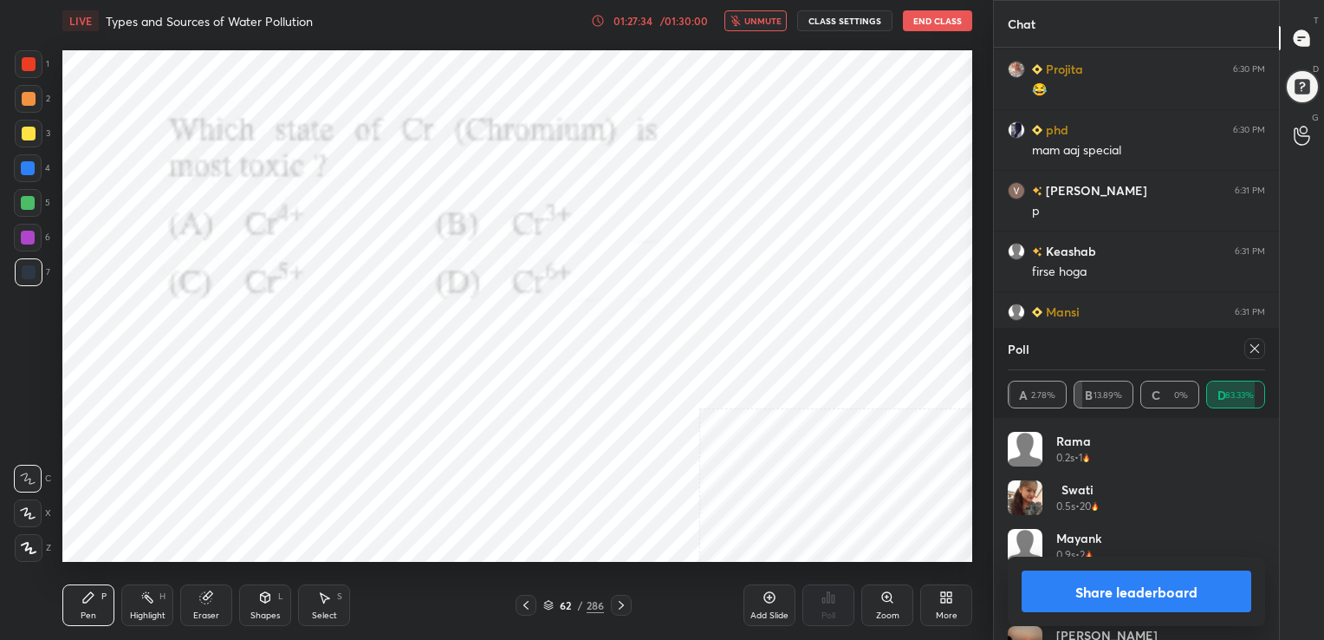
click at [1251, 346] on icon at bounding box center [1255, 348] width 14 height 14
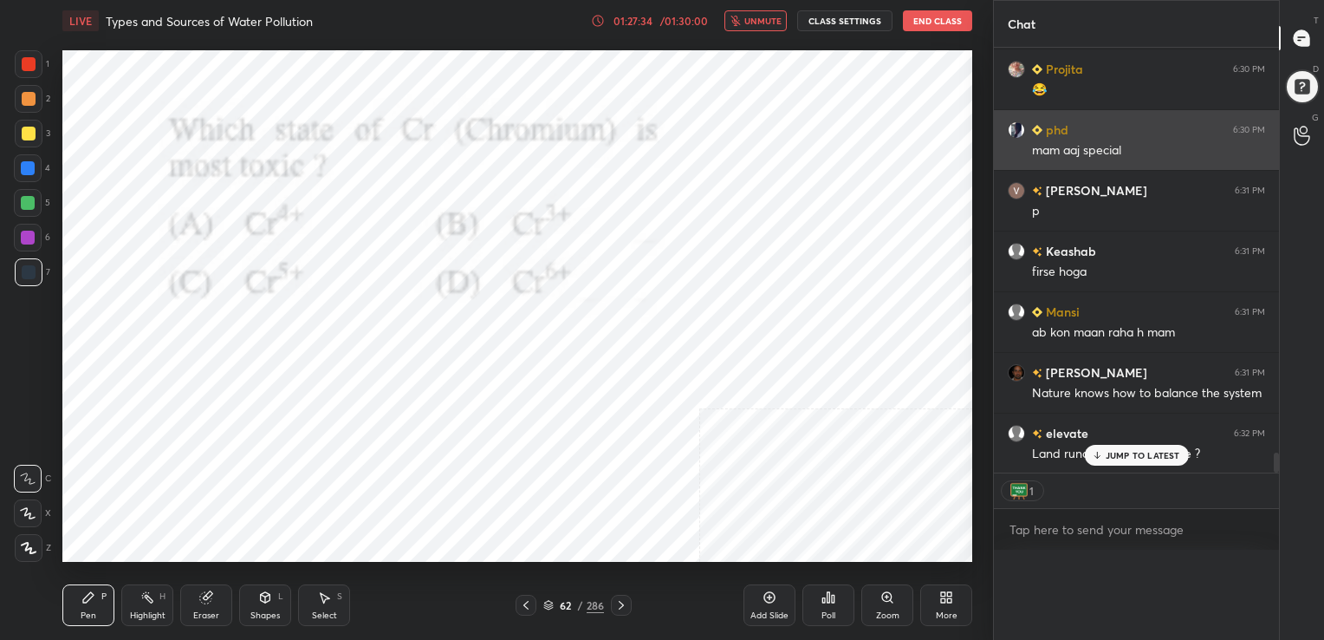
scroll to position [5, 5]
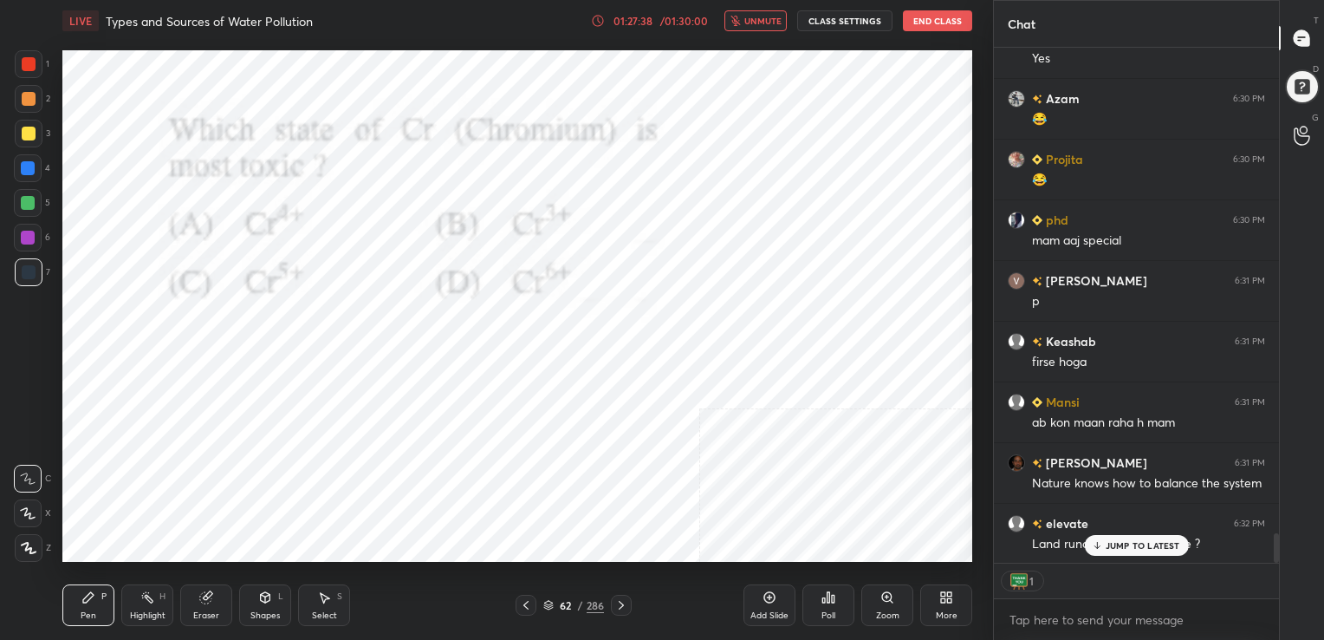
click at [755, 16] on span "unmute" at bounding box center [762, 21] width 37 height 12
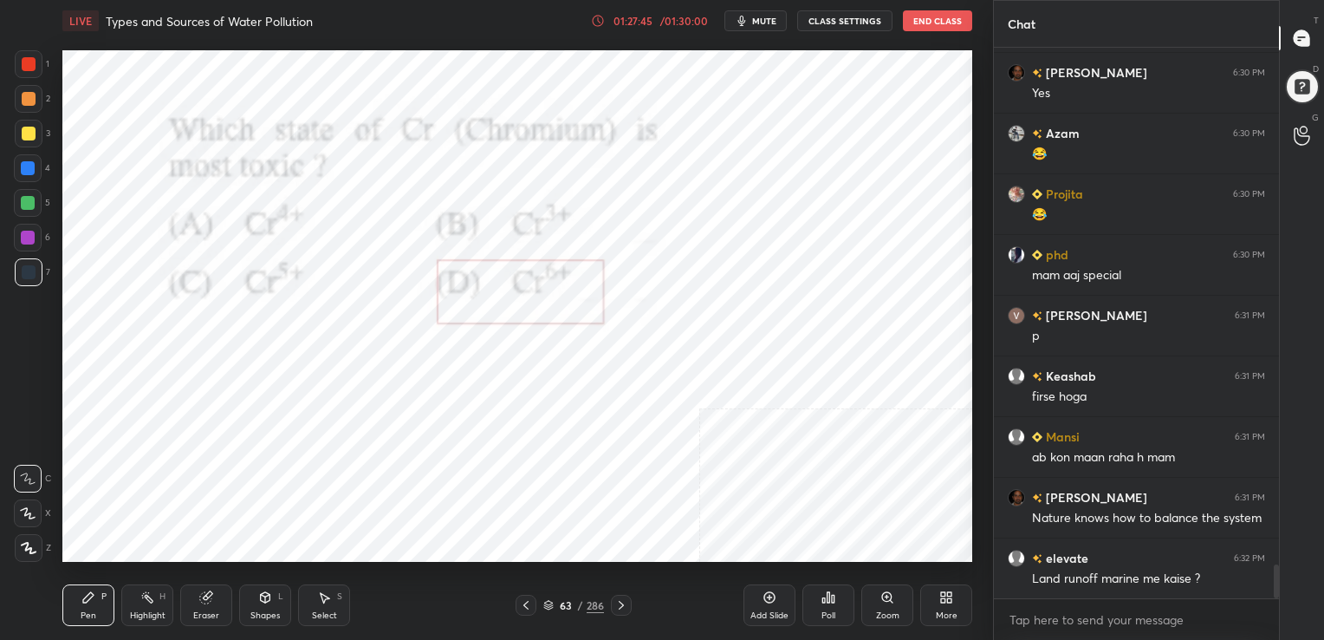
click at [543, 601] on icon at bounding box center [548, 605] width 10 height 10
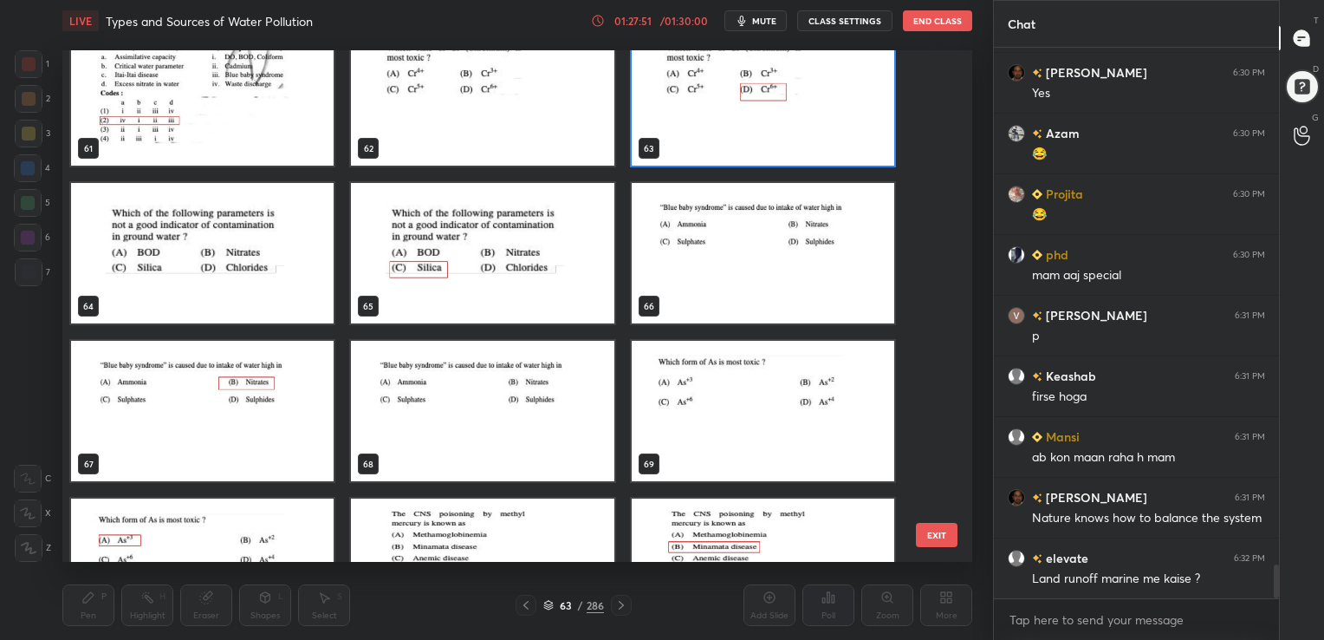
click at [694, 231] on img "grid" at bounding box center [763, 253] width 263 height 140
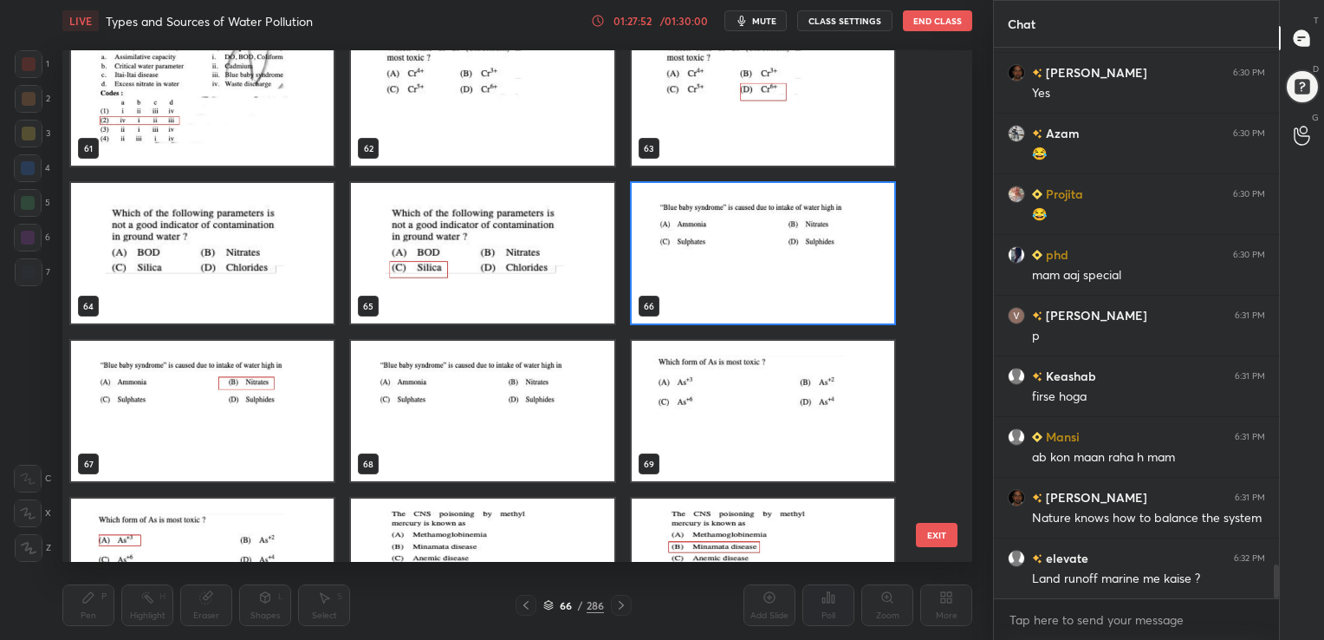
click at [694, 231] on img "grid" at bounding box center [763, 253] width 263 height 140
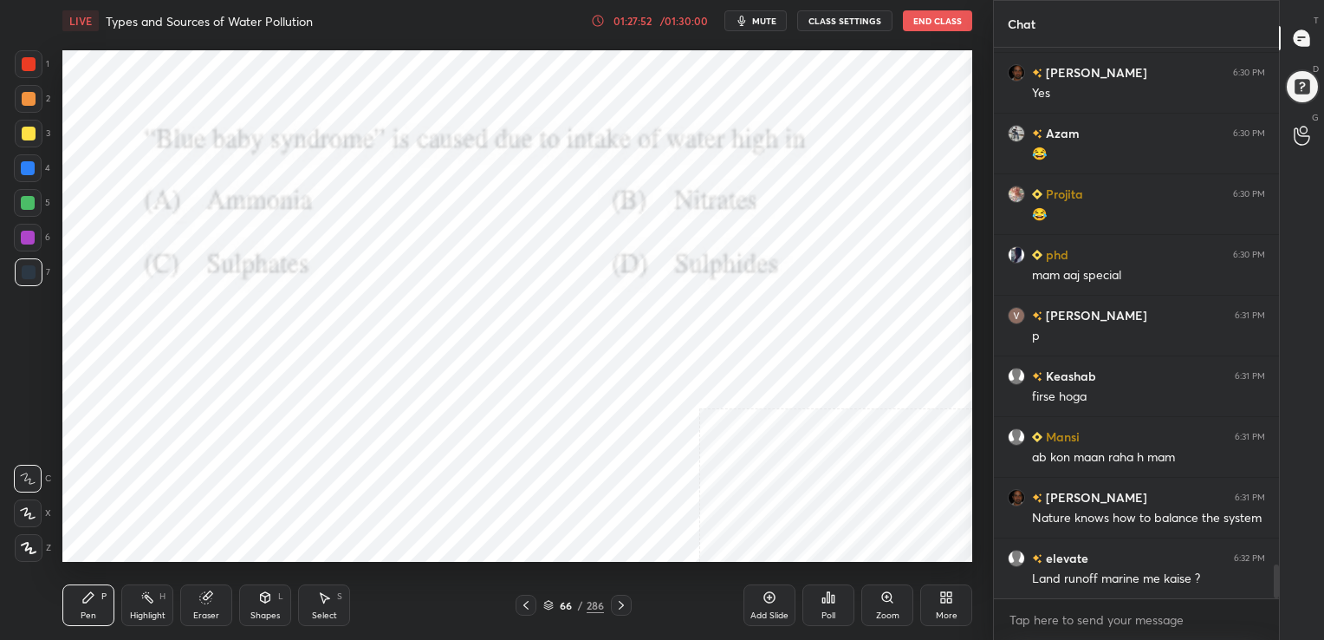
click at [694, 231] on img "grid" at bounding box center [763, 253] width 263 height 140
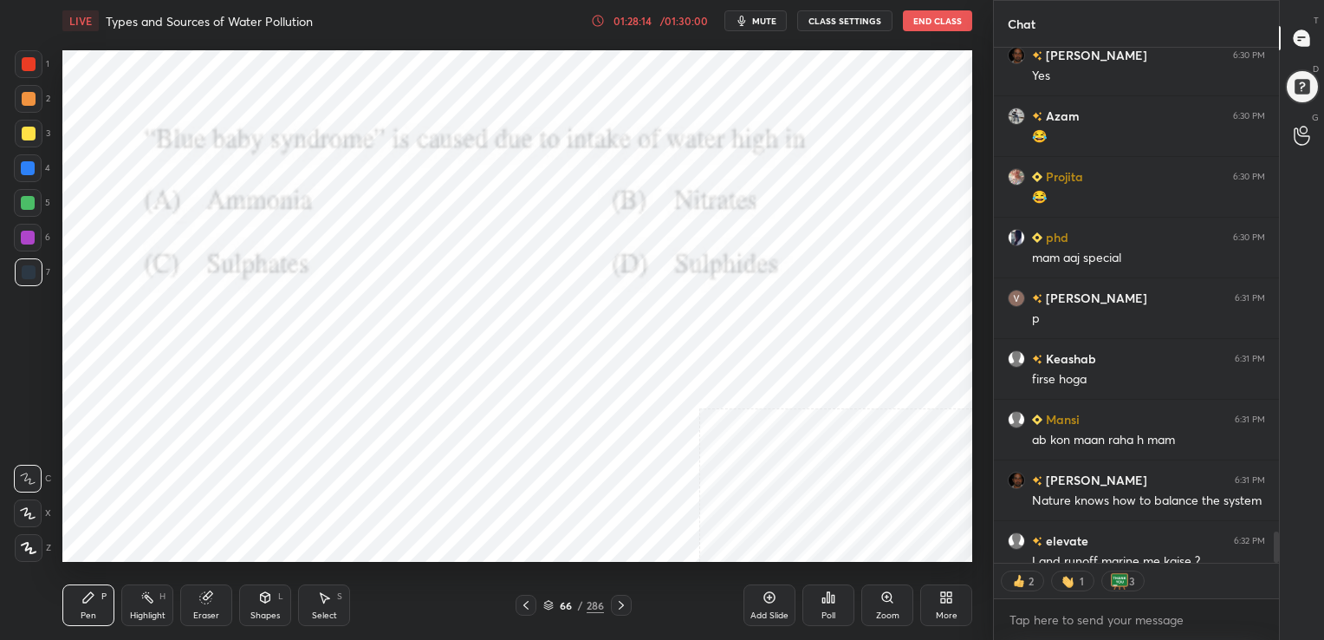
click at [829, 598] on icon at bounding box center [829, 597] width 3 height 10
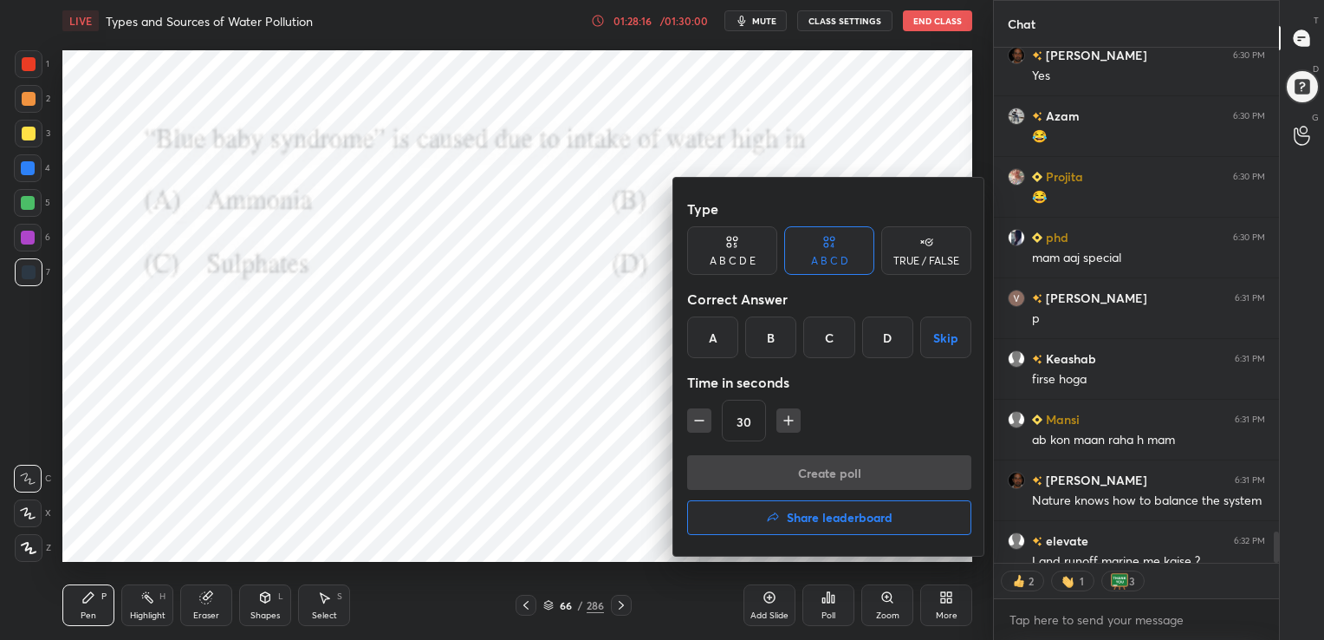
click at [769, 349] on div "B" at bounding box center [770, 337] width 51 height 42
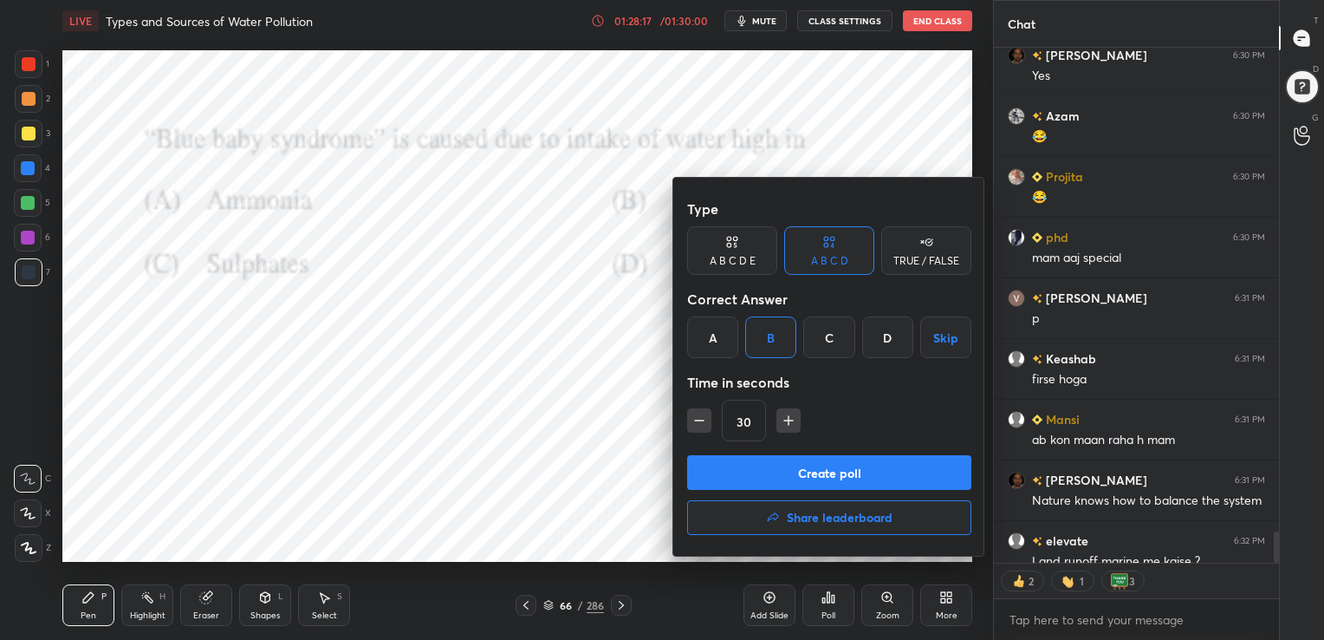
click at [789, 473] on button "Create poll" at bounding box center [829, 472] width 284 height 35
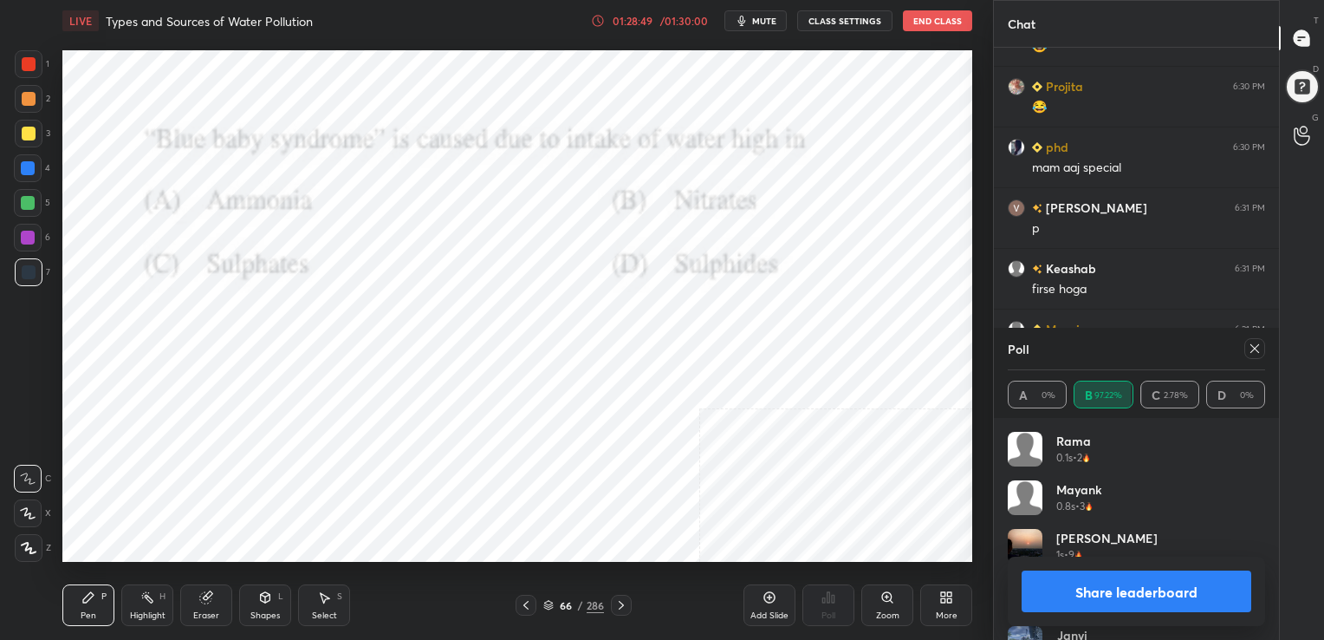
click at [1256, 341] on icon at bounding box center [1255, 348] width 14 height 14
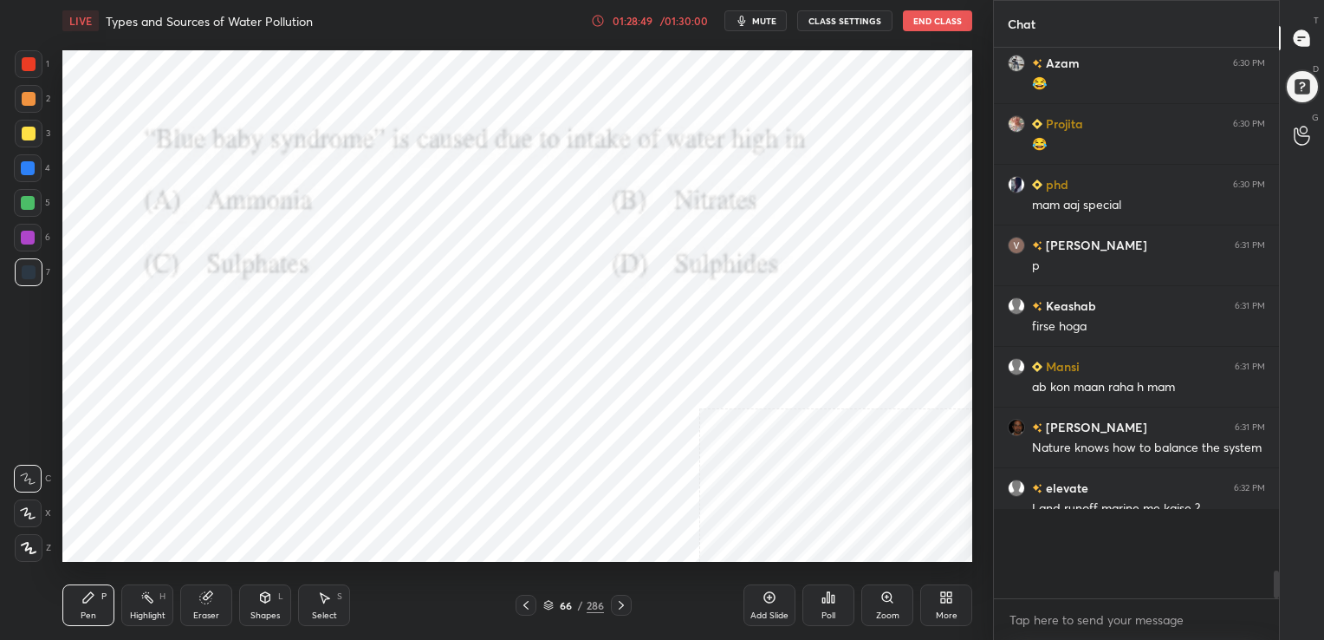
scroll to position [396, 280]
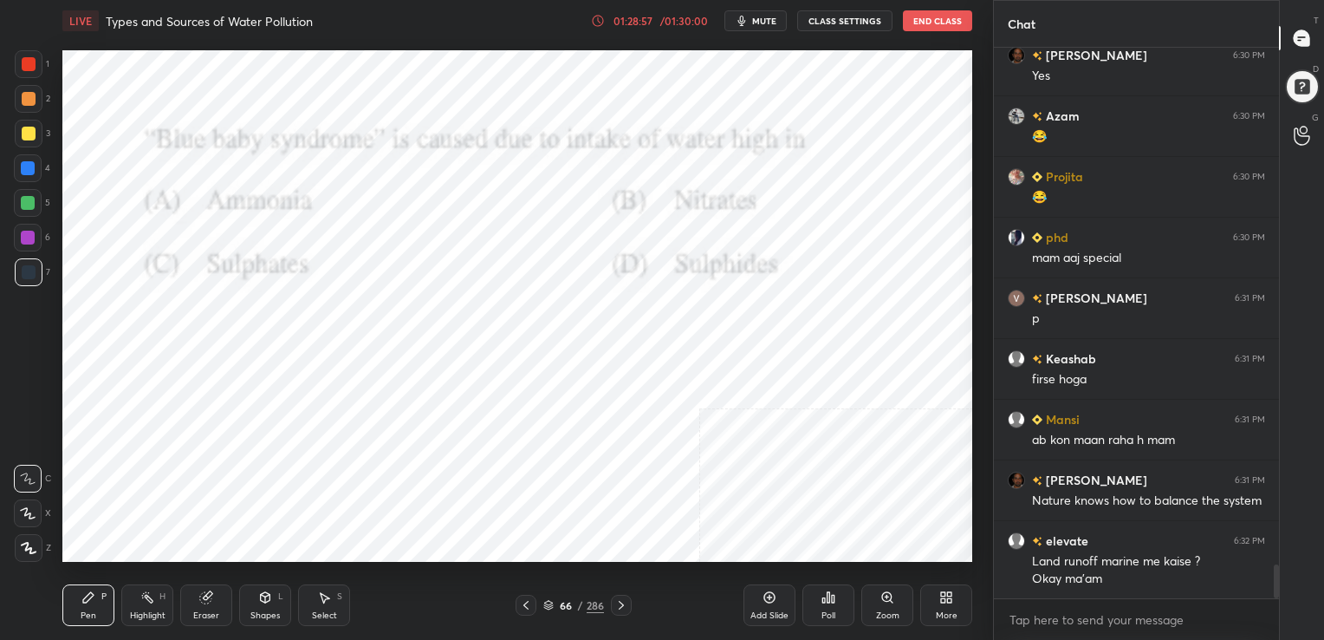
click at [548, 600] on icon at bounding box center [548, 605] width 10 height 10
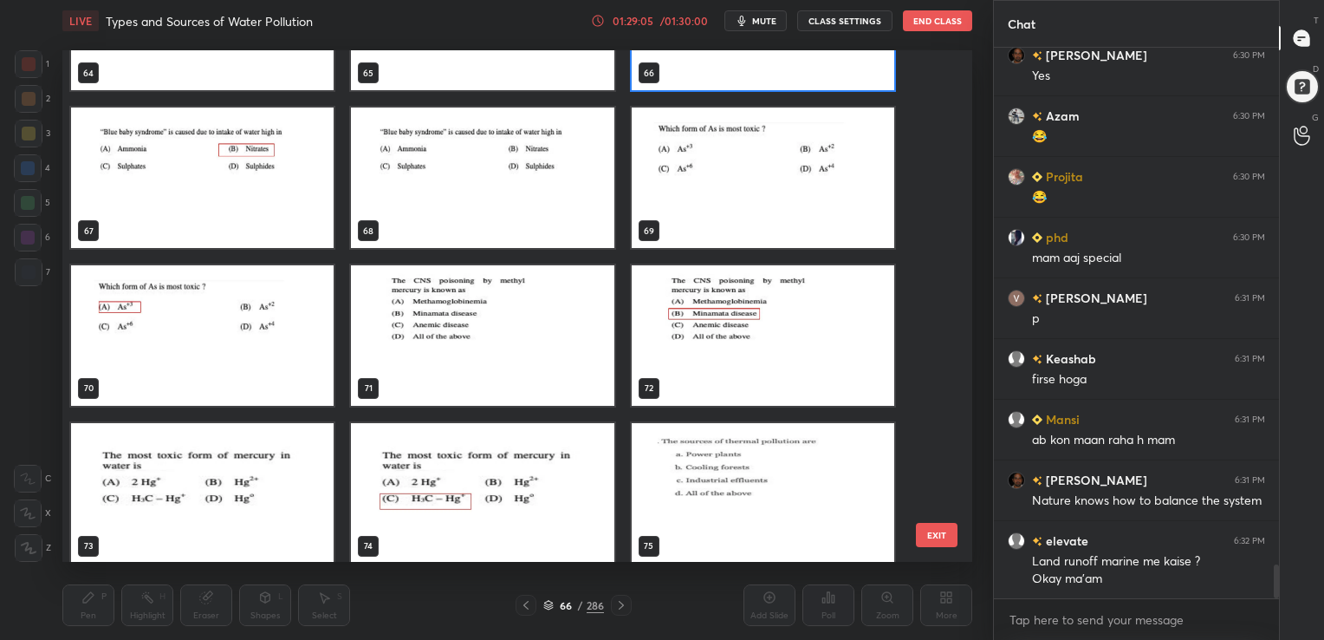
click at [254, 471] on img "grid" at bounding box center [202, 493] width 263 height 140
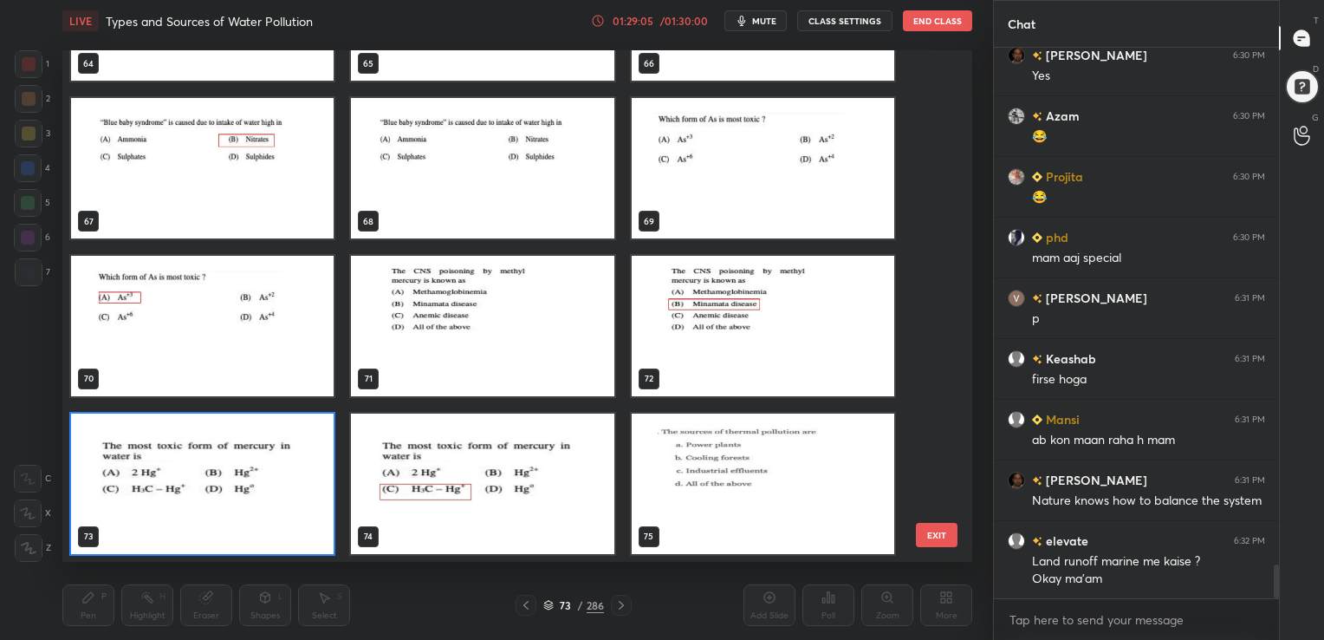
click at [254, 471] on div "64 65 66 67 68 69 70 71 72 73 74 75 76 77 78 79 80 81" at bounding box center [502, 306] width 880 height 512
click at [254, 471] on img "grid" at bounding box center [202, 483] width 263 height 140
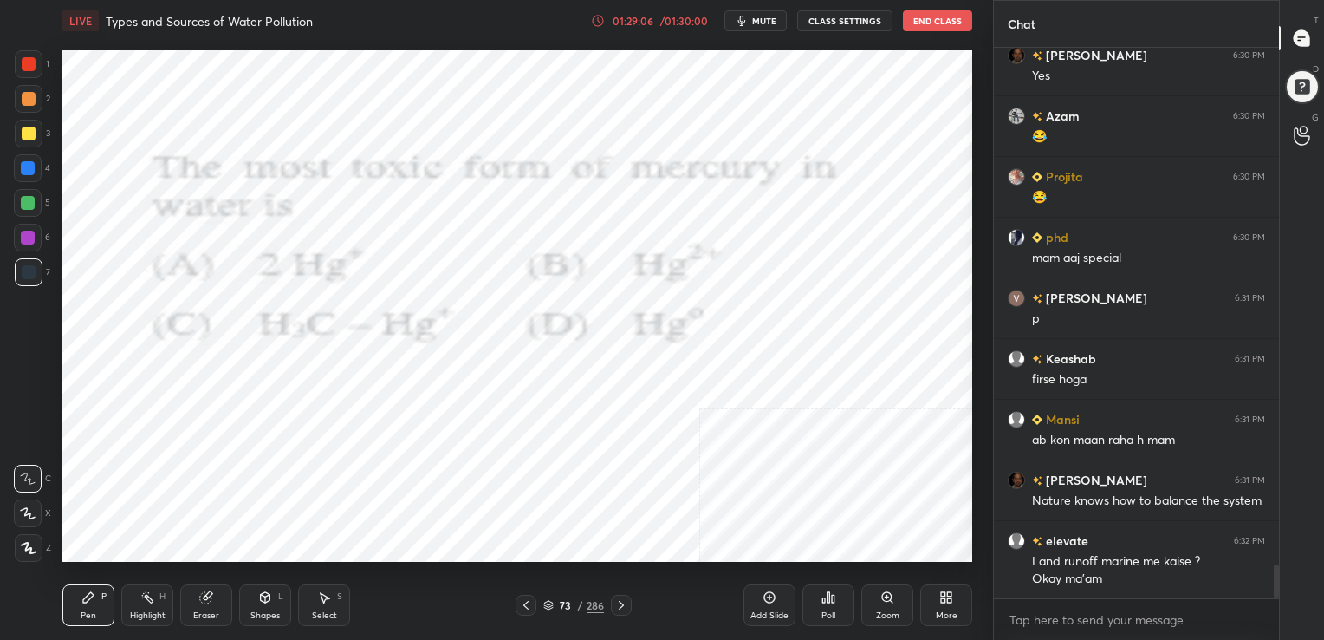
click at [254, 471] on img "grid" at bounding box center [202, 483] width 263 height 140
click at [819, 607] on div "Poll" at bounding box center [828, 605] width 52 height 42
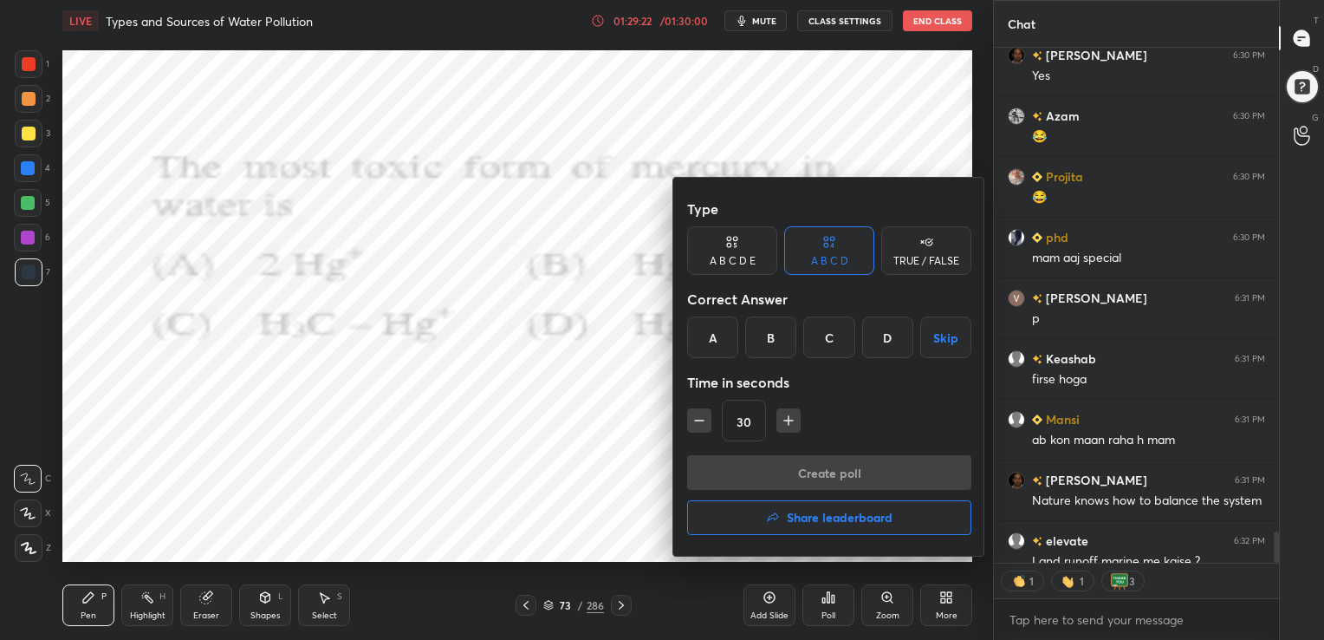
click at [813, 354] on div "C" at bounding box center [828, 337] width 51 height 42
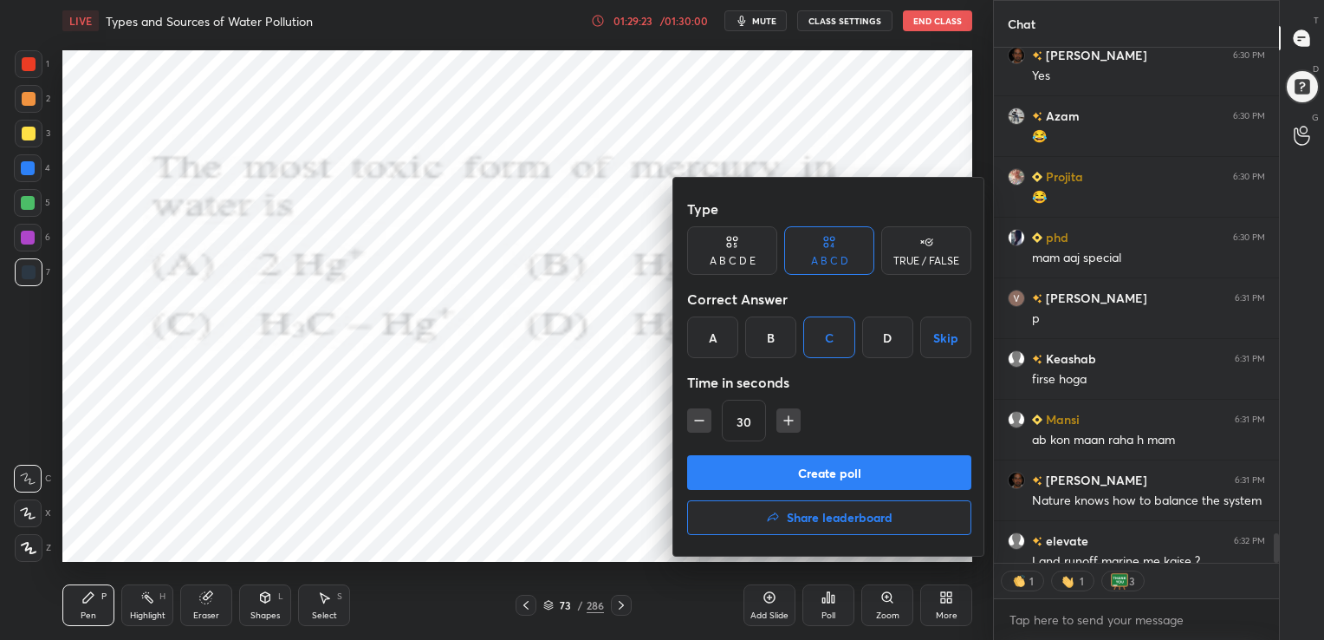
scroll to position [8620, 0]
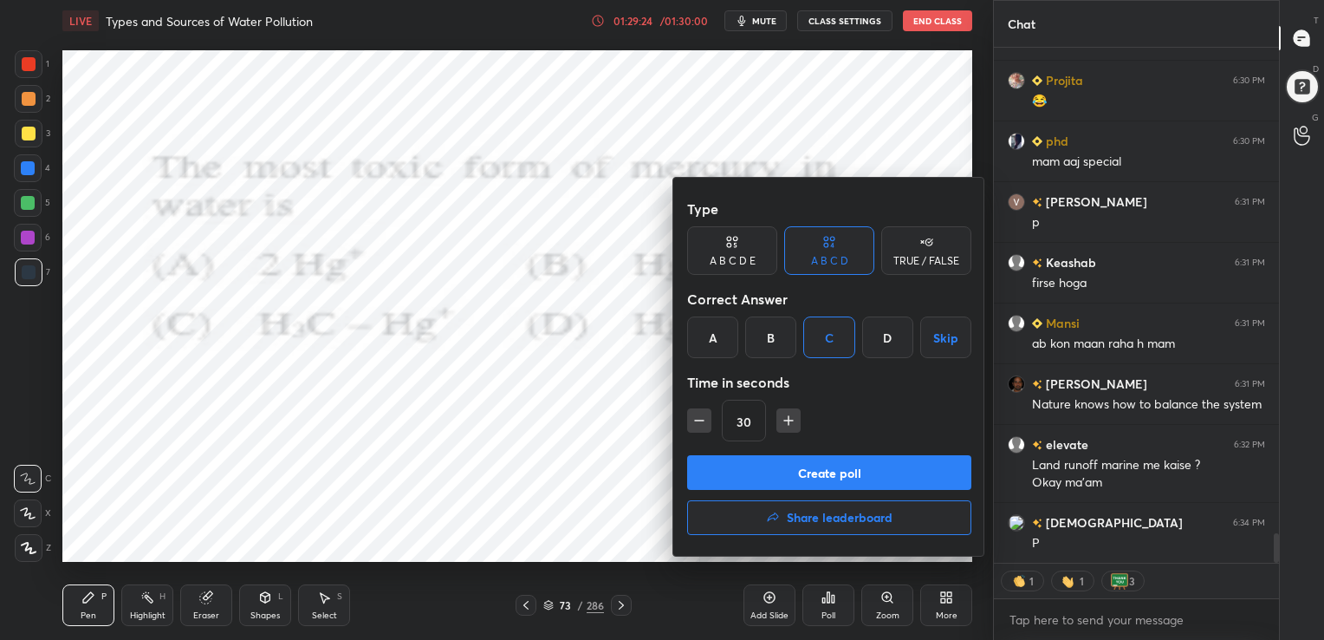
drag, startPoint x: 824, startPoint y: 346, endPoint x: 829, endPoint y: 471, distance: 124.9
click at [829, 471] on div "Type A B C D E A B C D TRUE / FALSE Correct Answer A B C D Skip Time in seconds…" at bounding box center [829, 367] width 312 height 378
click at [829, 471] on button "Create poll" at bounding box center [829, 472] width 284 height 35
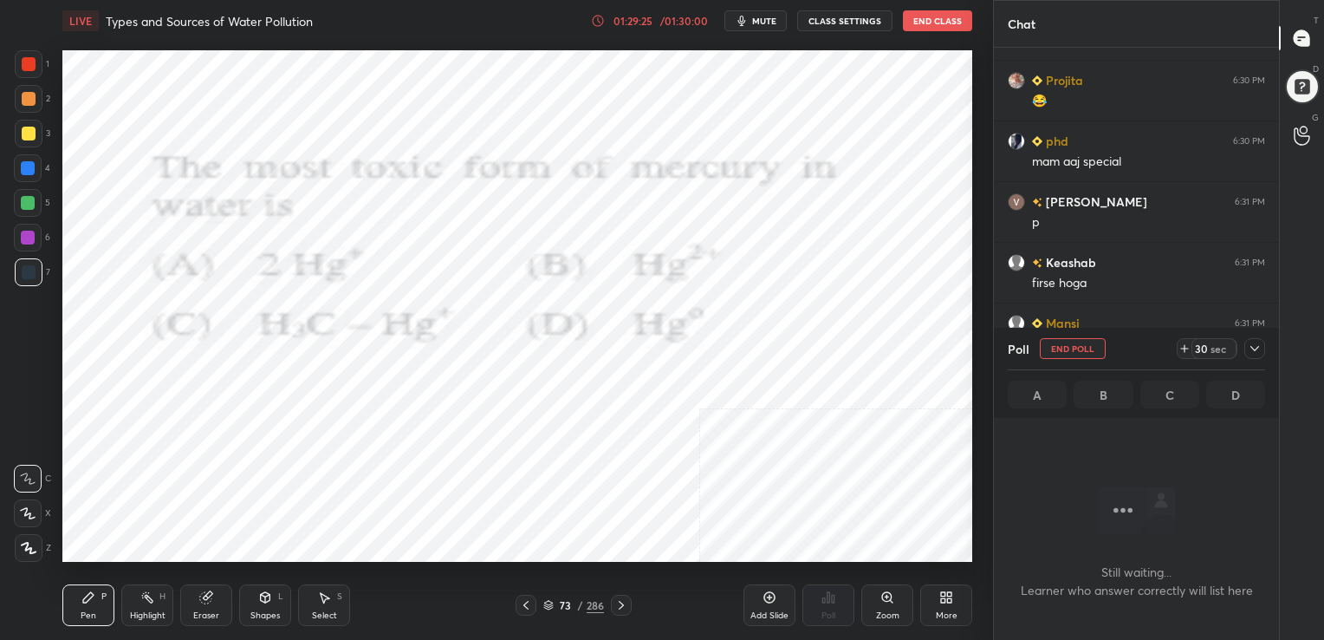
scroll to position [6, 5]
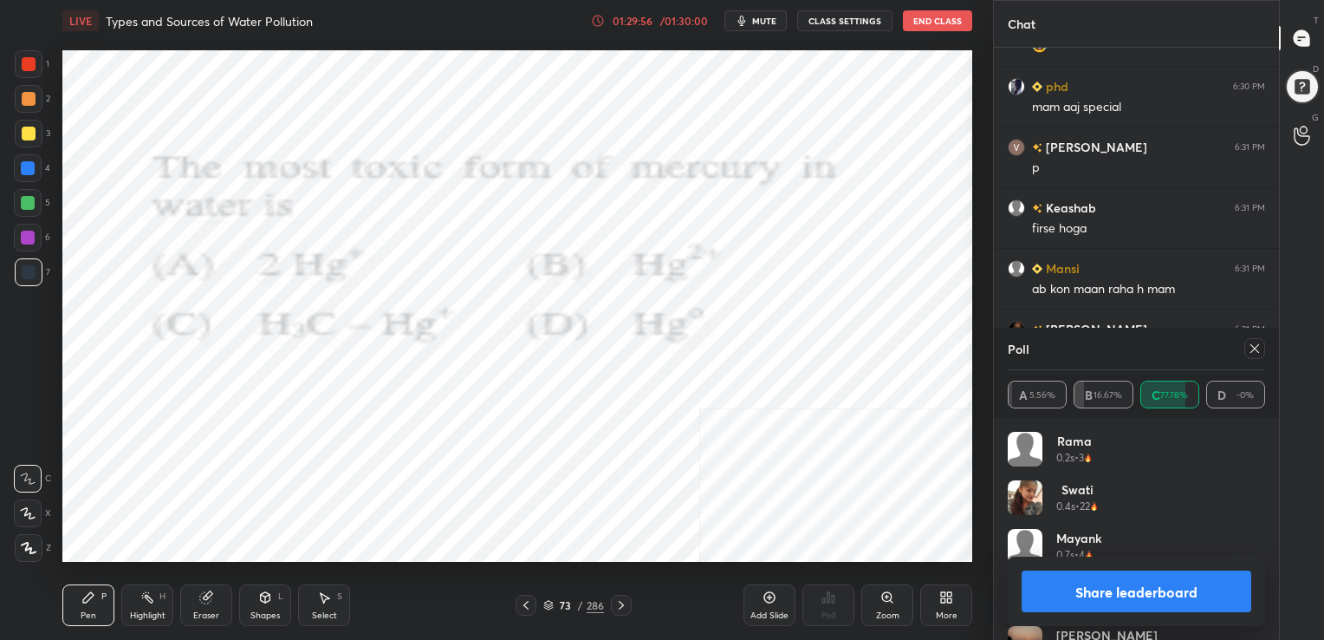
click at [1251, 340] on div at bounding box center [1254, 348] width 21 height 21
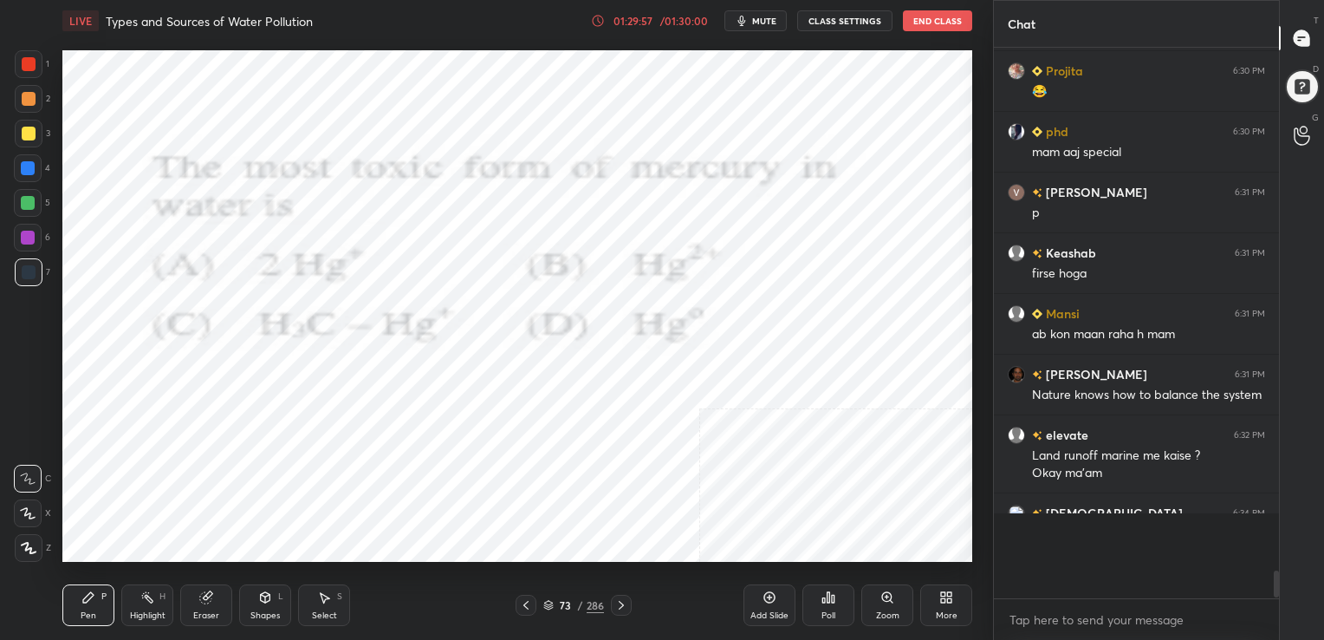
scroll to position [399, 280]
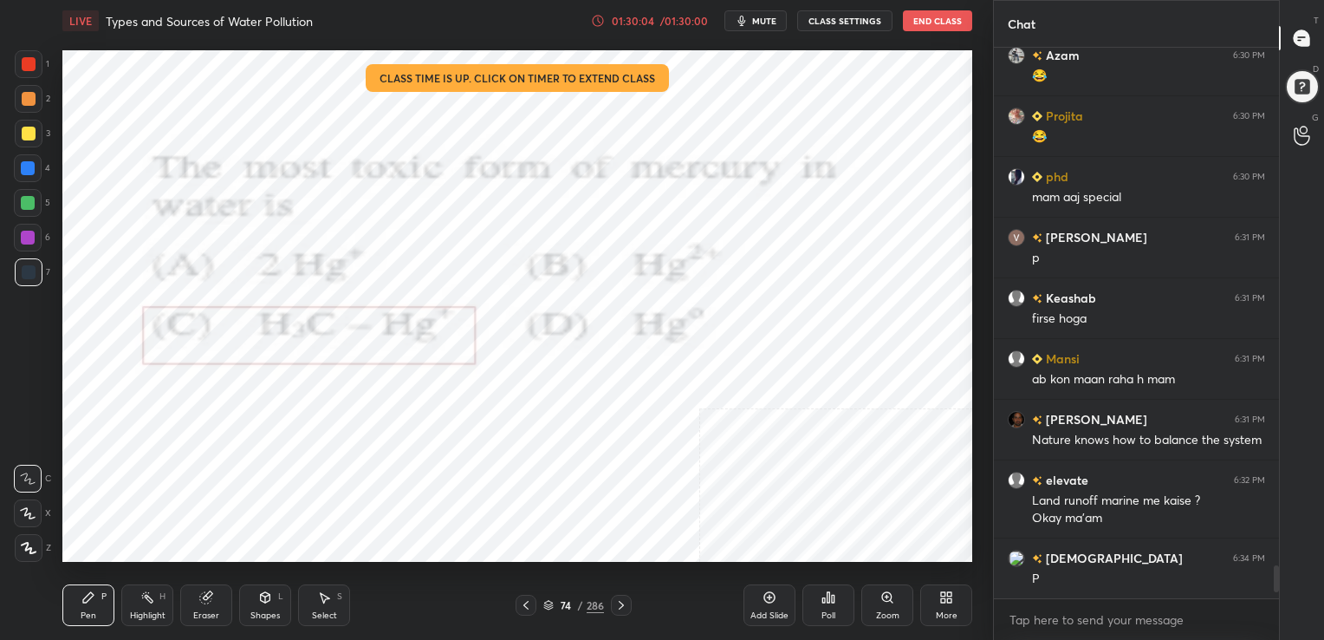
click at [543, 601] on icon at bounding box center [548, 605] width 10 height 10
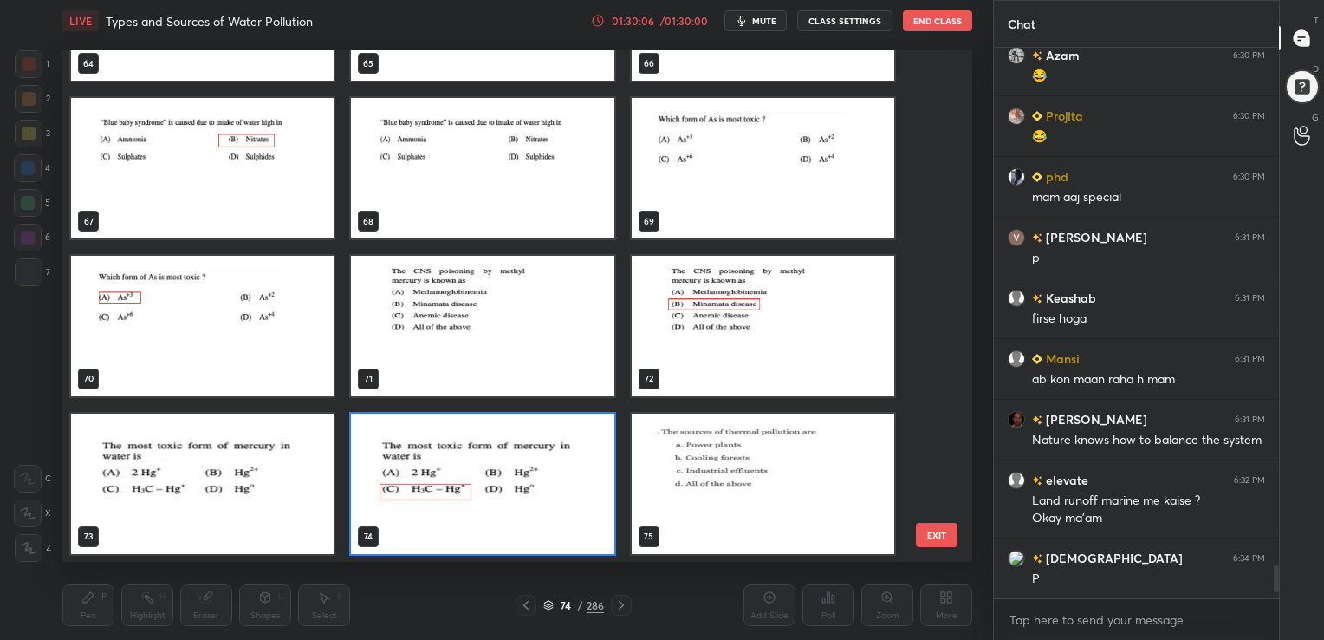
click at [542, 476] on img "grid" at bounding box center [482, 483] width 263 height 140
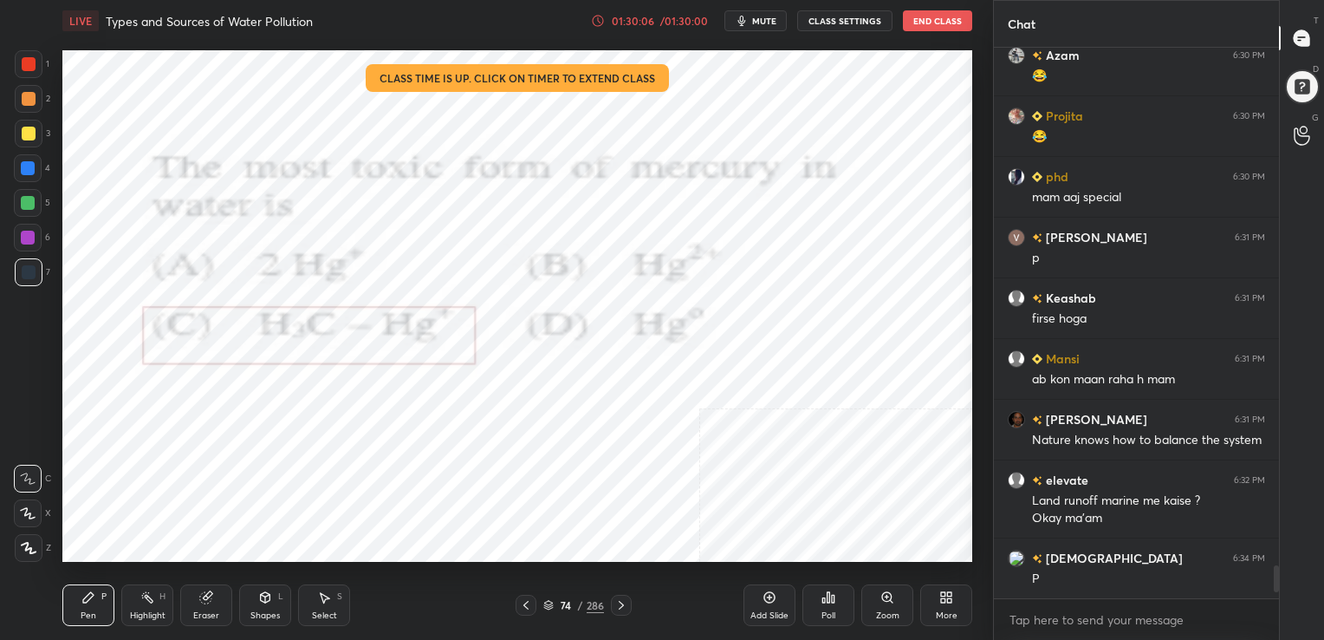
click at [542, 476] on img "grid" at bounding box center [482, 483] width 263 height 140
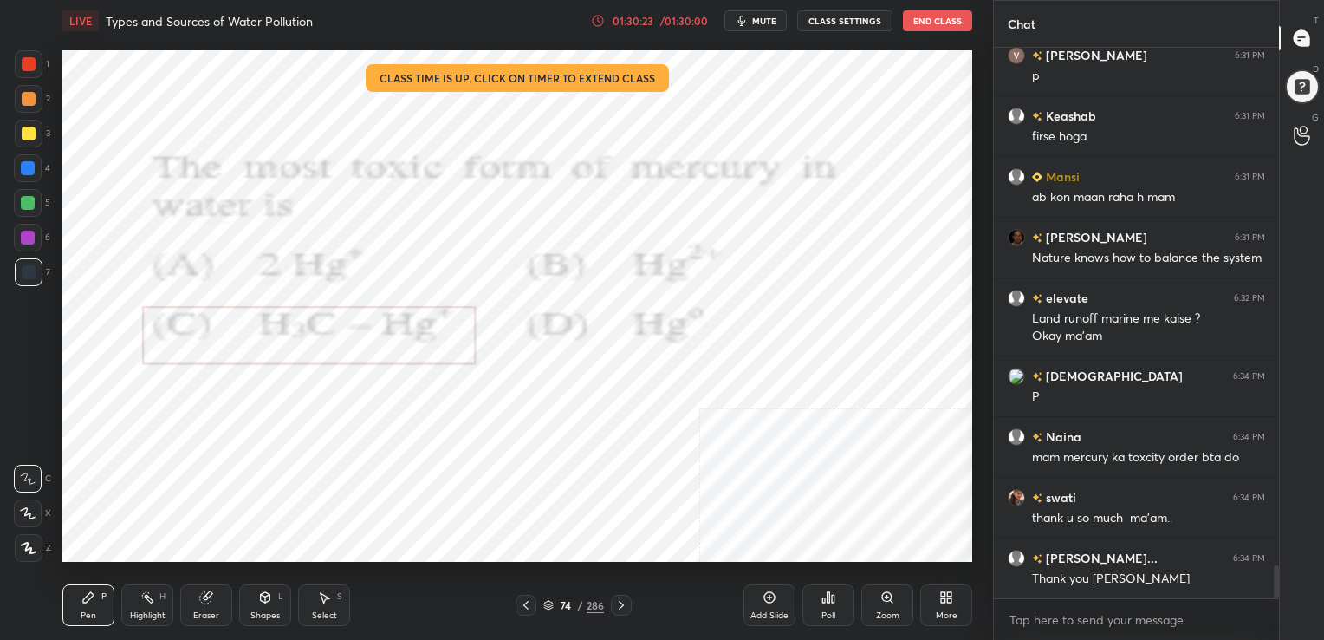
click at [926, 19] on button "End Class" at bounding box center [937, 20] width 69 height 21
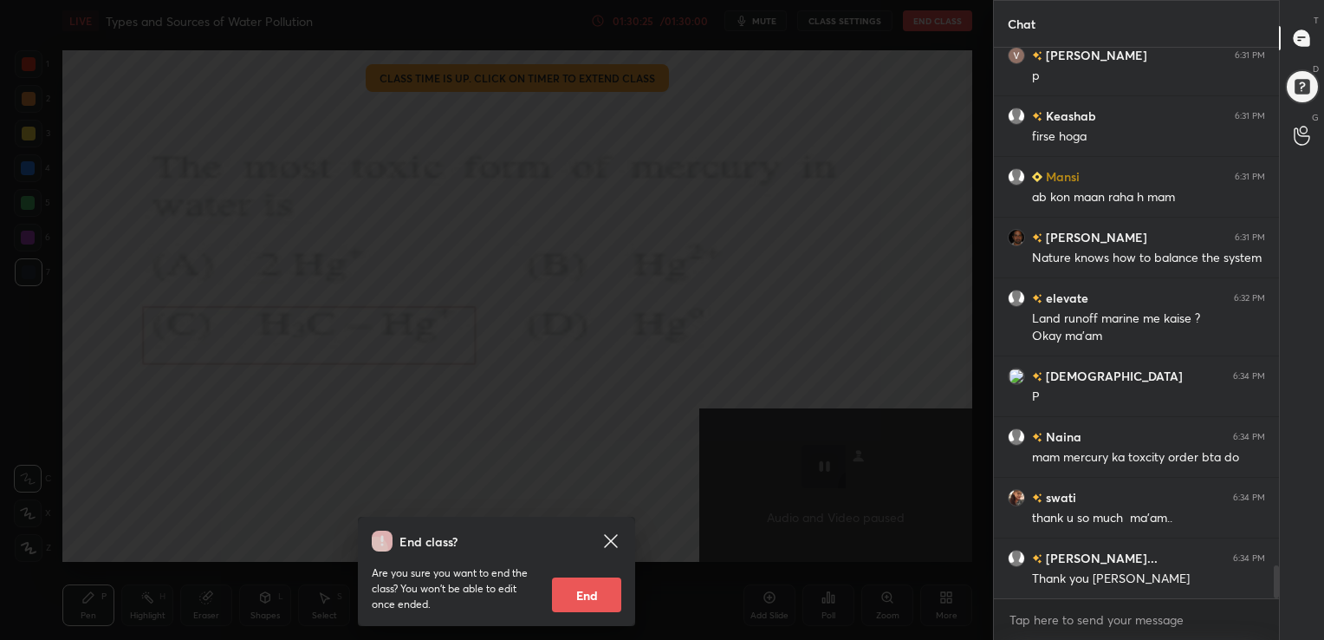
click at [578, 600] on button "End" at bounding box center [586, 594] width 69 height 35
type textarea "x"
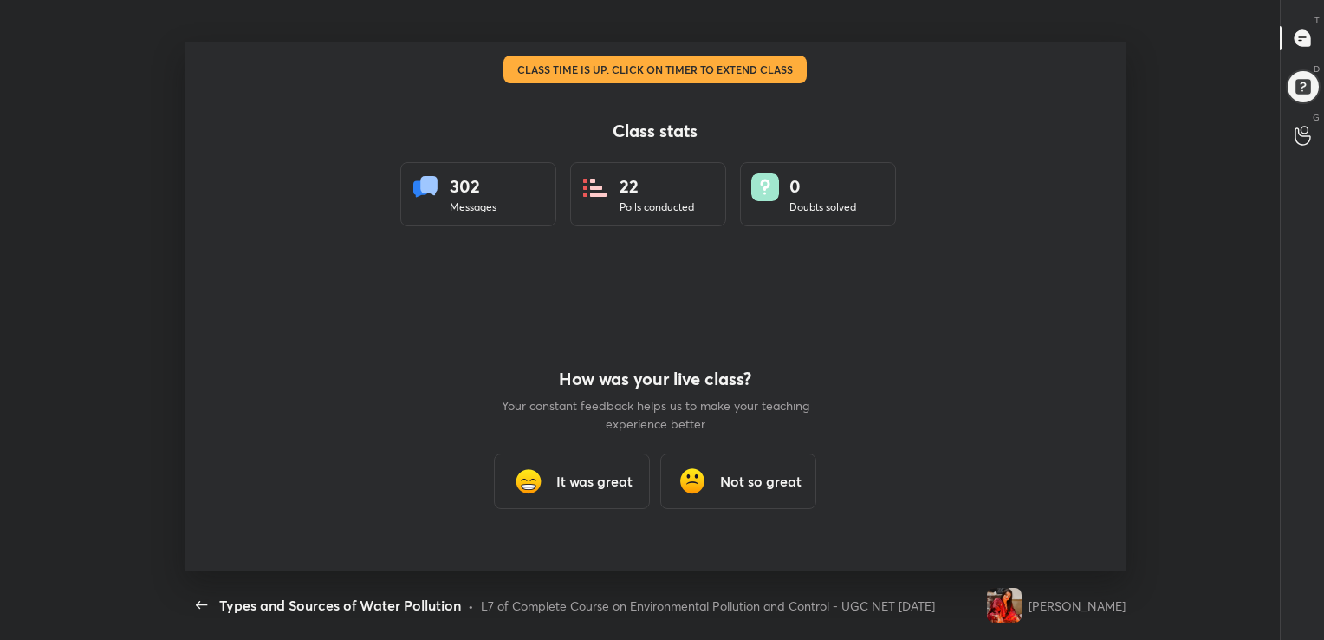
scroll to position [5, 0]
click at [618, 468] on div "It was great" at bounding box center [572, 480] width 156 height 55
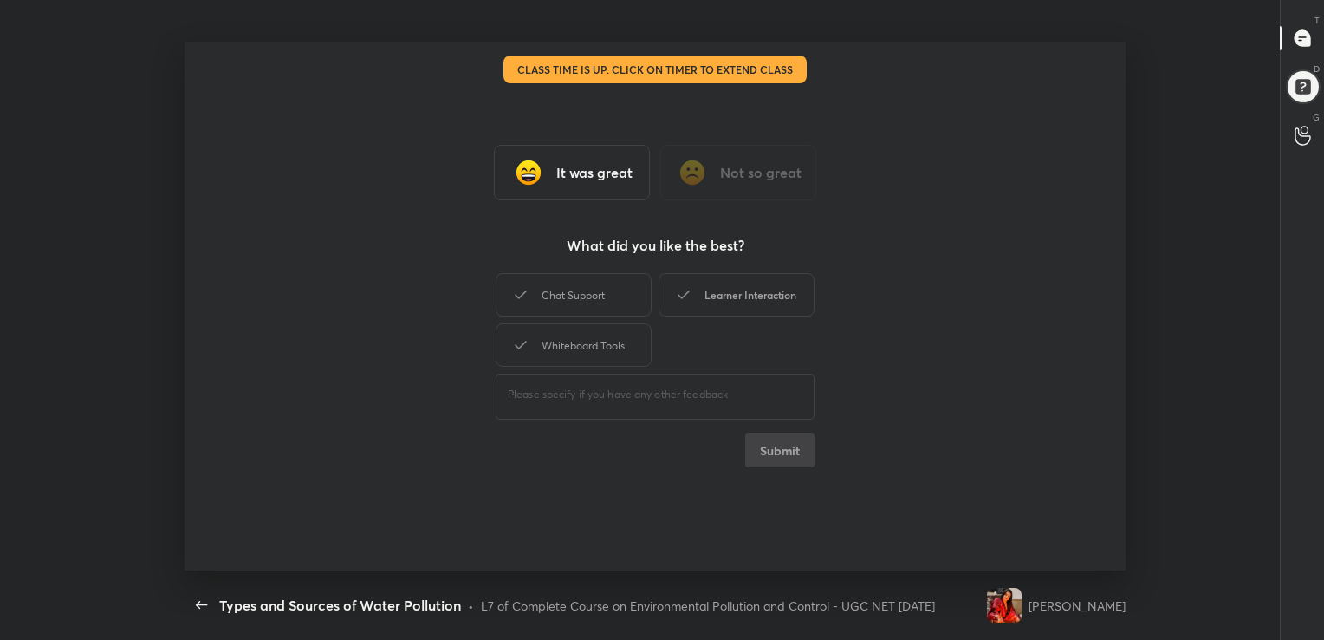
drag, startPoint x: 633, startPoint y: 309, endPoint x: 712, endPoint y: 300, distance: 80.3
click at [712, 300] on div "Chat Support Learner Interaction Whiteboard Tools" at bounding box center [655, 319] width 319 height 101
click at [712, 300] on div "Learner Interaction" at bounding box center [737, 294] width 156 height 43
click at [588, 304] on div "Chat Support" at bounding box center [574, 294] width 156 height 43
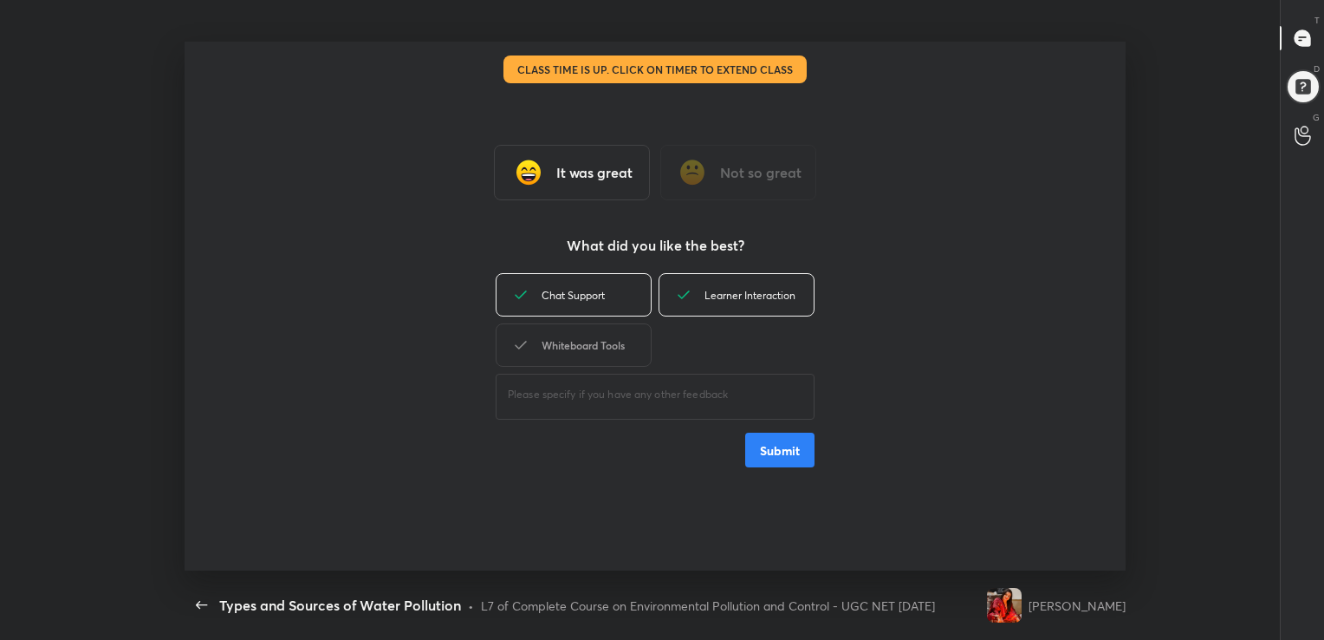
click at [633, 344] on div "Whiteboard Tools" at bounding box center [574, 344] width 156 height 43
click at [790, 443] on button "Submit" at bounding box center [779, 449] width 69 height 35
